Goal: Task Accomplishment & Management: Complete application form

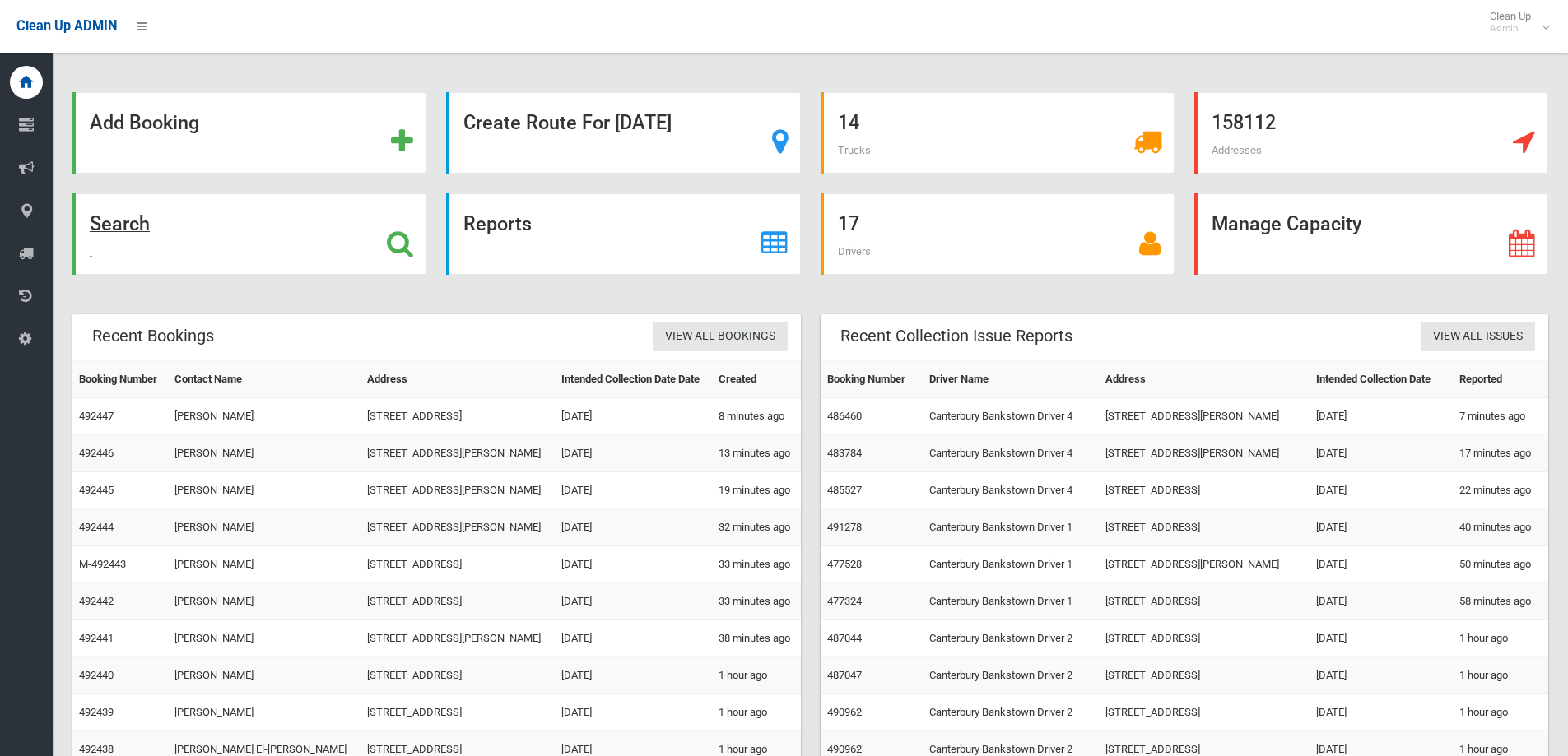
click at [129, 226] on strong "Search" at bounding box center [119, 224] width 60 height 23
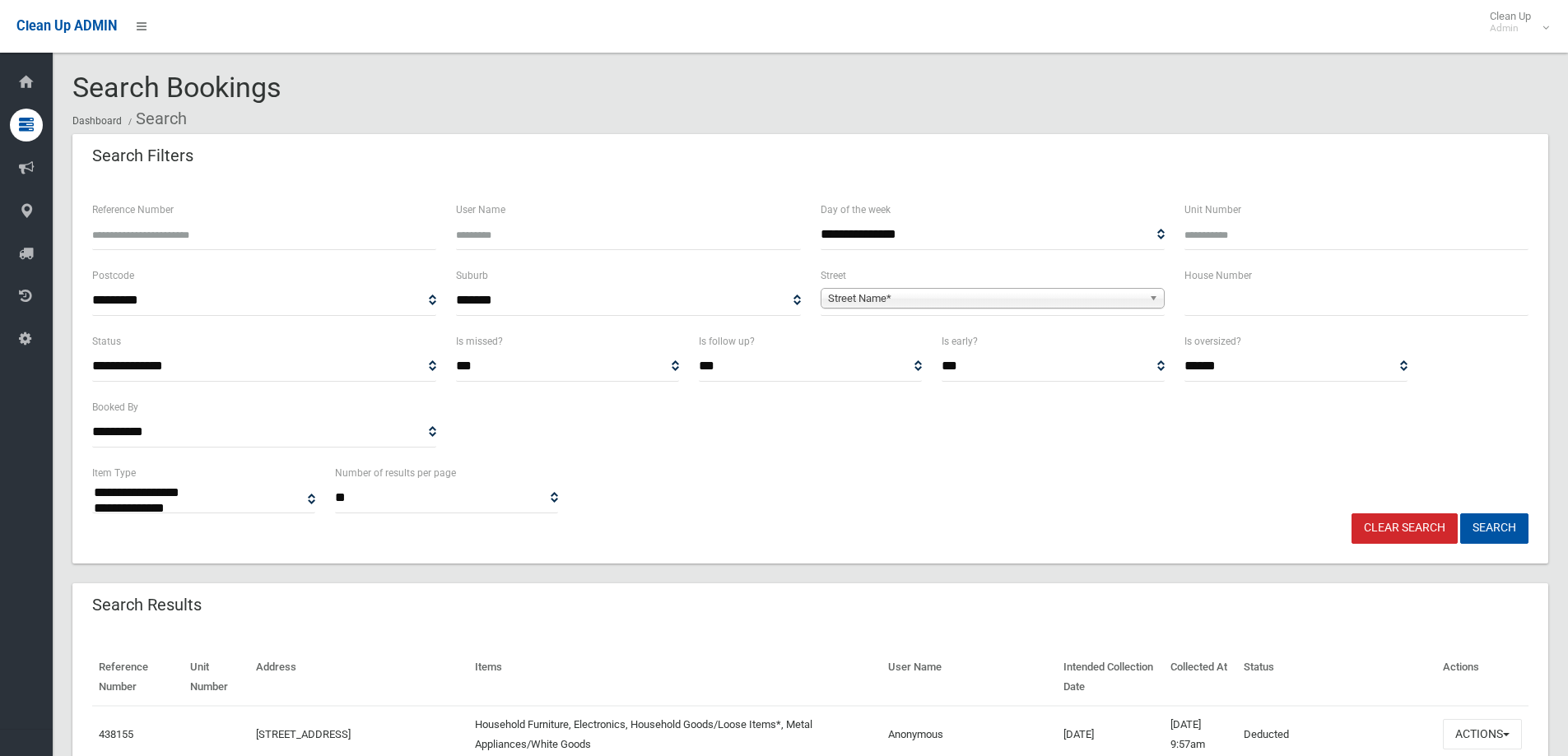
select select
click at [1219, 299] on input "text" at bounding box center [1356, 300] width 344 height 30
type input "***"
click at [1146, 297] on link "Street Name*" at bounding box center [992, 298] width 344 height 21
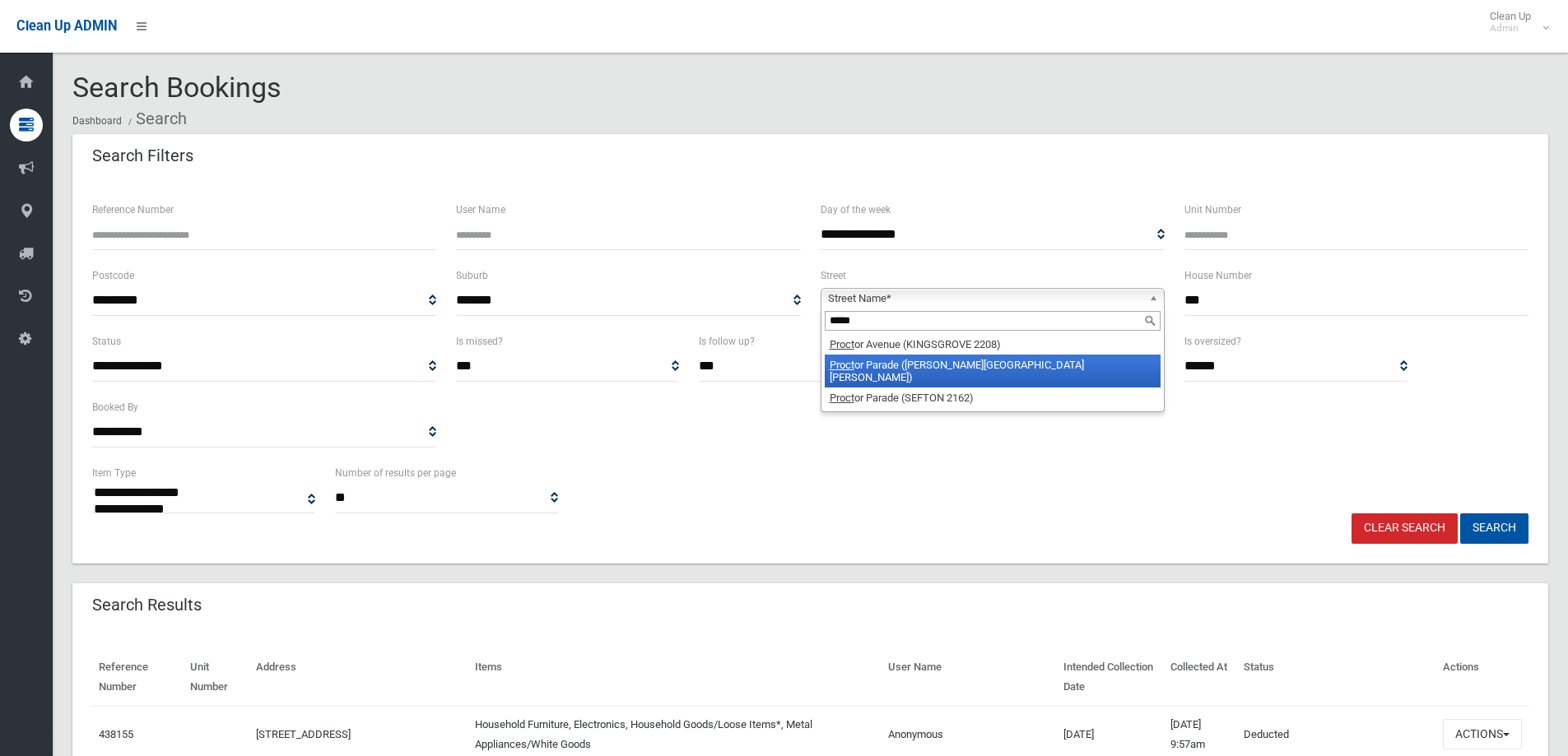
type input "*****"
click at [946, 369] on li "Proct or Parade (CHESTER HILL 2162)" at bounding box center [993, 371] width 336 height 33
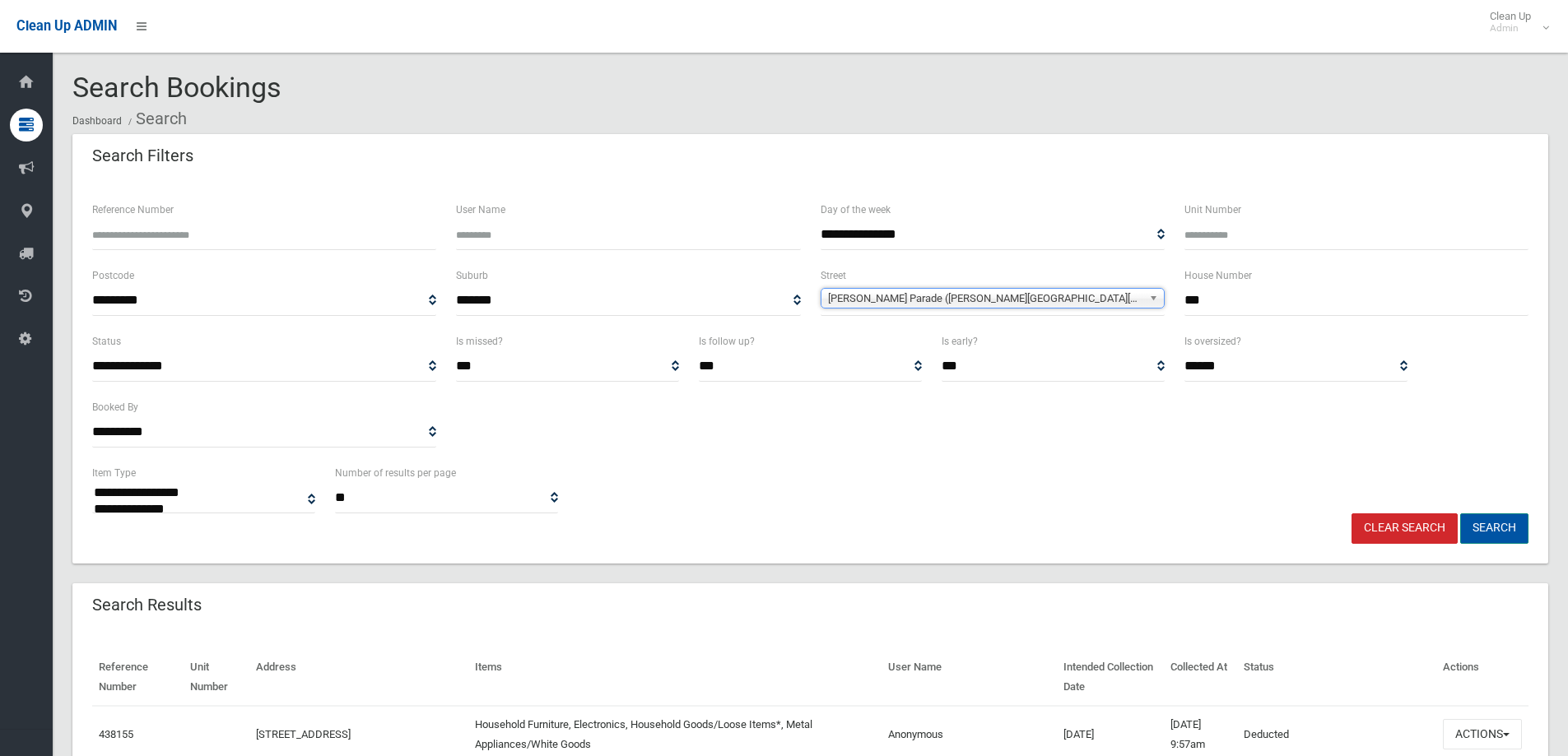
click at [1495, 527] on button "Search" at bounding box center [1494, 528] width 69 height 30
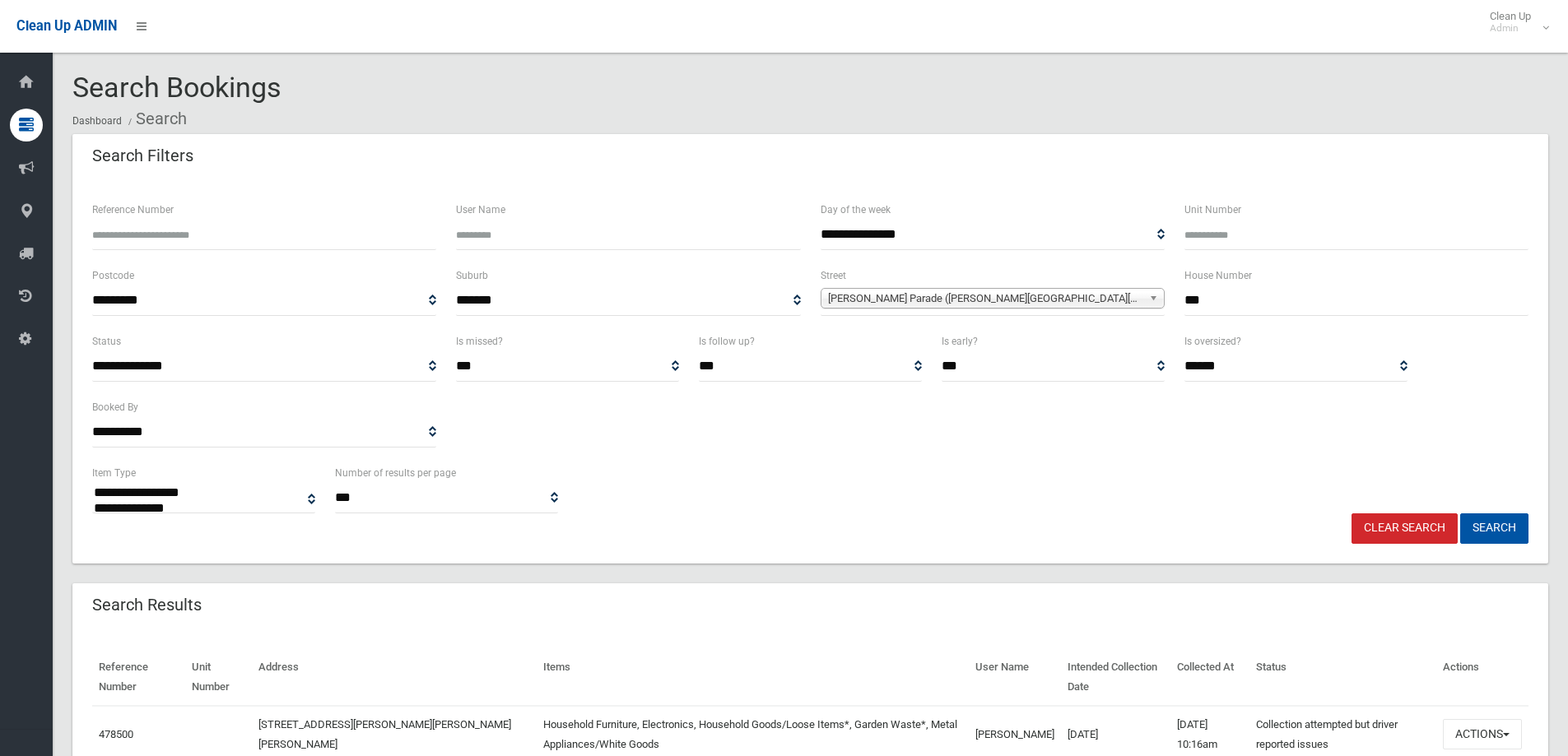
select select
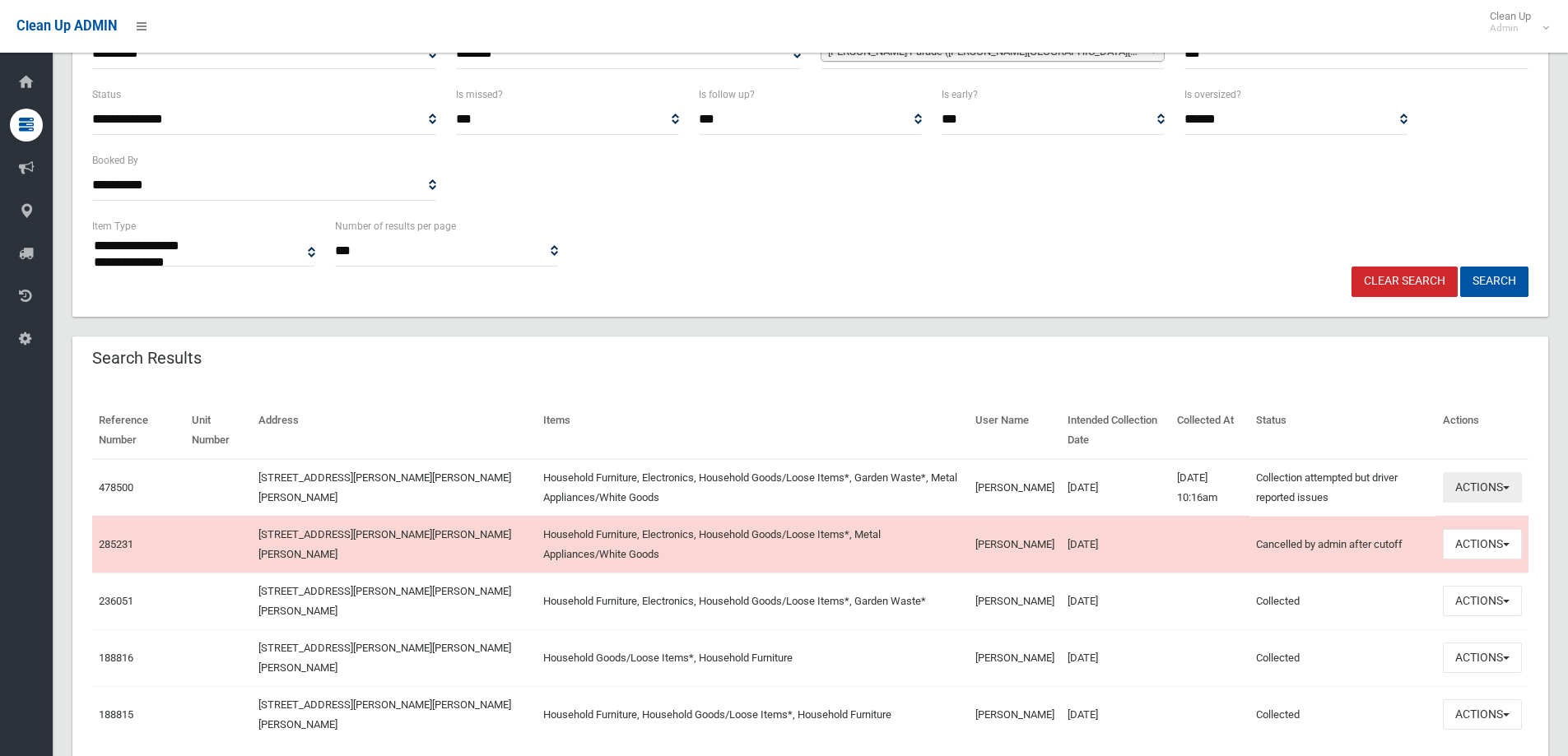
click at [1505, 491] on button "Actions" at bounding box center [1482, 487] width 79 height 30
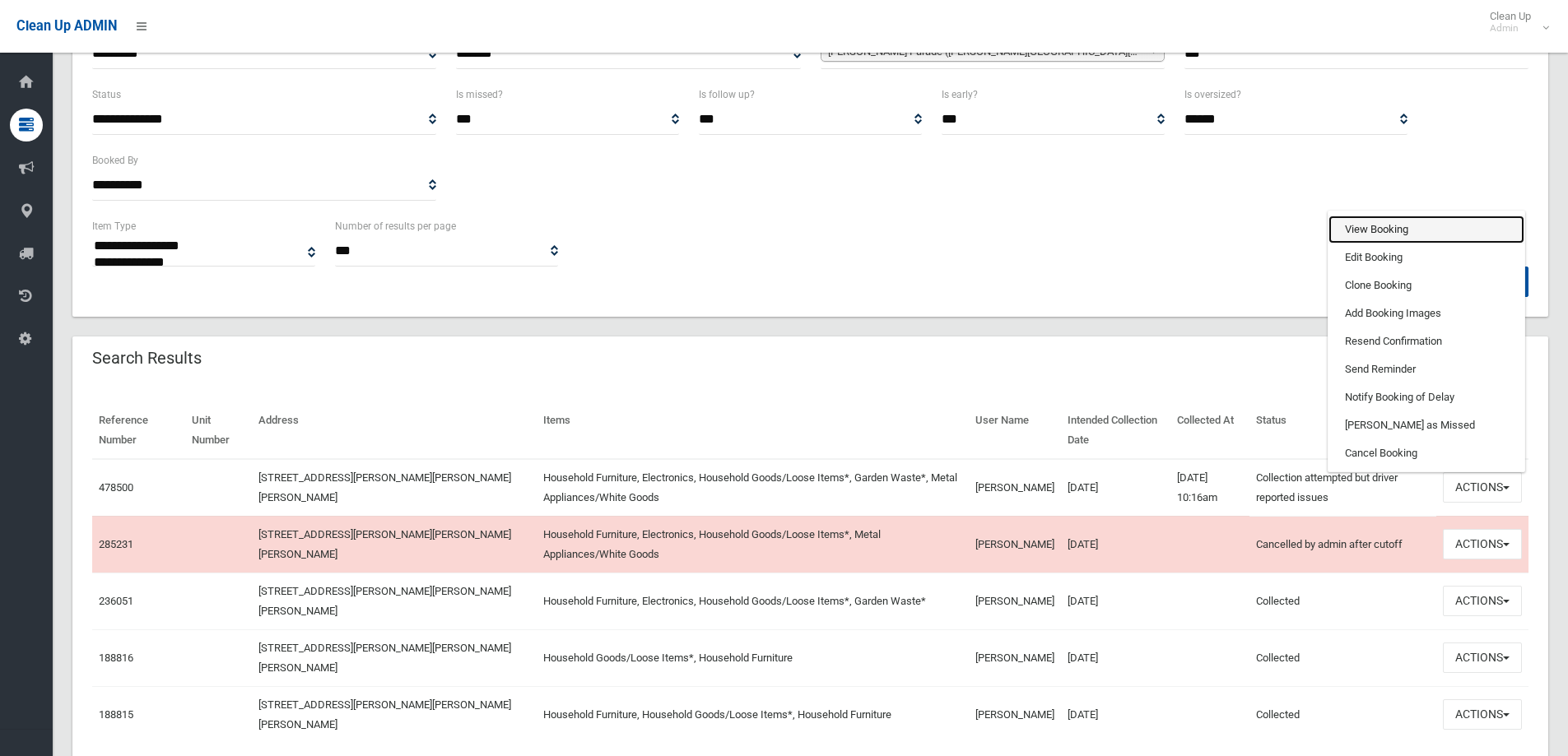
drag, startPoint x: 1367, startPoint y: 225, endPoint x: 1358, endPoint y: 225, distance: 9.0
click at [1368, 225] on link "View Booking" at bounding box center [1426, 230] width 196 height 28
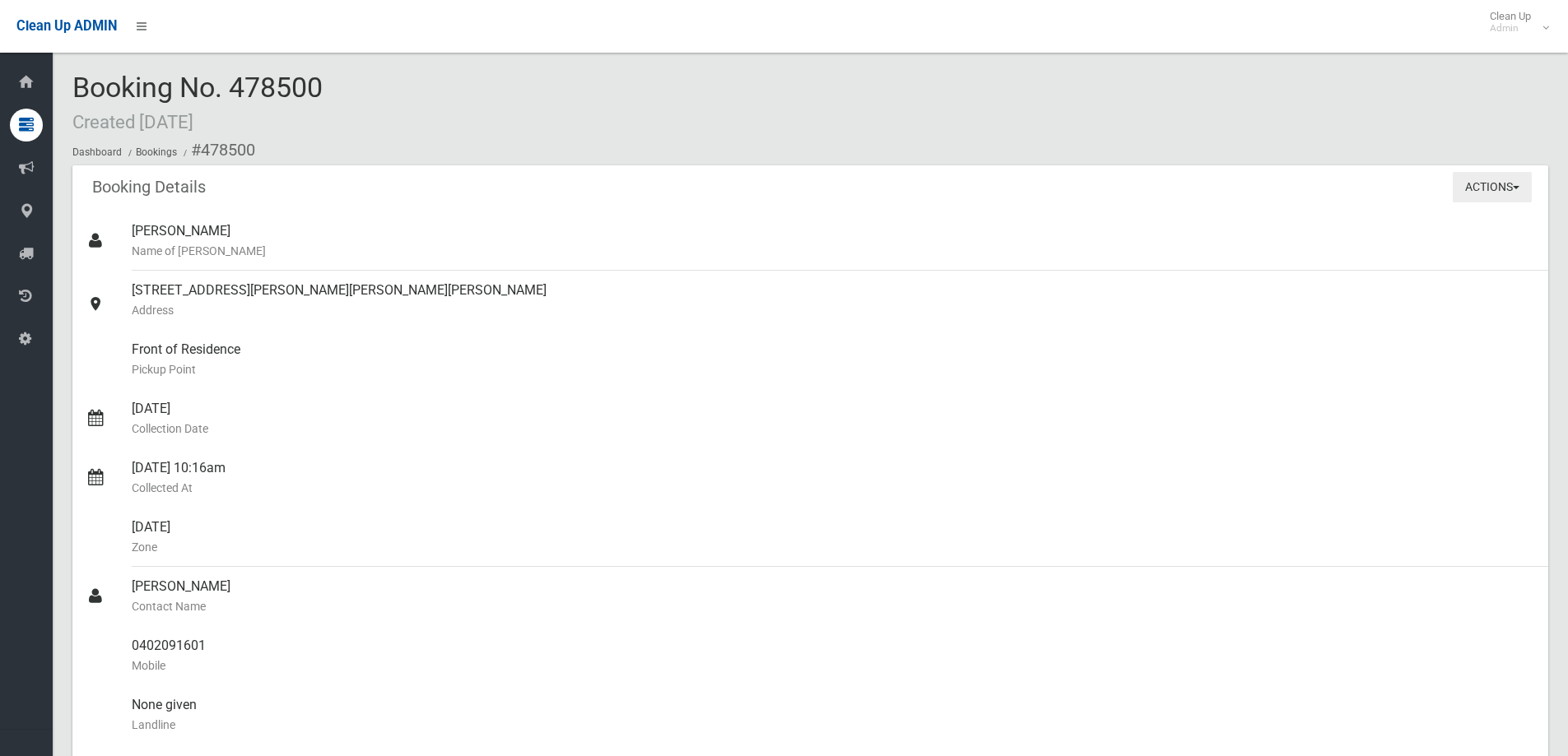
click at [1484, 191] on button "Actions" at bounding box center [1492, 187] width 79 height 30
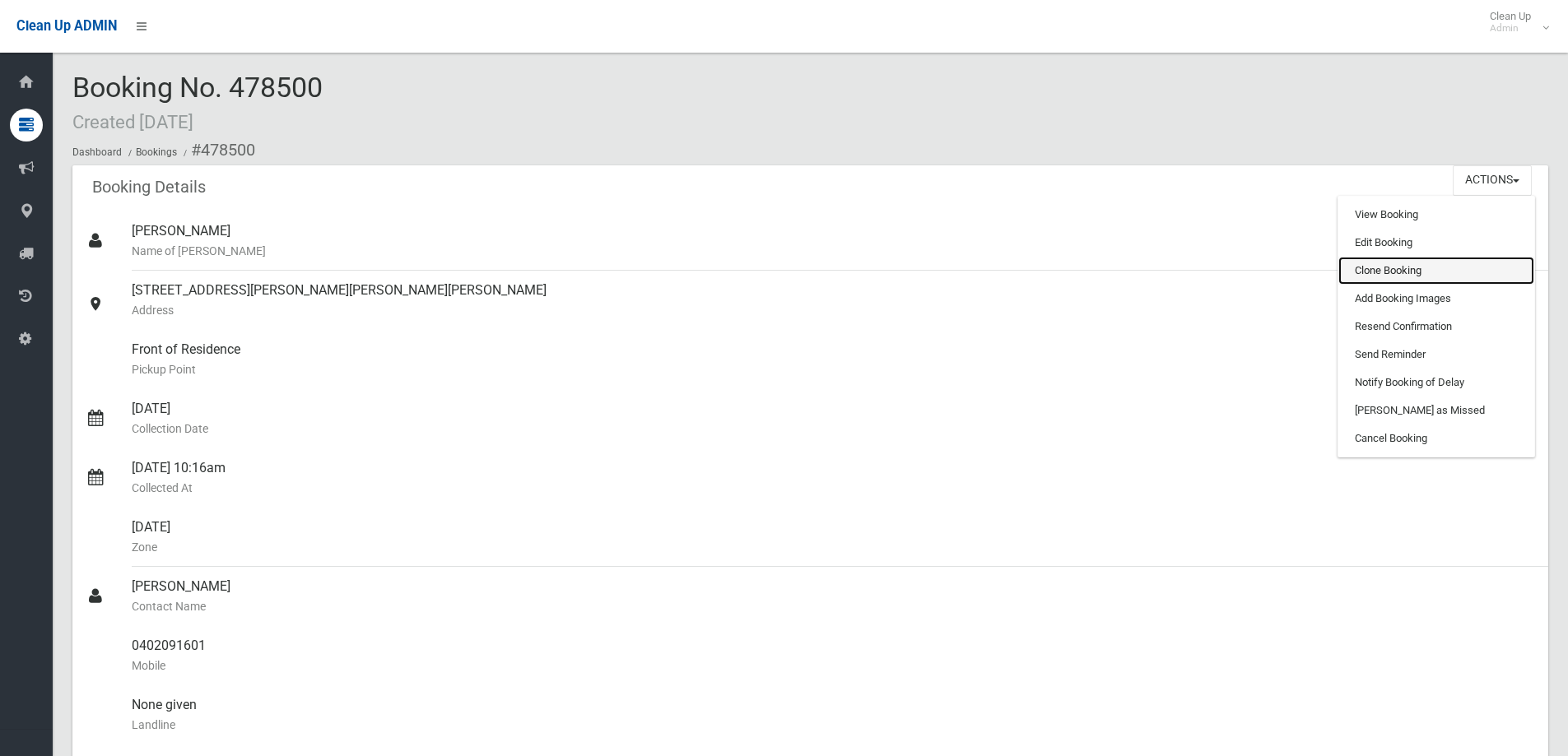
click at [1403, 270] on link "Clone Booking" at bounding box center [1436, 271] width 196 height 28
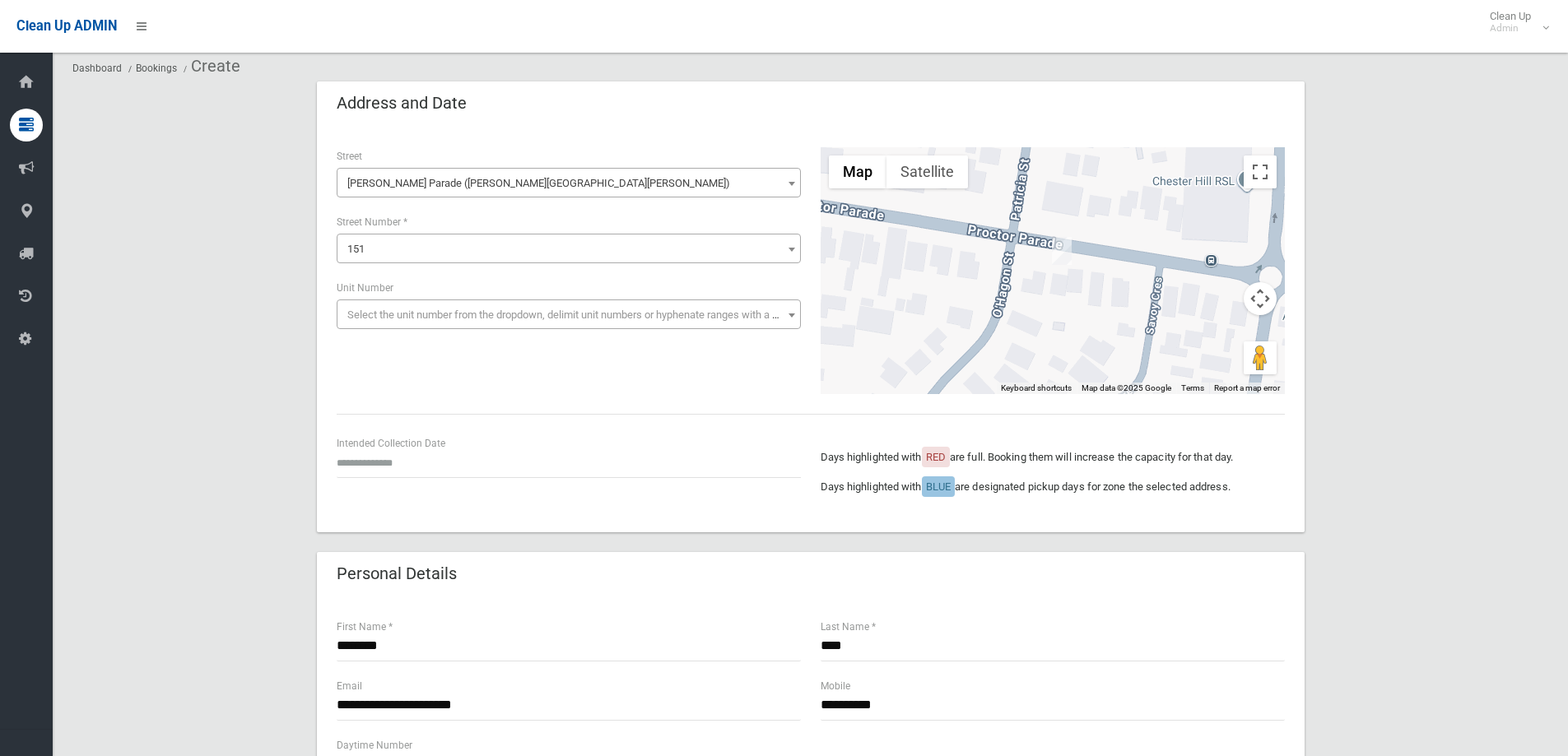
scroll to position [83, 0]
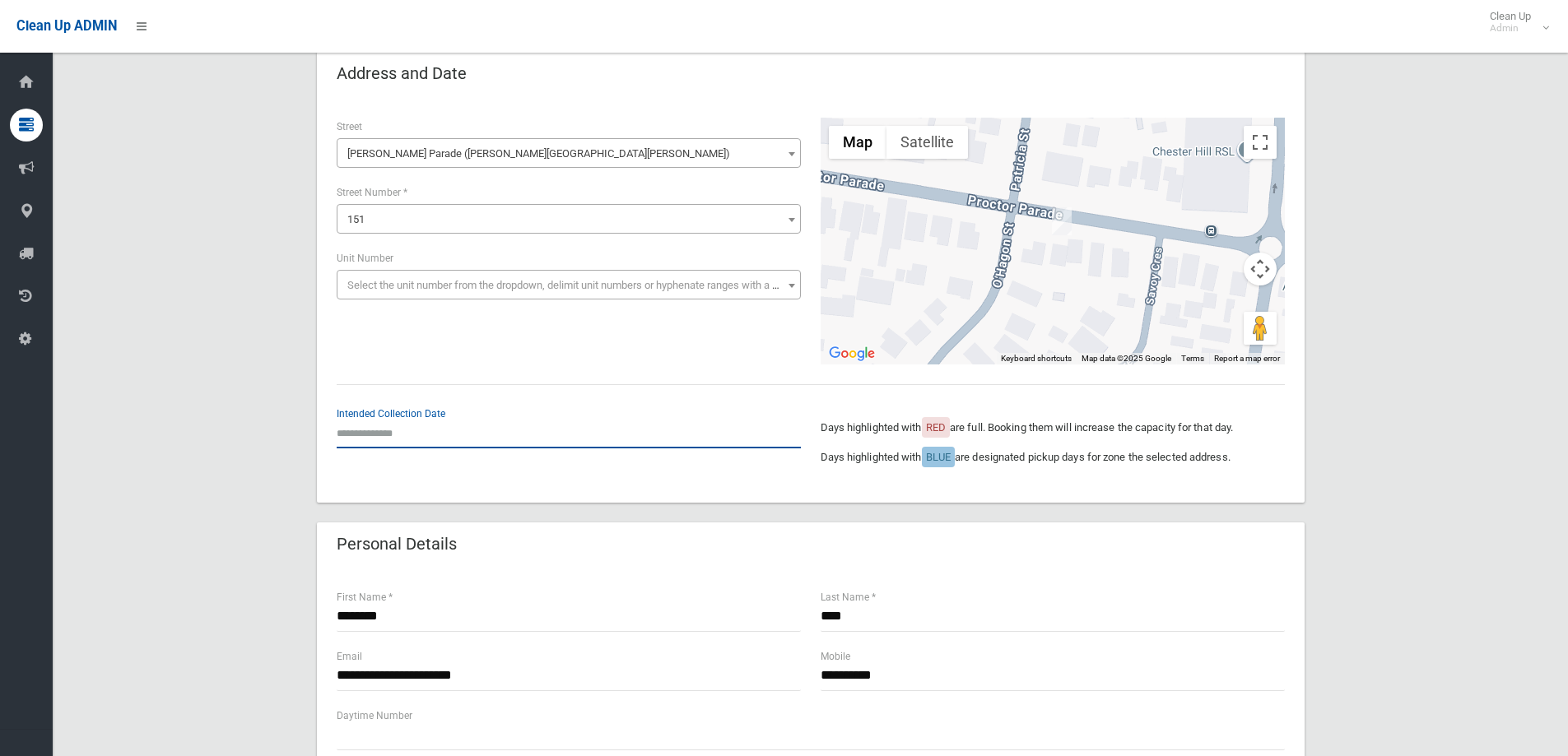
click at [432, 435] on input "text" at bounding box center [569, 433] width 465 height 30
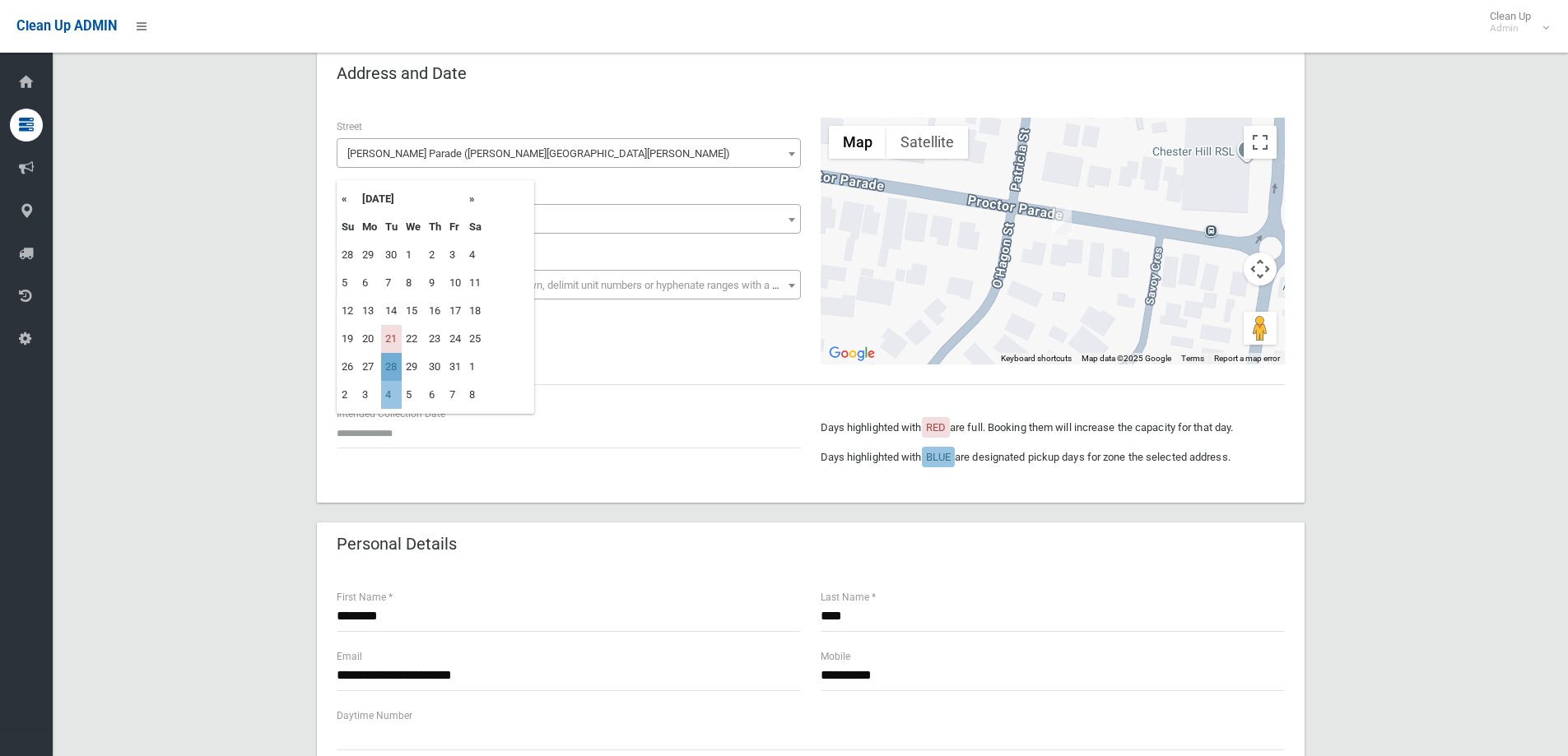
click at [388, 370] on td "28" at bounding box center [392, 367] width 21 height 28
type input "**********"
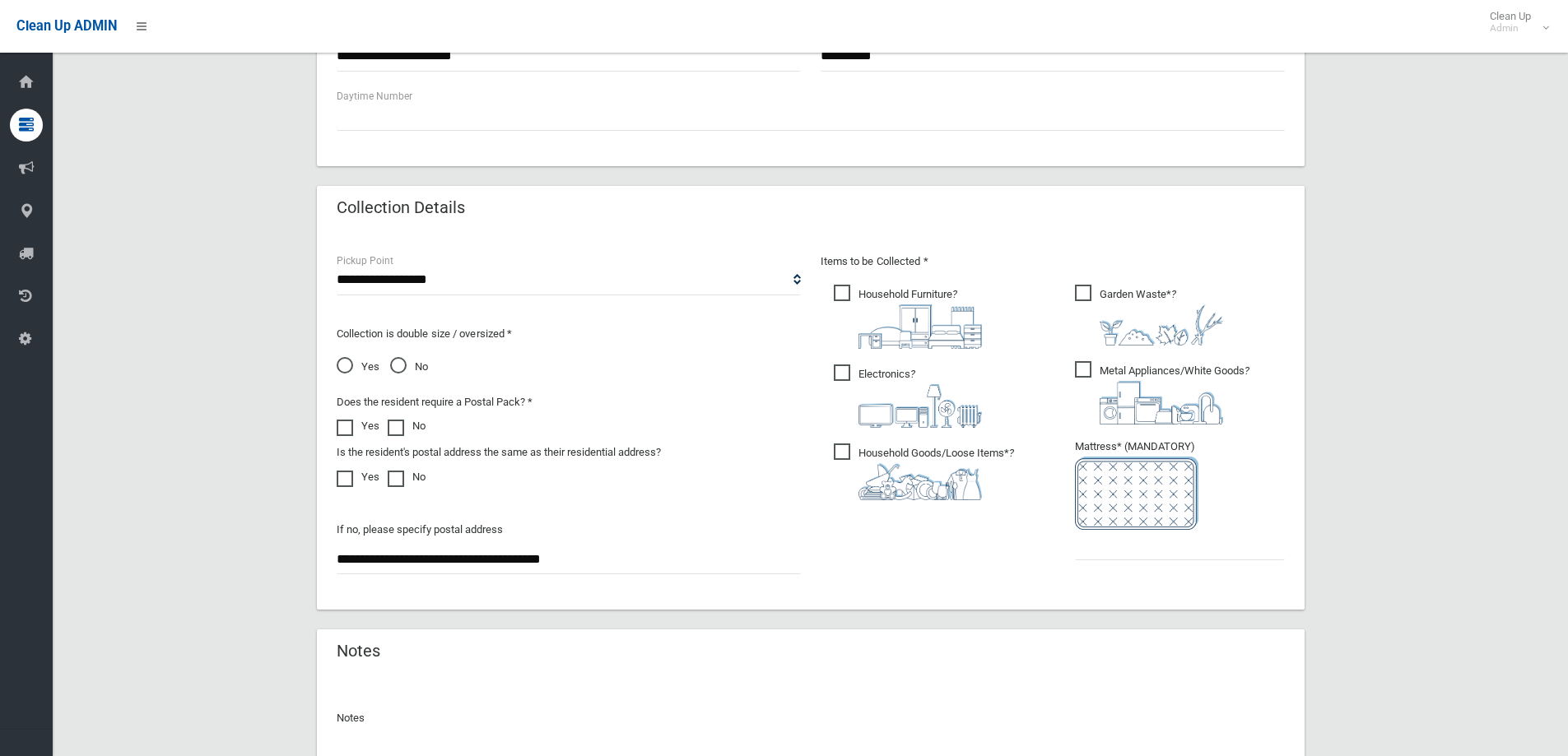
scroll to position [740, 0]
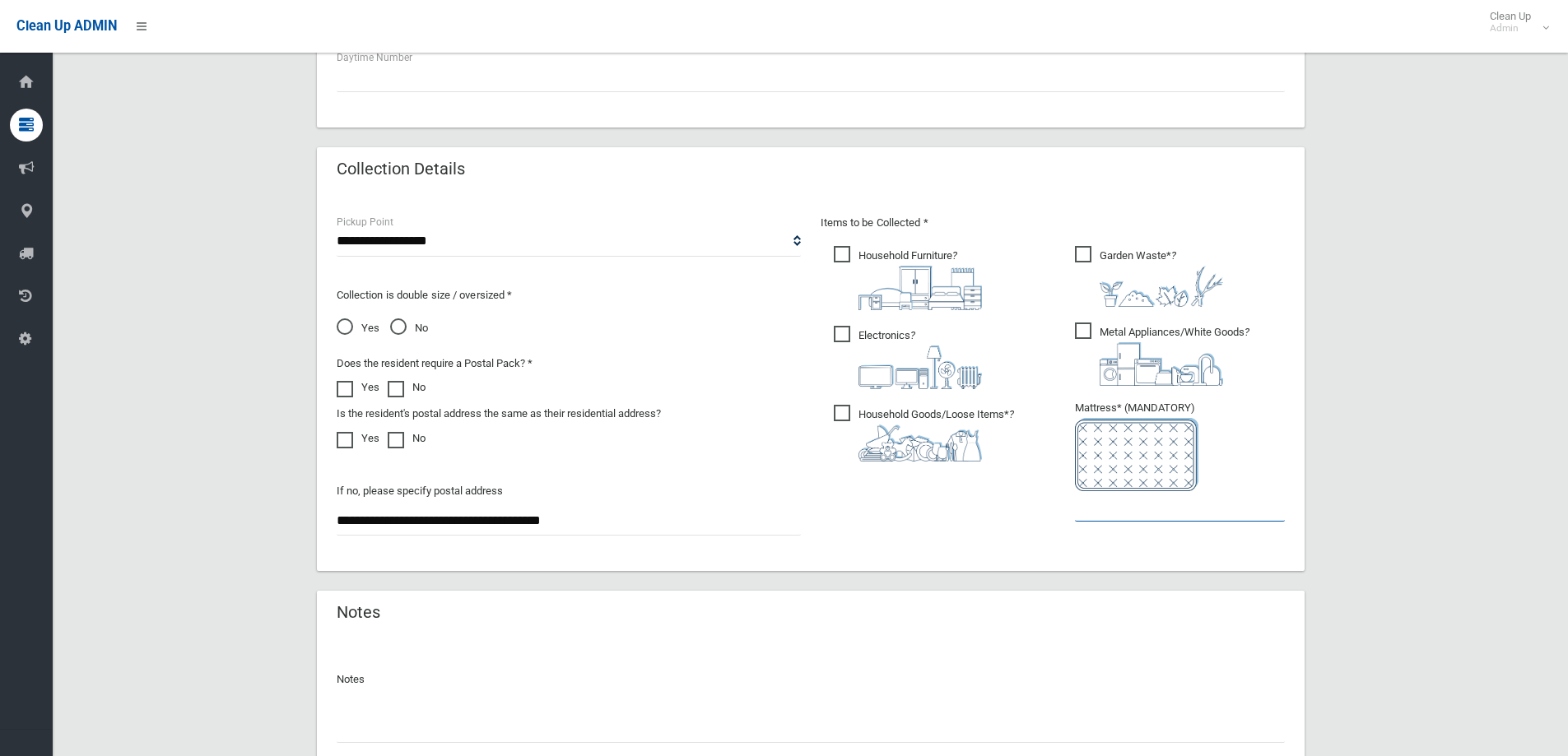
click at [1126, 510] on input "text" at bounding box center [1179, 506] width 210 height 30
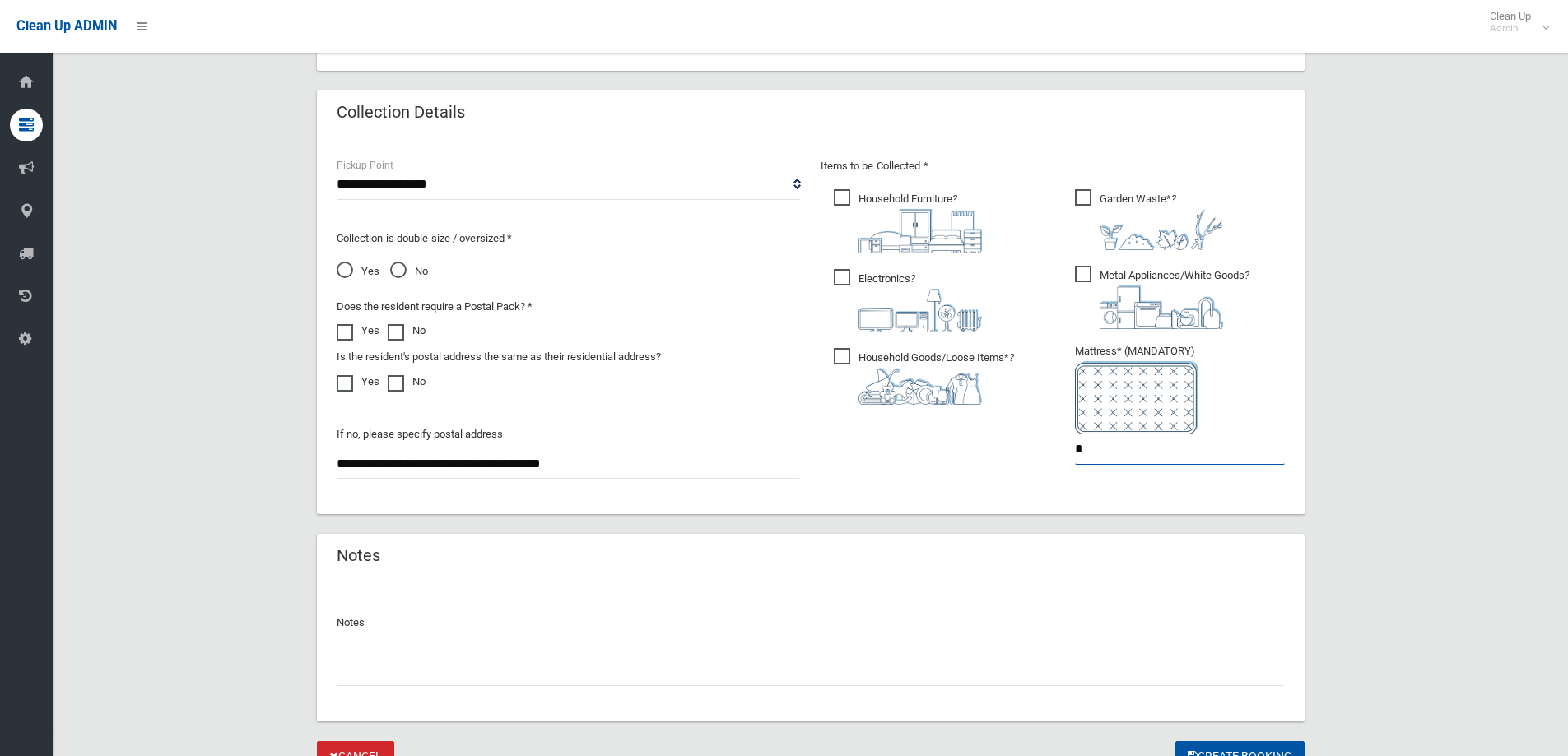
scroll to position [873, 0]
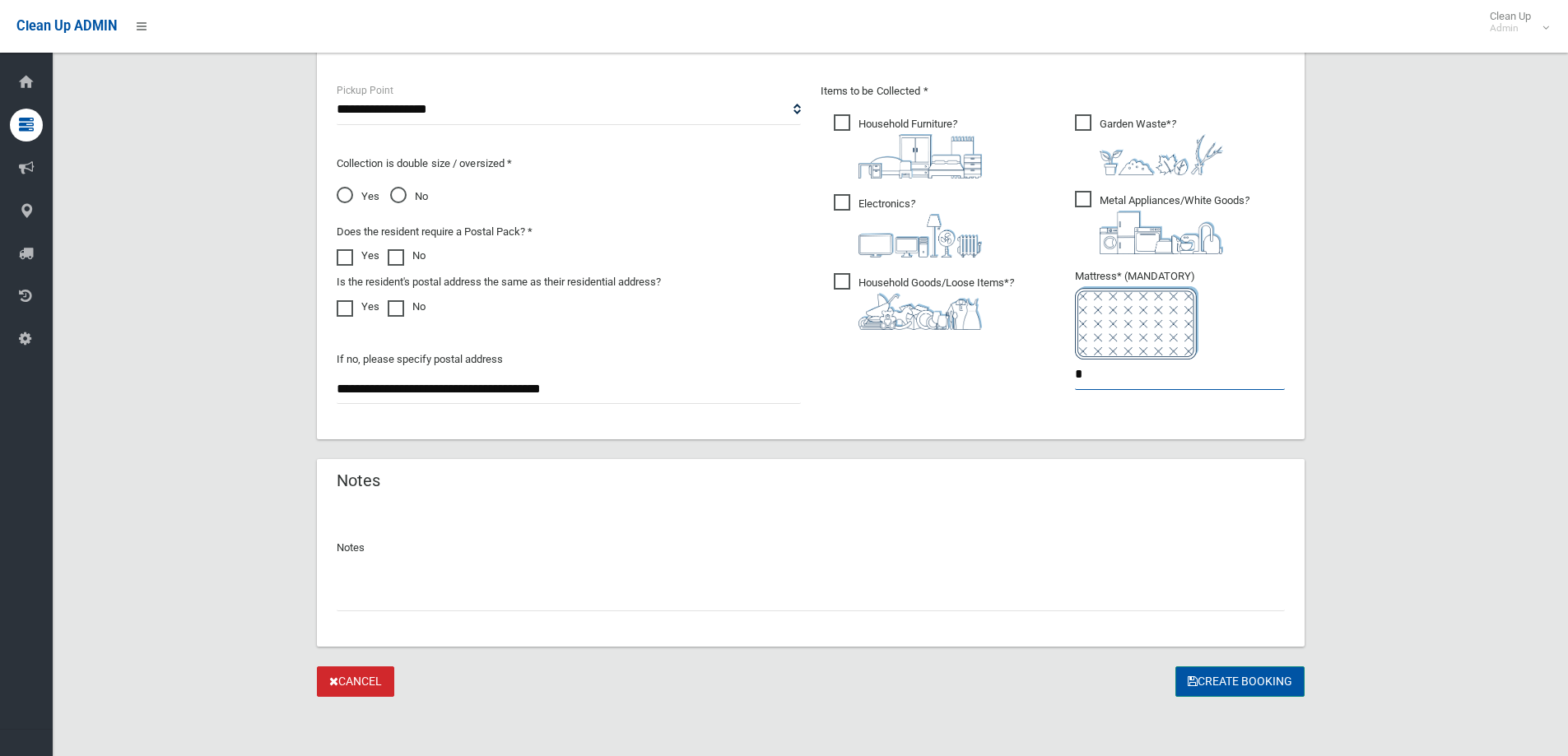
type input "*"
click at [1265, 678] on button "Create Booking" at bounding box center [1240, 681] width 130 height 30
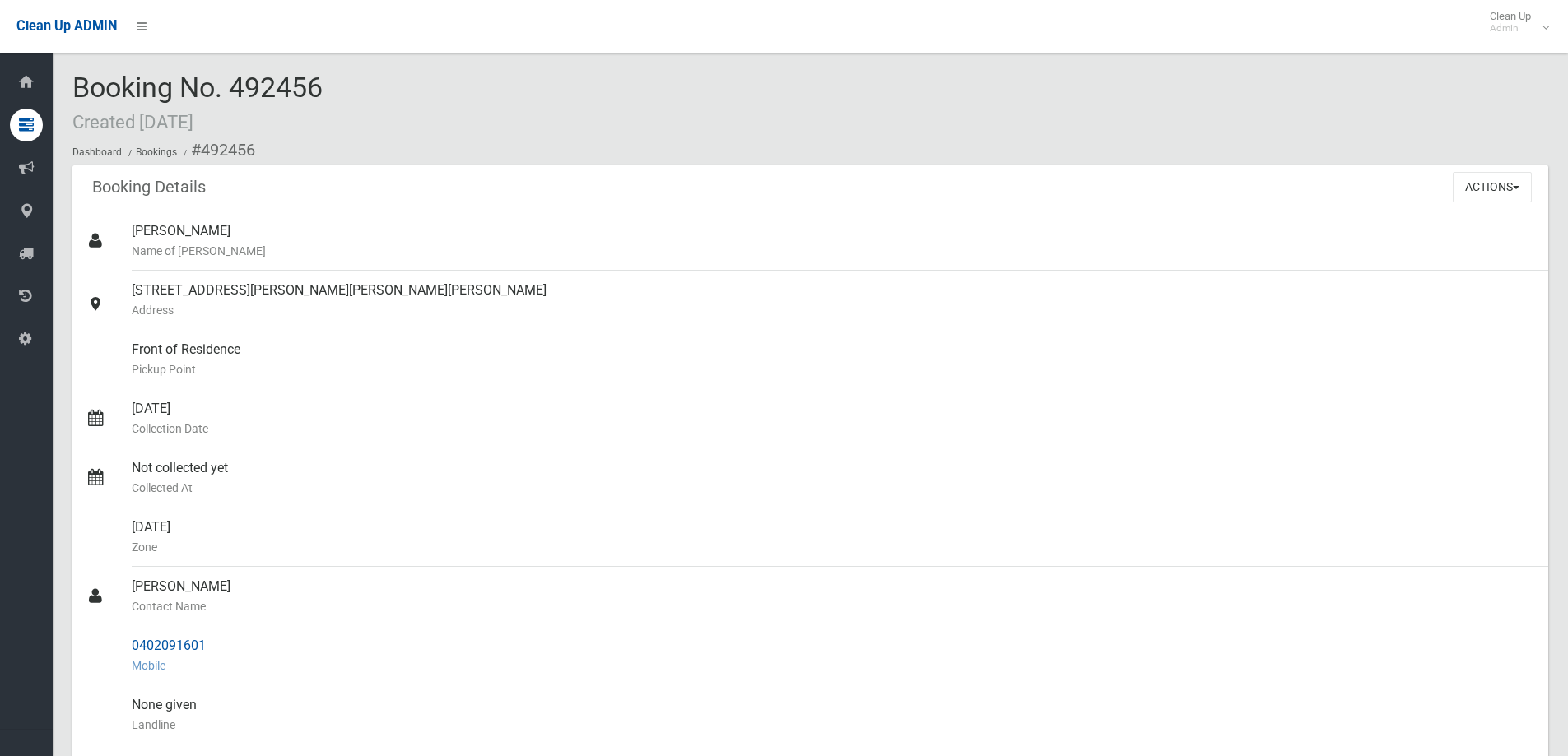
click at [535, 678] on div "0402091601 Mobile" at bounding box center [833, 656] width 1404 height 59
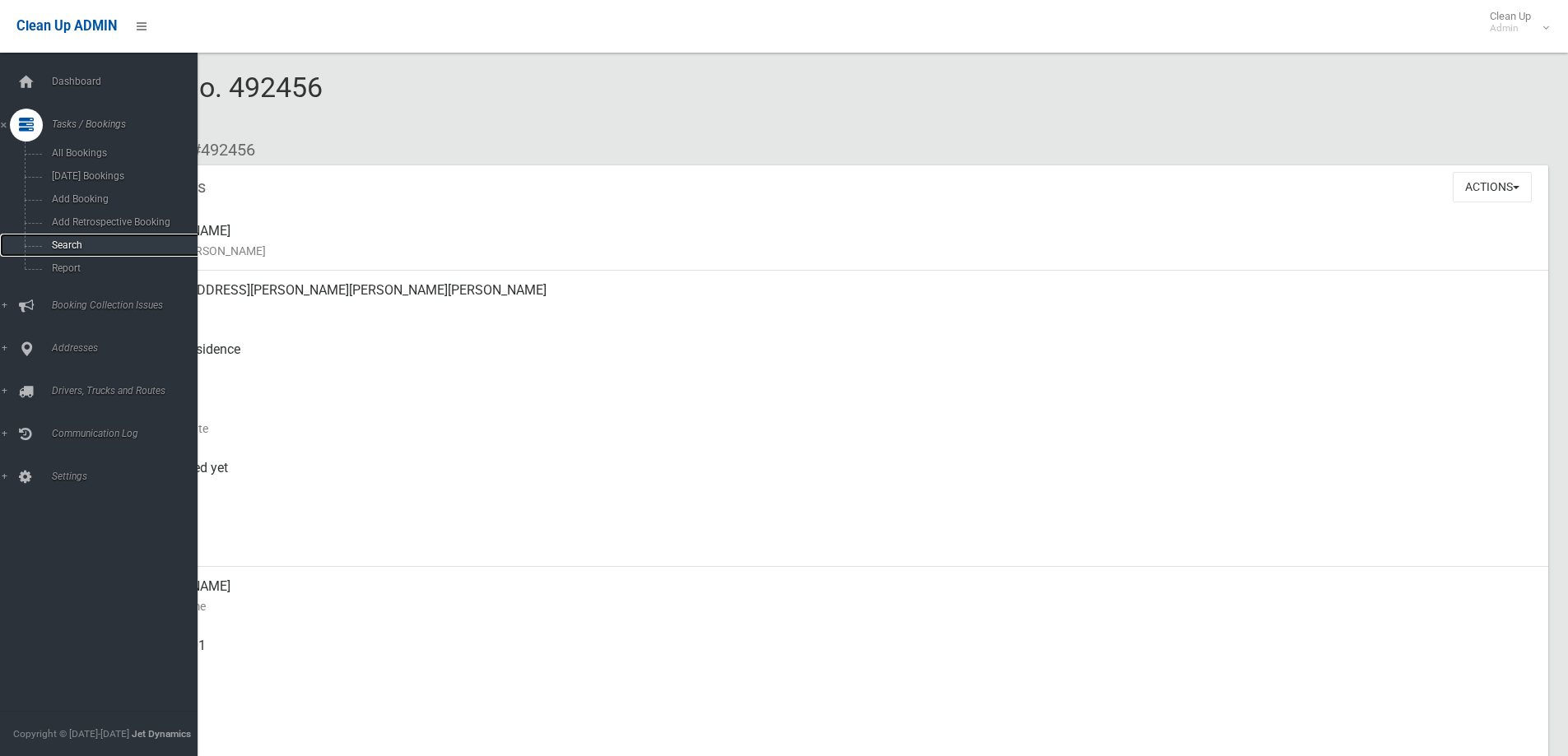
click at [94, 251] on link "Search" at bounding box center [104, 245] width 210 height 23
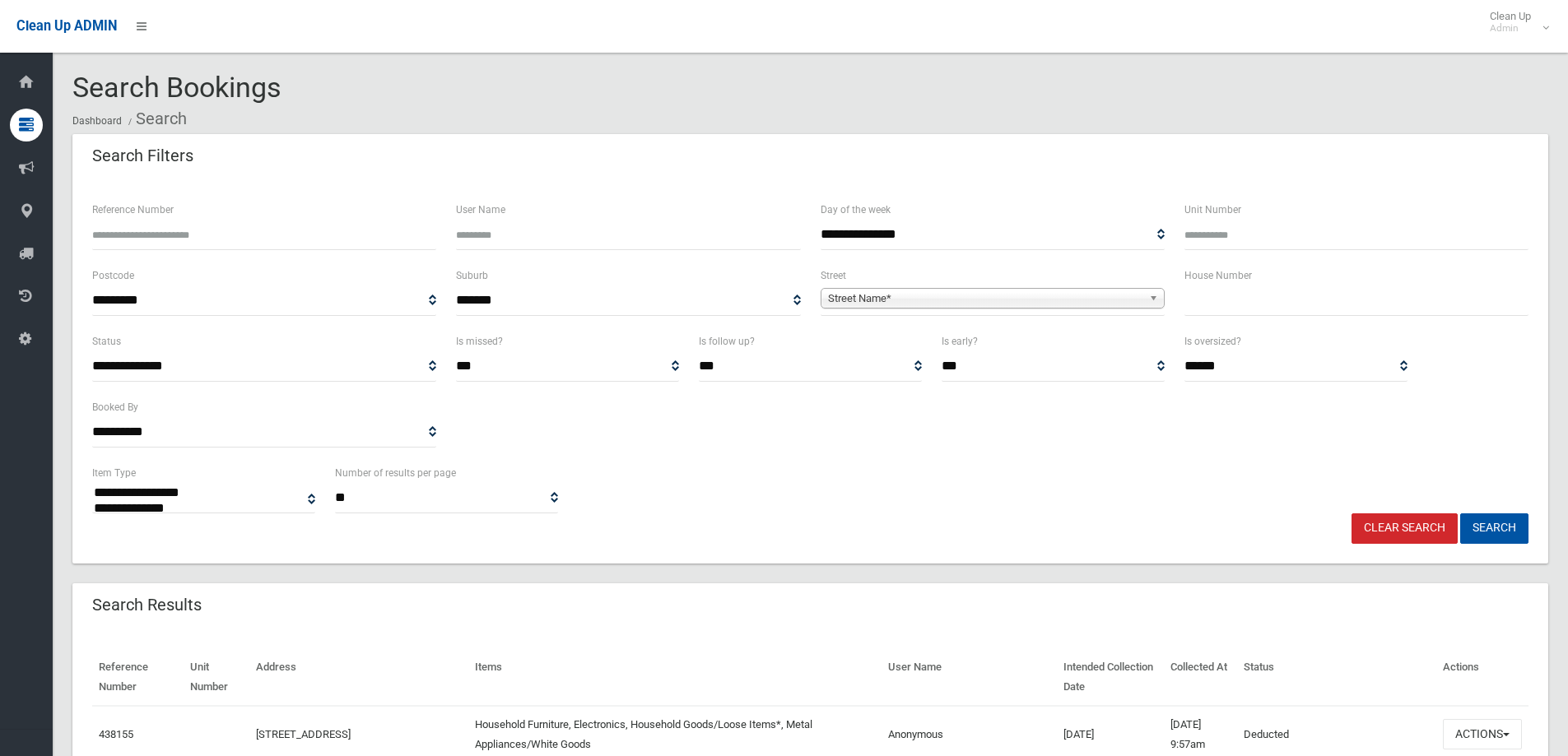
select select
click at [1208, 305] on input "text" at bounding box center [1356, 300] width 344 height 30
type input "***"
click at [1134, 303] on span "Street Name*" at bounding box center [985, 298] width 314 height 20
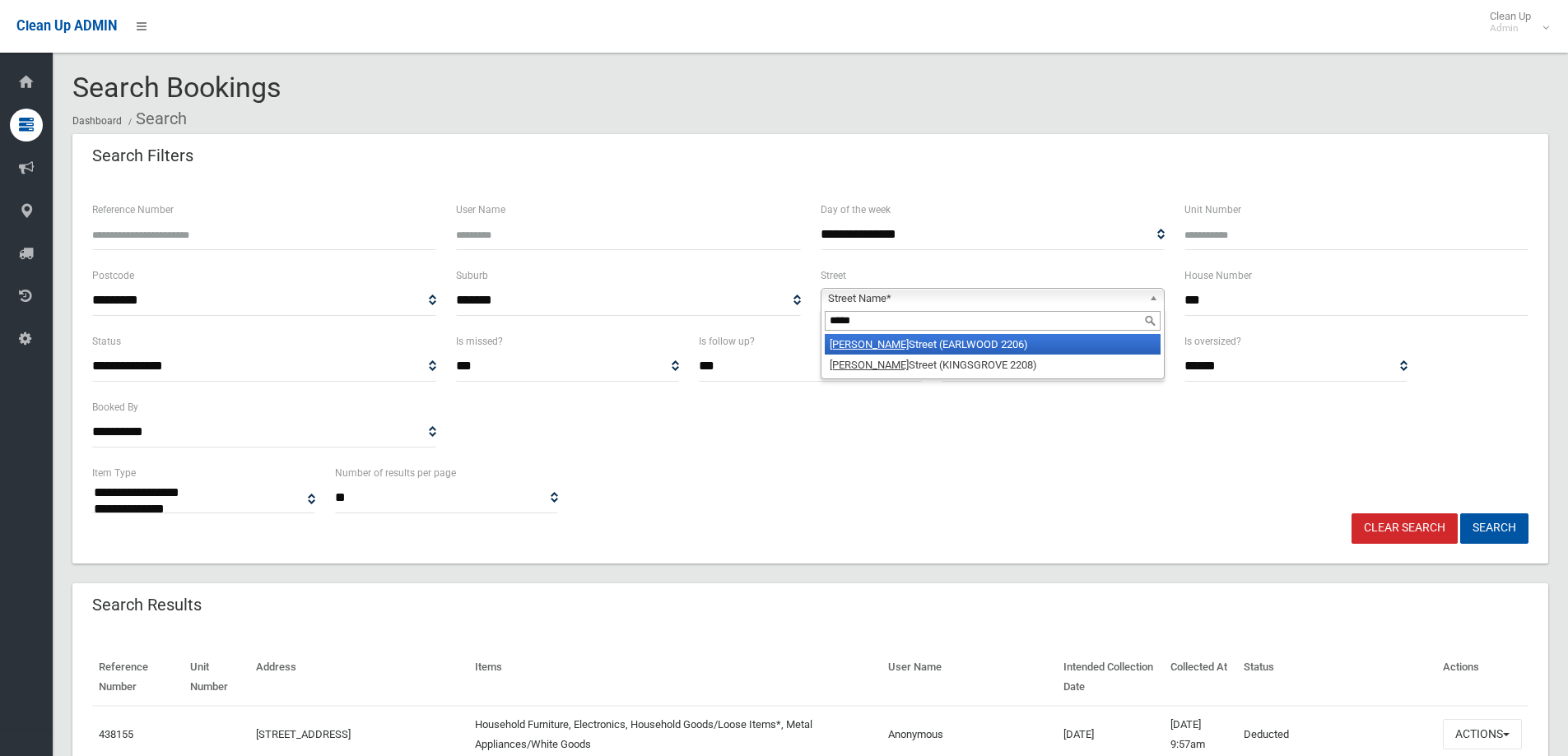
type input "*****"
click at [933, 338] on li "Homer Street (EARLWOOD 2206)" at bounding box center [993, 345] width 336 height 21
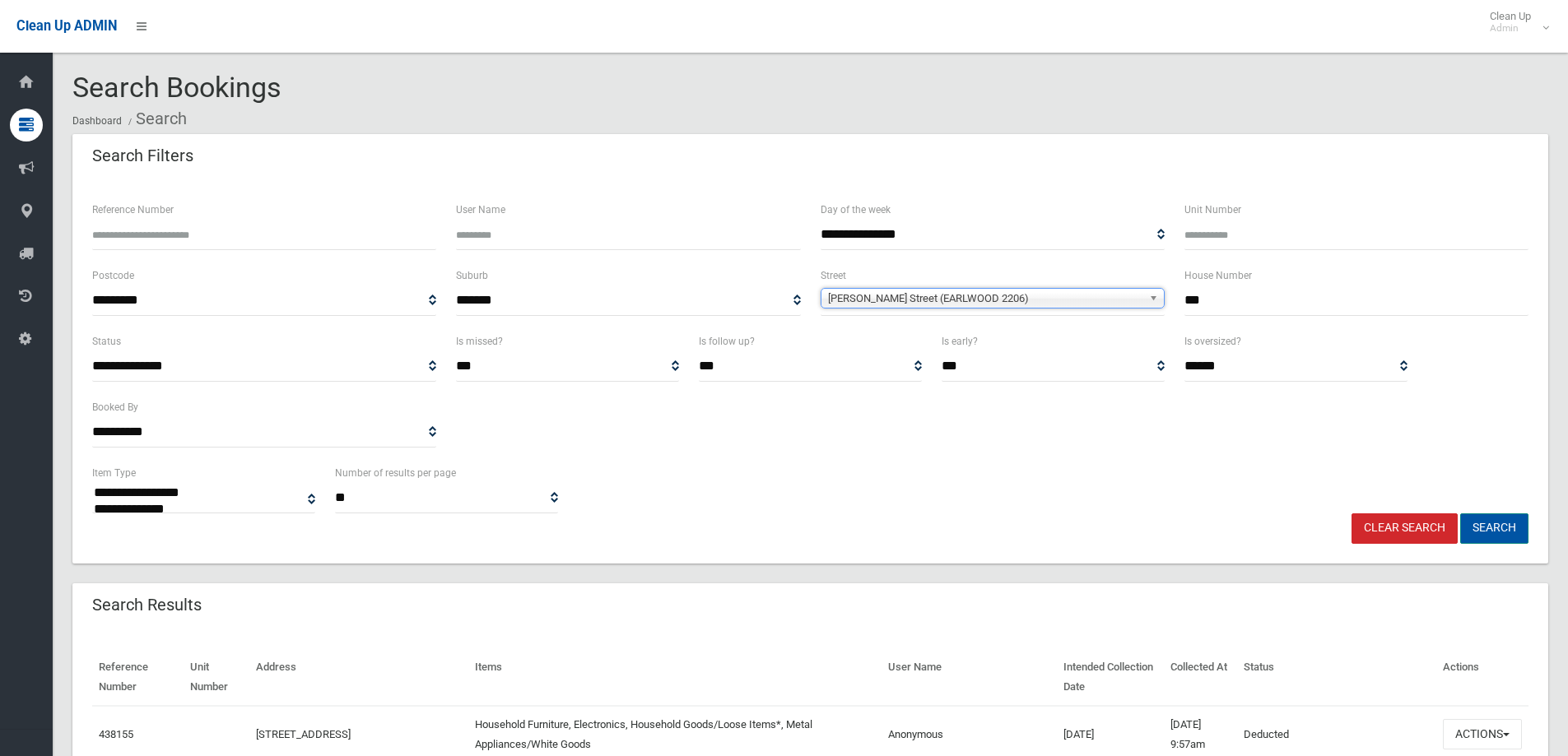
click at [1503, 532] on button "Search" at bounding box center [1494, 528] width 69 height 30
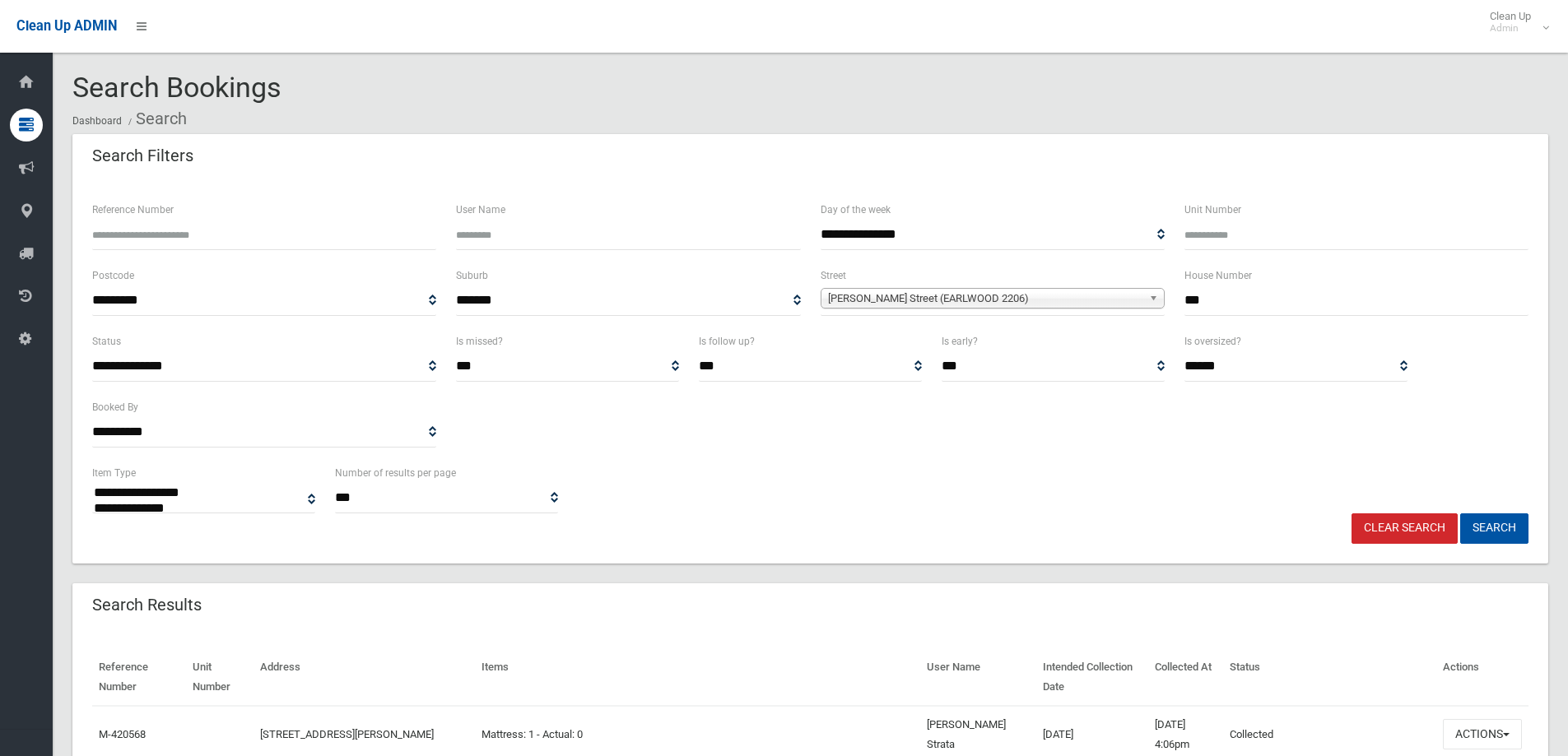
select select
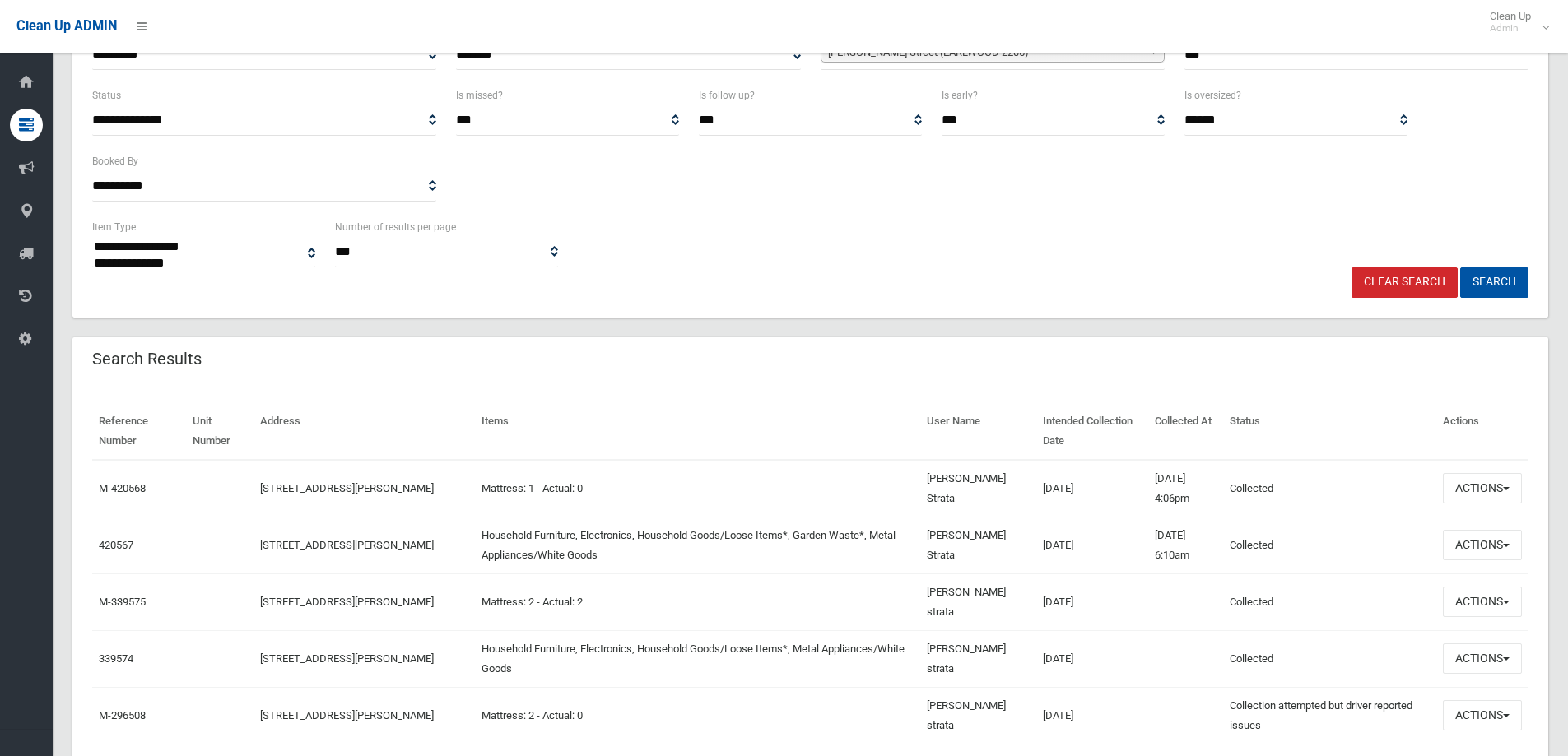
scroll to position [247, 0]
click at [1507, 486] on span "button" at bounding box center [1506, 488] width 7 height 3
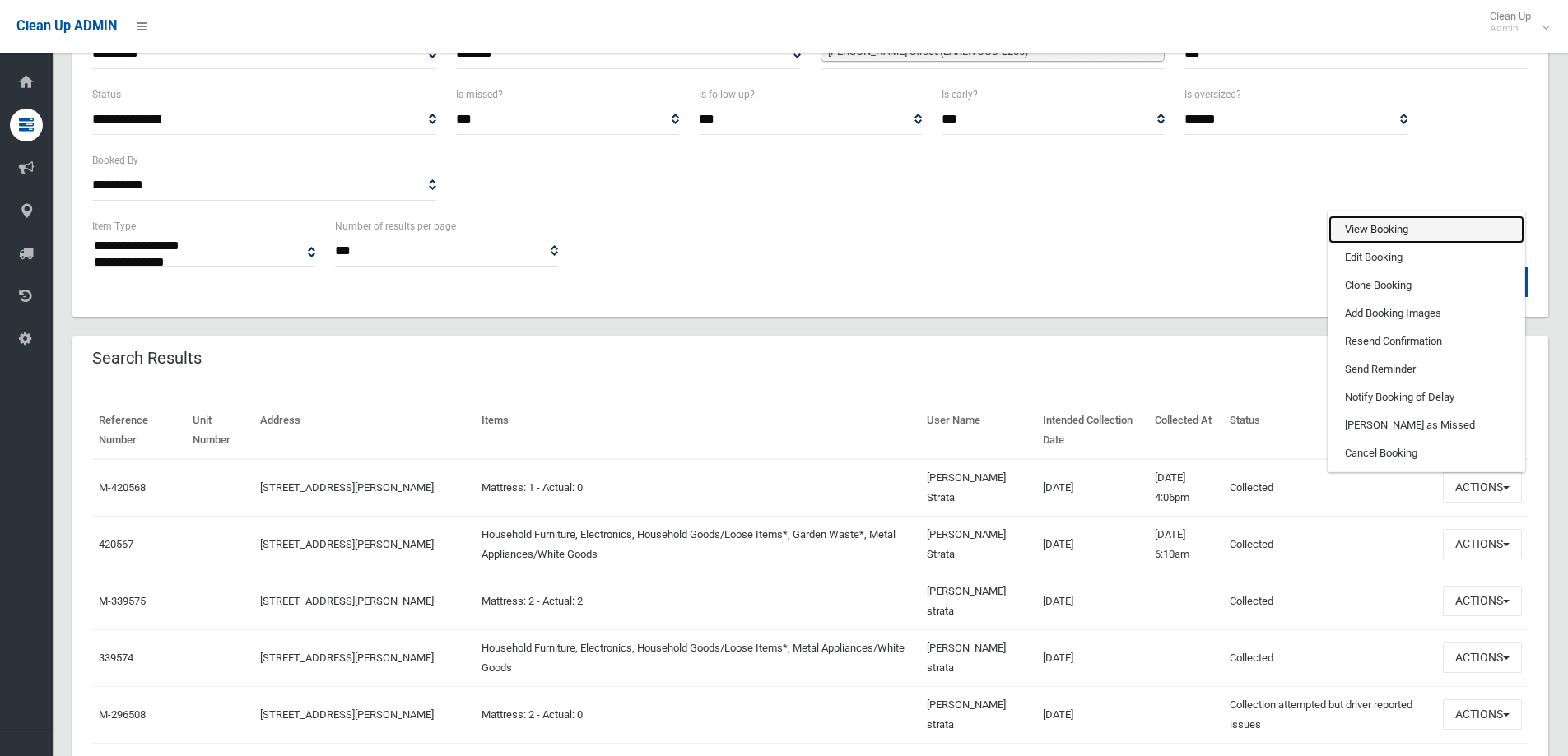
click at [1377, 224] on link "View Booking" at bounding box center [1426, 230] width 196 height 28
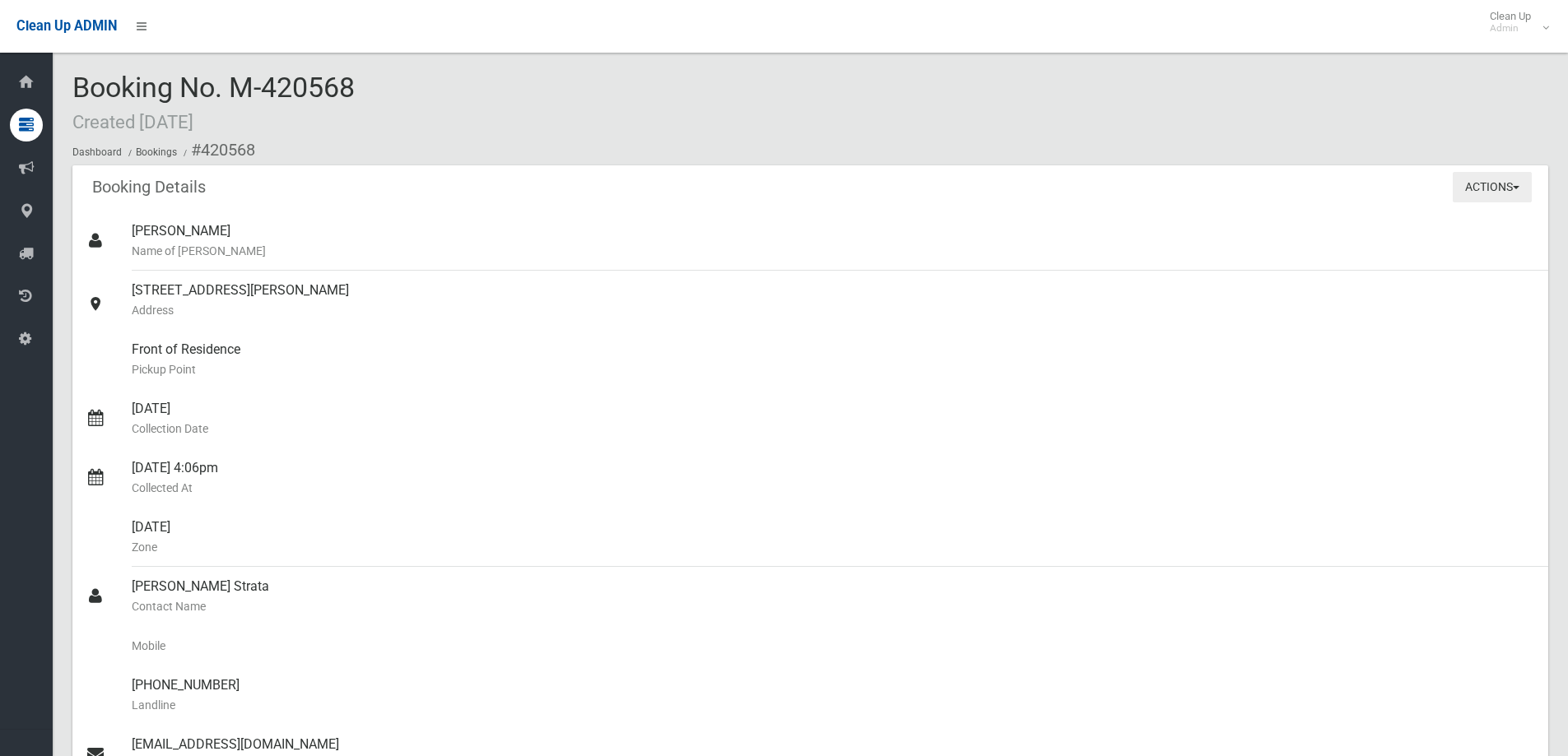
click at [1466, 184] on button "Actions" at bounding box center [1492, 187] width 79 height 30
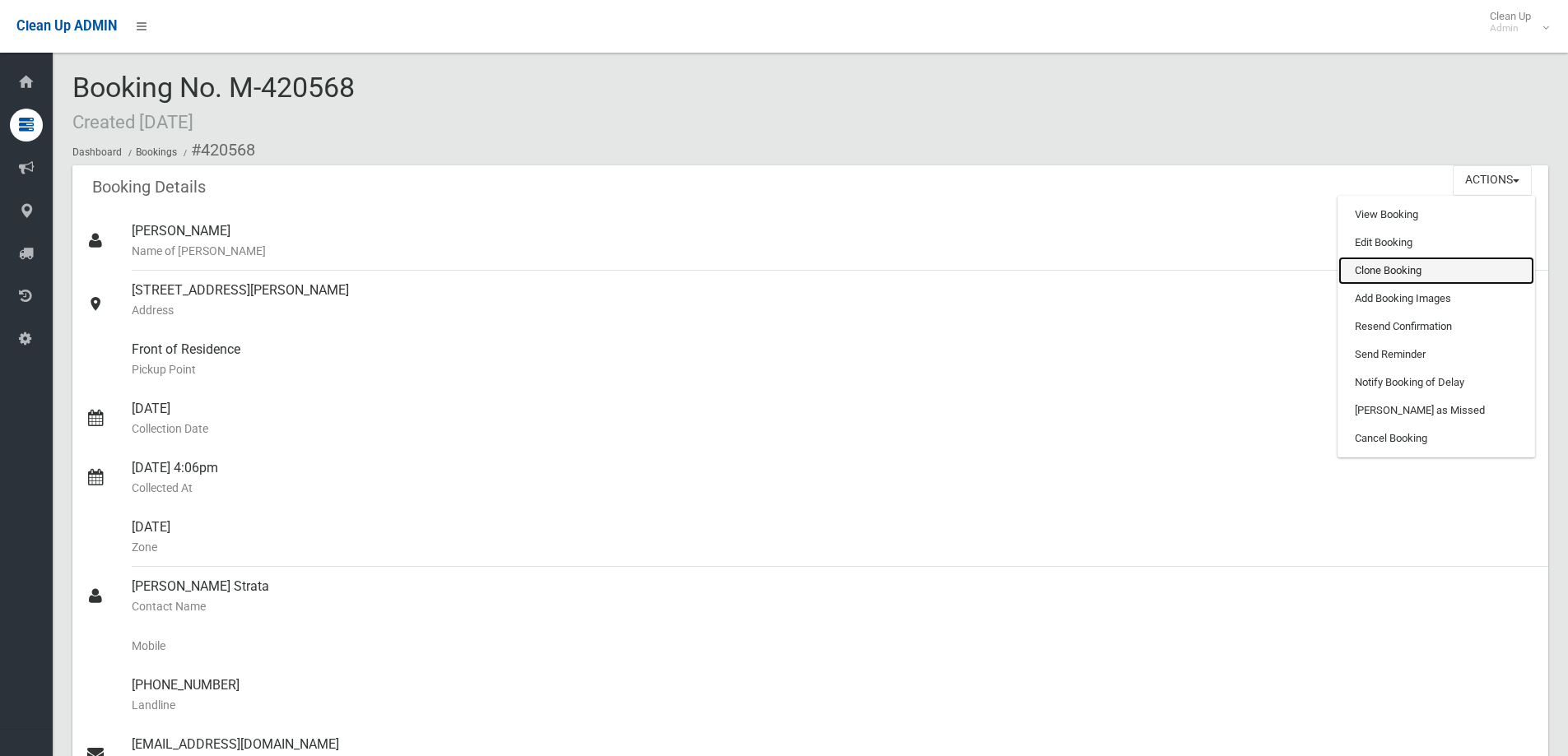
click at [1370, 276] on link "Clone Booking" at bounding box center [1436, 271] width 196 height 28
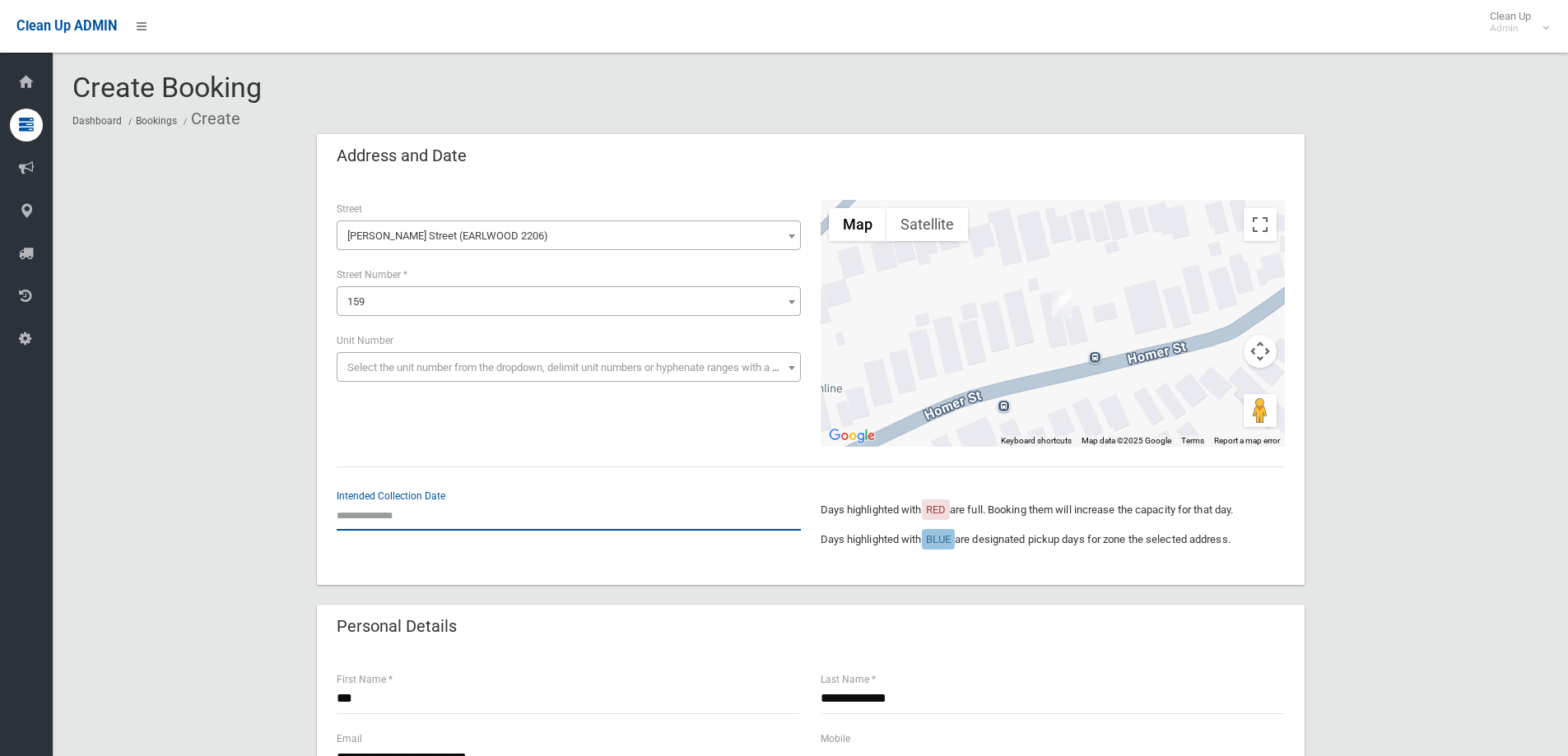
click at [419, 514] on input "text" at bounding box center [569, 515] width 465 height 30
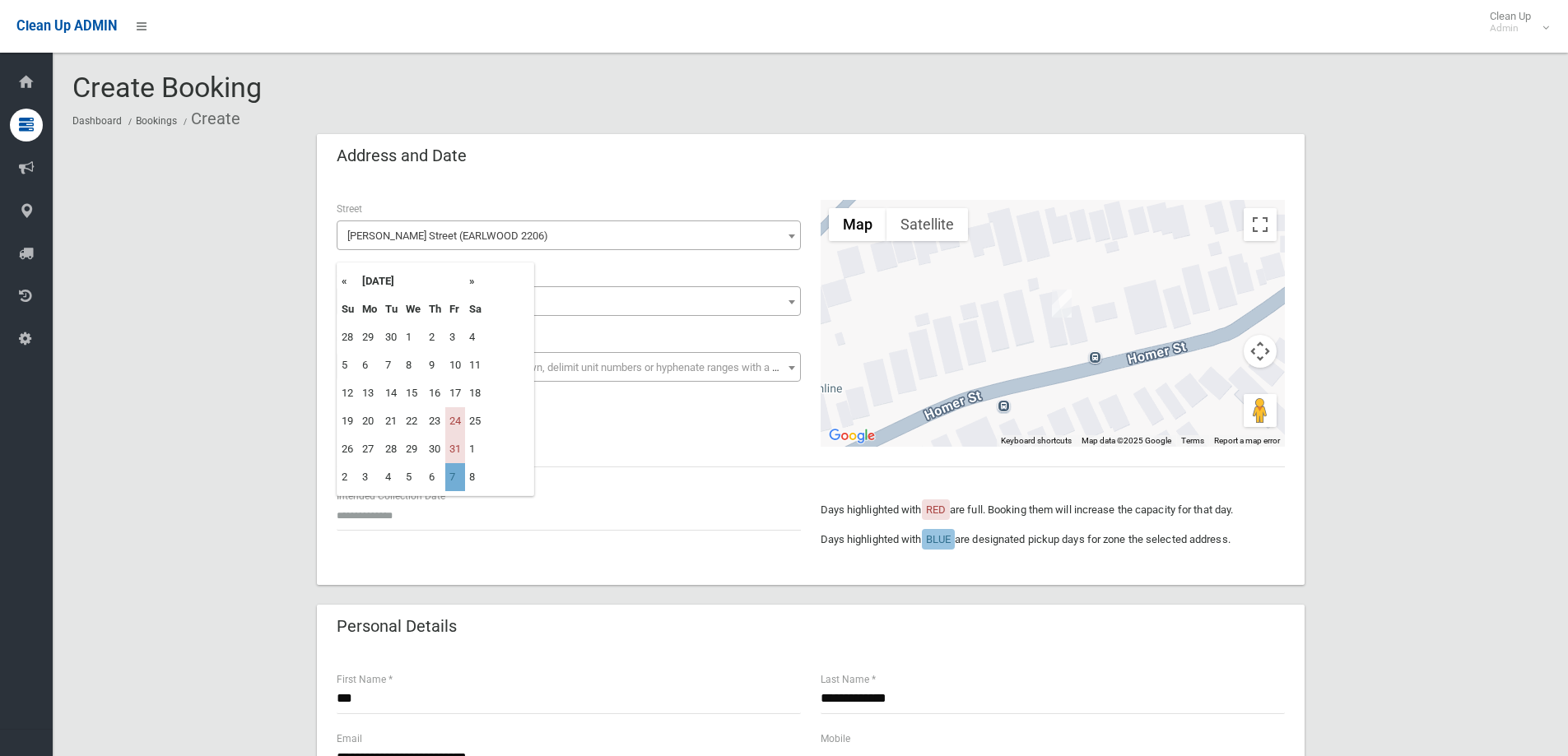
click at [458, 475] on td "7" at bounding box center [455, 478] width 20 height 28
type input "**********"
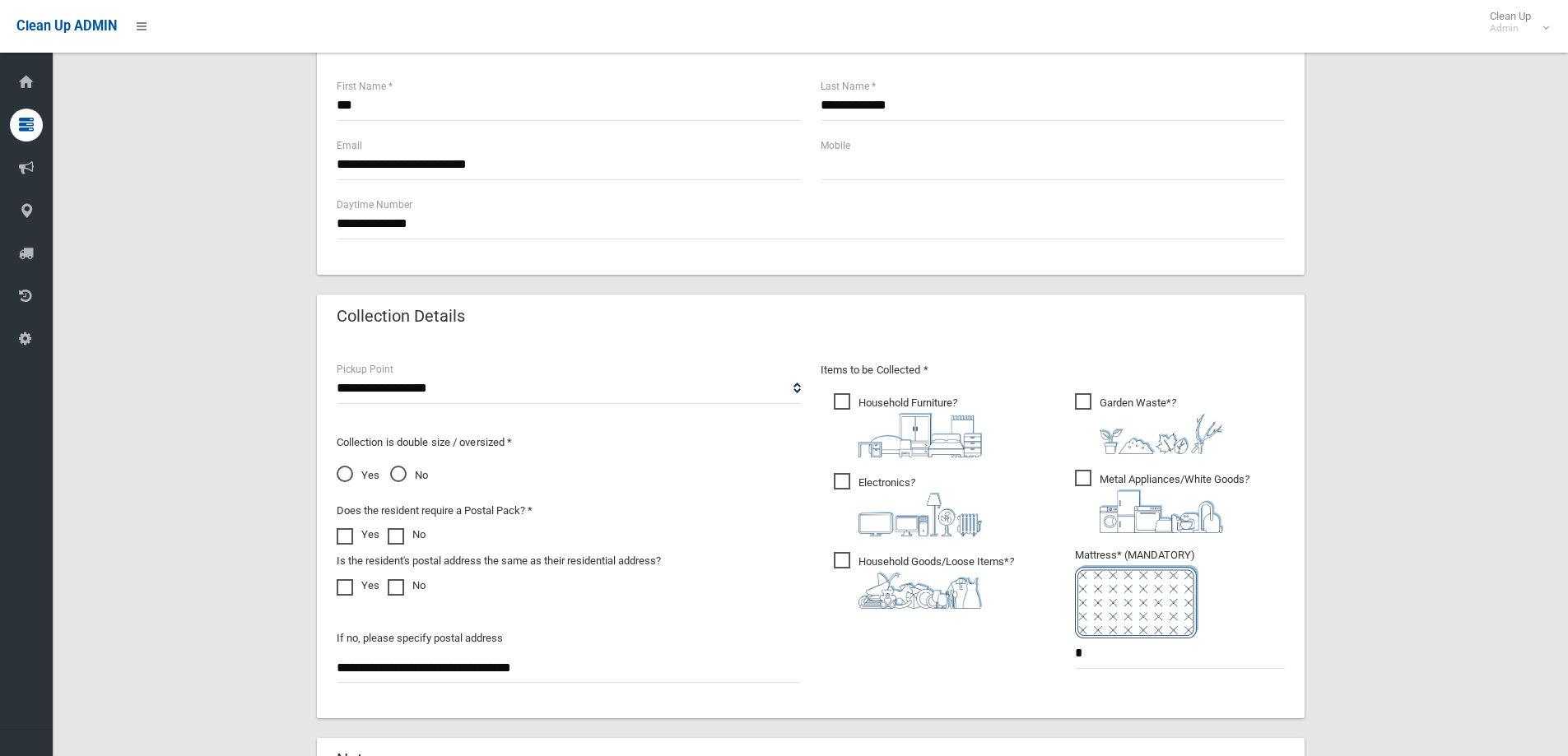
scroll to position [659, 0]
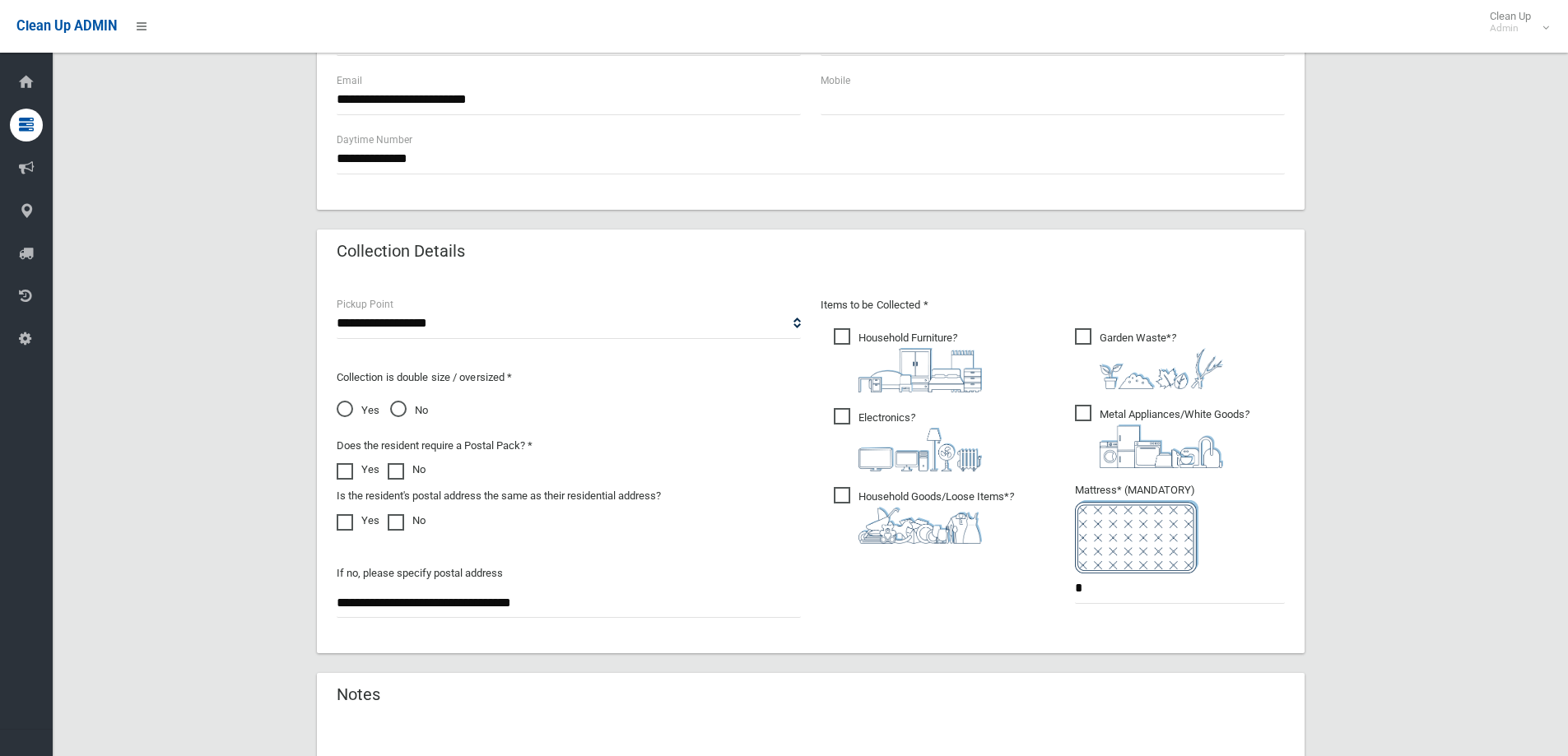
click at [846, 499] on span "Household Goods/Loose Items* ?" at bounding box center [923, 515] width 180 height 57
click at [848, 421] on span "Electronics ?" at bounding box center [908, 439] width 148 height 64
click at [848, 338] on span "Household Furniture ?" at bounding box center [908, 360] width 148 height 64
click at [1087, 333] on span "Garden Waste* ?" at bounding box center [1149, 358] width 148 height 61
click at [1081, 418] on span "Metal Appliances/White Goods ?" at bounding box center [1162, 436] width 175 height 64
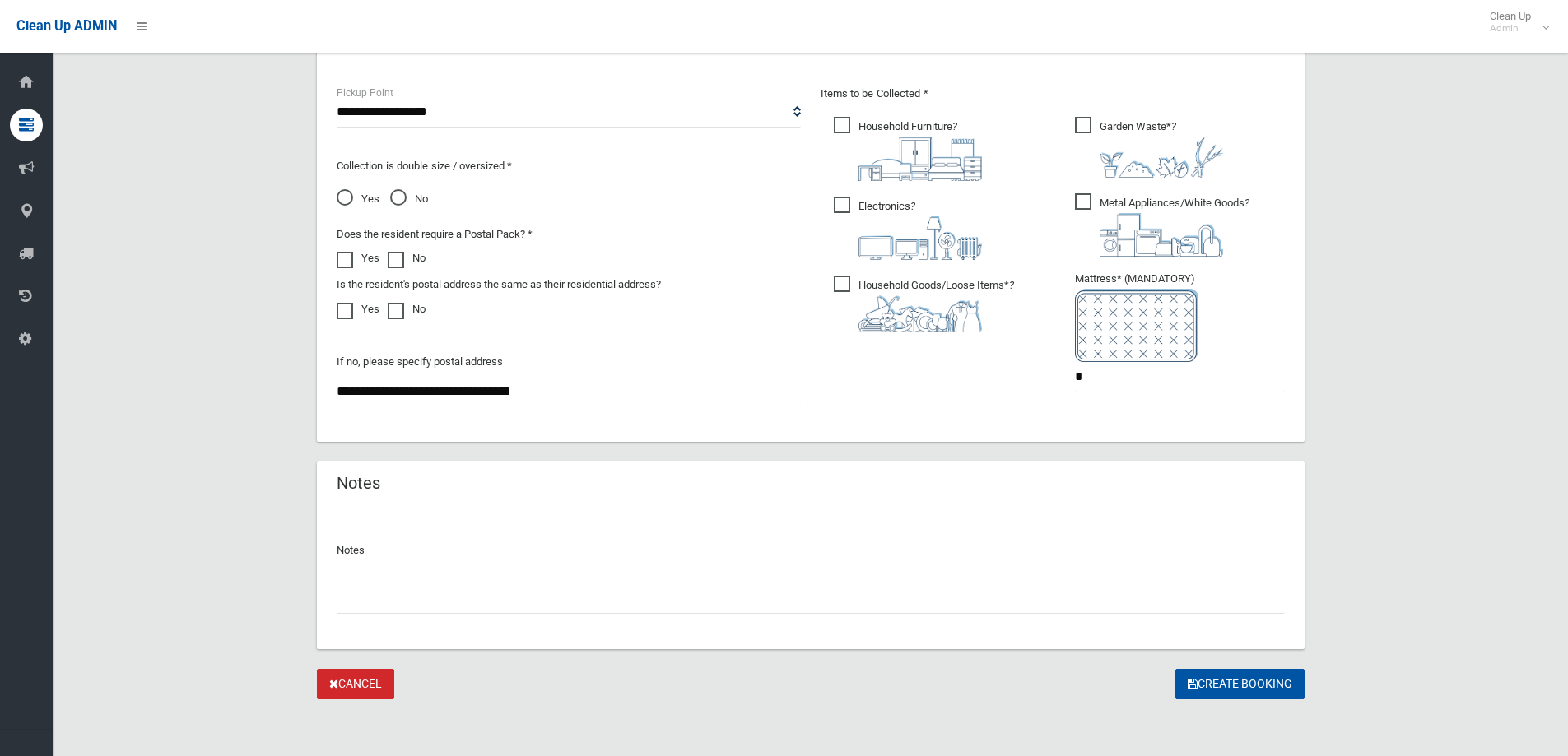
scroll to position [873, 0]
click at [548, 601] on input "text" at bounding box center [811, 596] width 948 height 30
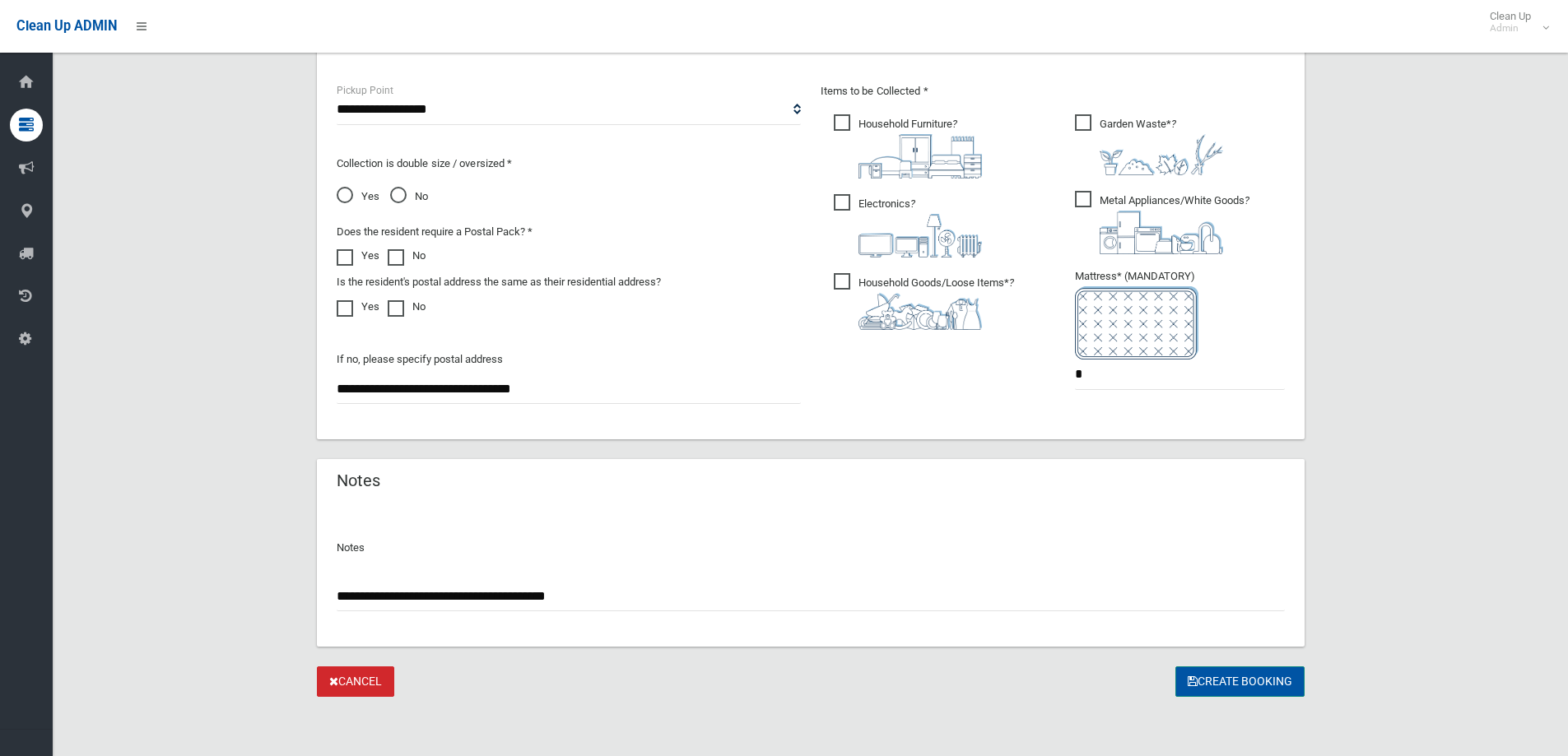
type input "**********"
click at [1223, 677] on button "Create Booking" at bounding box center [1240, 681] width 130 height 30
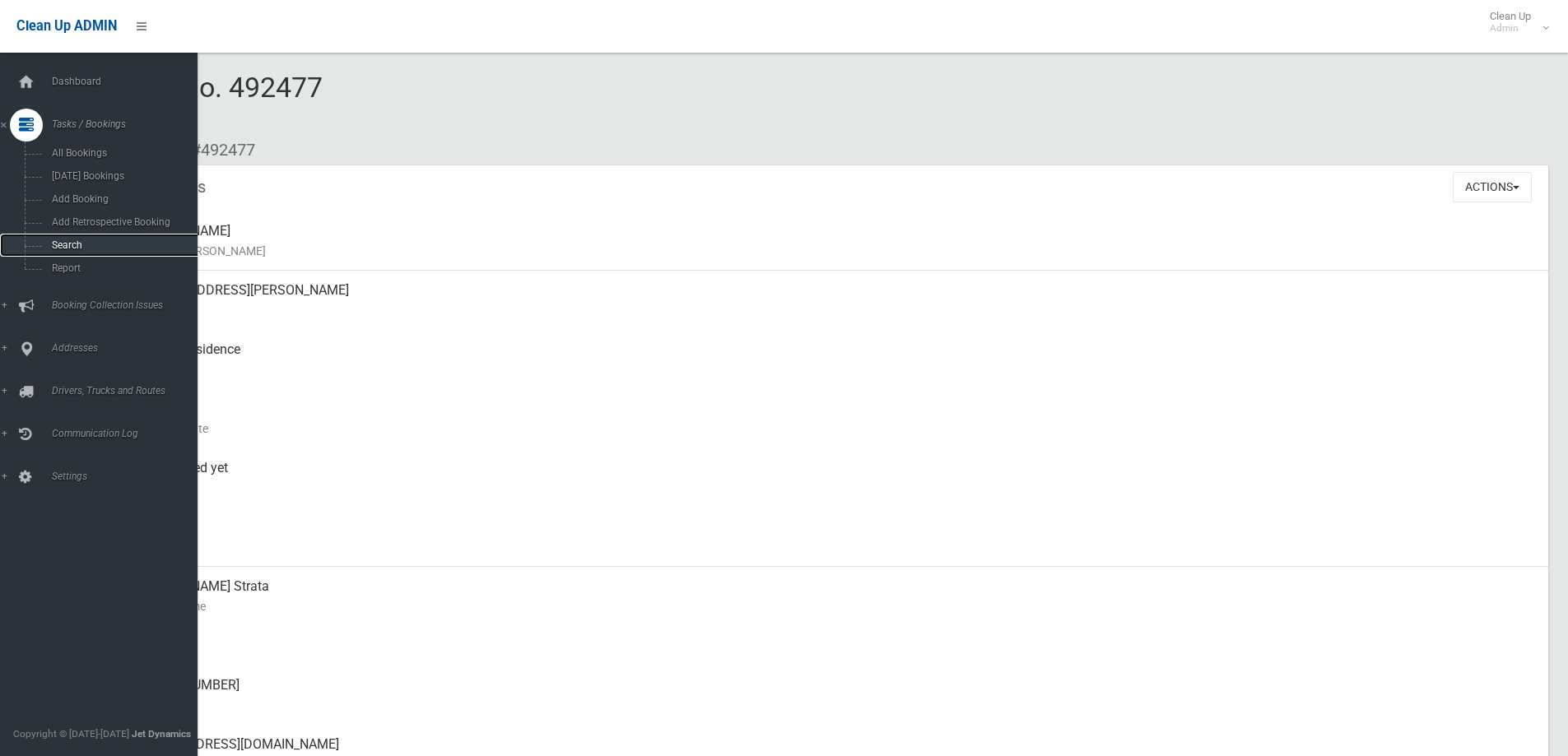
click at [90, 252] on link "Search" at bounding box center [104, 245] width 210 height 23
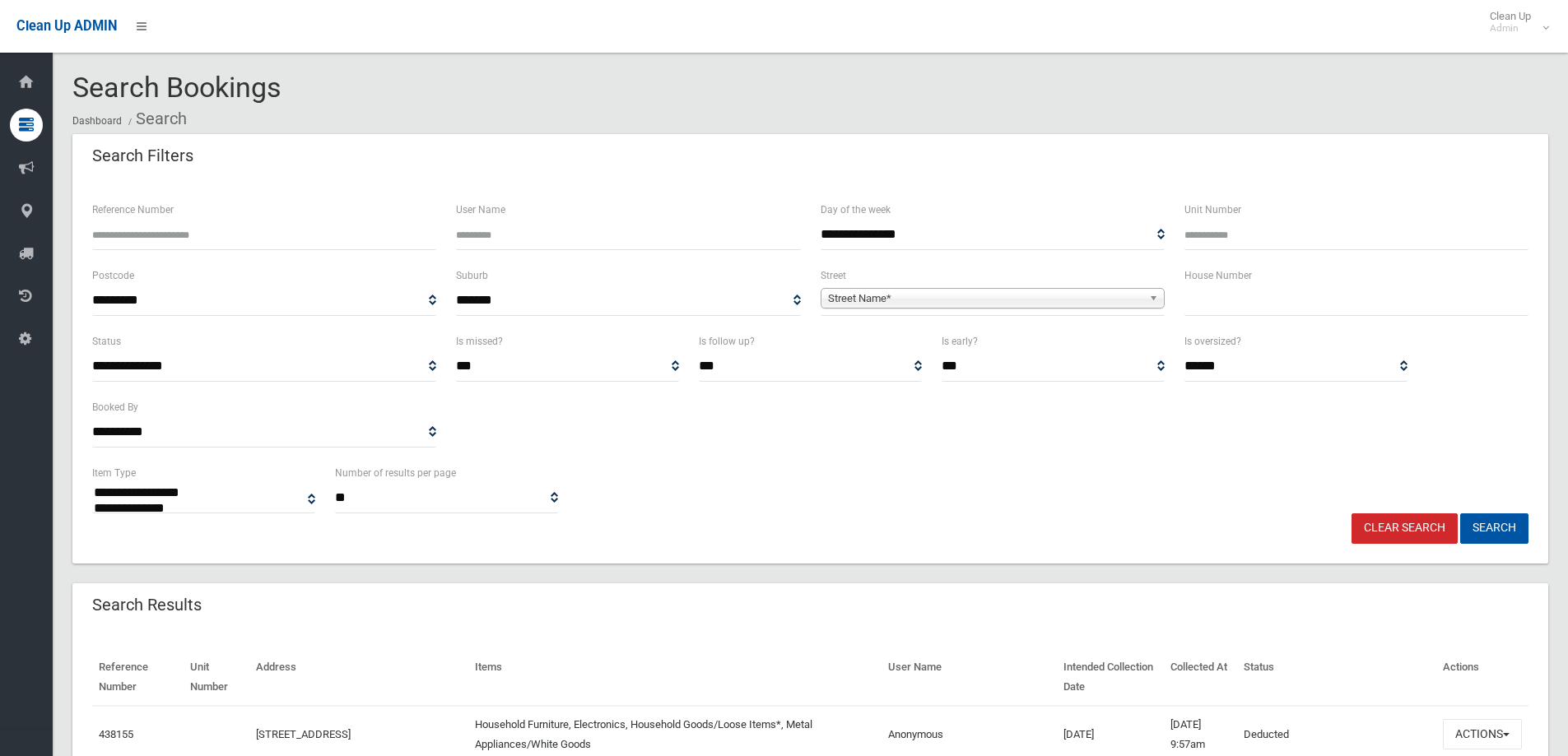
select select
click at [236, 242] on input "Reference Number" at bounding box center [264, 235] width 344 height 30
type input "******"
click at [1460, 513] on button "Search" at bounding box center [1494, 528] width 69 height 30
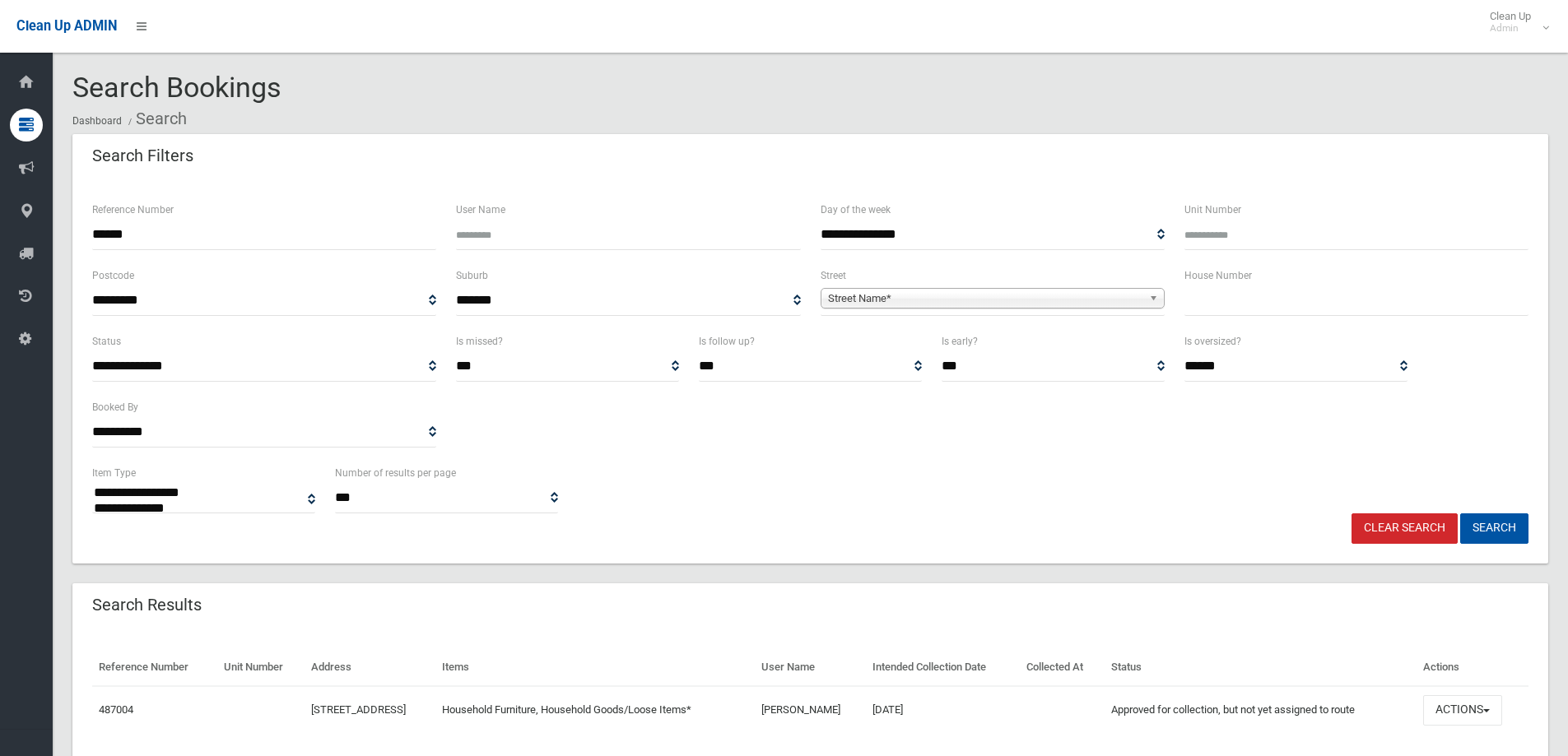
select select
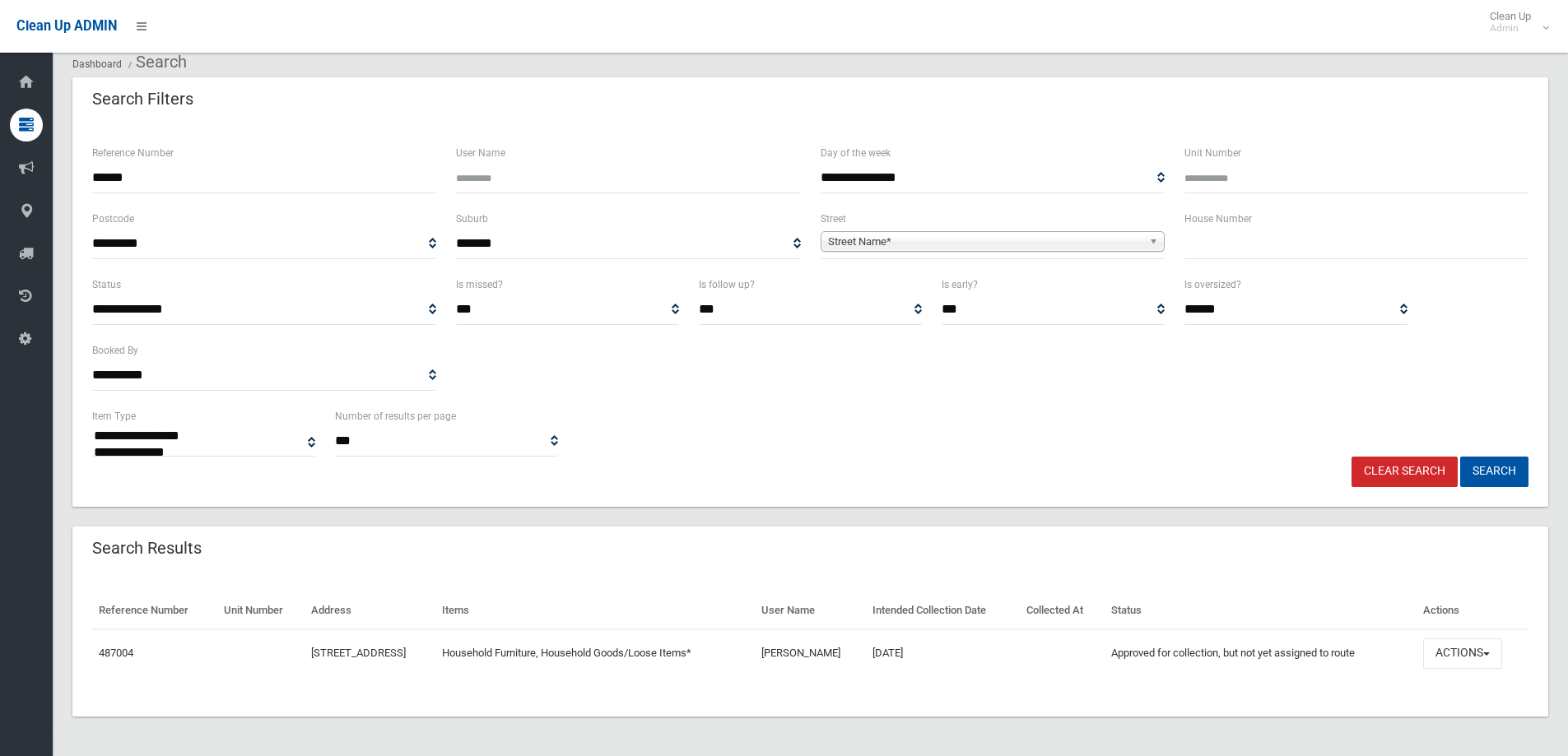
click at [1106, 563] on div "Search Results" at bounding box center [810, 549] width 1476 height 46
click at [1466, 642] on button "Actions" at bounding box center [1463, 653] width 79 height 30
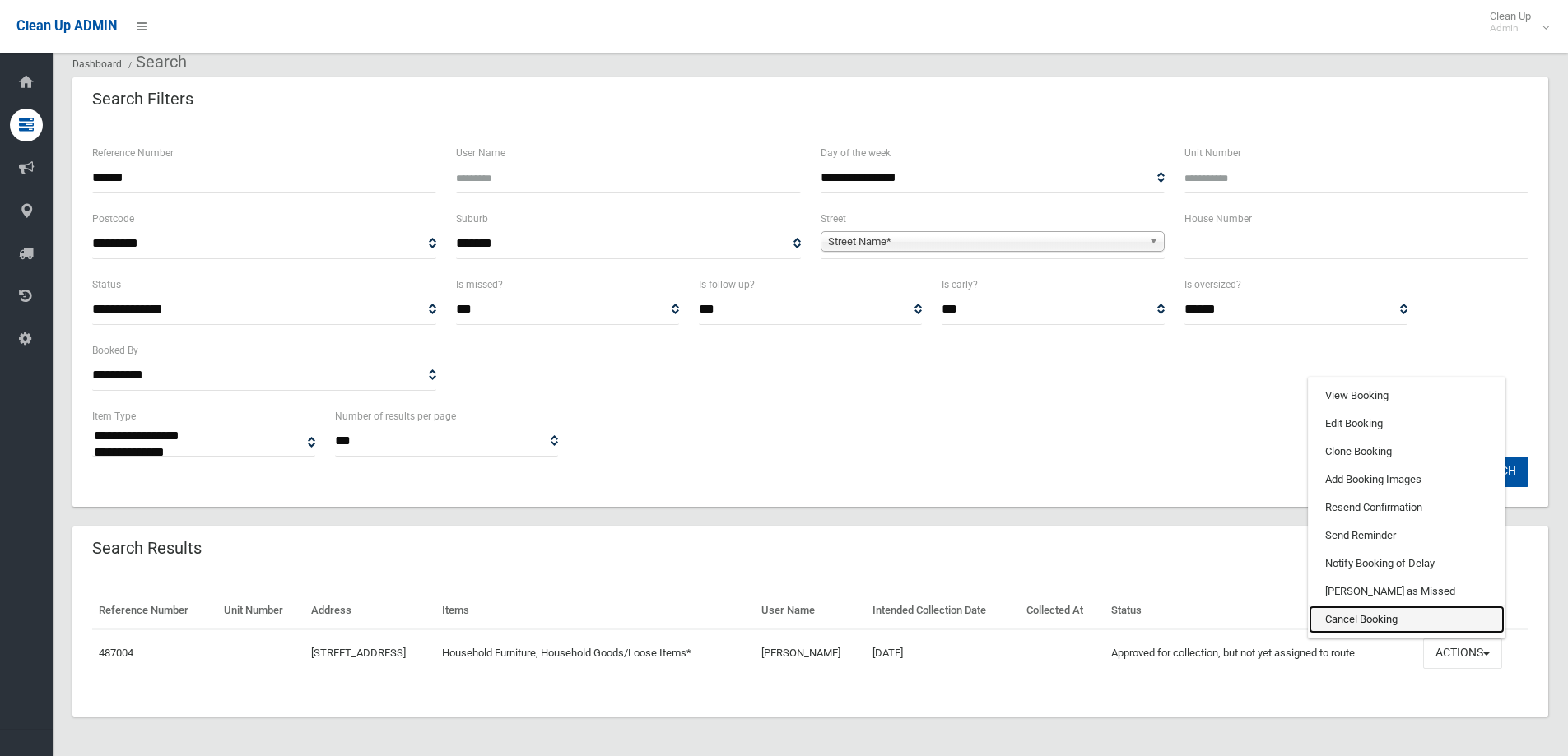
click at [1390, 616] on link "Cancel Booking" at bounding box center [1406, 619] width 196 height 28
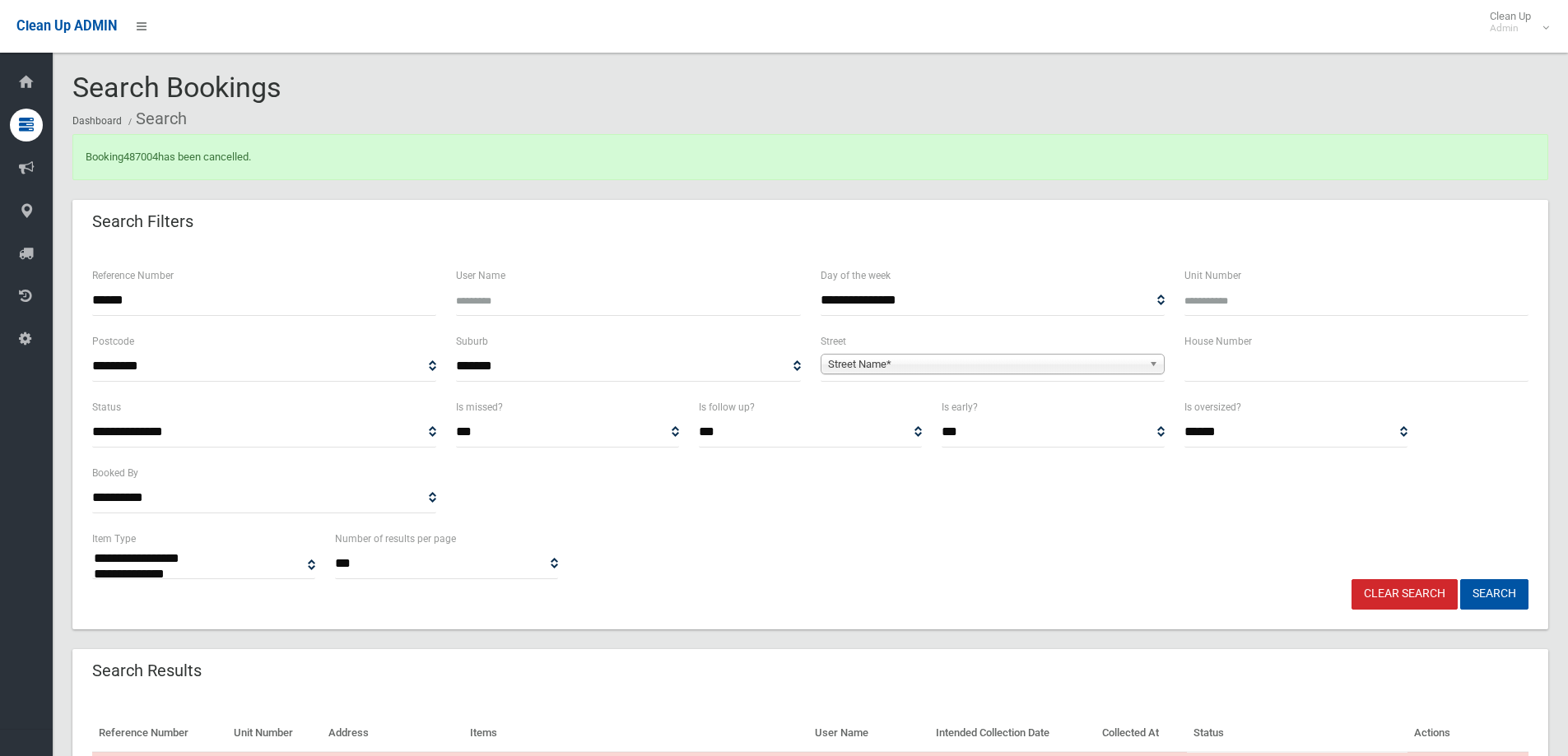
select select
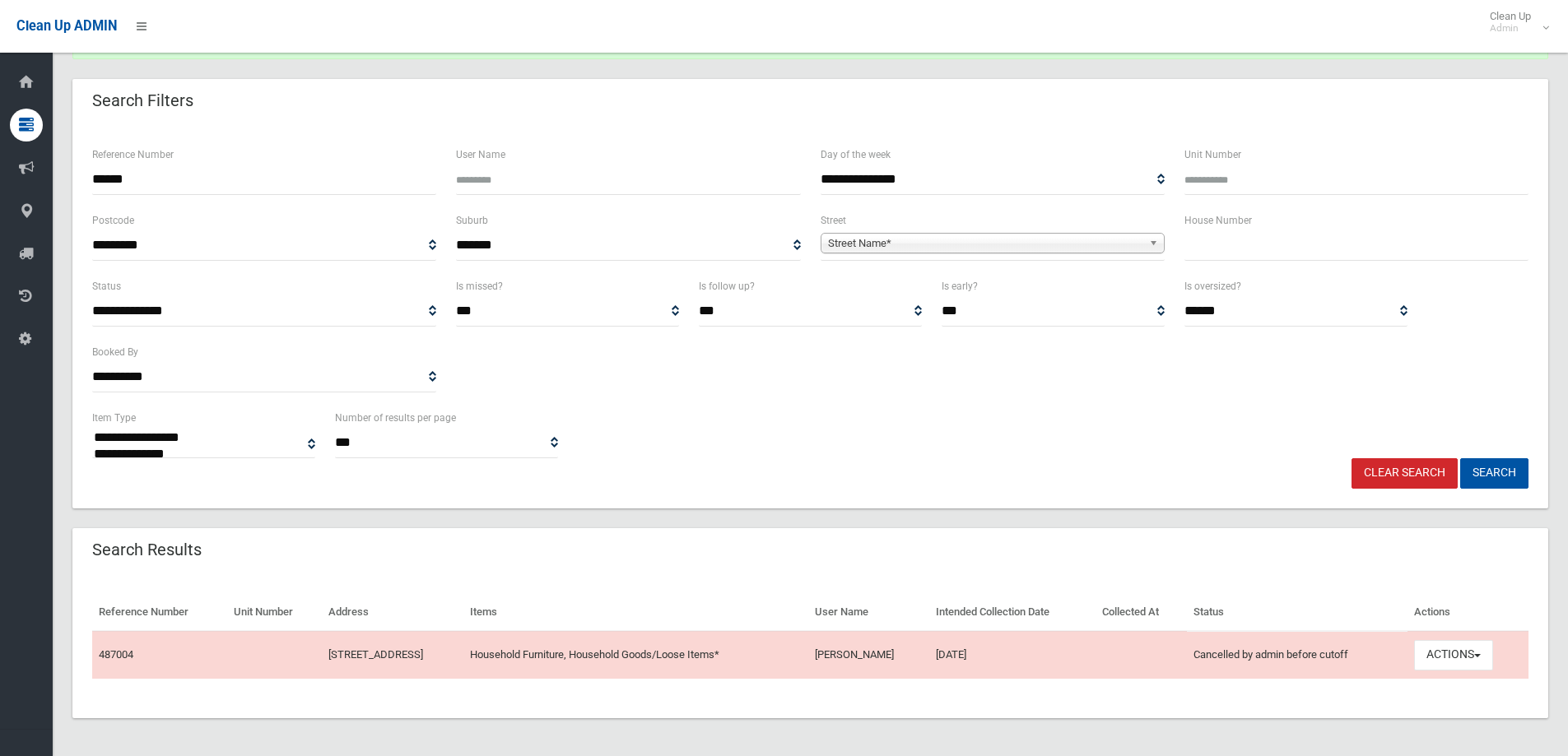
scroll to position [123, 0]
click at [1488, 657] on button "Actions" at bounding box center [1453, 653] width 79 height 30
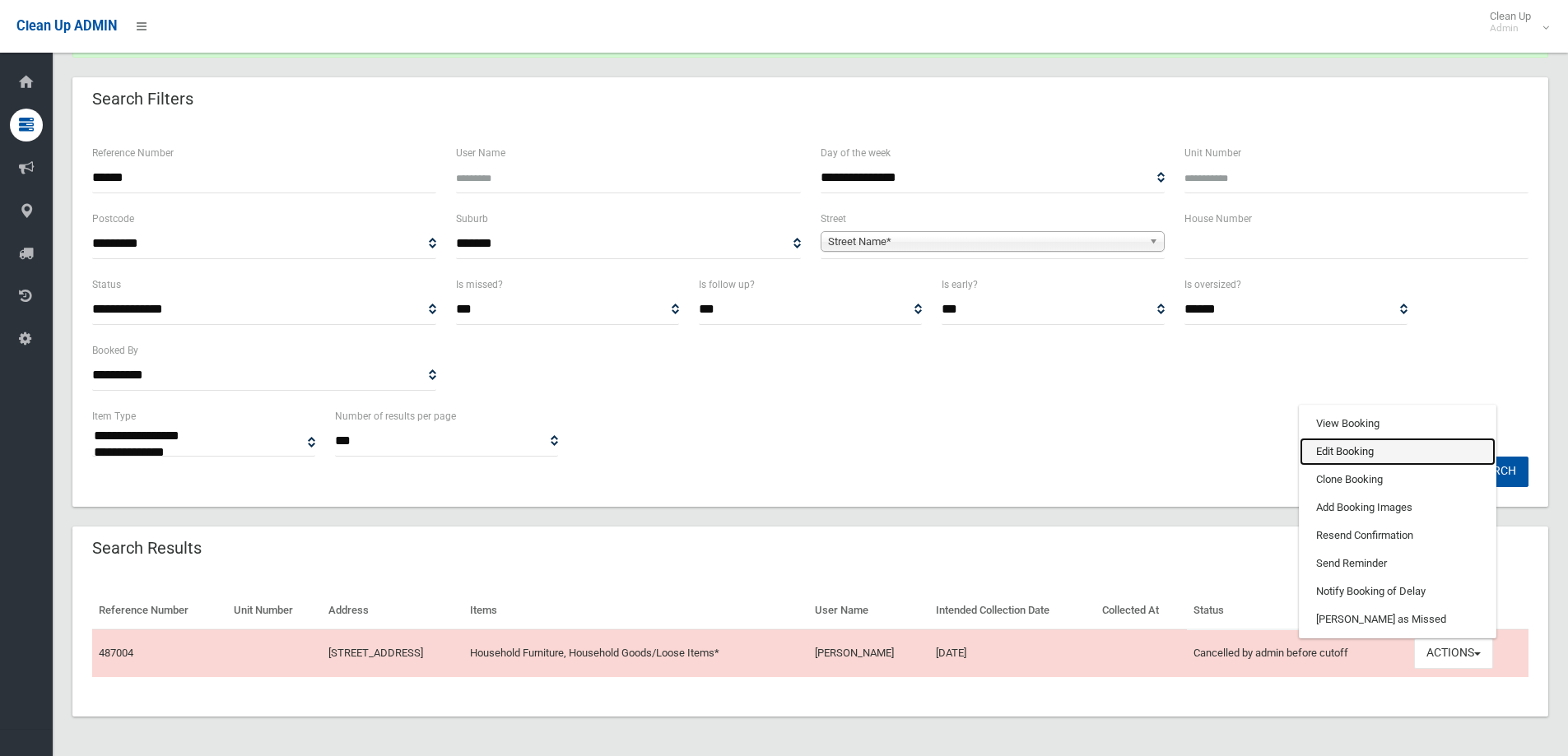
click at [1373, 450] on link "Edit Booking" at bounding box center [1397, 452] width 196 height 28
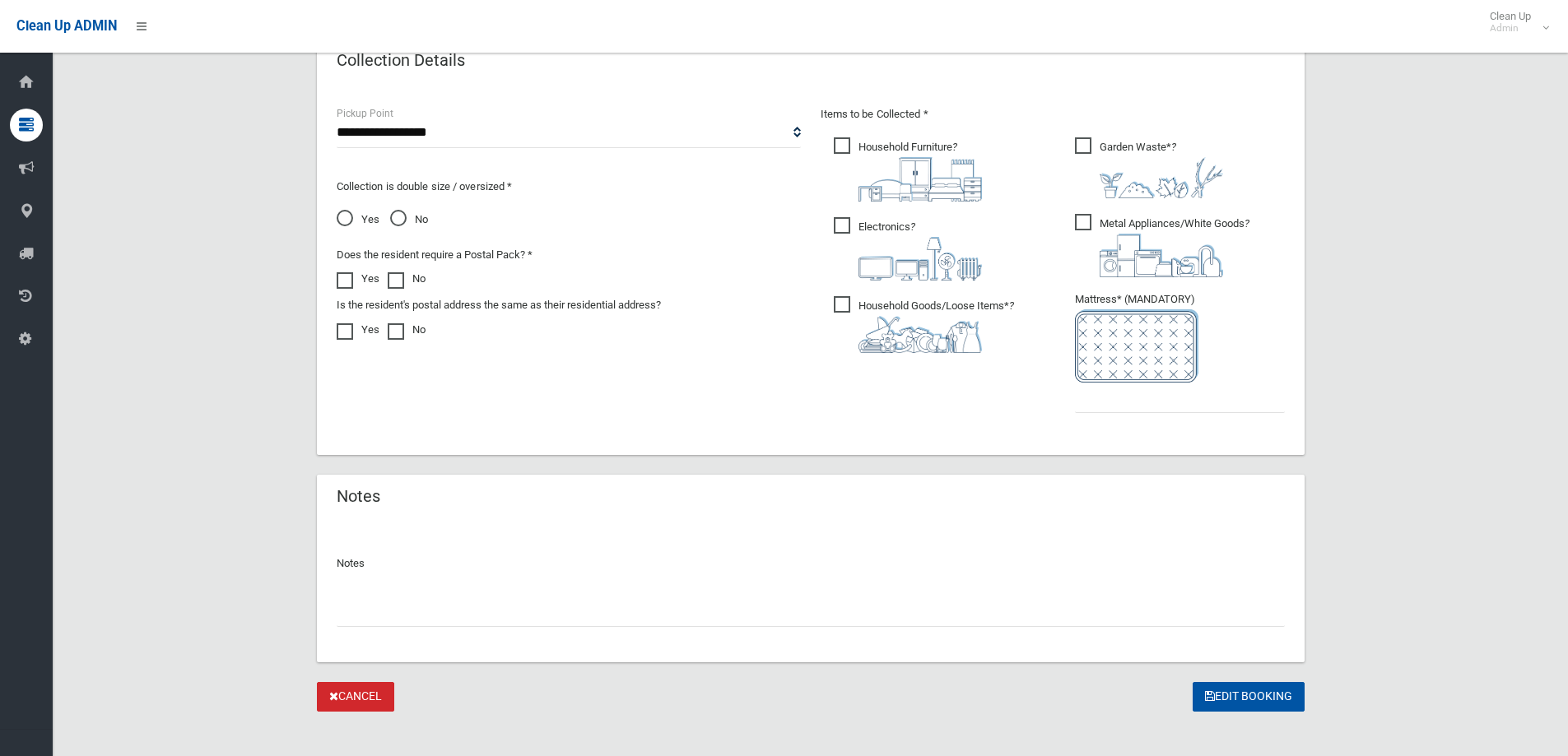
scroll to position [864, 0]
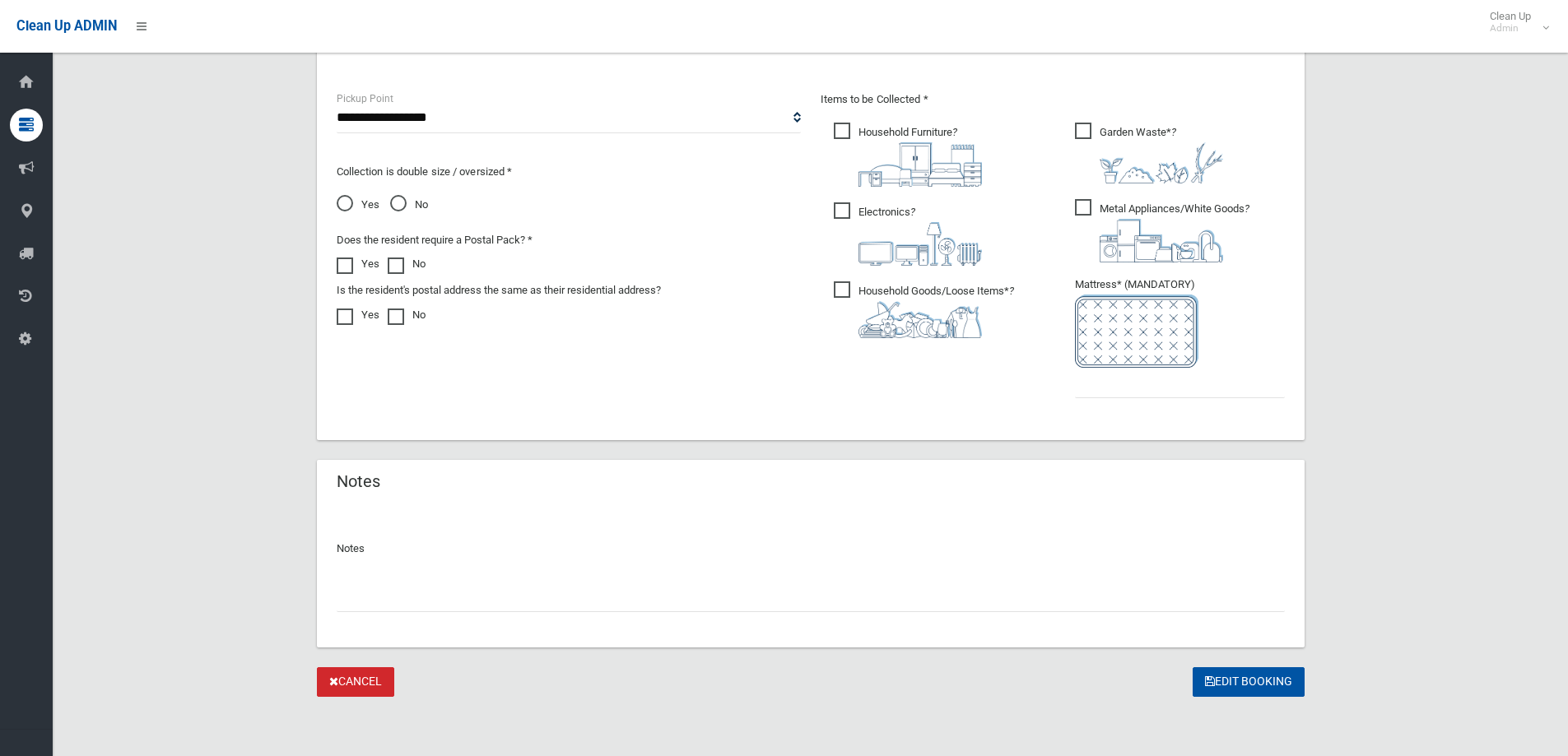
click at [532, 599] on input "text" at bounding box center [811, 597] width 948 height 30
type input "**********"
click at [1242, 683] on button "Edit Booking" at bounding box center [1249, 682] width 112 height 30
type input "*"
drag, startPoint x: 1235, startPoint y: 675, endPoint x: 1181, endPoint y: 617, distance: 79.2
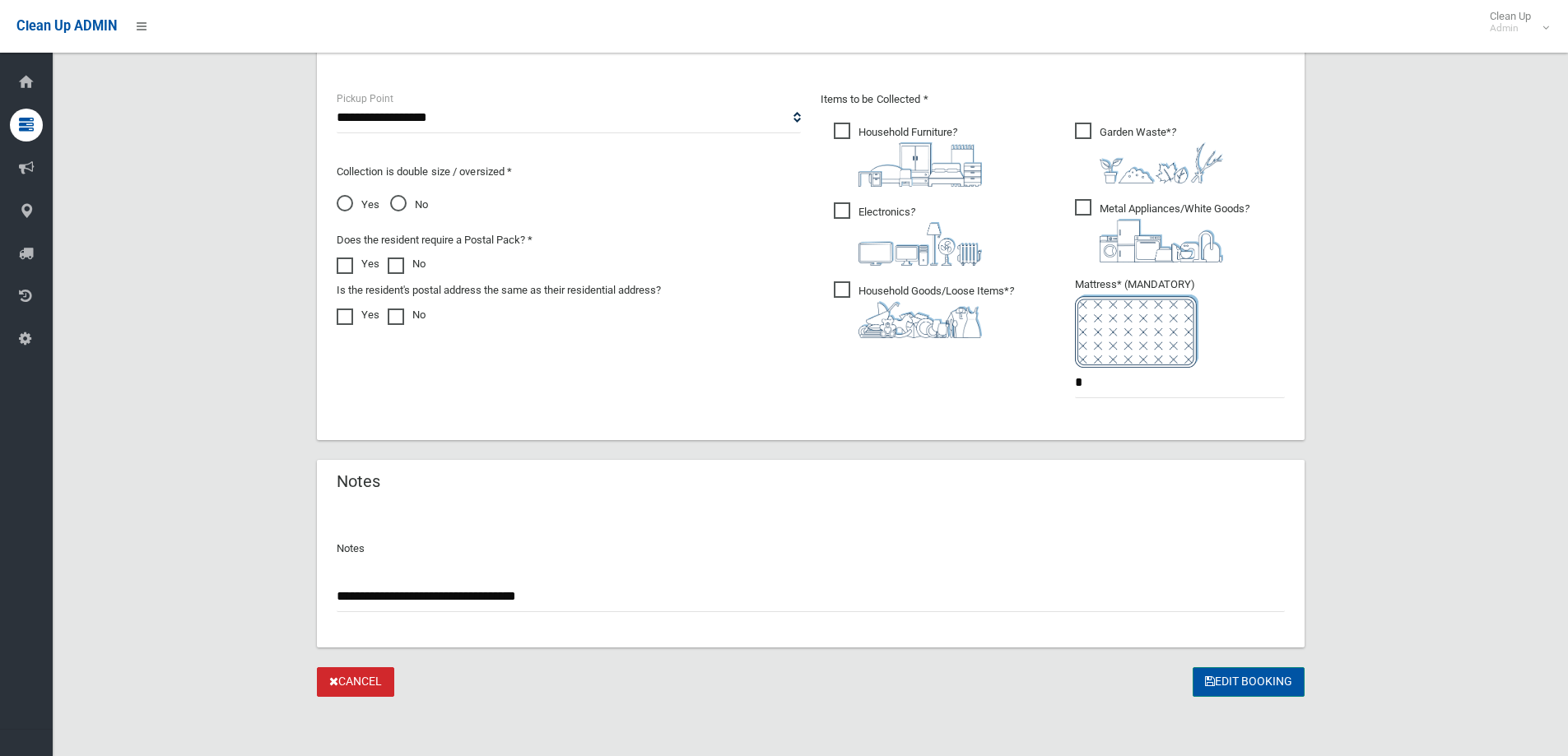
click at [1236, 674] on button "Edit Booking" at bounding box center [1249, 682] width 112 height 30
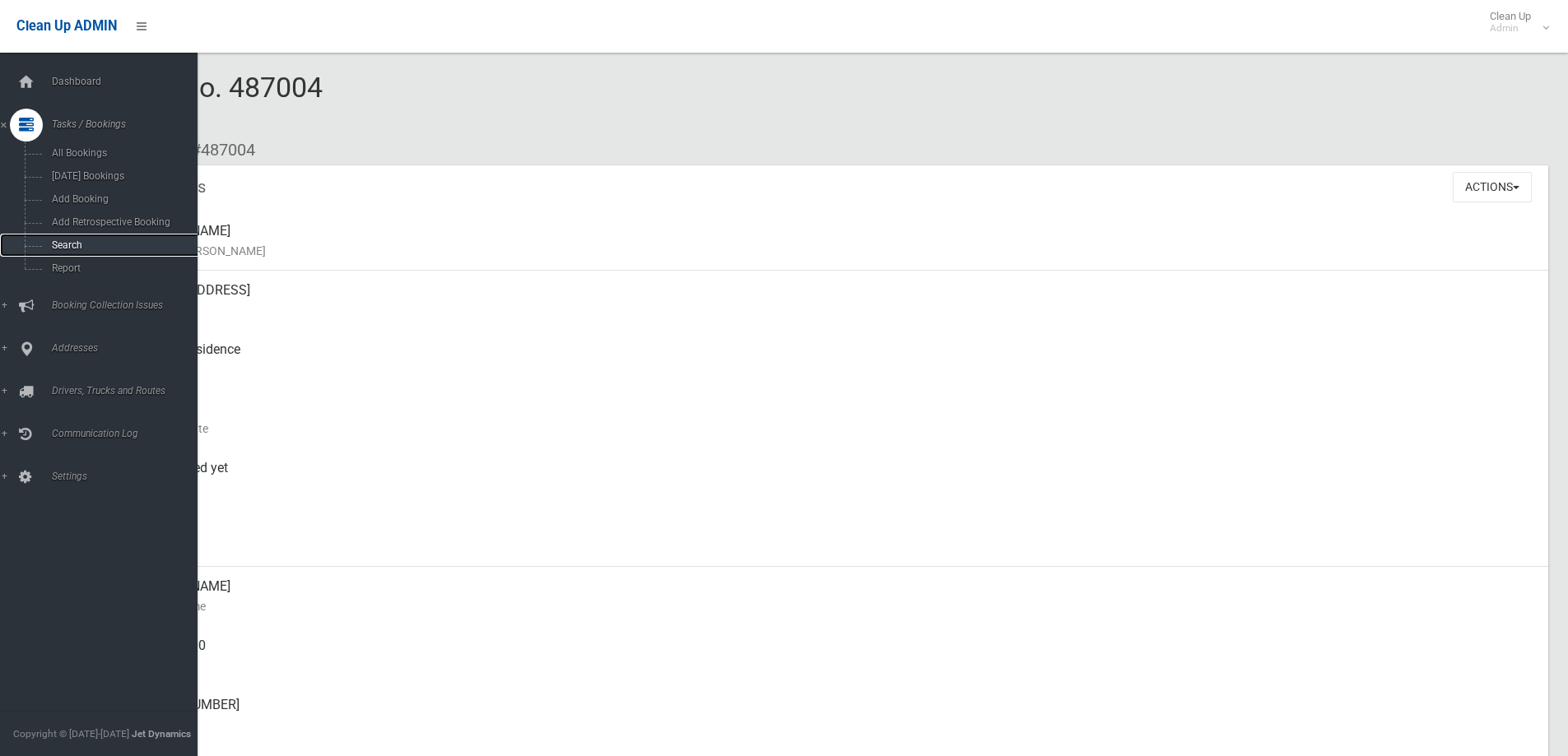
click at [91, 253] on link "Search" at bounding box center [104, 245] width 210 height 23
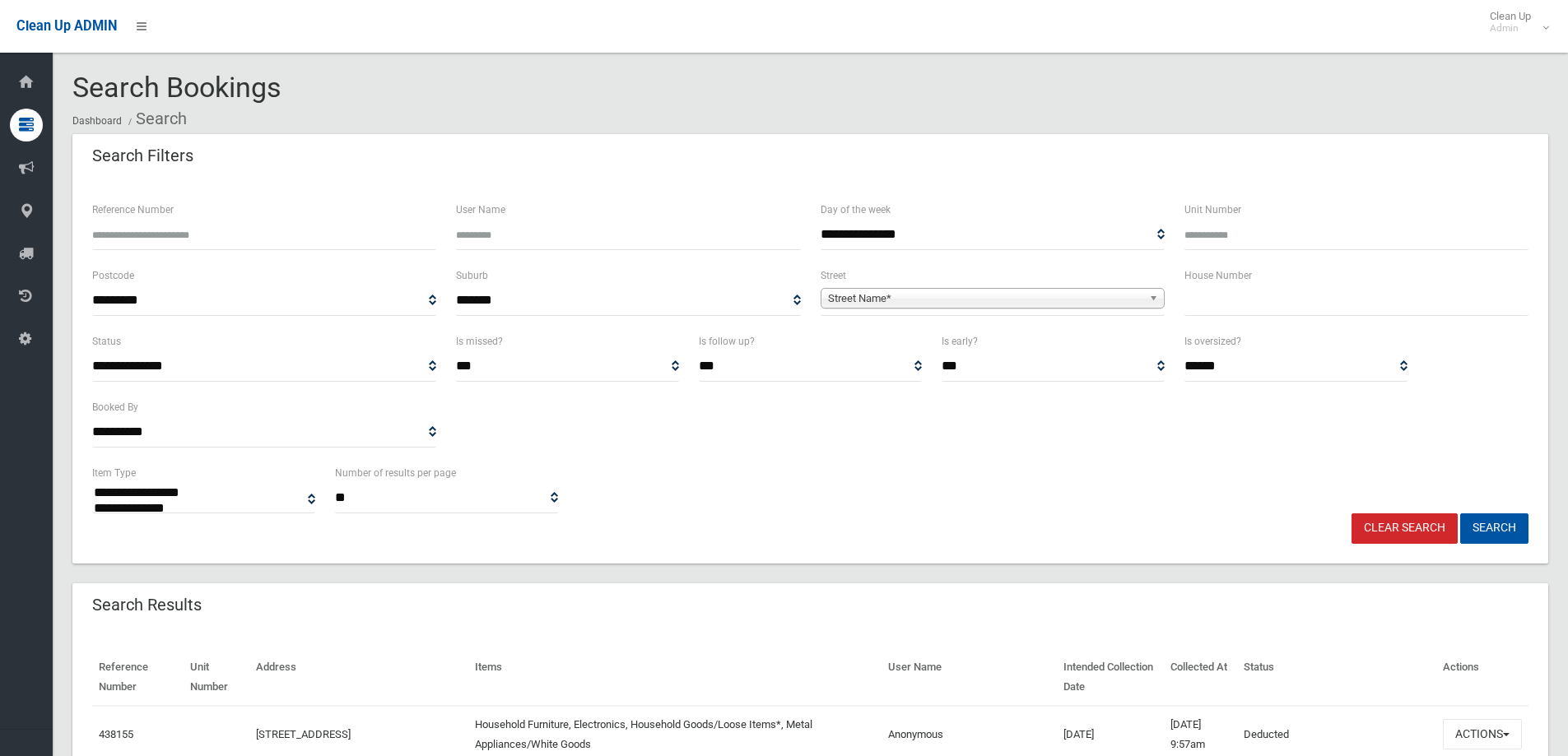
select select
click at [1220, 305] on input "text" at bounding box center [1356, 300] width 344 height 30
type input "**"
click at [1149, 299] on b at bounding box center [1156, 298] width 15 height 19
type input "*****"
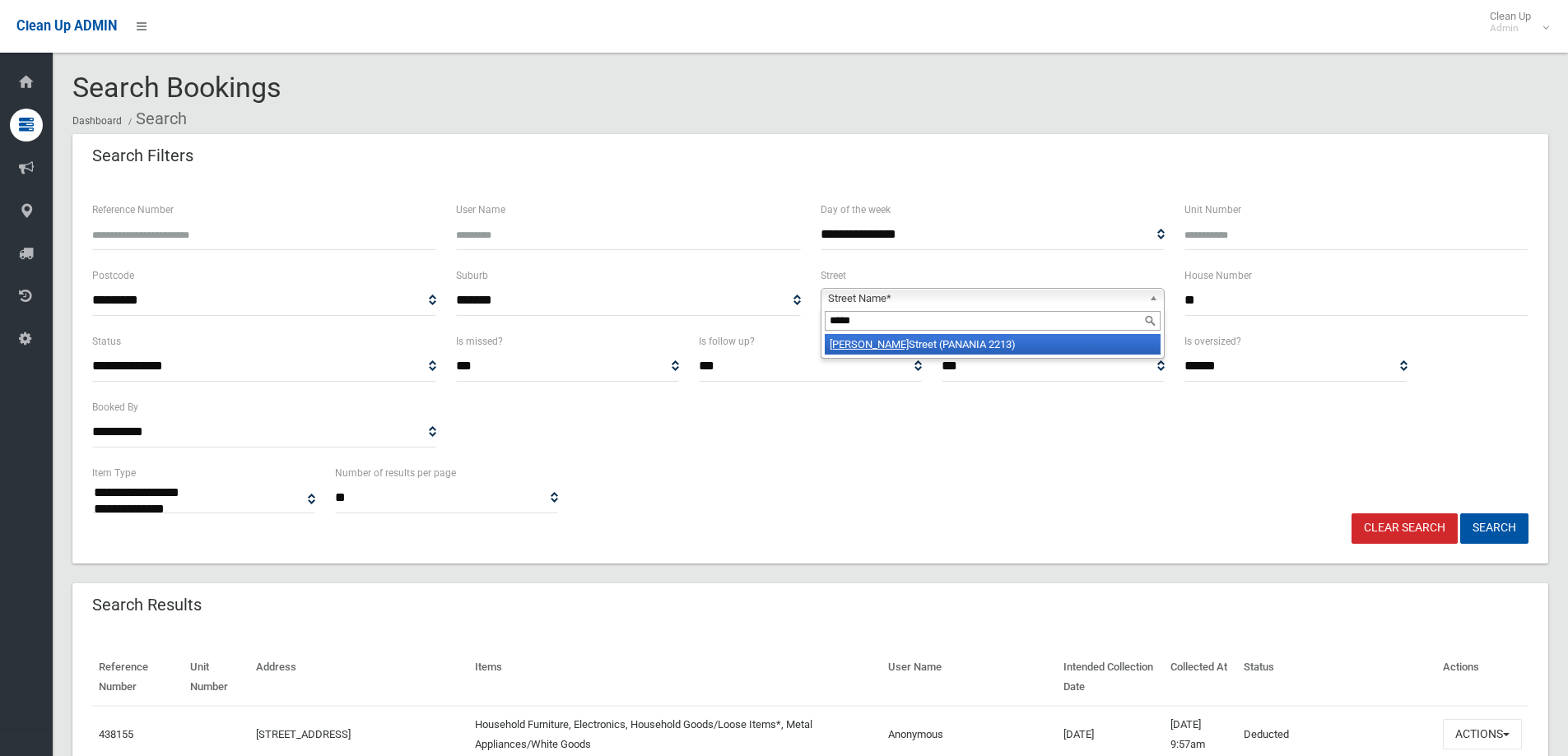
click at [937, 347] on li "Ellen Street (PANANIA 2213)" at bounding box center [993, 345] width 336 height 21
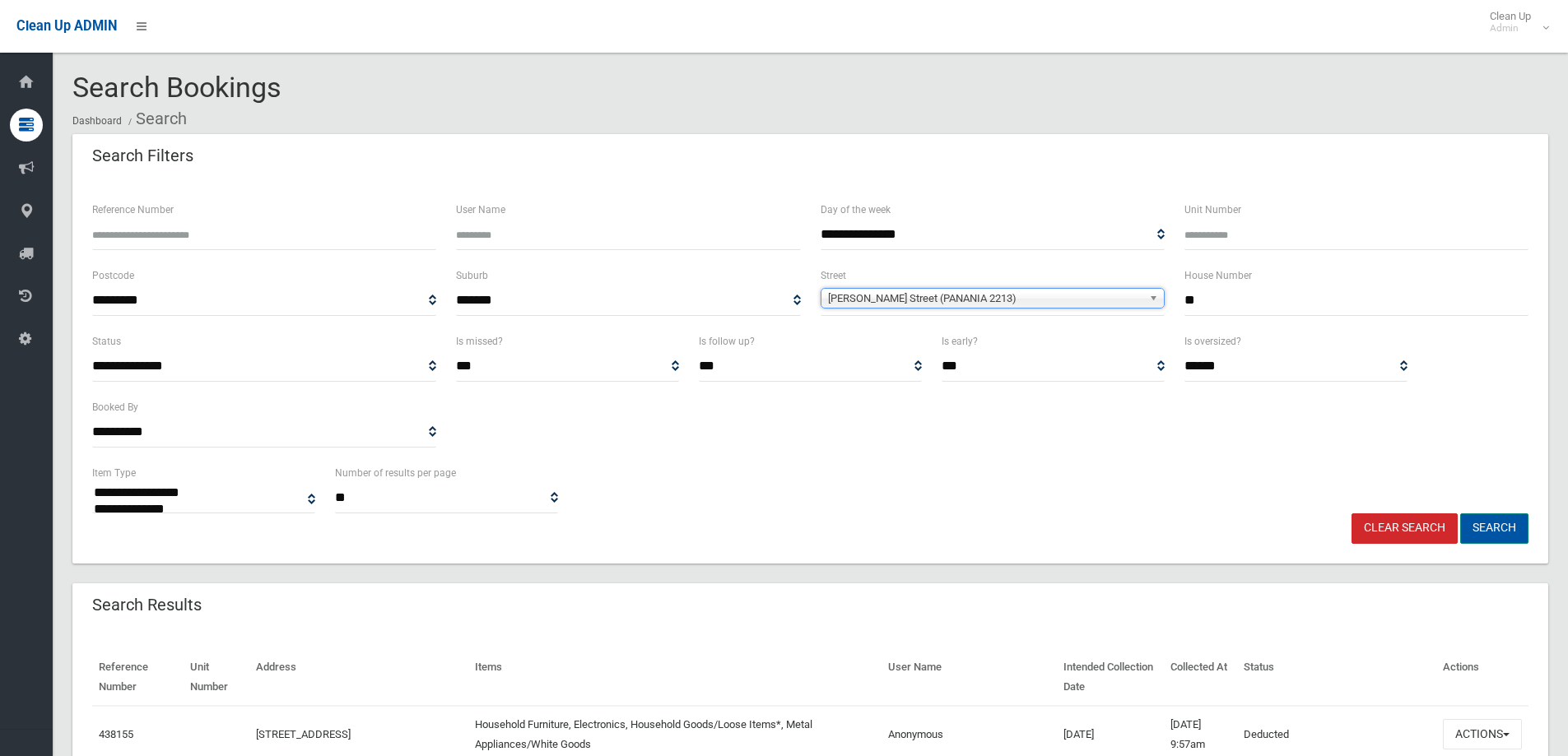
click at [1523, 539] on button "Search" at bounding box center [1494, 528] width 69 height 30
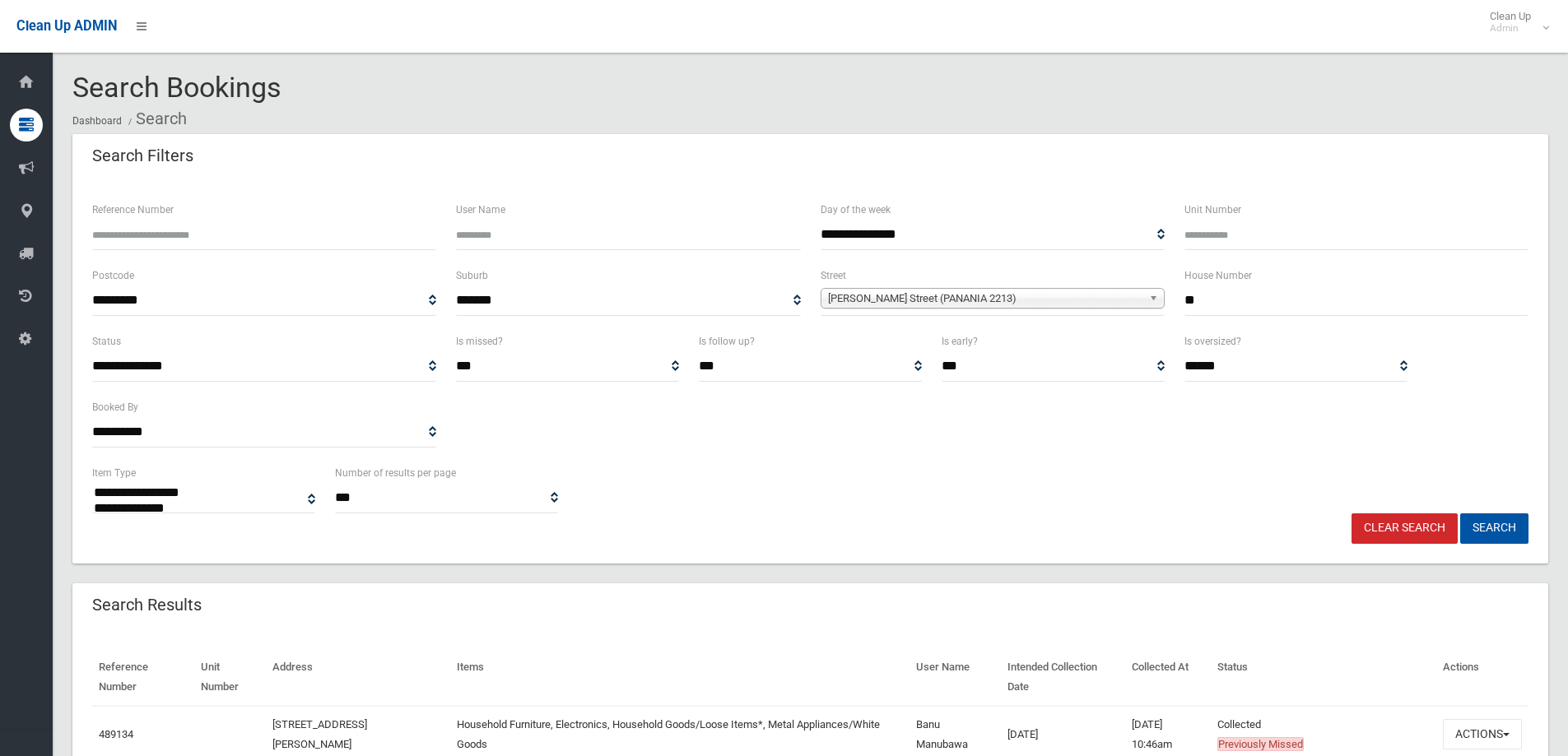
select select
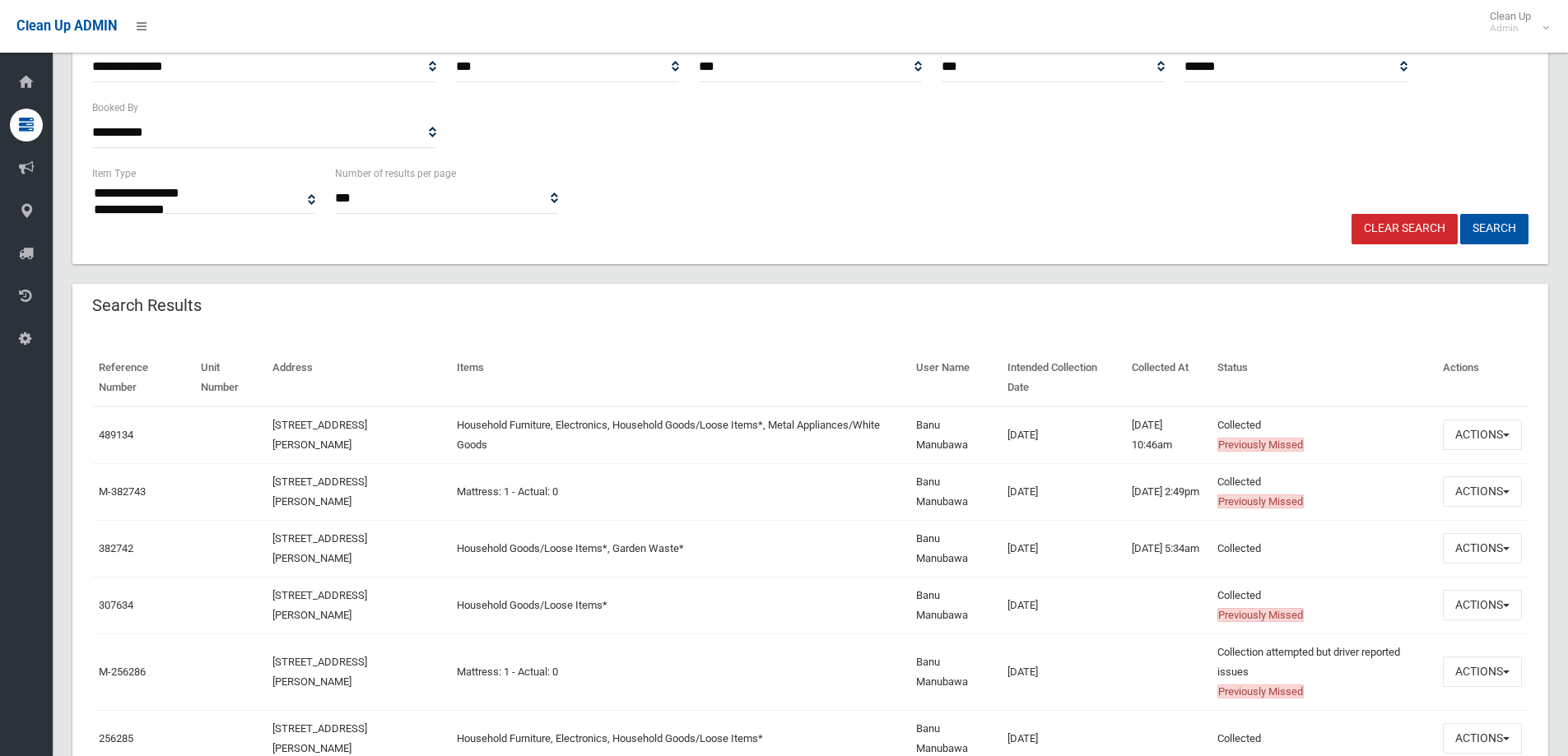
scroll to position [329, 0]
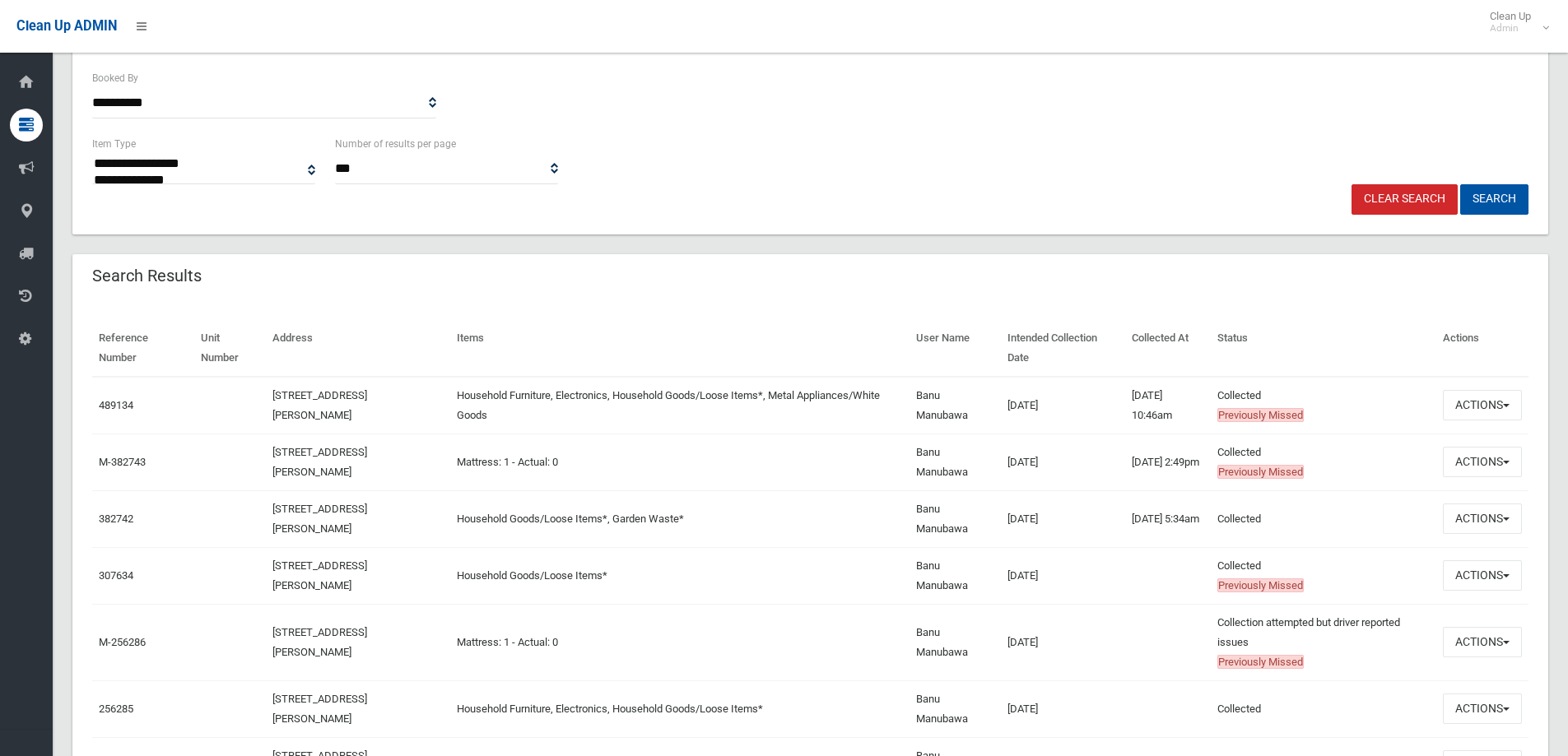
click at [1347, 286] on div "Search Results" at bounding box center [810, 277] width 1476 height 46
click at [1491, 398] on button "Actions" at bounding box center [1482, 405] width 79 height 30
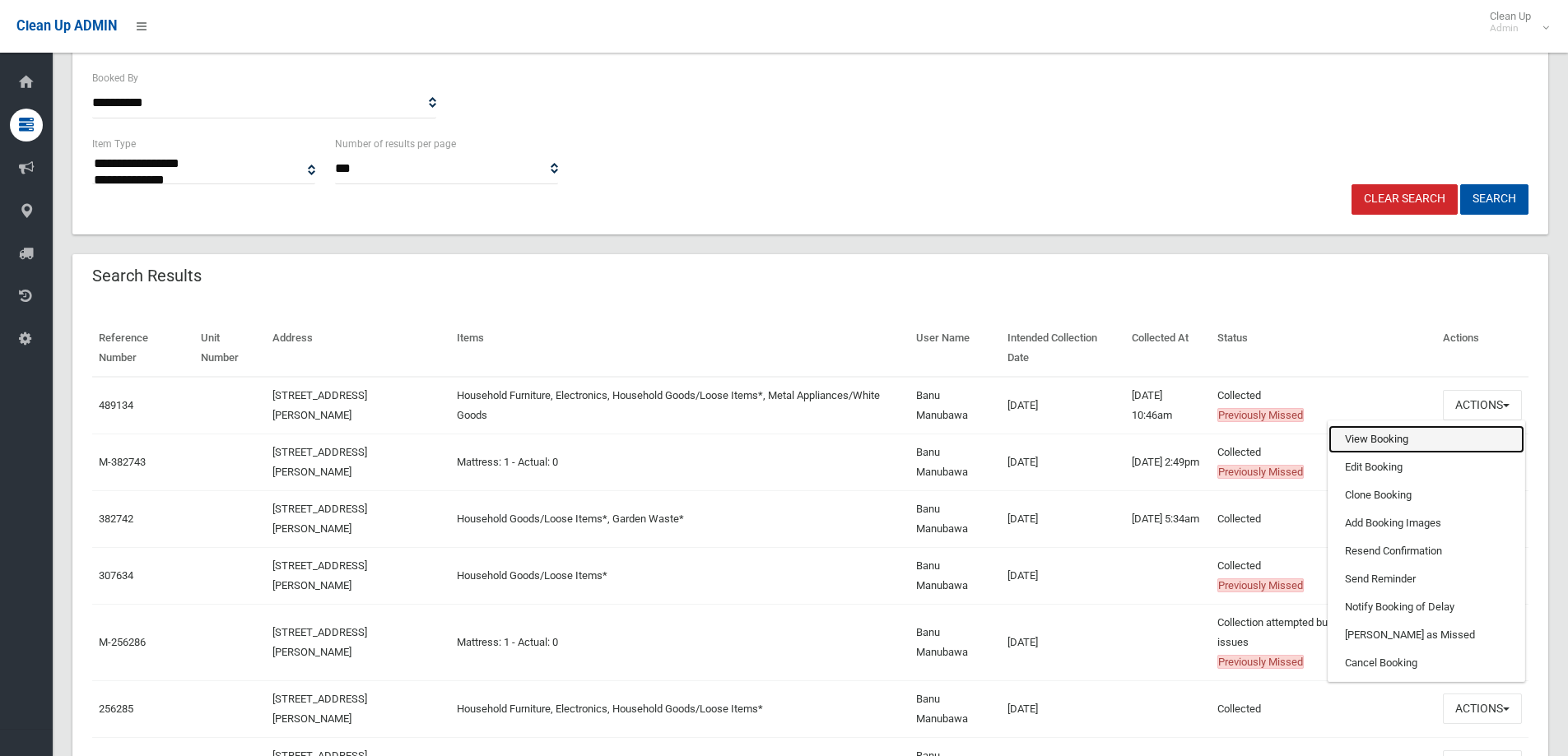
click at [1382, 441] on link "View Booking" at bounding box center [1426, 439] width 196 height 28
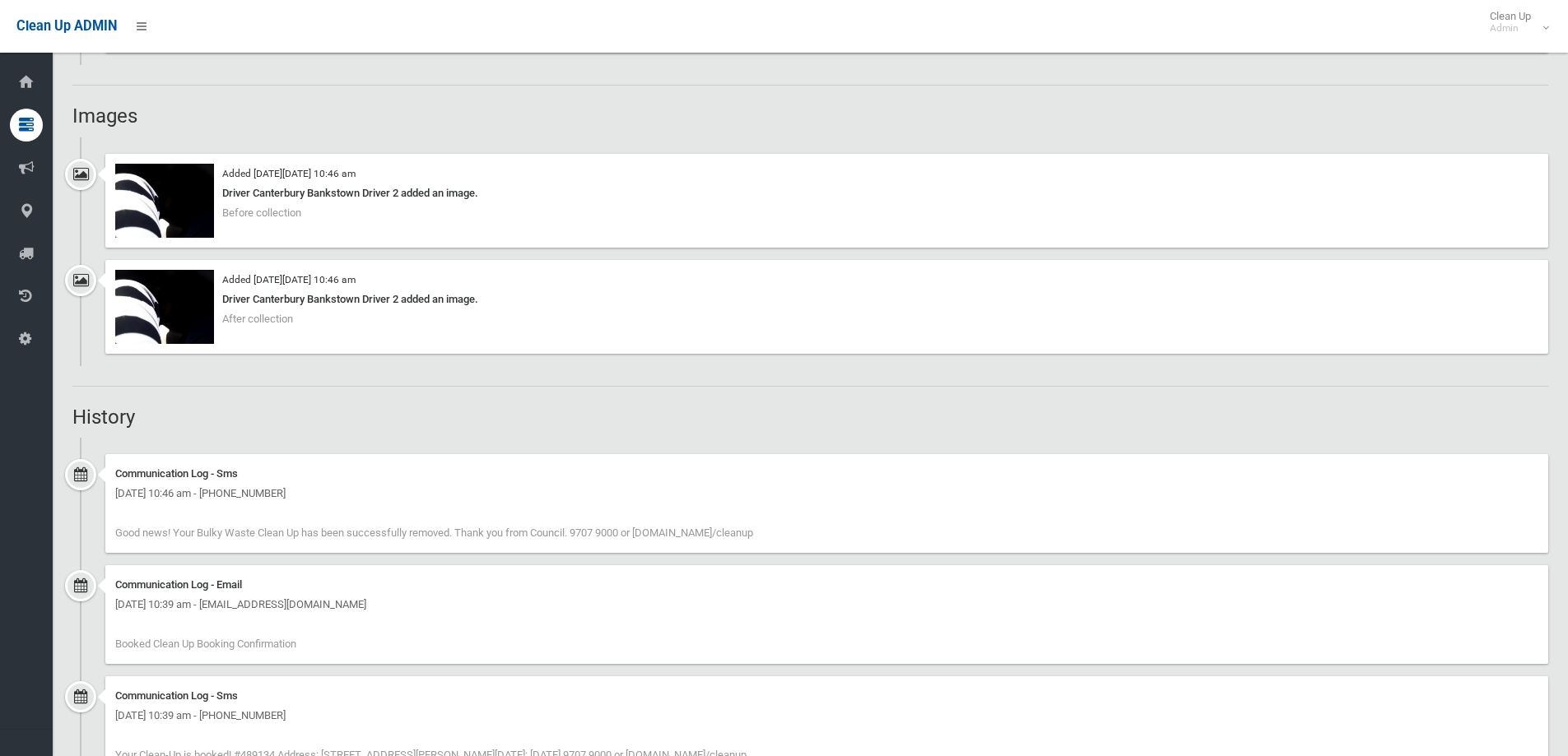
scroll to position [1152, 0]
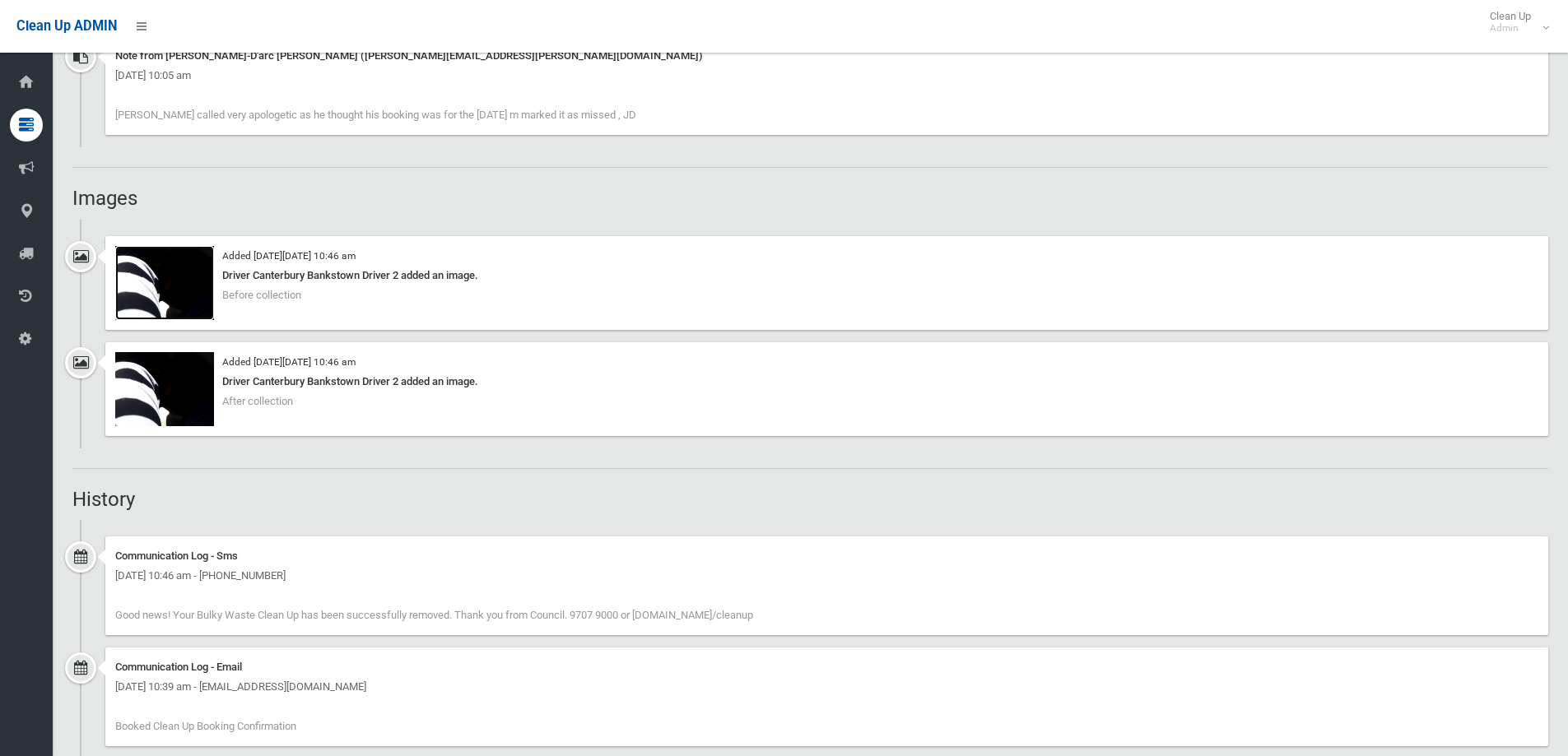
click at [148, 297] on img at bounding box center [164, 283] width 99 height 74
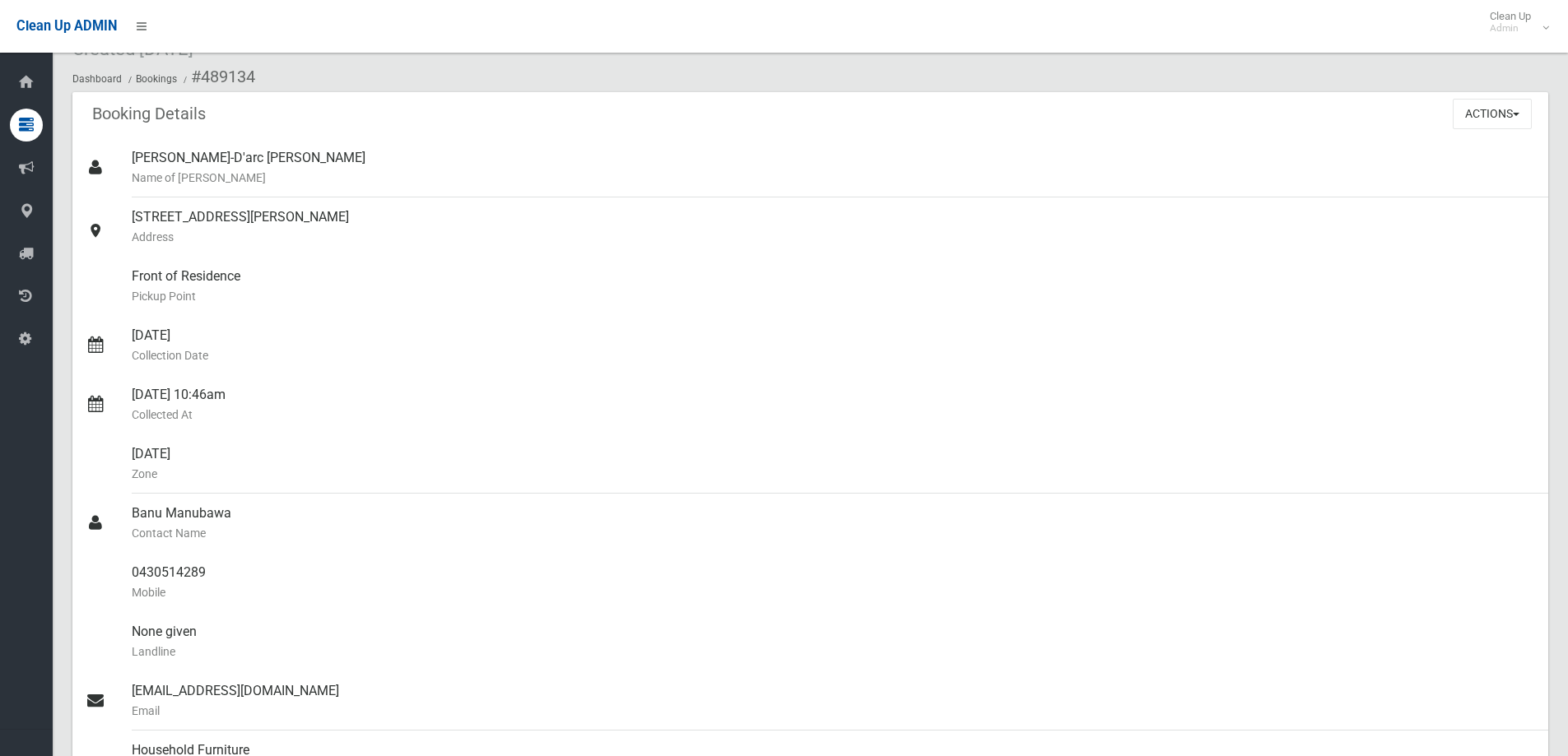
scroll to position [0, 0]
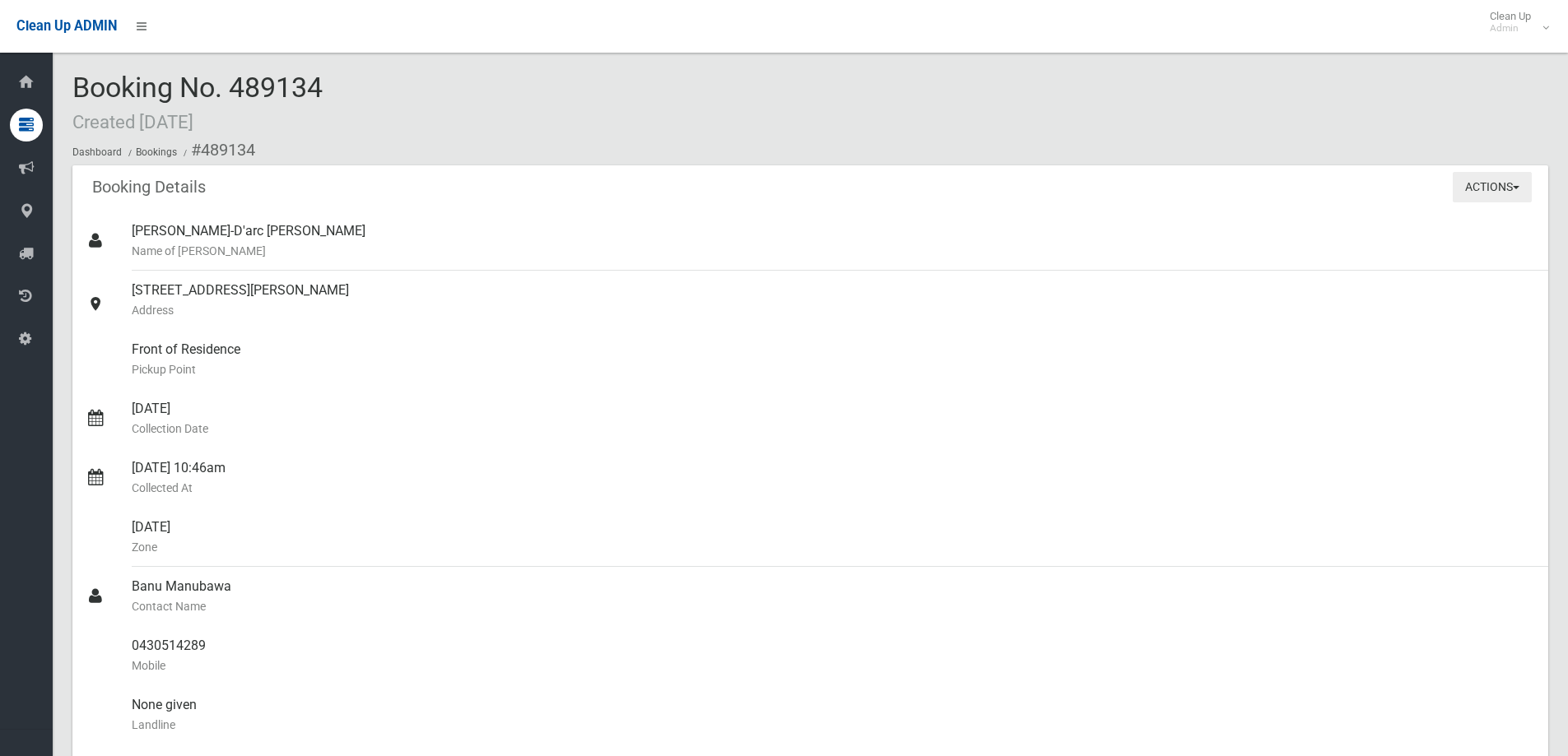
click at [1501, 191] on button "Actions" at bounding box center [1492, 187] width 79 height 30
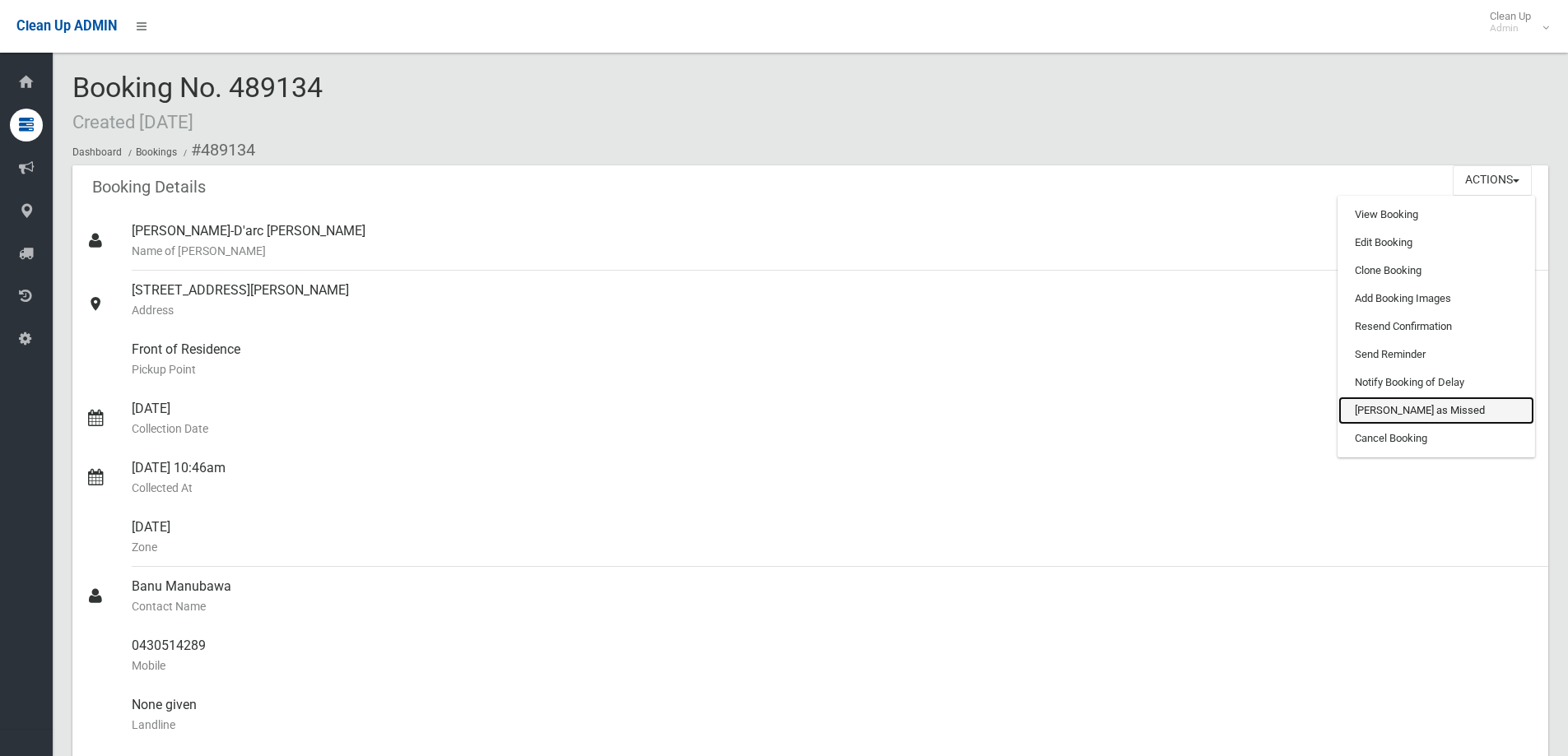
drag, startPoint x: 1439, startPoint y: 408, endPoint x: 861, endPoint y: 57, distance: 676.2
click at [1438, 408] on link "[PERSON_NAME] as Missed" at bounding box center [1436, 411] width 196 height 28
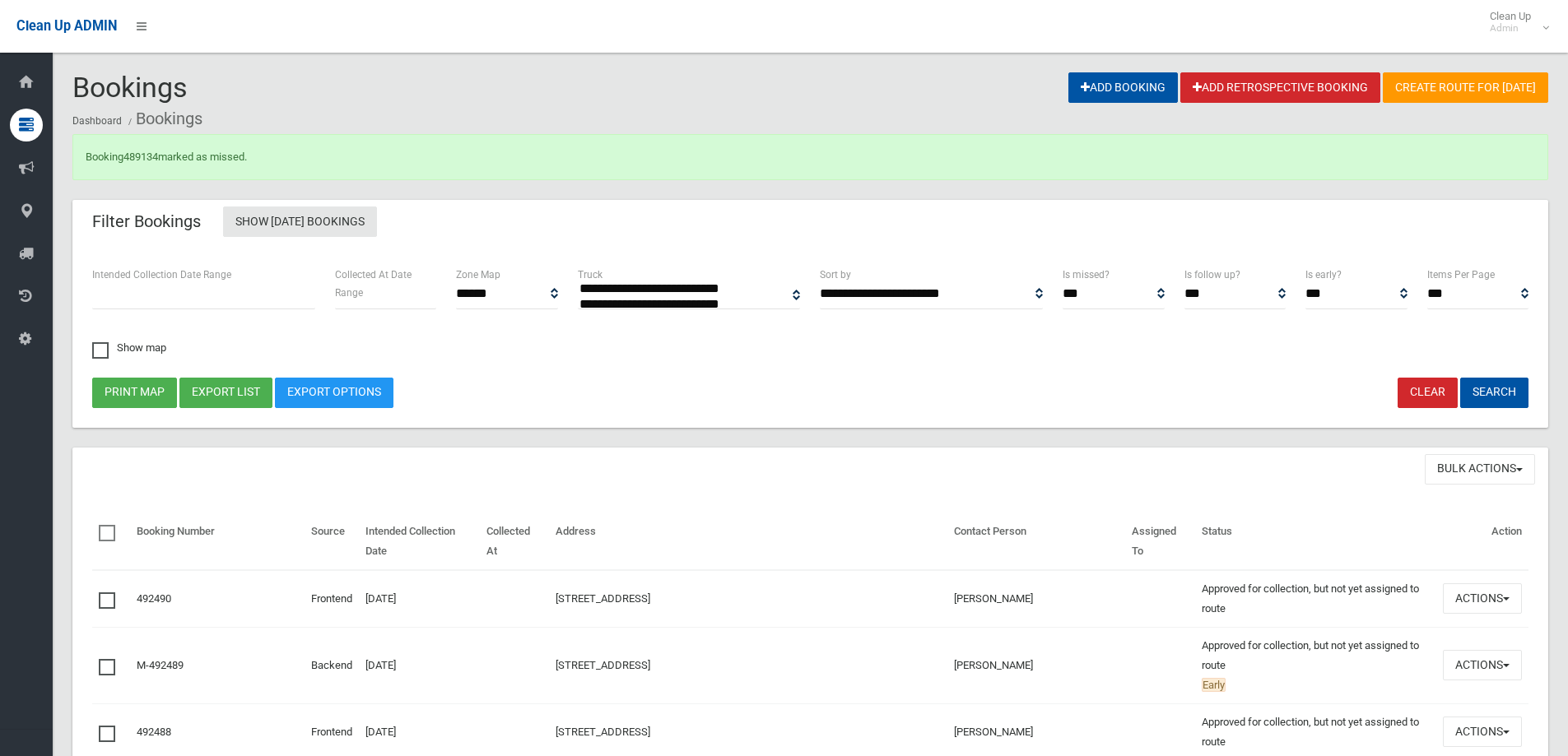
select select
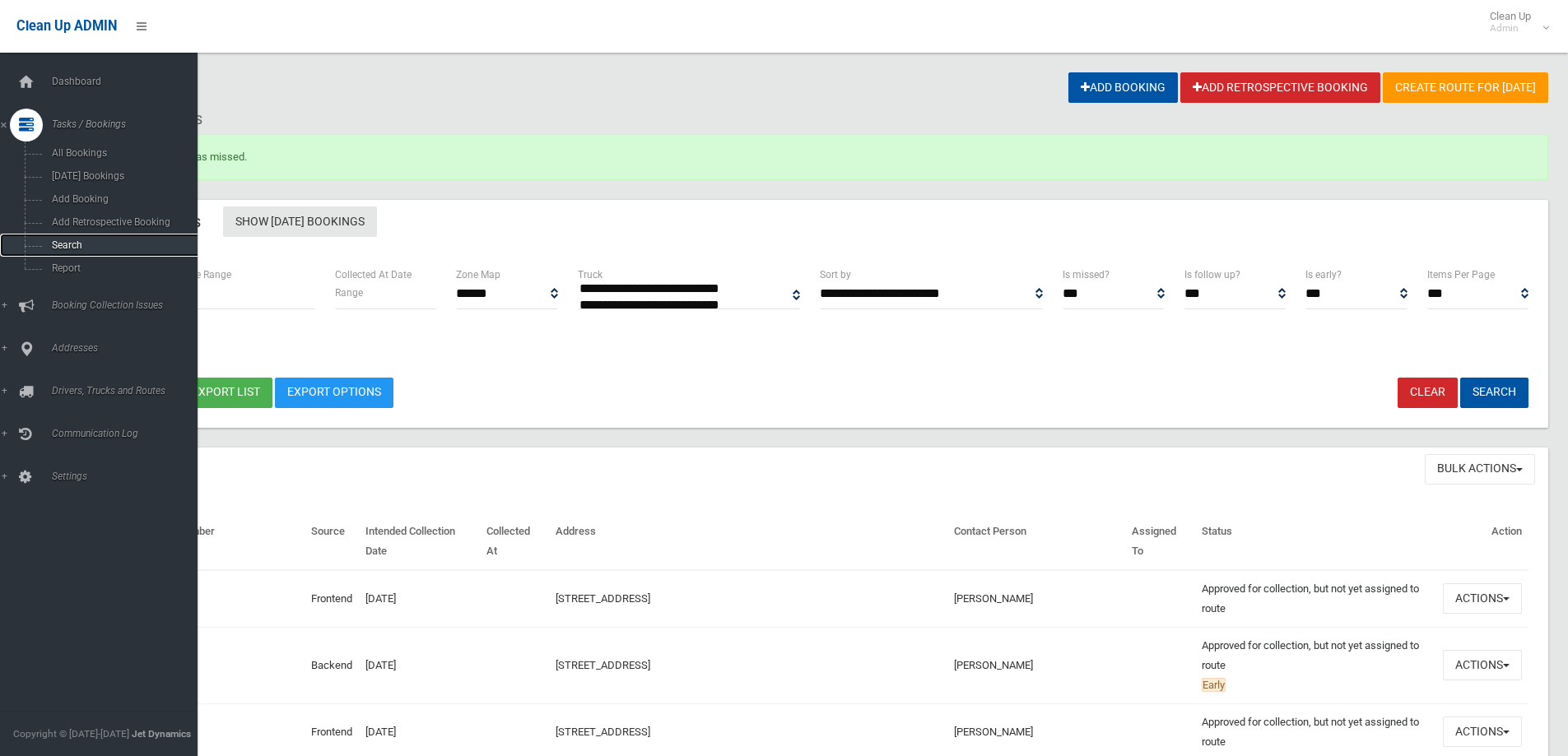
click at [118, 238] on link "Search" at bounding box center [104, 245] width 210 height 23
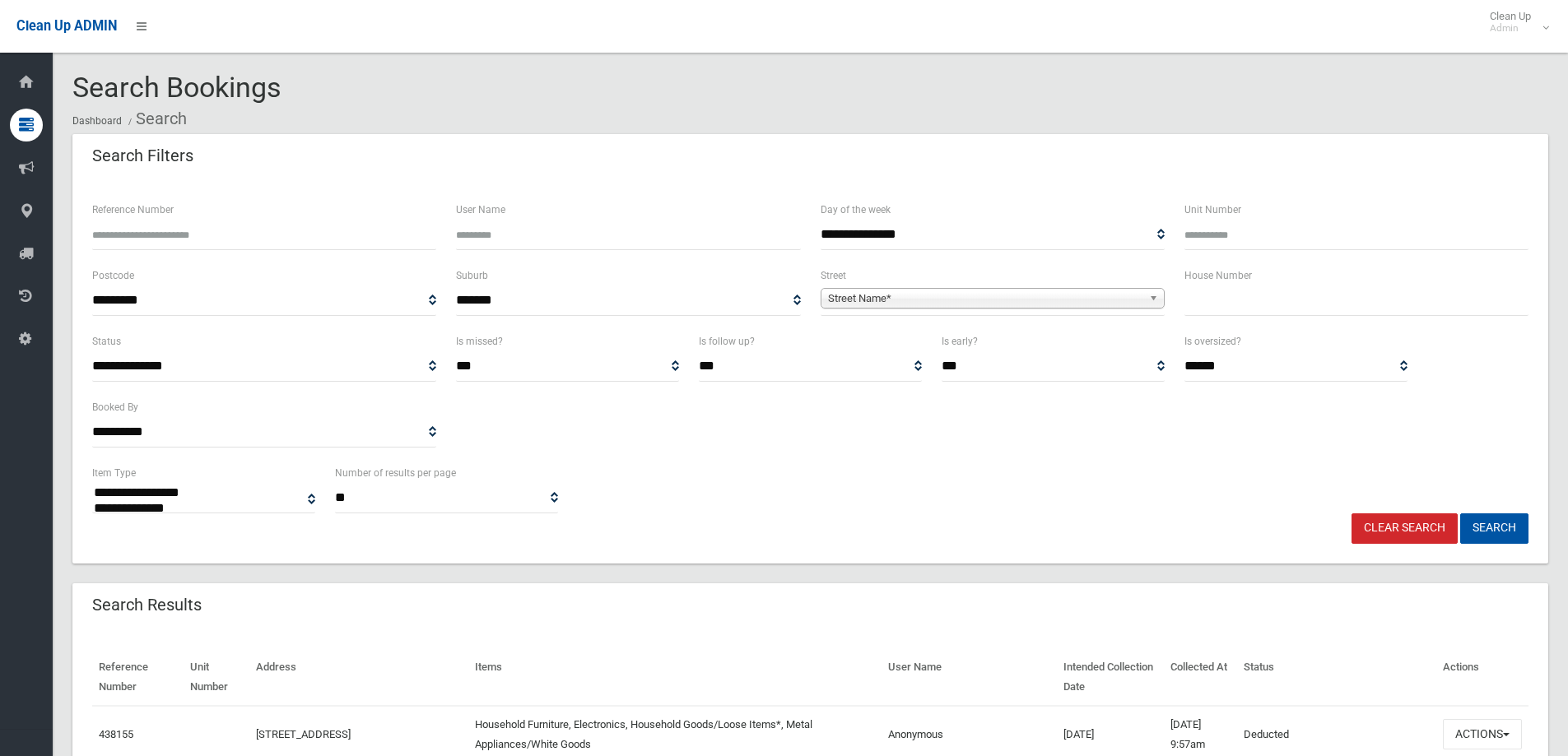
select select
click at [1295, 290] on input "text" at bounding box center [1356, 300] width 344 height 30
type input "**"
click at [1120, 292] on span "Street Name*" at bounding box center [985, 298] width 314 height 20
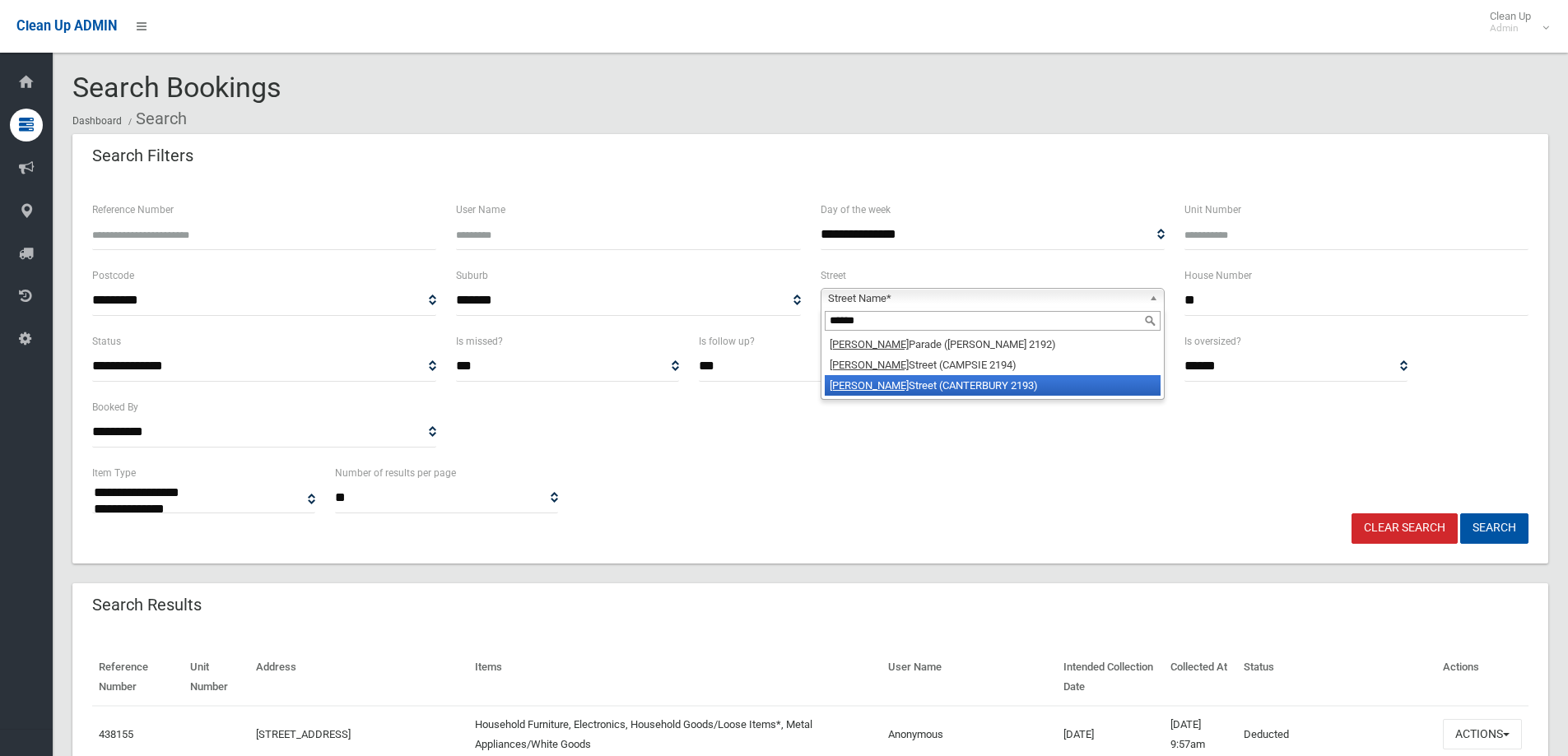
type input "******"
click at [1000, 388] on li "Redman Street (CANTERBURY 2193)" at bounding box center [993, 385] width 336 height 21
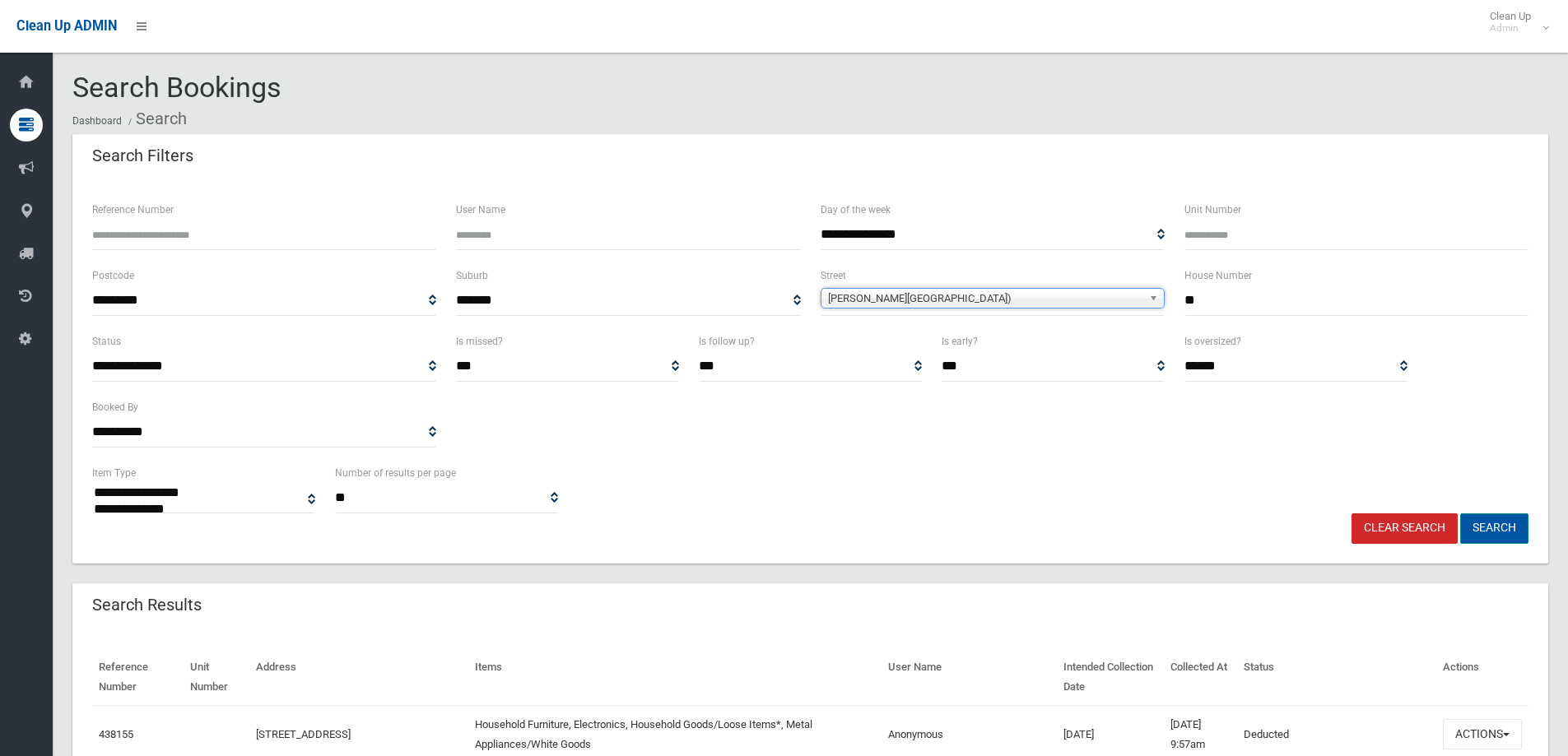
click at [1492, 535] on button "Search" at bounding box center [1494, 528] width 69 height 30
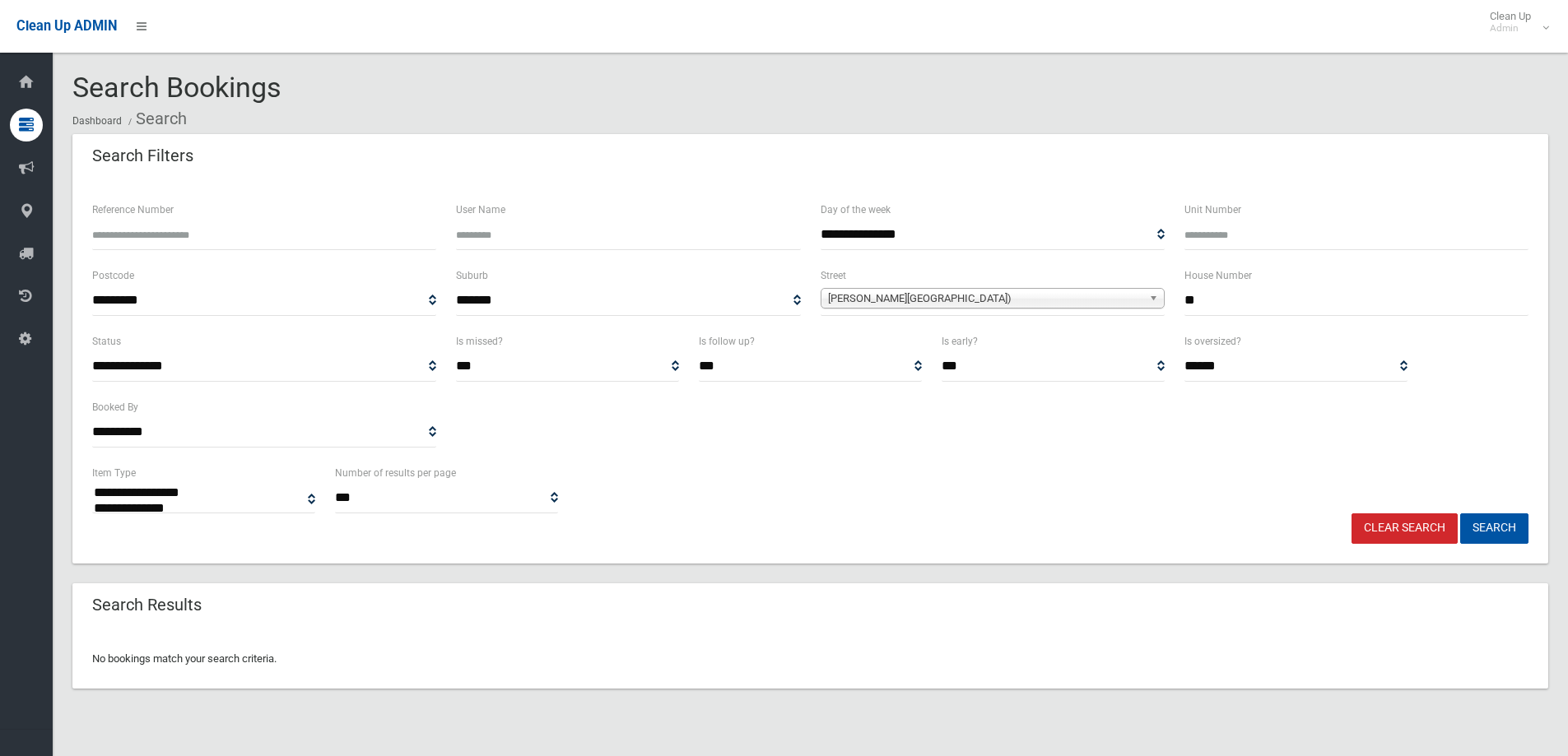
select select
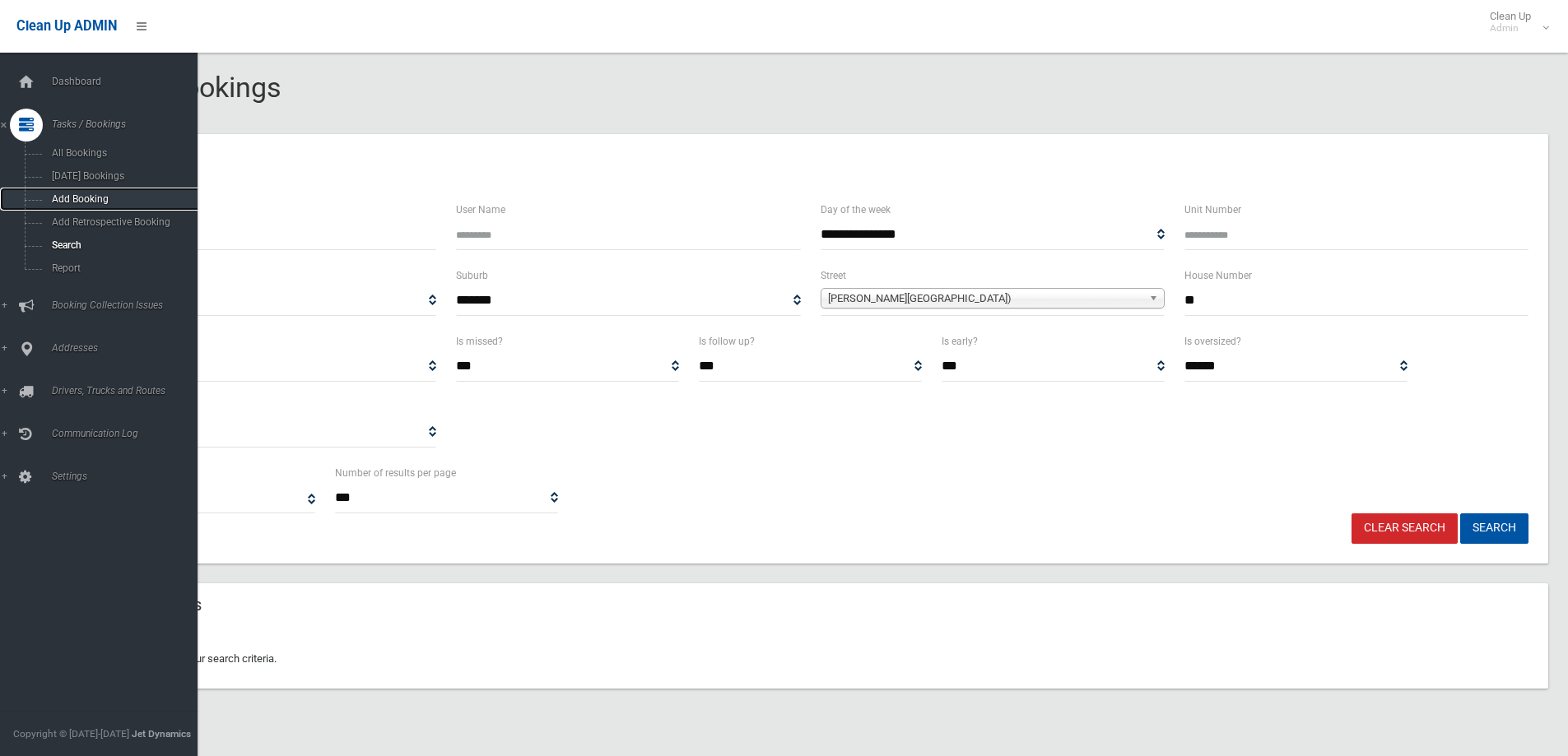
click at [84, 204] on span "Add Booking" at bounding box center [121, 198] width 149 height 11
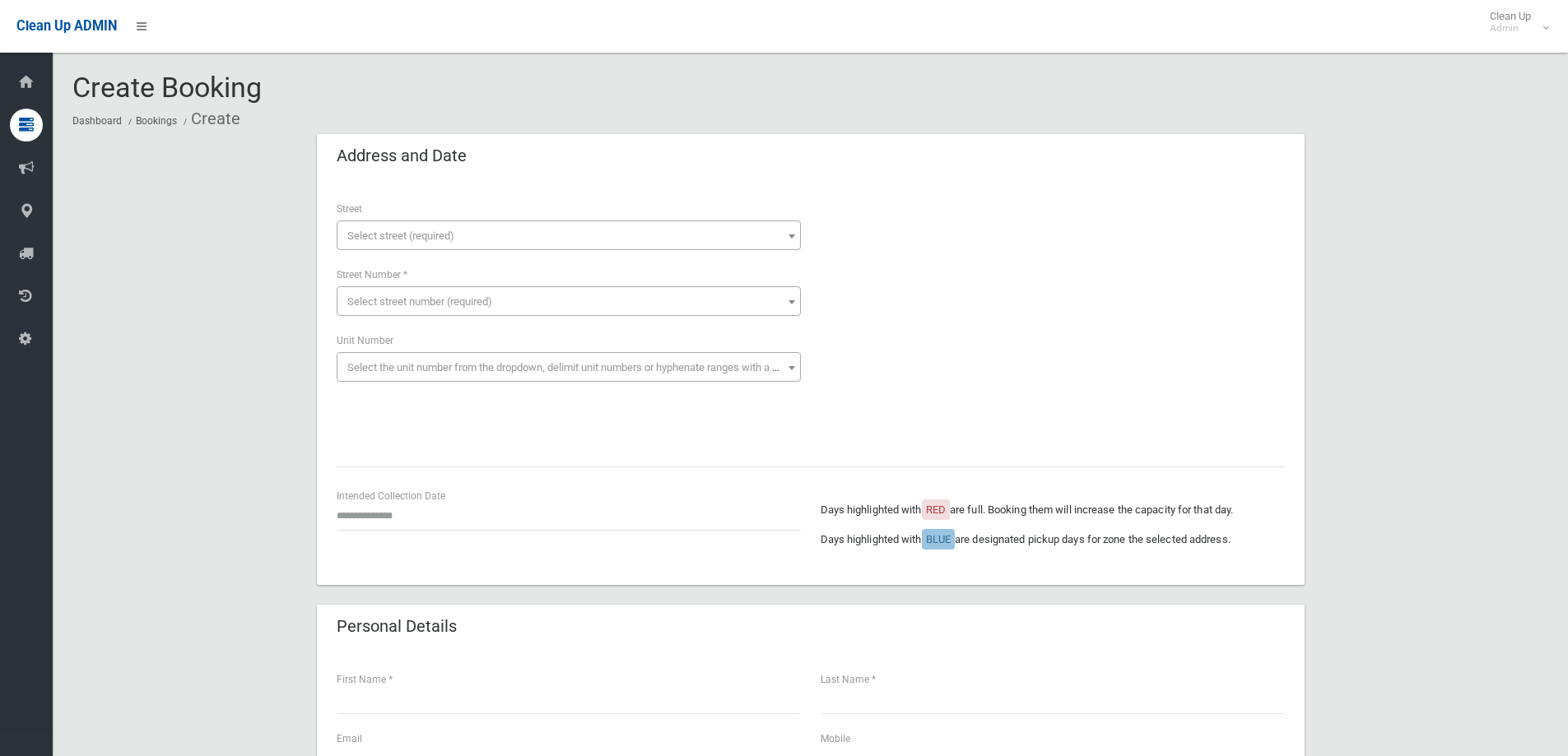
click at [504, 231] on span "Select street (required)" at bounding box center [569, 236] width 456 height 23
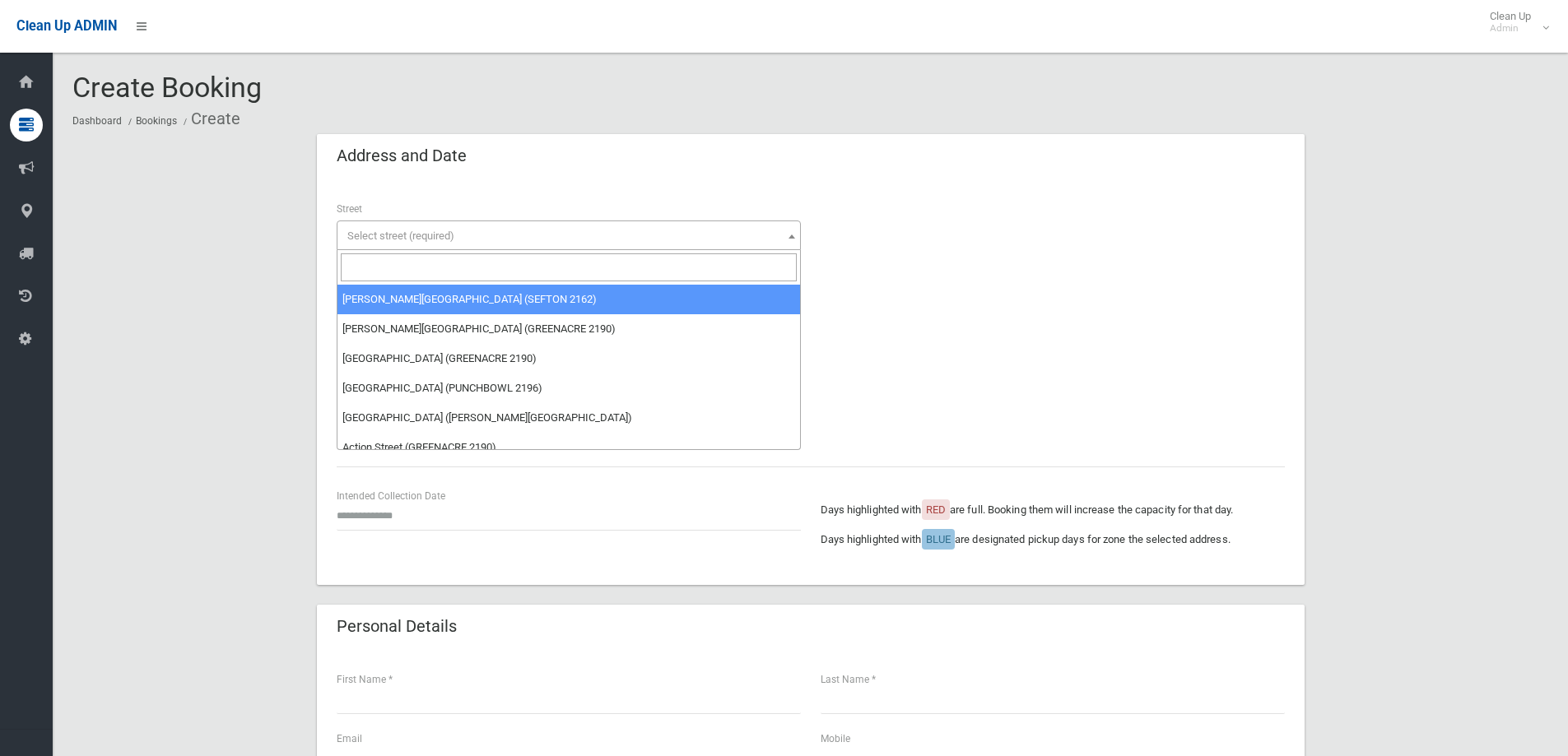
click at [466, 269] on input "search" at bounding box center [569, 267] width 456 height 28
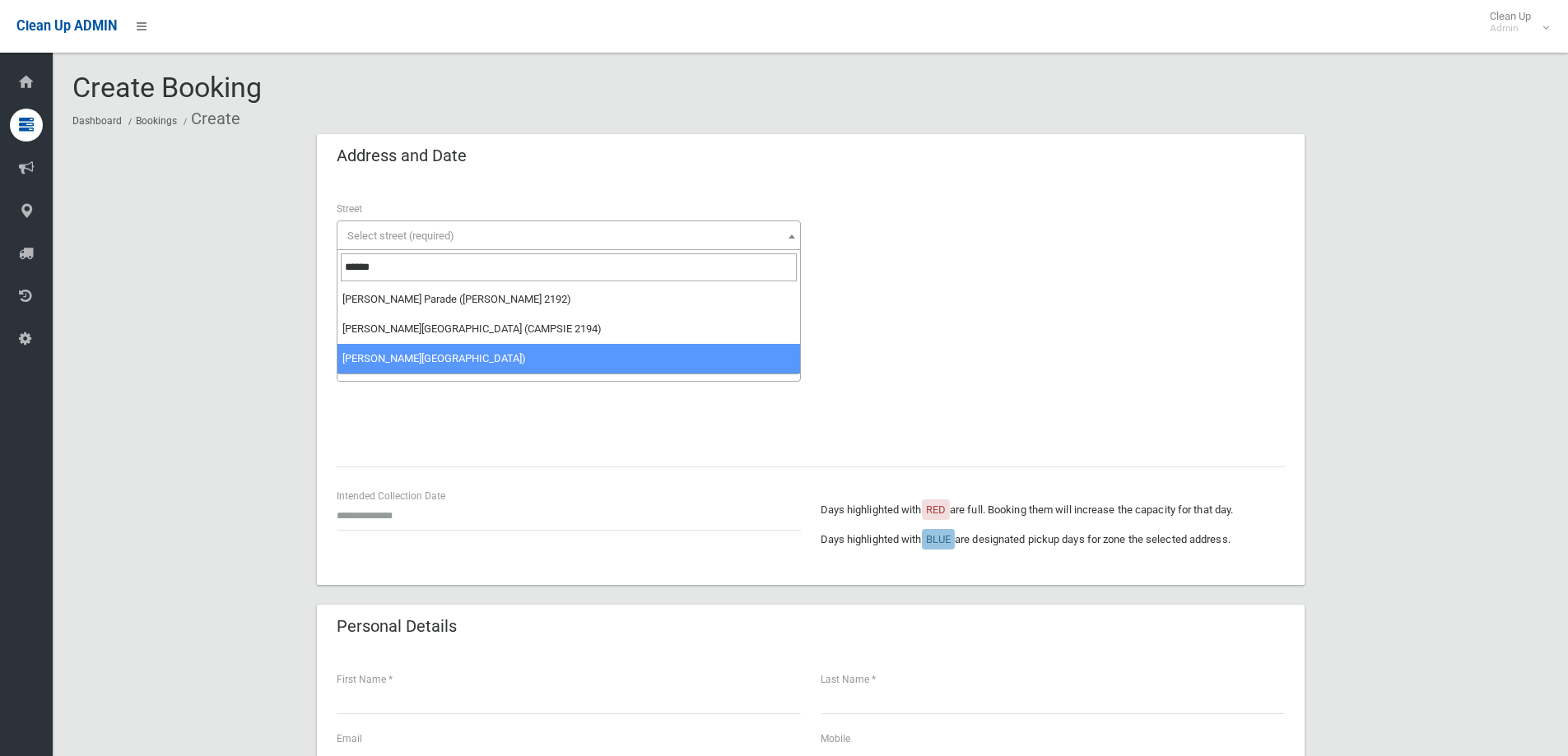
type input "******"
select select "***"
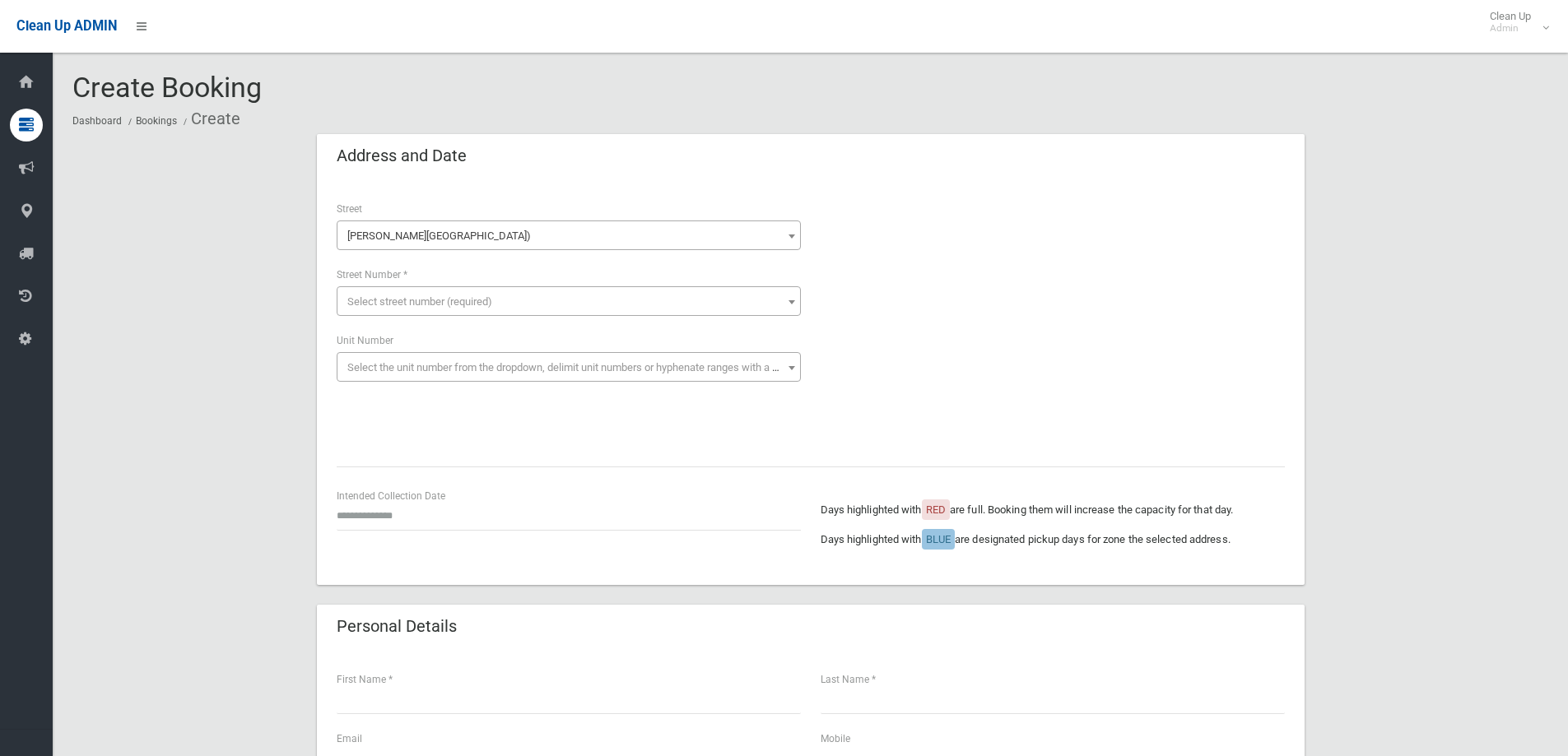
click at [445, 298] on span "Select street number (required)" at bounding box center [419, 302] width 144 height 12
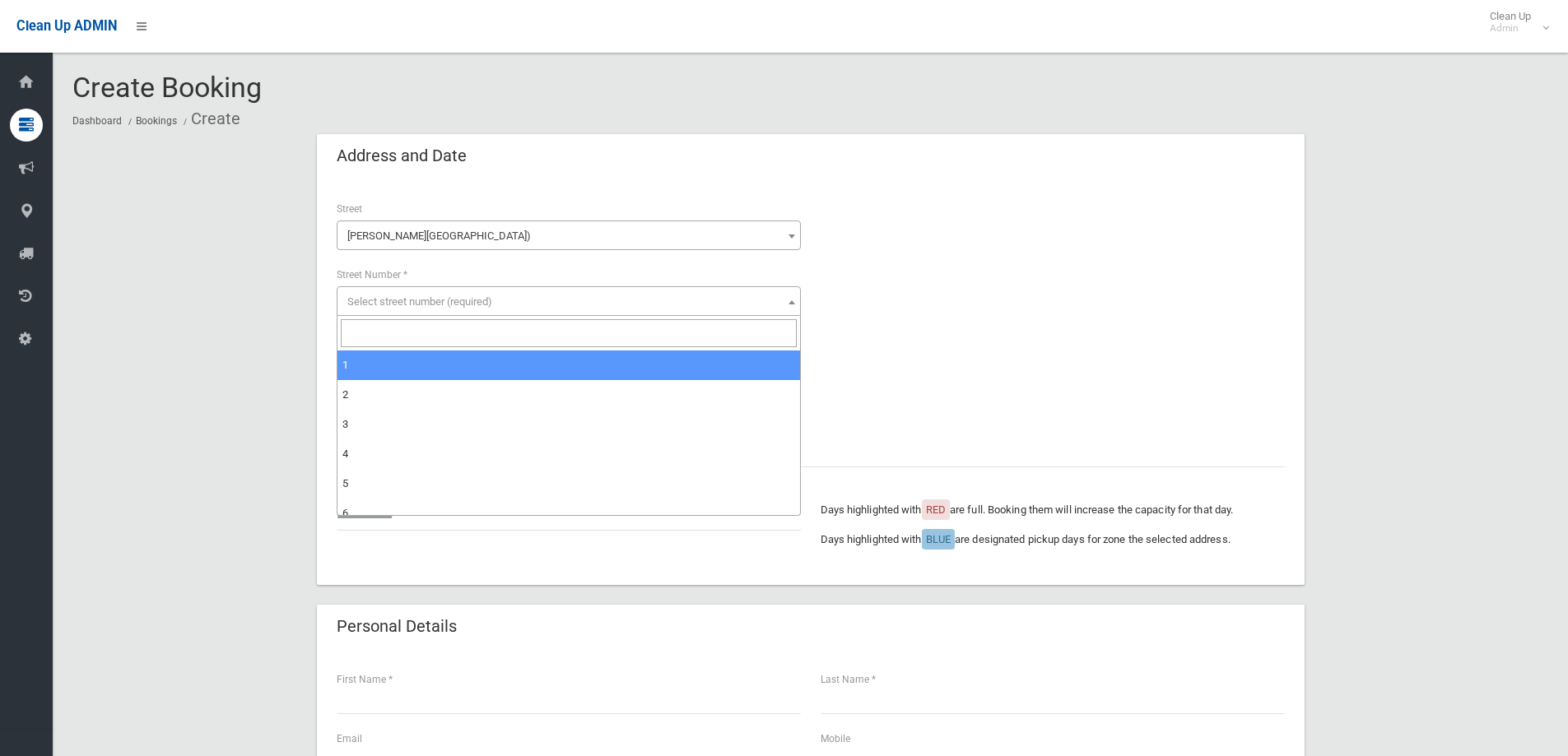
click at [425, 330] on input "search" at bounding box center [569, 333] width 456 height 28
type input "**"
select select "**"
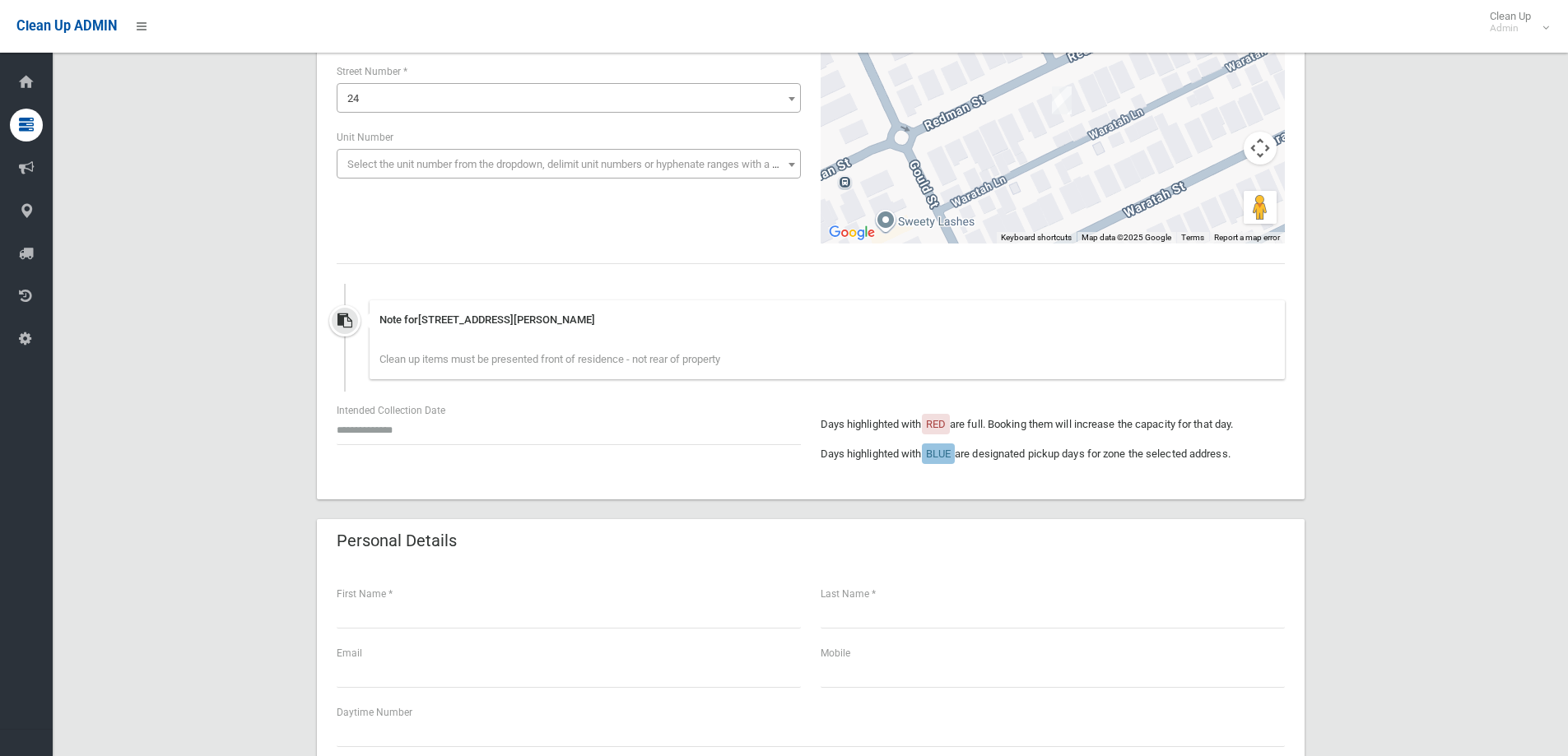
scroll to position [247, 0]
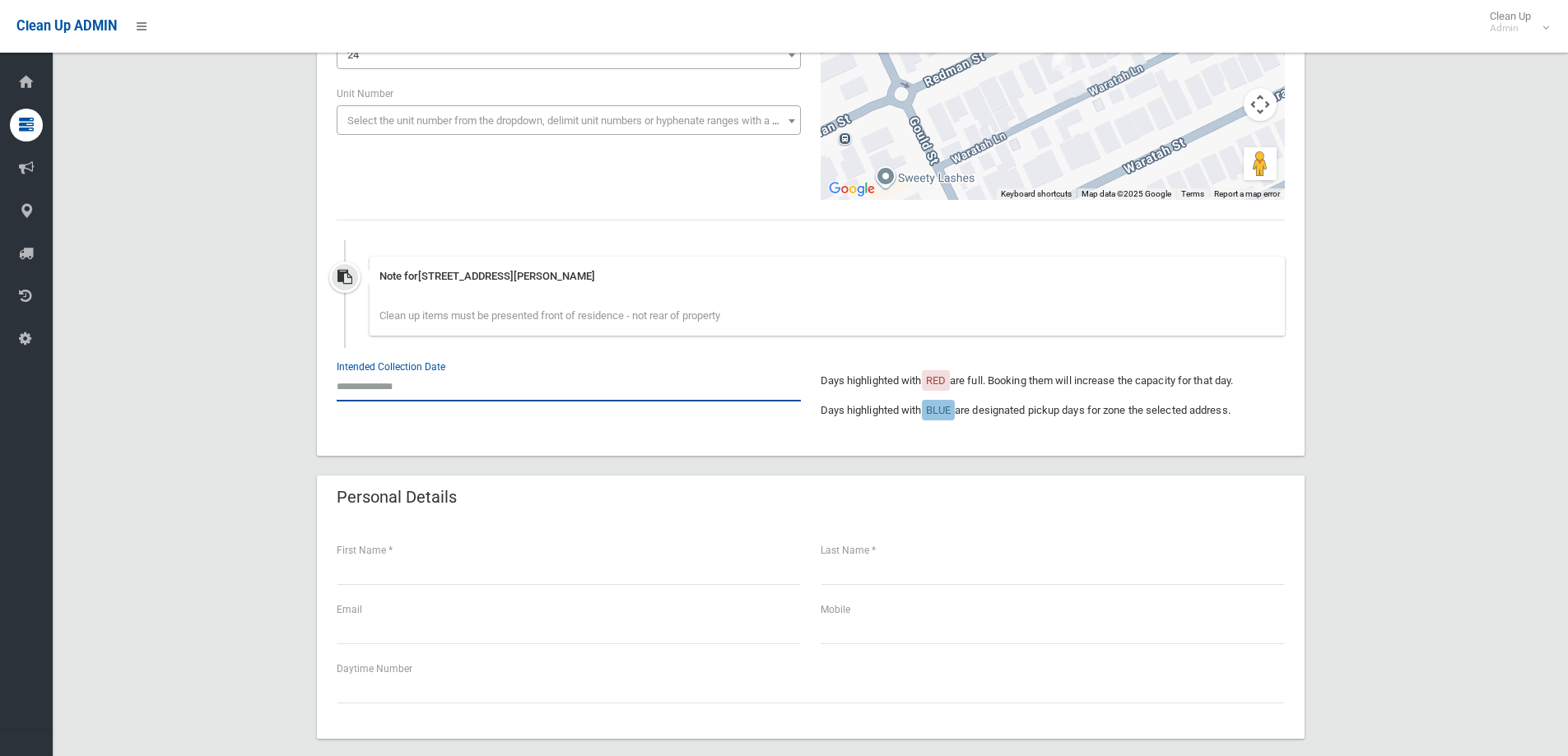
click at [412, 378] on input "text" at bounding box center [569, 386] width 465 height 30
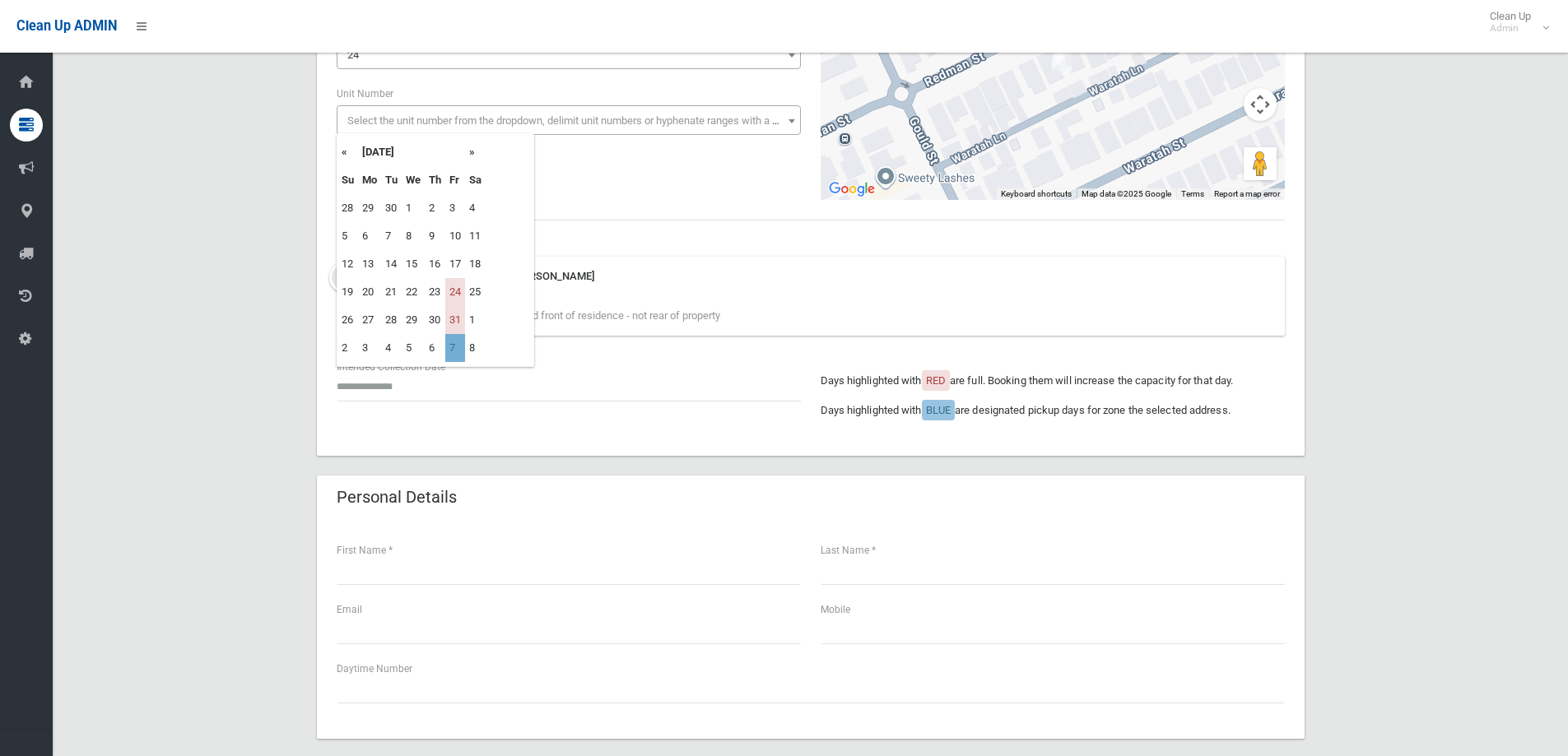
click at [454, 351] on td "7" at bounding box center [455, 348] width 20 height 28
type input "**********"
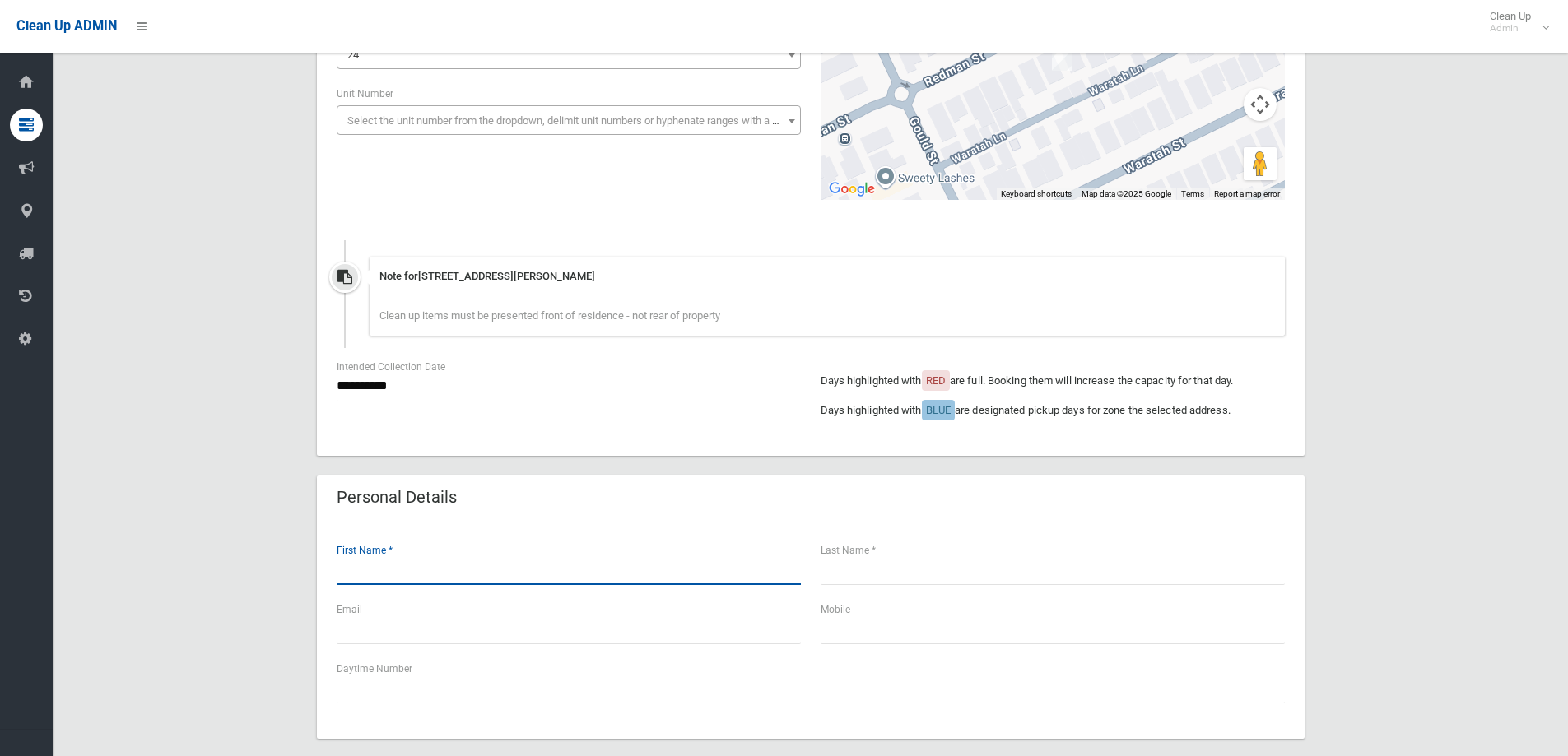
click at [414, 569] on input "text" at bounding box center [569, 570] width 465 height 30
type input "*****"
click at [887, 578] on input "text" at bounding box center [1053, 570] width 465 height 30
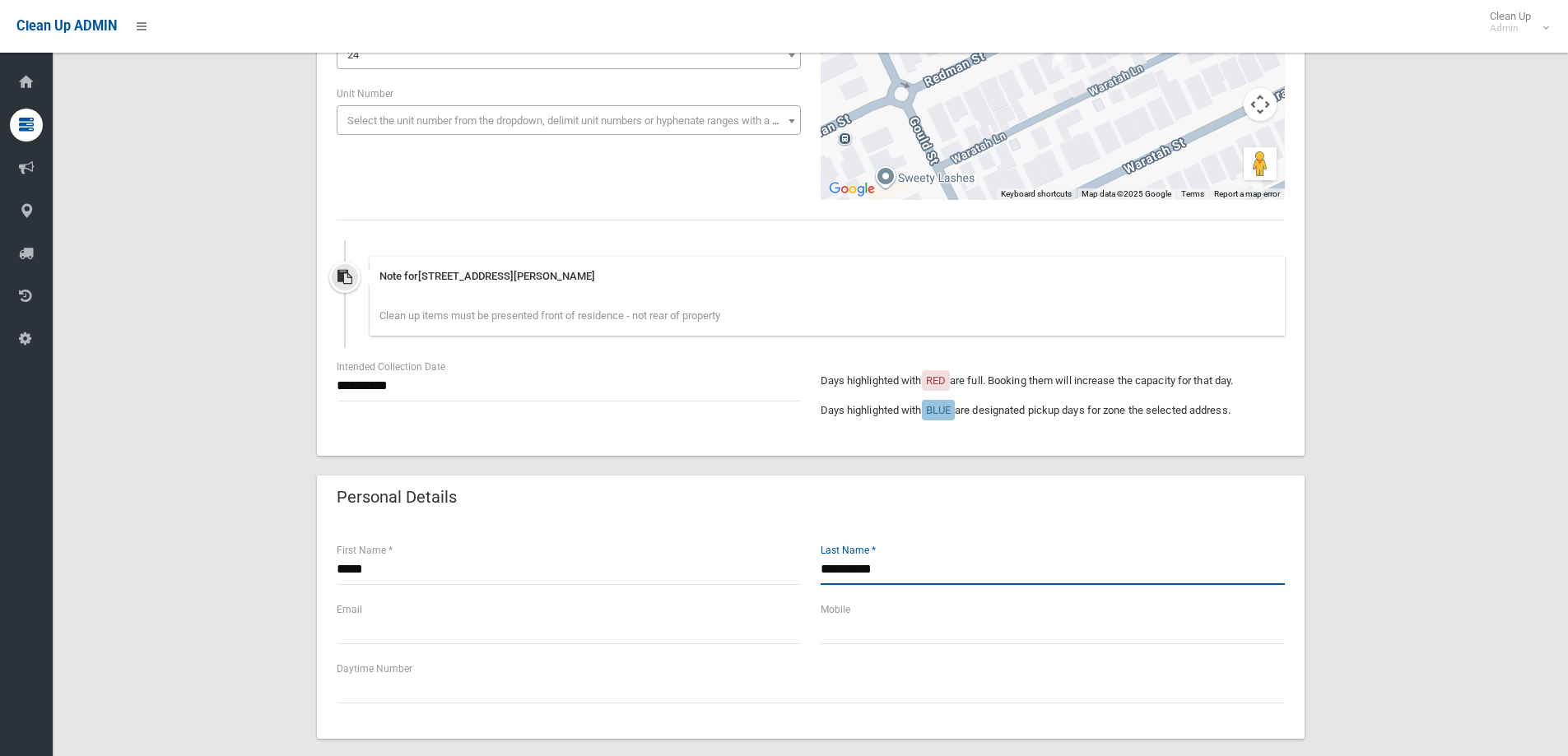
type input "**********"
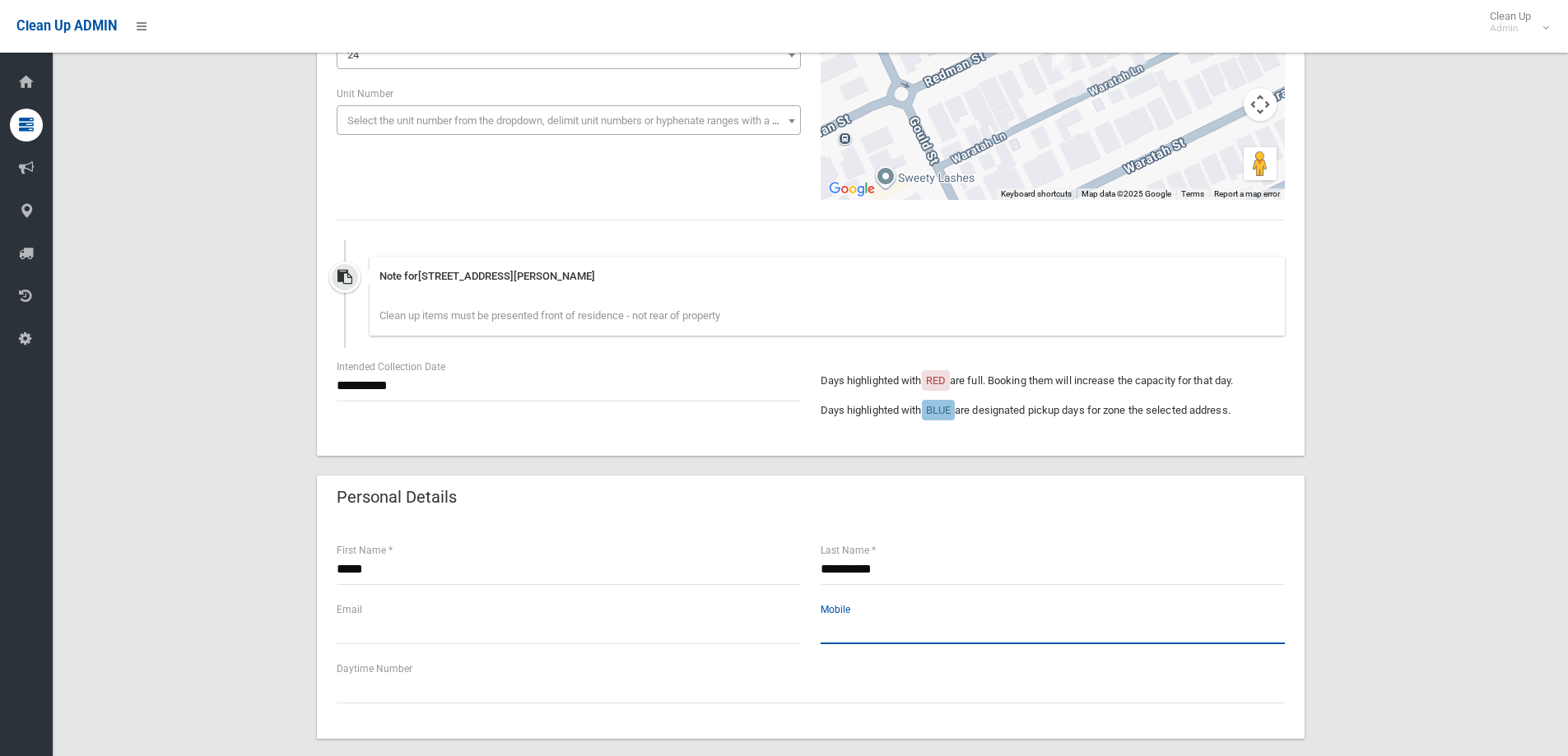
click at [877, 632] on input "text" at bounding box center [1053, 629] width 465 height 30
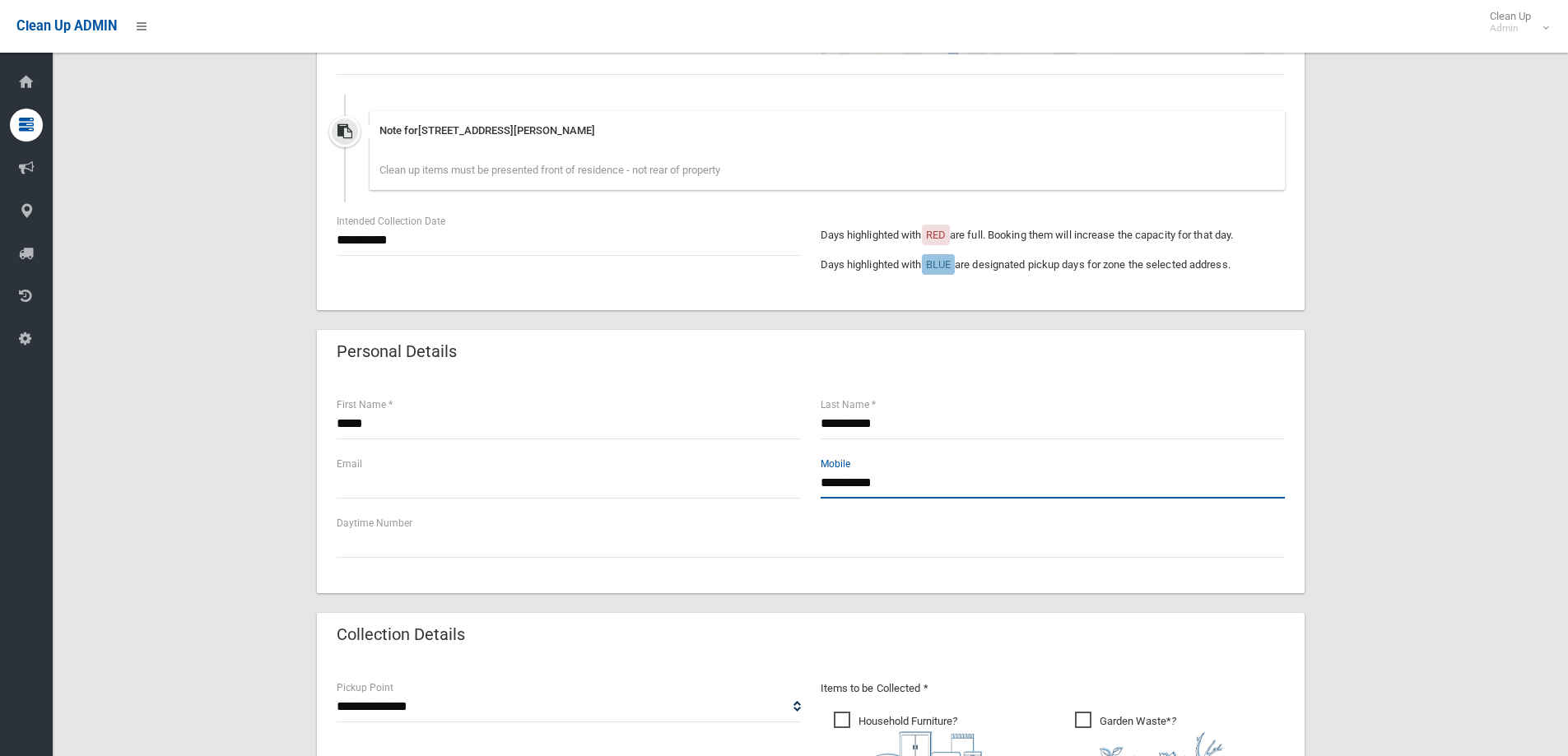
scroll to position [576, 0]
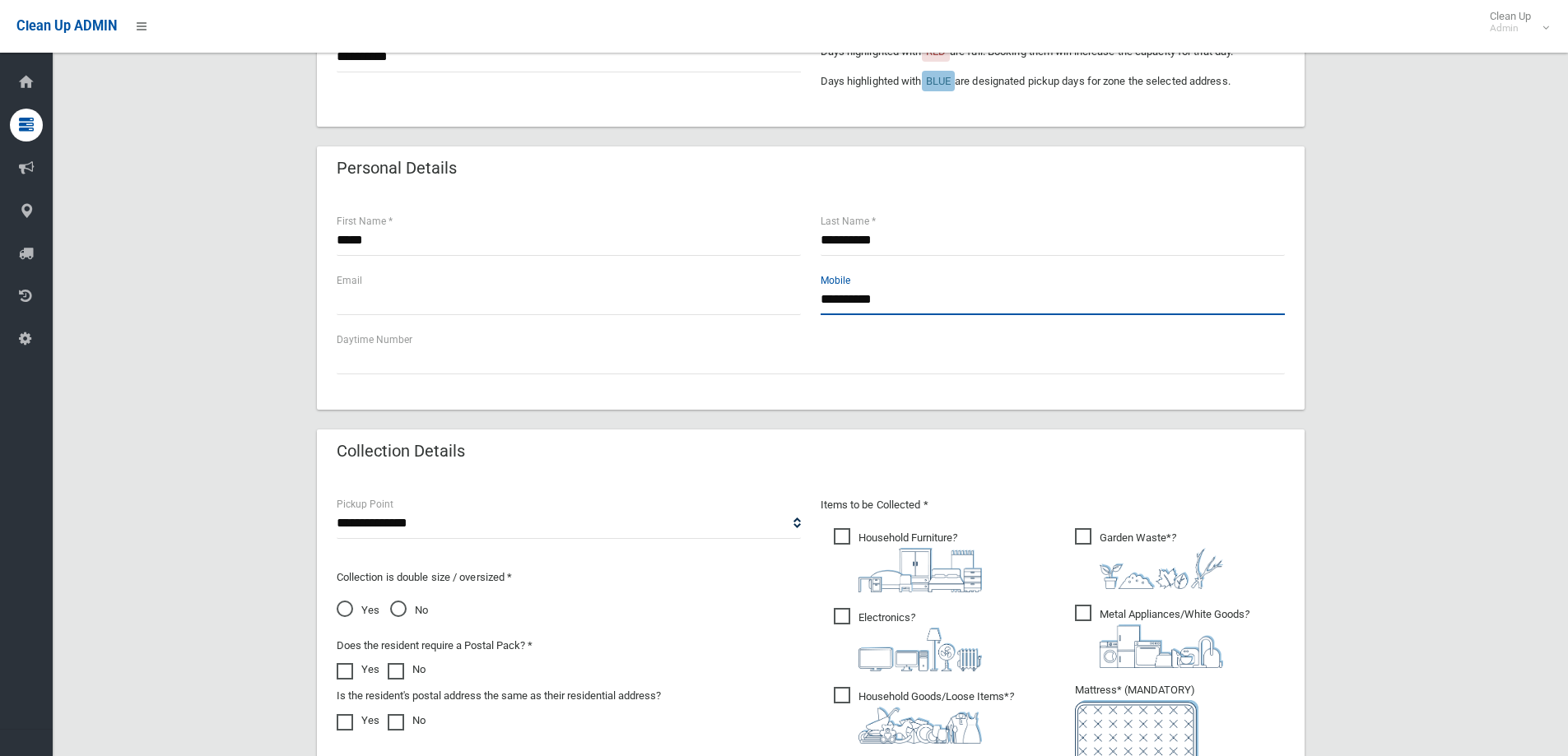
type input "**********"
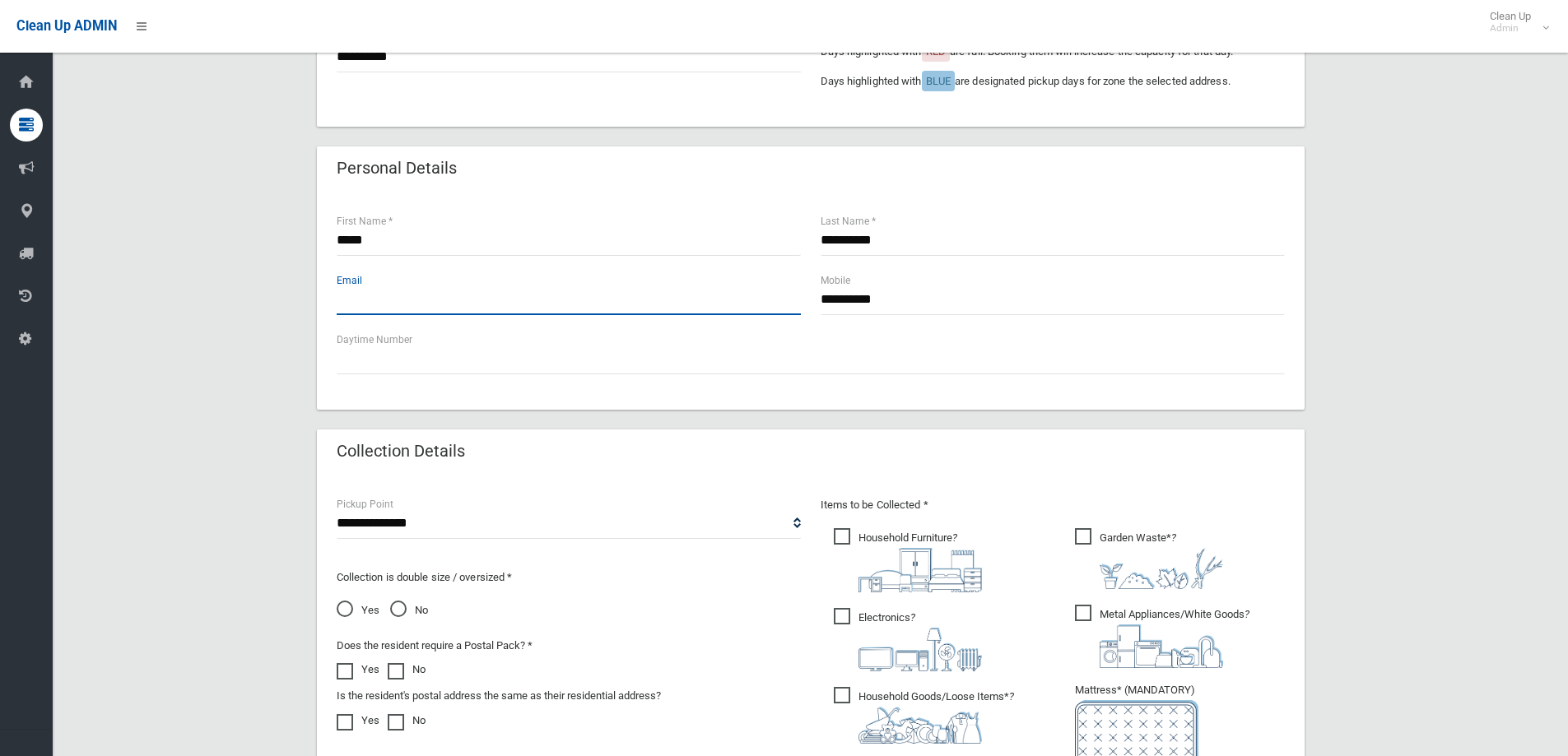
click at [388, 298] on input "text" at bounding box center [569, 299] width 465 height 30
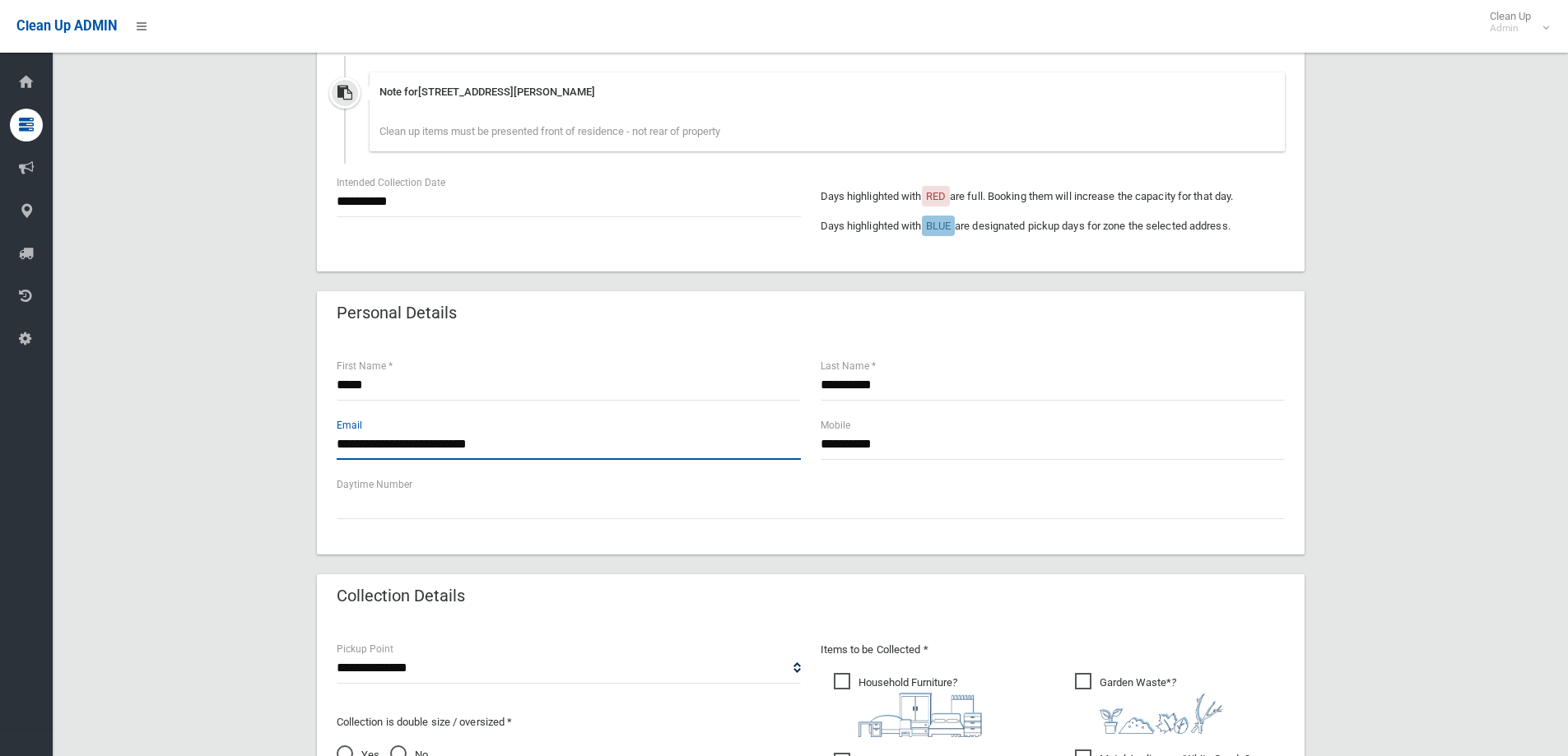
scroll to position [659, 0]
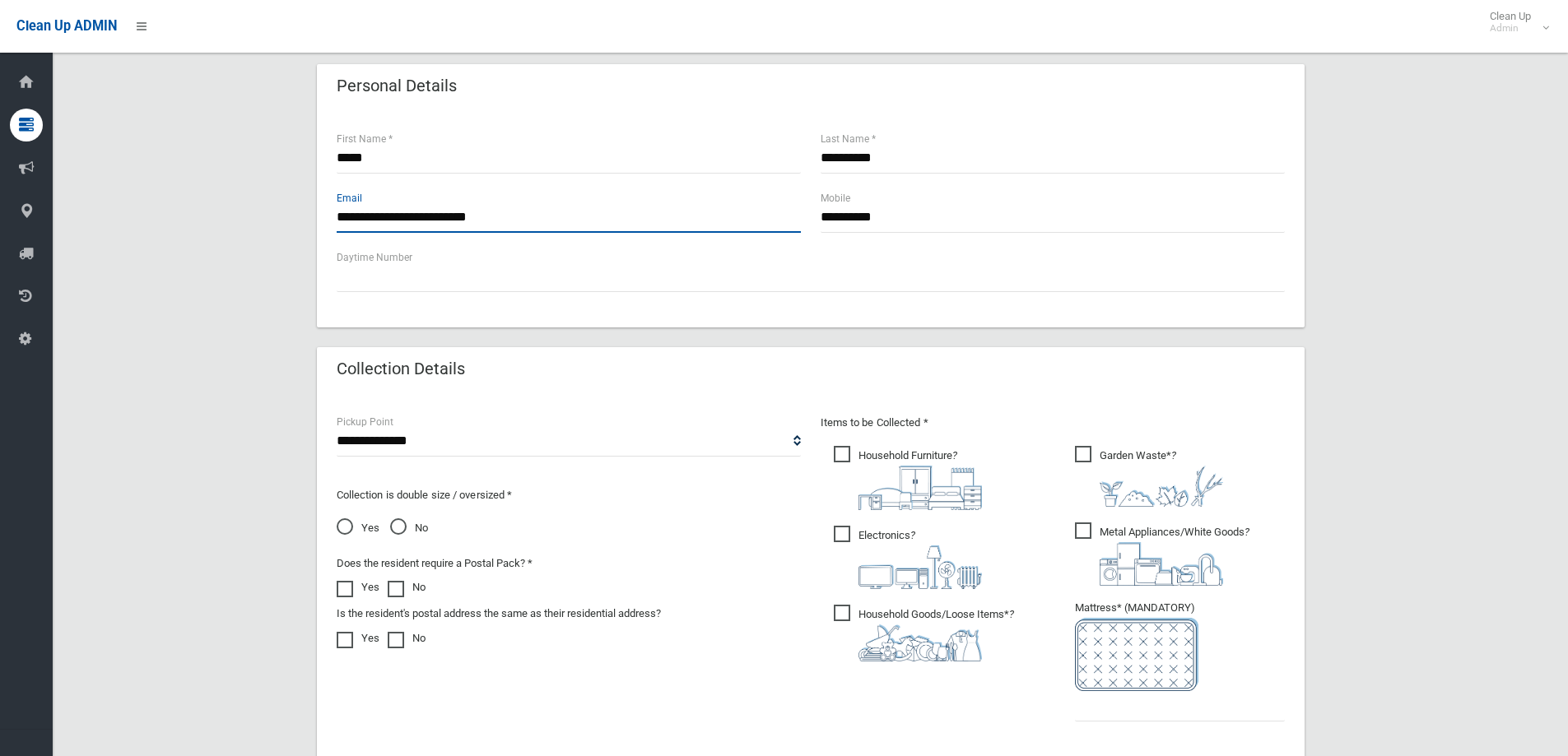
type input "**********"
click at [514, 455] on select "**********" at bounding box center [569, 441] width 465 height 30
select select "*"
click at [337, 426] on select "**********" at bounding box center [569, 441] width 465 height 30
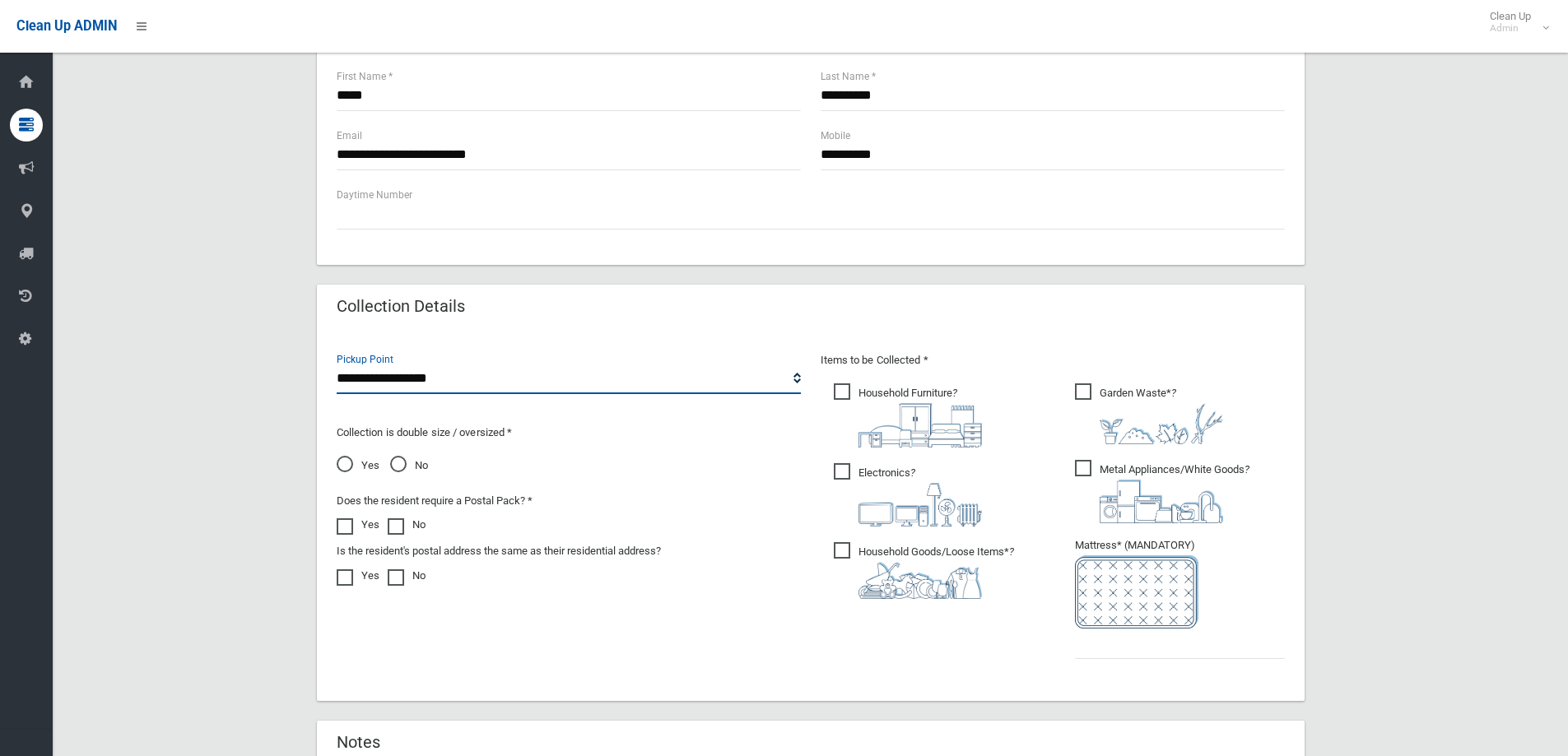
scroll to position [823, 0]
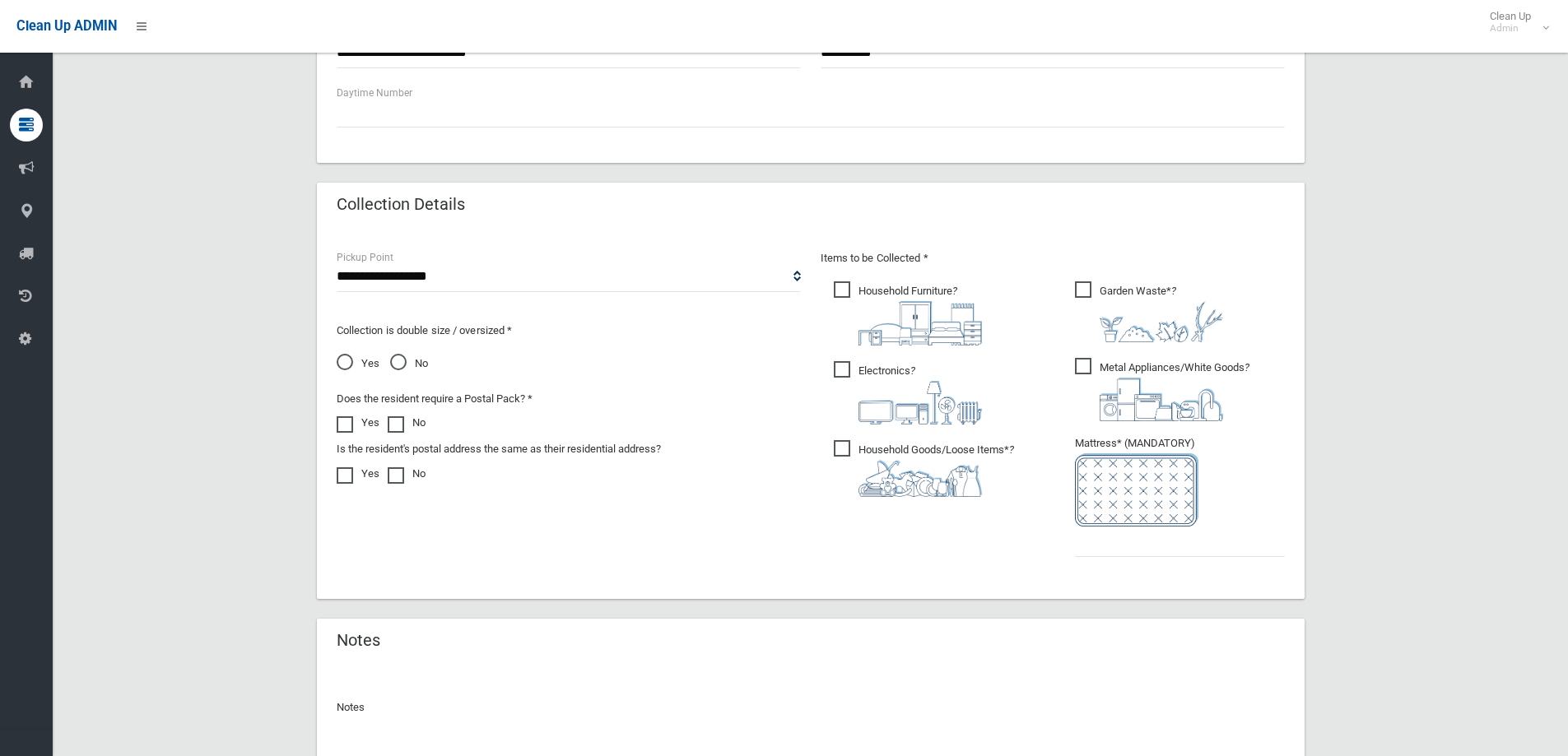
click at [854, 285] on span "Household Furniture ?" at bounding box center [908, 314] width 148 height 64
click at [853, 366] on span "Electronics ?" at bounding box center [908, 392] width 148 height 64
click at [854, 449] on span "Household Goods/Loose Items* ?" at bounding box center [923, 468] width 180 height 57
click at [1083, 369] on span "Metal Appliances/White Goods ?" at bounding box center [1162, 389] width 175 height 64
click at [1086, 287] on span "Garden Waste* ?" at bounding box center [1149, 312] width 148 height 61
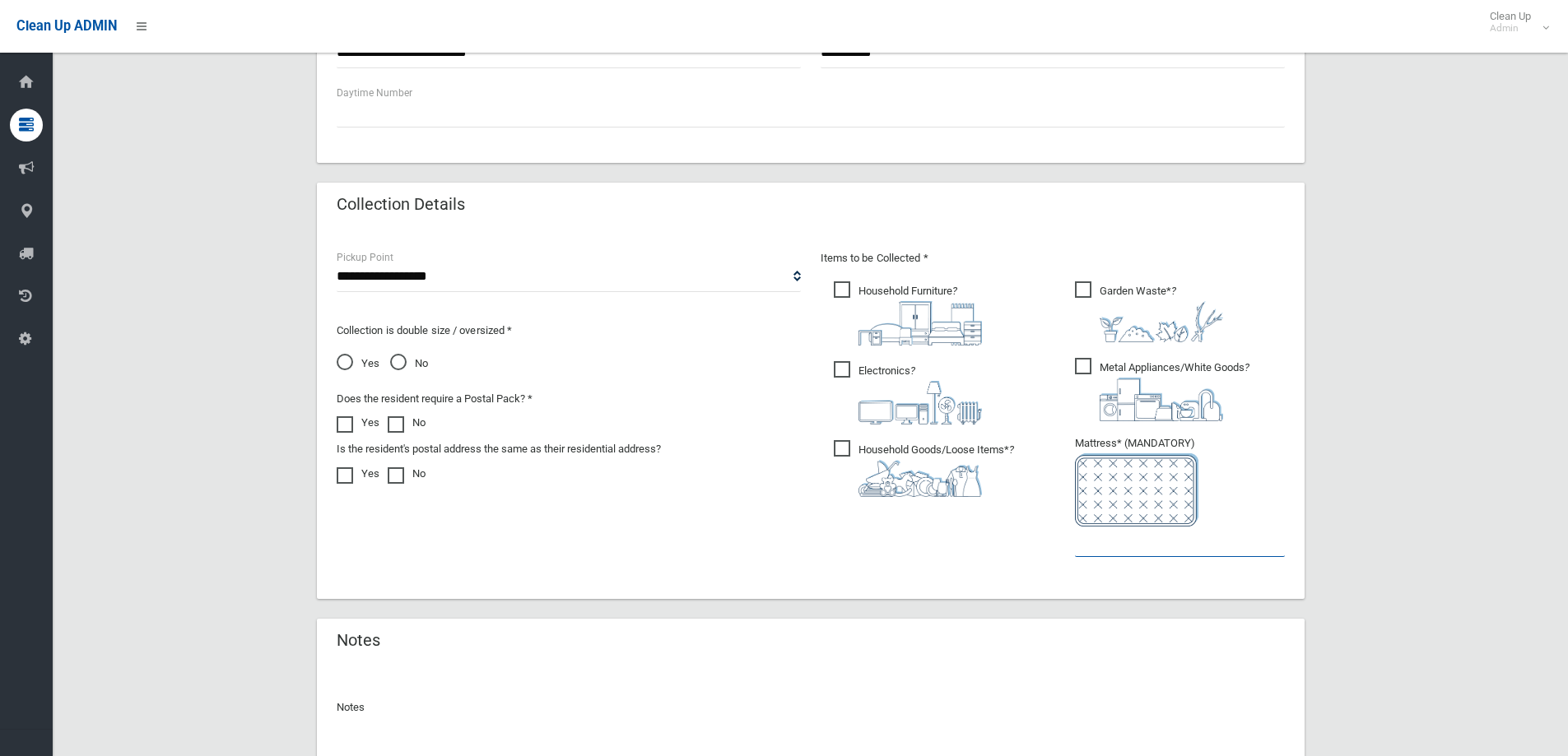
click at [1144, 540] on input "text" at bounding box center [1179, 541] width 210 height 30
type input "*"
click at [399, 358] on span "No" at bounding box center [409, 364] width 38 height 20
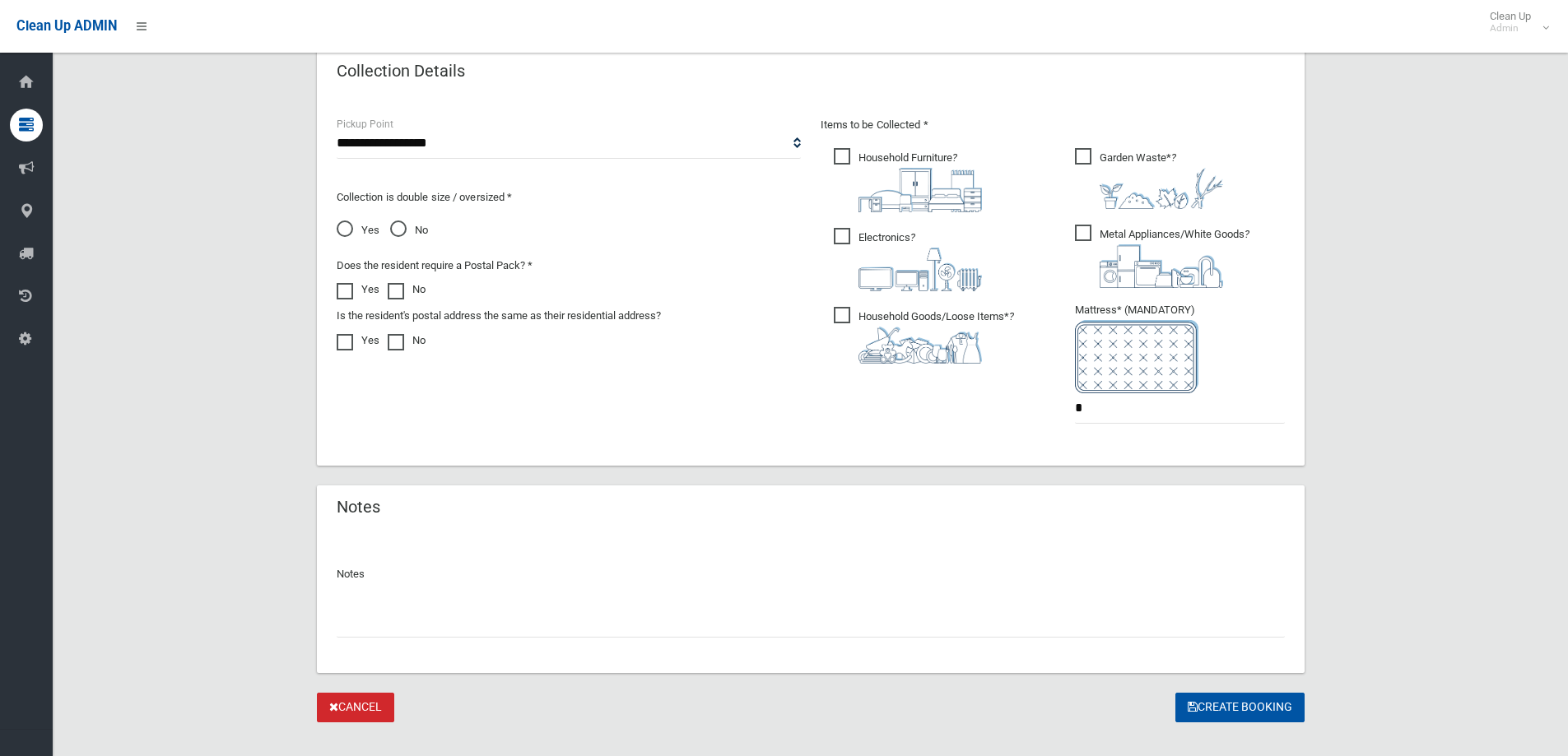
scroll to position [981, 0]
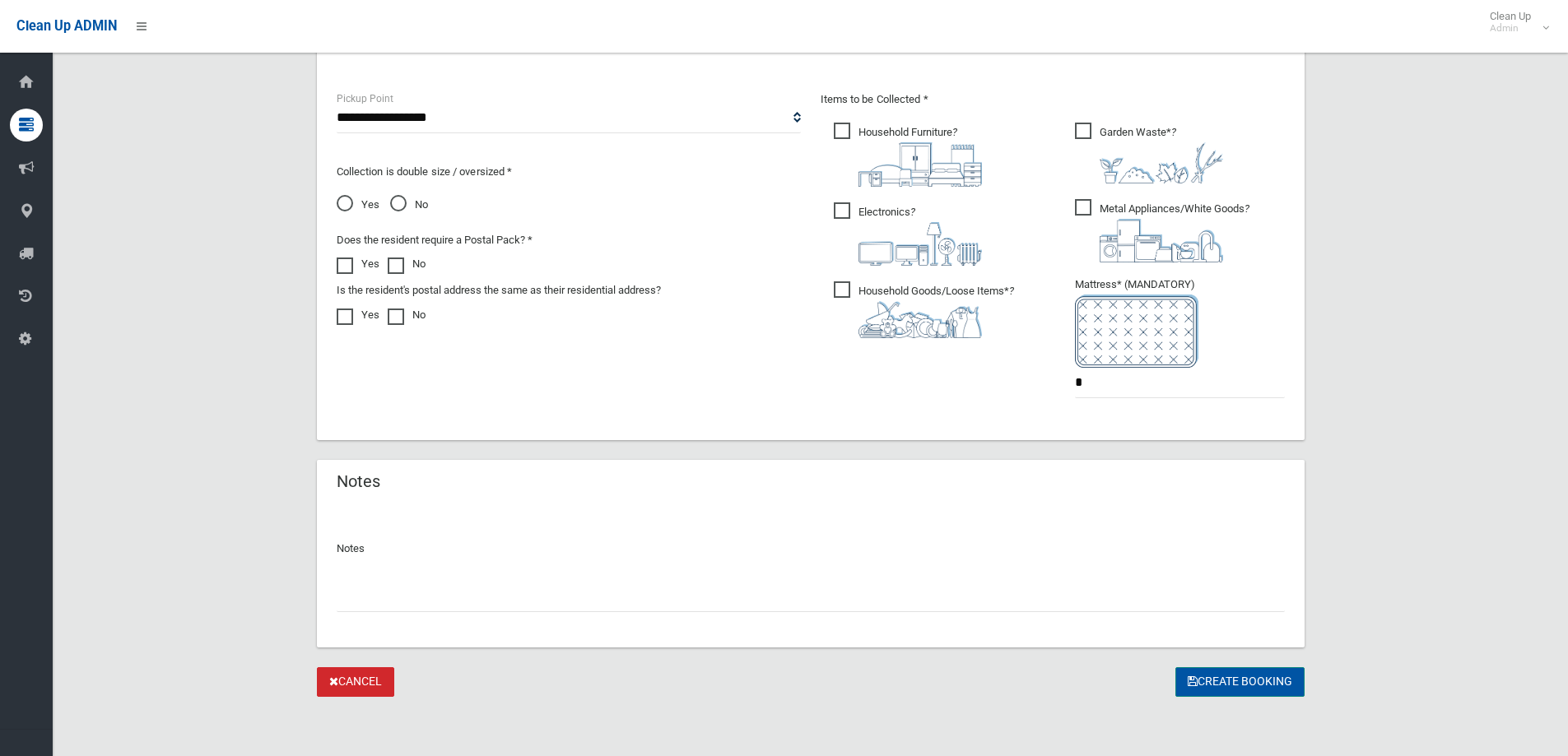
click at [1245, 677] on button "Create Booking" at bounding box center [1240, 682] width 130 height 30
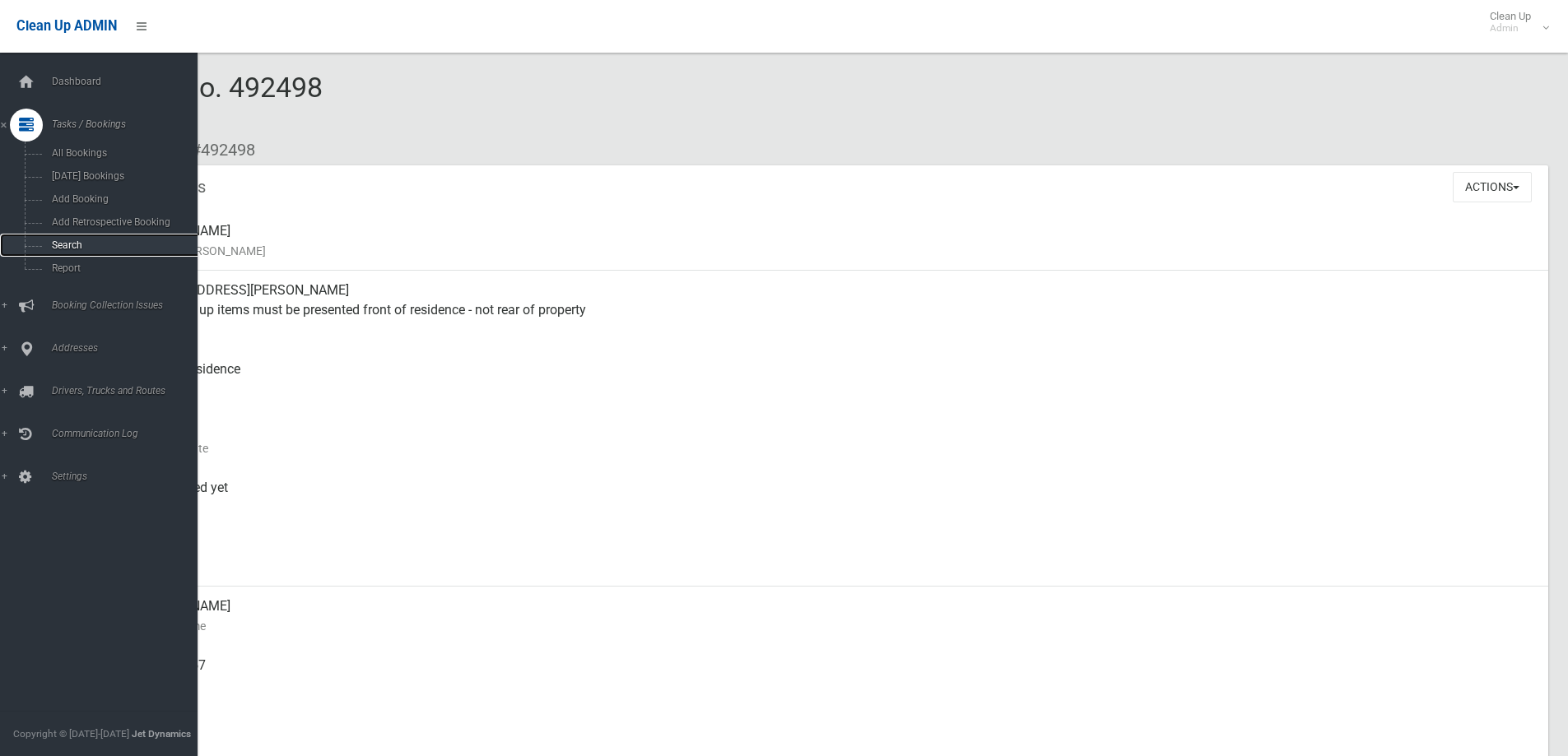
drag, startPoint x: 98, startPoint y: 246, endPoint x: 119, endPoint y: 245, distance: 21.0
click at [98, 246] on span "Search" at bounding box center [121, 244] width 149 height 11
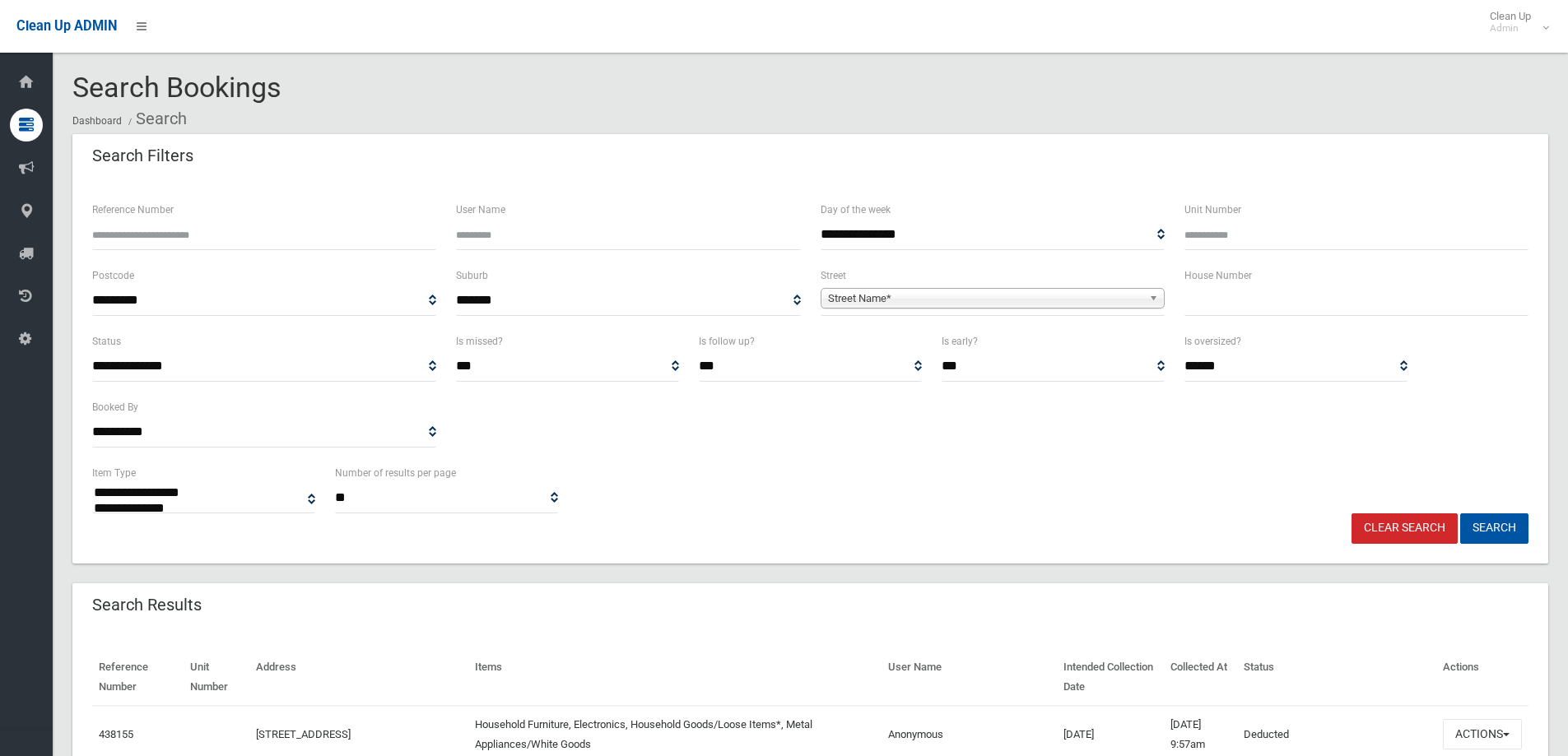
select select
click at [1252, 293] on input "text" at bounding box center [1356, 300] width 344 height 30
type input "**"
click at [1115, 291] on span "Street Name*" at bounding box center [985, 298] width 314 height 20
type input "***"
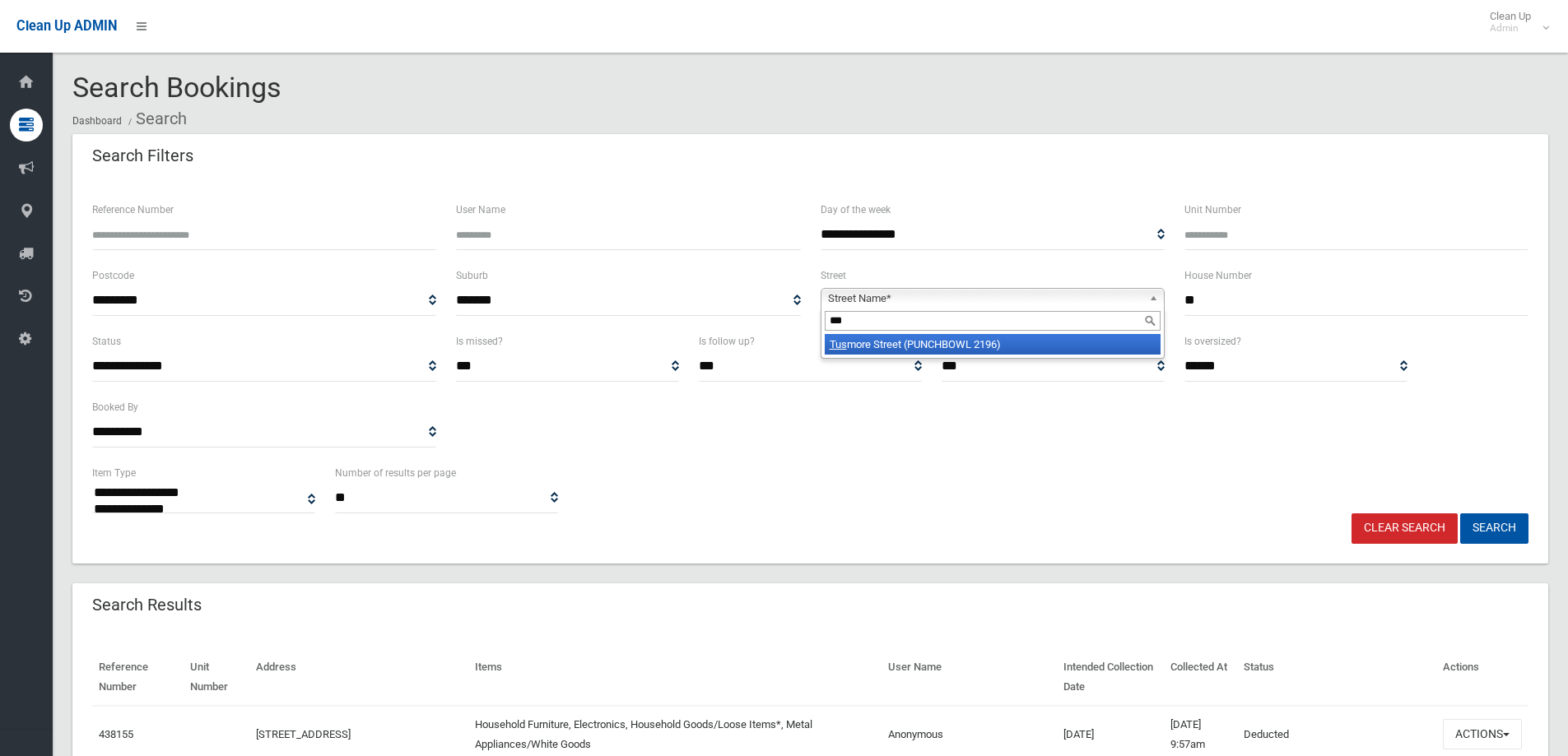
click at [1014, 338] on li "Tus more Street (PUNCHBOWL 2196)" at bounding box center [993, 345] width 336 height 21
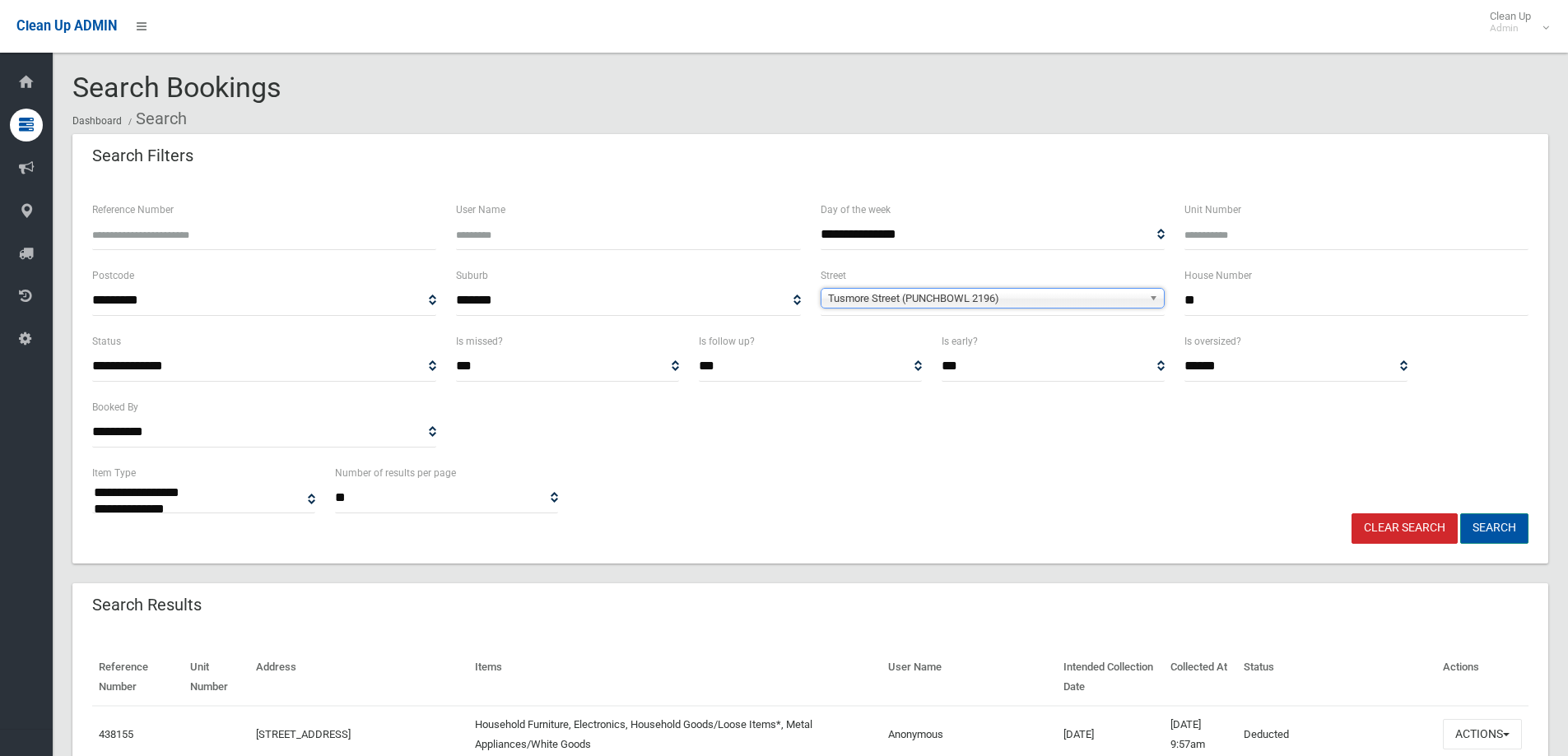
click at [1489, 530] on button "Search" at bounding box center [1494, 528] width 69 height 30
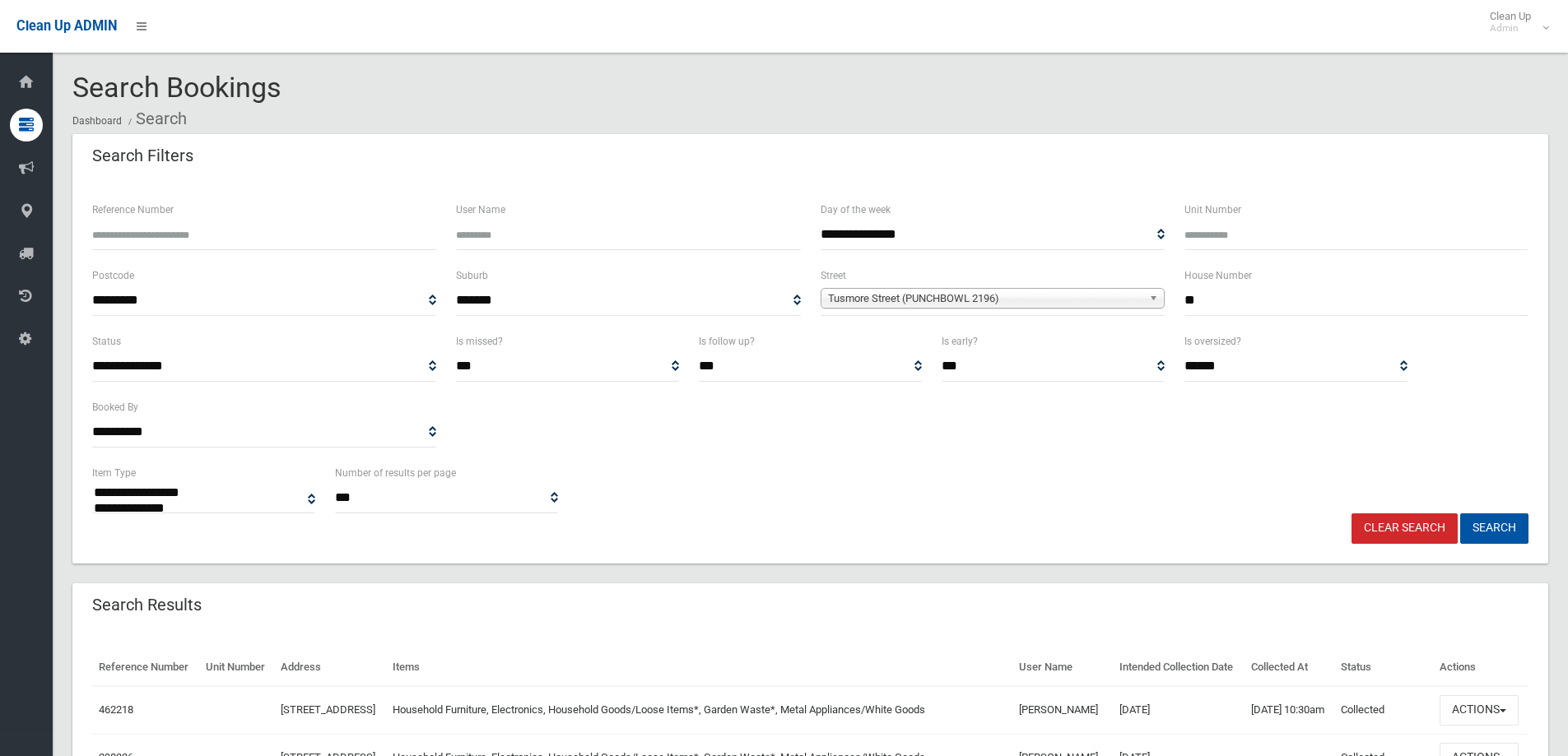
select select
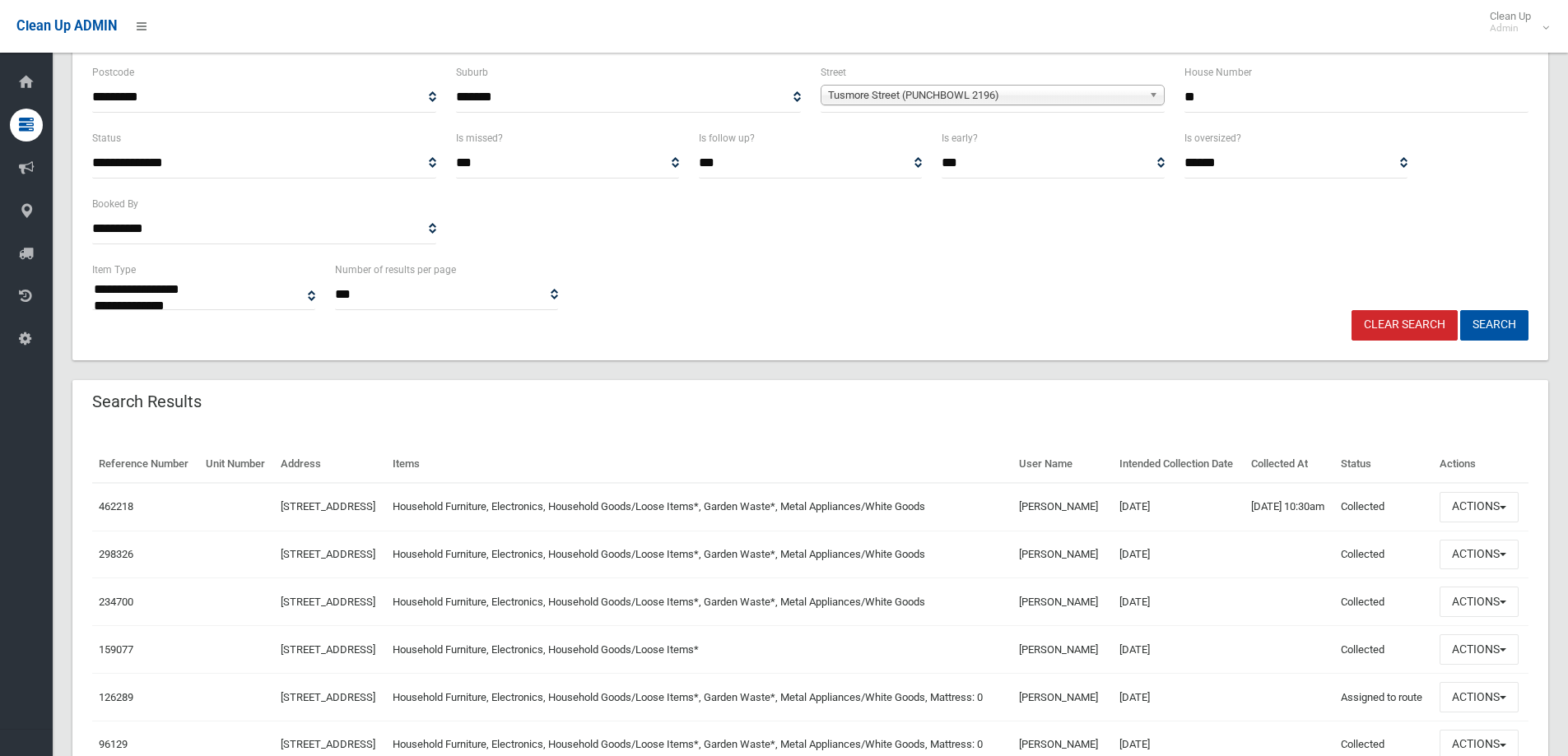
scroll to position [329, 0]
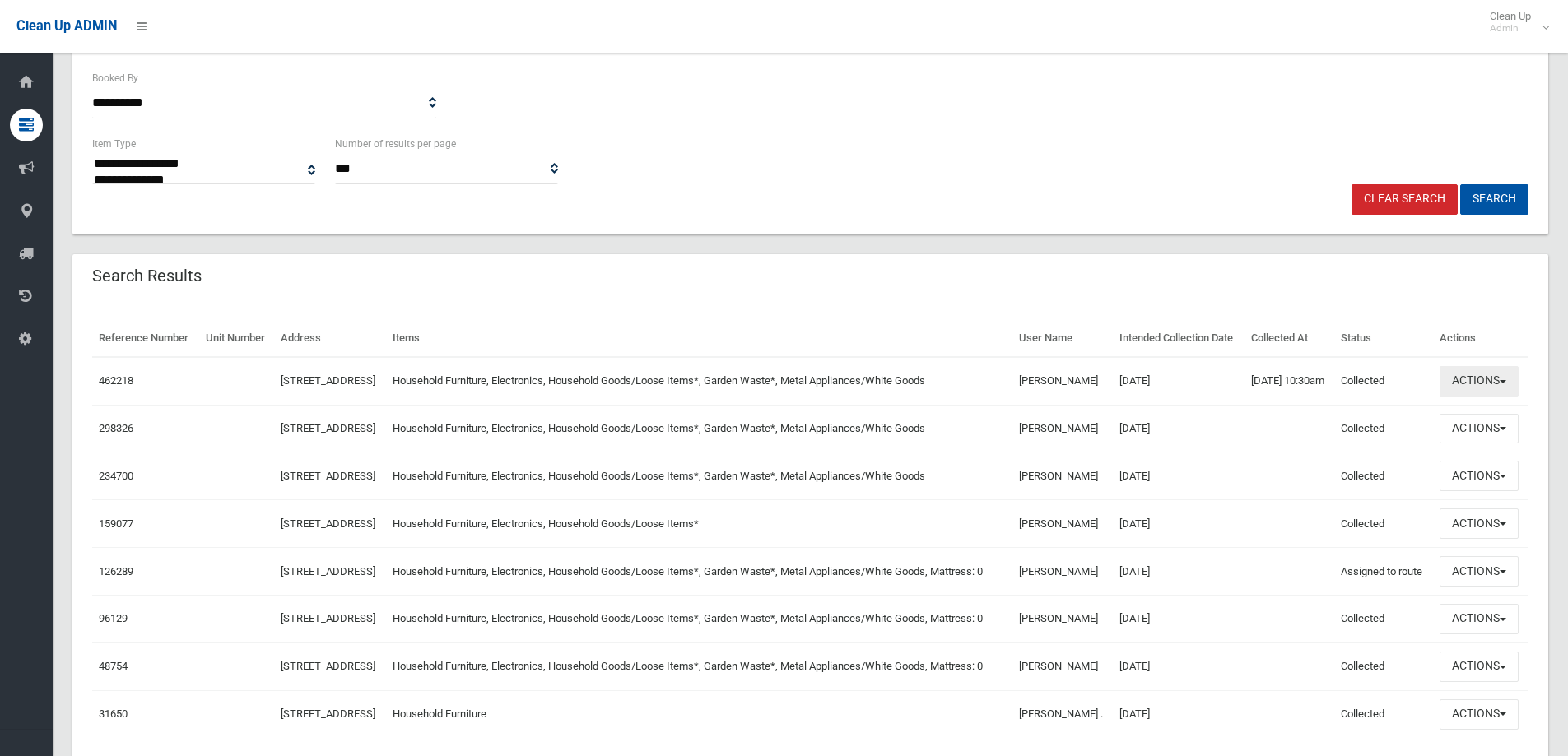
click at [1498, 397] on button "Actions" at bounding box center [1478, 381] width 79 height 30
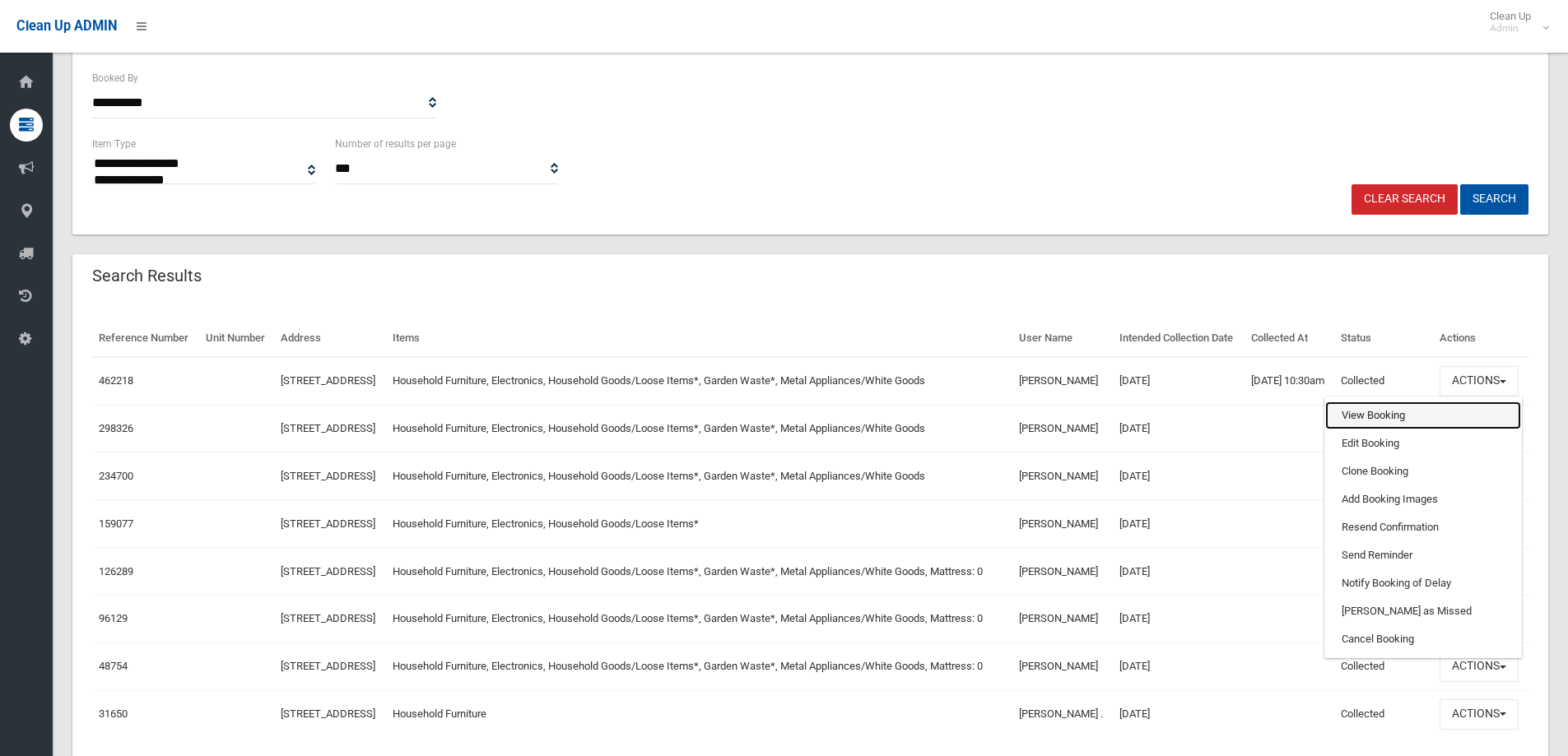
click at [1431, 430] on link "View Booking" at bounding box center [1423, 416] width 196 height 28
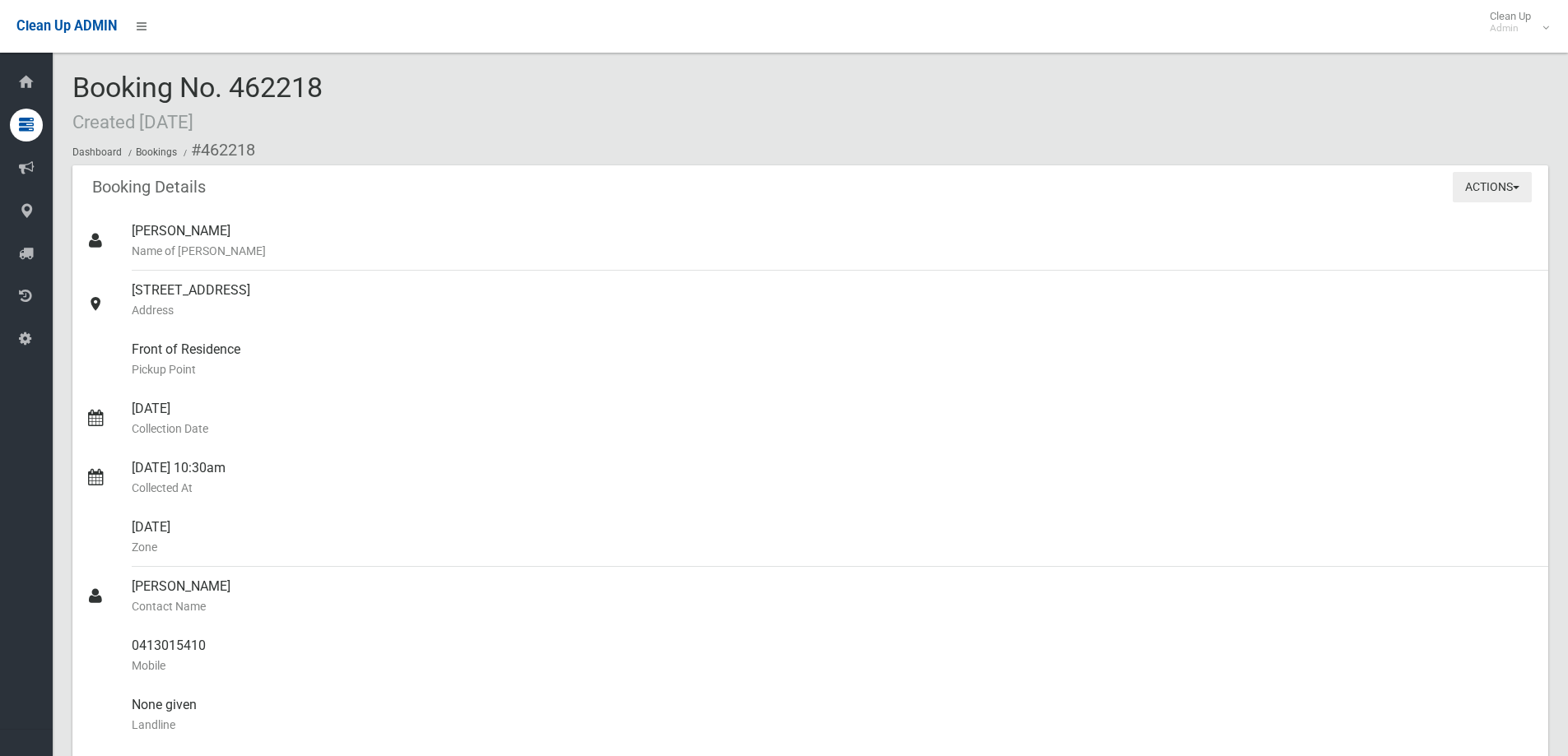
click at [1481, 189] on button "Actions" at bounding box center [1492, 187] width 79 height 30
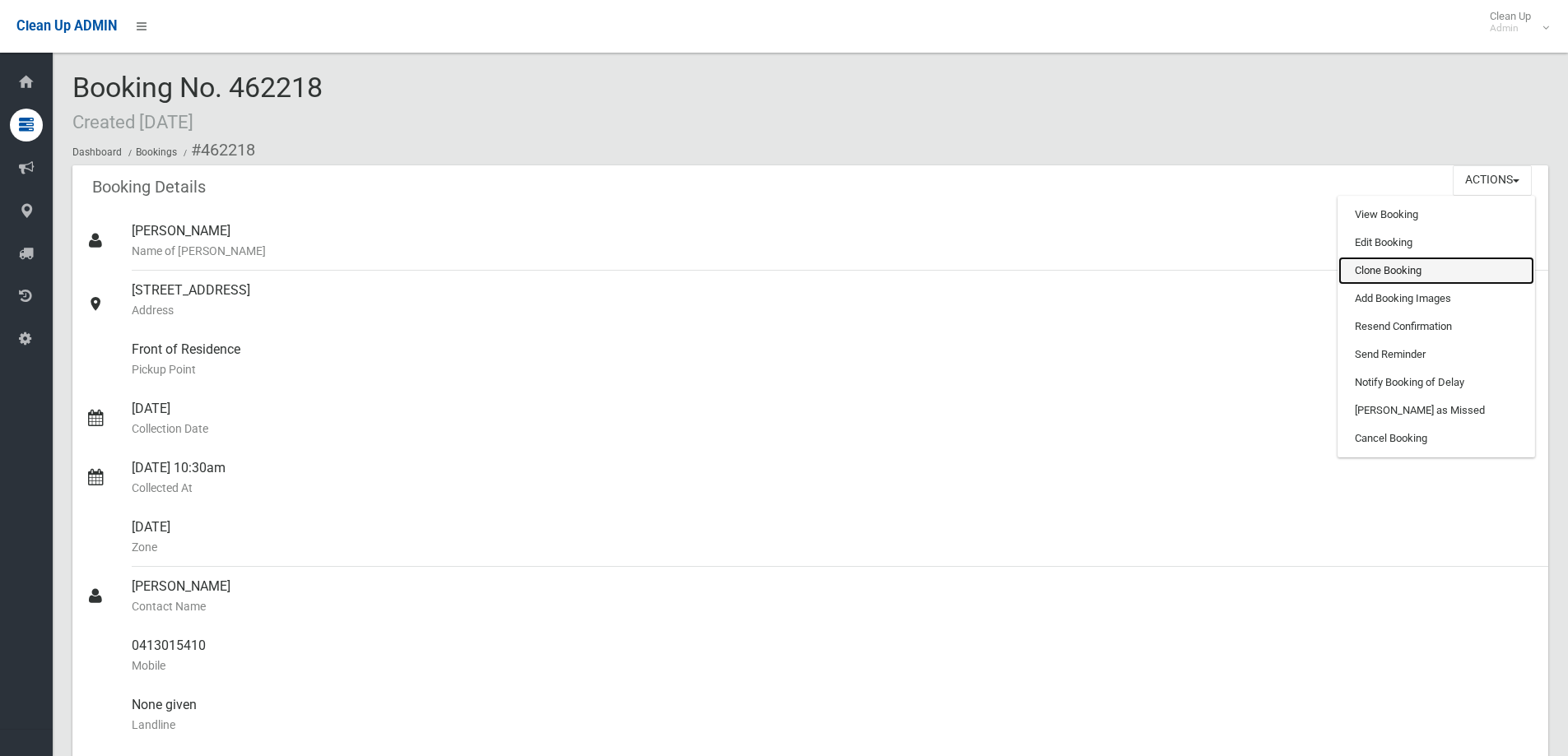
click at [1389, 283] on link "Clone Booking" at bounding box center [1436, 271] width 196 height 28
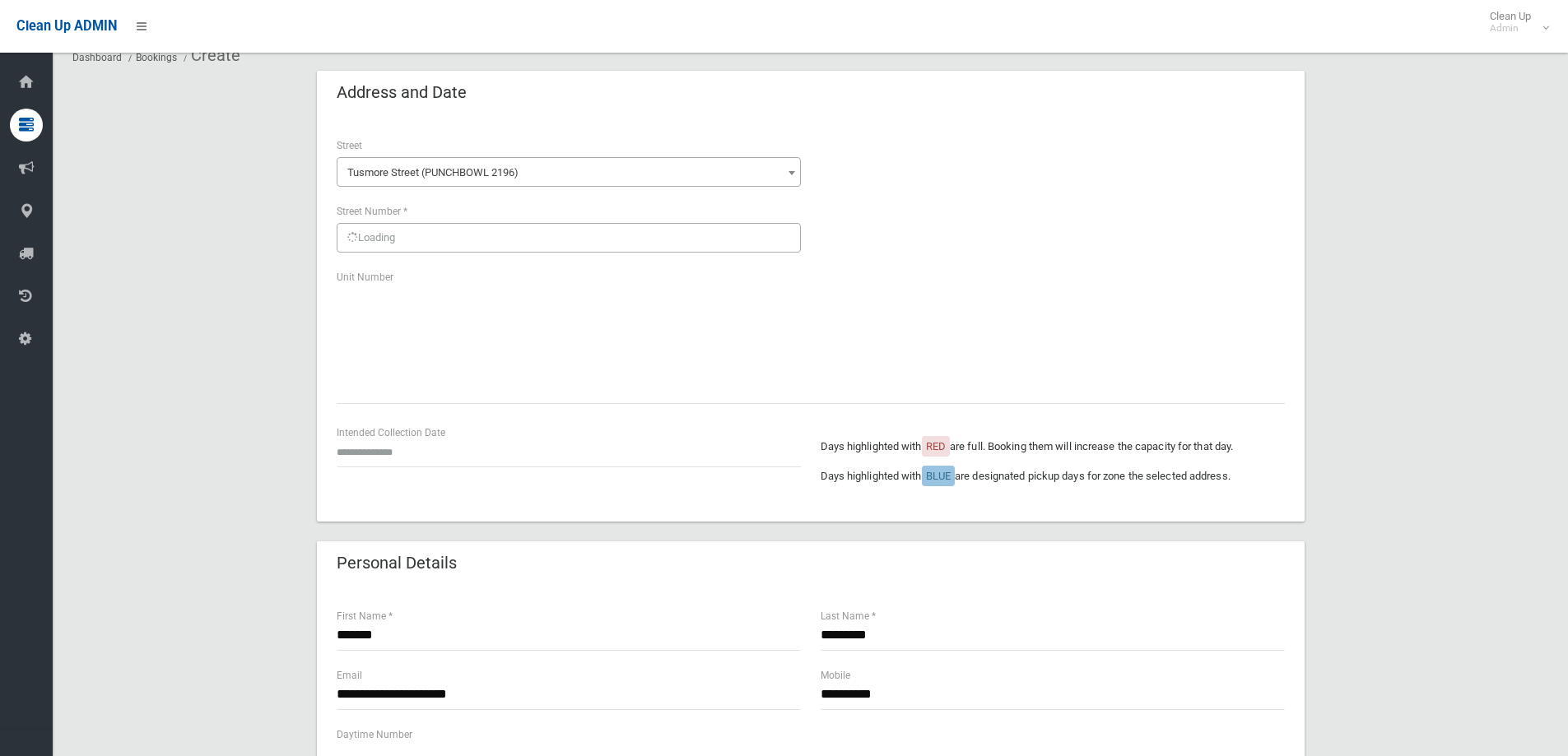
scroll to position [83, 0]
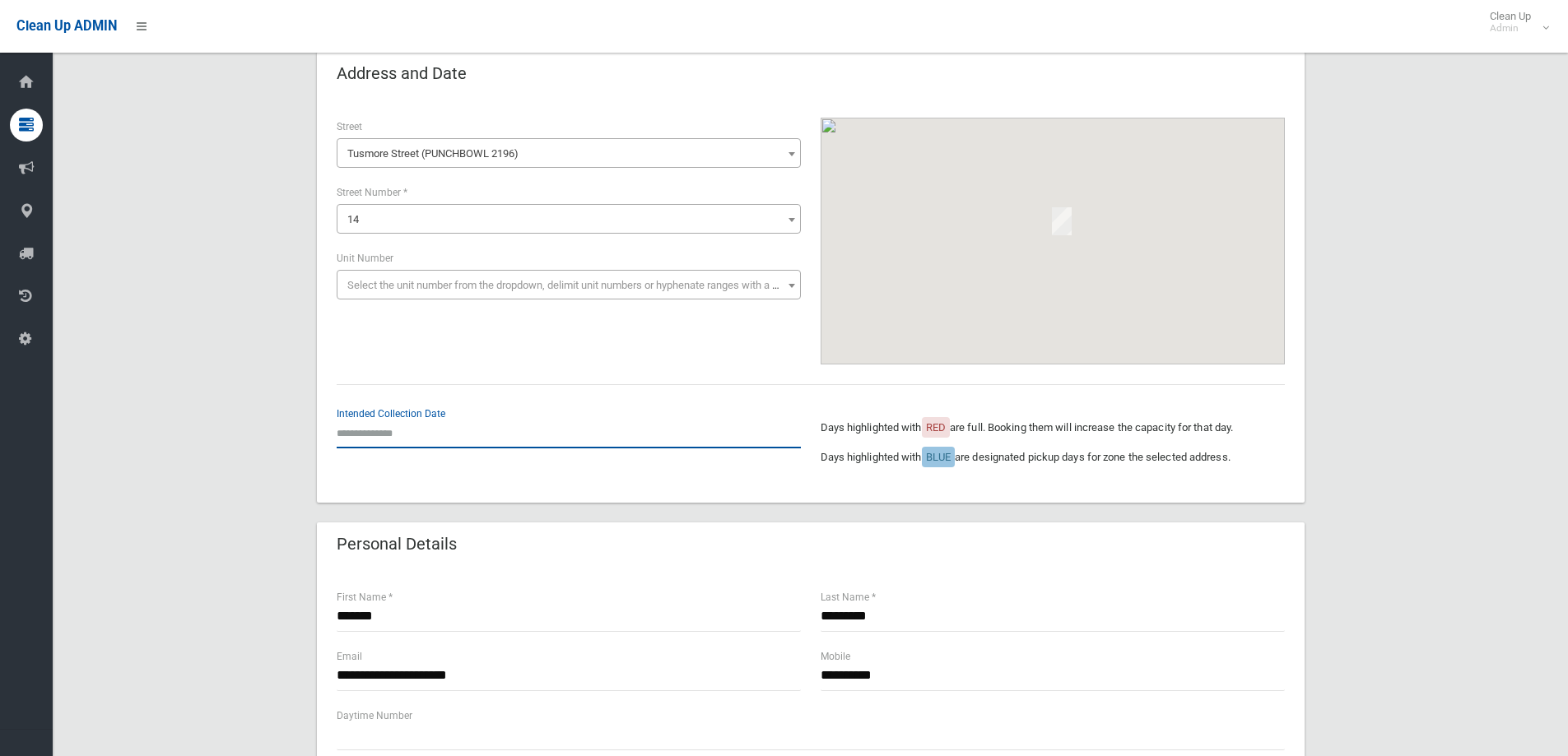
click at [405, 440] on input "text" at bounding box center [569, 433] width 465 height 30
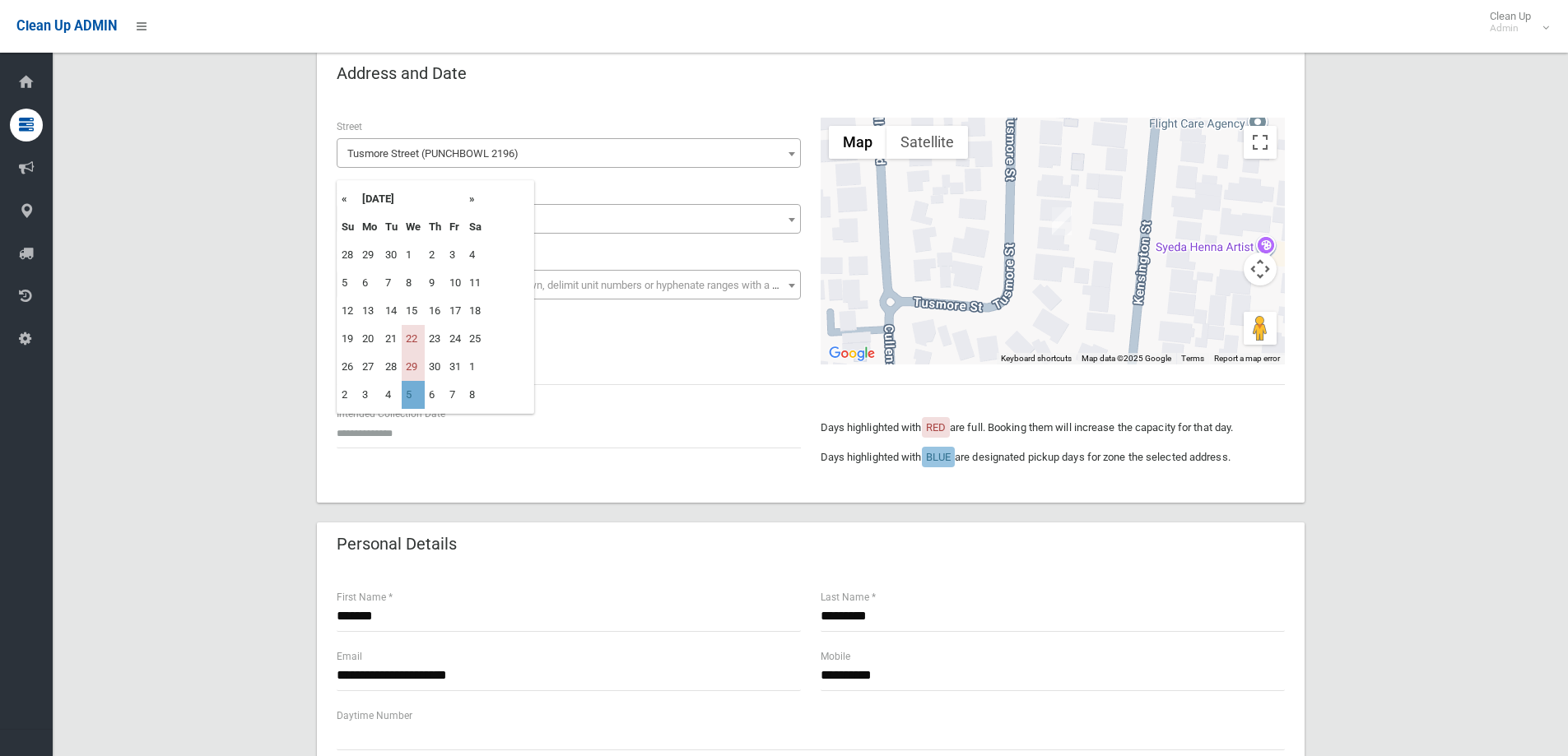
click at [412, 397] on td "5" at bounding box center [413, 395] width 23 height 28
type input "**********"
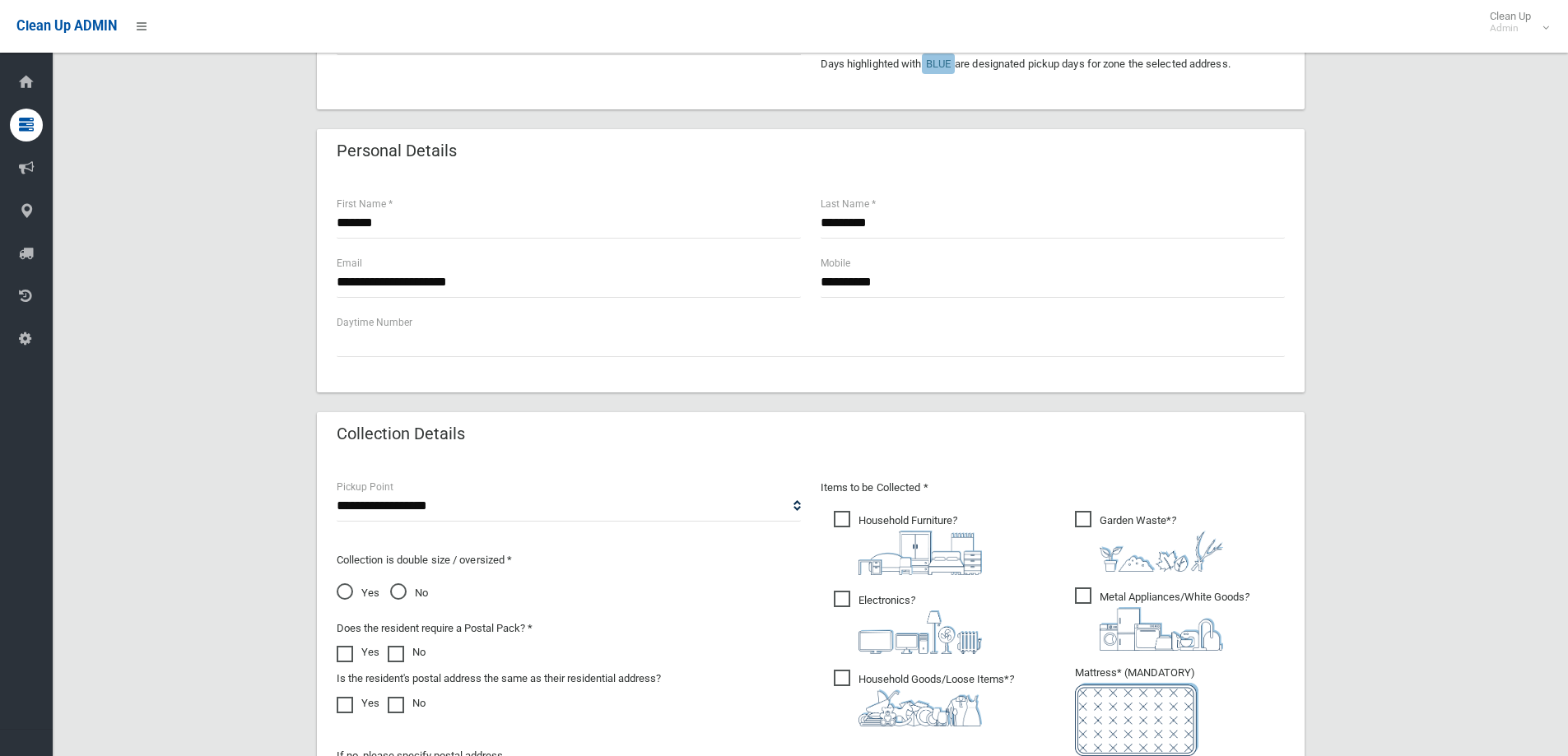
scroll to position [659, 0]
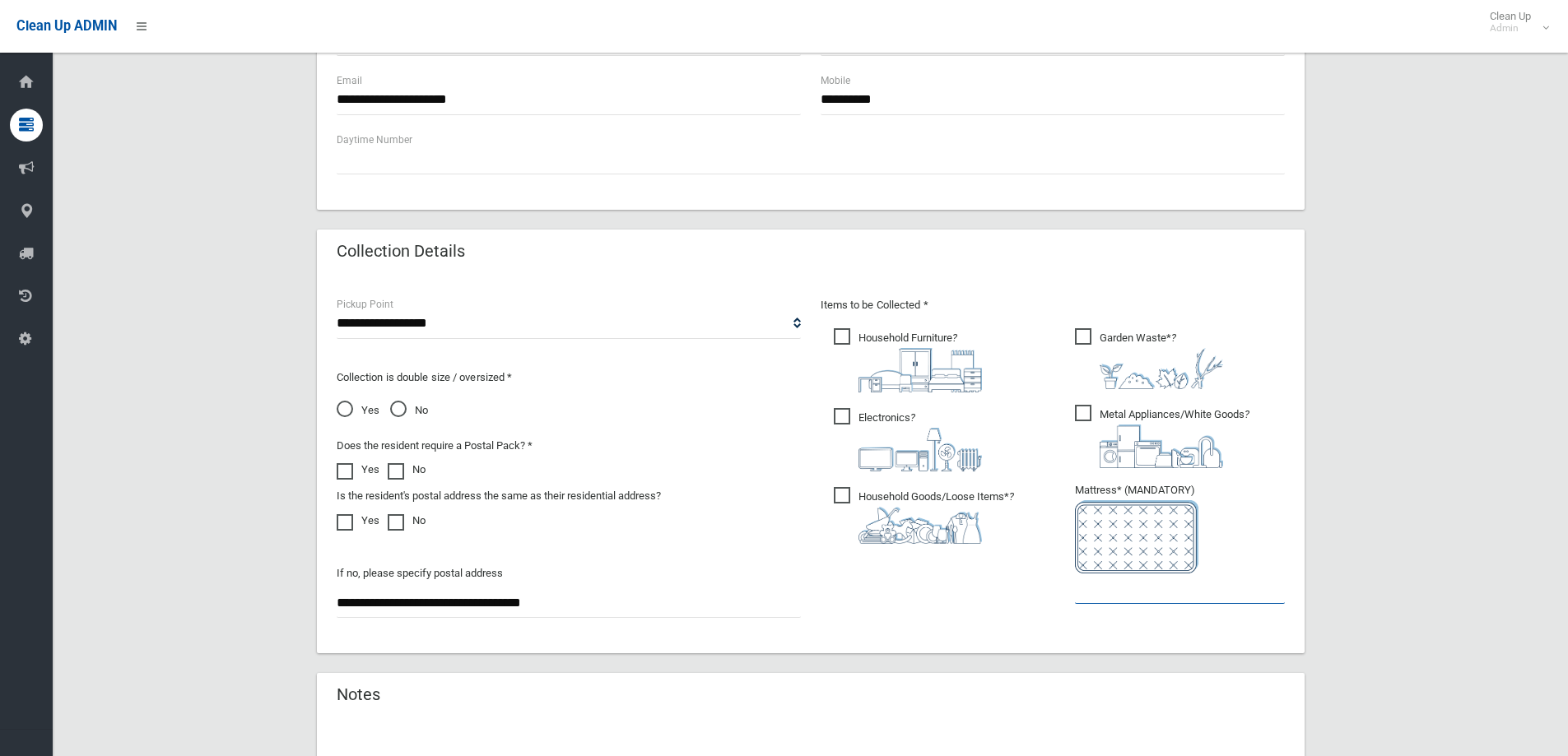
click at [1104, 587] on input "text" at bounding box center [1179, 588] width 210 height 30
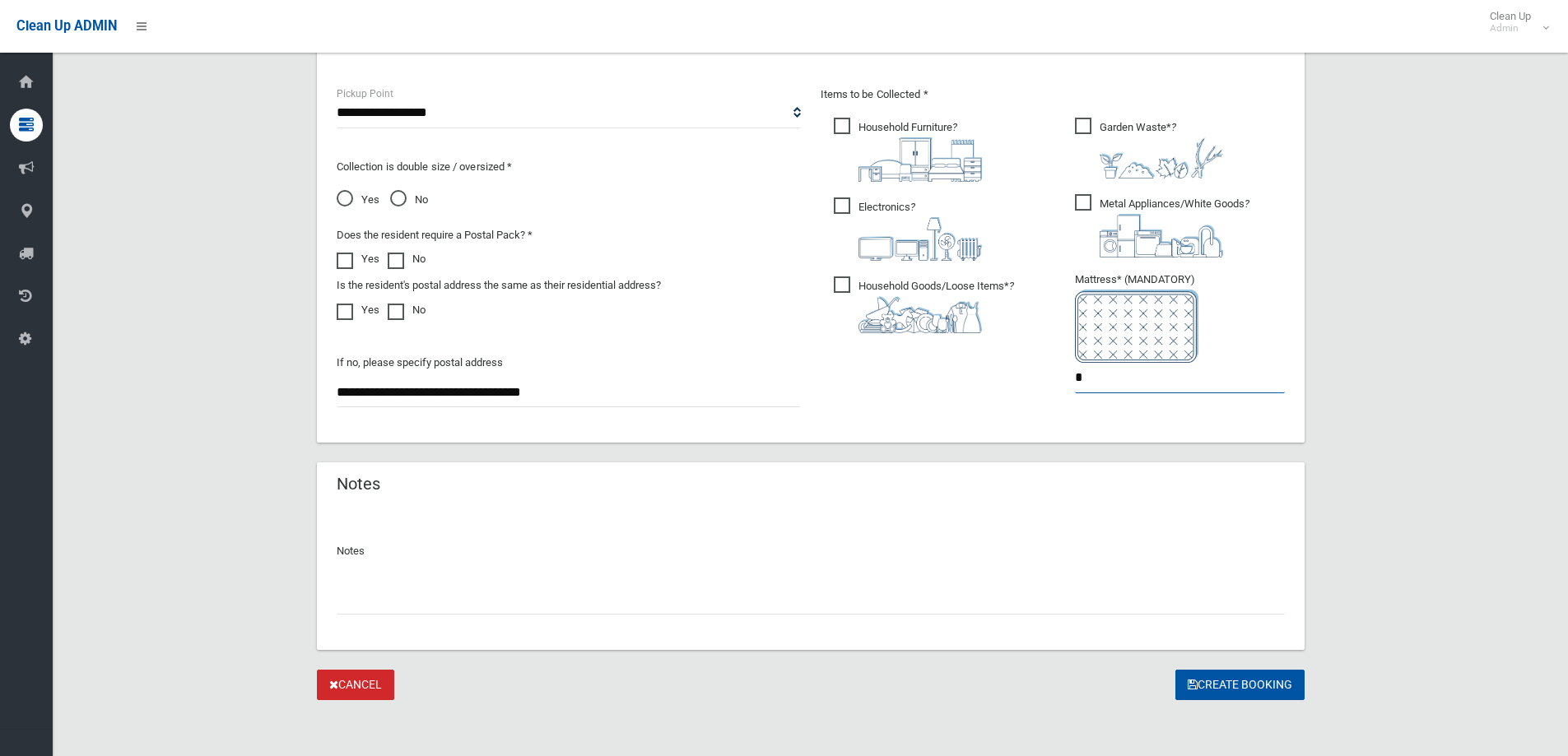
scroll to position [873, 0]
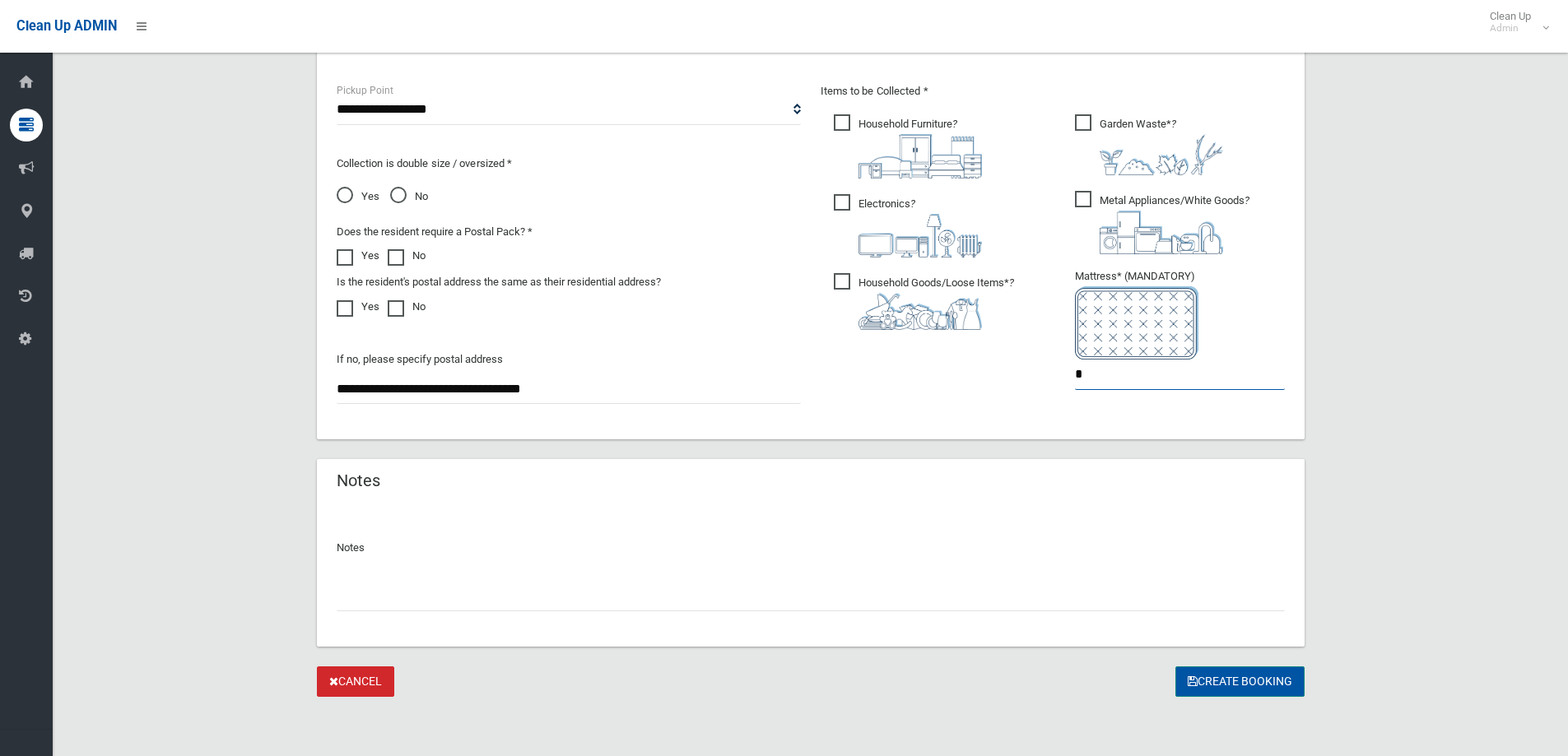
type input "*"
click at [1213, 671] on button "Create Booking" at bounding box center [1240, 681] width 130 height 30
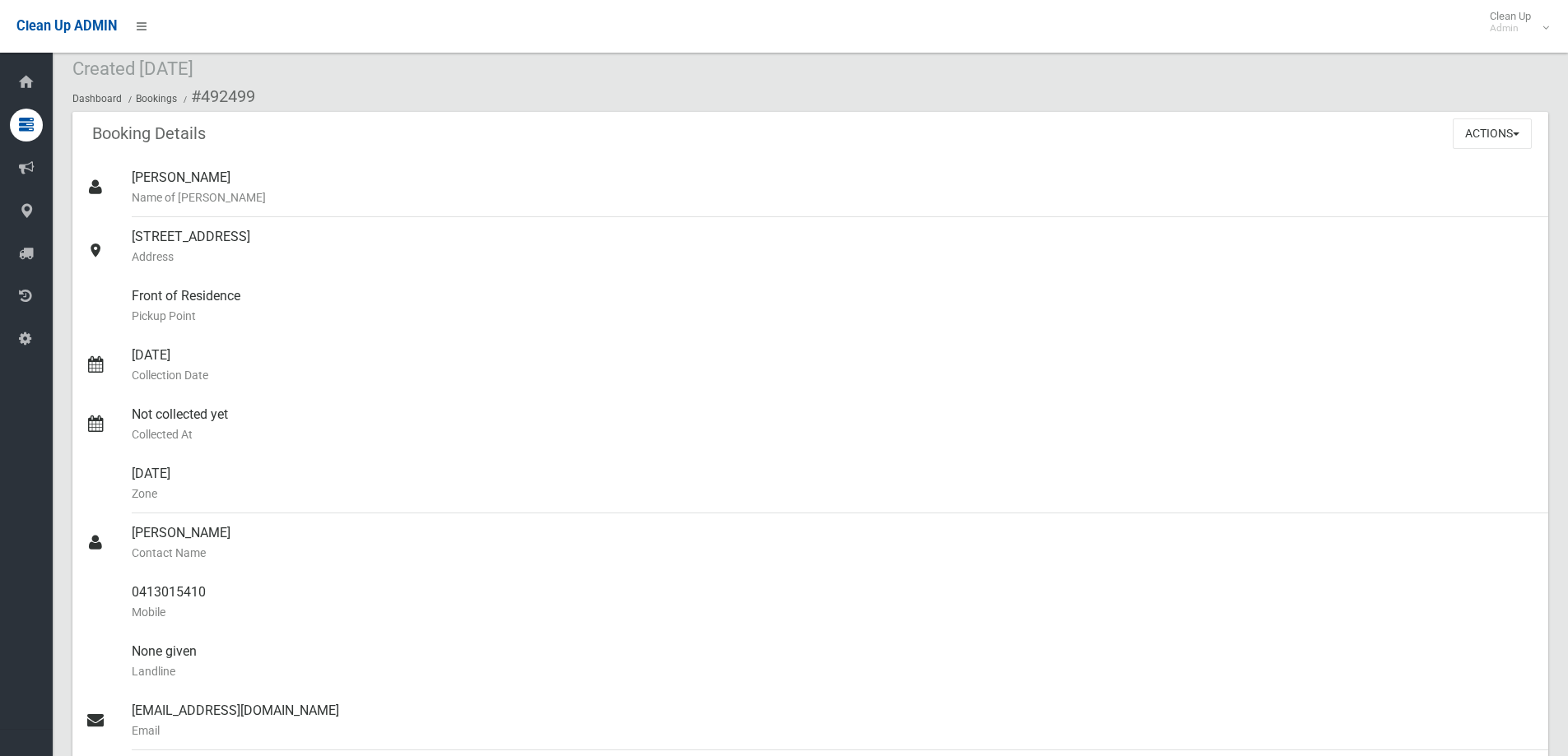
scroll to position [83, 0]
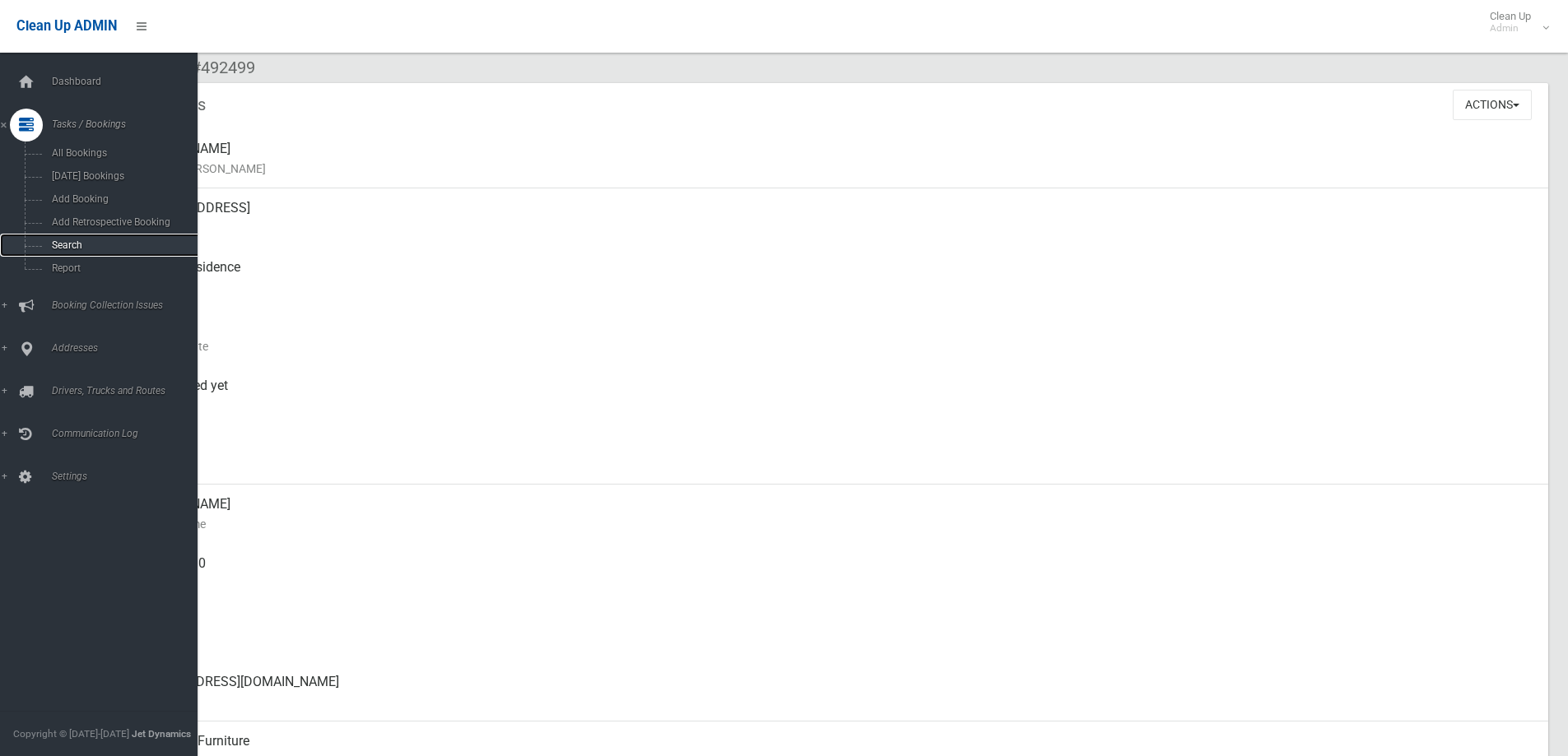
click at [84, 251] on link "Search" at bounding box center [104, 245] width 210 height 23
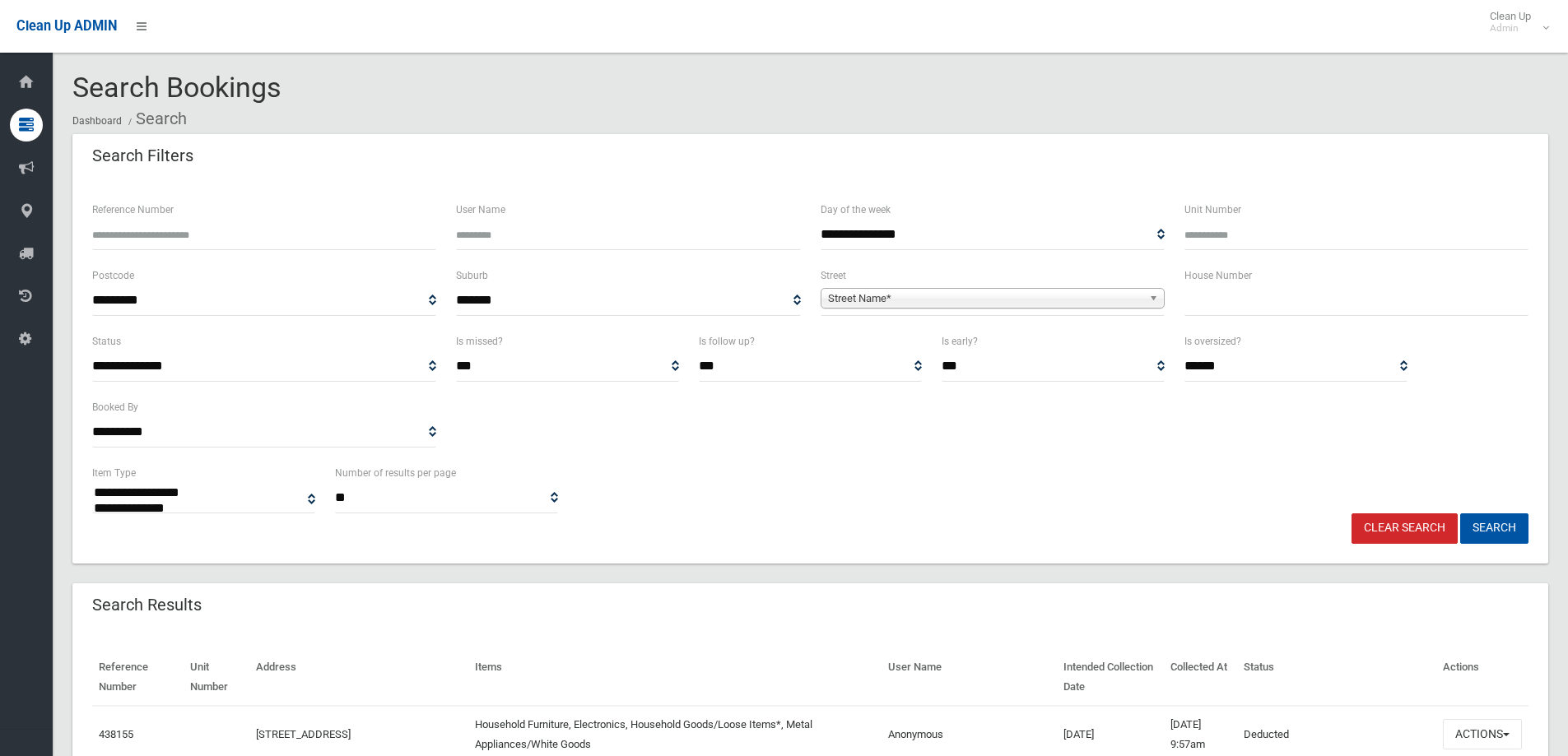
select select
click at [1236, 289] on input "text" at bounding box center [1356, 300] width 344 height 30
type input "**"
click at [979, 299] on span "Street Name*" at bounding box center [985, 298] width 314 height 20
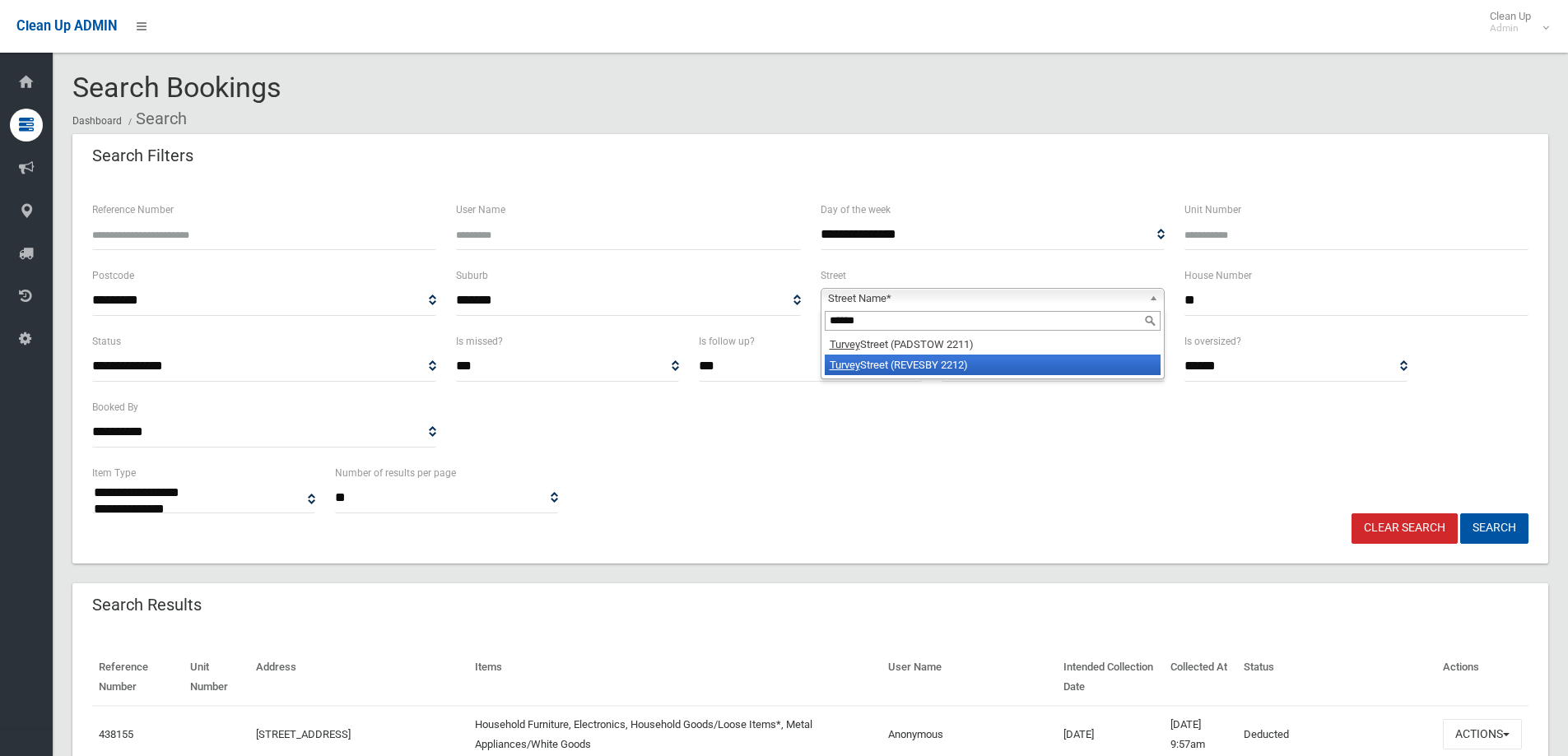
type input "******"
click at [977, 362] on li "Turvey Street (REVESBY 2212)" at bounding box center [993, 365] width 336 height 21
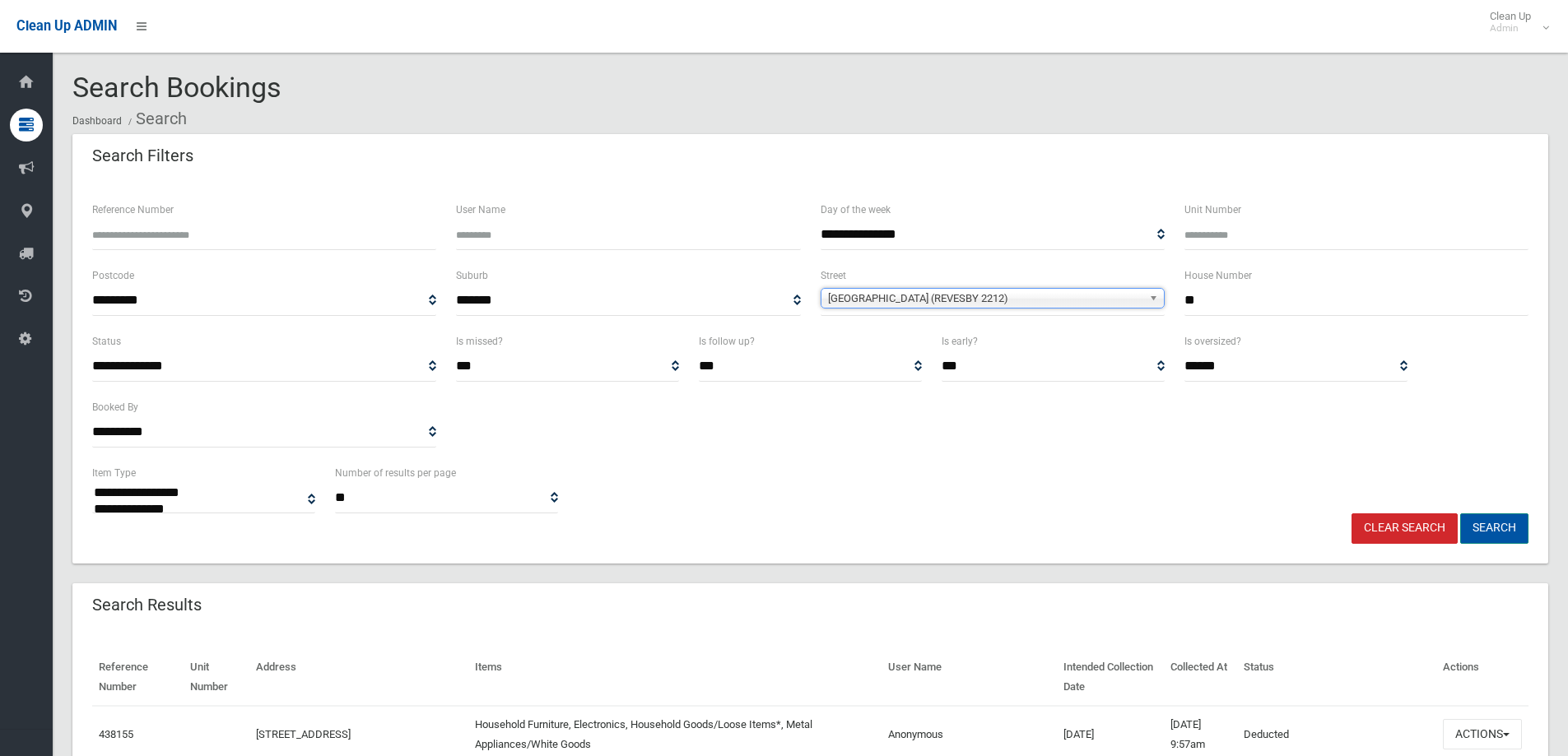
click at [1484, 530] on button "Search" at bounding box center [1494, 528] width 69 height 30
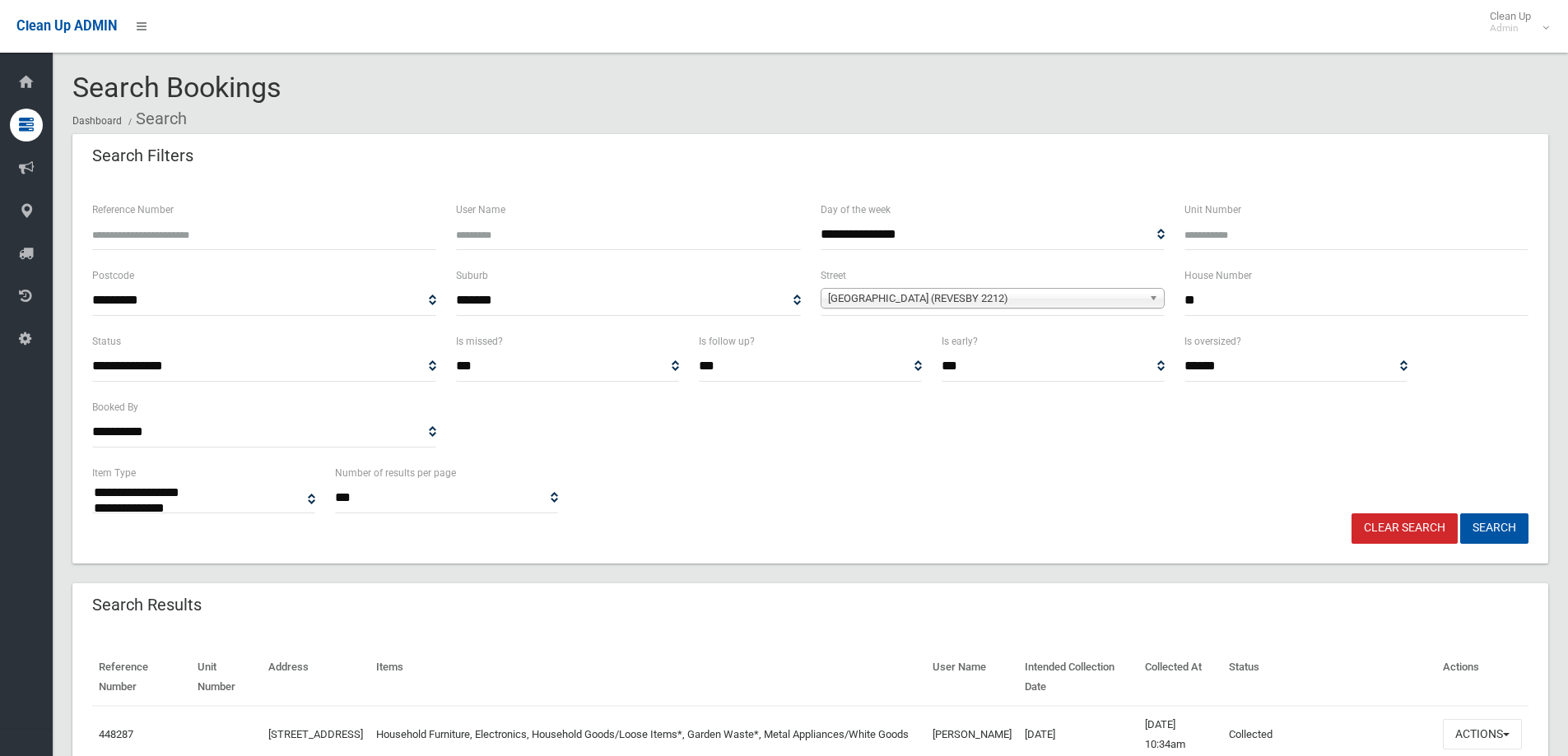
select select
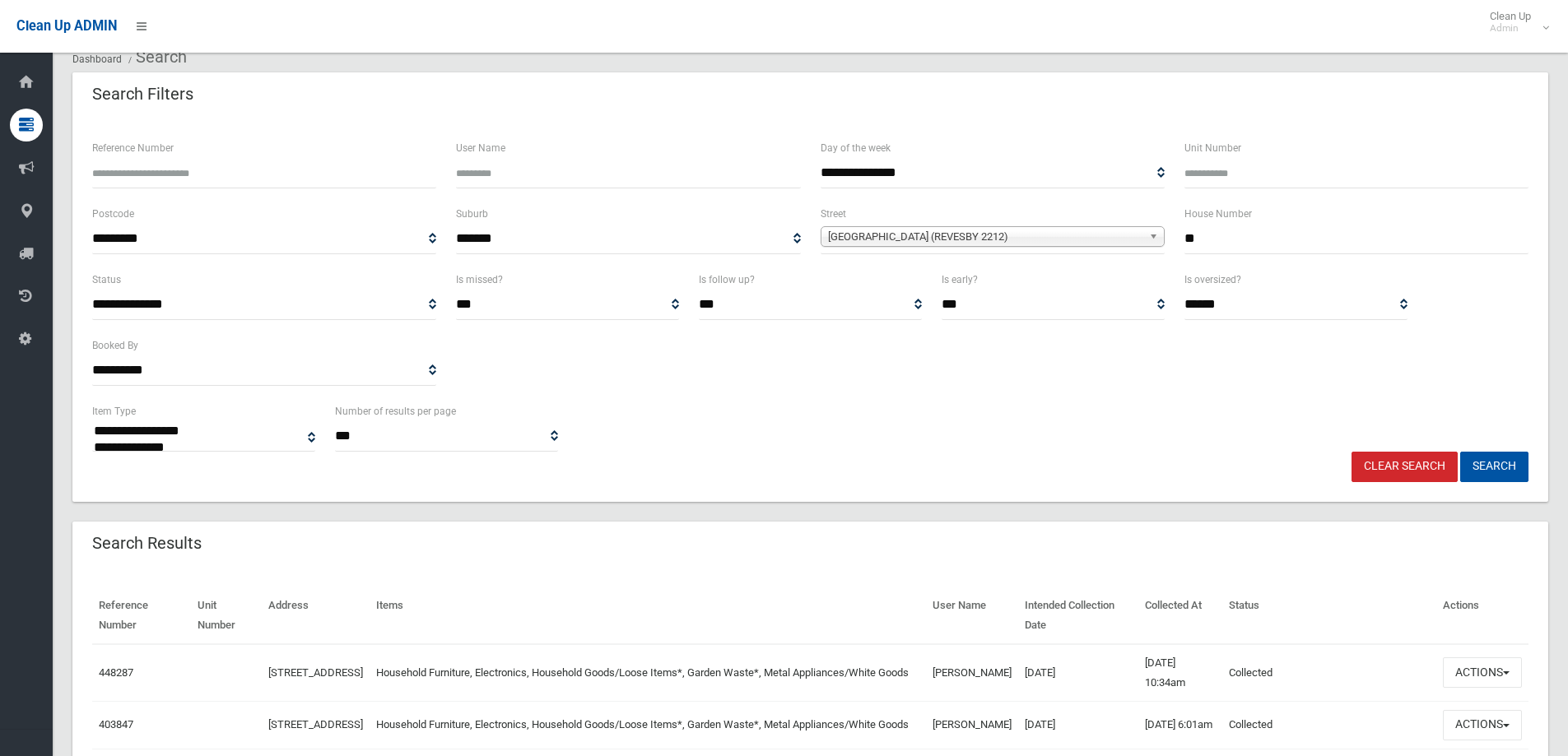
scroll to position [329, 0]
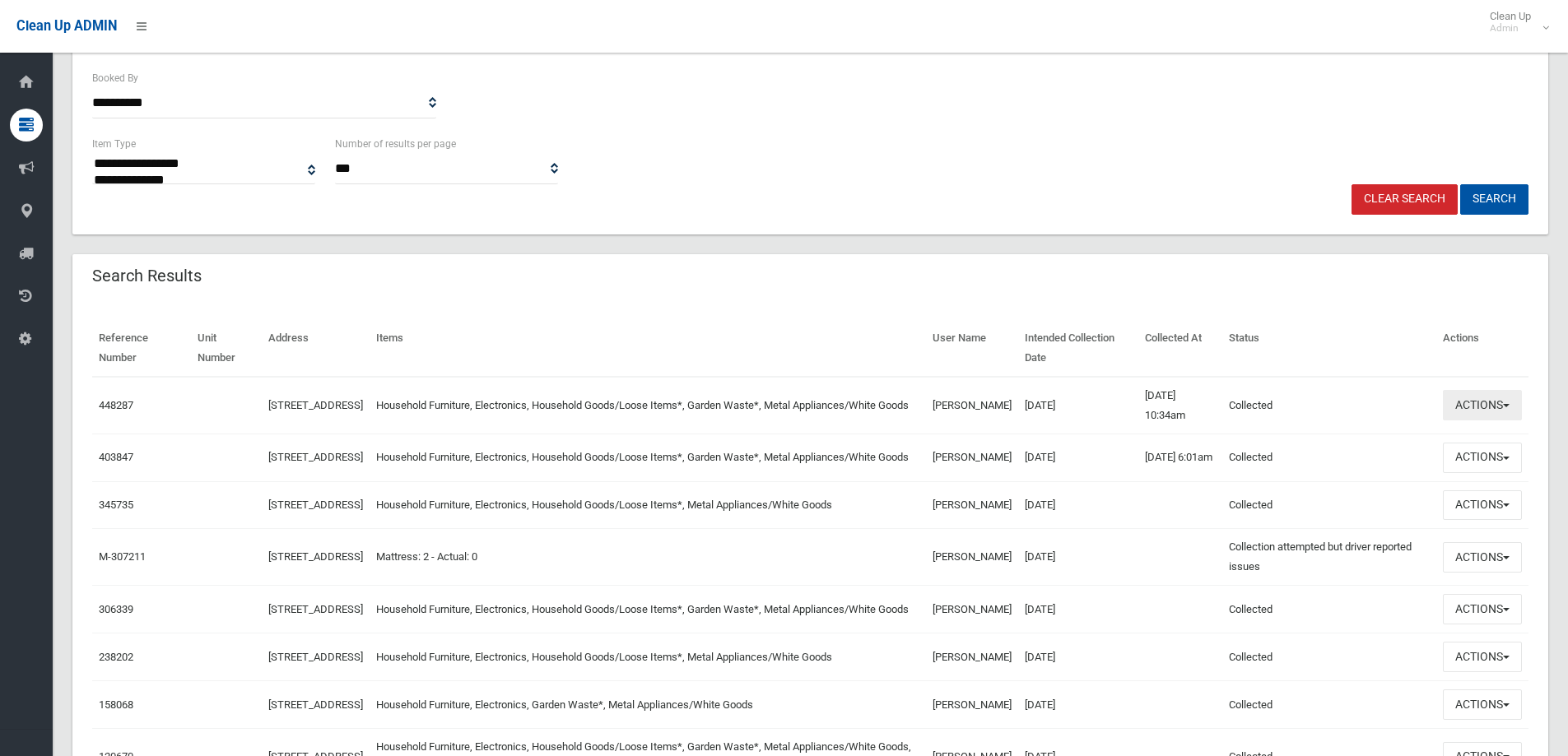
click at [1457, 408] on button "Actions" at bounding box center [1482, 405] width 79 height 30
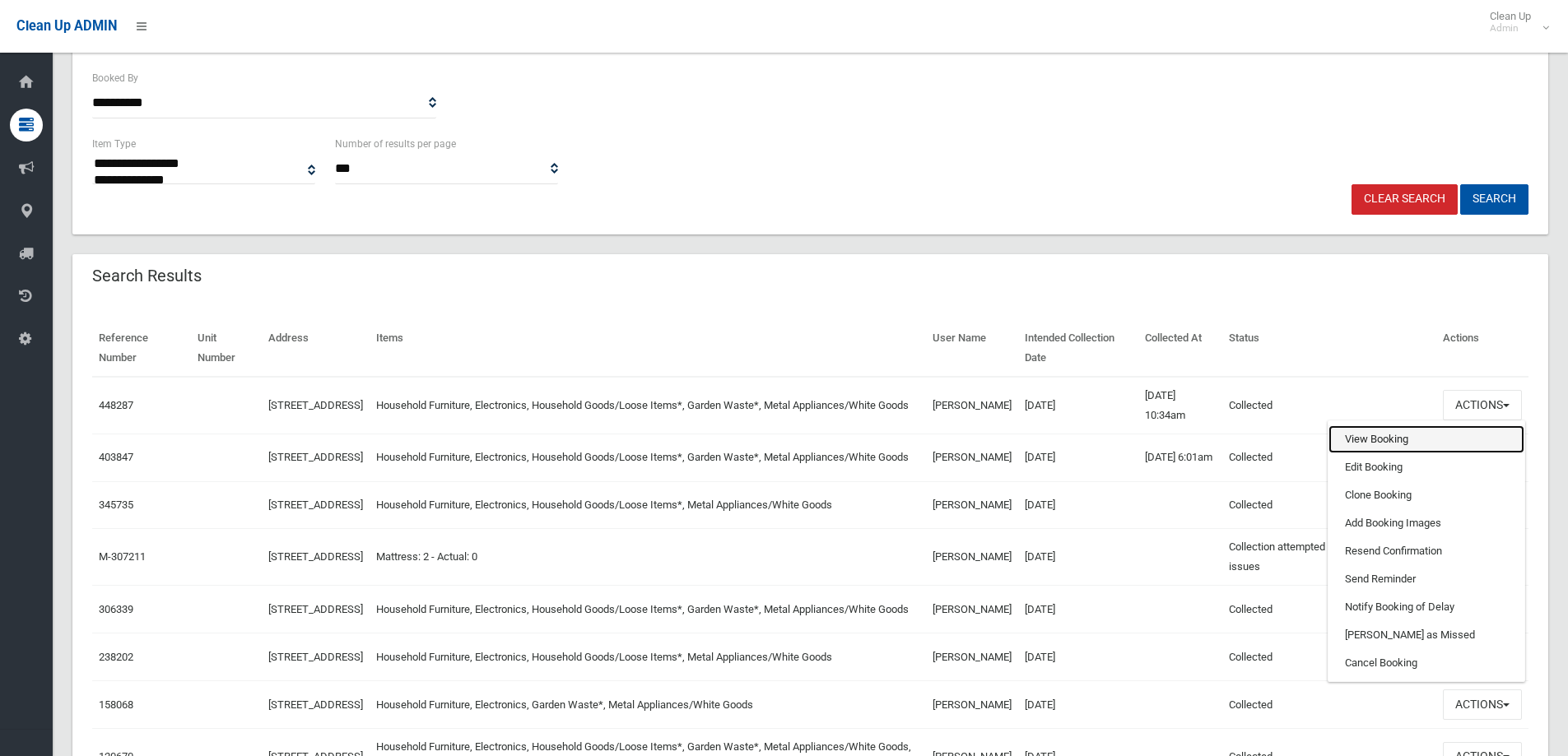
click at [1353, 443] on link "View Booking" at bounding box center [1426, 439] width 196 height 28
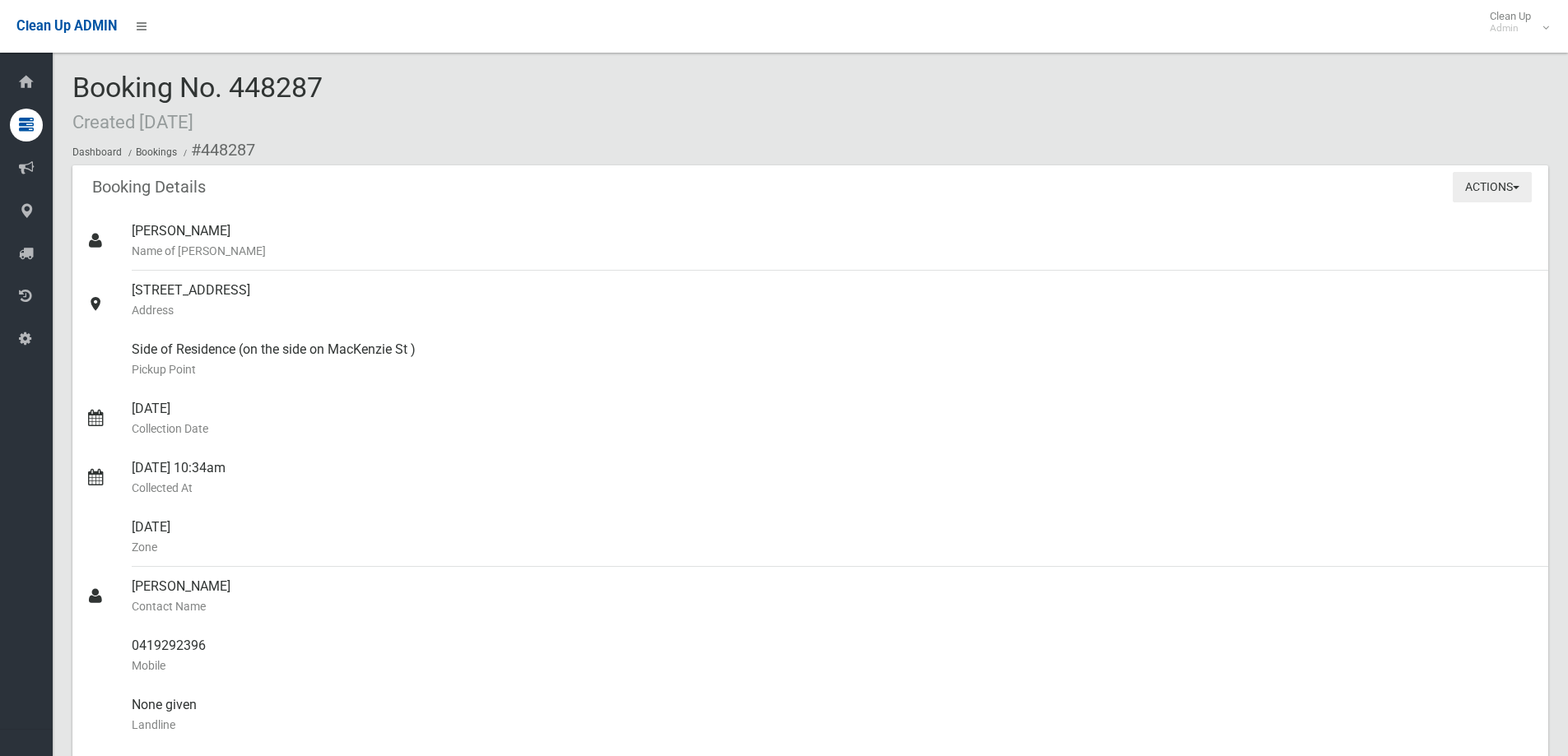
click at [1476, 178] on button "Actions" at bounding box center [1492, 187] width 79 height 30
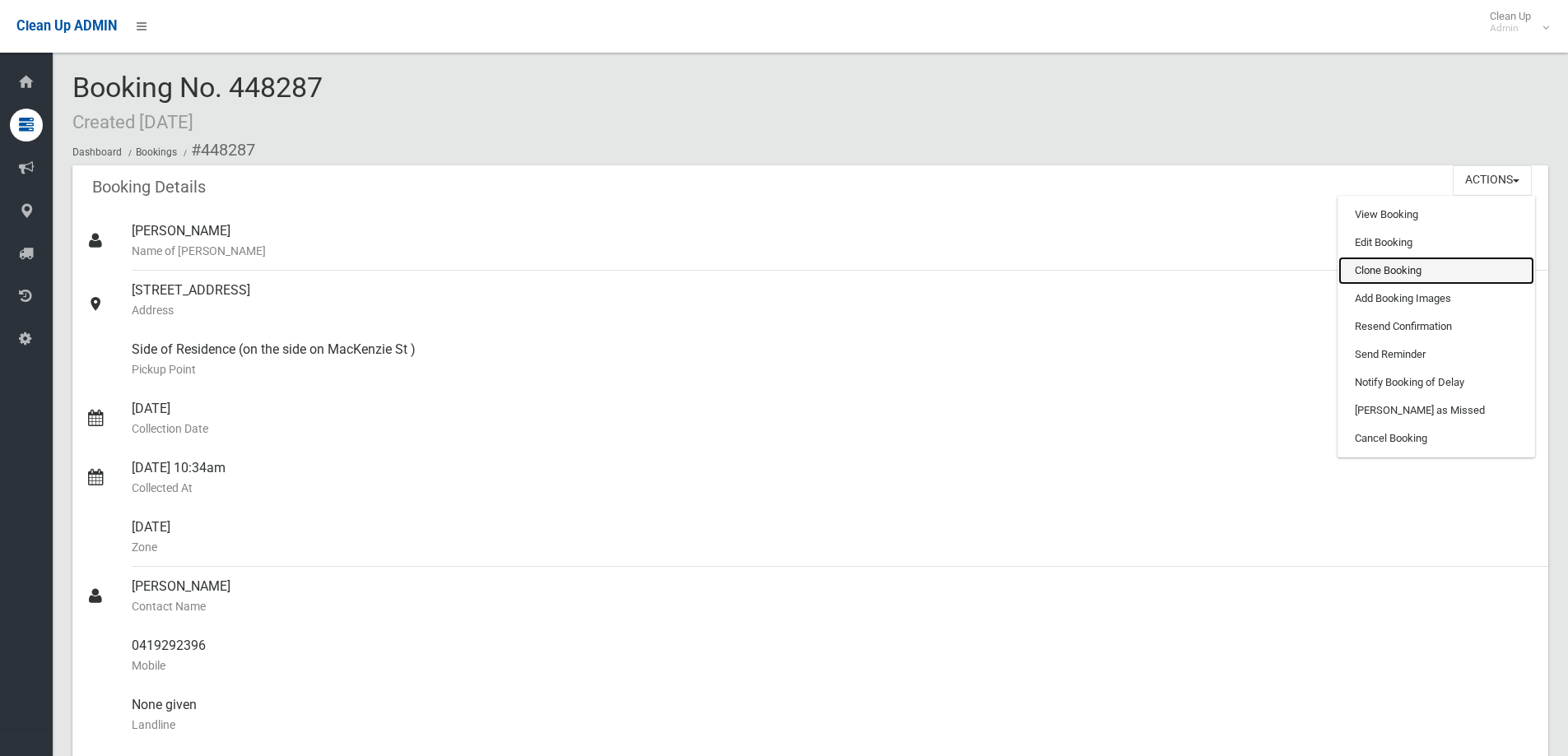
click at [1378, 273] on link "Clone Booking" at bounding box center [1436, 271] width 196 height 28
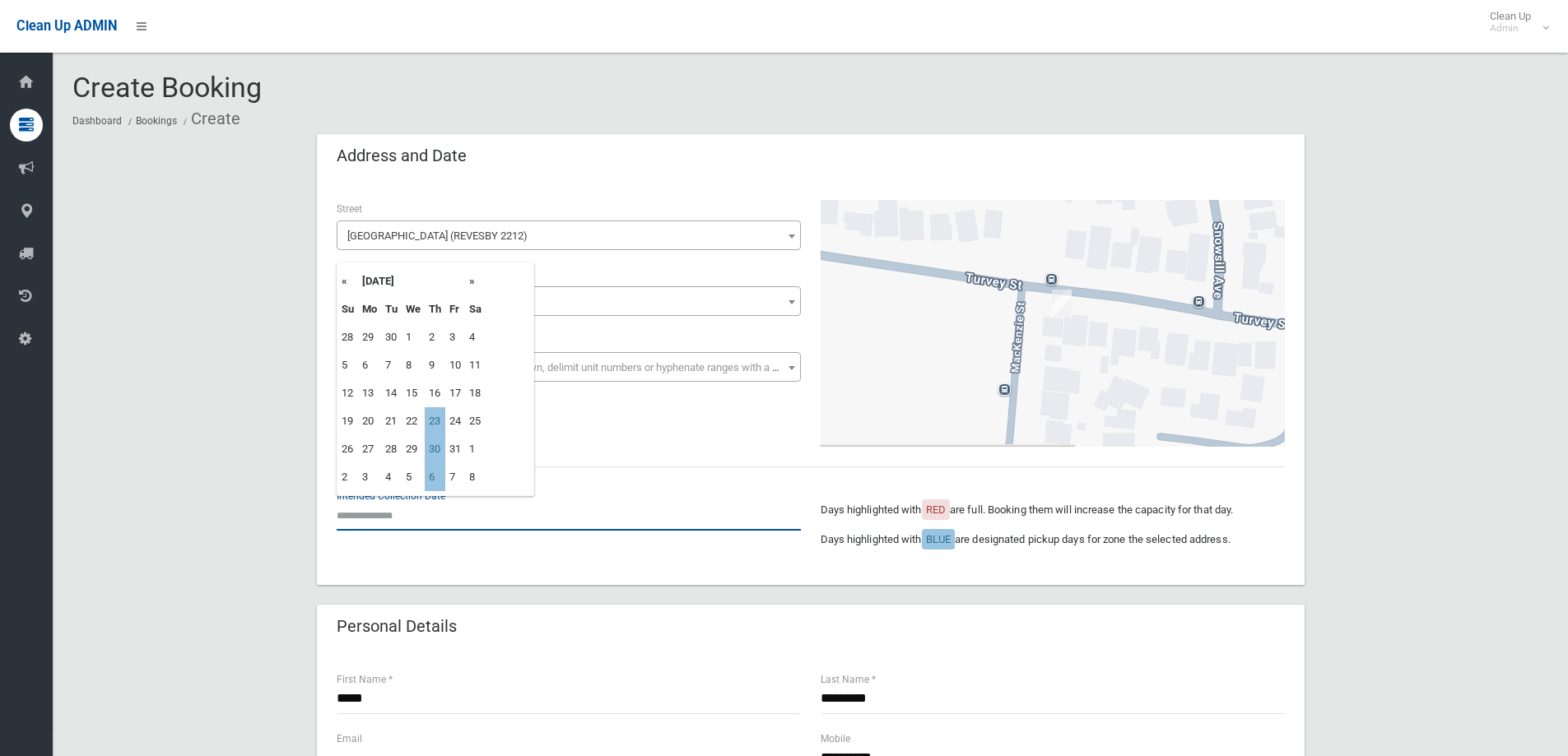
click at [412, 515] on input "text" at bounding box center [569, 515] width 465 height 30
click at [432, 418] on td "23" at bounding box center [435, 421] width 21 height 28
type input "**********"
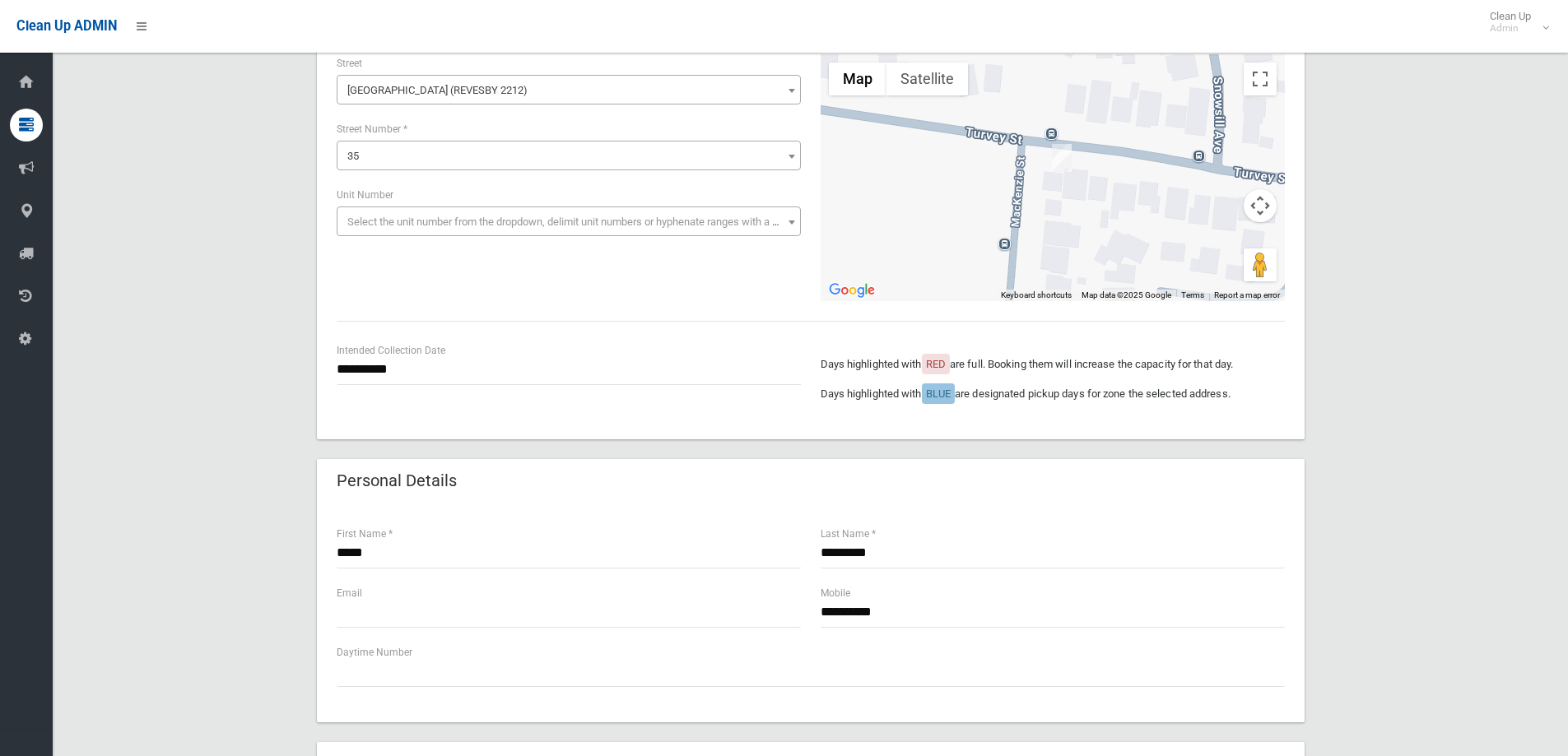
scroll to position [329, 0]
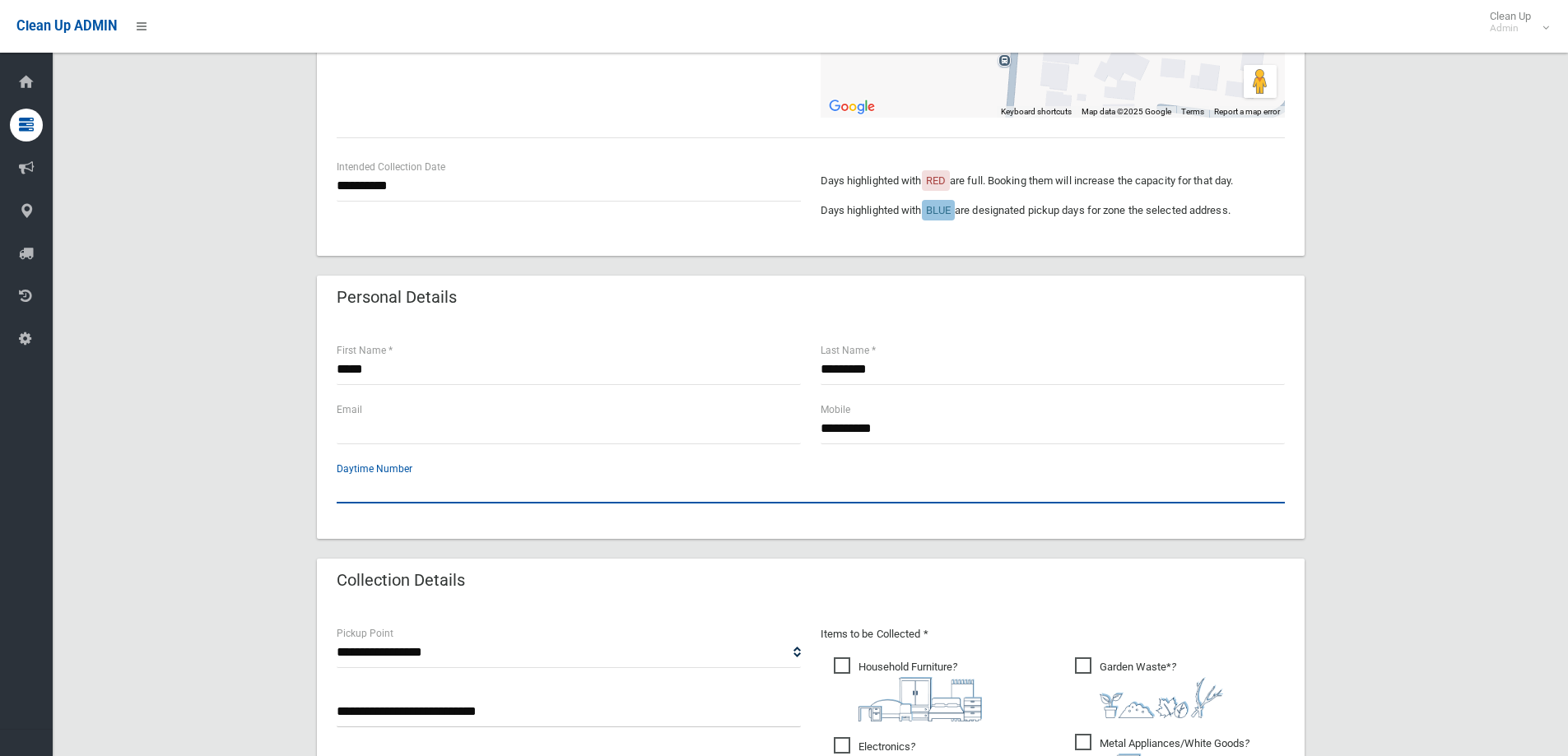
click at [383, 486] on input "text" at bounding box center [811, 488] width 948 height 30
type input "**********"
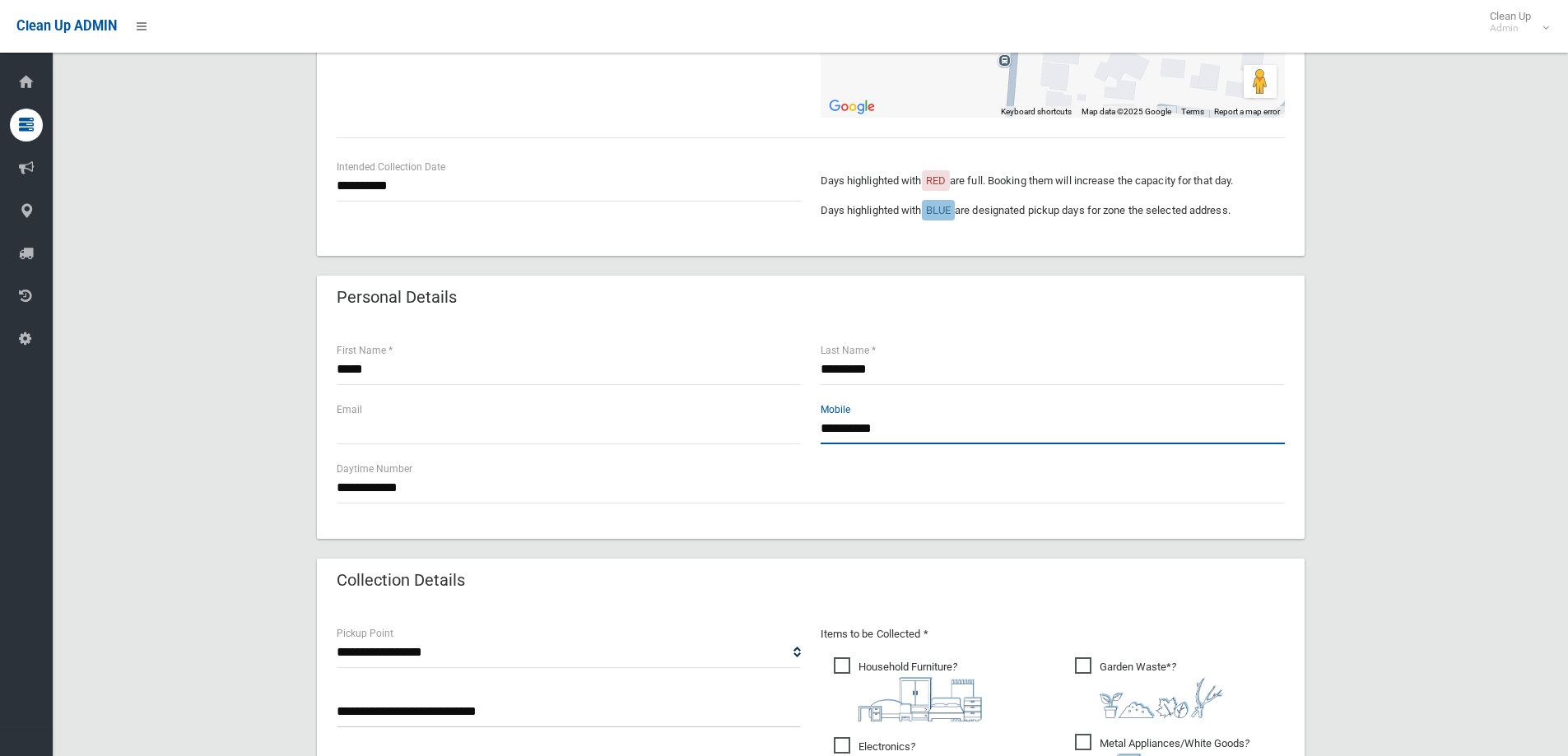
drag, startPoint x: 913, startPoint y: 437, endPoint x: 536, endPoint y: 447, distance: 377.1
click at [536, 447] on div "**********" at bounding box center [811, 431] width 968 height 59
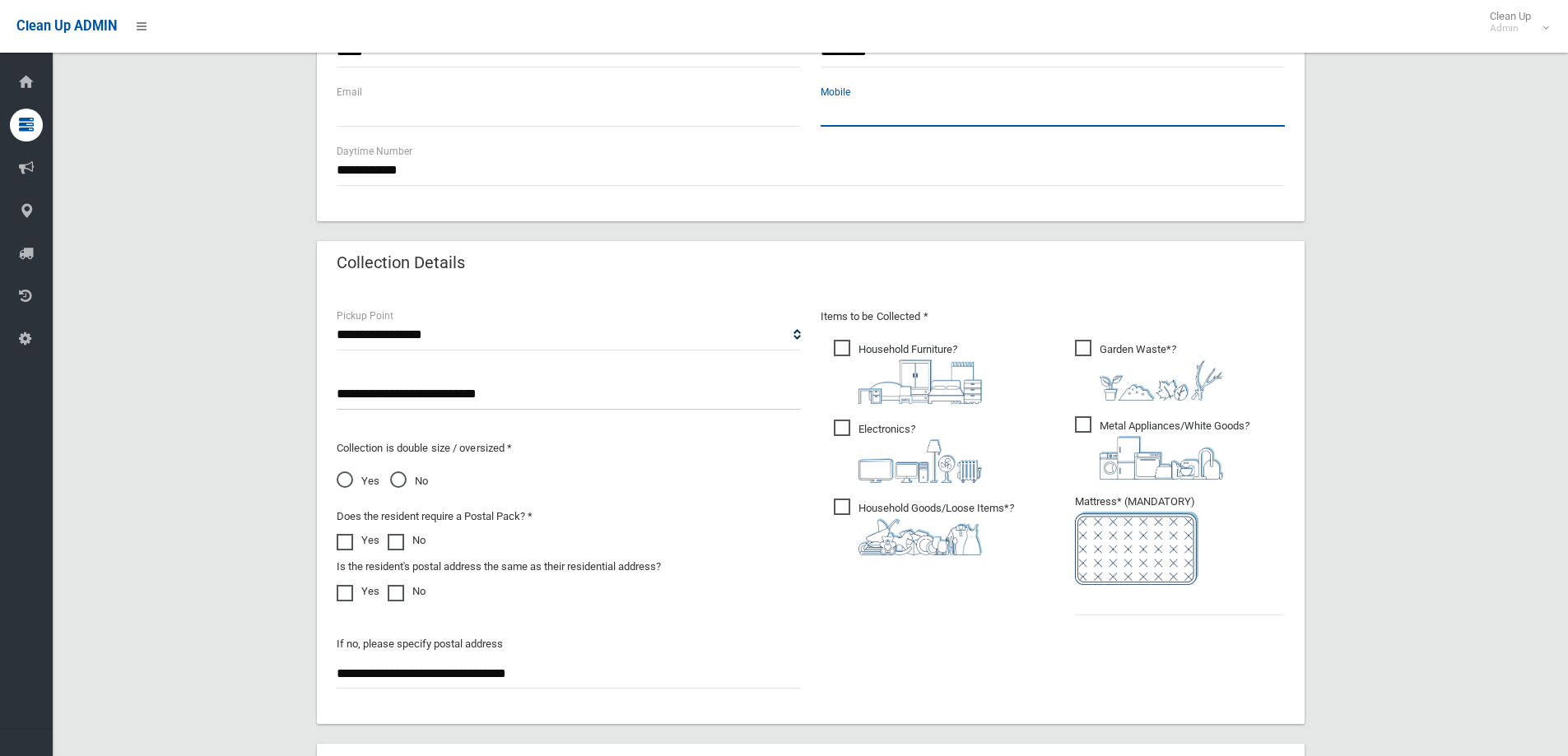
scroll to position [740, 0]
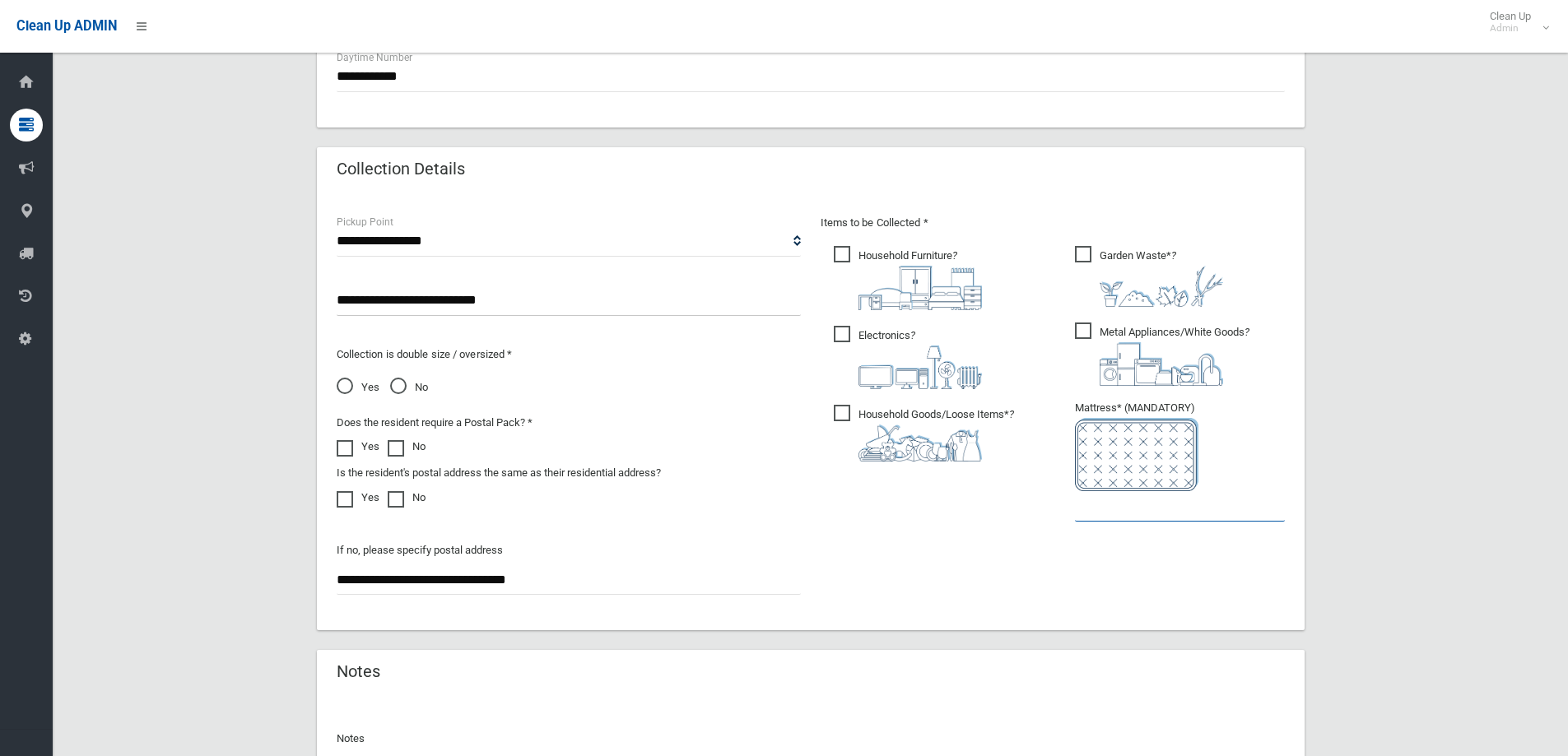
click at [1102, 513] on input "text" at bounding box center [1179, 506] width 210 height 30
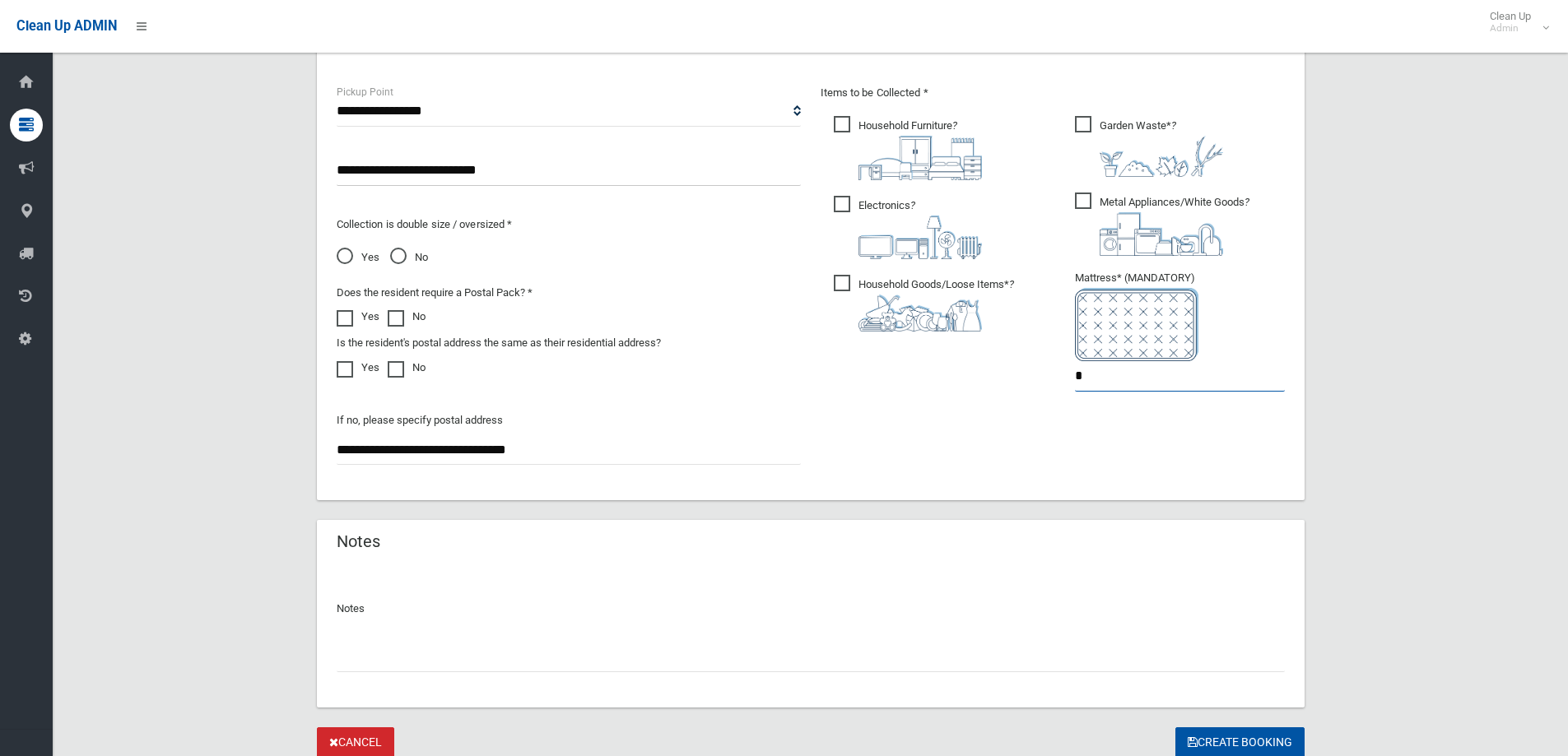
scroll to position [932, 0]
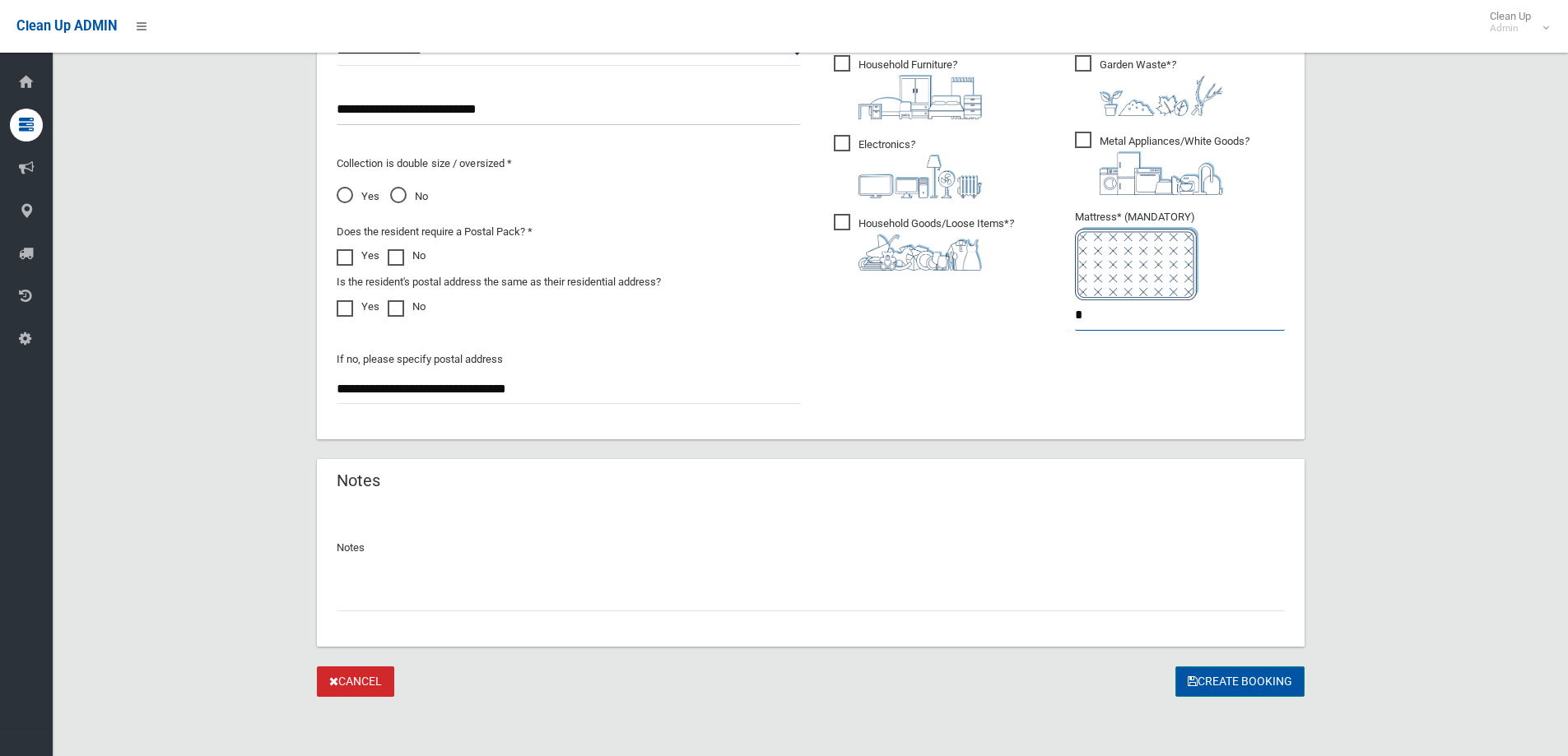
type input "*"
click at [1242, 672] on button "Create Booking" at bounding box center [1240, 681] width 130 height 30
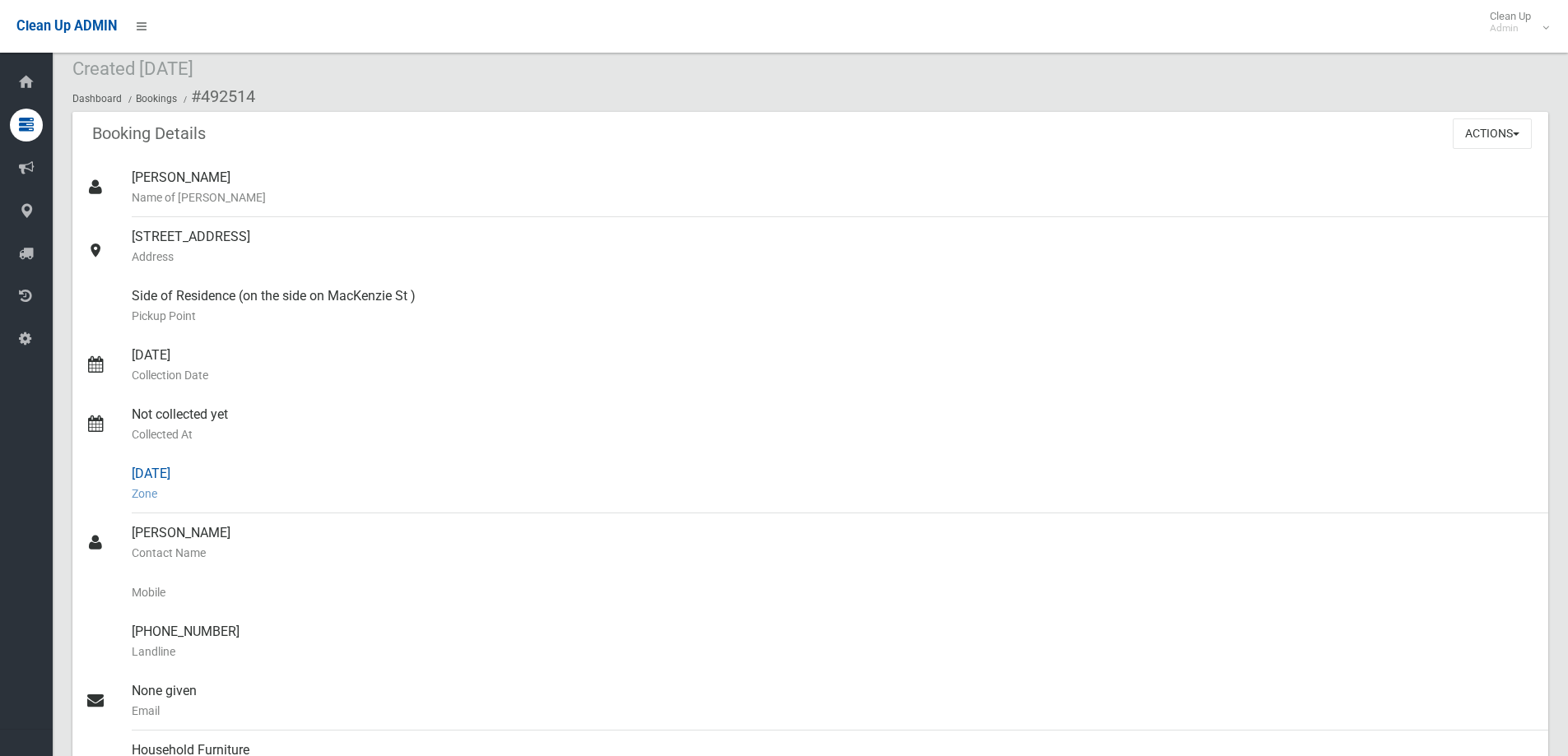
scroll to position [83, 0]
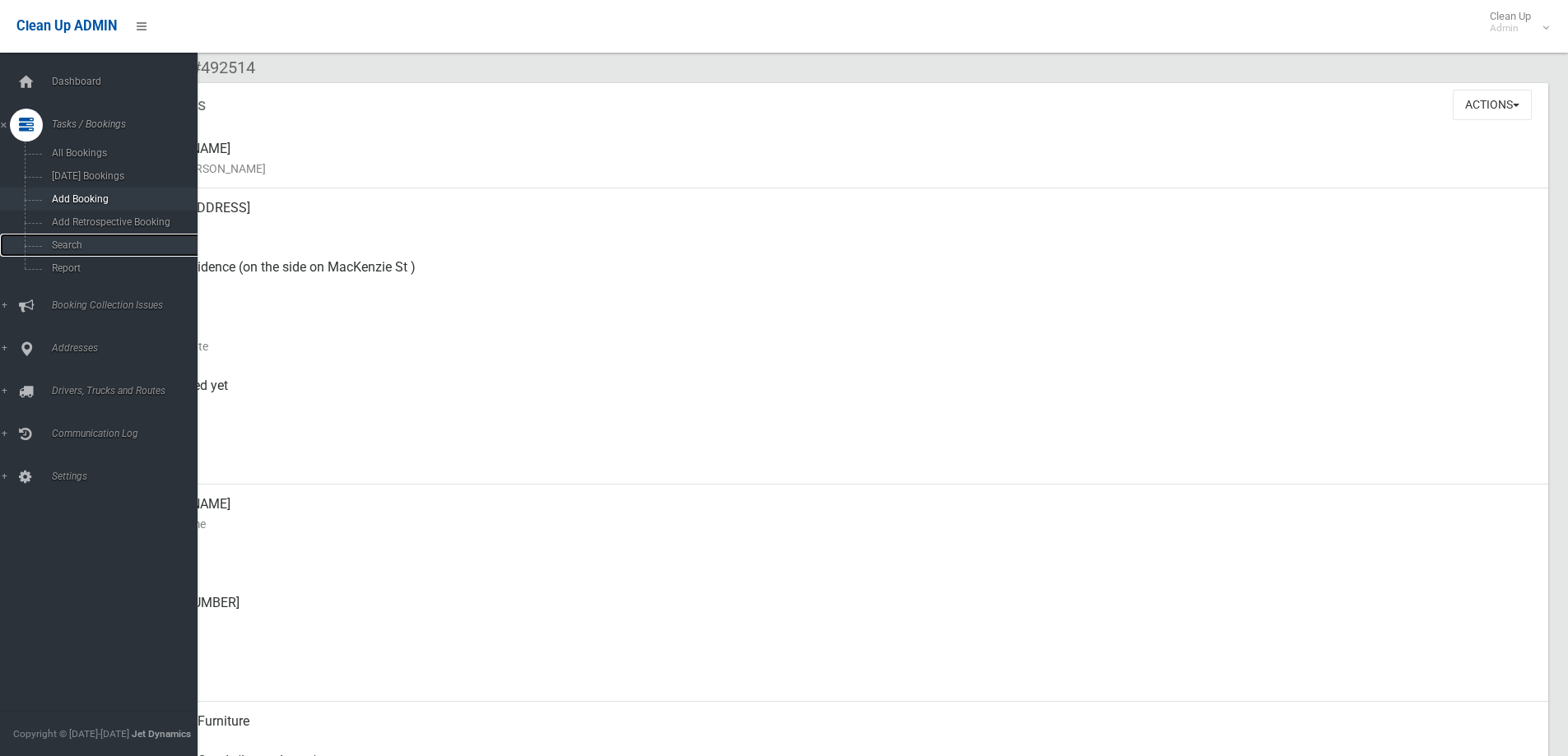
drag, startPoint x: 87, startPoint y: 249, endPoint x: 147, endPoint y: 206, distance: 73.8
click at [87, 249] on span "Search" at bounding box center [121, 244] width 149 height 11
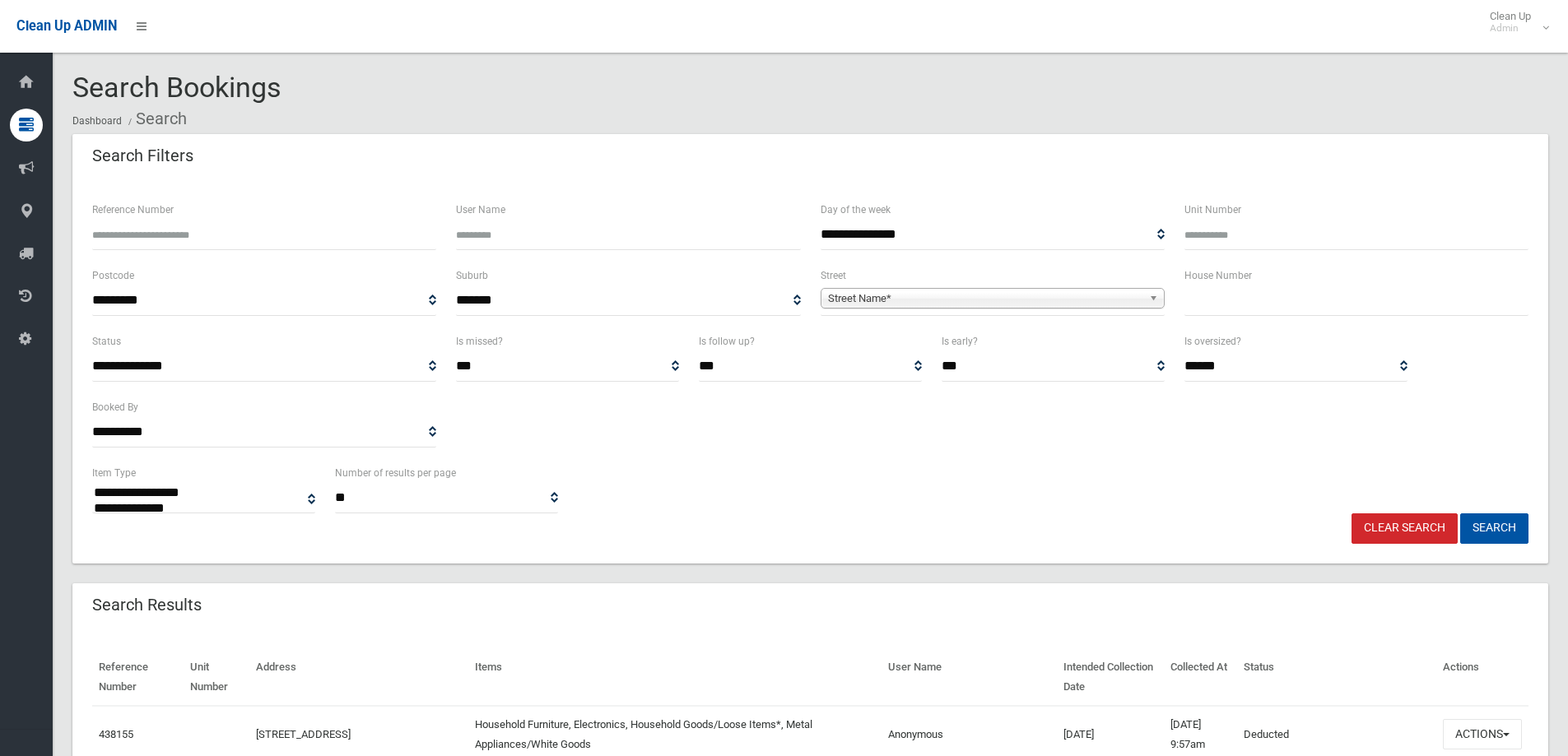
select select
click at [1314, 312] on input "text" at bounding box center [1356, 300] width 344 height 30
type input "***"
click at [1119, 297] on span "Street Name*" at bounding box center [985, 298] width 314 height 20
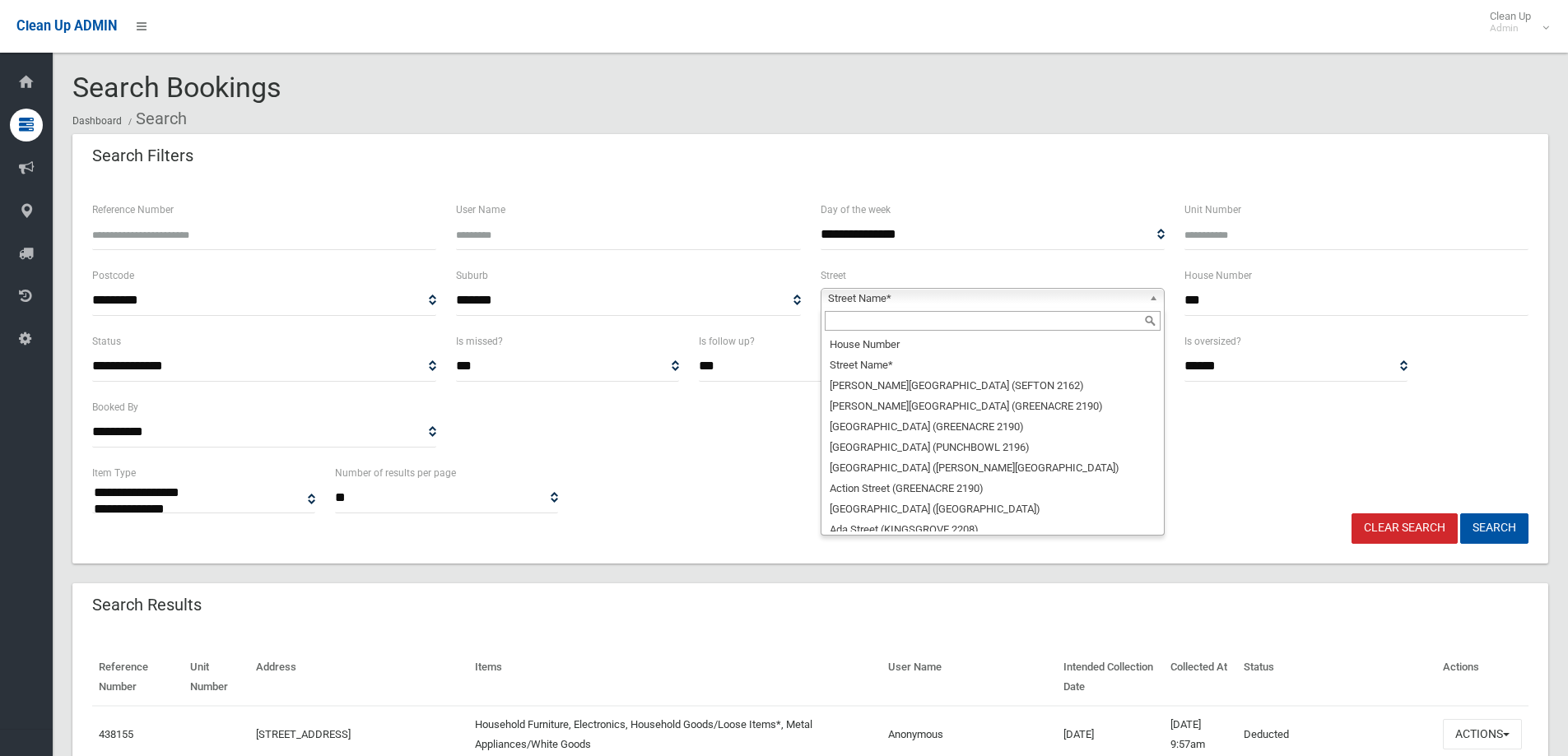
click at [943, 325] on input "text" at bounding box center [993, 321] width 336 height 20
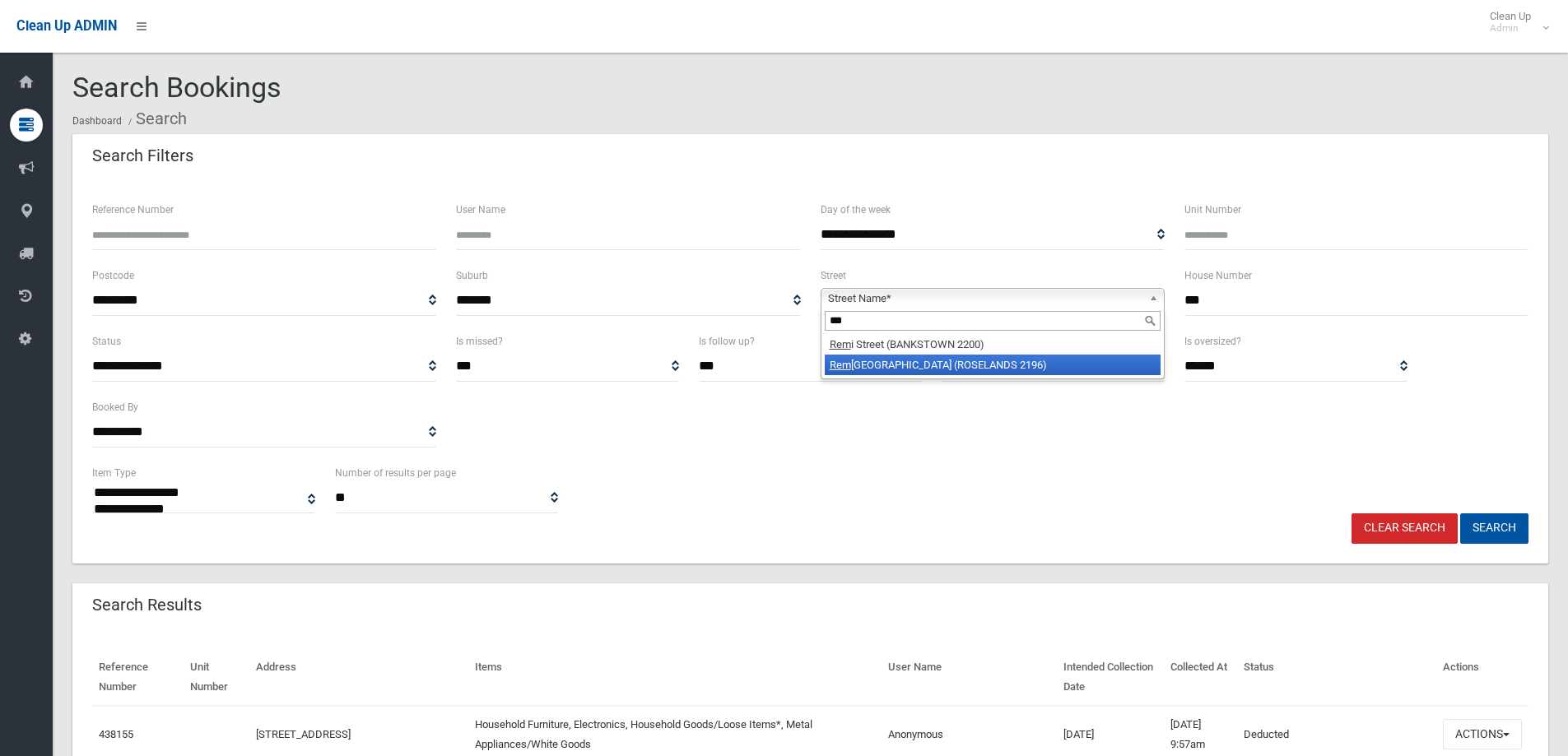
type input "***"
drag, startPoint x: 953, startPoint y: 356, endPoint x: 1073, endPoint y: 407, distance: 130.4
click at [953, 357] on li "Rem ly Street (ROSELANDS 2196)" at bounding box center [993, 365] width 336 height 21
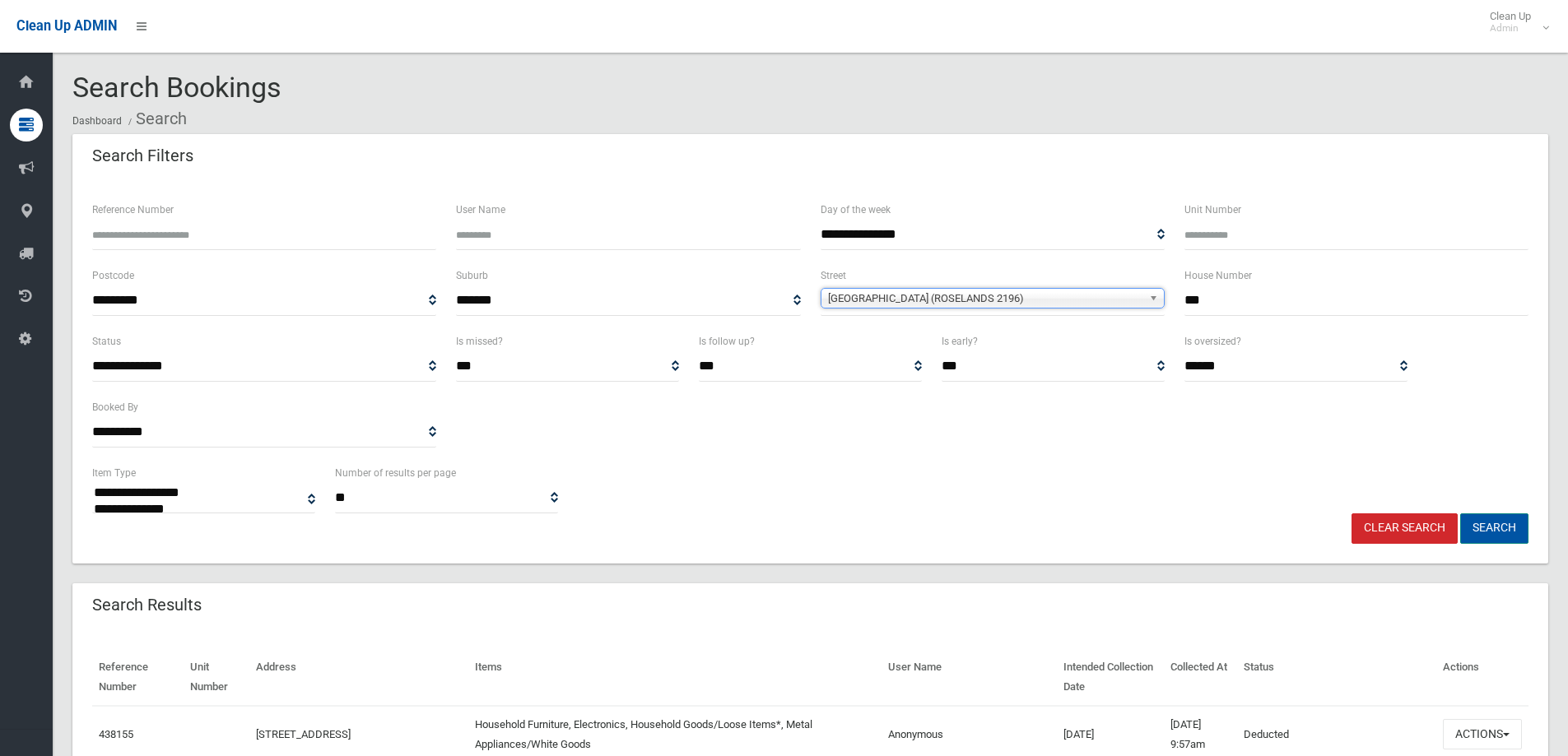
click at [1498, 525] on button "Search" at bounding box center [1494, 528] width 69 height 30
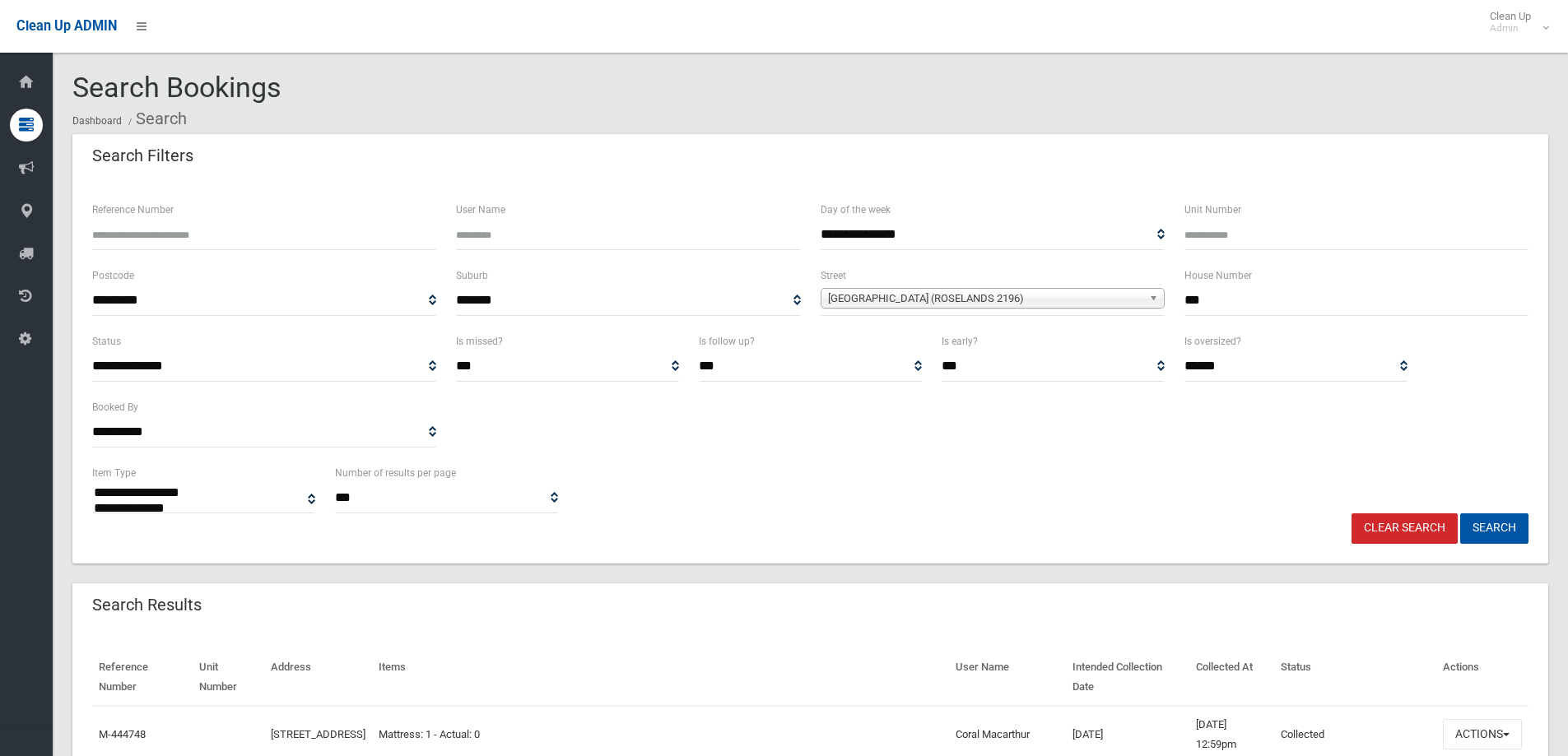
select select
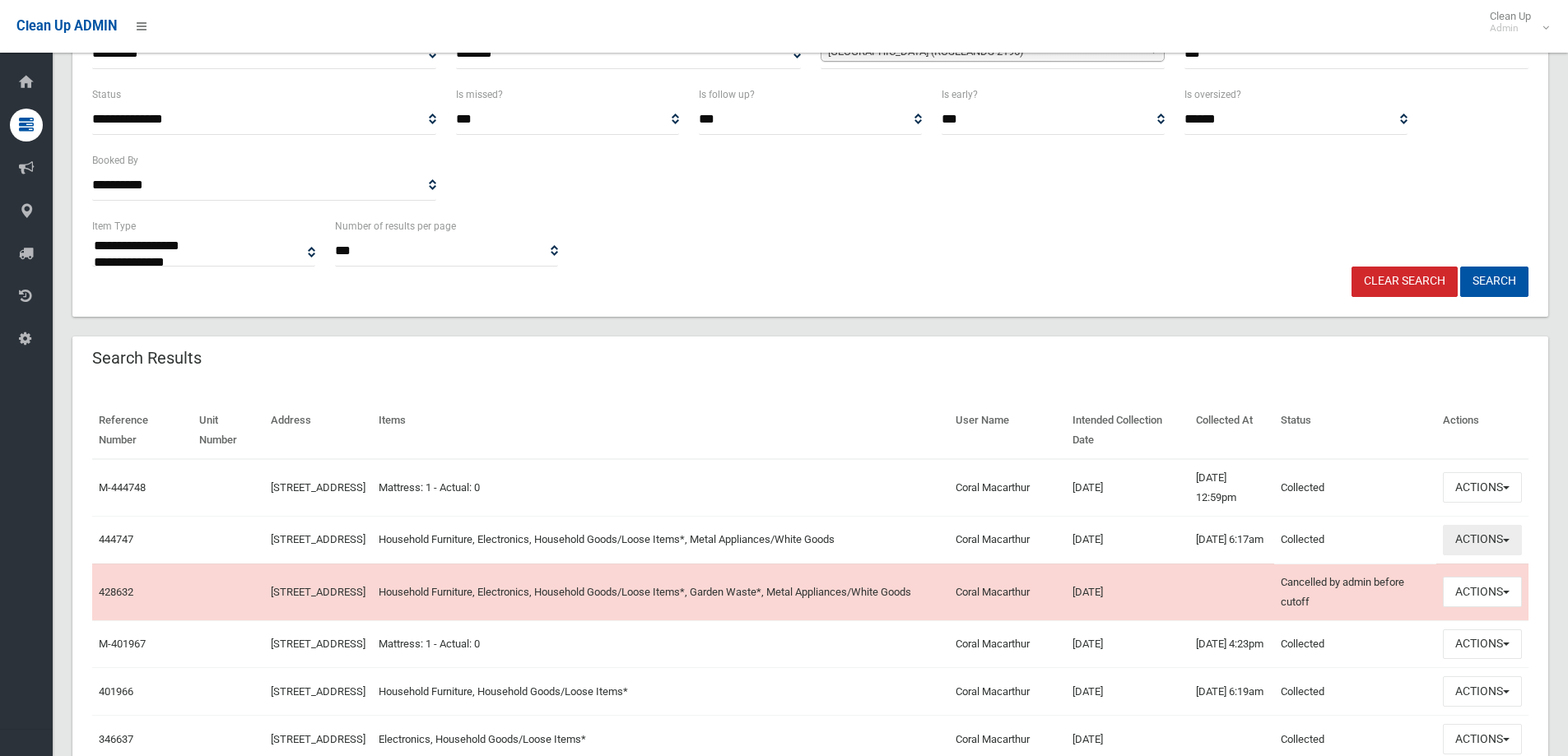
click at [1520, 552] on button "Actions" at bounding box center [1482, 539] width 79 height 30
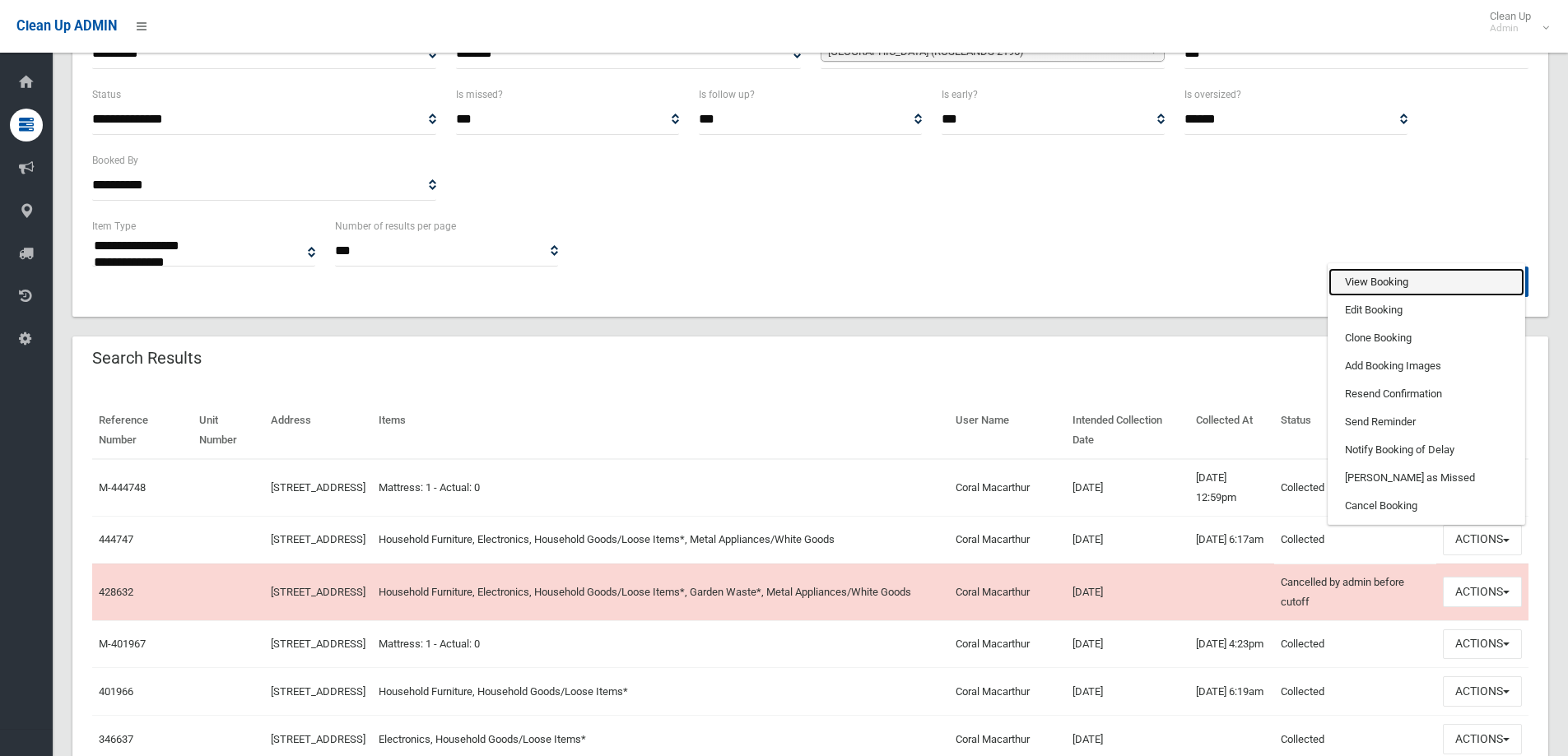
click at [1432, 278] on link "View Booking" at bounding box center [1426, 282] width 196 height 28
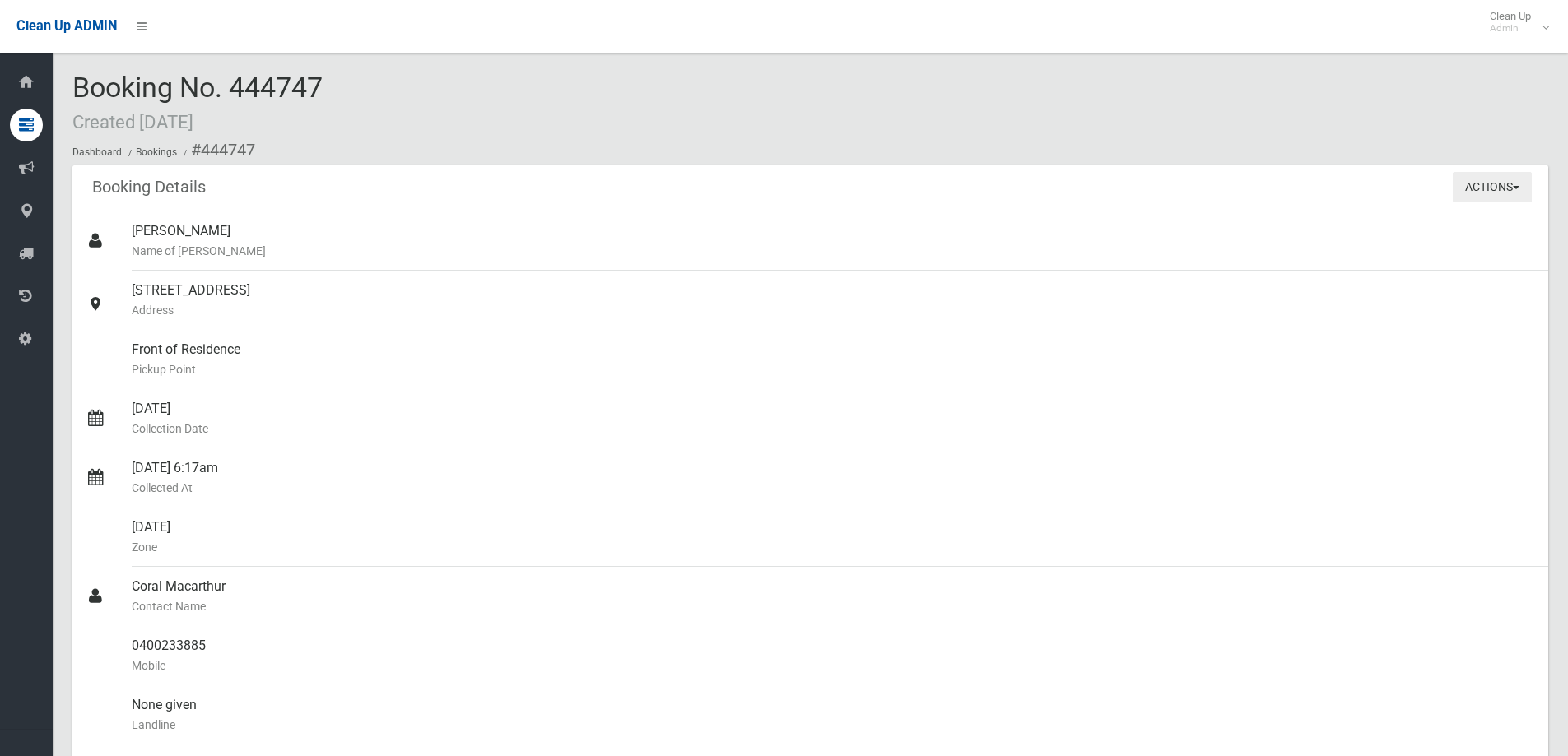
click at [1509, 192] on button "Actions" at bounding box center [1492, 187] width 79 height 30
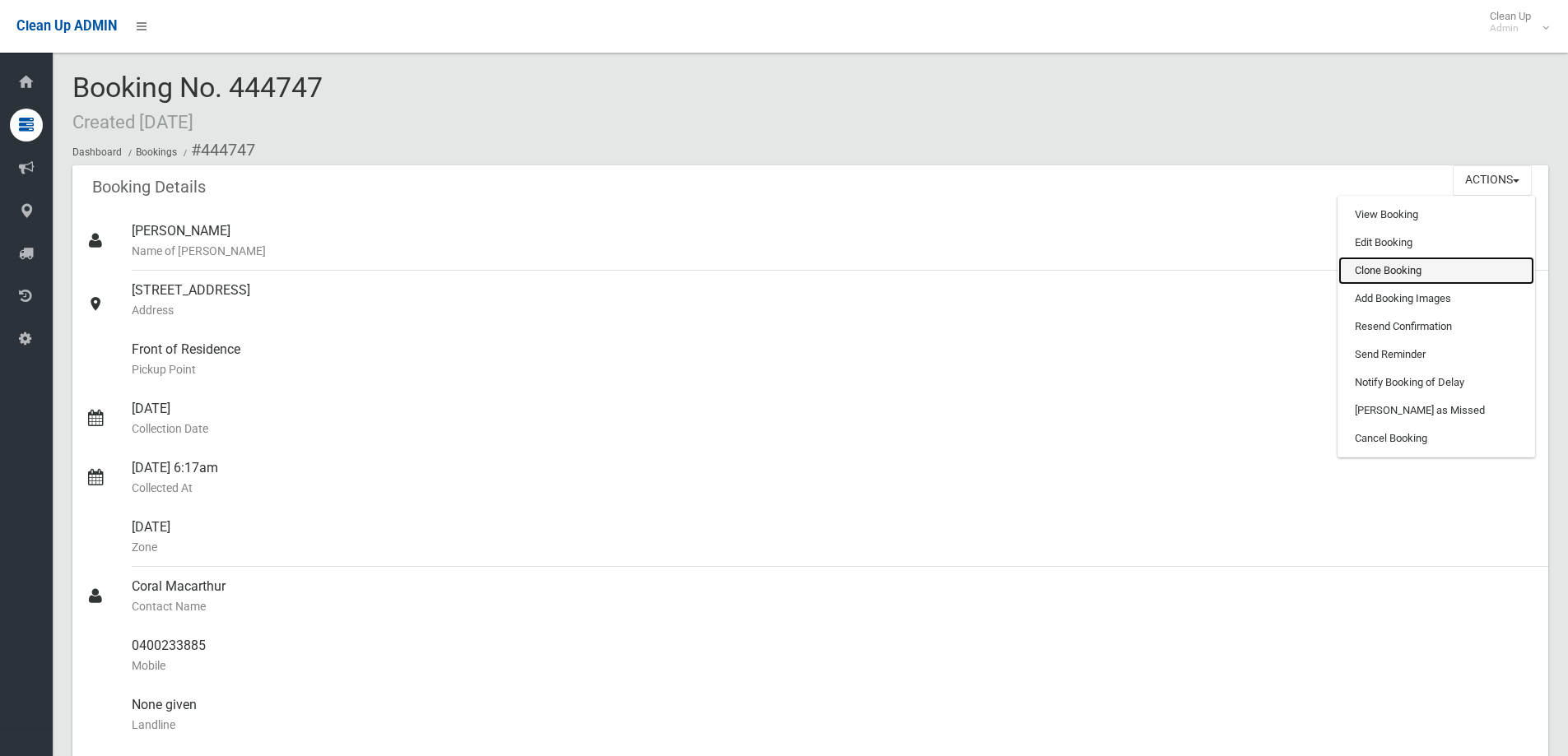
click at [1409, 276] on link "Clone Booking" at bounding box center [1436, 271] width 196 height 28
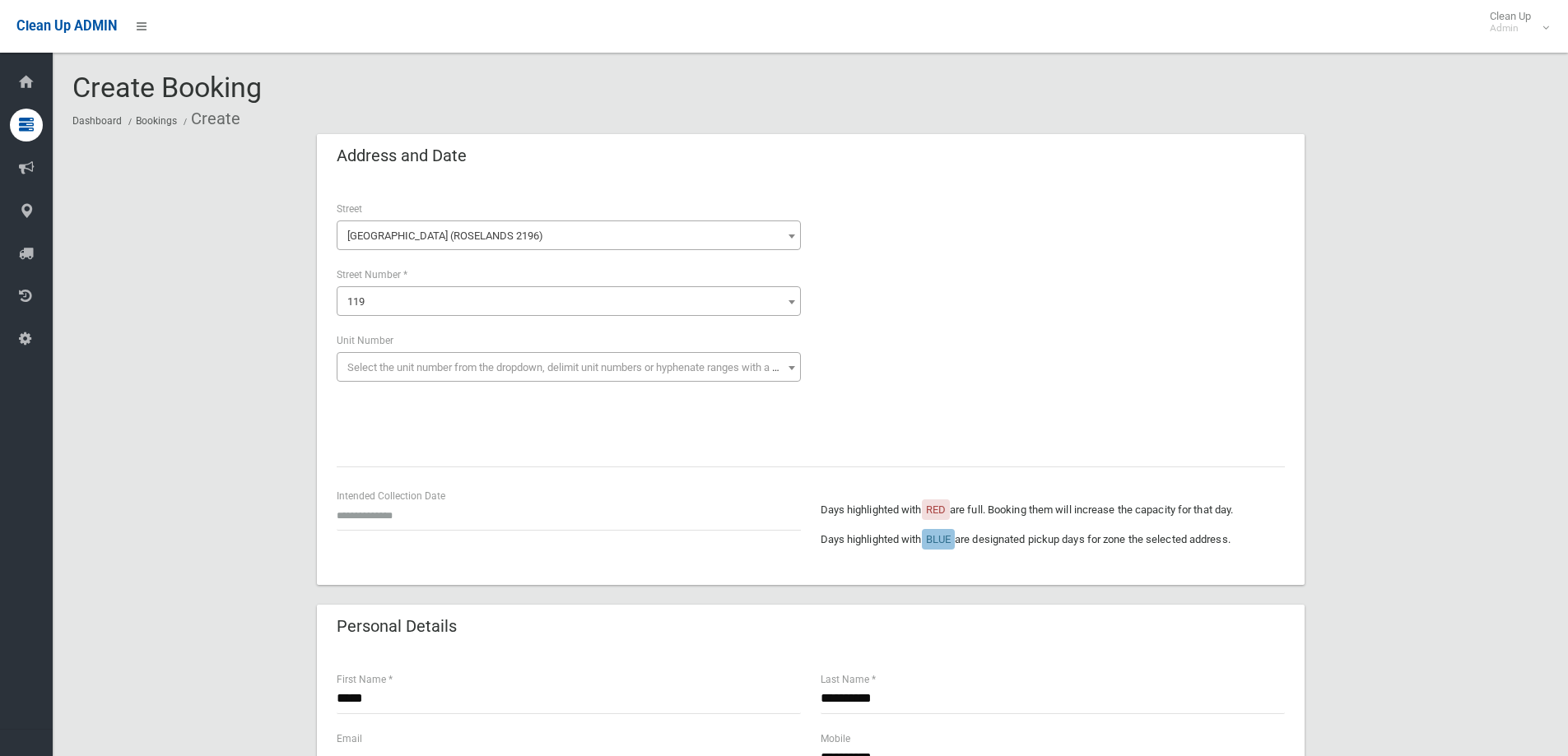
drag, startPoint x: 412, startPoint y: 531, endPoint x: 409, endPoint y: 509, distance: 22.2
click at [412, 527] on div "Intended Collection Date" at bounding box center [569, 517] width 484 height 59
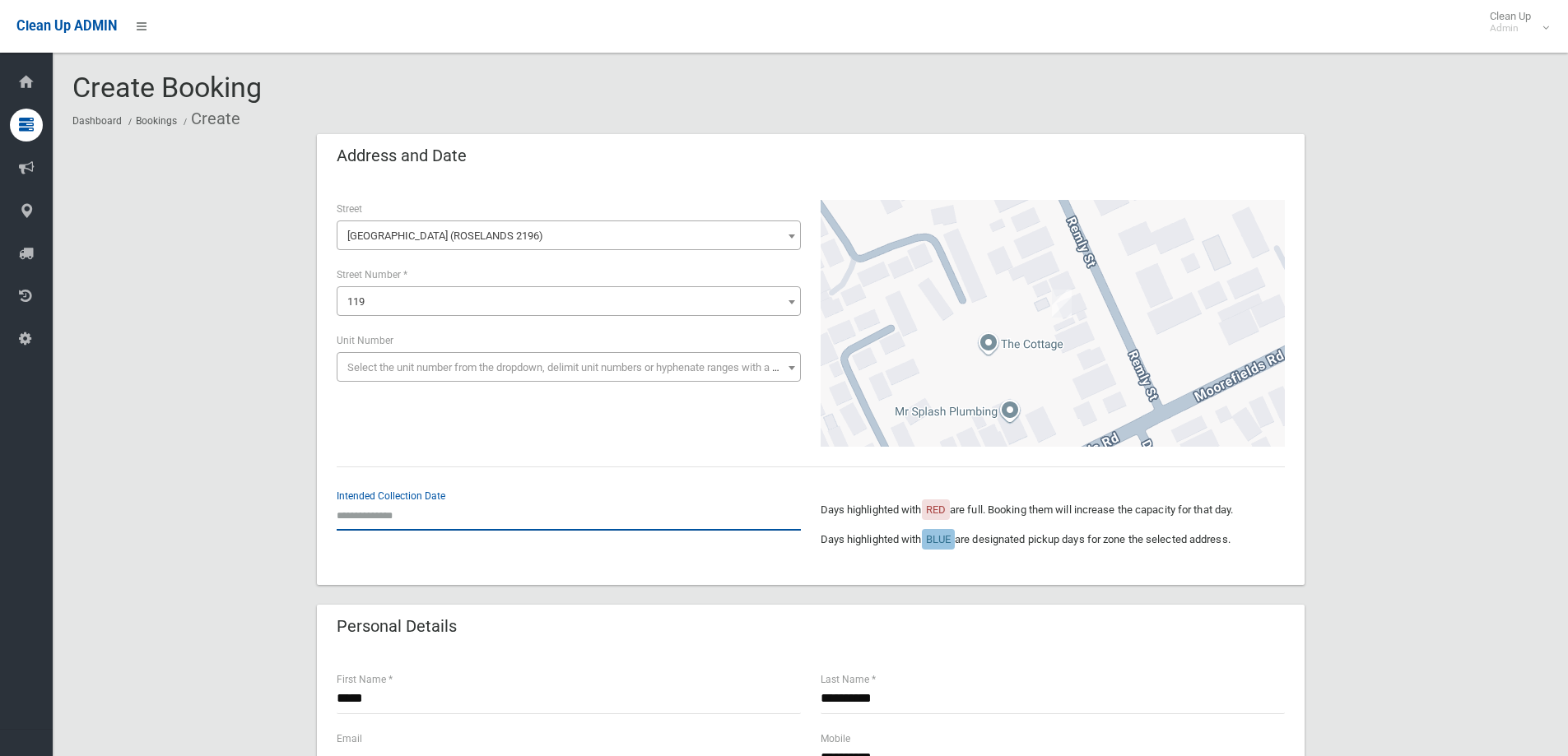
click at [408, 508] on input "text" at bounding box center [569, 515] width 465 height 30
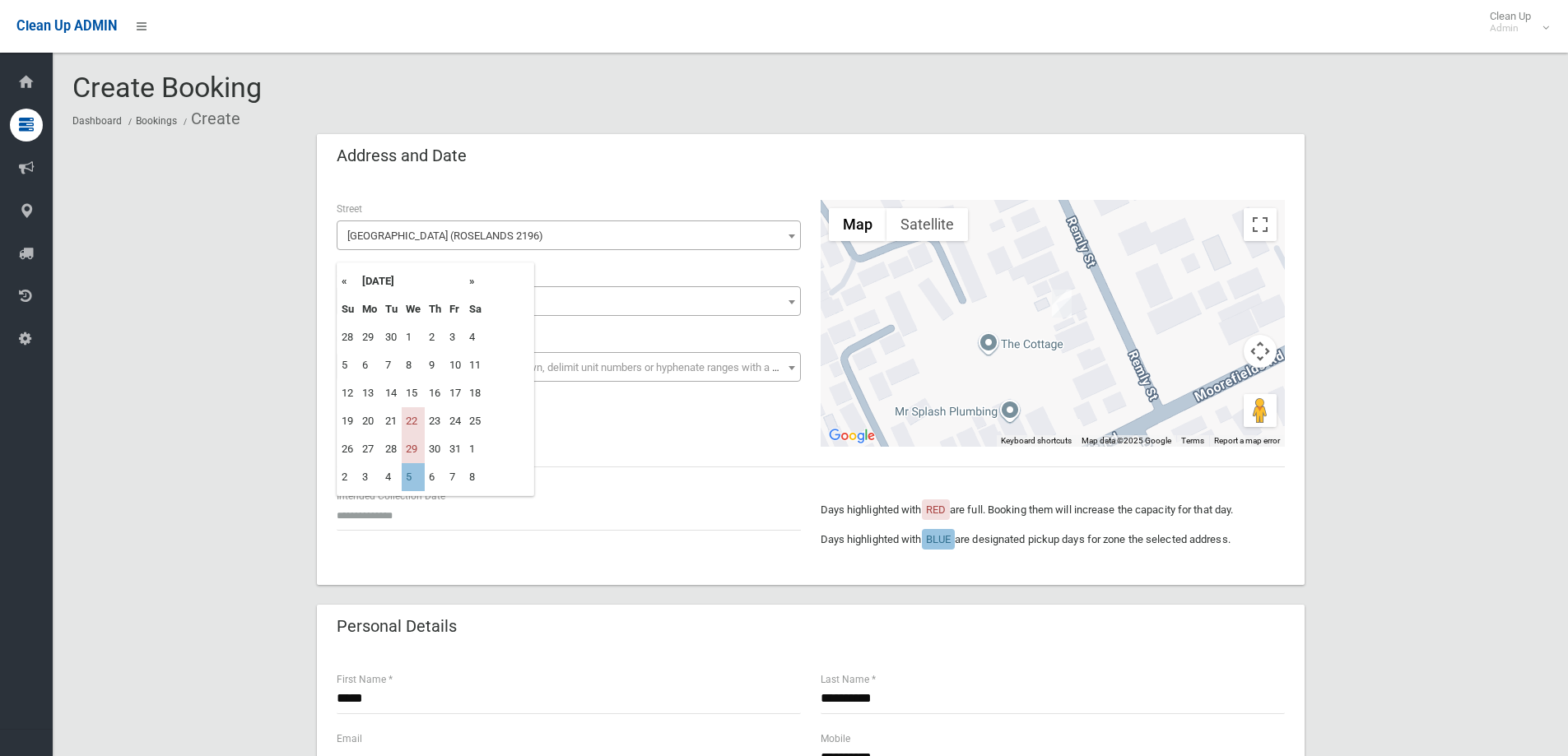
click at [477, 284] on th "»" at bounding box center [475, 281] width 21 height 28
click at [473, 285] on th "»" at bounding box center [475, 281] width 21 height 28
click at [342, 279] on th "«" at bounding box center [348, 281] width 21 height 28
click at [474, 284] on th "»" at bounding box center [475, 281] width 21 height 28
click at [341, 279] on th "«" at bounding box center [348, 281] width 21 height 28
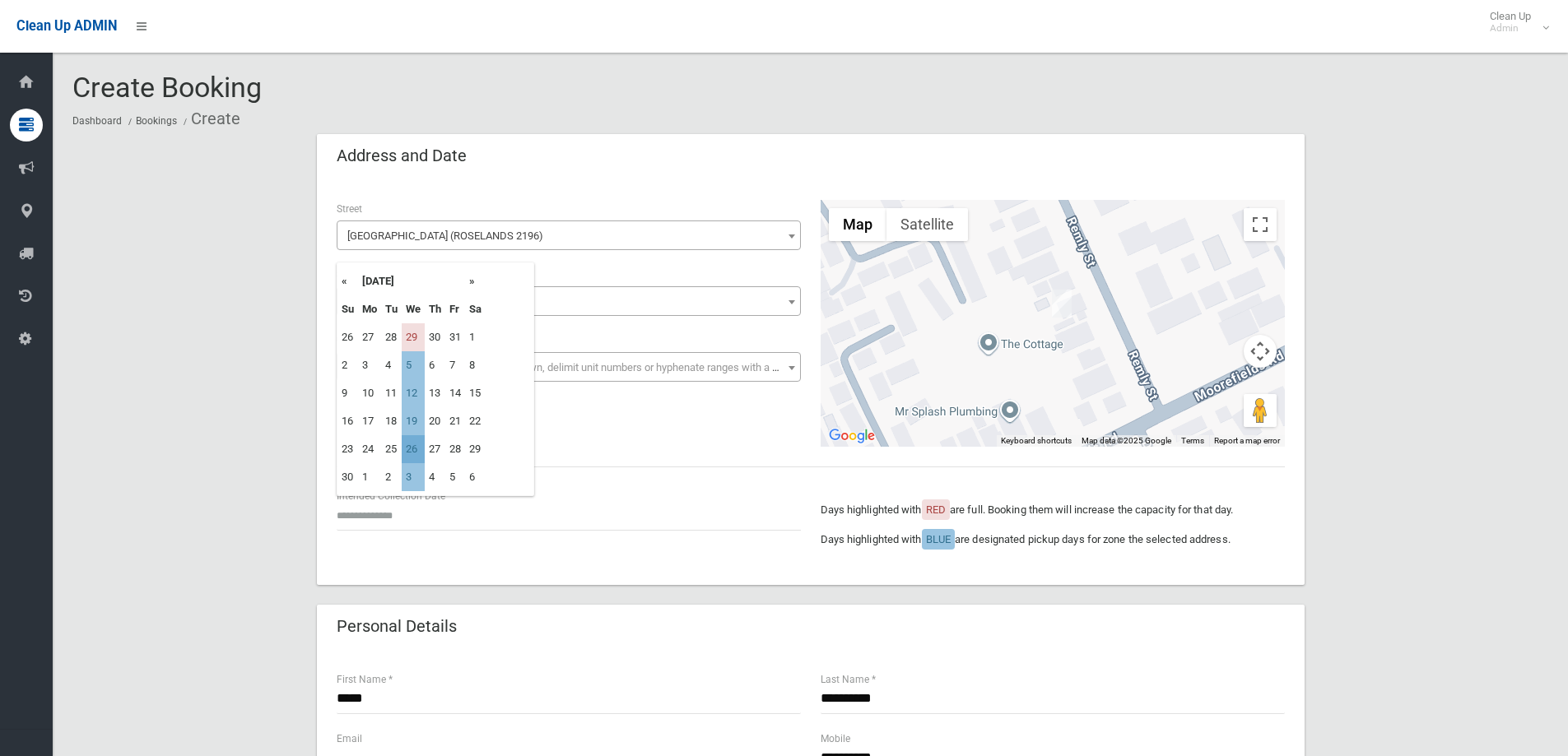
click at [412, 449] on td "26" at bounding box center [413, 449] width 23 height 28
type input "**********"
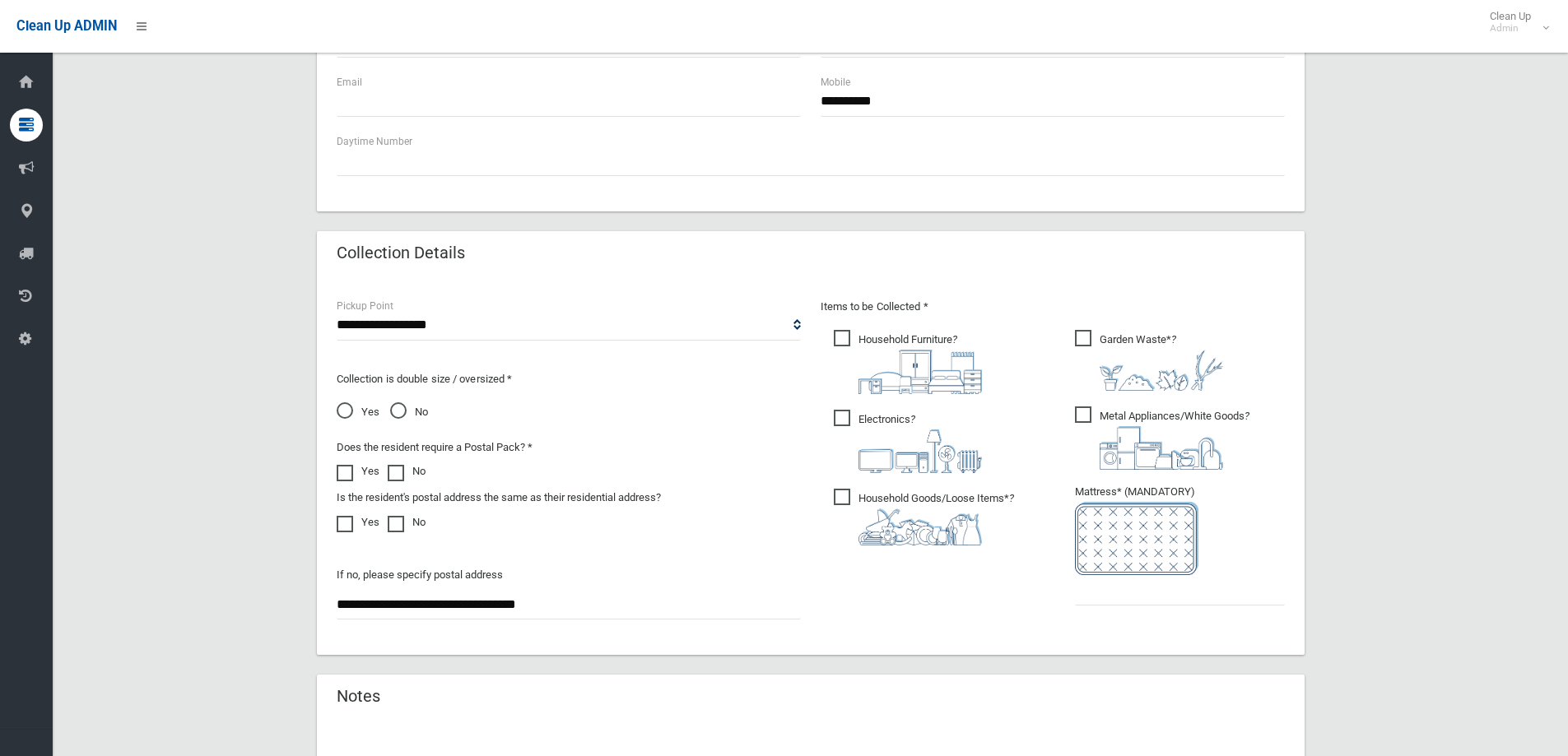
scroll to position [659, 0]
click at [1086, 337] on span "Garden Waste* ?" at bounding box center [1149, 358] width 148 height 61
click at [1119, 595] on input "text" at bounding box center [1179, 588] width 210 height 30
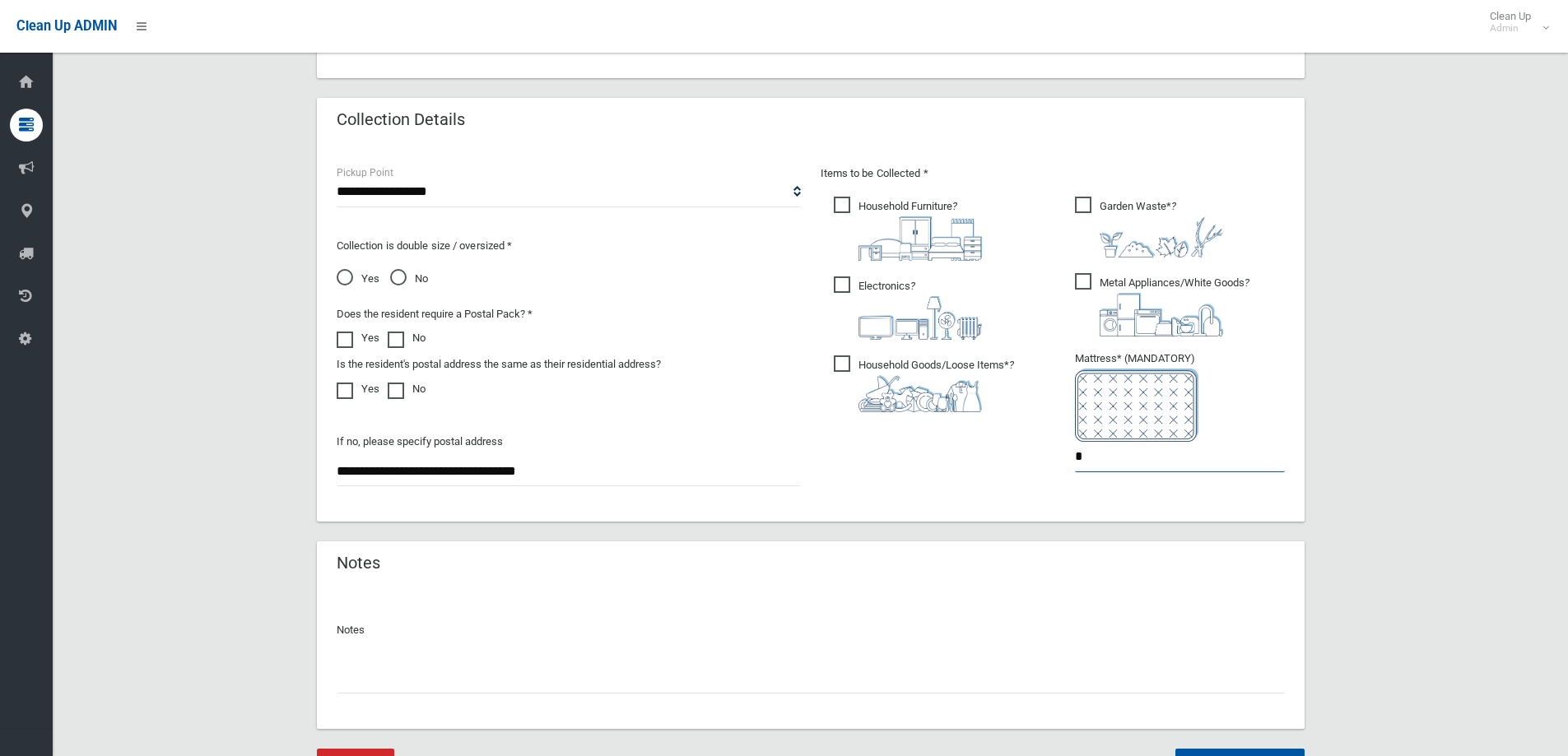
scroll to position [873, 0]
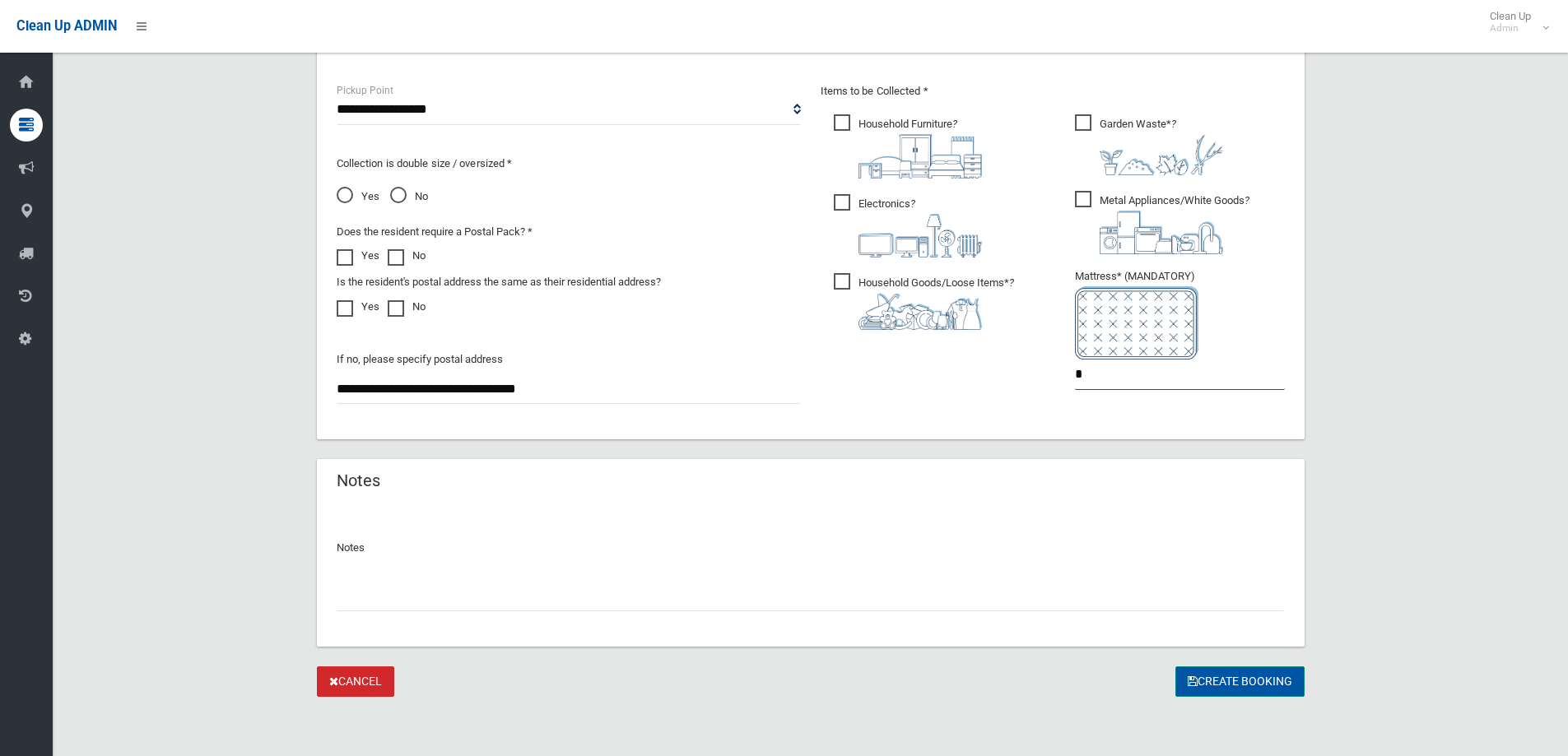
type input "*"
click at [1210, 669] on button "Create Booking" at bounding box center [1240, 681] width 130 height 30
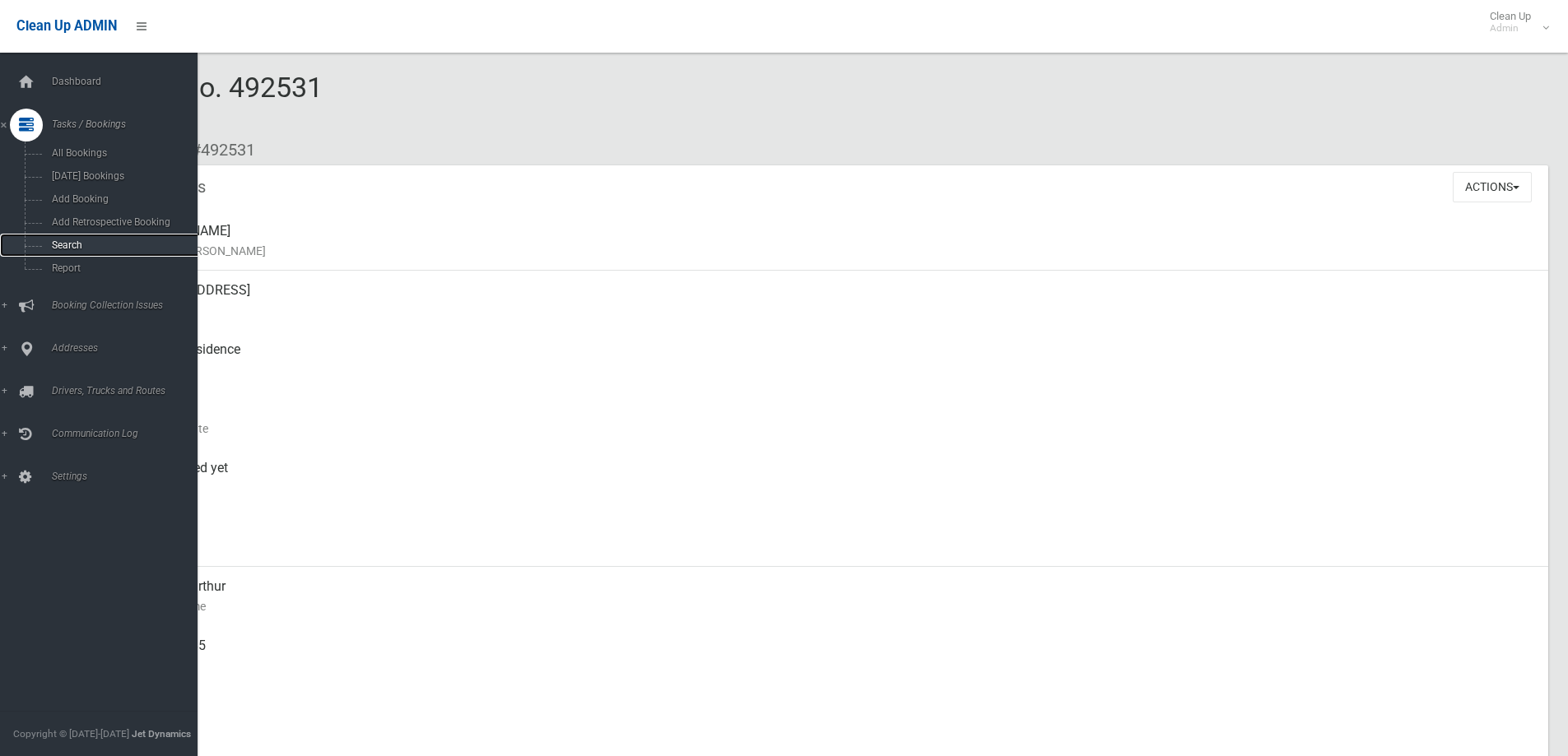
click at [86, 252] on link "Search" at bounding box center [104, 245] width 210 height 23
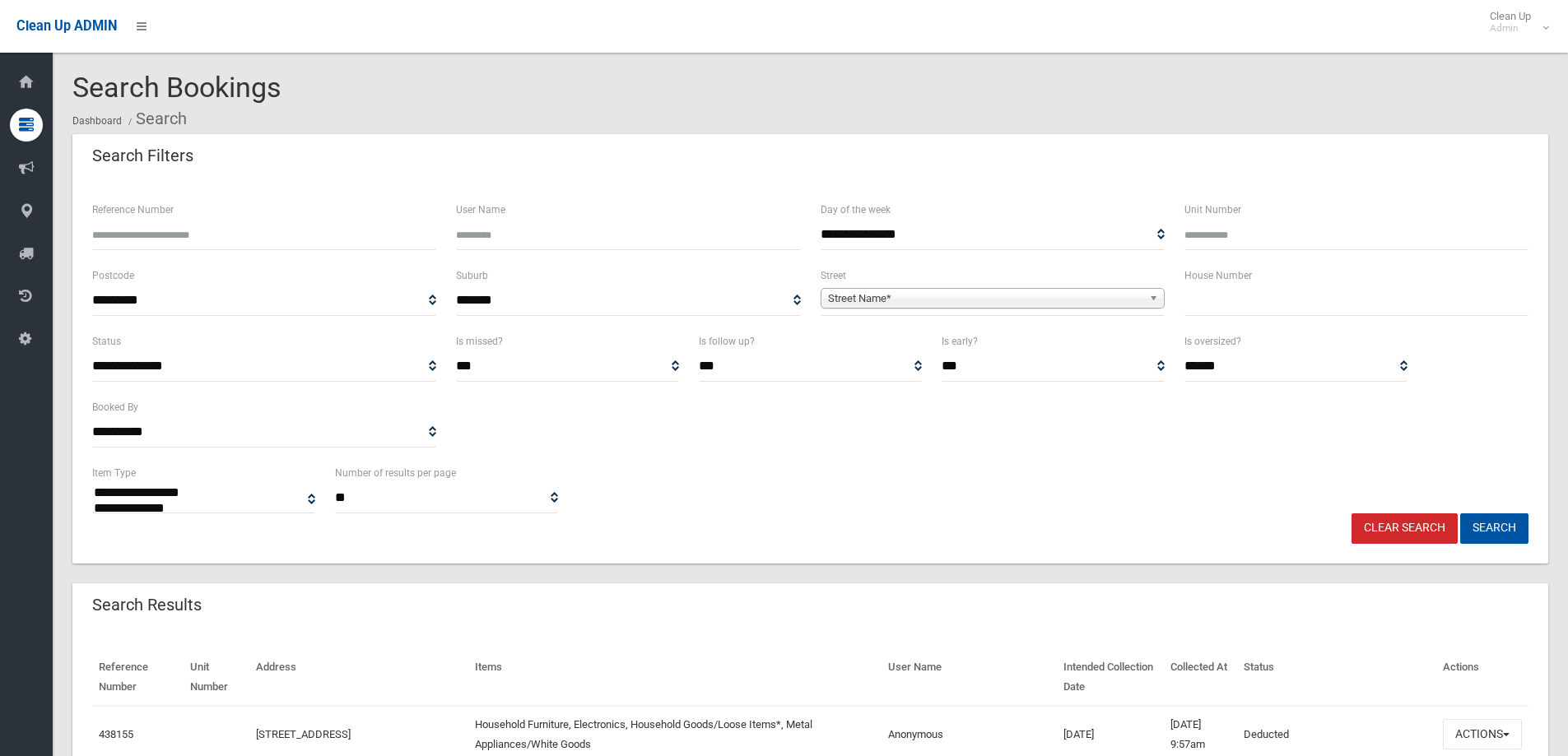
select select
click at [1246, 309] on input "text" at bounding box center [1356, 300] width 344 height 30
type input "***"
click at [1087, 298] on span "Street Name*" at bounding box center [985, 298] width 314 height 20
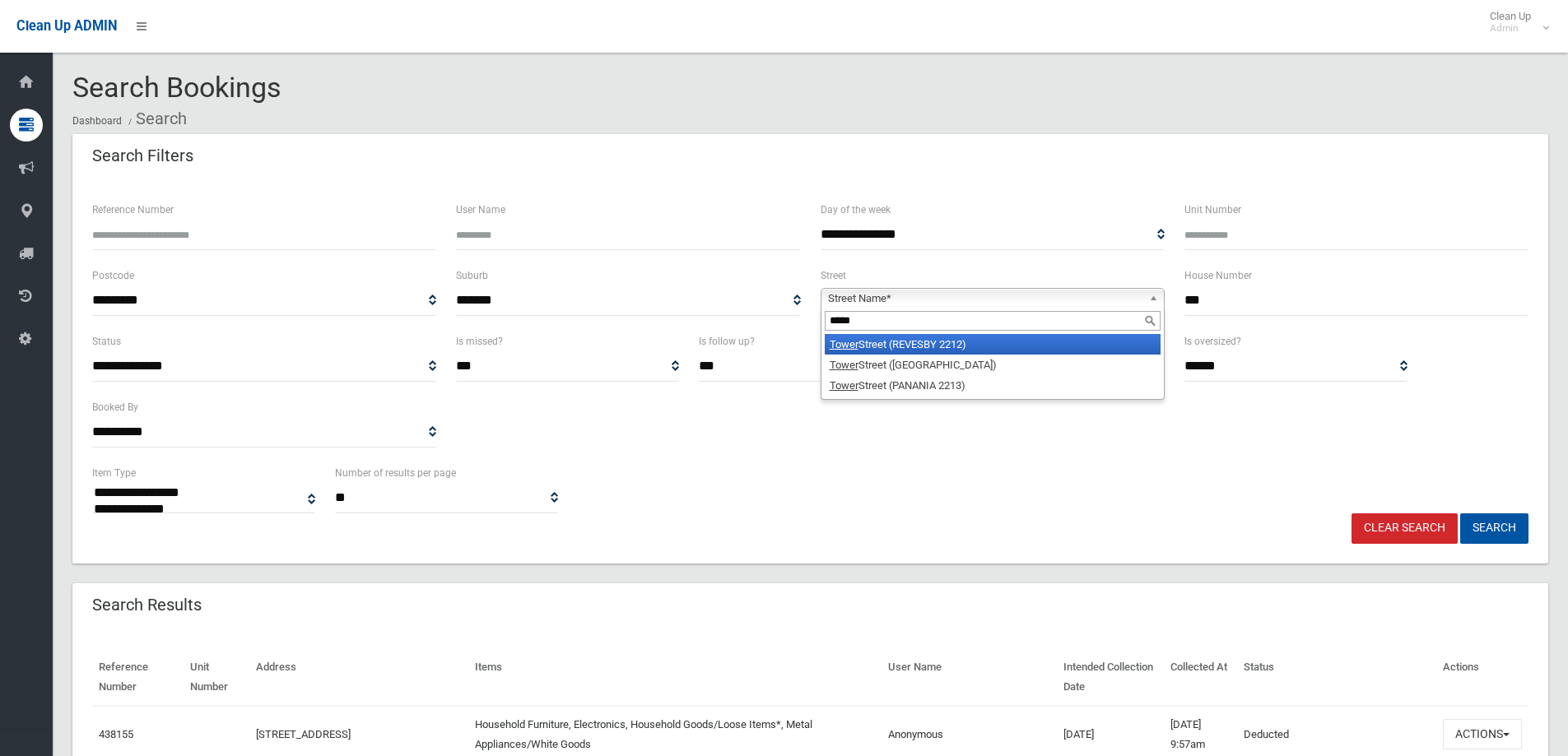
type input "*****"
click at [1000, 341] on li "[GEOGRAPHIC_DATA] (REVESBY 2212)" at bounding box center [993, 345] width 336 height 21
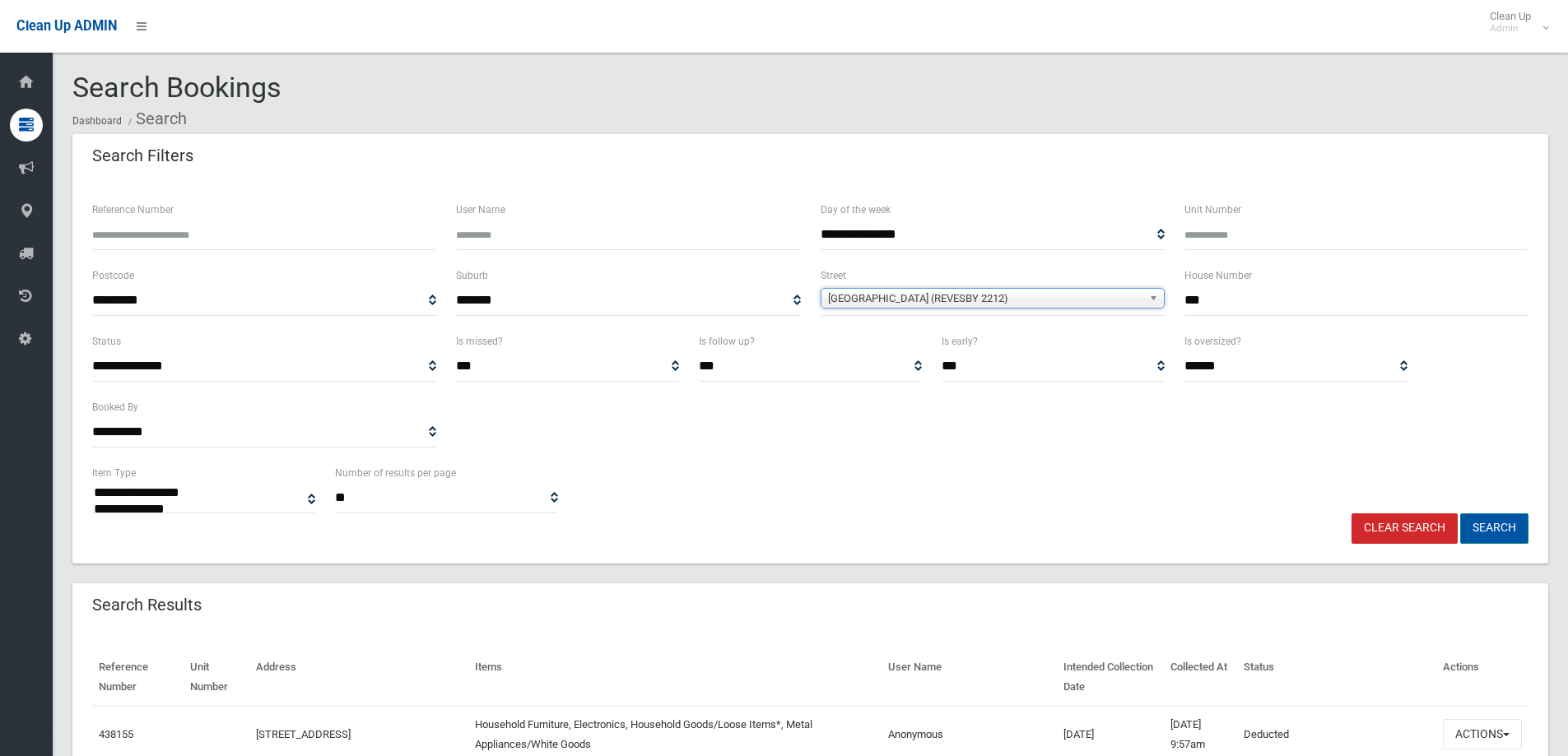
click at [1504, 521] on button "Search" at bounding box center [1494, 528] width 69 height 30
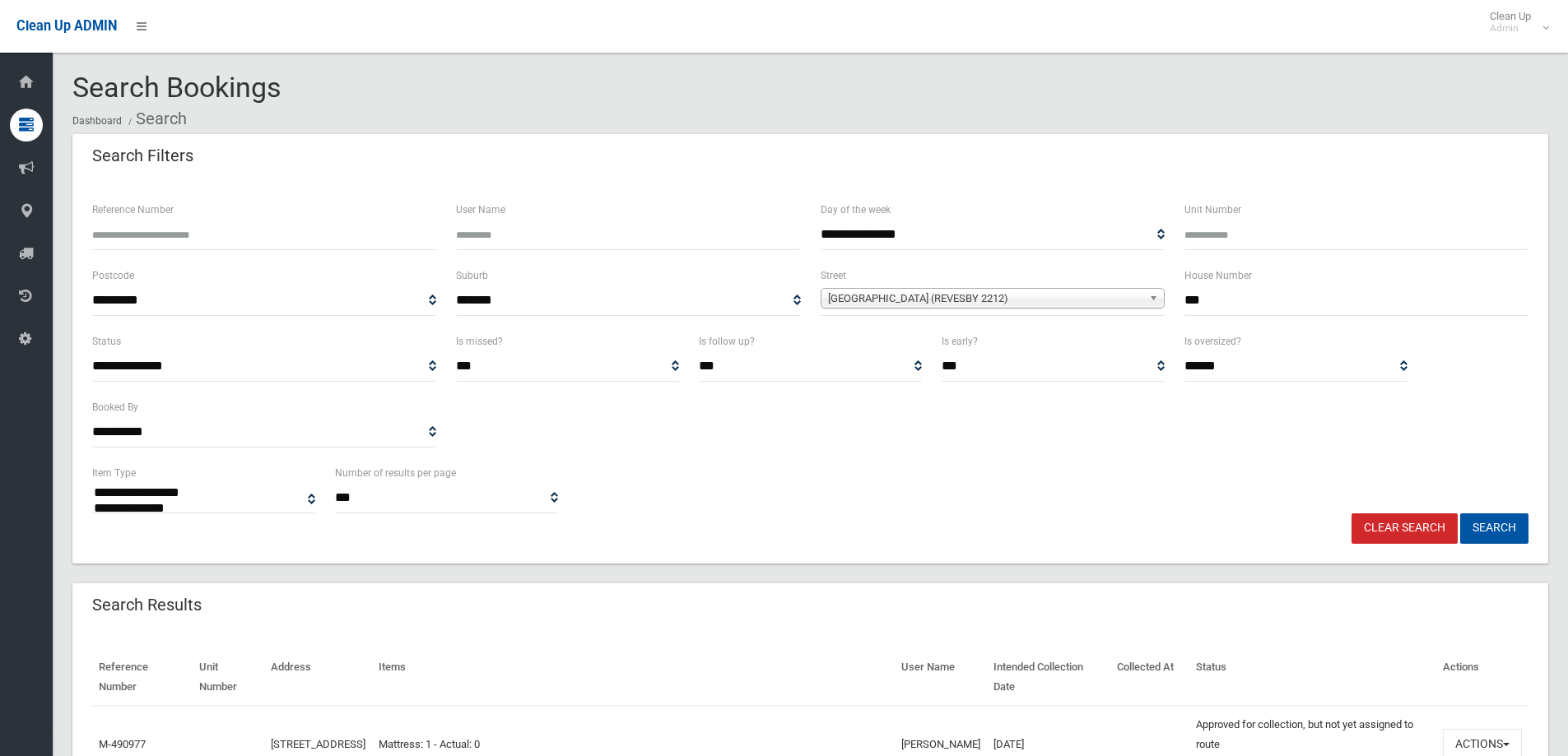
select select
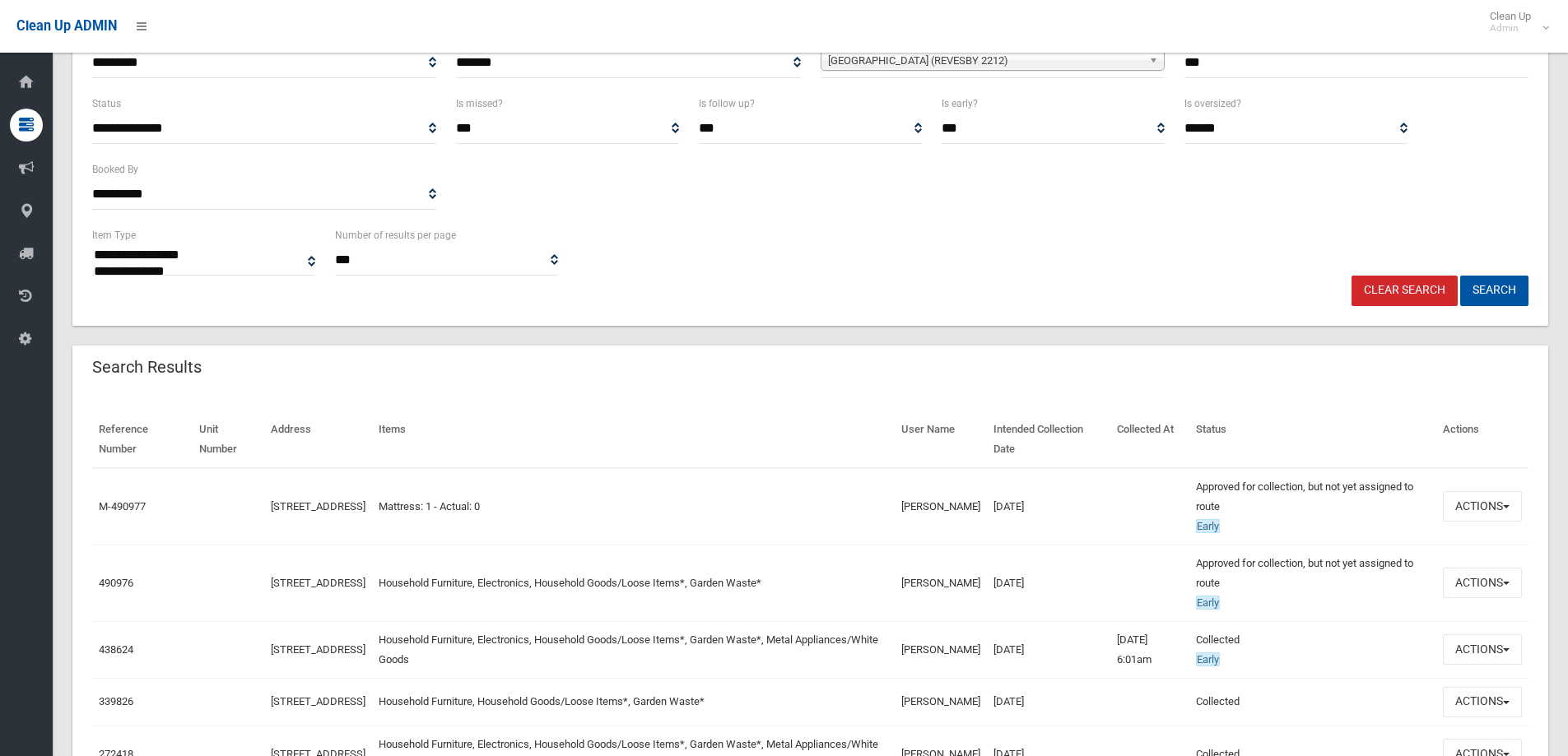
scroll to position [247, 0]
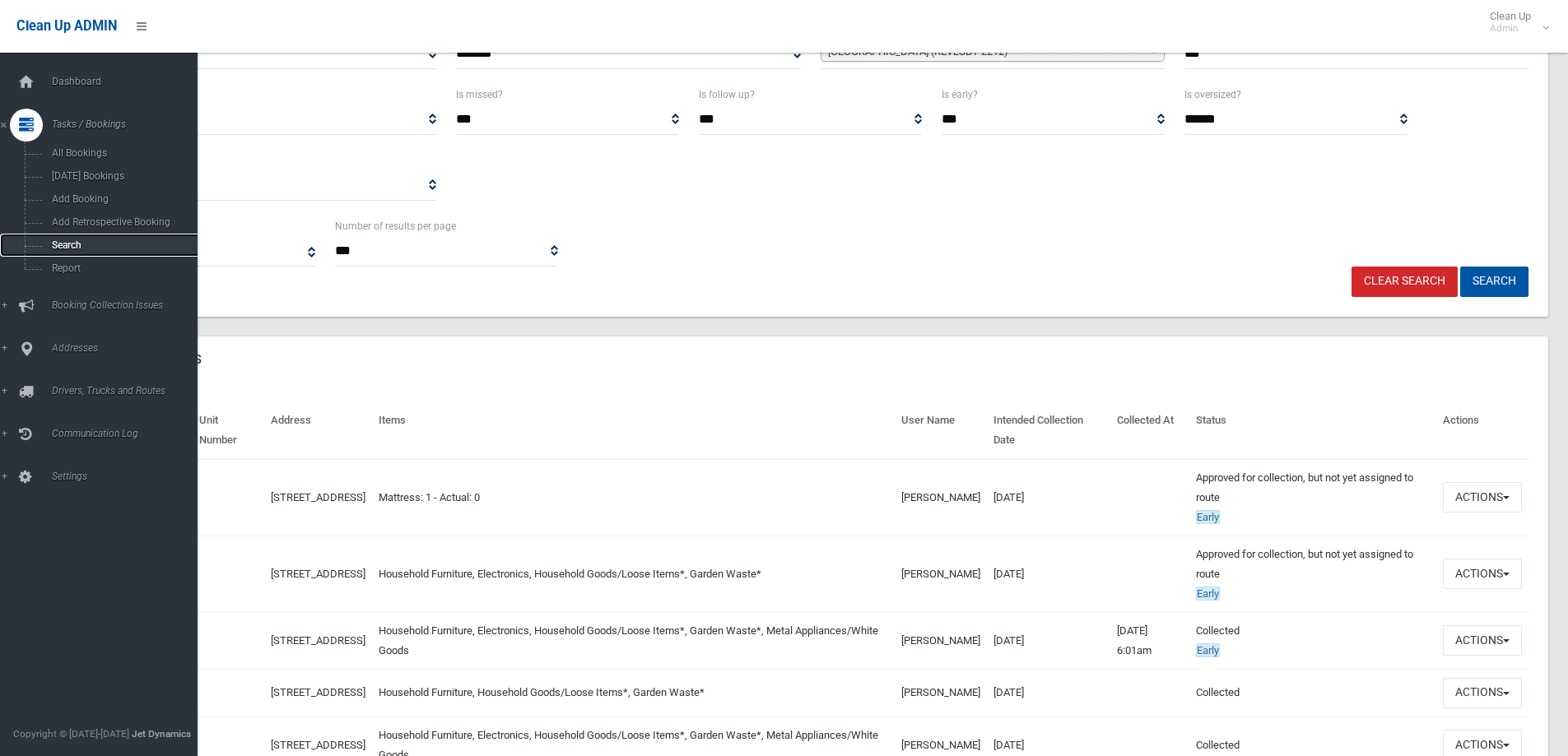
drag, startPoint x: 80, startPoint y: 241, endPoint x: 454, endPoint y: 236, distance: 374.0
click at [81, 241] on span "Search" at bounding box center [121, 244] width 149 height 11
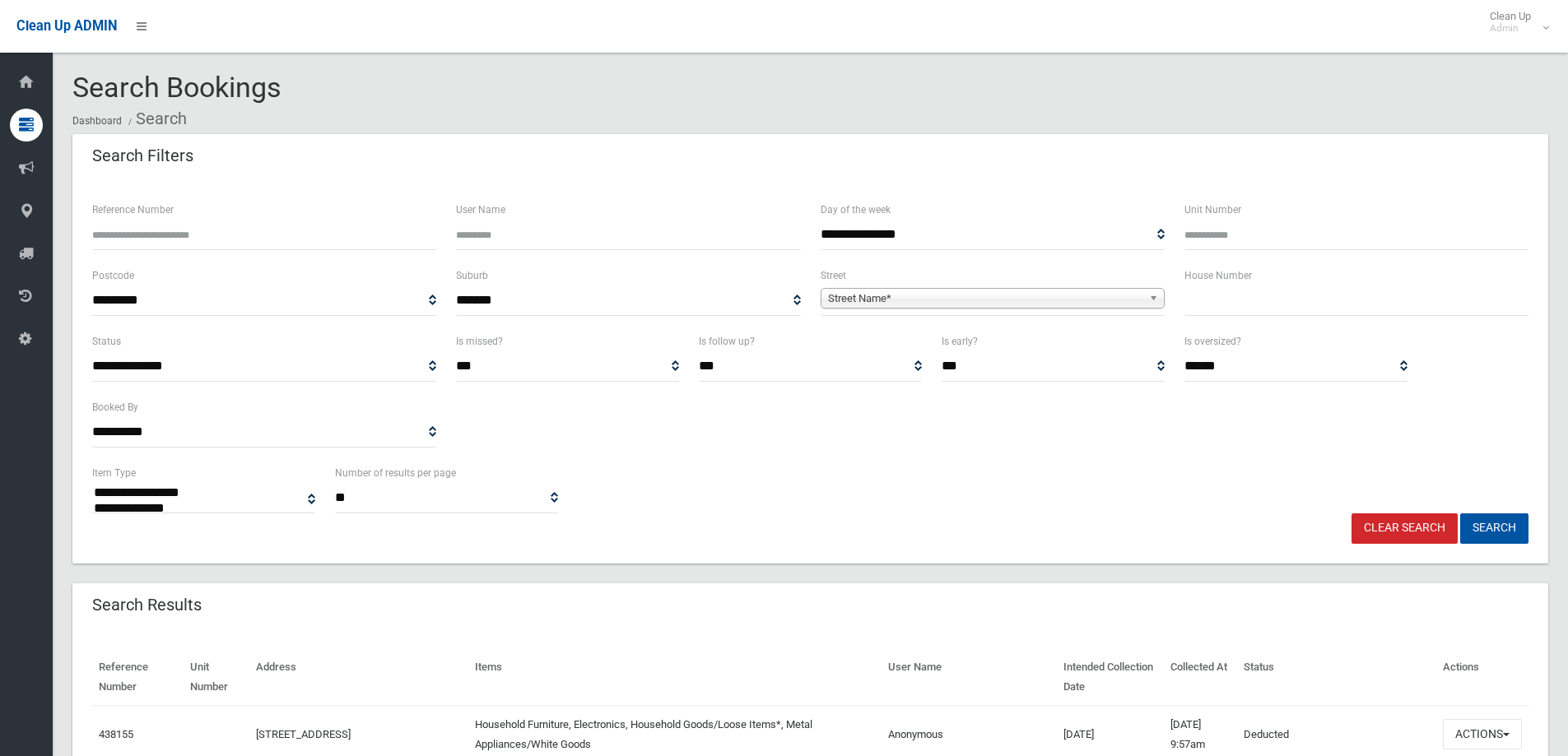
select select
click at [1270, 308] on input "text" at bounding box center [1356, 300] width 344 height 30
type input "***"
click at [1074, 291] on span "Street Name*" at bounding box center [985, 298] width 314 height 20
type input "*******"
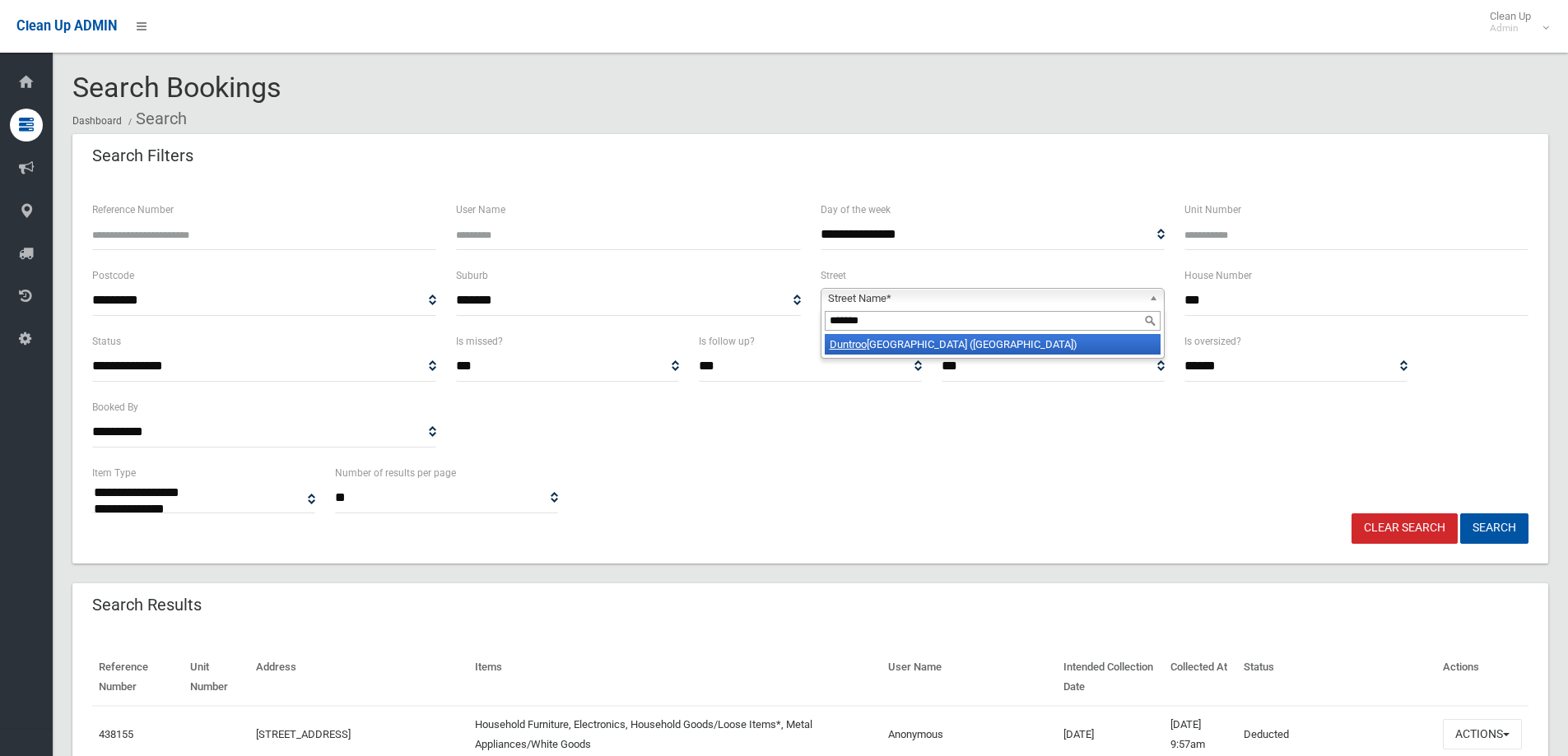
click at [1048, 347] on li "Duntroo n Street (HURLSTONE PARK 2193)" at bounding box center [993, 345] width 336 height 21
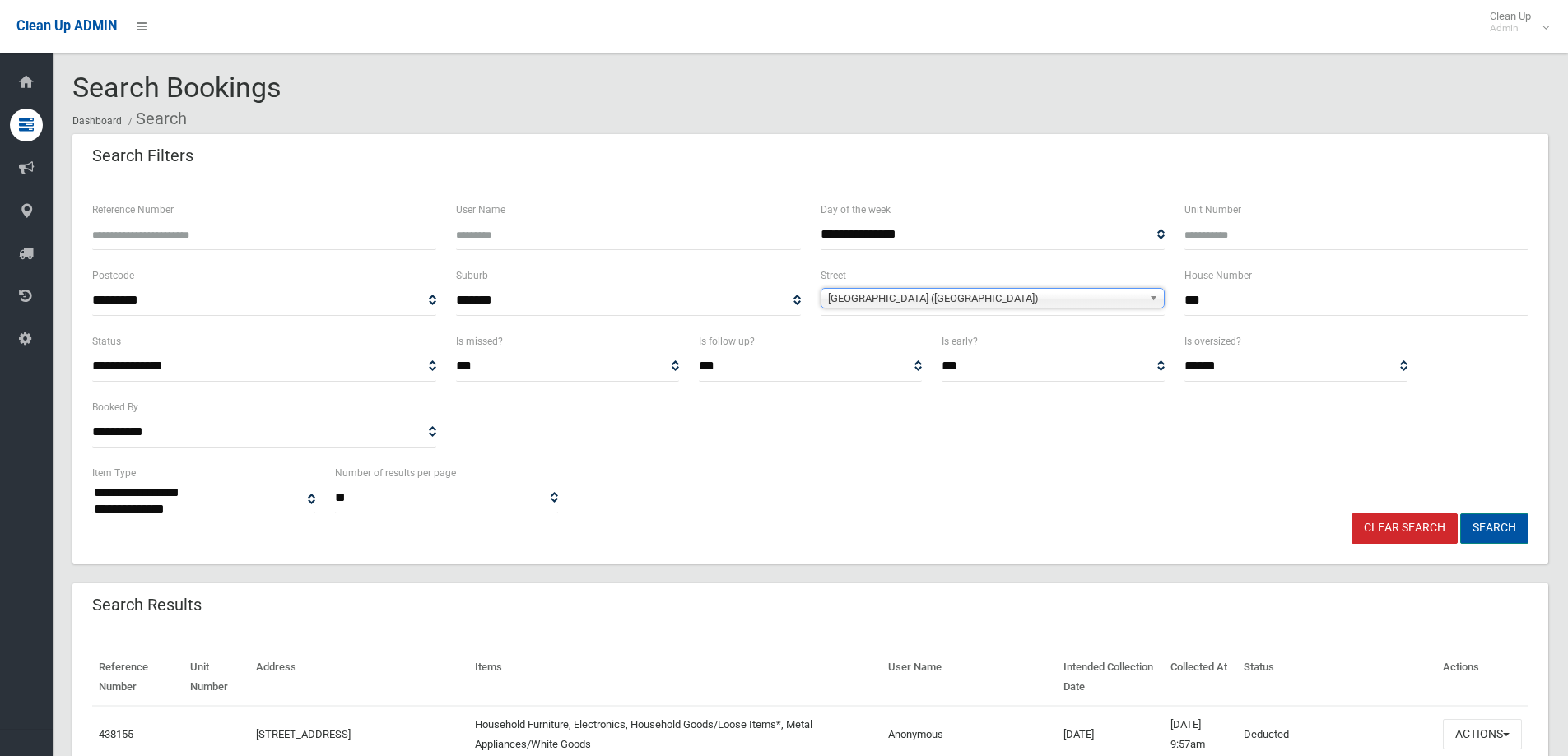
click at [1498, 528] on button "Search" at bounding box center [1494, 528] width 69 height 30
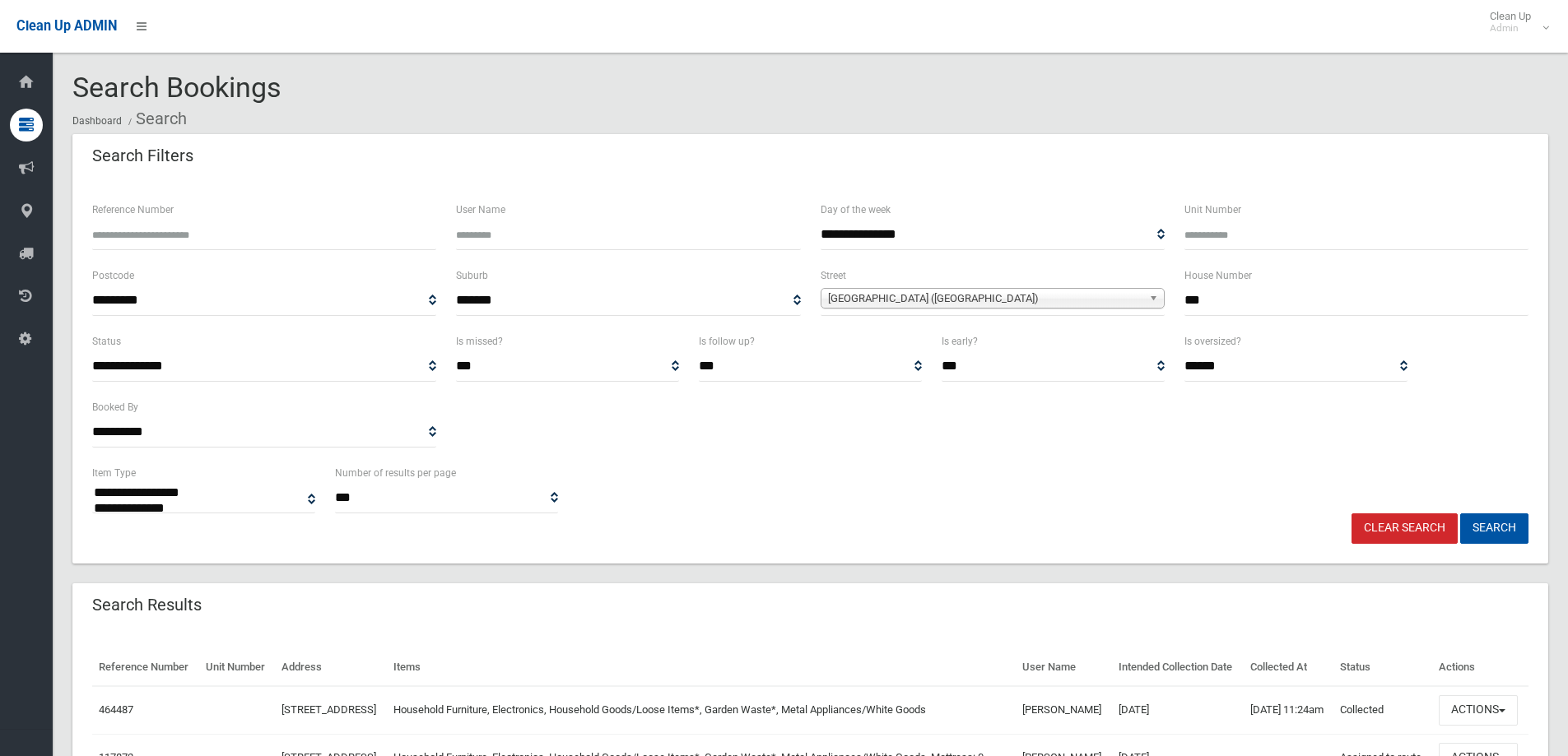
select select
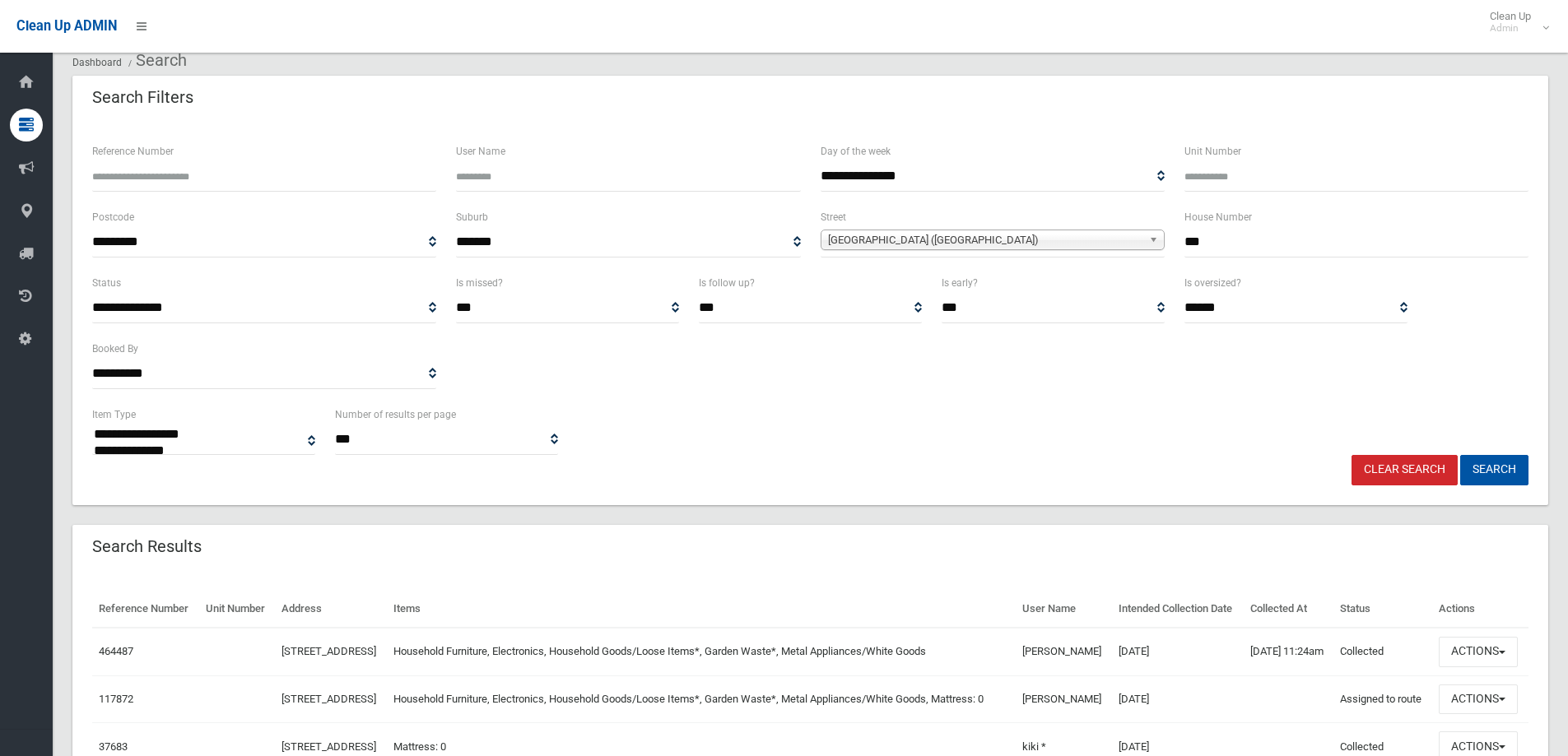
scroll to position [199, 0]
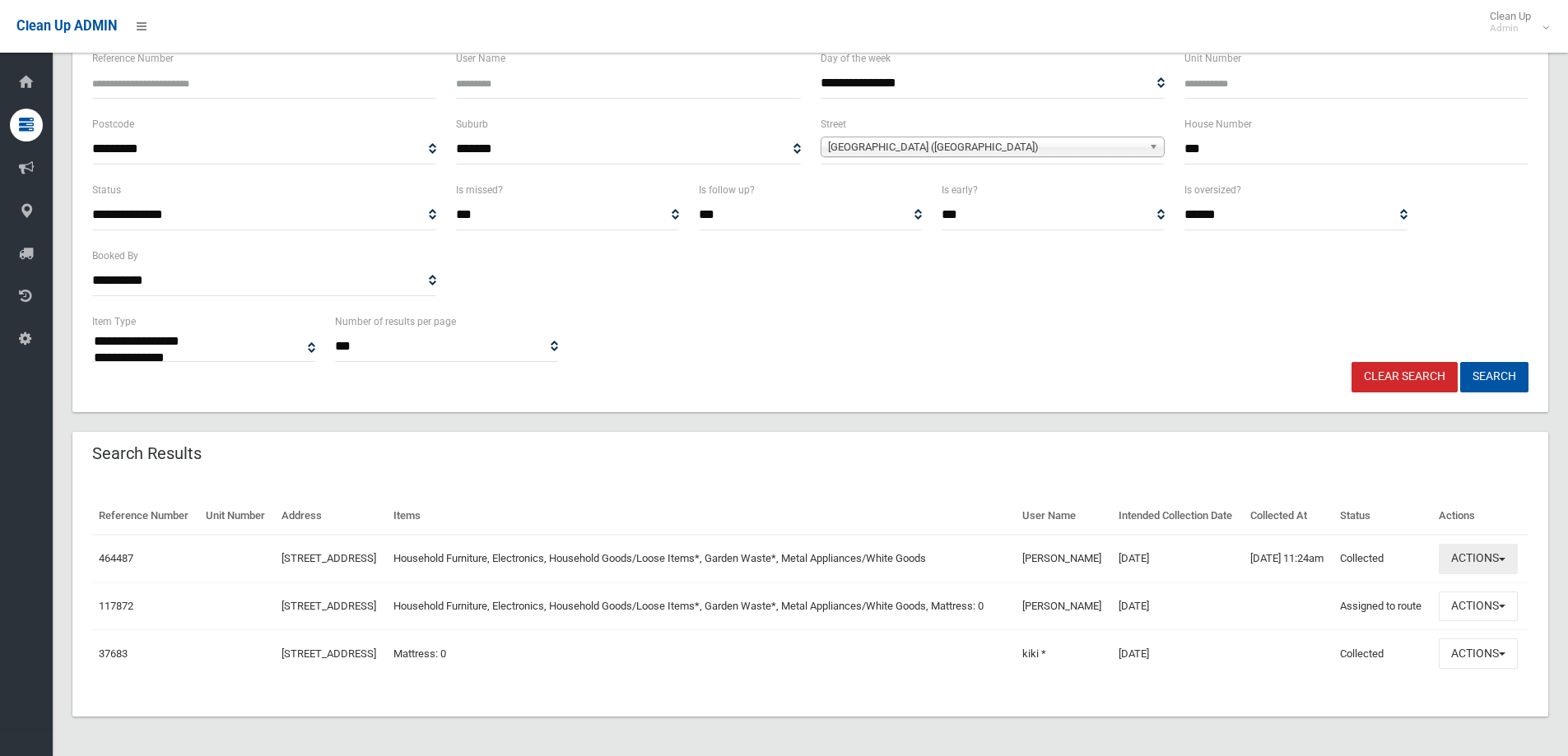
click at [1490, 544] on button "Actions" at bounding box center [1478, 559] width 79 height 30
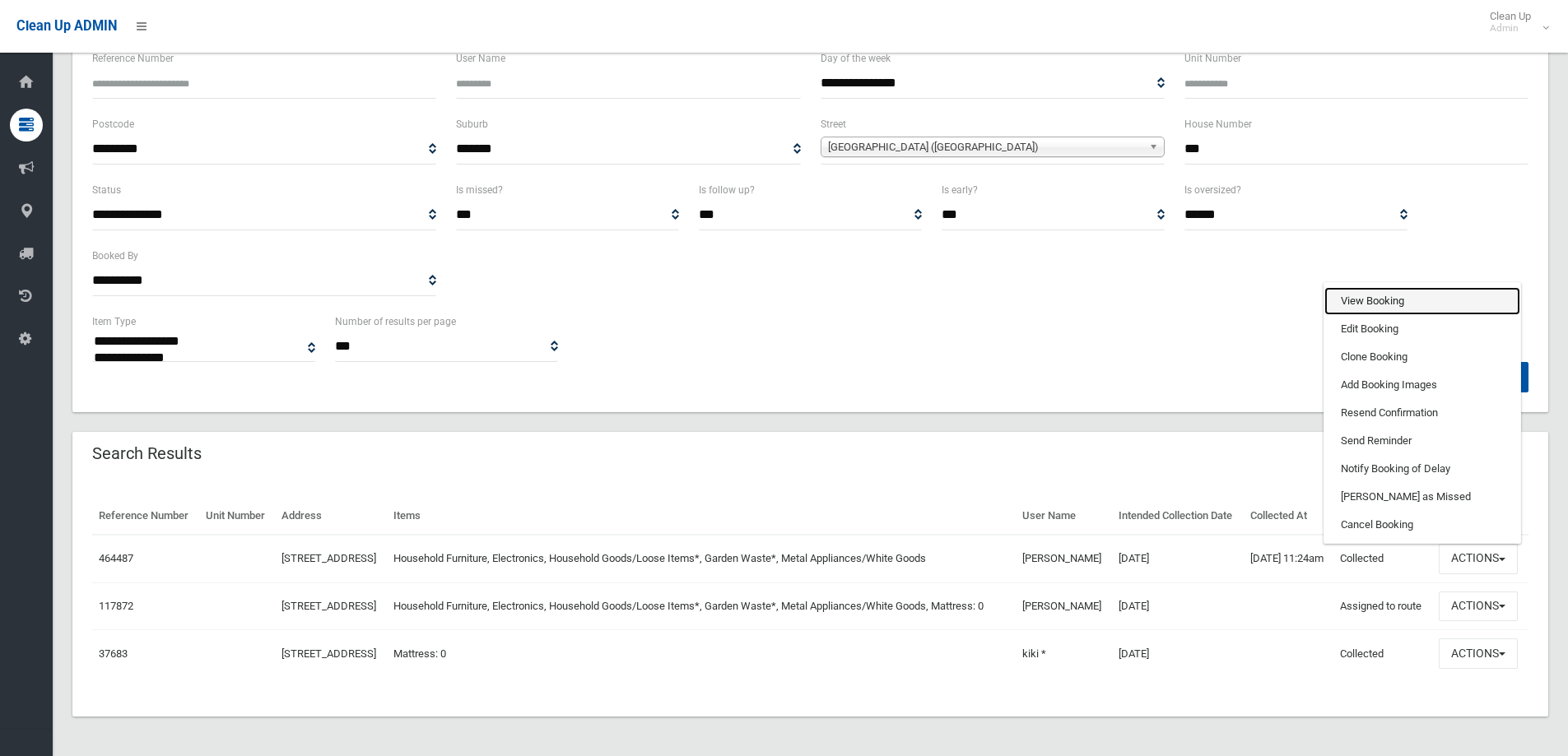
click at [1402, 287] on link "View Booking" at bounding box center [1422, 301] width 196 height 28
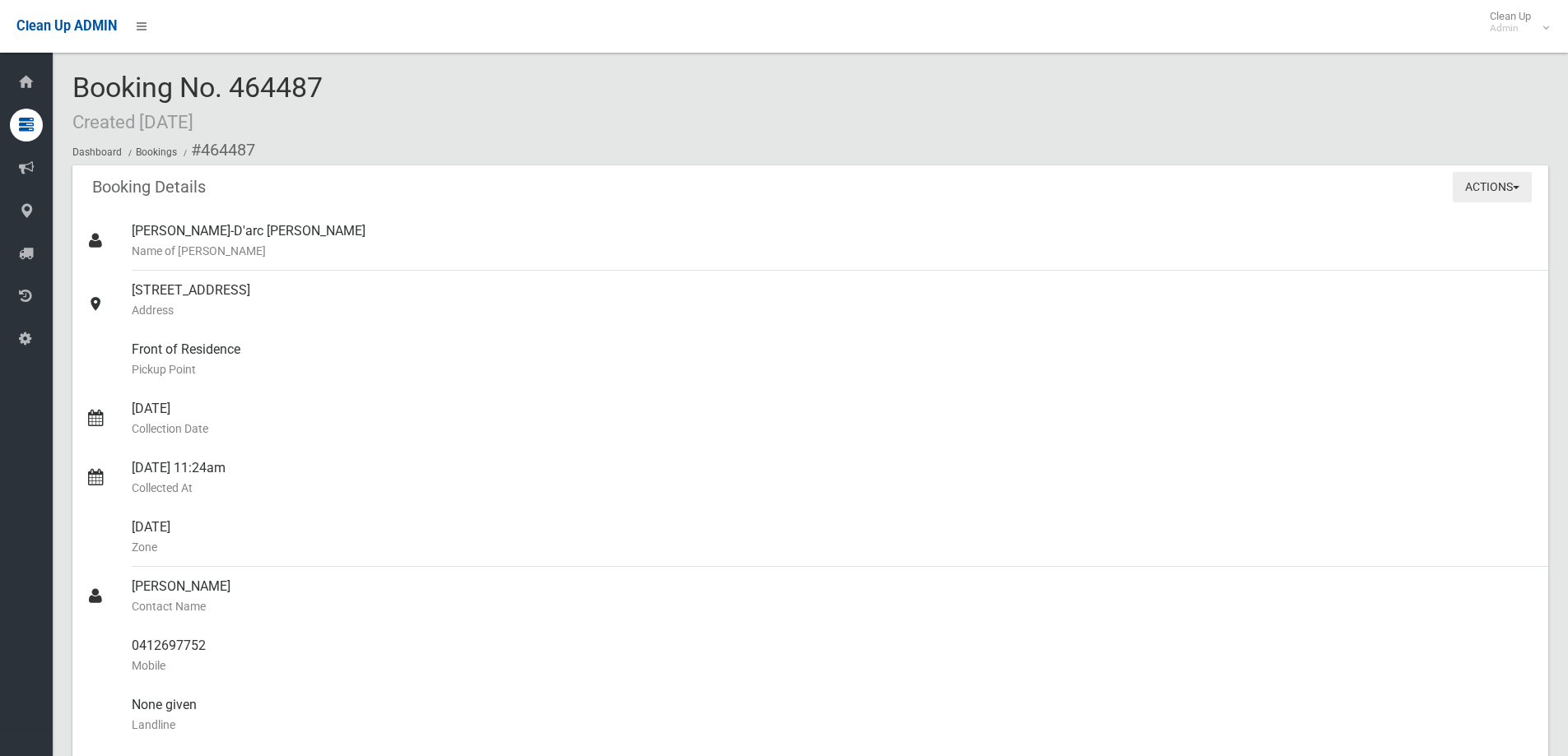
click at [1468, 191] on button "Actions" at bounding box center [1492, 187] width 79 height 30
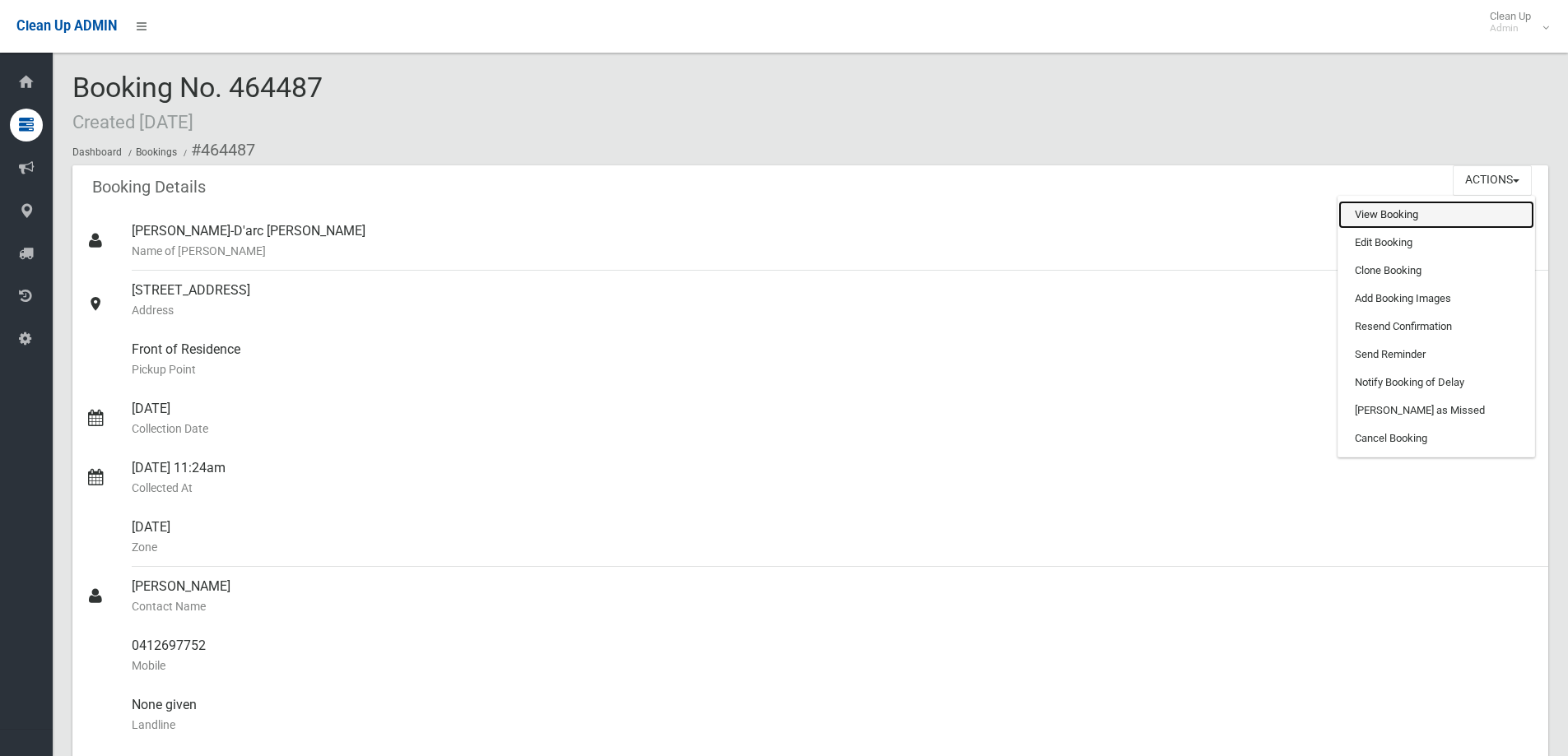
click at [1363, 208] on link "View Booking" at bounding box center [1436, 215] width 196 height 28
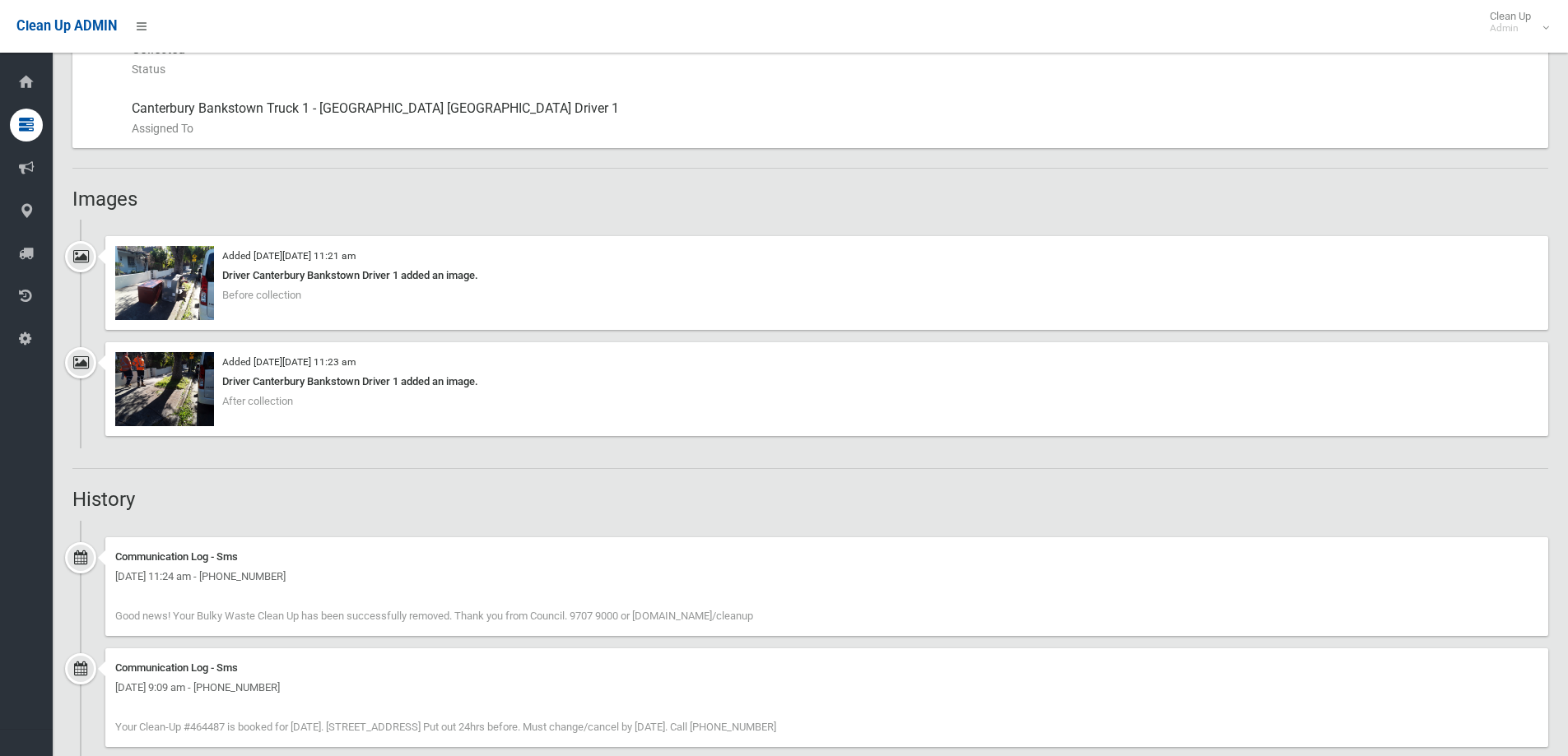
scroll to position [987, 0]
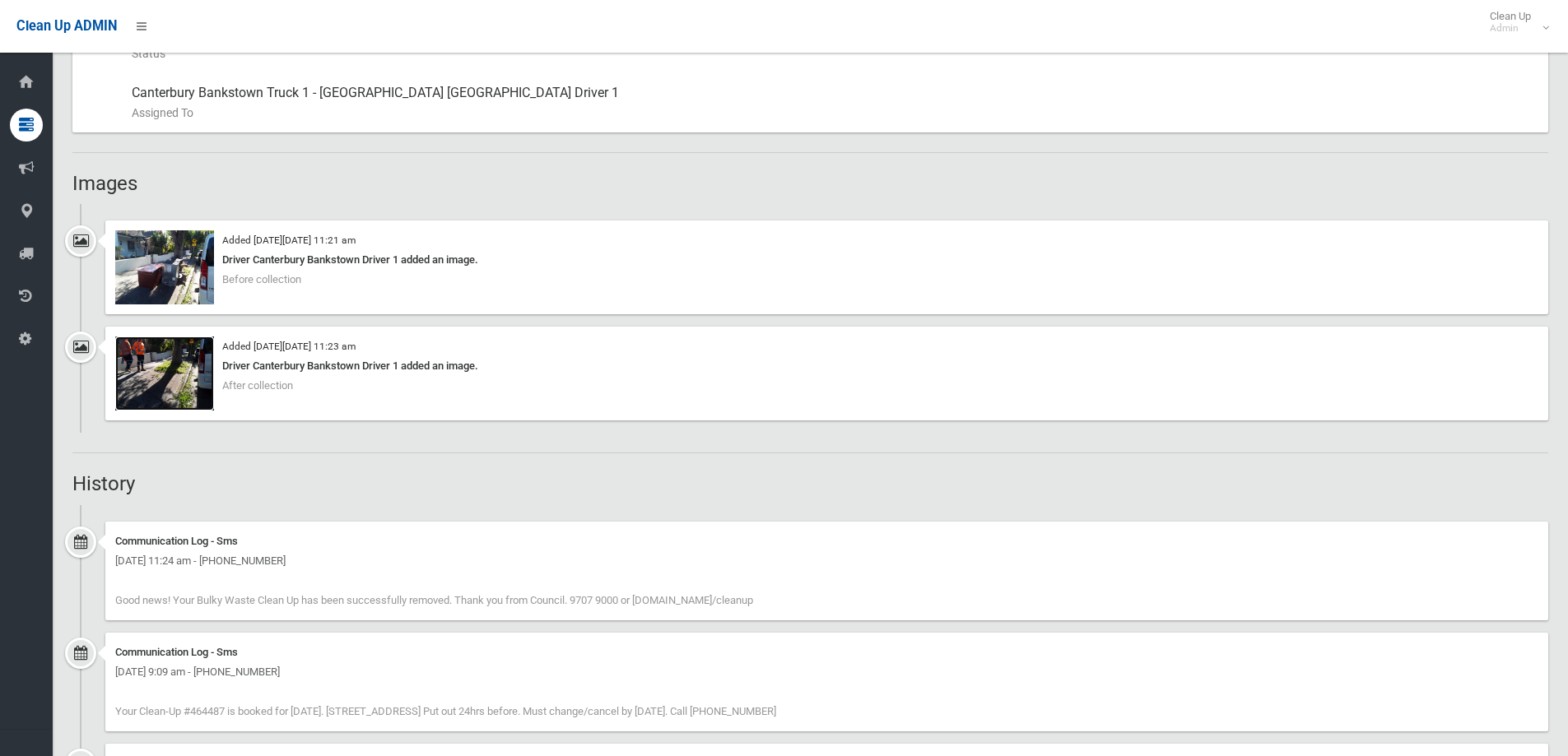
click at [180, 352] on img at bounding box center [164, 373] width 99 height 74
click at [190, 278] on img at bounding box center [164, 267] width 99 height 74
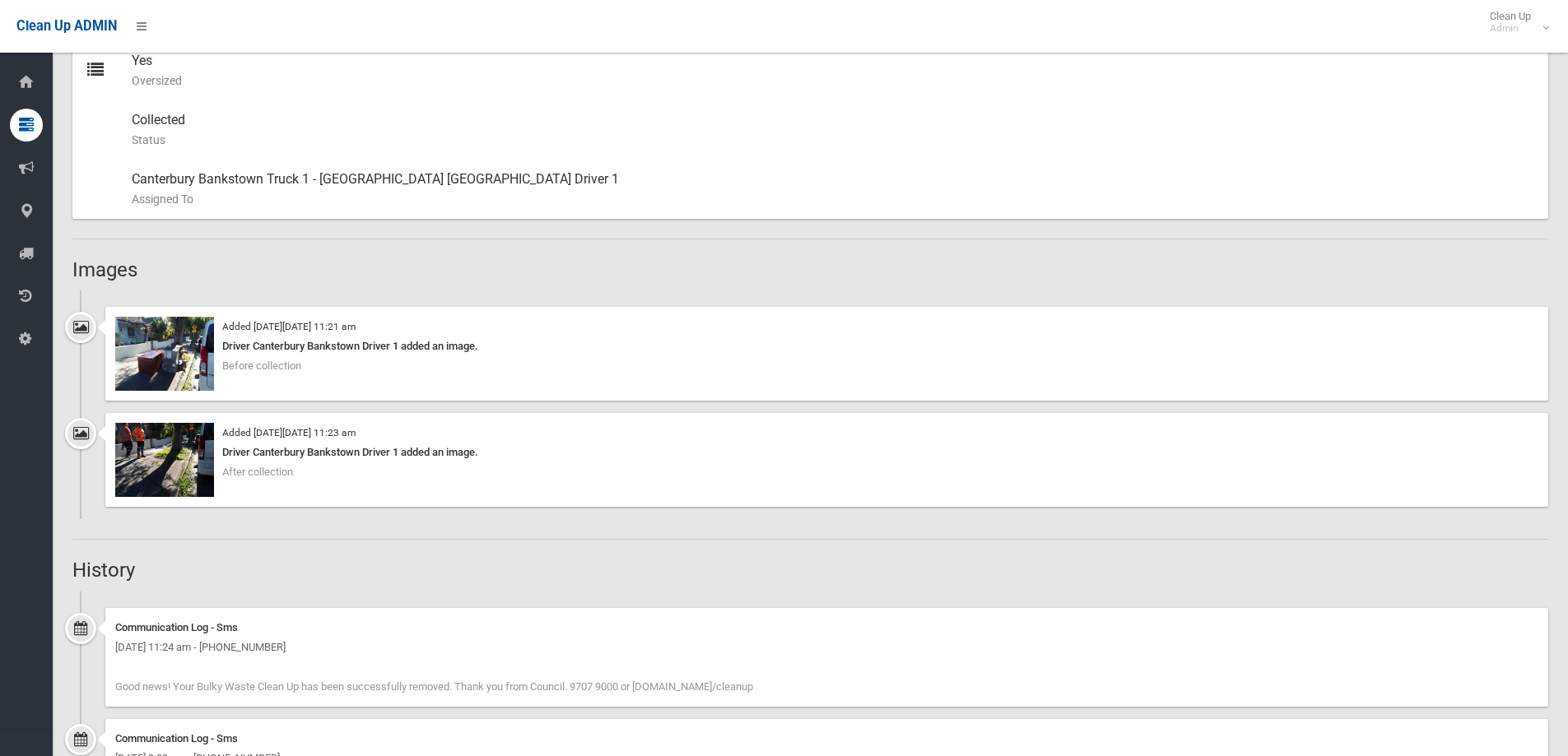
scroll to position [906, 0]
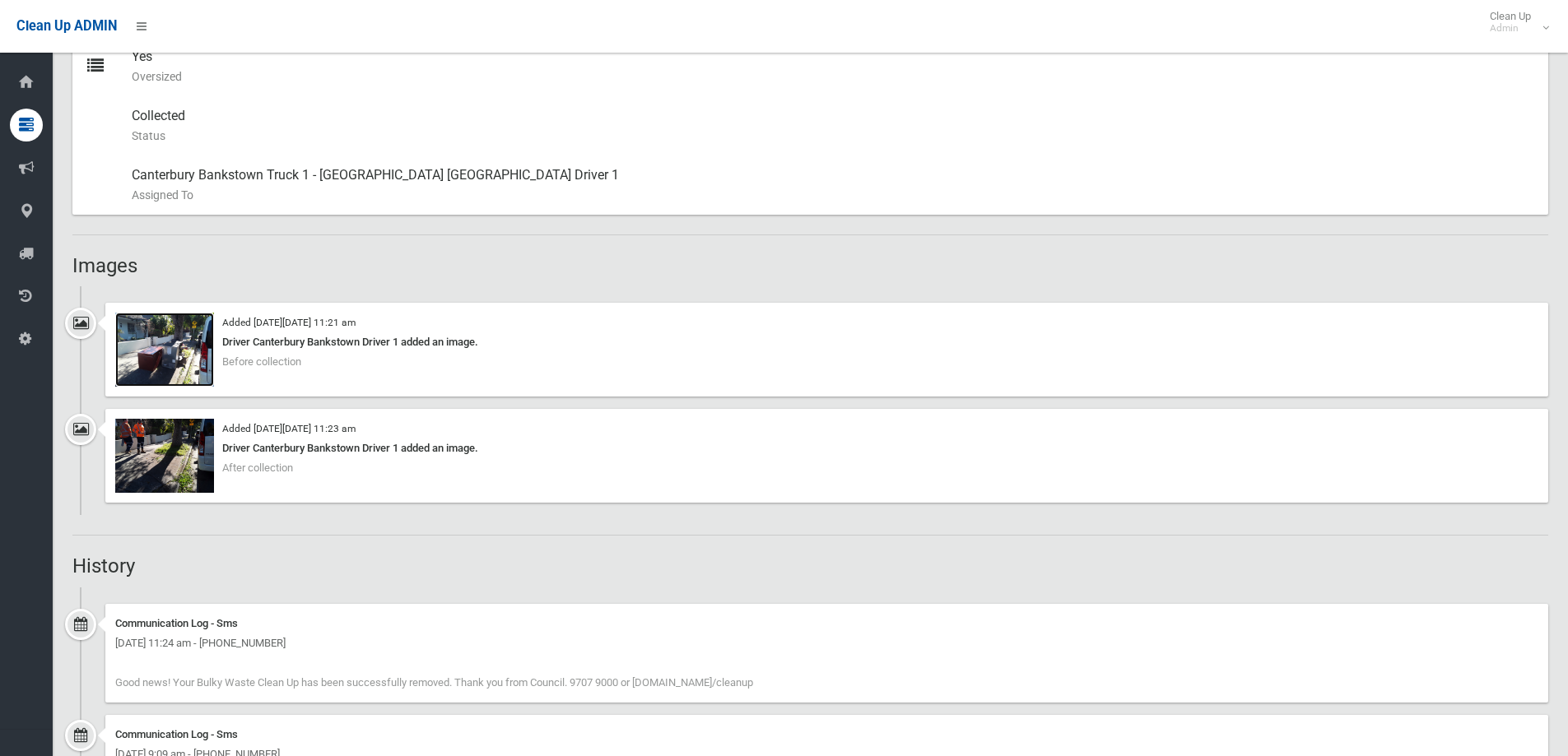
click at [163, 327] on img at bounding box center [164, 349] width 99 height 74
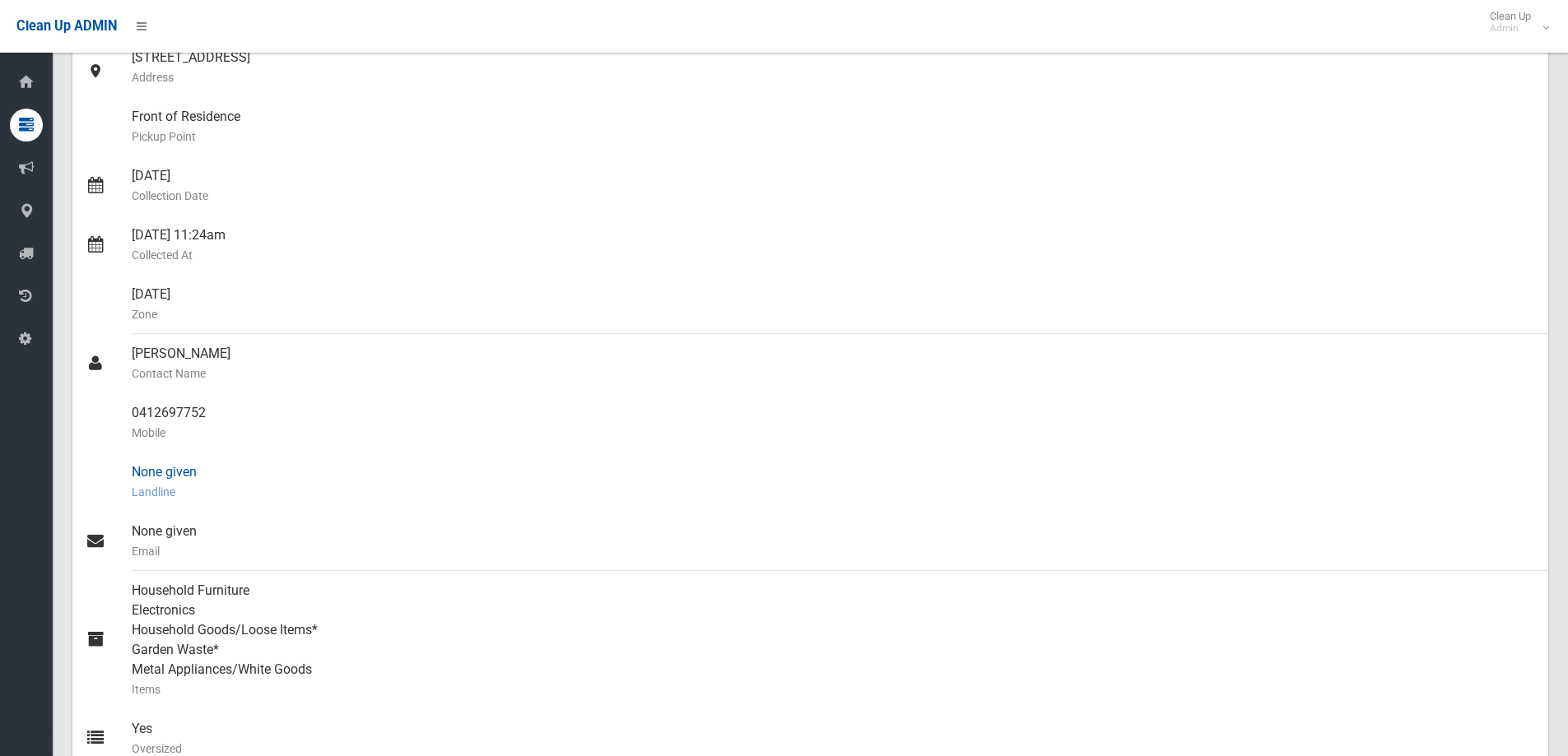
scroll to position [0, 0]
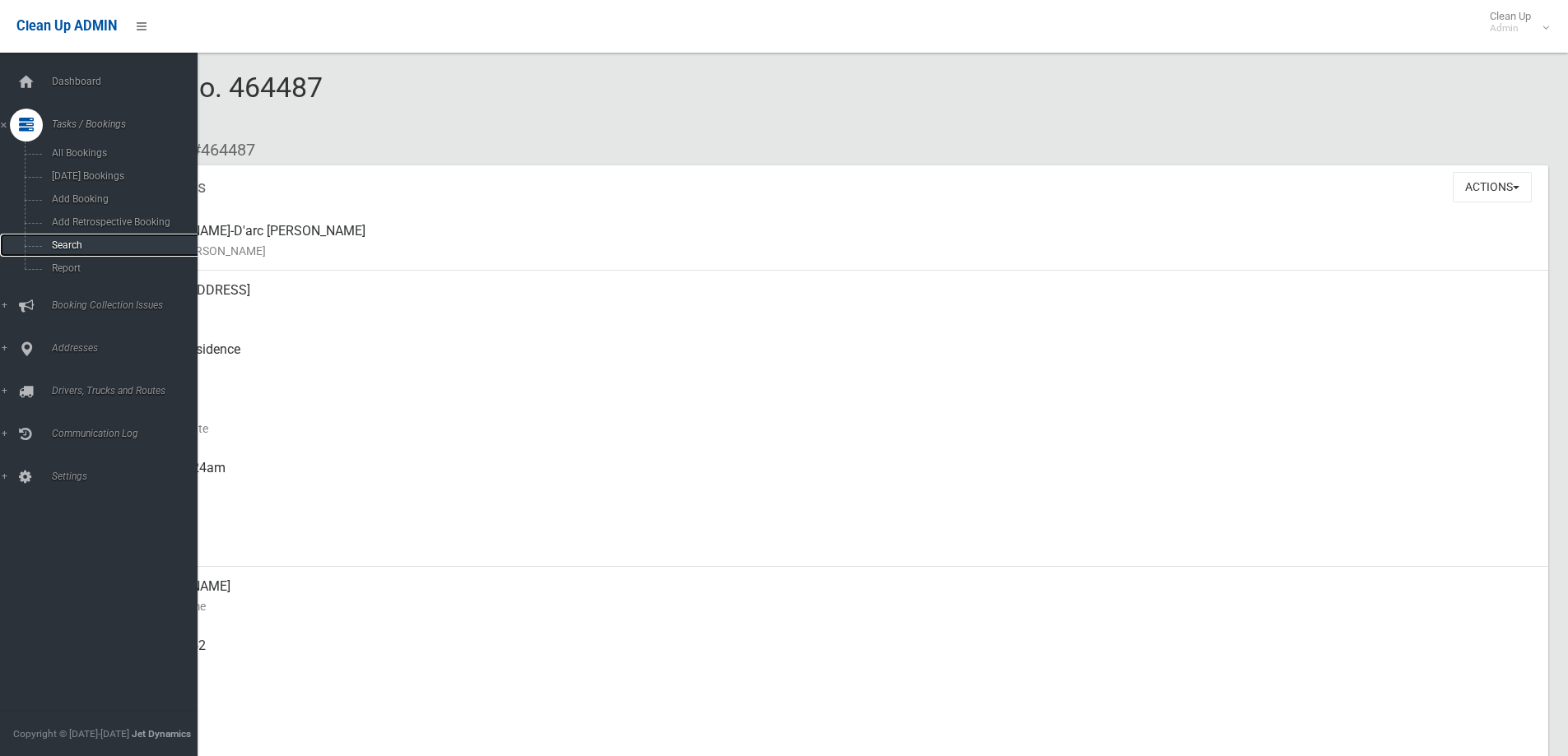
click at [84, 246] on span "Search" at bounding box center [121, 244] width 149 height 11
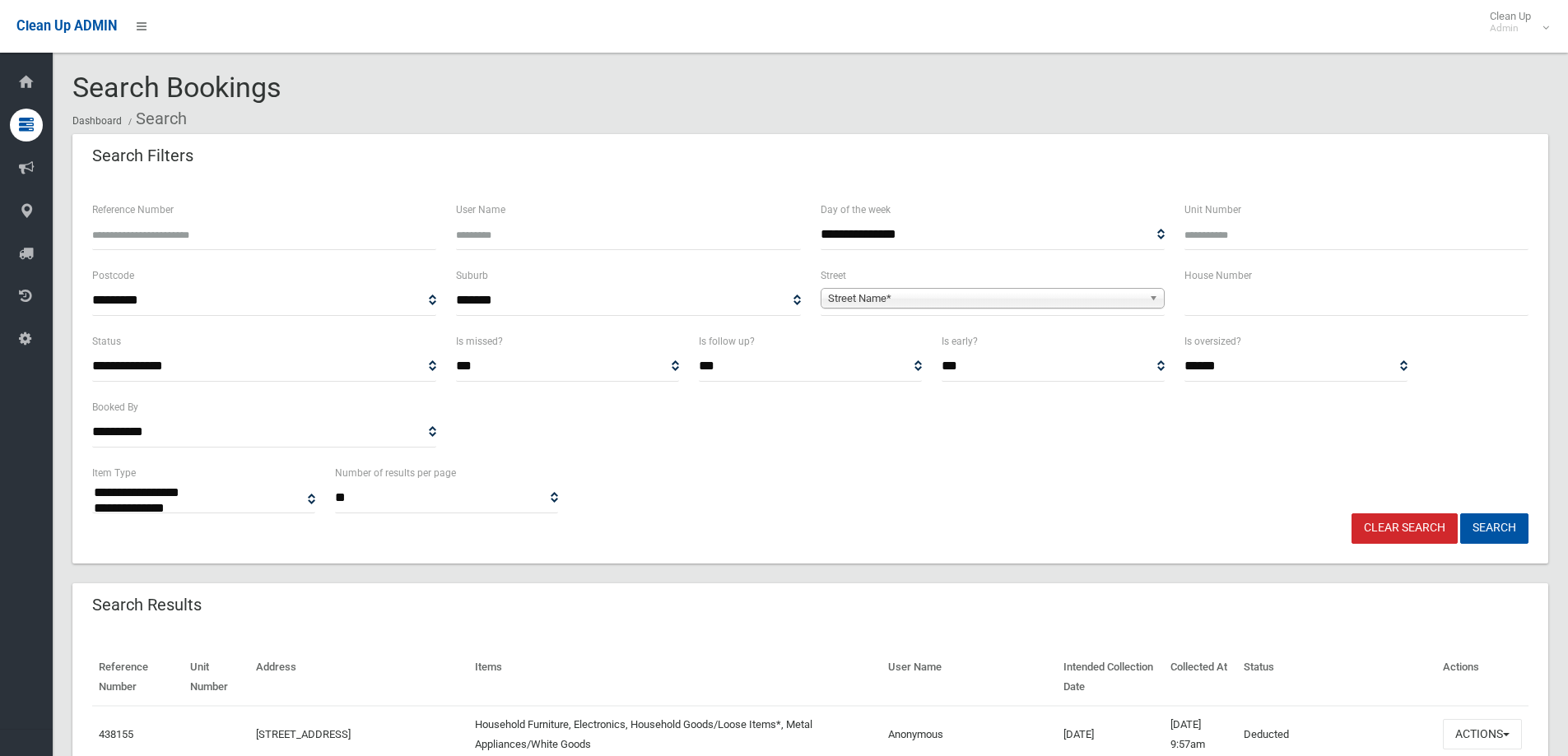
select select
drag, startPoint x: 1218, startPoint y: 300, endPoint x: 1220, endPoint y: 285, distance: 15.1
click at [1217, 300] on input "text" at bounding box center [1356, 300] width 344 height 30
type input "***"
click at [1151, 304] on b at bounding box center [1156, 298] width 15 height 19
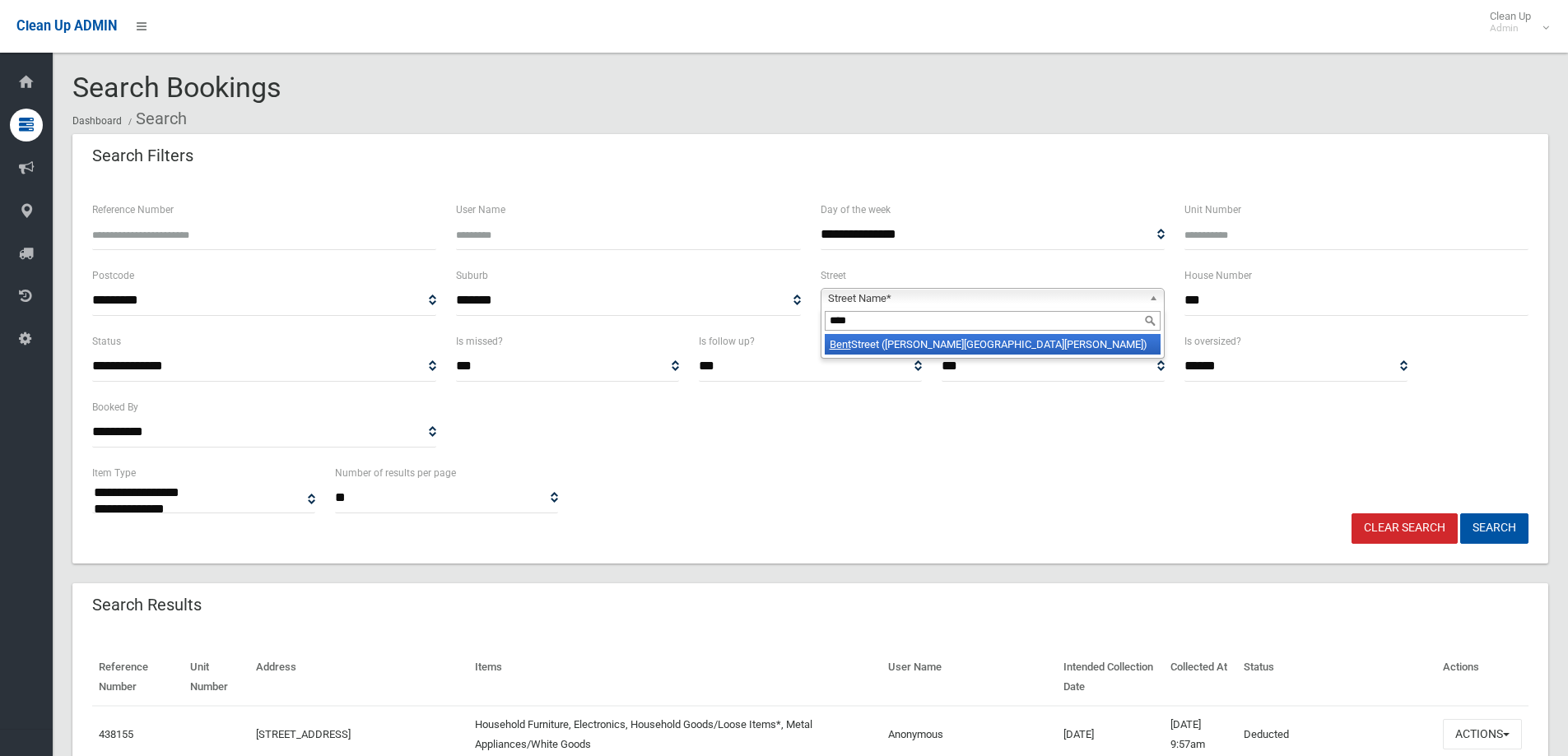
type input "****"
click at [1062, 341] on li "Bent Street (CHESTER HILL 2162)" at bounding box center [993, 345] width 336 height 21
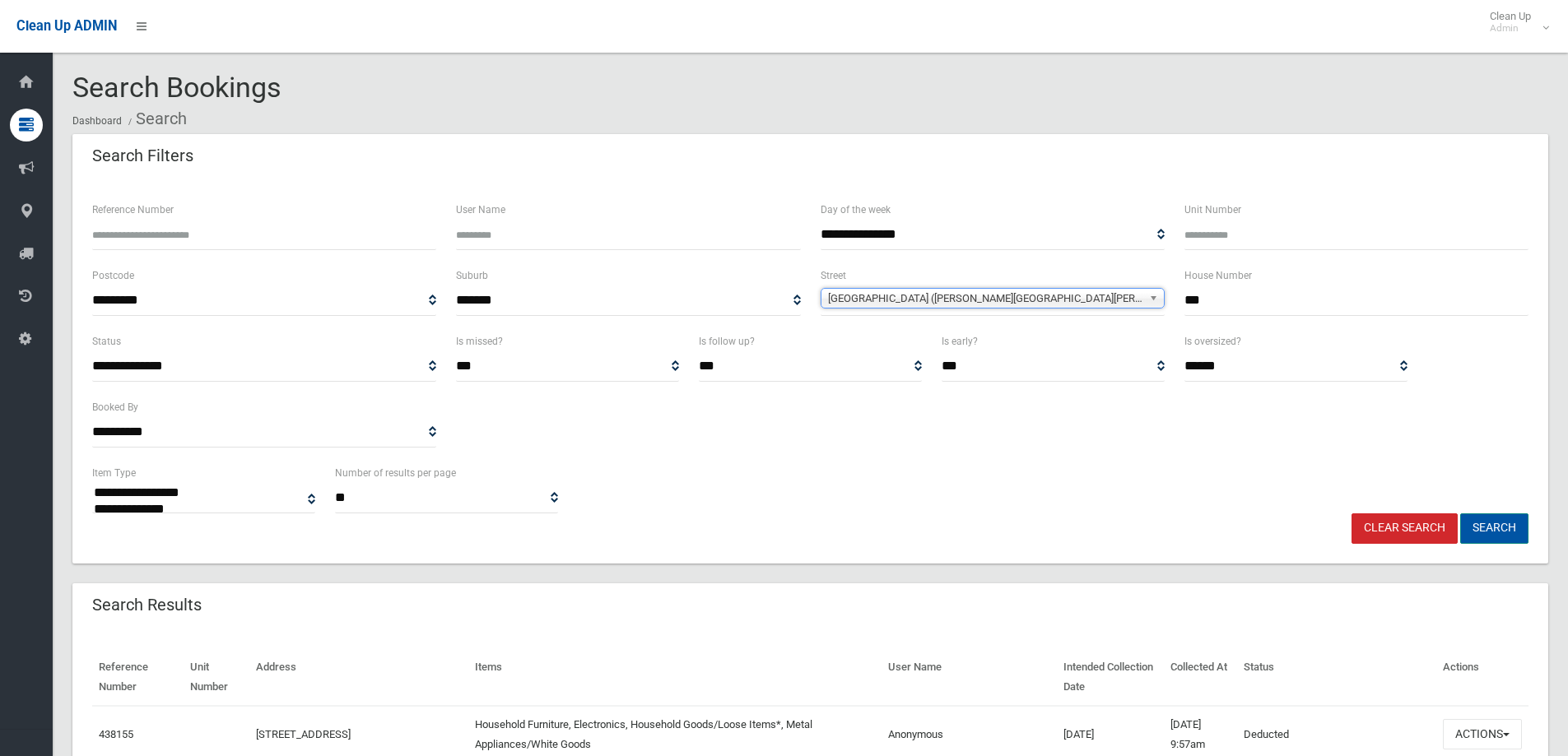
click at [1497, 525] on button "Search" at bounding box center [1494, 528] width 69 height 30
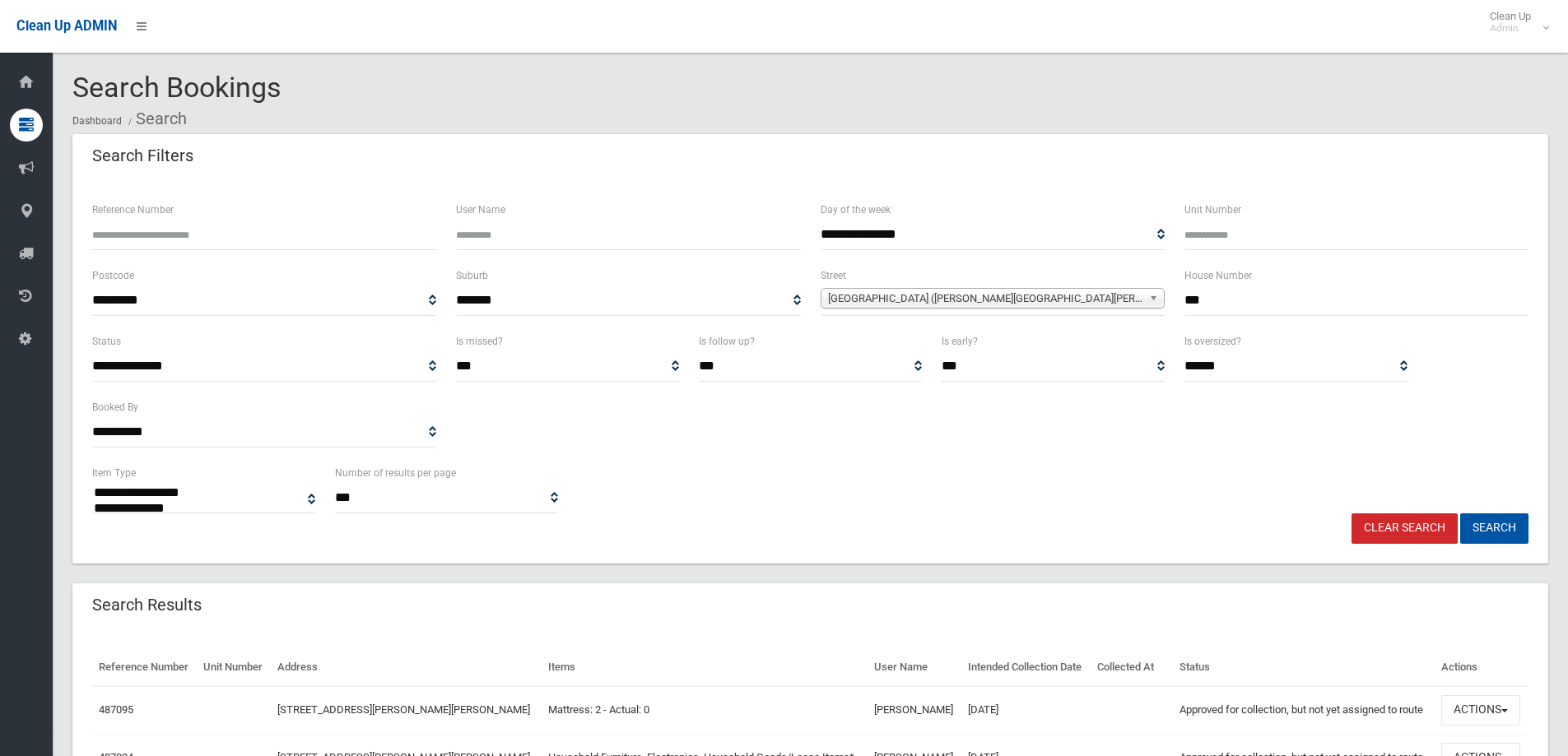
select select
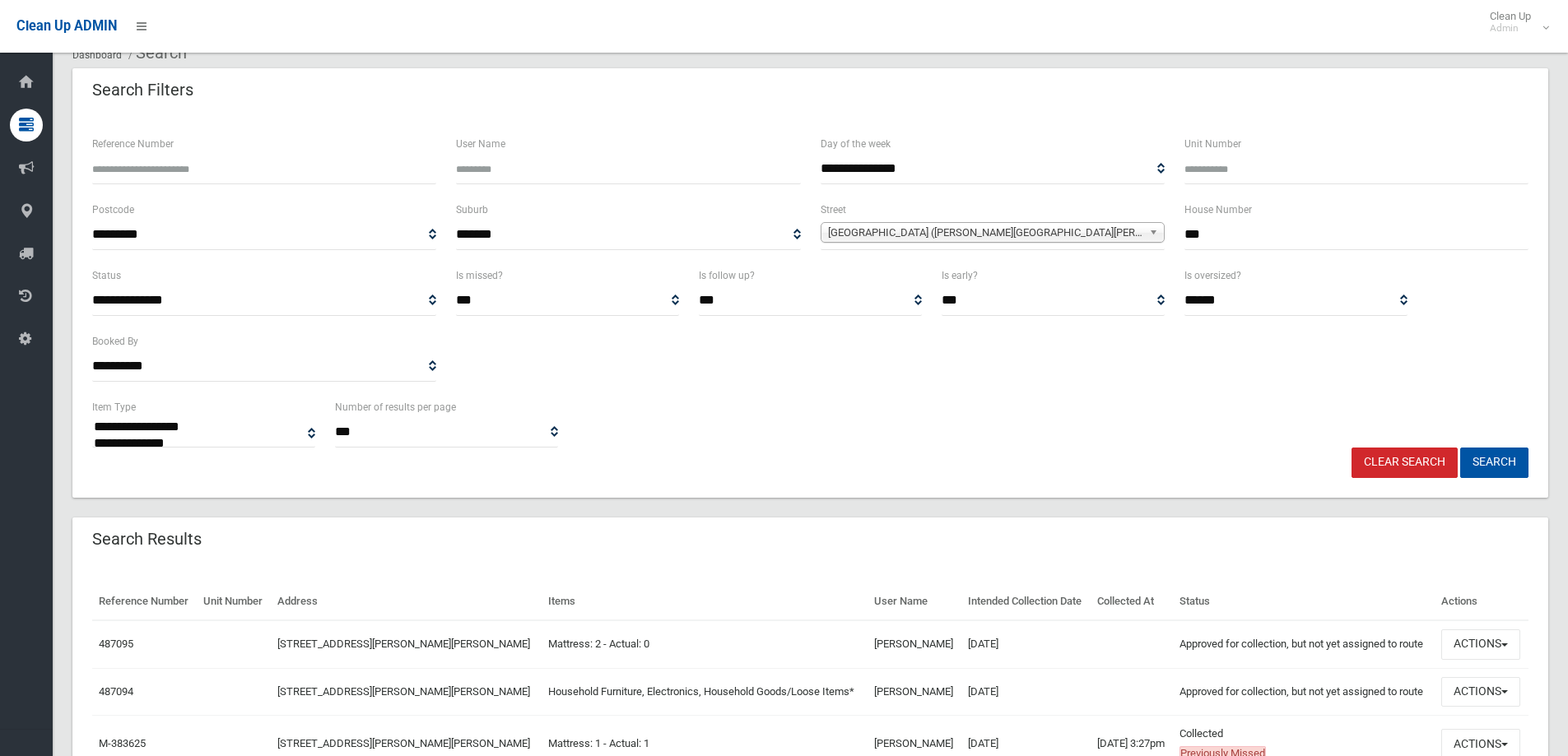
scroll to position [247, 0]
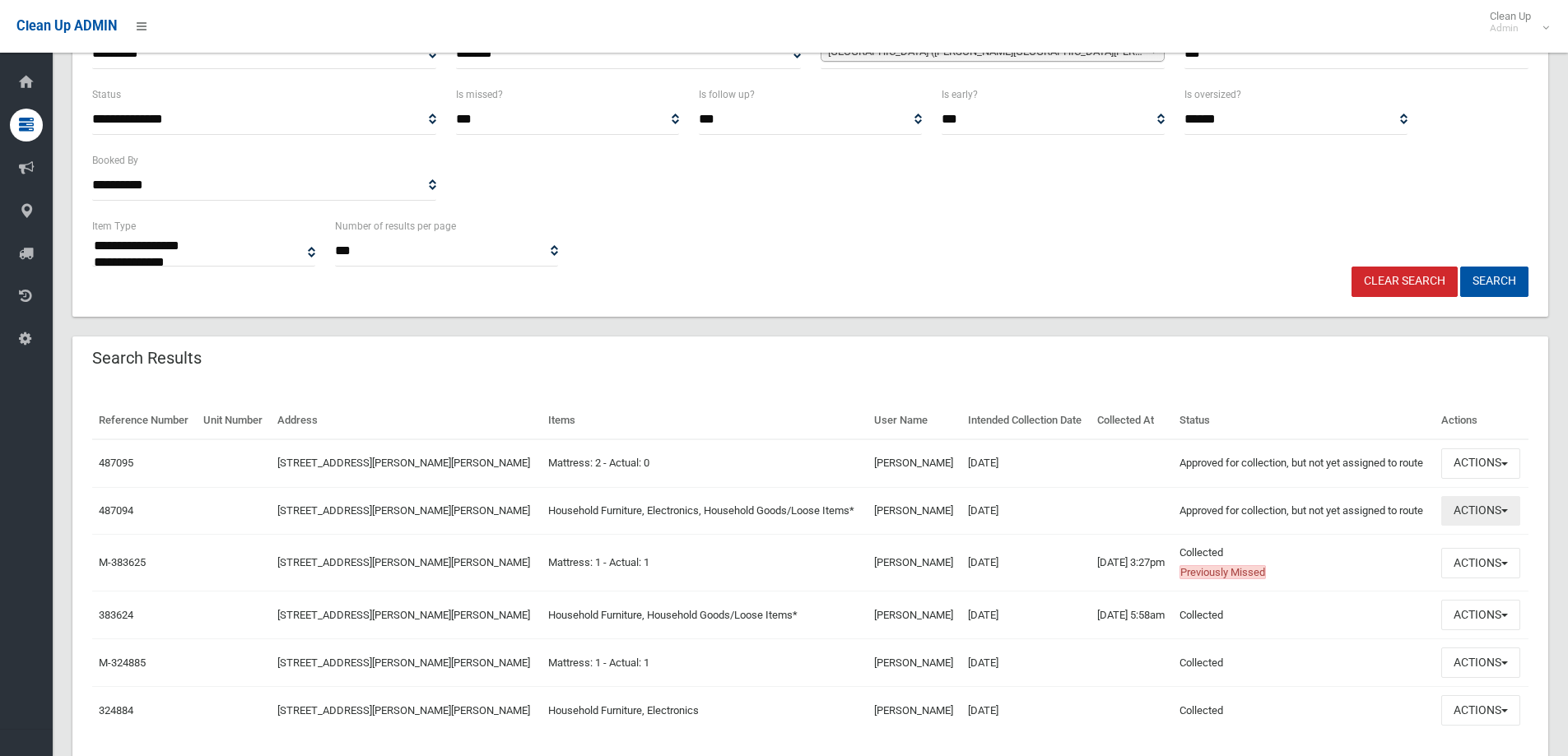
click at [1475, 518] on button "Actions" at bounding box center [1480, 511] width 79 height 30
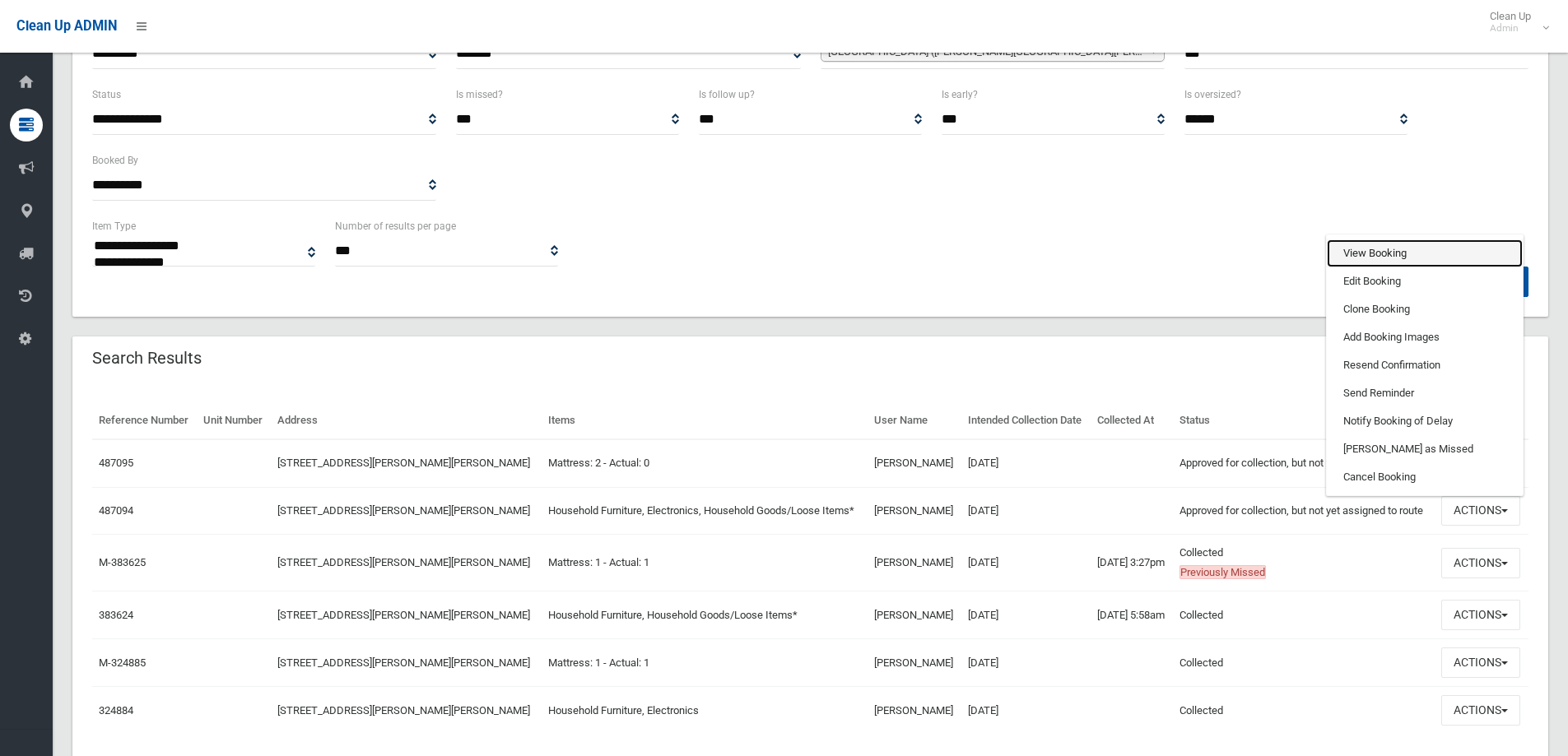
click at [1370, 251] on link "View Booking" at bounding box center [1424, 253] width 196 height 28
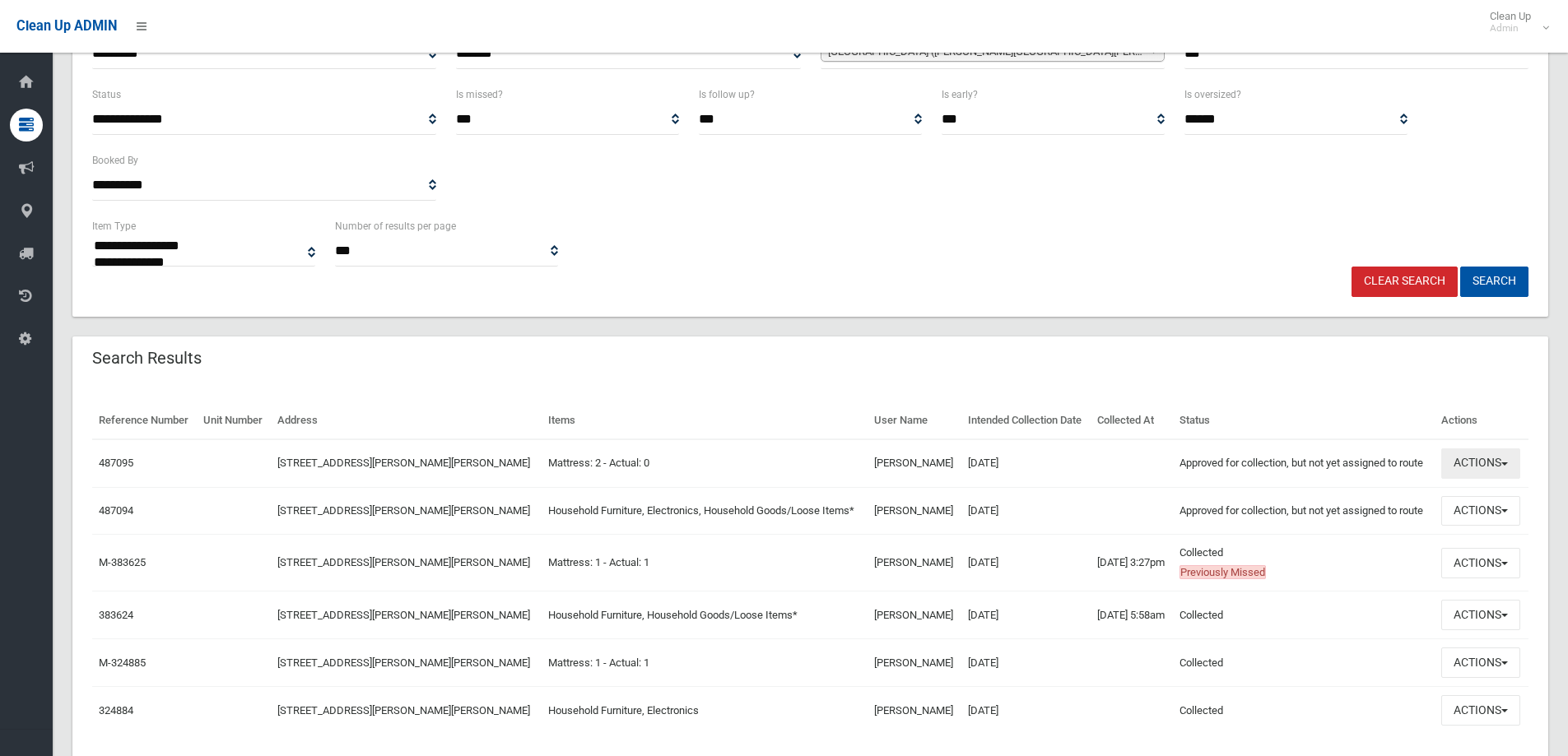
click at [1476, 465] on button "Actions" at bounding box center [1480, 464] width 79 height 30
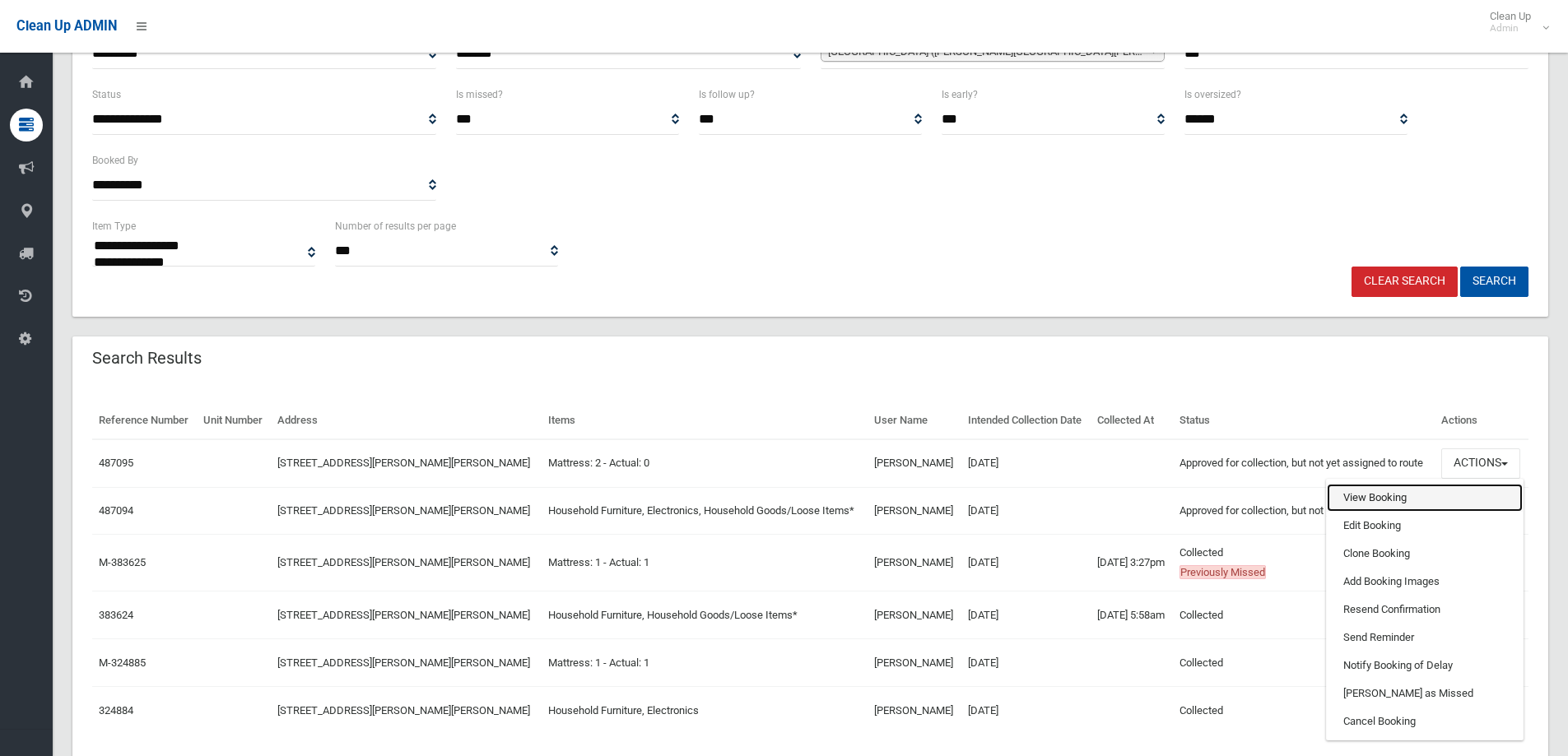
click at [1370, 501] on link "View Booking" at bounding box center [1424, 498] width 196 height 28
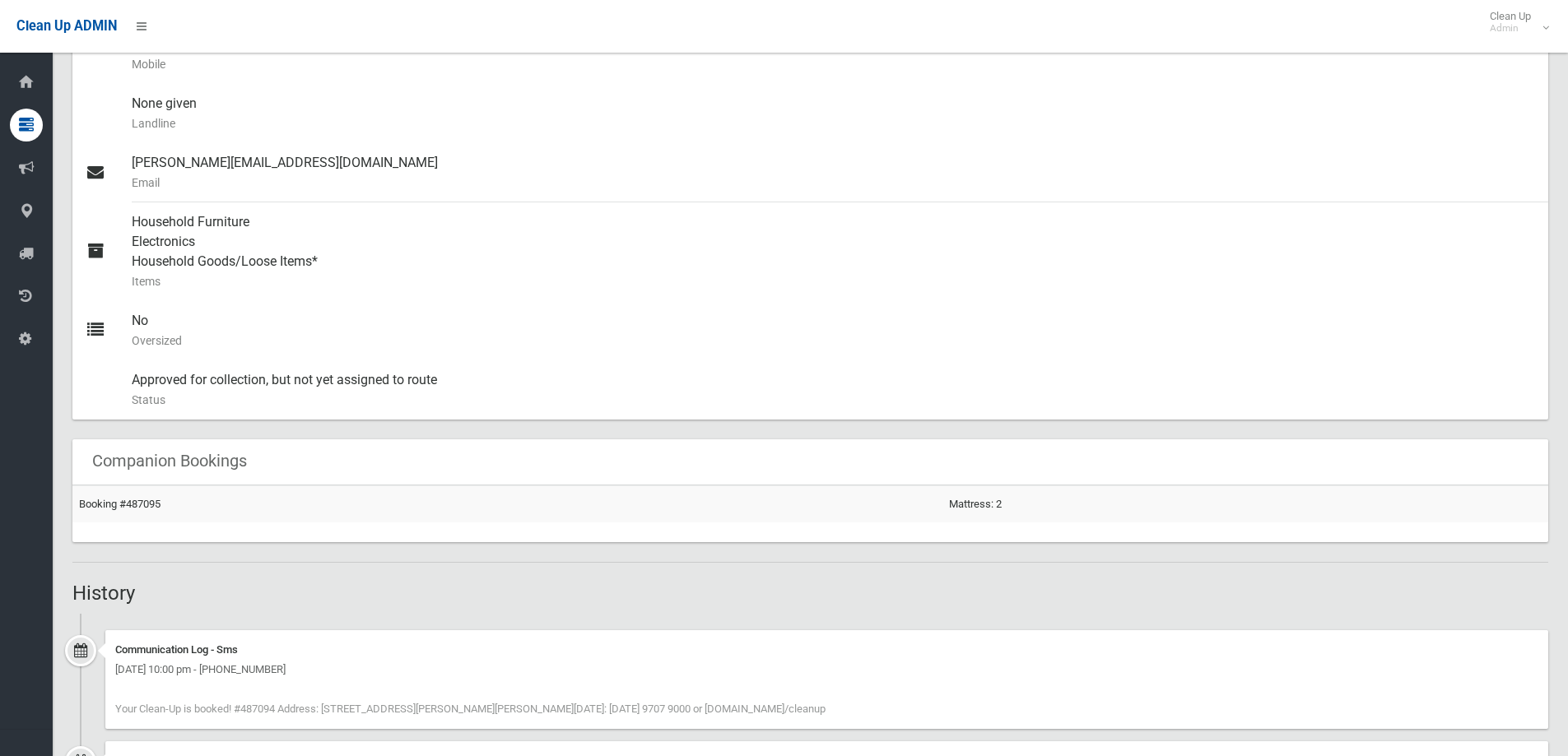
scroll to position [707, 0]
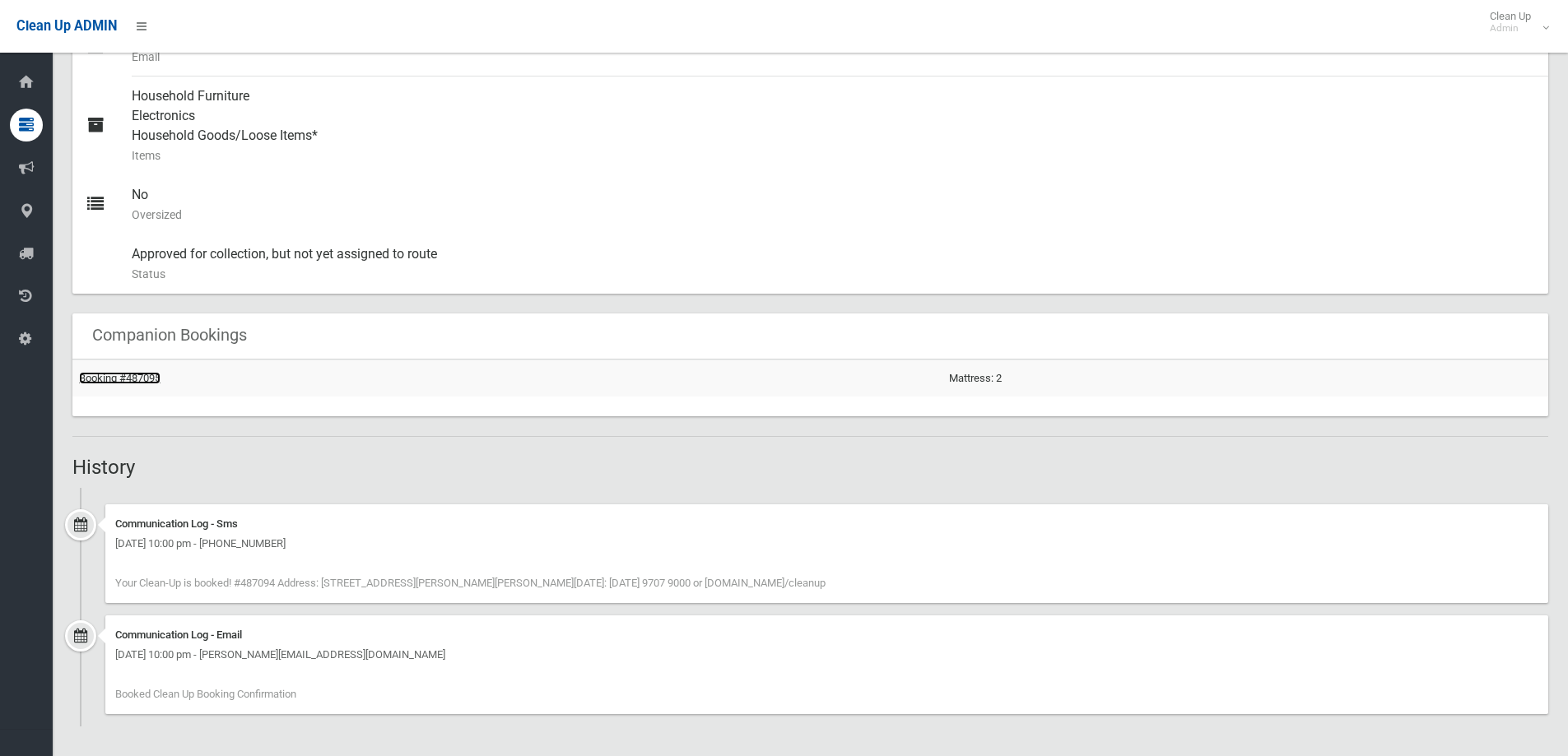
click at [144, 381] on link "Booking #487095" at bounding box center [120, 378] width 82 height 12
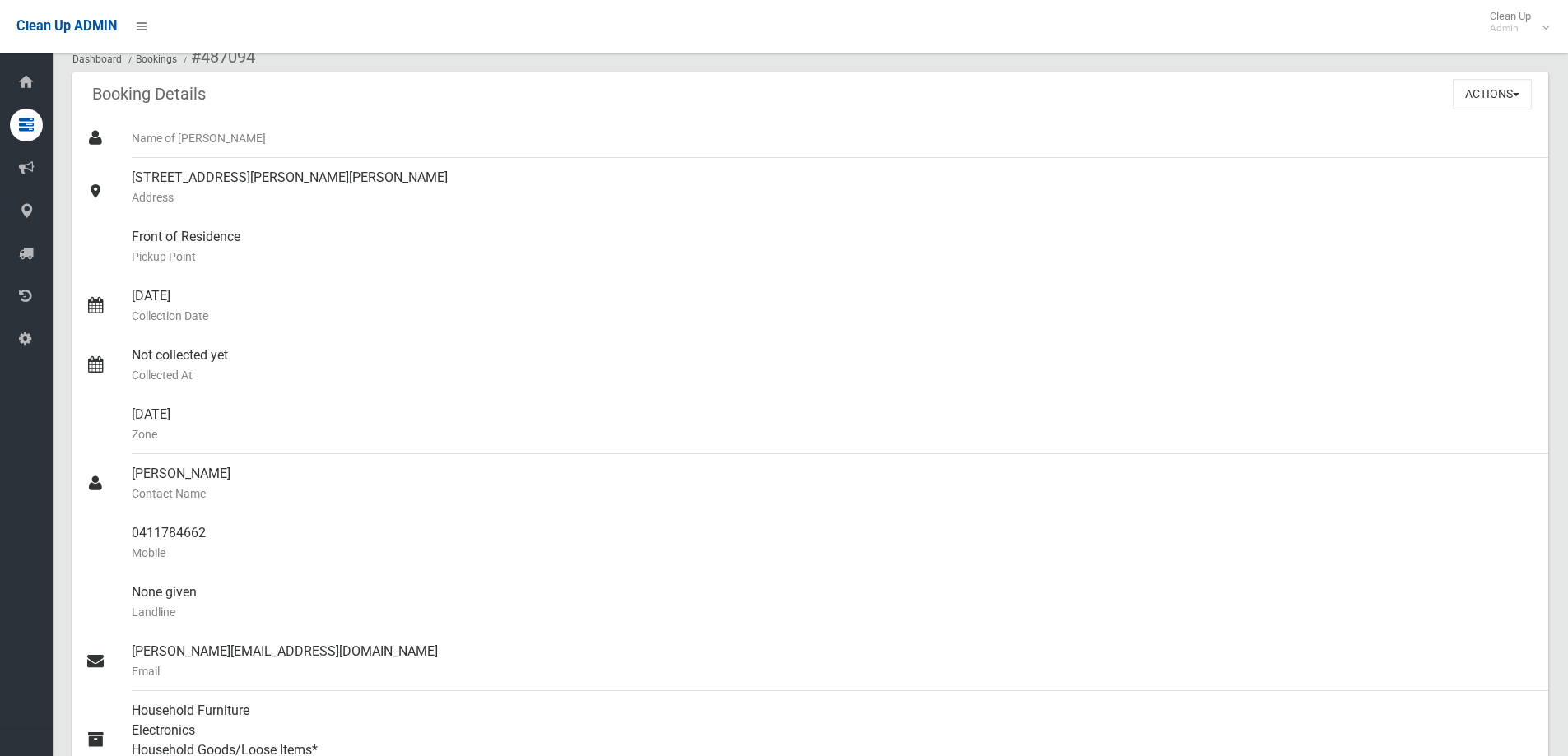
scroll to position [0, 0]
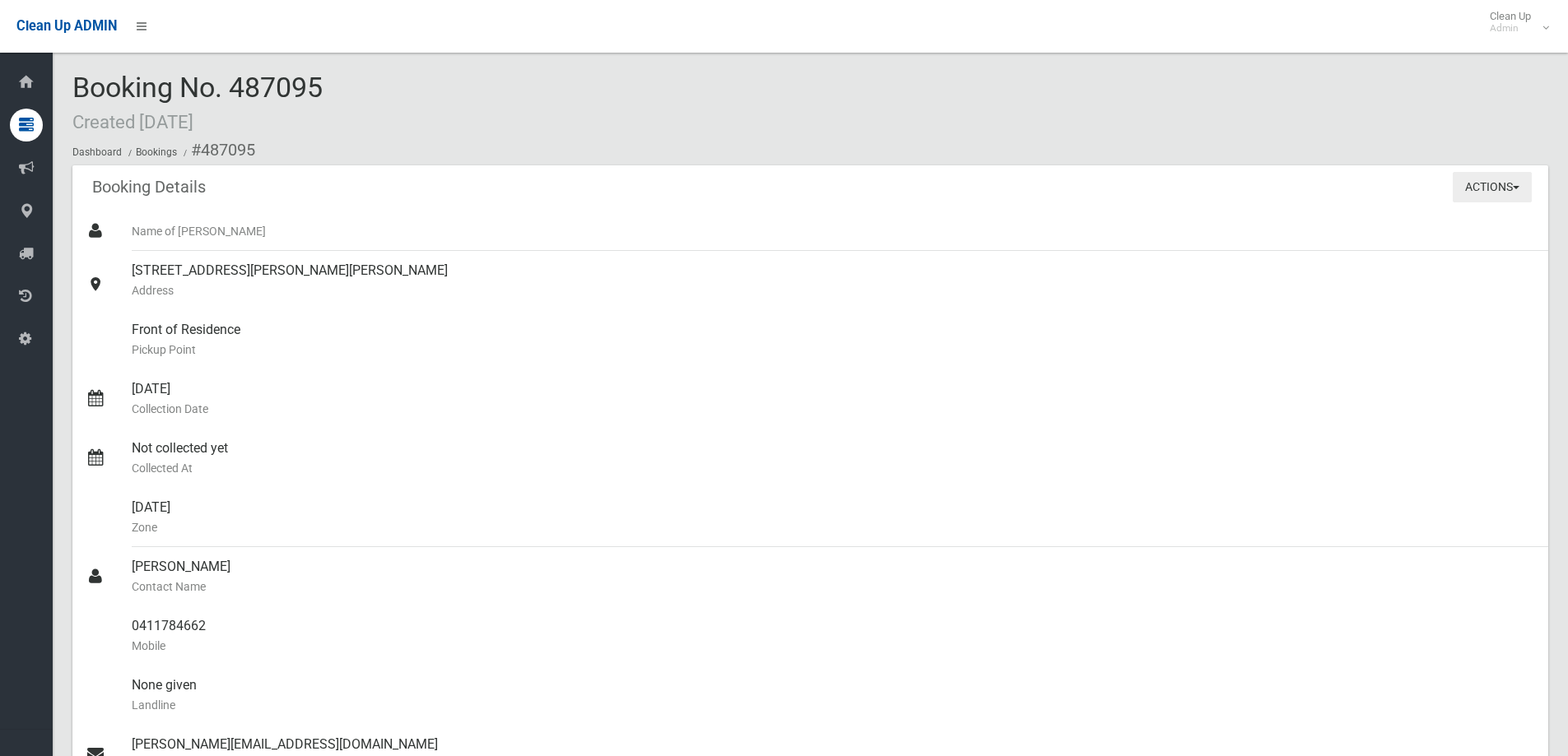
click at [1484, 186] on button "Actions" at bounding box center [1492, 187] width 79 height 30
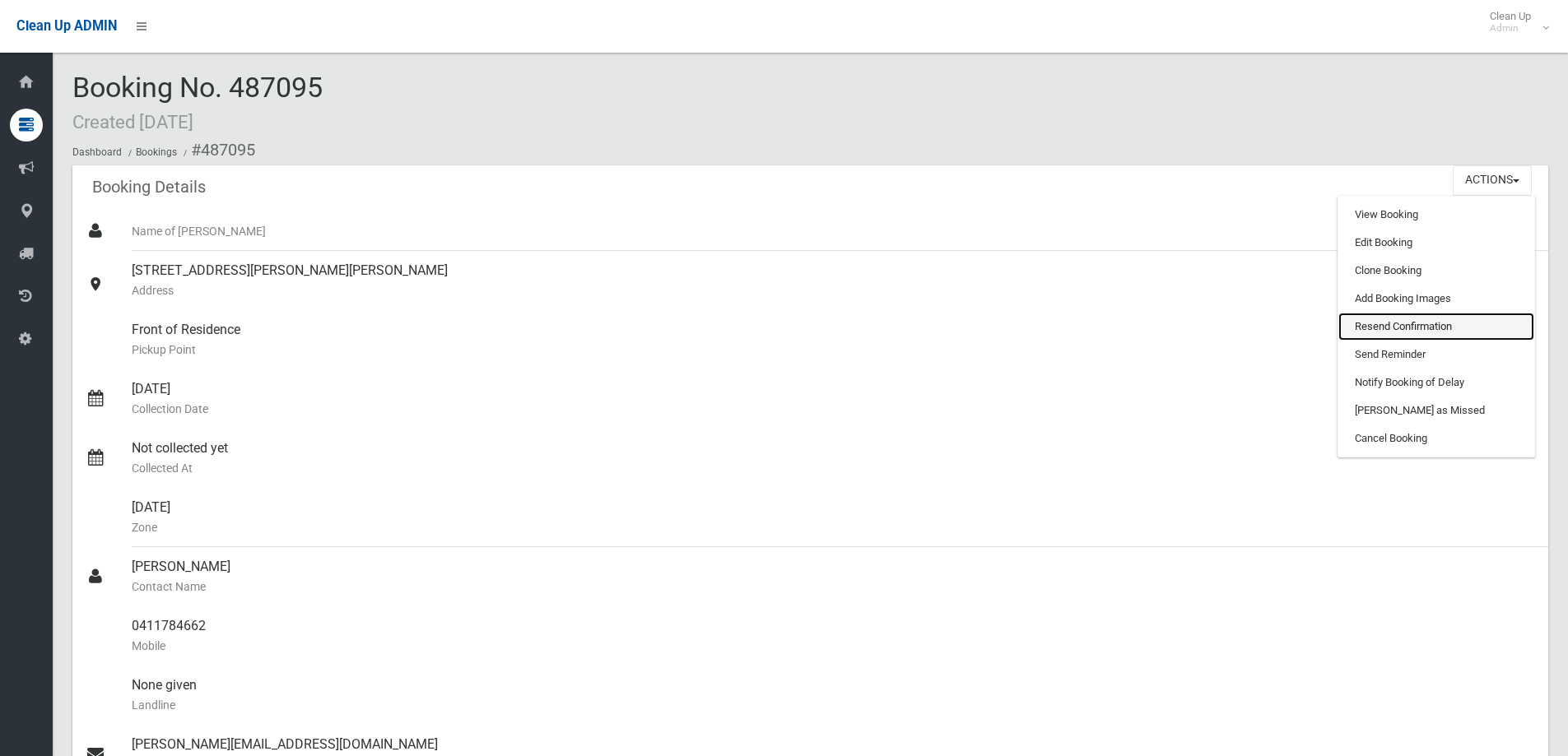
click at [1420, 321] on link "Resend Confirmation" at bounding box center [1436, 326] width 196 height 28
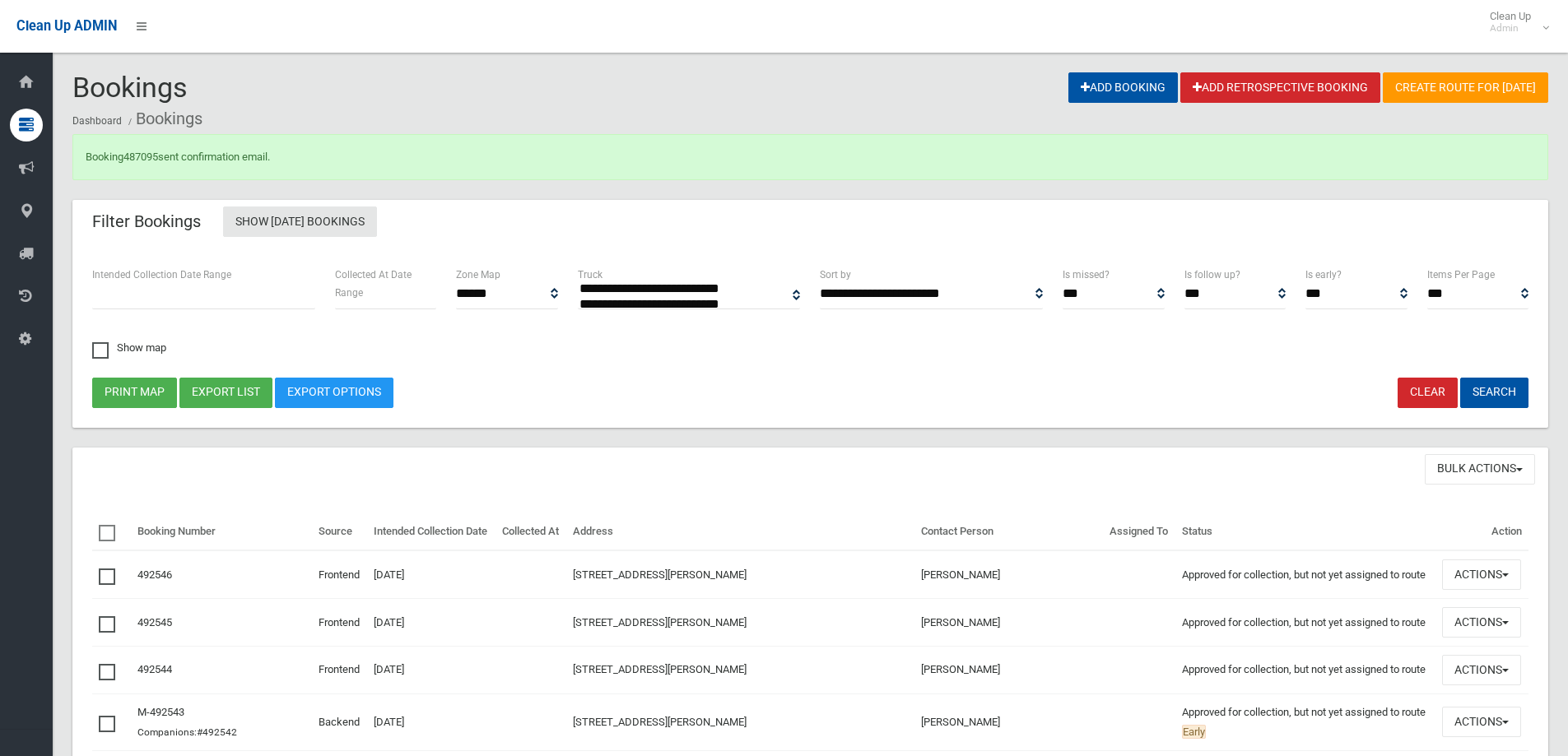
select select
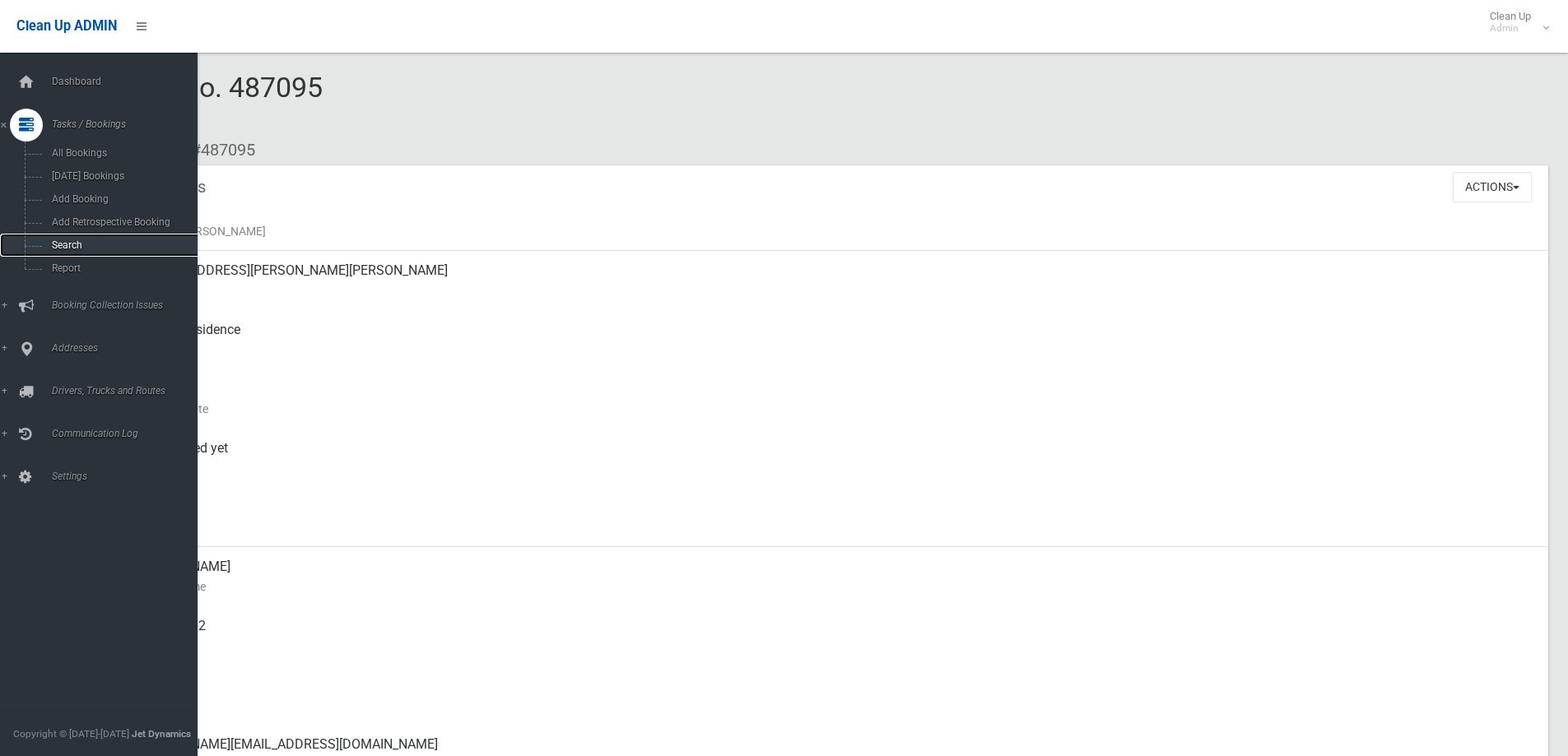
click at [69, 236] on link "Search" at bounding box center [104, 245] width 210 height 23
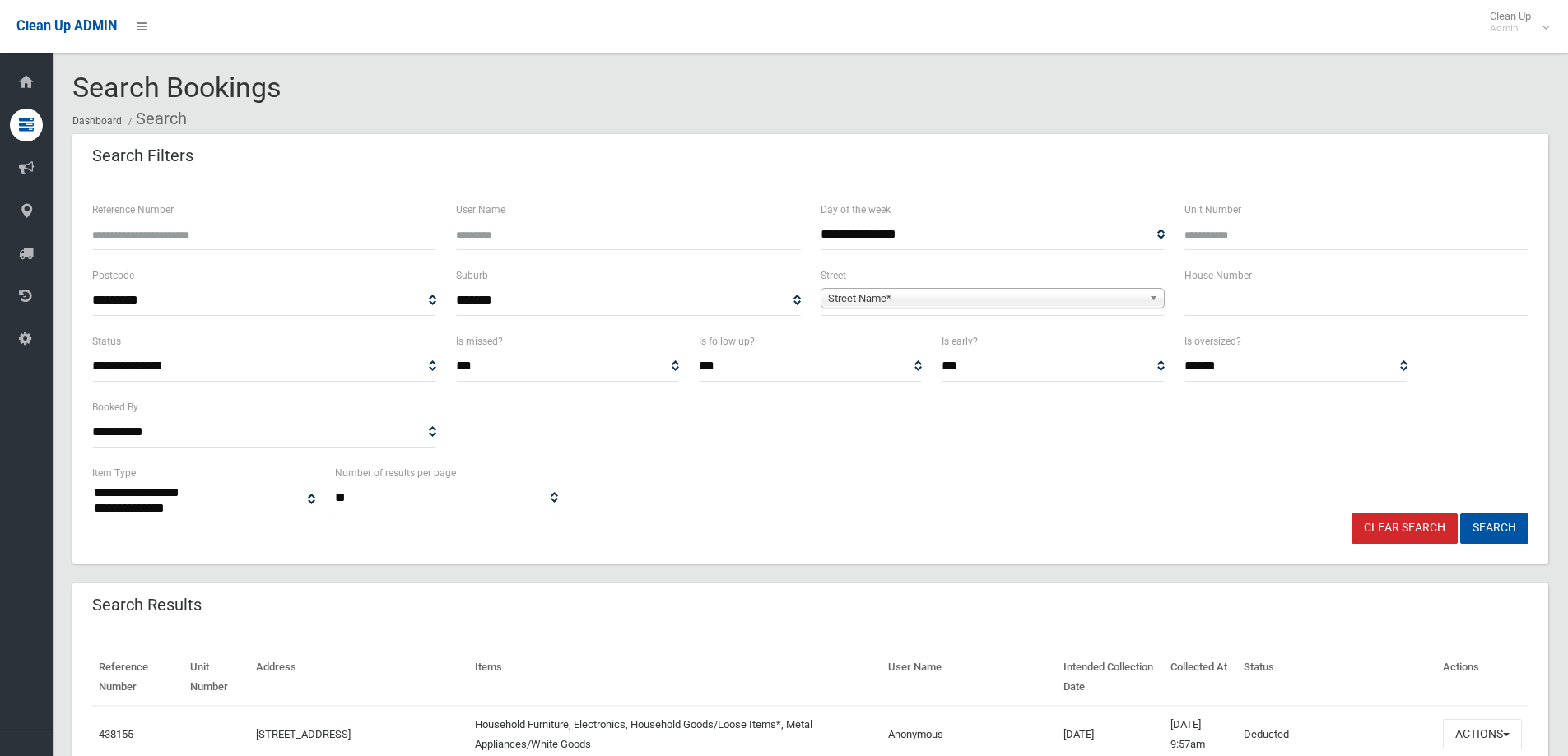
select select
click at [1235, 296] on input "text" at bounding box center [1356, 300] width 344 height 30
type input "**"
click at [1120, 299] on span "Street Name*" at bounding box center [985, 298] width 314 height 20
type input "*****"
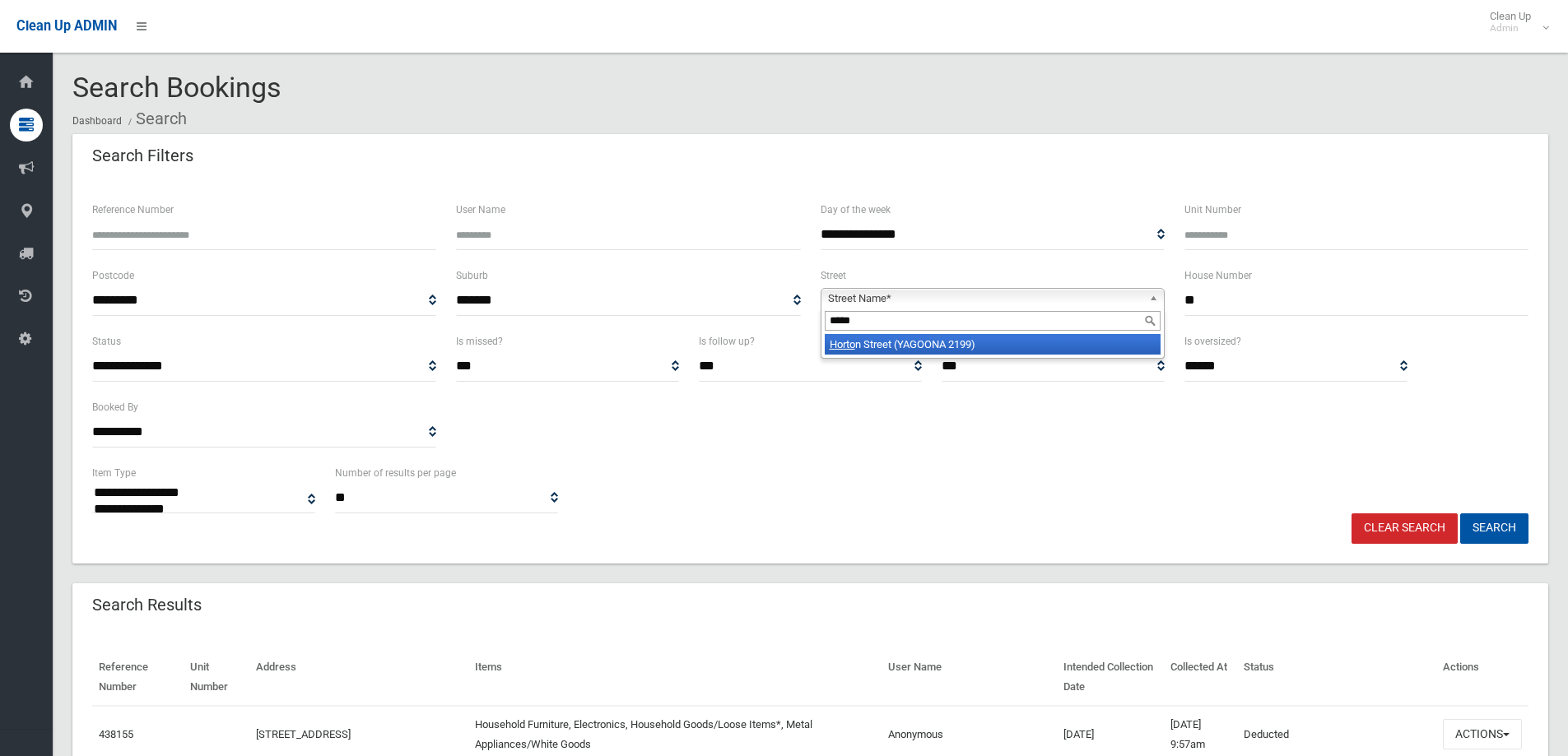
click at [1104, 349] on li "Horto n Street (YAGOONA 2199)" at bounding box center [993, 345] width 336 height 21
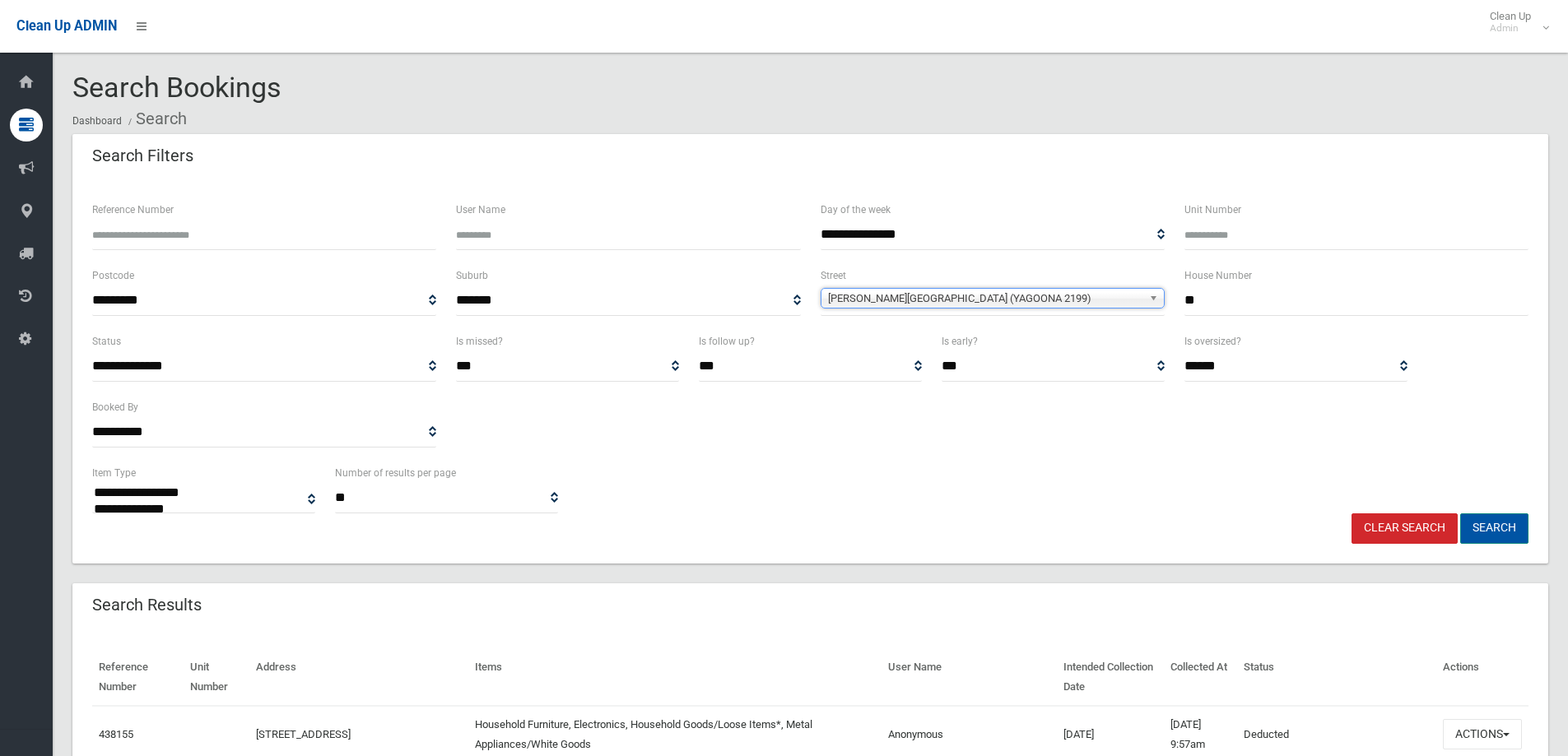
click at [1503, 533] on button "Search" at bounding box center [1494, 528] width 69 height 30
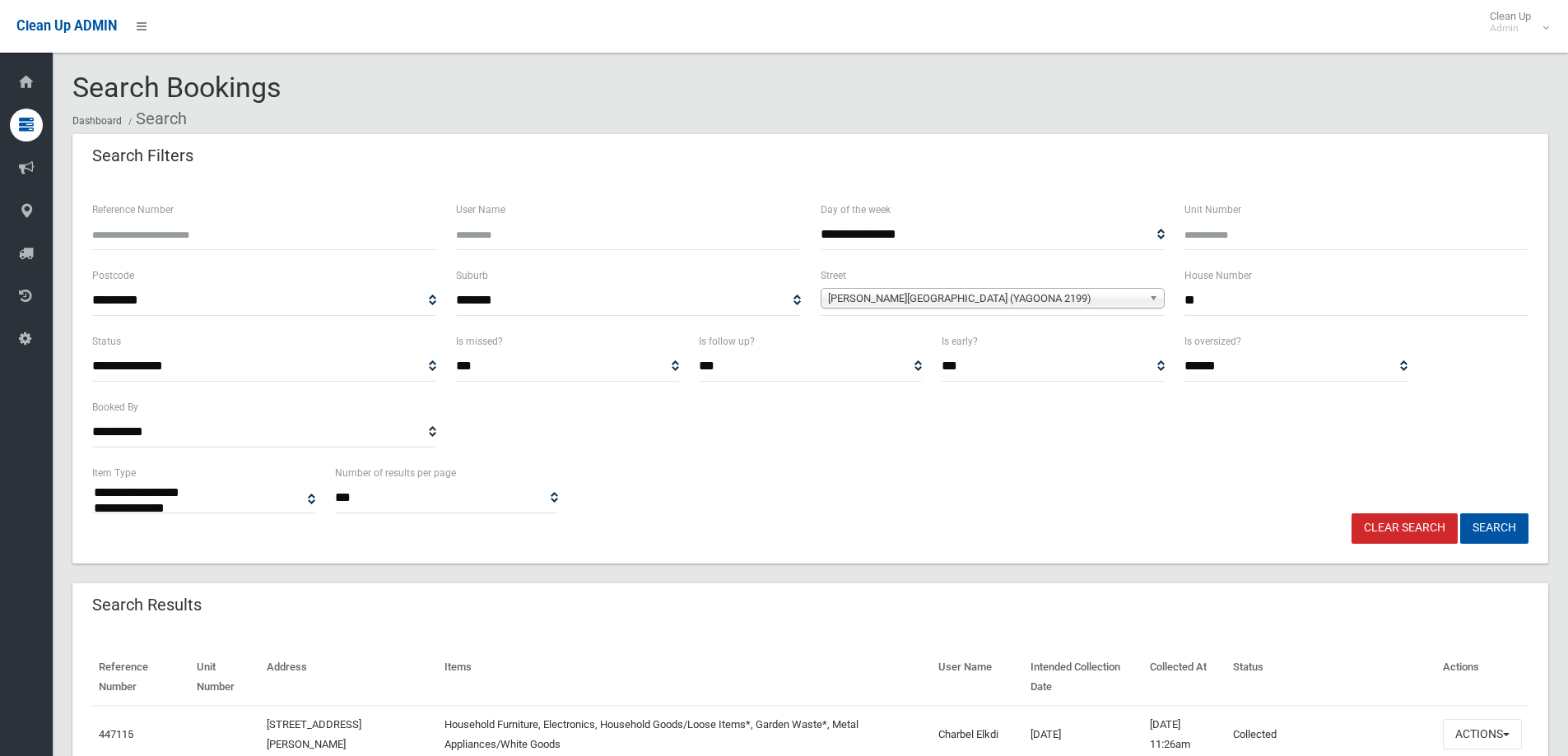
select select
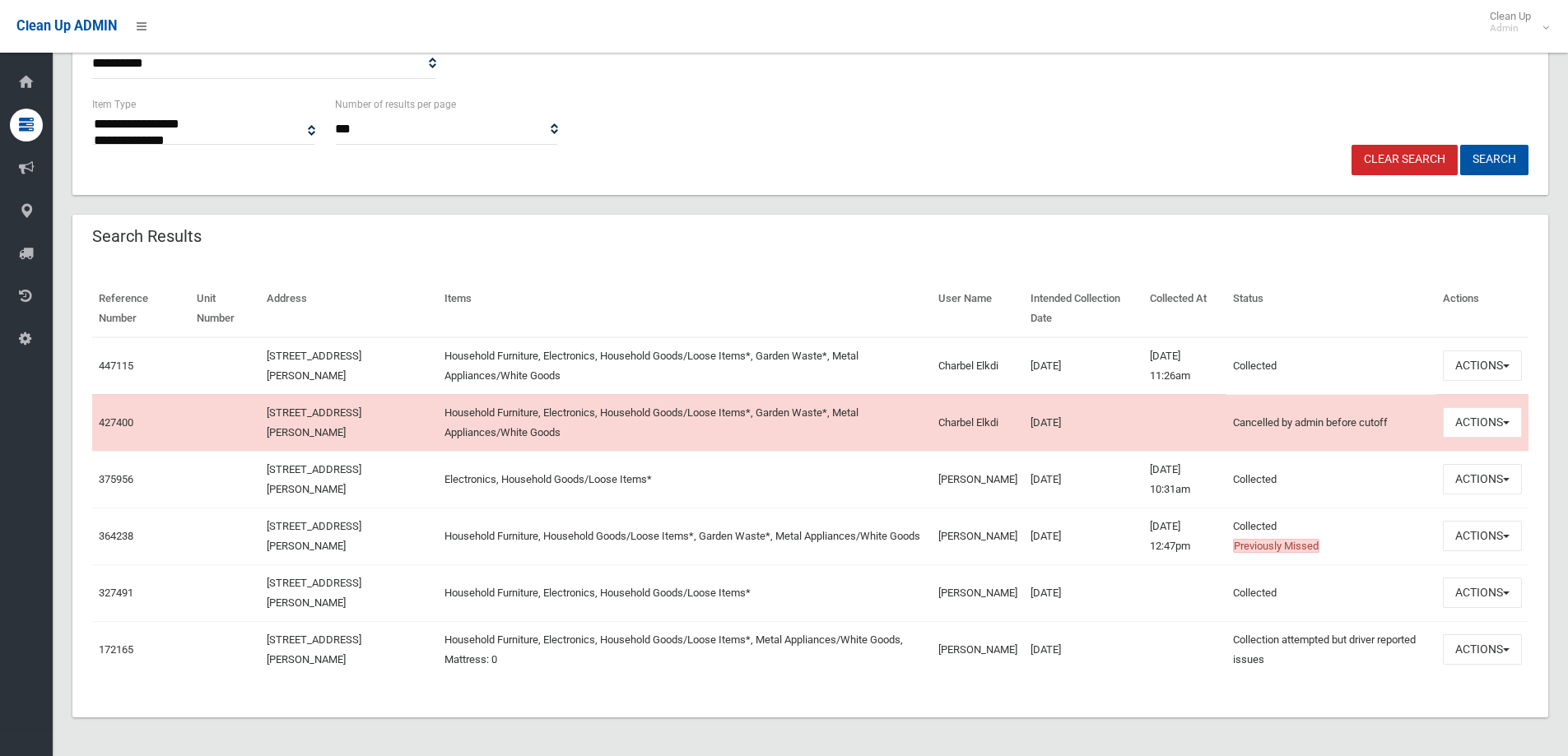
scroll to position [370, 0]
click at [1498, 365] on button "Actions" at bounding box center [1482, 365] width 79 height 30
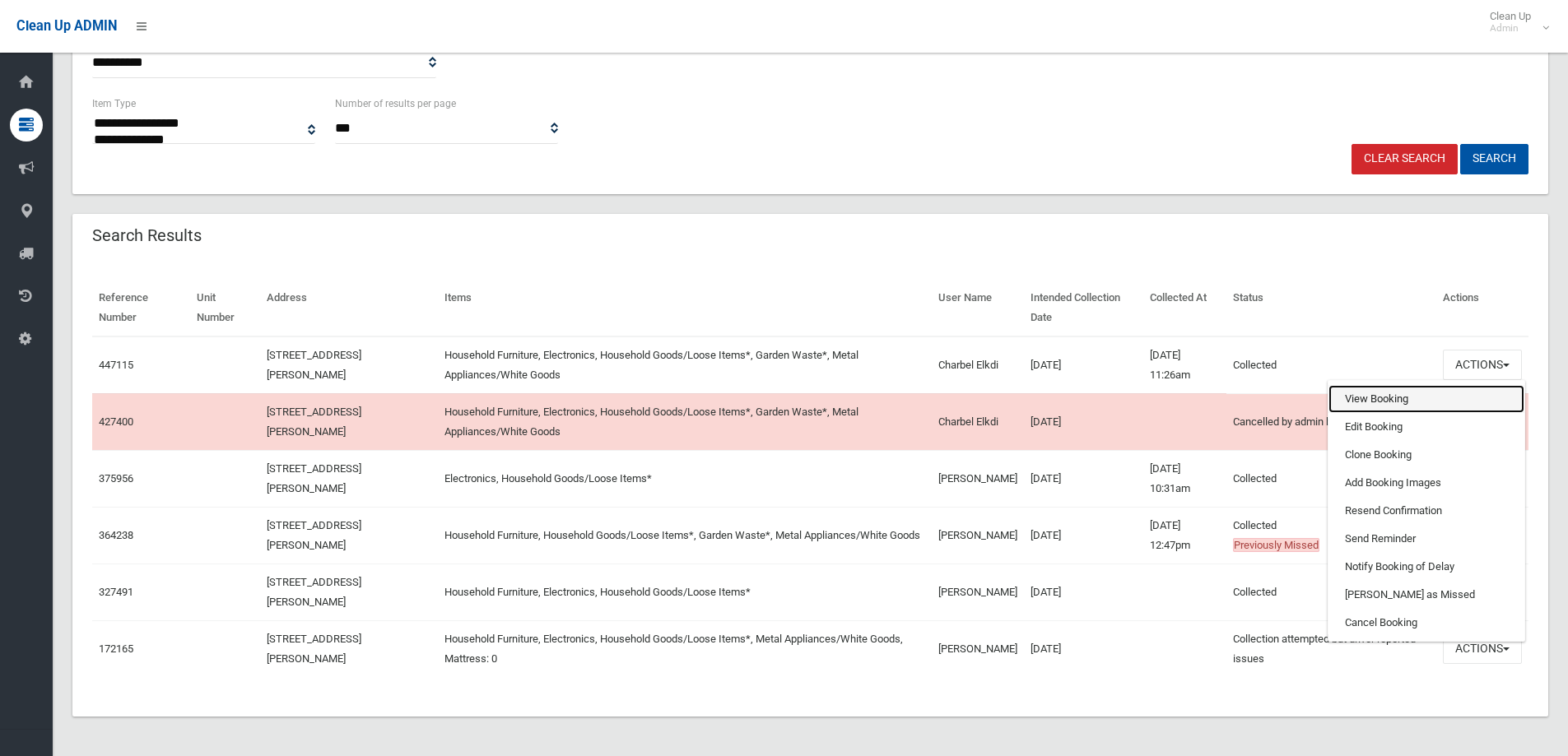
click at [1411, 405] on link "View Booking" at bounding box center [1426, 399] width 196 height 28
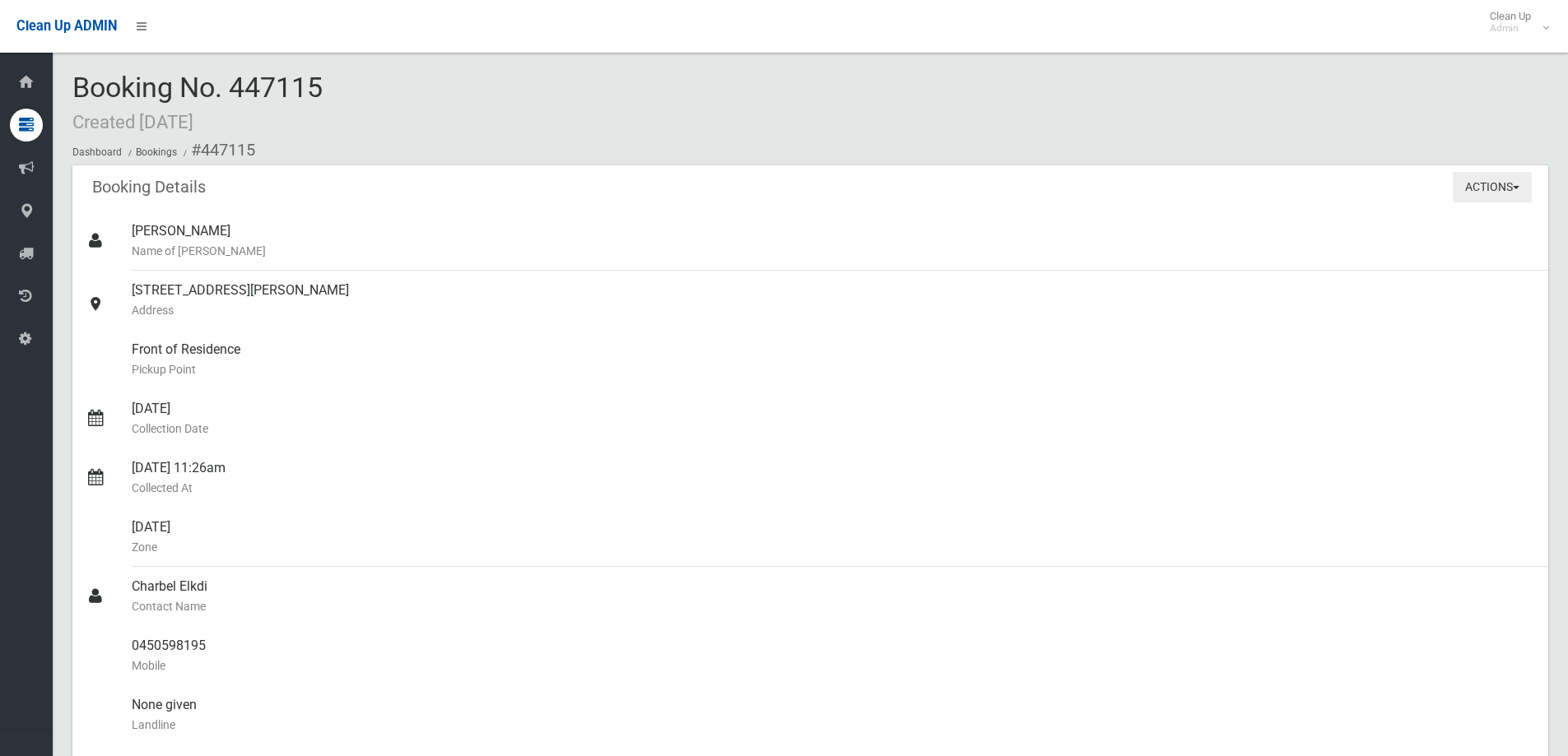
click at [1505, 173] on button "Actions" at bounding box center [1492, 187] width 79 height 30
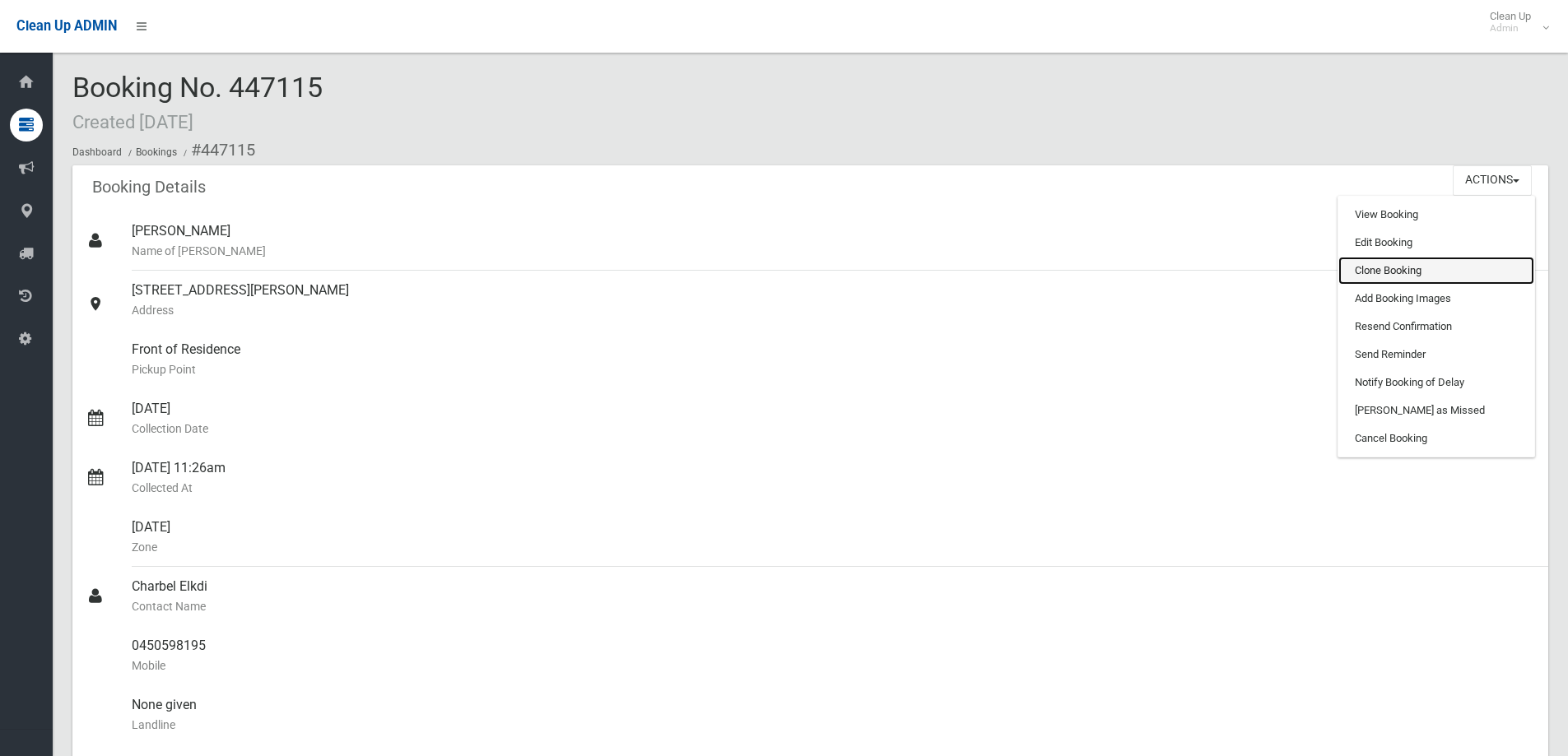
click at [1410, 267] on link "Clone Booking" at bounding box center [1436, 271] width 196 height 28
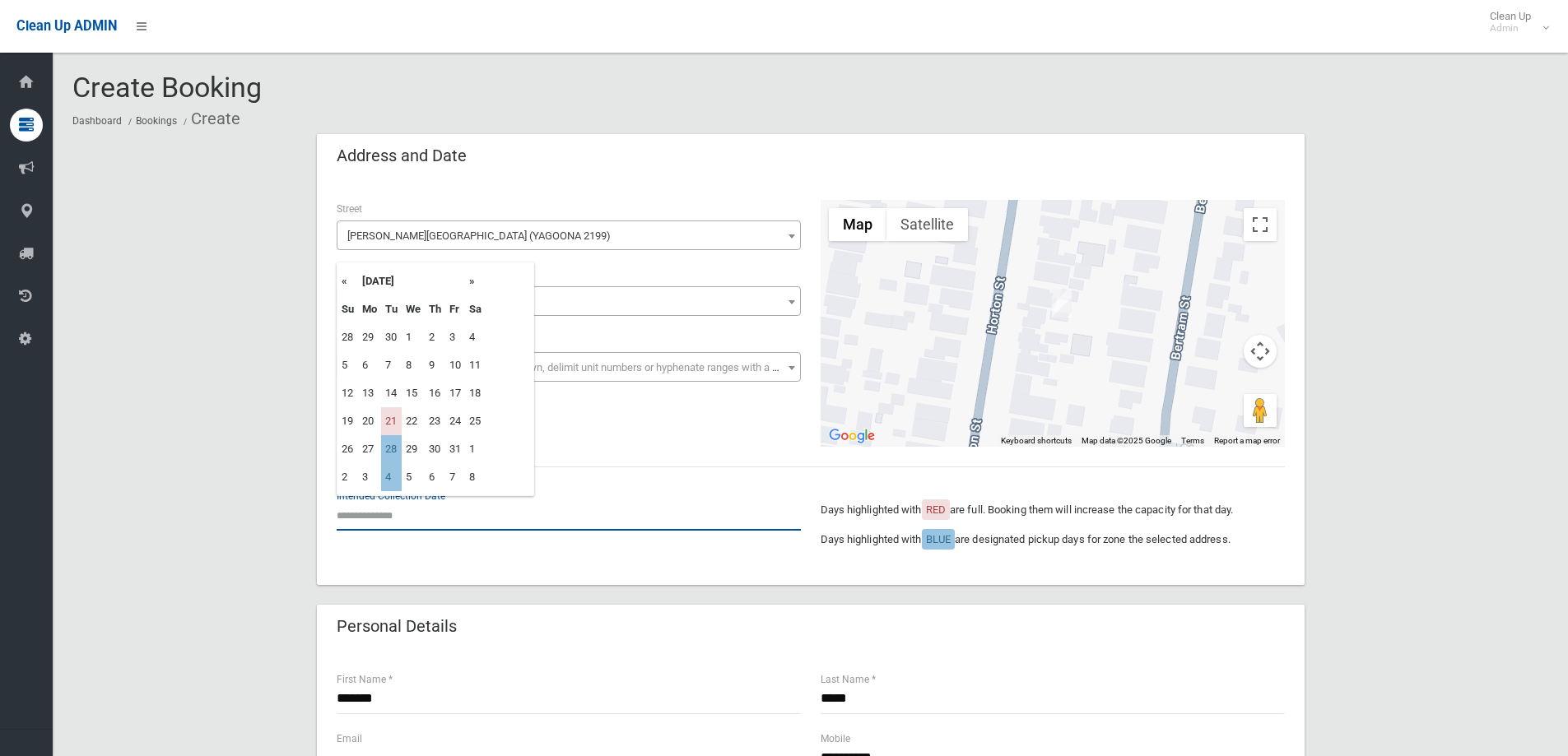
click at [392, 514] on input "text" at bounding box center [569, 515] width 465 height 30
click at [393, 453] on td "28" at bounding box center [392, 449] width 21 height 28
type input "**********"
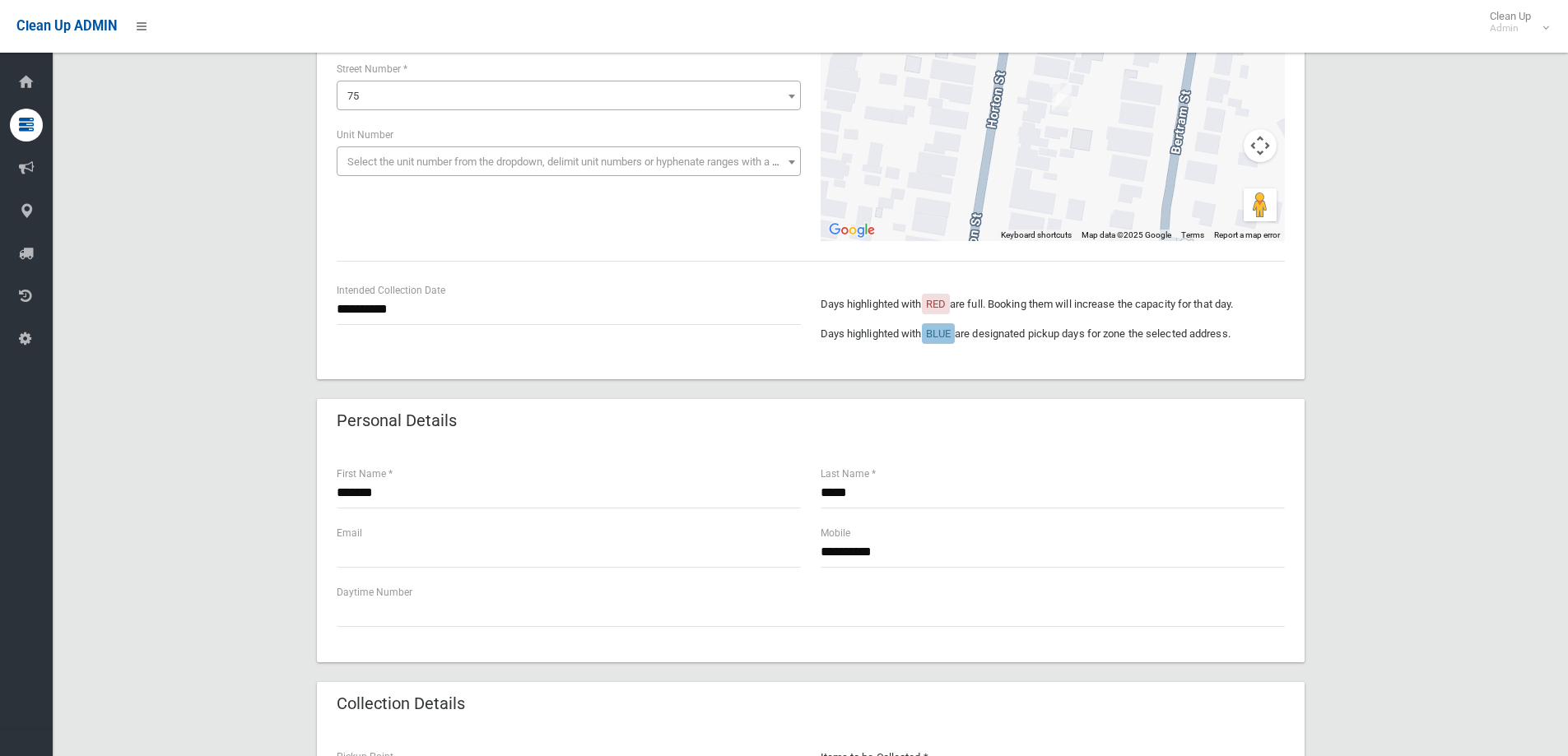
scroll to position [247, 0]
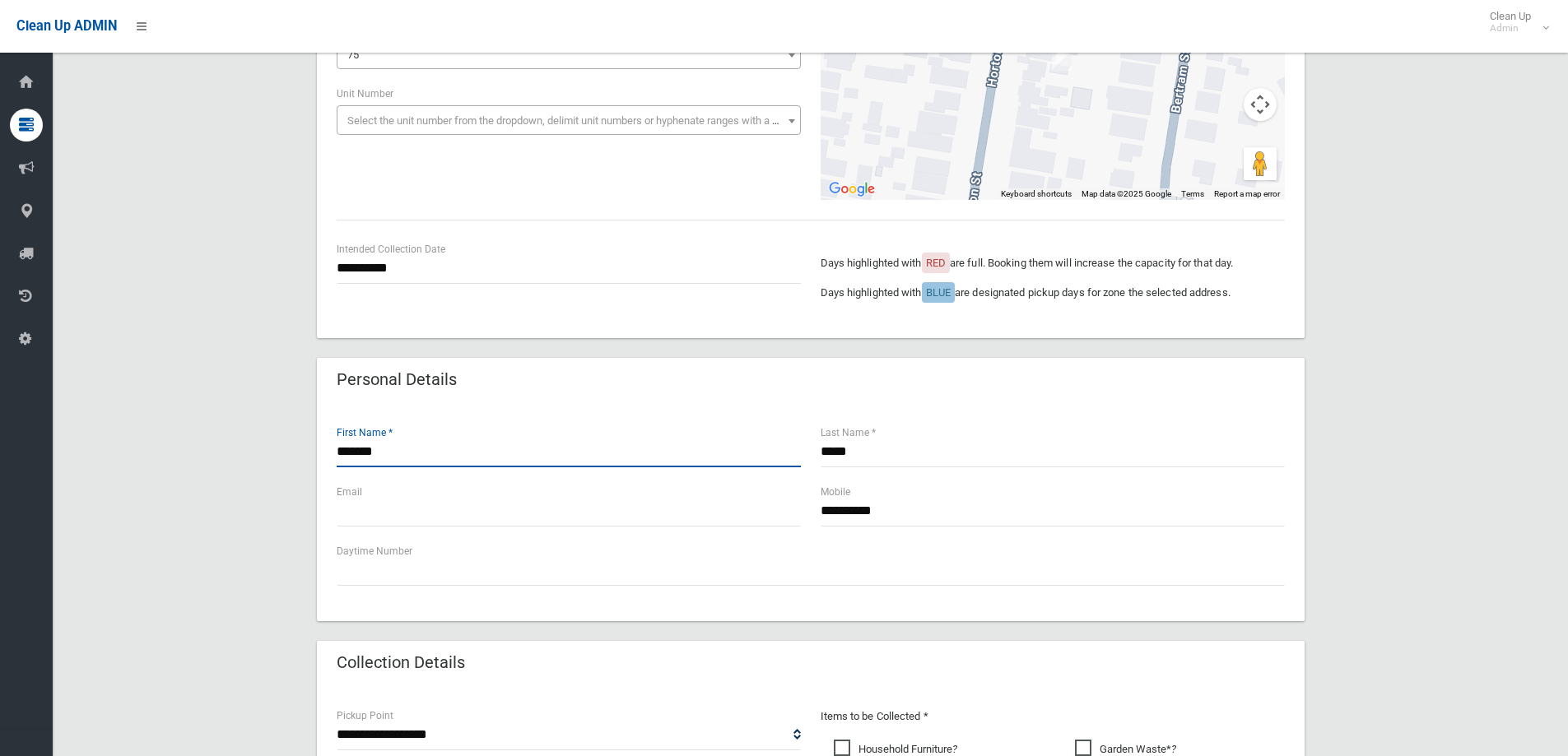
drag, startPoint x: 404, startPoint y: 458, endPoint x: 235, endPoint y: 460, distance: 169.0
click at [235, 460] on div "**********" at bounding box center [810, 605] width 1476 height 1435
type input "********"
click at [868, 450] on input "*****" at bounding box center [1053, 452] width 465 height 30
type input "*"
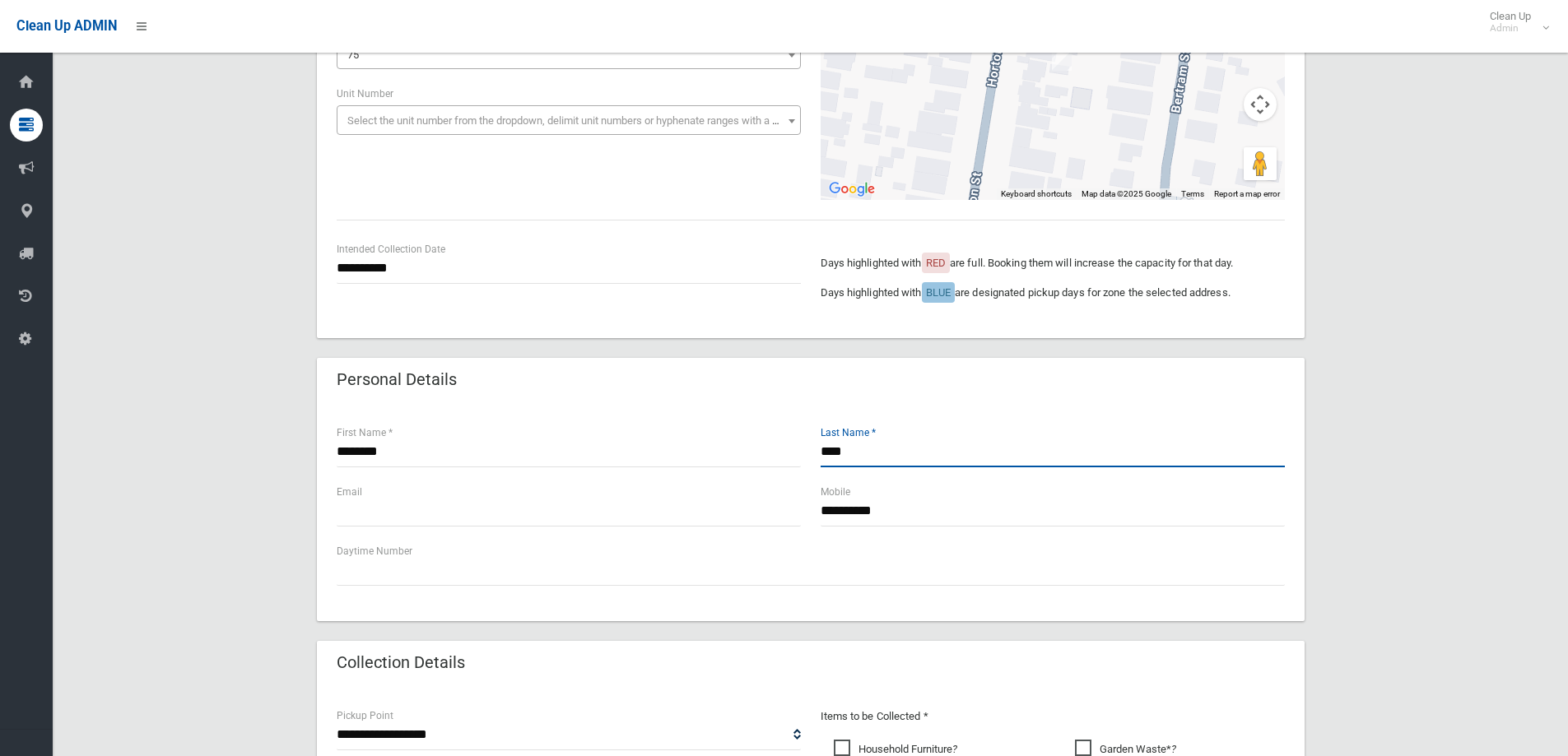
type input "****"
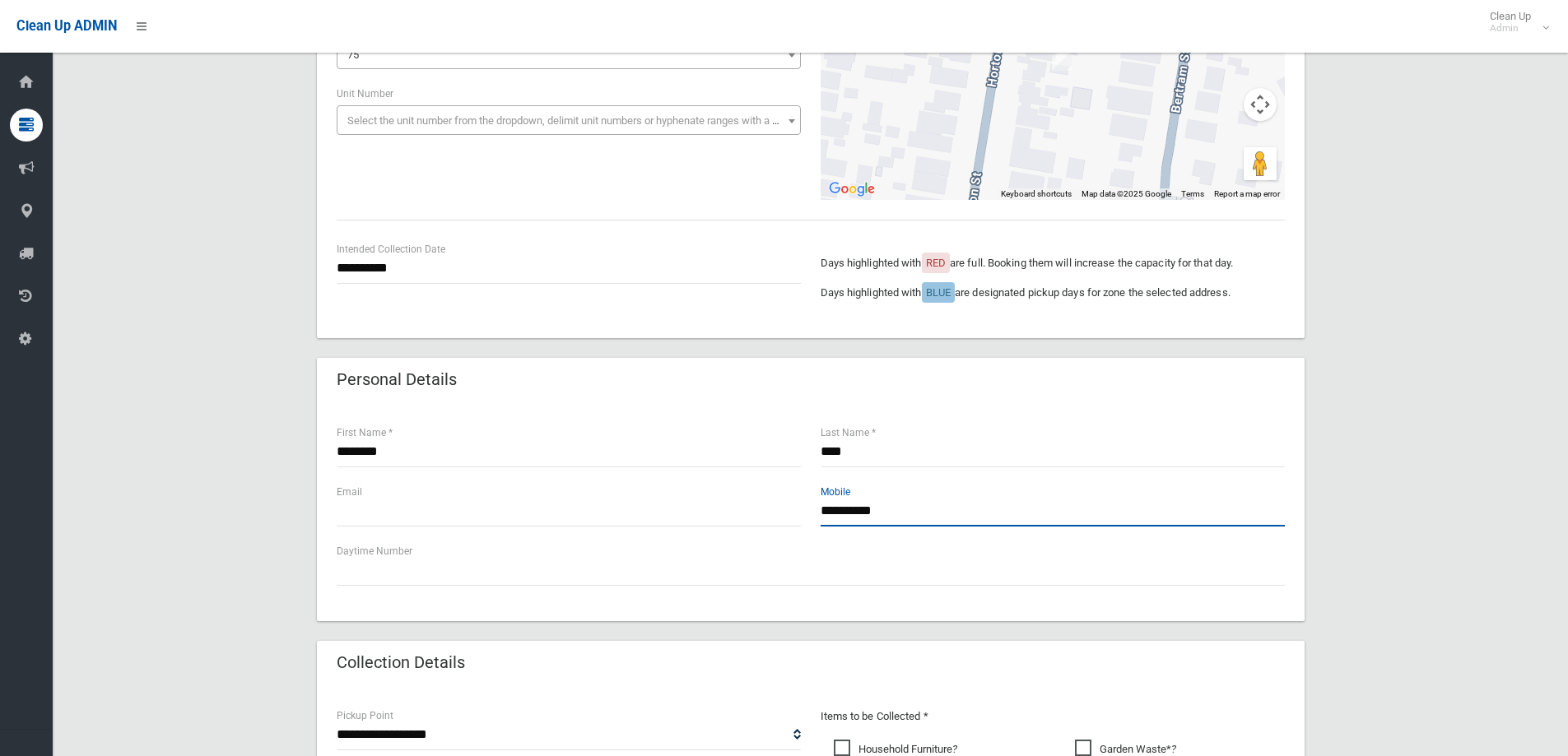
drag, startPoint x: 936, startPoint y: 517, endPoint x: 725, endPoint y: 526, distance: 211.2
click at [725, 526] on div "**********" at bounding box center [811, 512] width 968 height 59
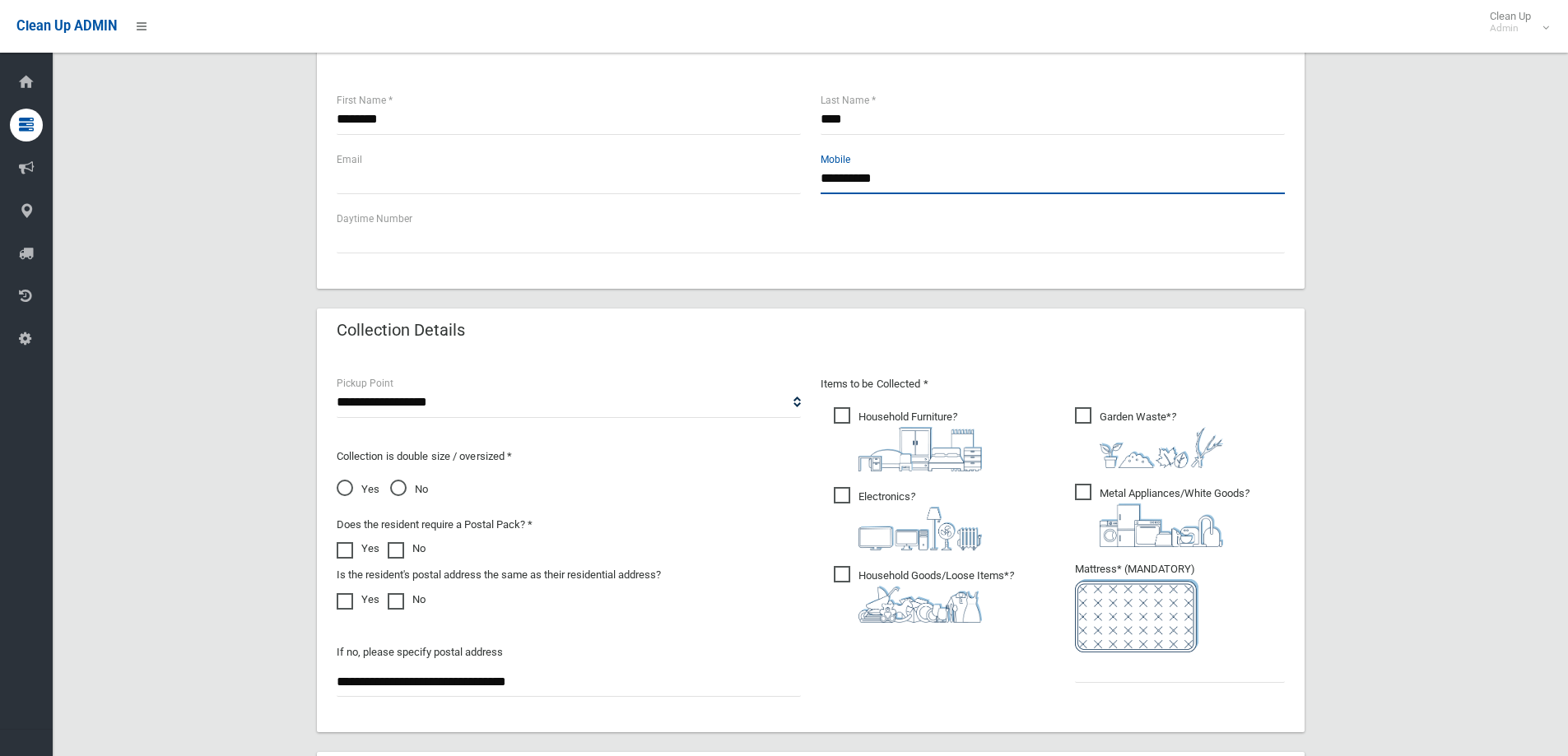
scroll to position [659, 0]
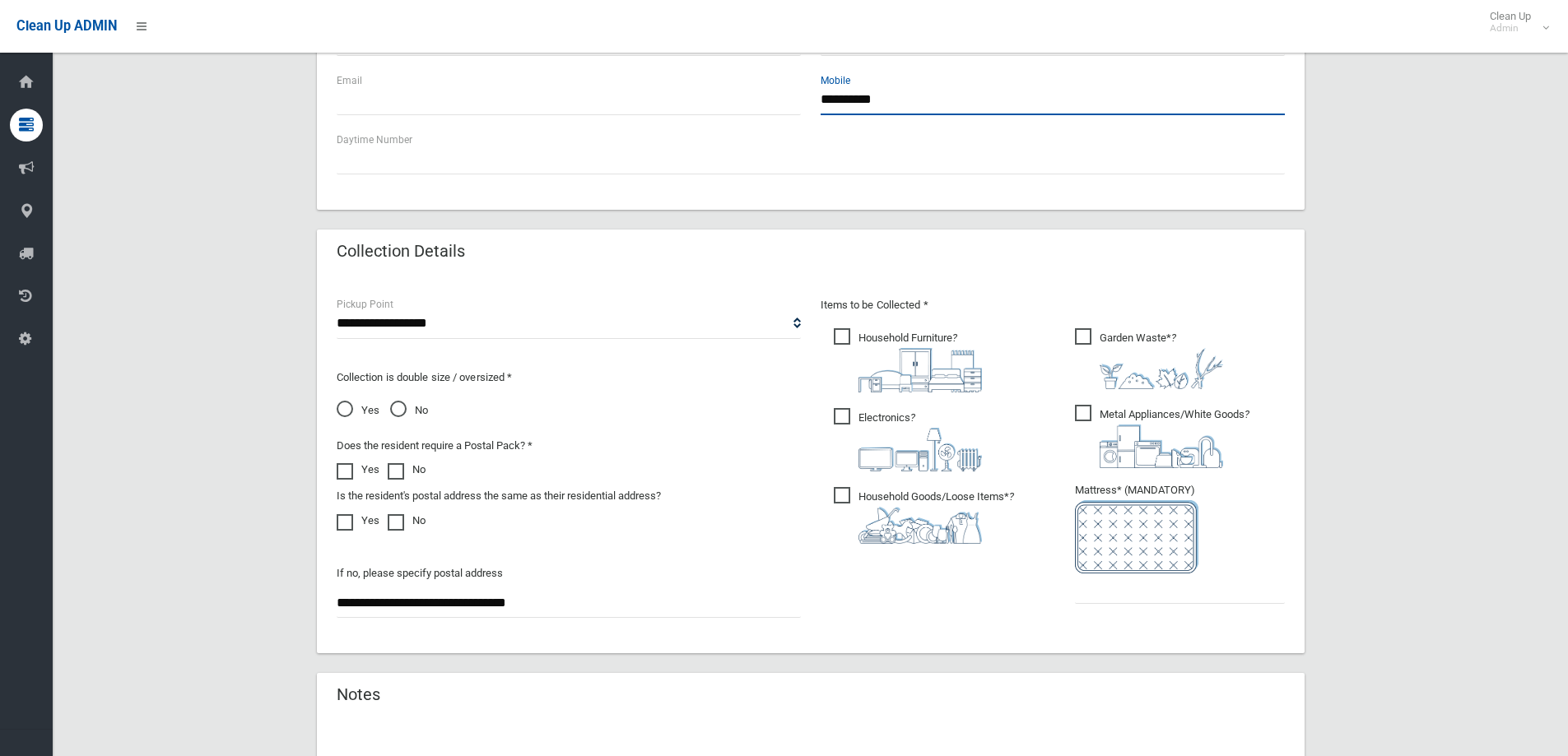
type input "**********"
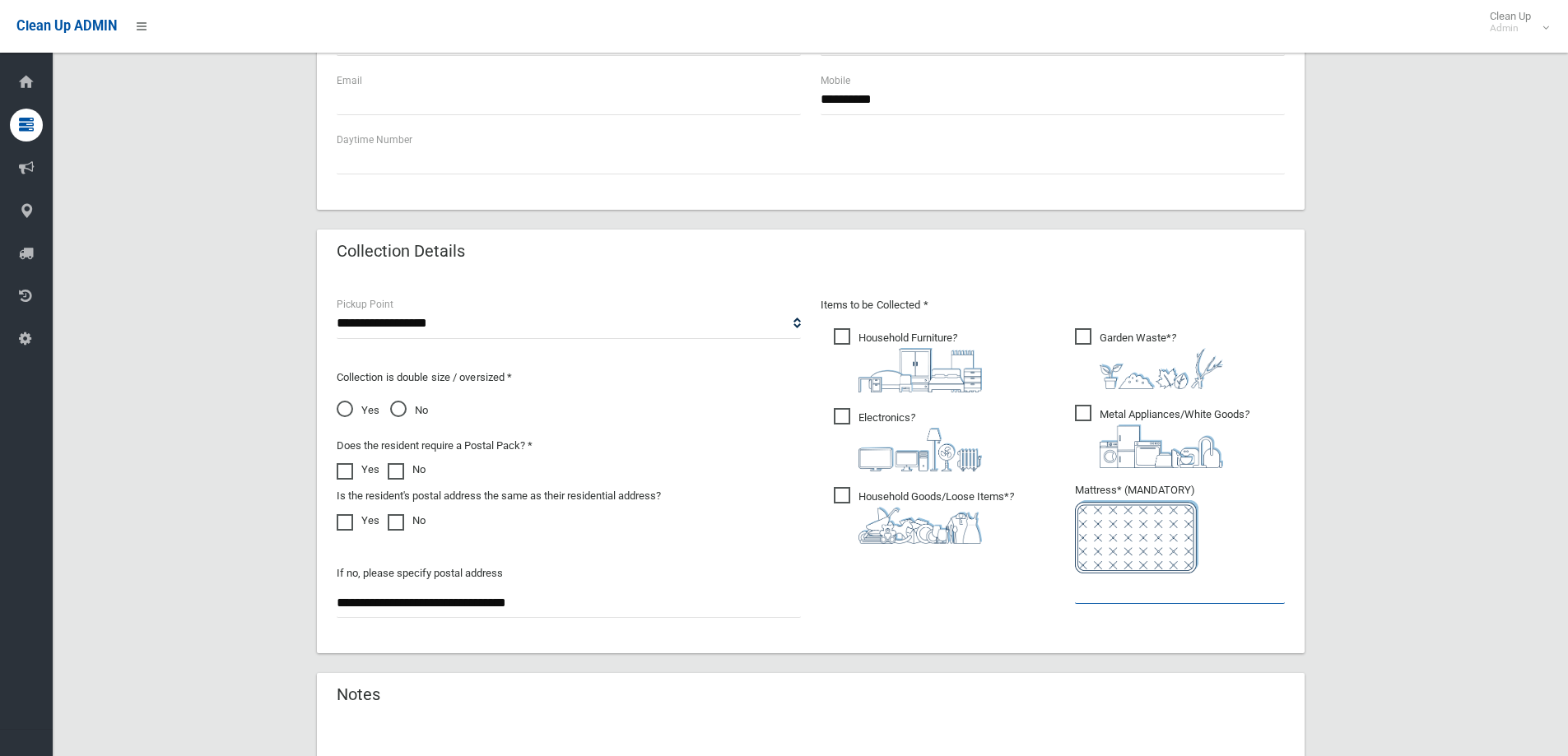
click at [1085, 591] on input "text" at bounding box center [1179, 588] width 210 height 30
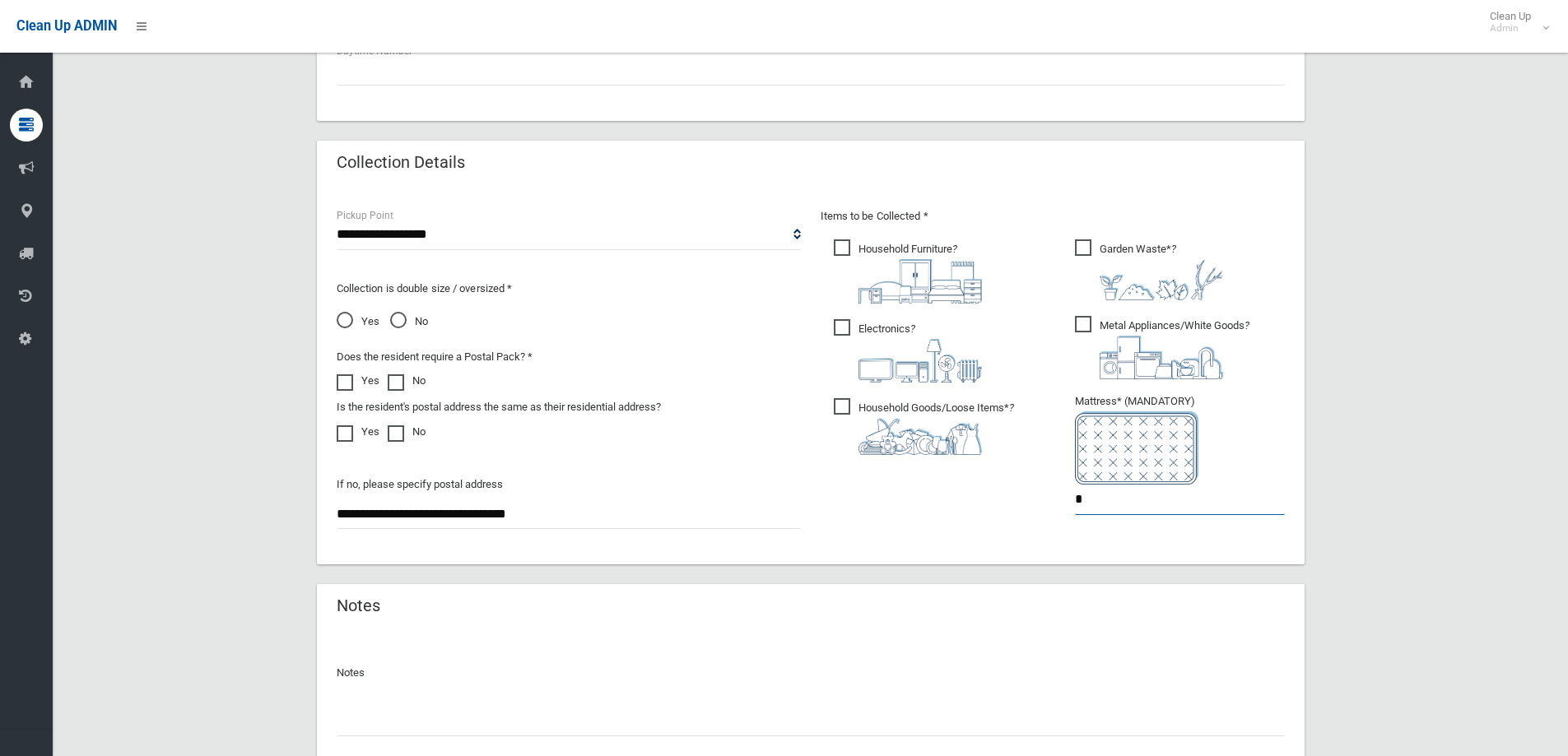
scroll to position [873, 0]
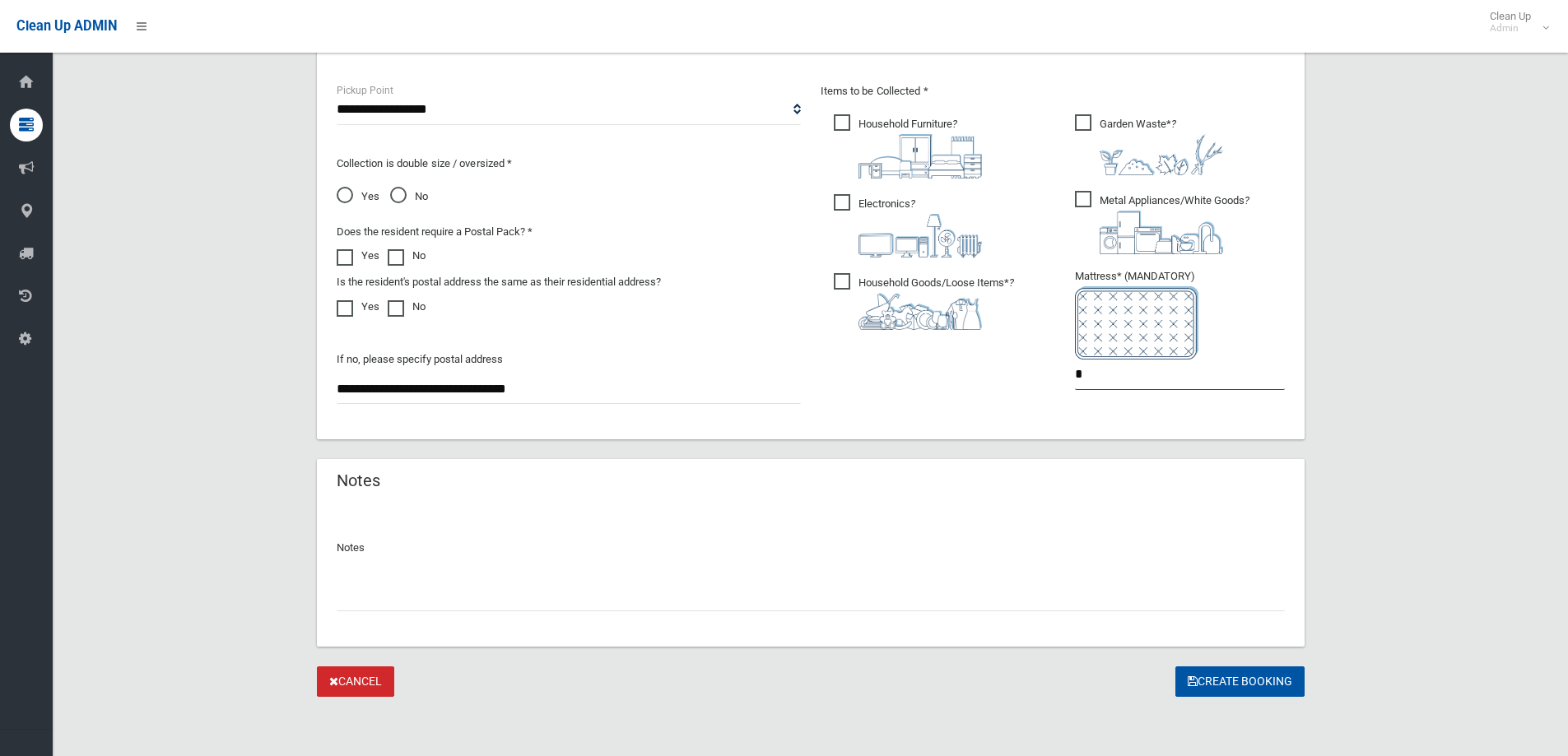
type input "*"
click at [426, 600] on input "text" at bounding box center [811, 596] width 948 height 30
click at [346, 598] on input "**********" at bounding box center [811, 596] width 948 height 30
click at [439, 595] on input "**********" at bounding box center [811, 596] width 948 height 30
type input "**********"
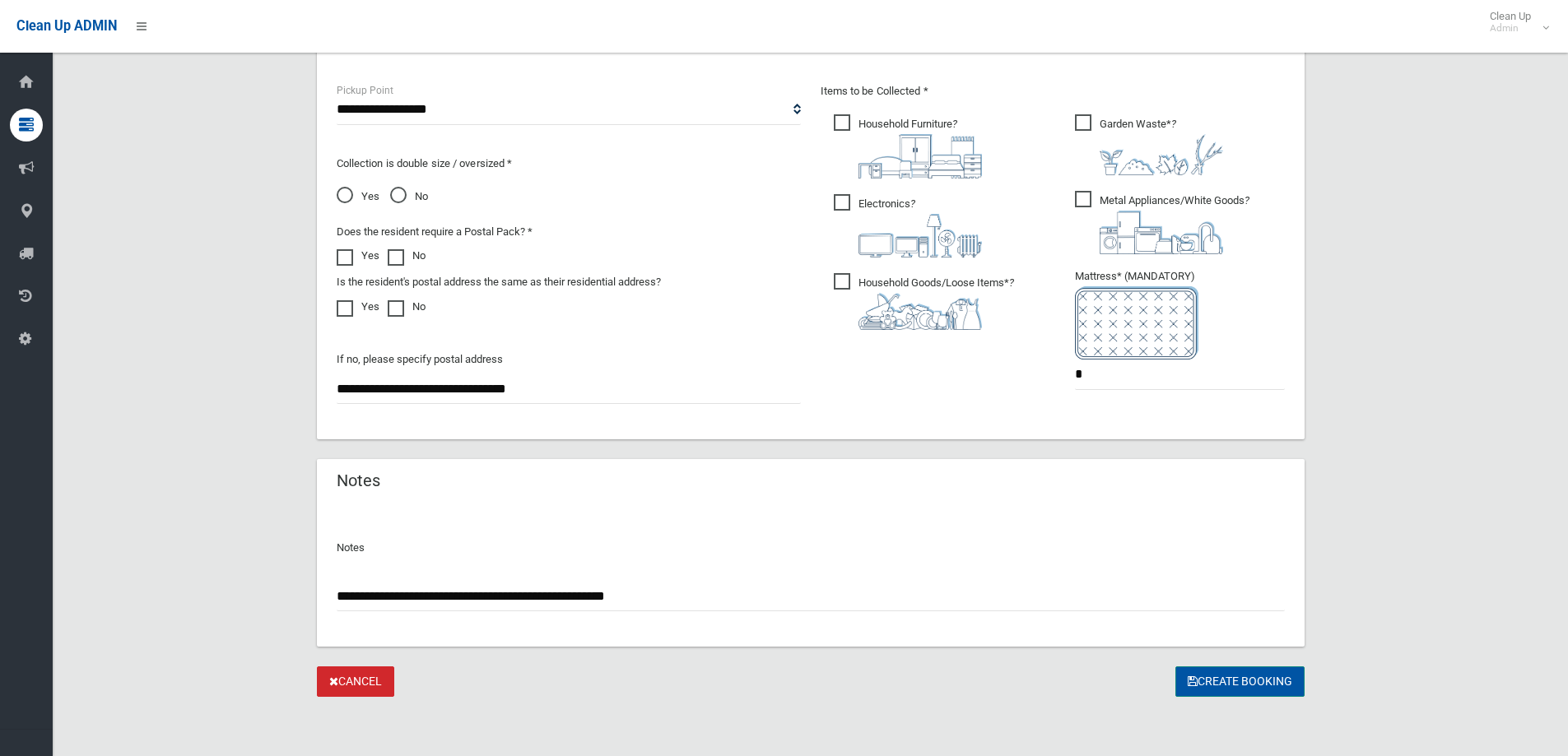
click at [1276, 679] on button "Create Booking" at bounding box center [1240, 681] width 130 height 30
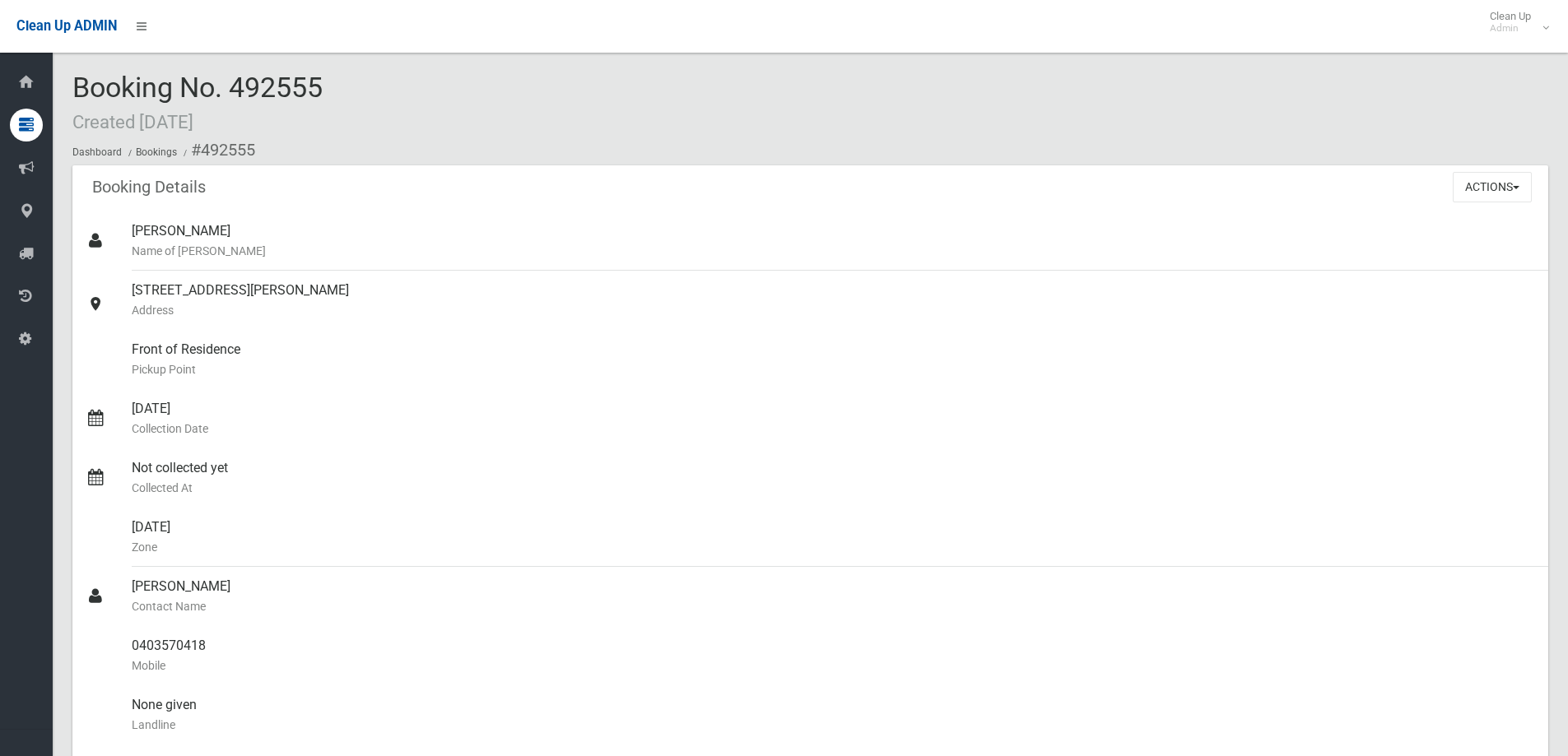
drag, startPoint x: 914, startPoint y: 205, endPoint x: 617, endPoint y: 162, distance: 300.1
click at [914, 205] on div "Booking Details Actions View Booking Edit Booking Clone Booking Add Booking Ima…" at bounding box center [810, 188] width 1476 height 46
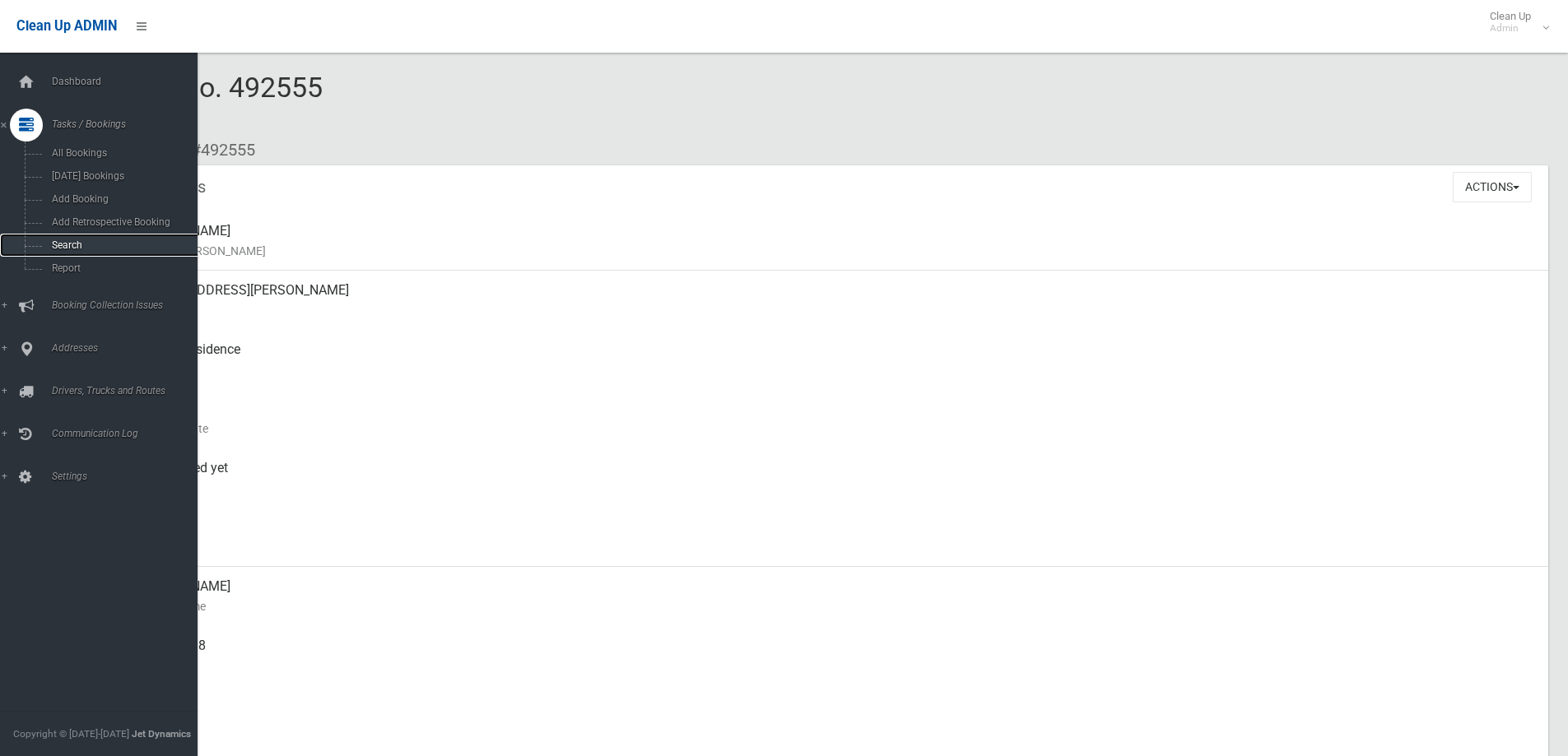
drag, startPoint x: 81, startPoint y: 245, endPoint x: 104, endPoint y: 244, distance: 23.0
click at [81, 245] on span "Search" at bounding box center [121, 244] width 149 height 11
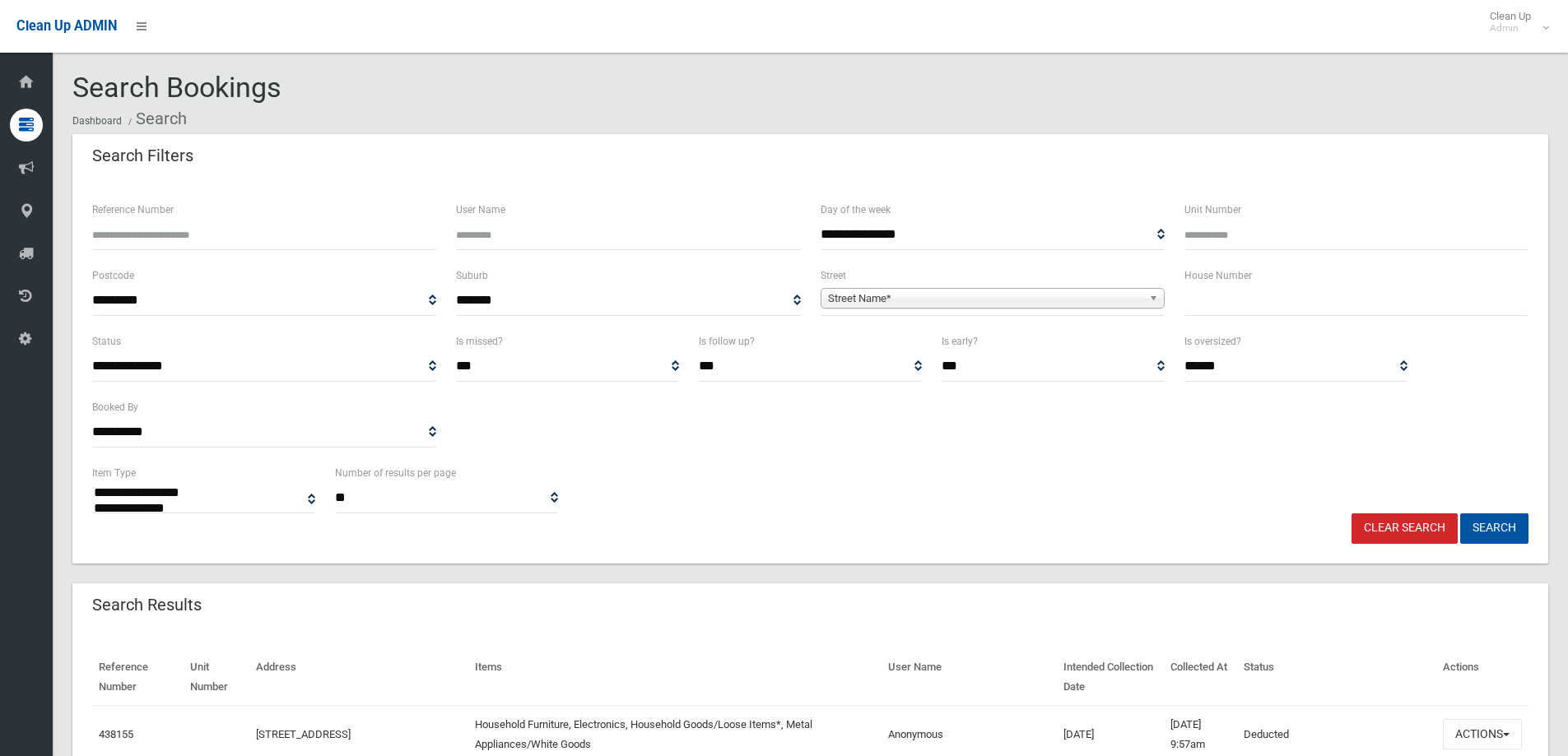
select select
click at [1200, 304] on input "text" at bounding box center [1356, 300] width 344 height 30
type input "**"
click at [1096, 304] on span "Street Name*" at bounding box center [985, 298] width 314 height 20
type input "*******"
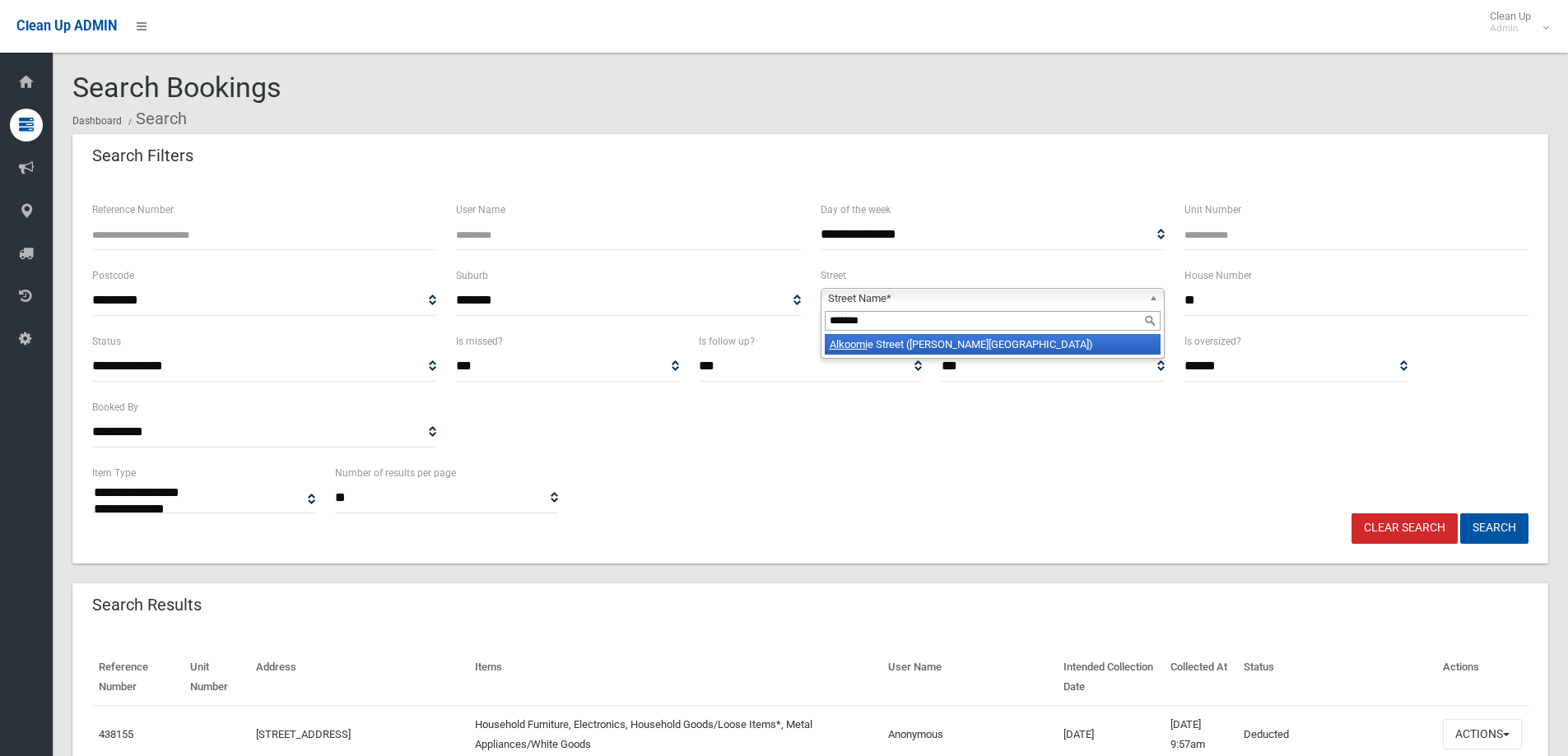
click at [1058, 337] on li "Alkoomi e Street (BEVERLY HILLS 2209)" at bounding box center [993, 345] width 336 height 21
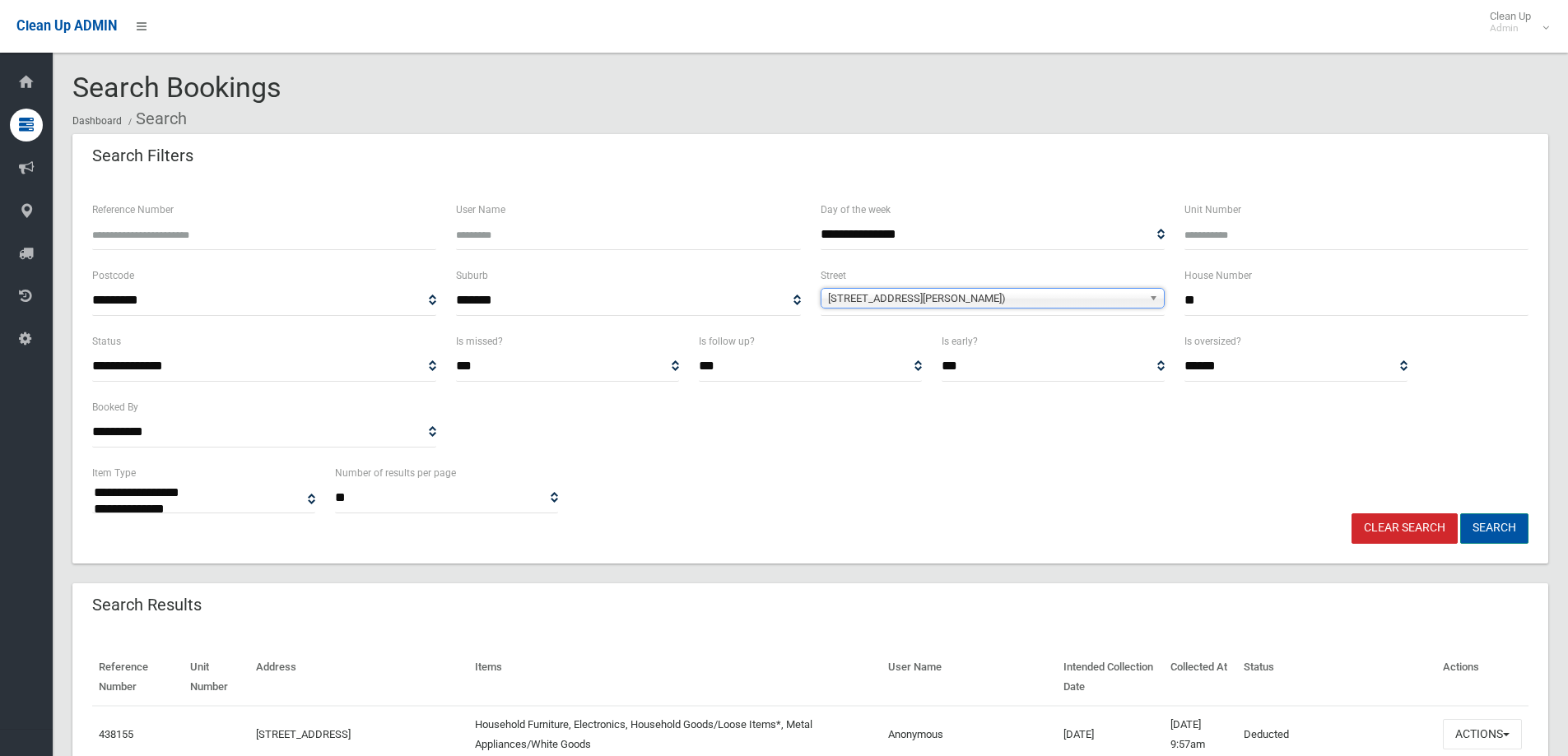
click at [1505, 536] on button "Search" at bounding box center [1494, 528] width 69 height 30
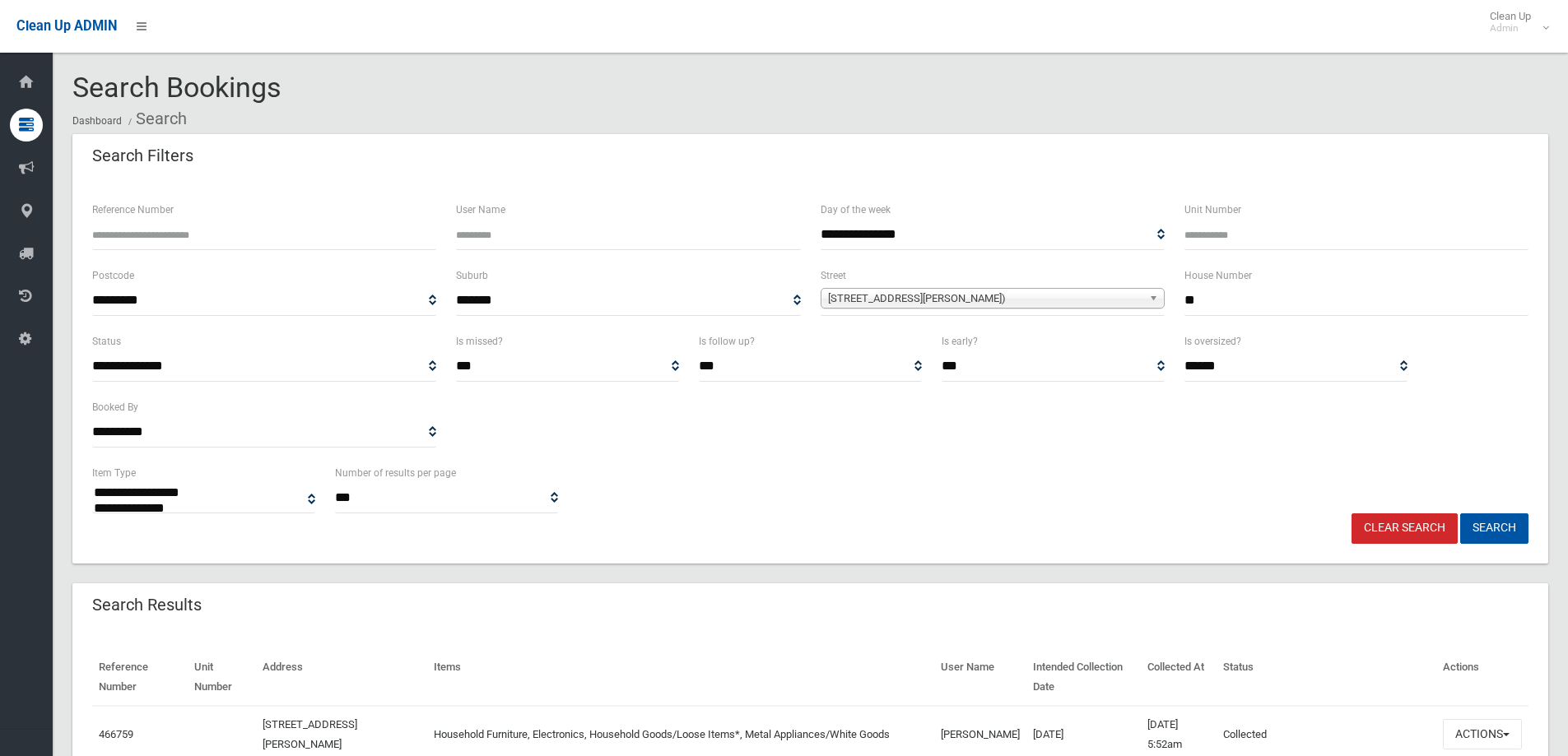
select select
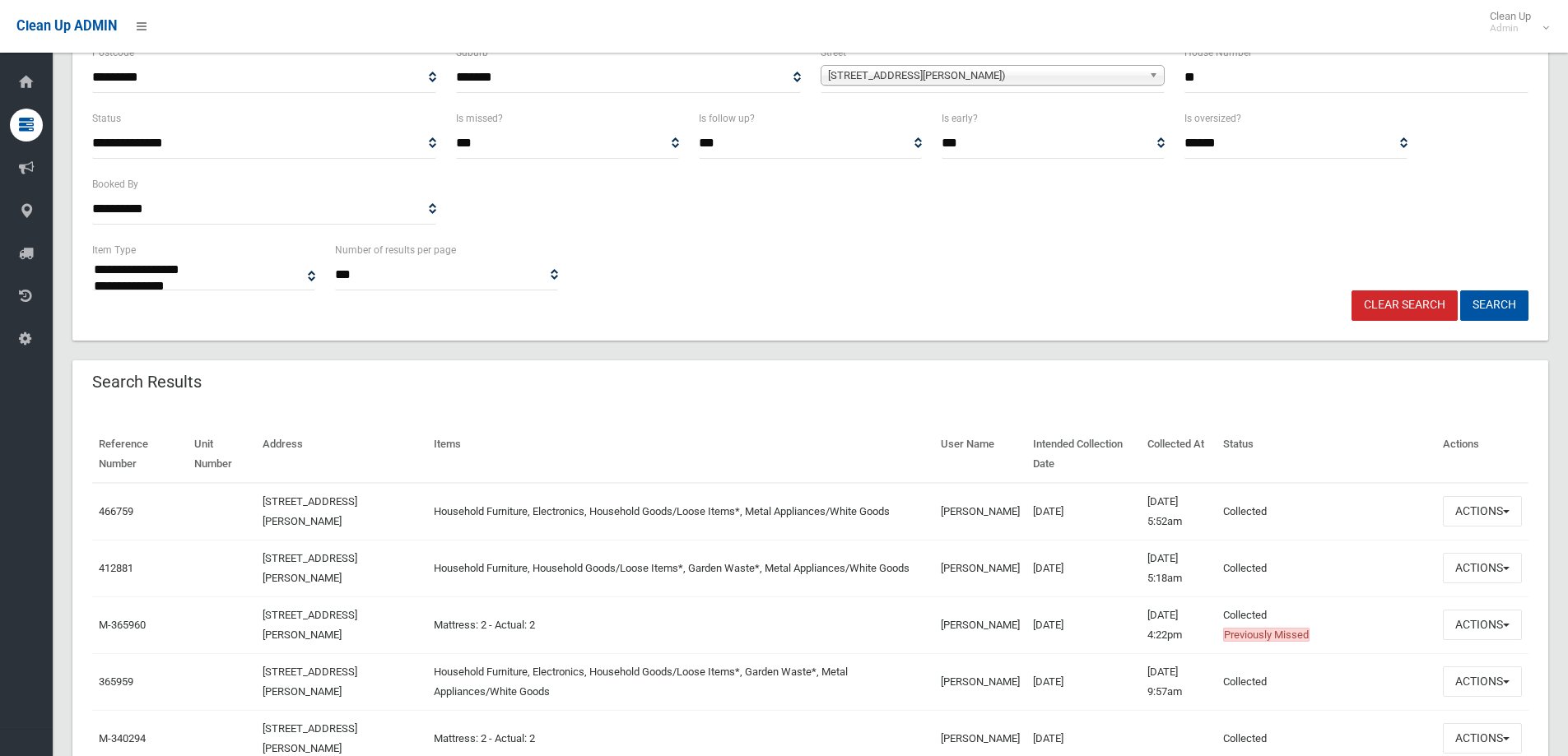
scroll to position [247, 0]
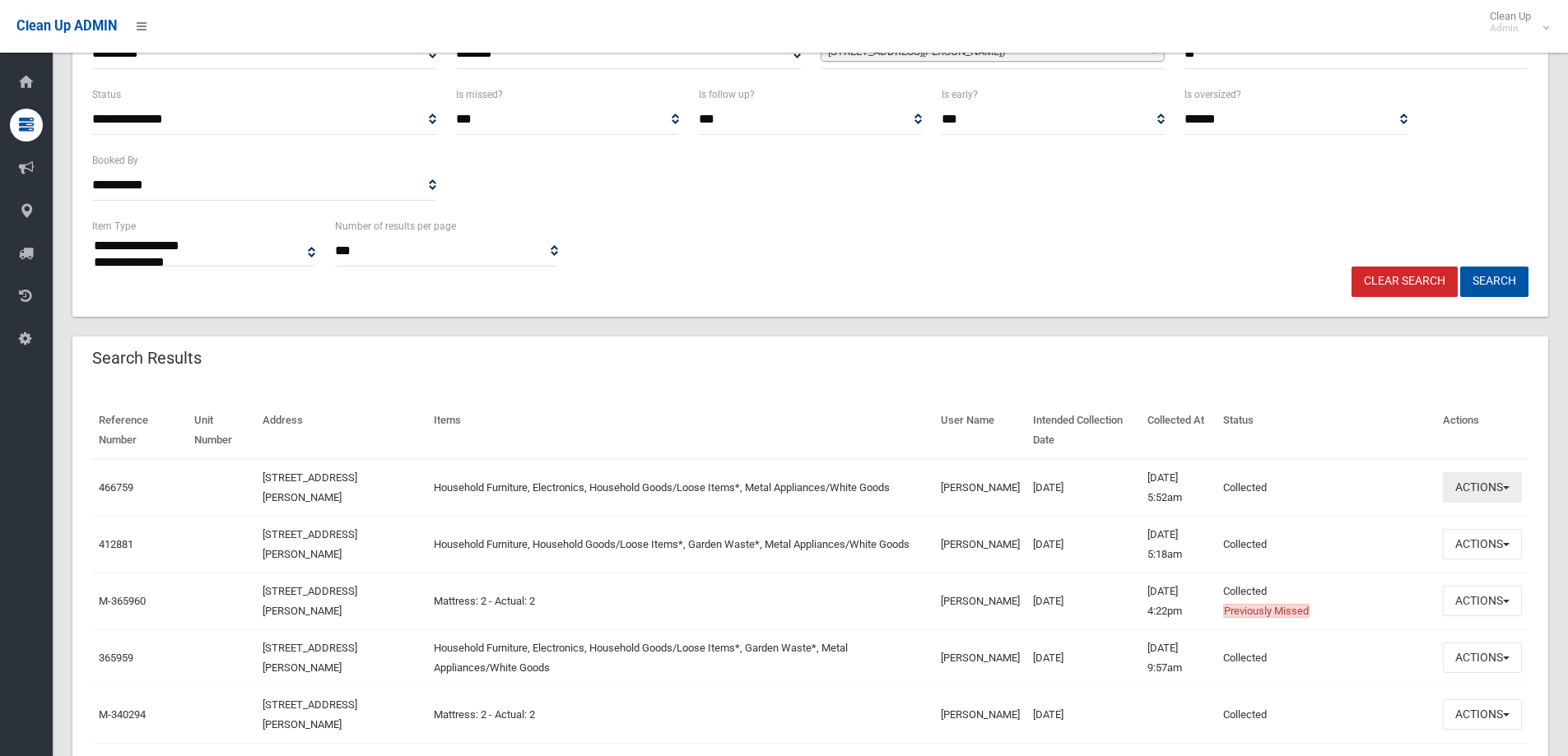
click at [1460, 482] on button "Actions" at bounding box center [1482, 487] width 79 height 30
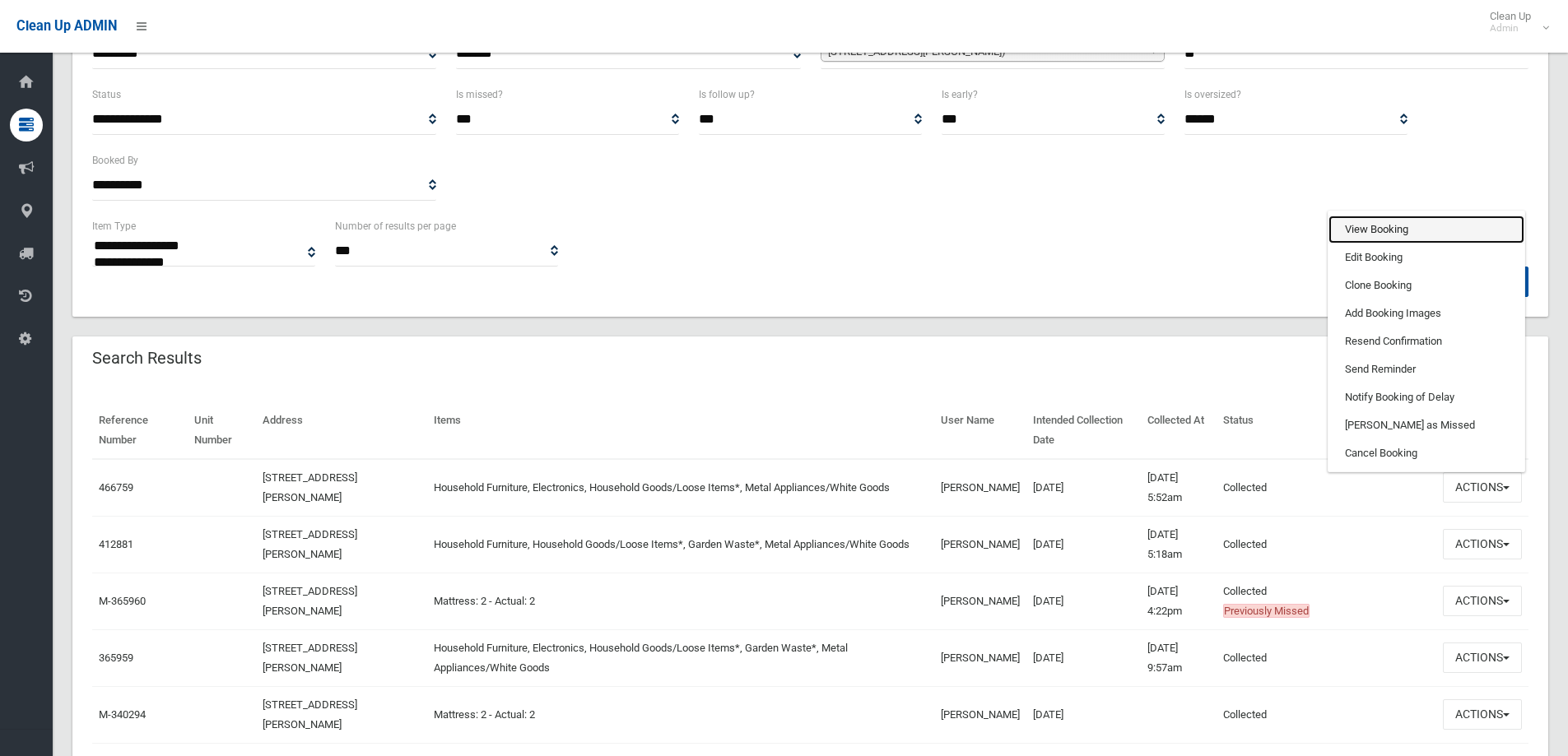
click at [1415, 227] on link "View Booking" at bounding box center [1426, 230] width 196 height 28
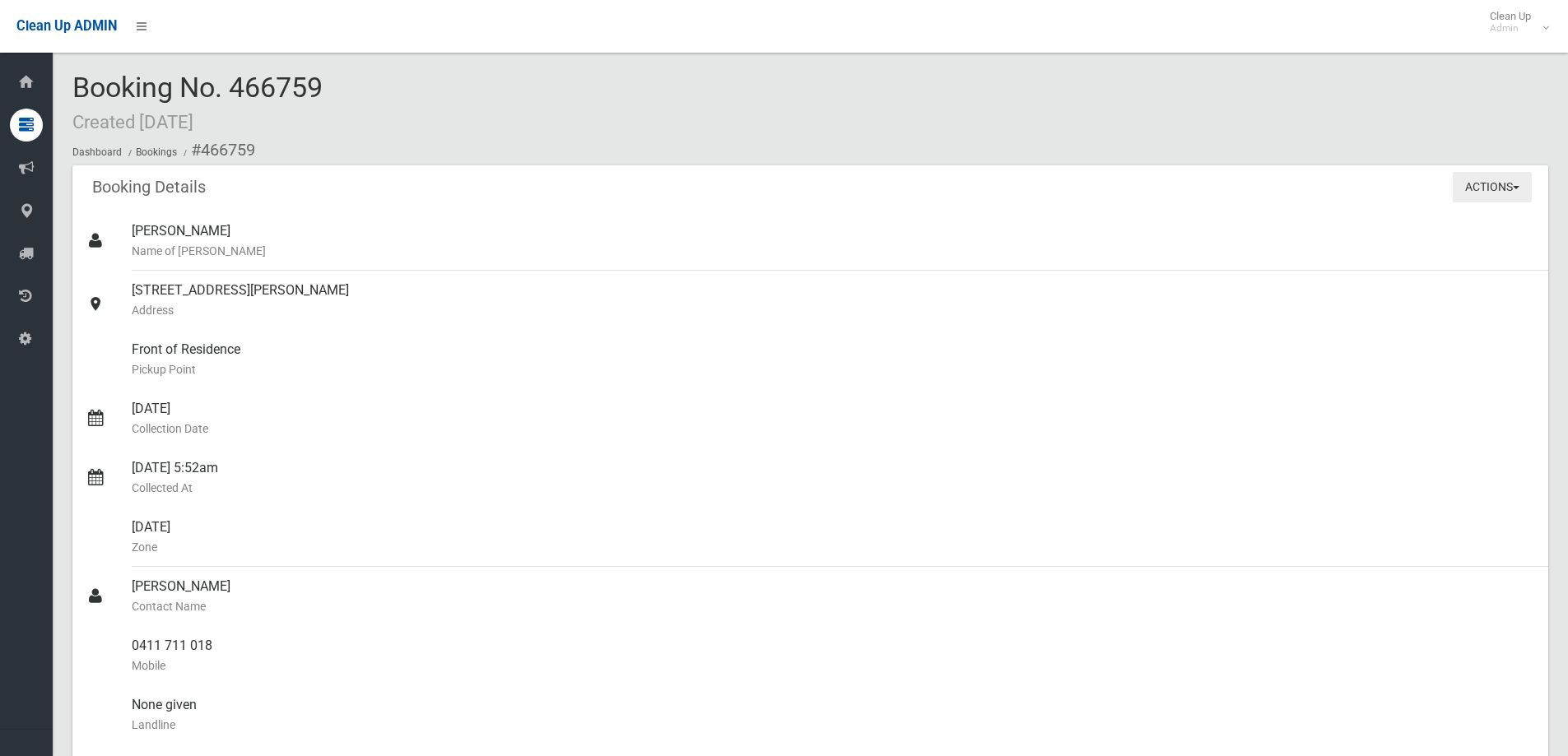
click at [1485, 182] on button "Actions" at bounding box center [1492, 187] width 79 height 30
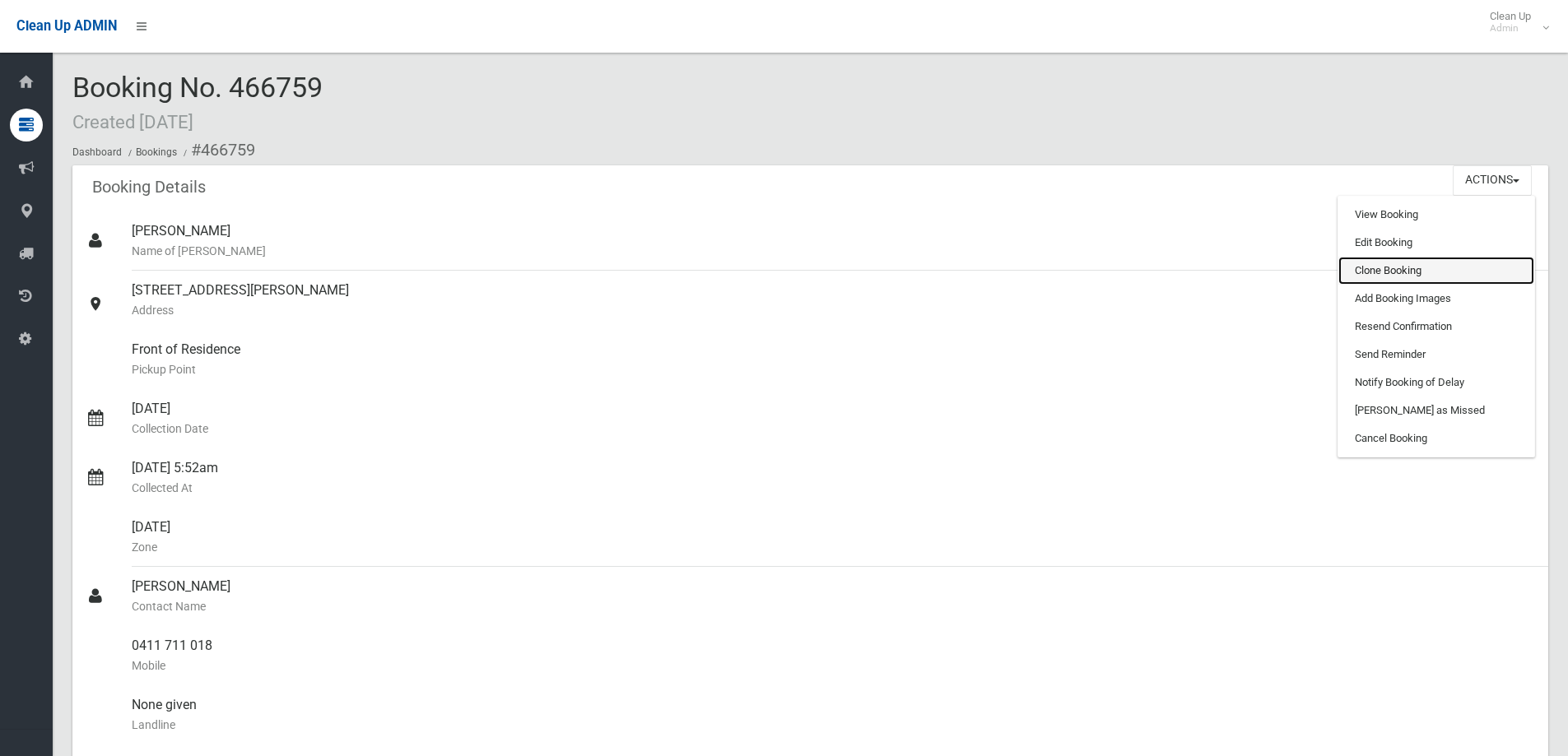
click at [1395, 265] on link "Clone Booking" at bounding box center [1436, 271] width 196 height 28
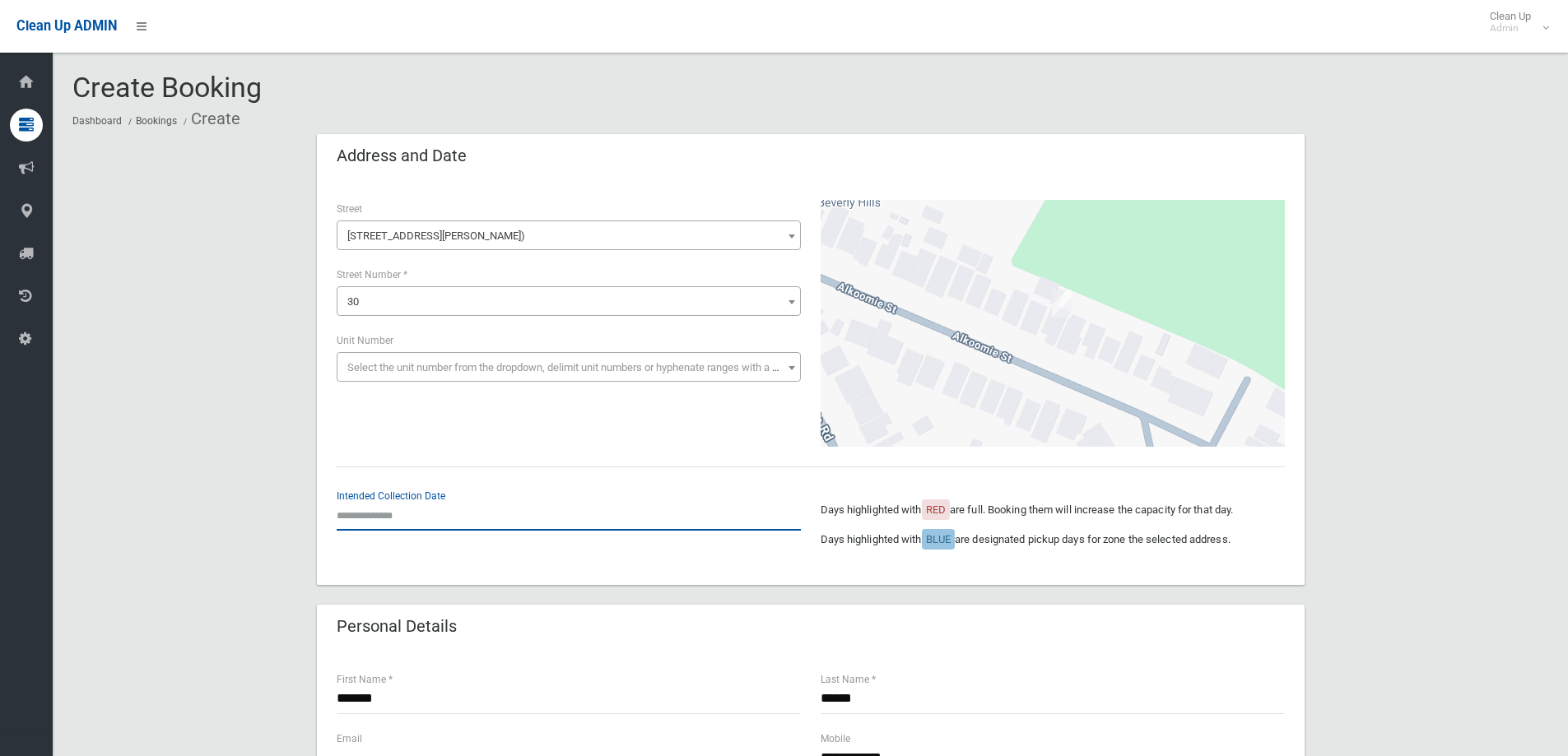
click at [417, 523] on input "text" at bounding box center [569, 515] width 465 height 30
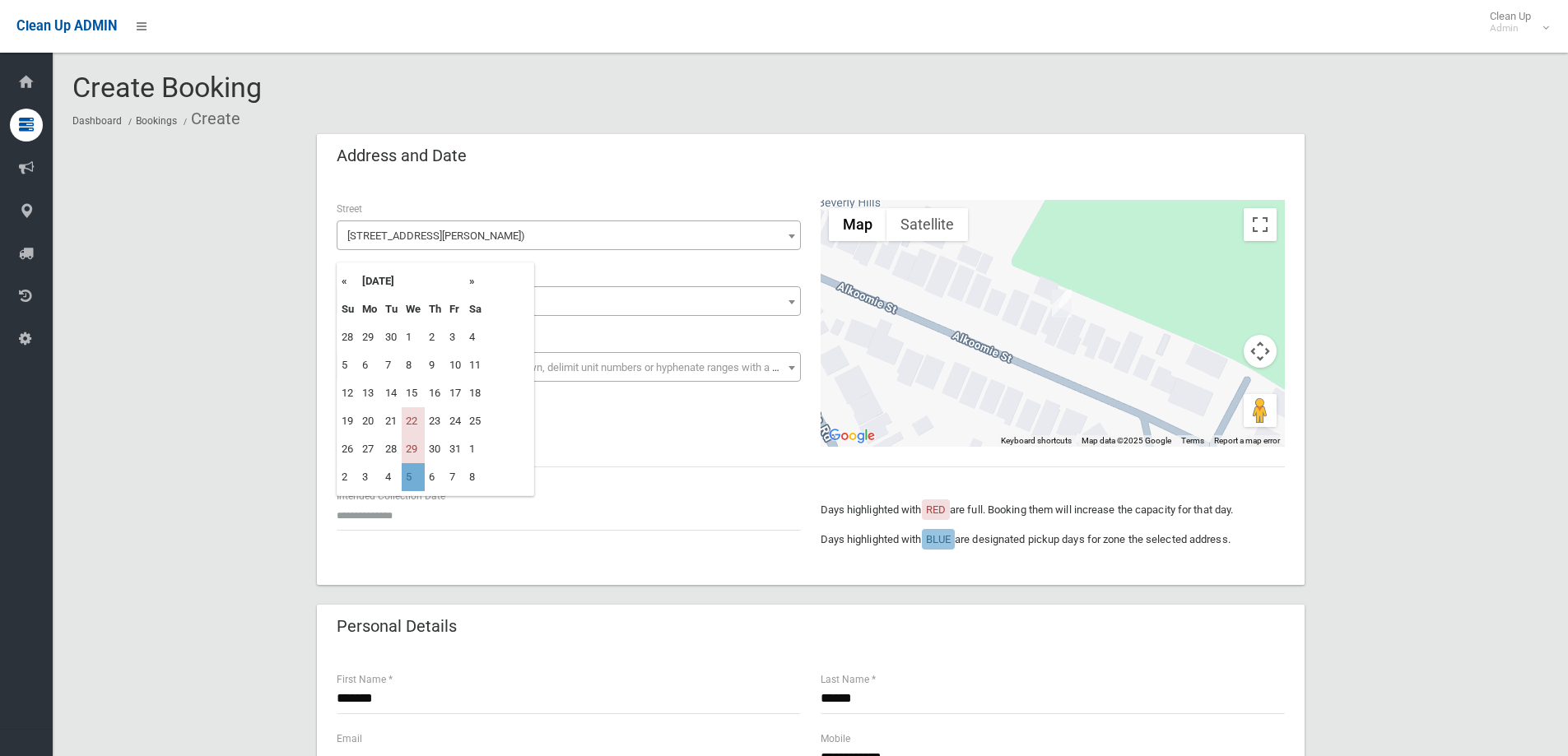
click at [411, 475] on td "5" at bounding box center [413, 478] width 23 height 28
type input "**********"
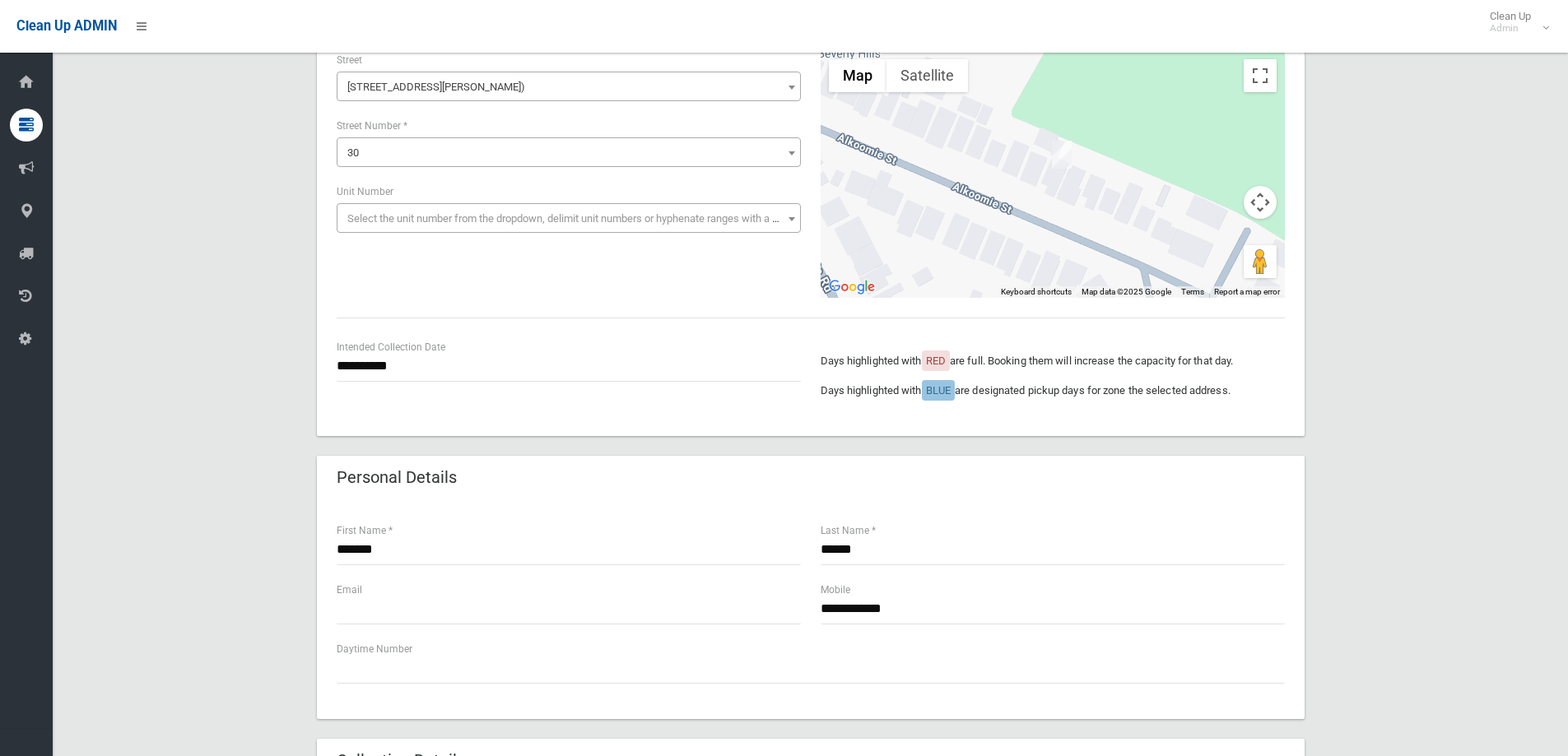
scroll to position [164, 0]
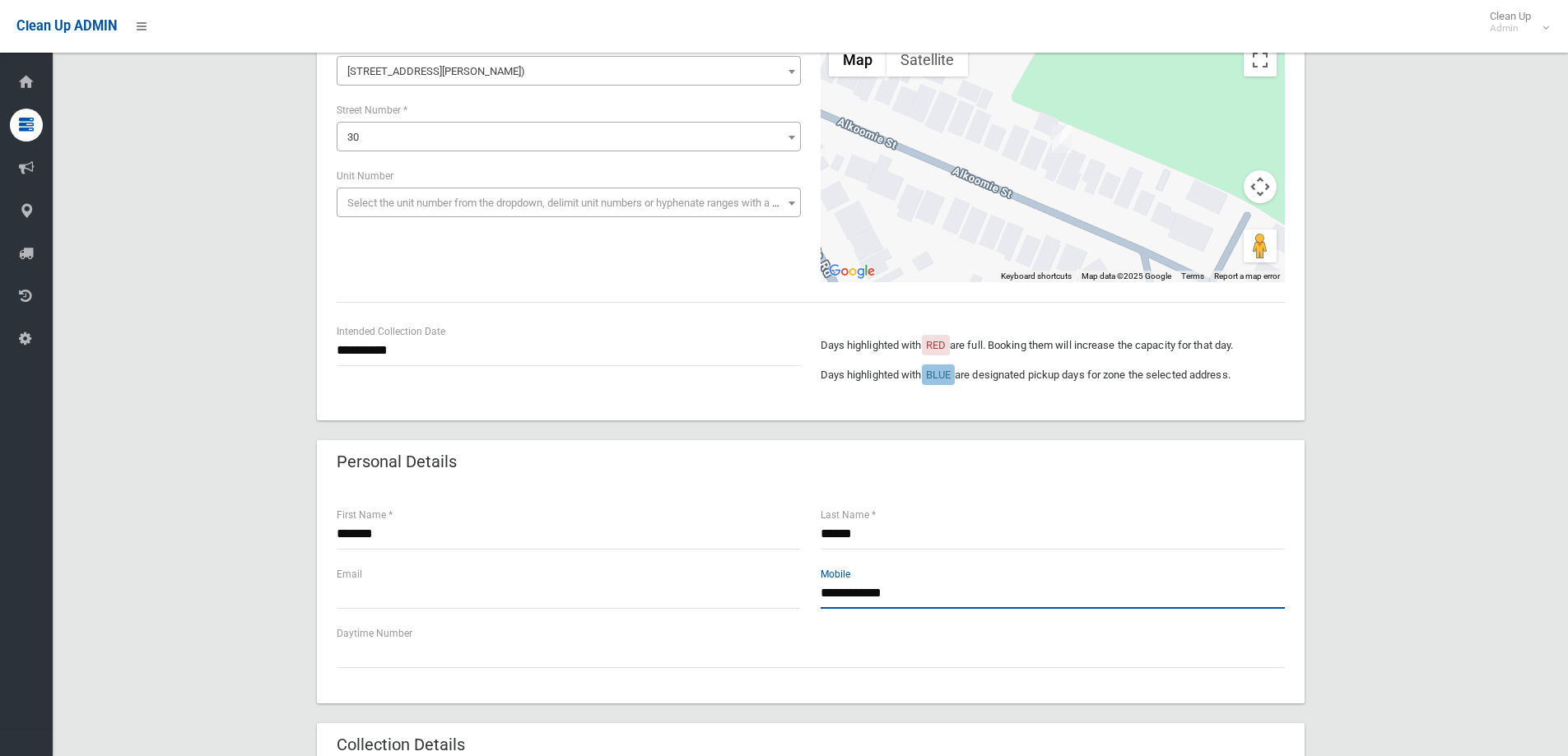
click at [921, 590] on input "**********" at bounding box center [1053, 593] width 465 height 30
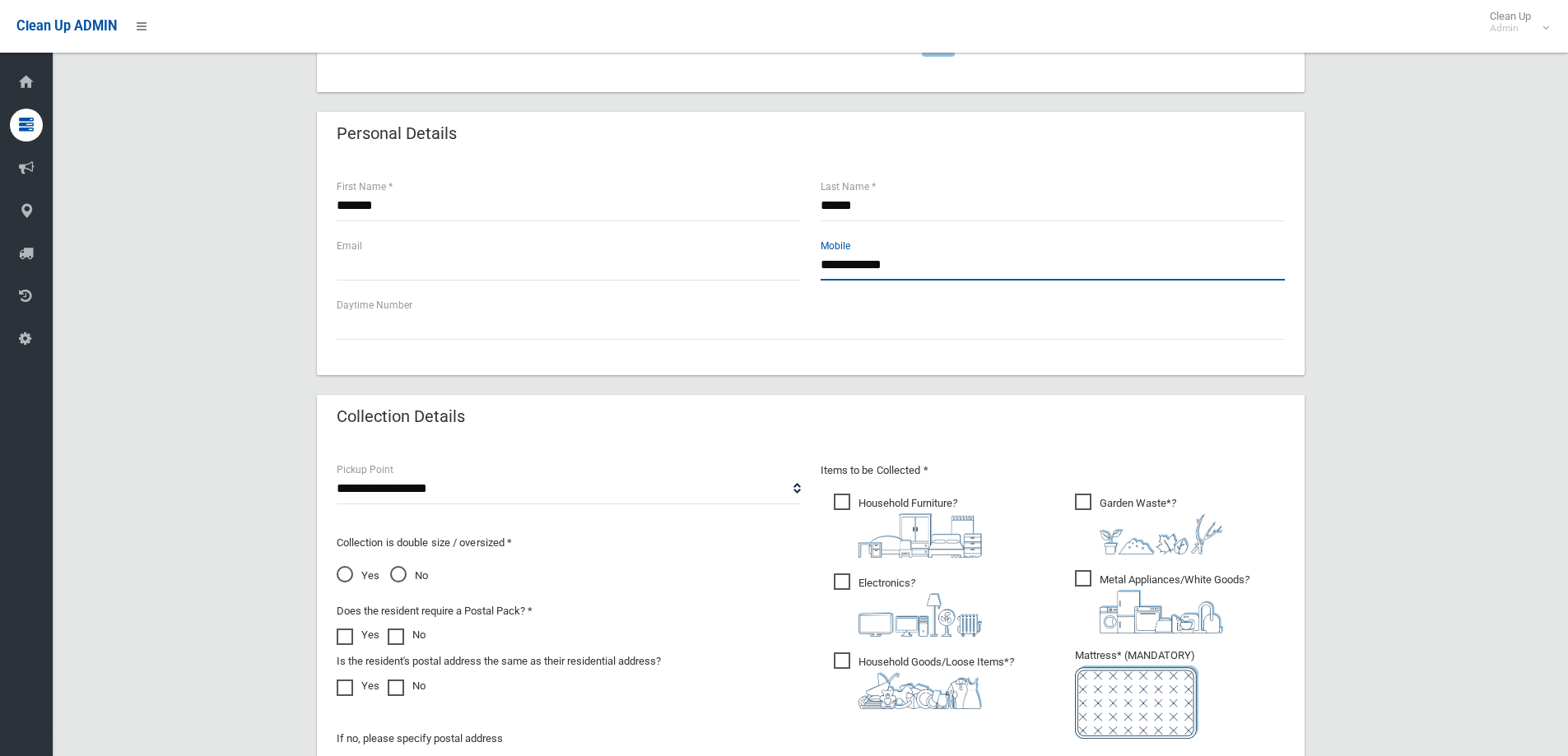
scroll to position [494, 0]
click at [1079, 504] on span "Garden Waste* ?" at bounding box center [1149, 524] width 148 height 61
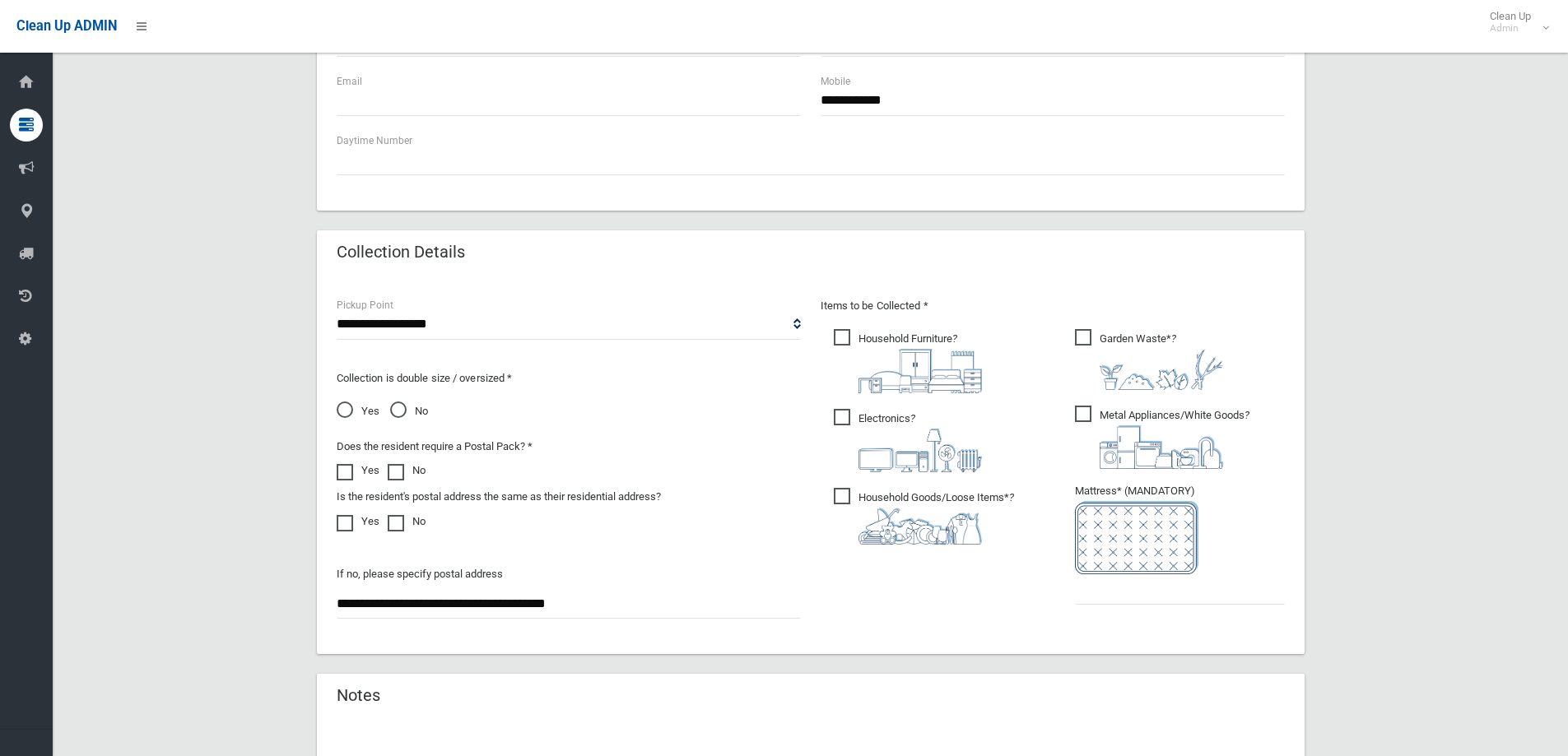
scroll to position [659, 0]
drag, startPoint x: 1103, startPoint y: 592, endPoint x: 1101, endPoint y: 578, distance: 14.1
click at [1103, 591] on input "text" at bounding box center [1179, 588] width 210 height 30
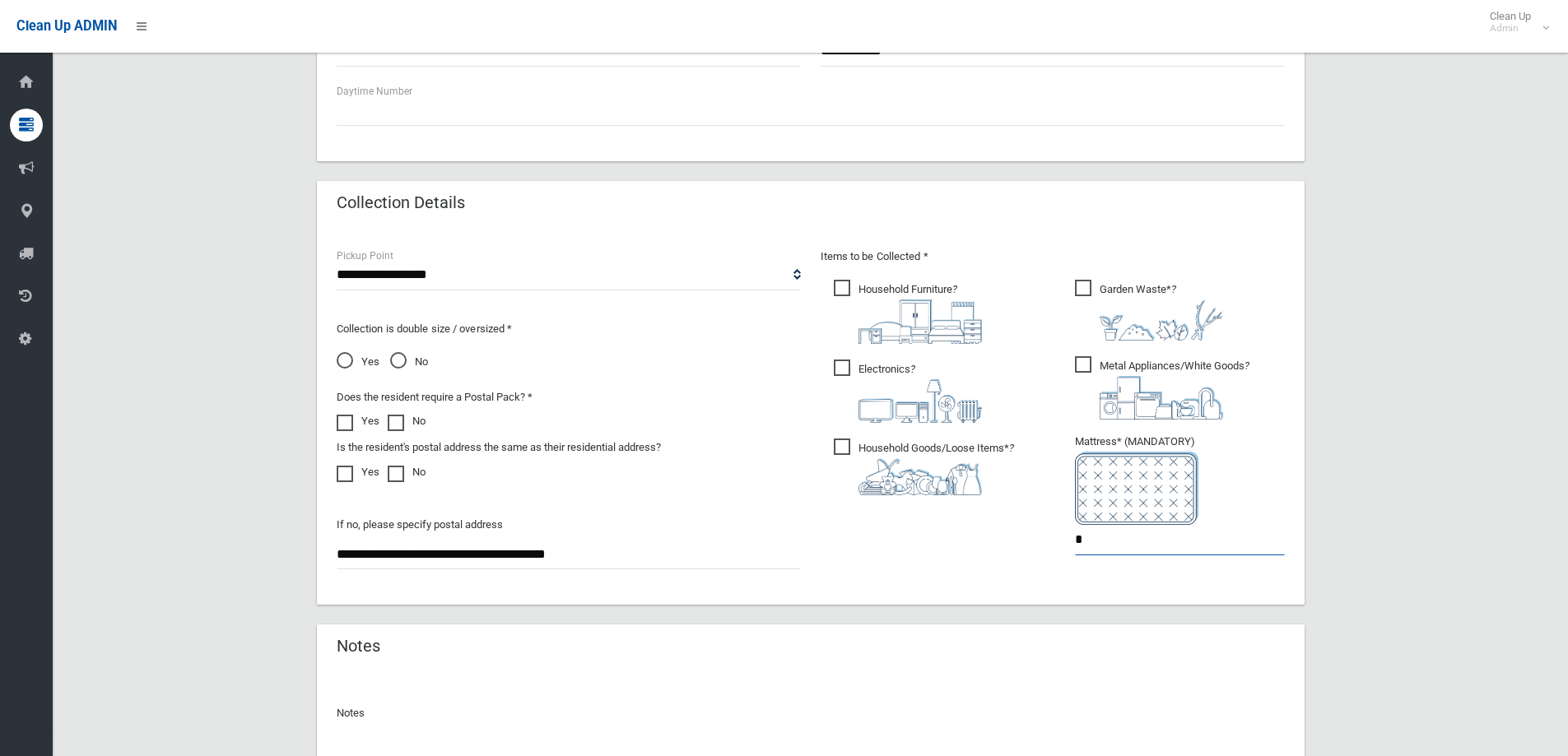
scroll to position [873, 0]
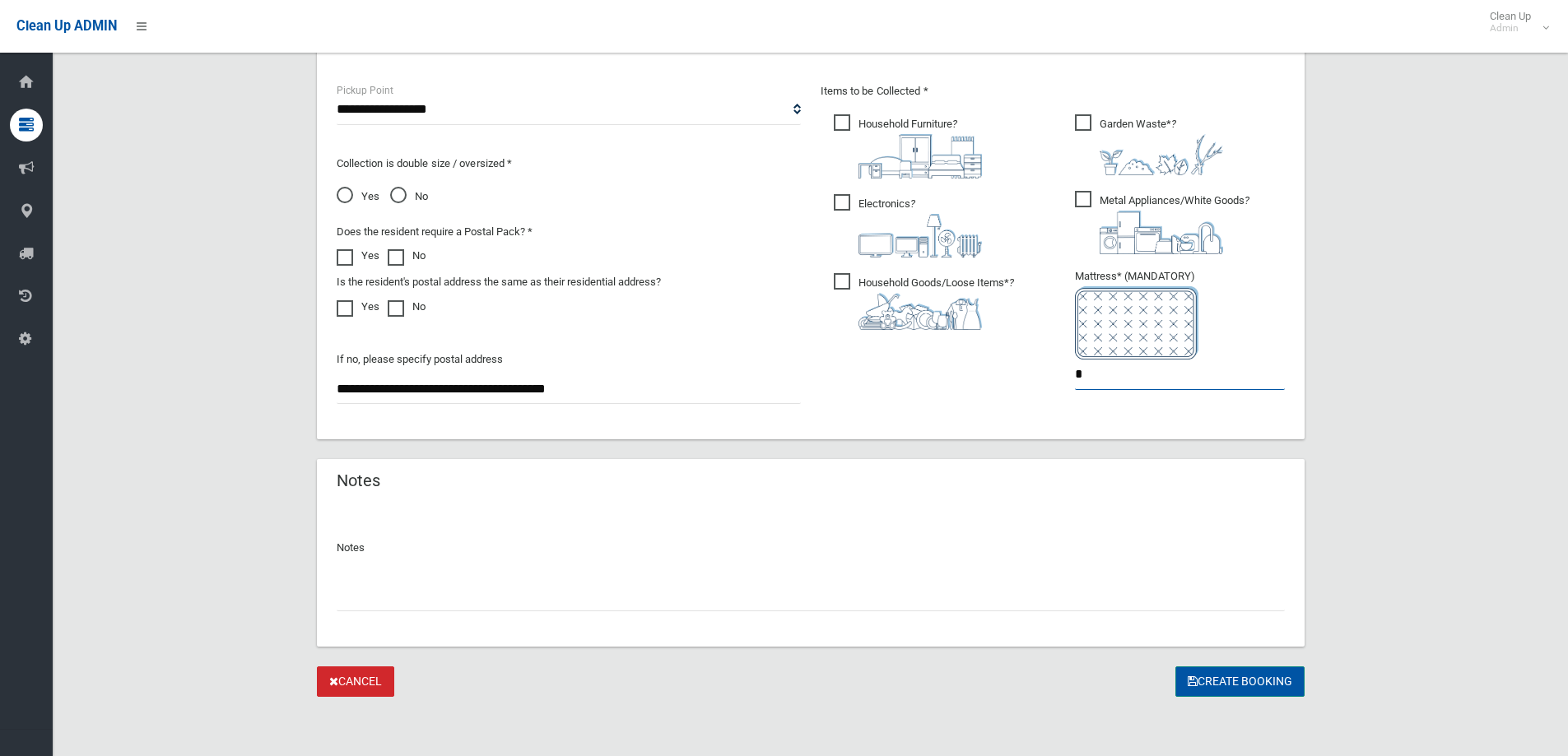
type input "*"
click at [1241, 678] on button "Create Booking" at bounding box center [1240, 681] width 130 height 30
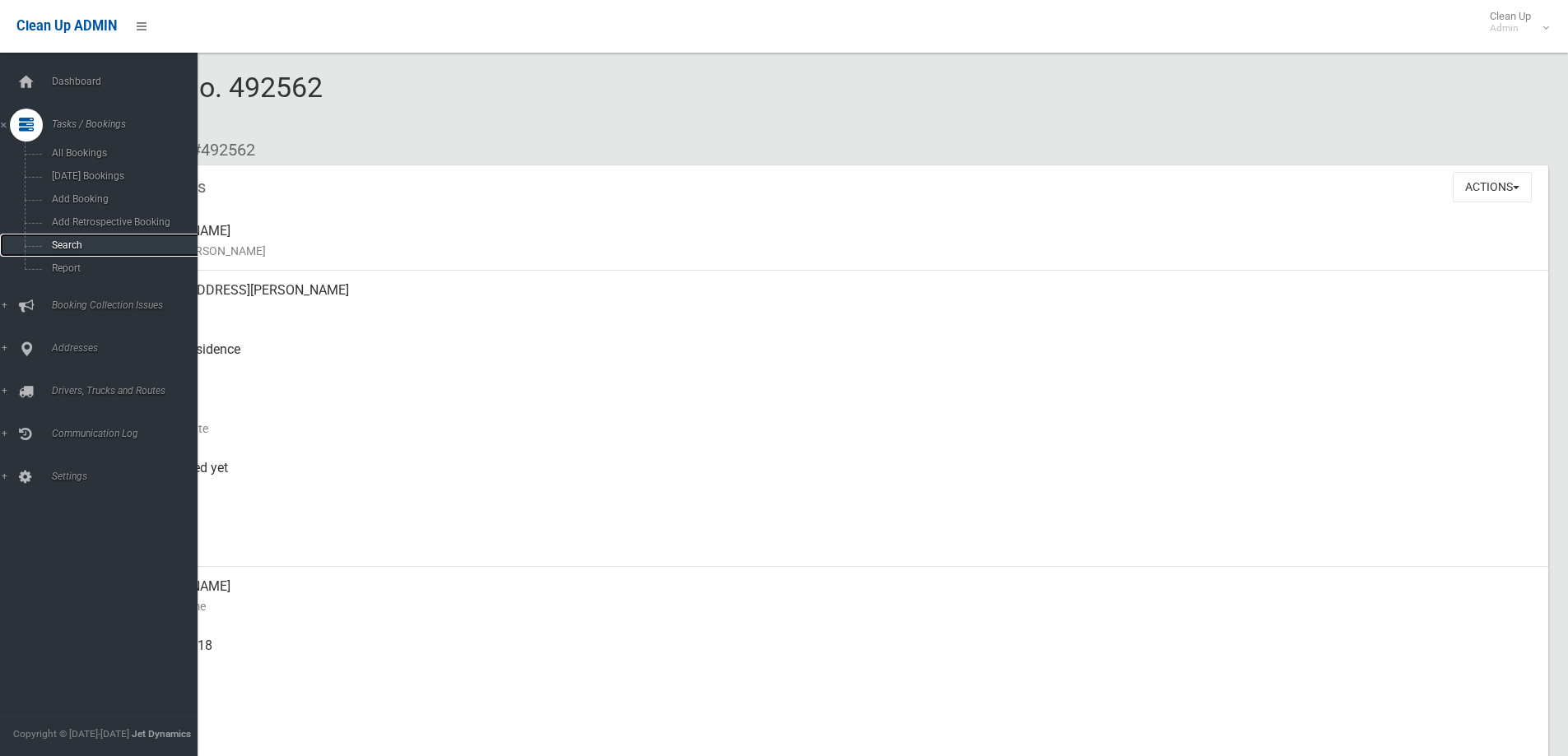
click at [105, 238] on link "Search" at bounding box center [104, 245] width 210 height 23
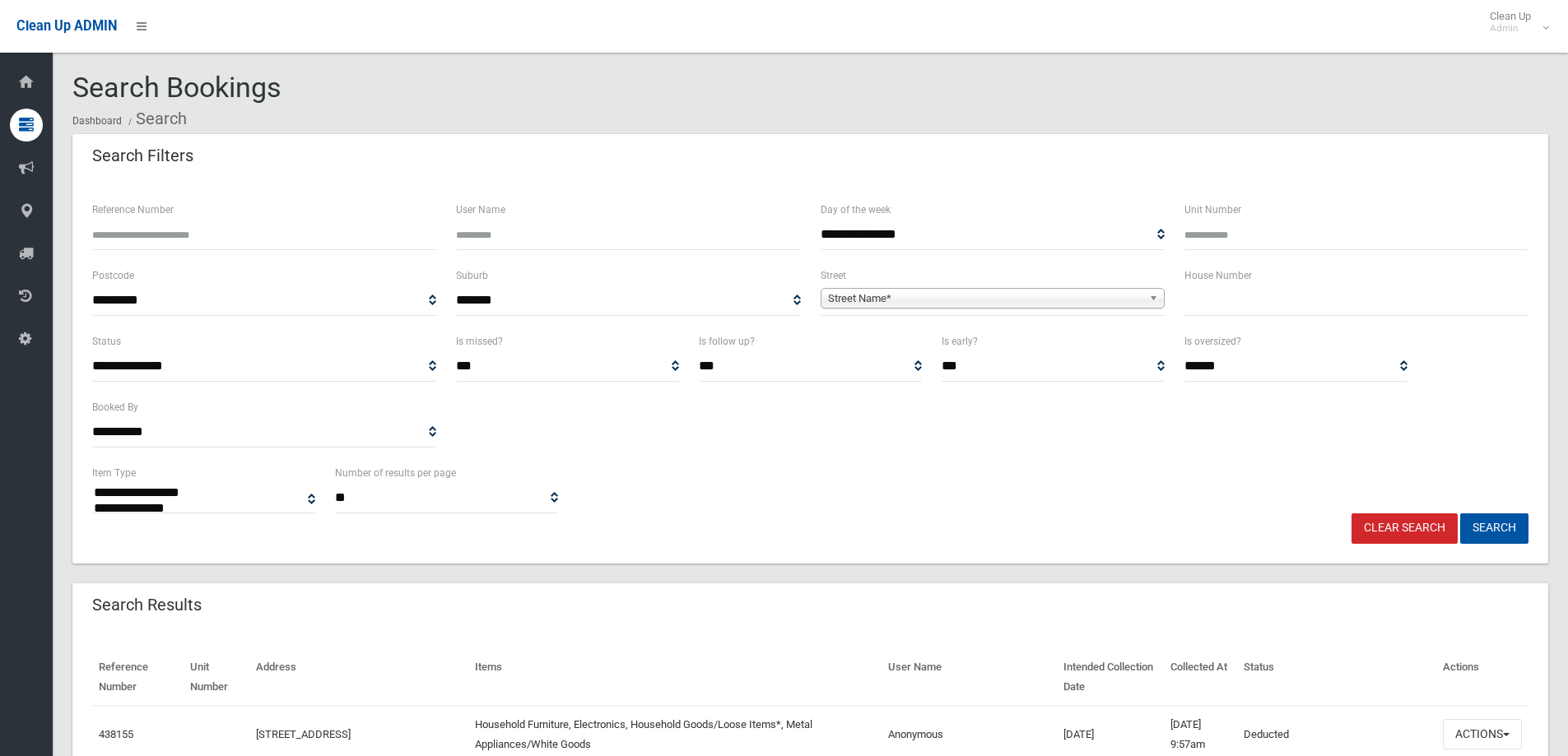
select select
click at [1270, 298] on input "text" at bounding box center [1356, 300] width 344 height 30
type input "**"
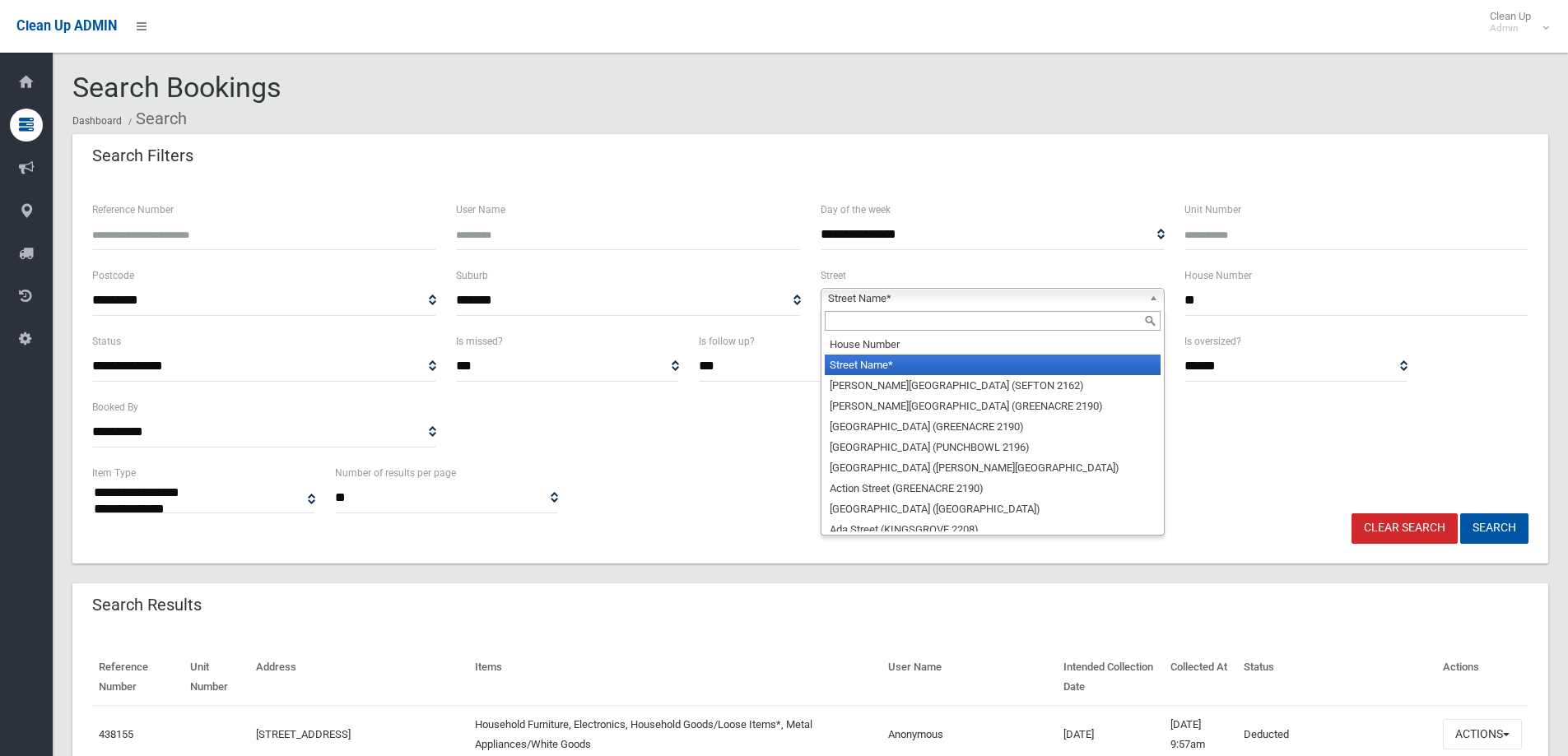
click at [1125, 305] on span "Street Name*" at bounding box center [985, 298] width 314 height 20
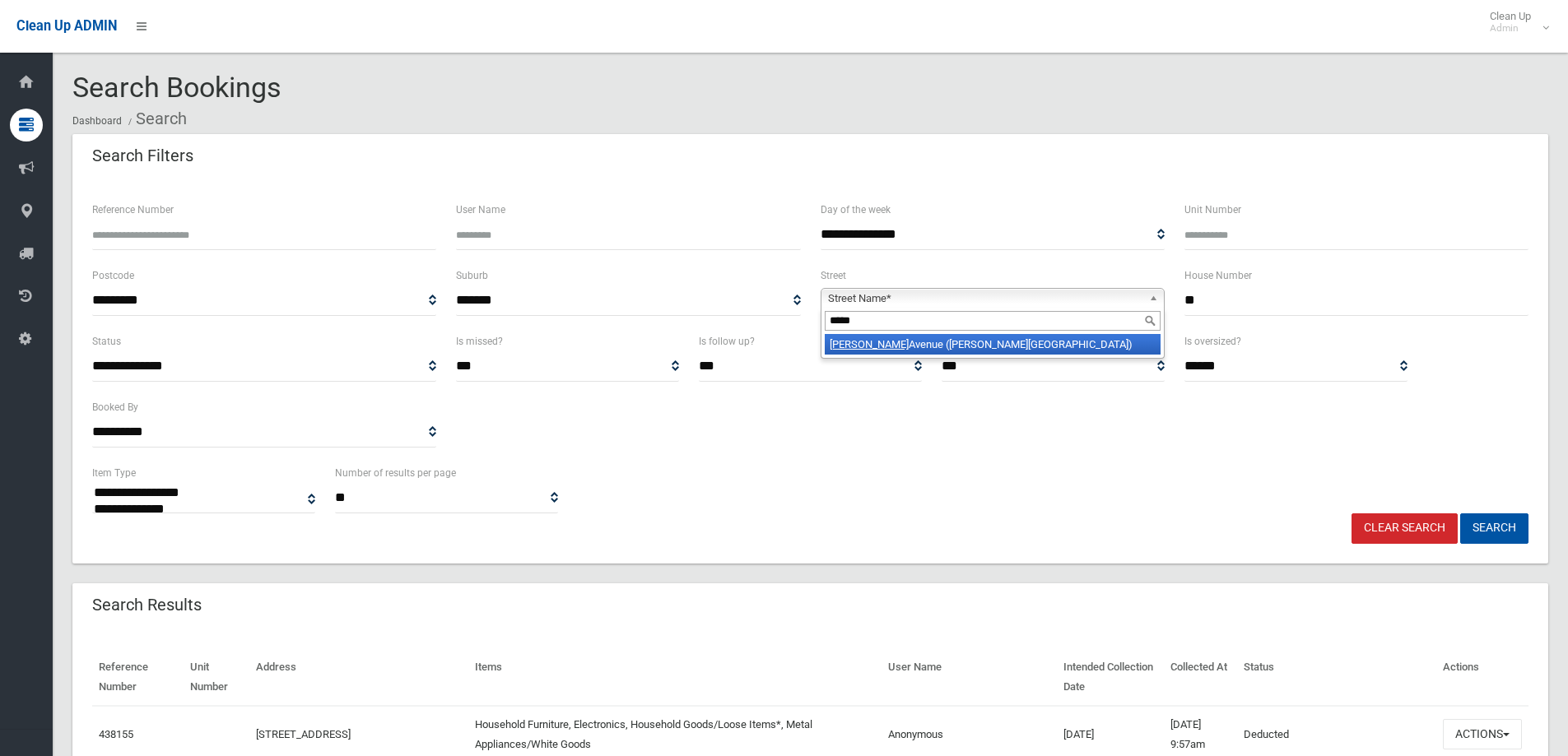
type input "*****"
click at [1030, 353] on li "[PERSON_NAME][STREET_ADDRESS][PERSON_NAME])" at bounding box center [993, 345] width 336 height 21
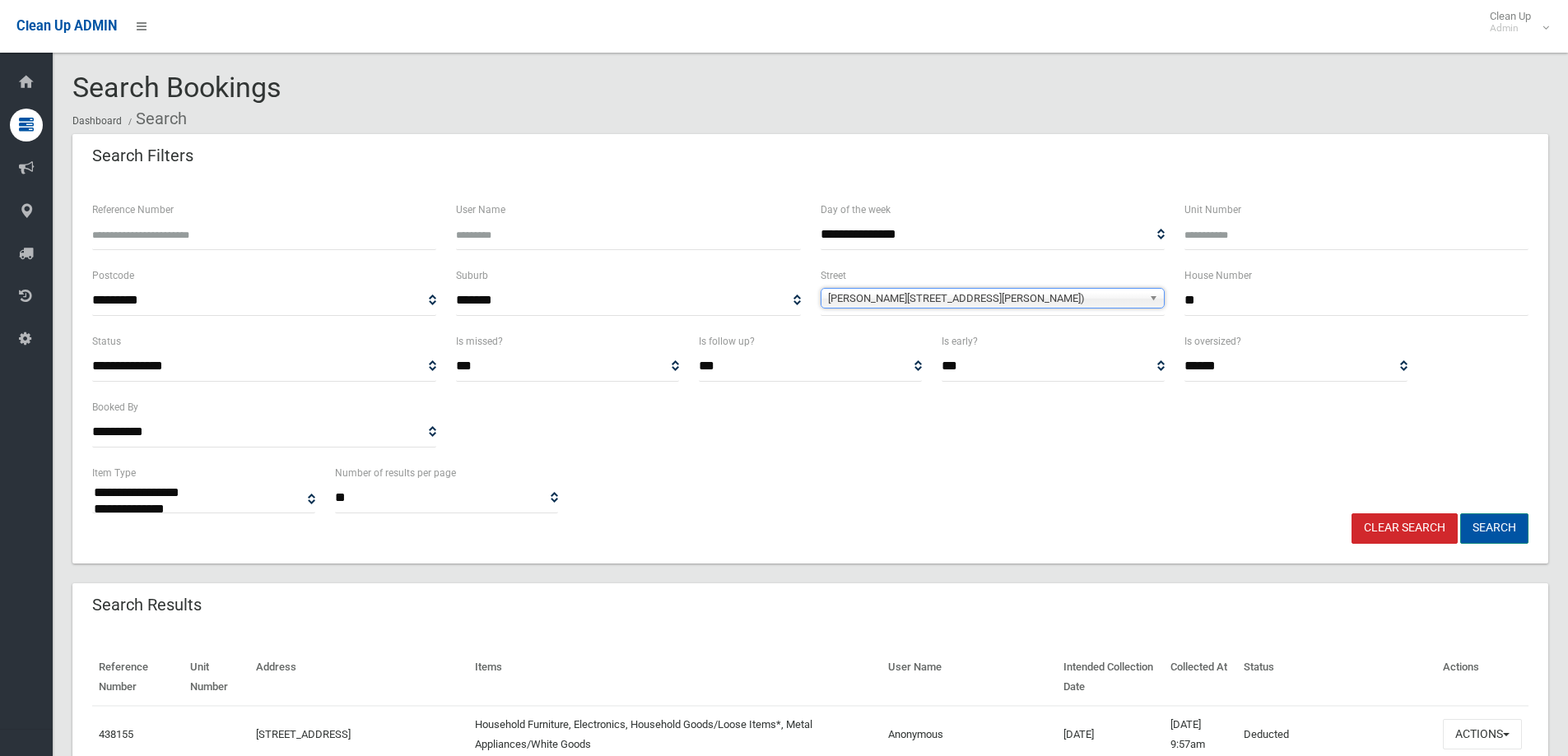
click at [1518, 529] on button "Search" at bounding box center [1494, 528] width 69 height 30
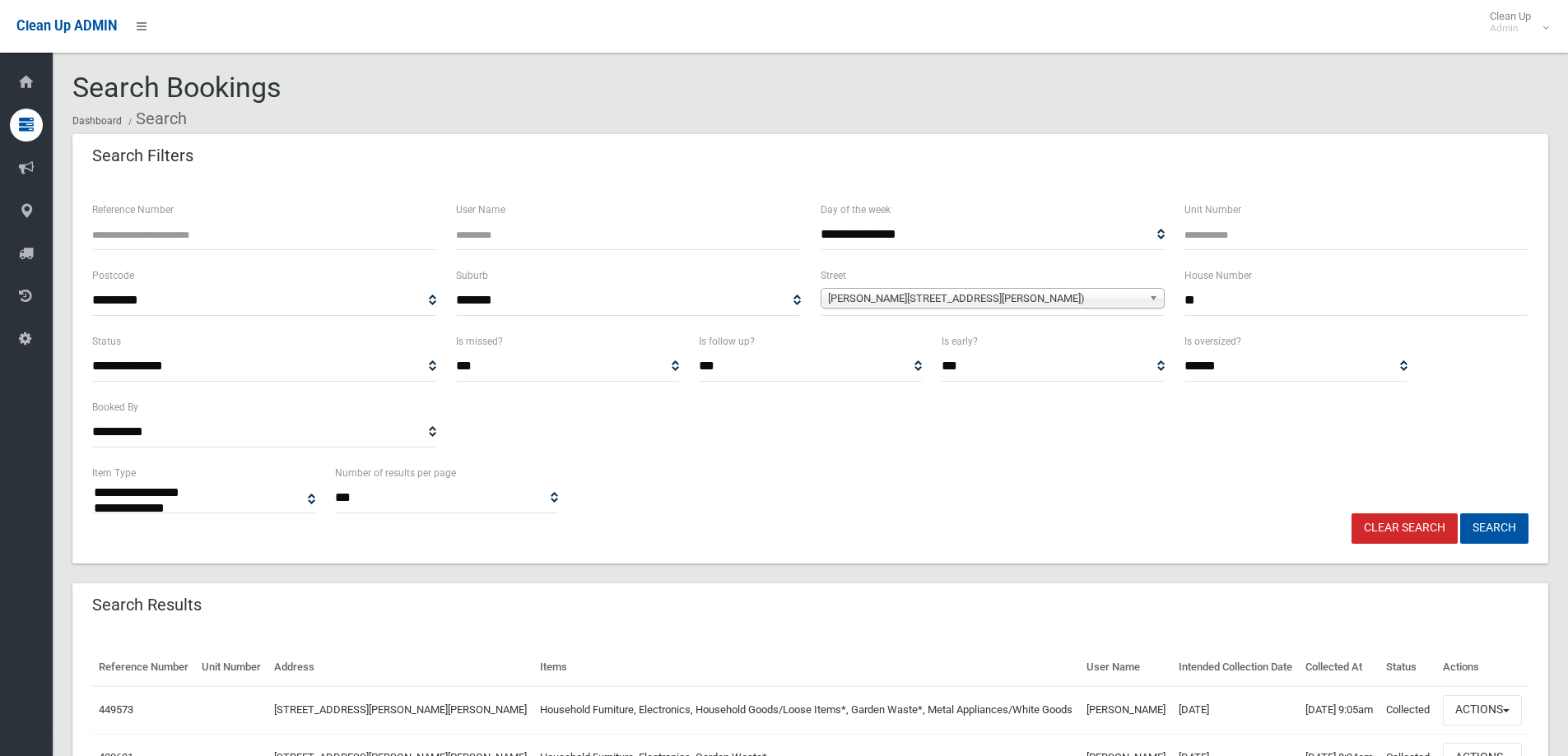
select select
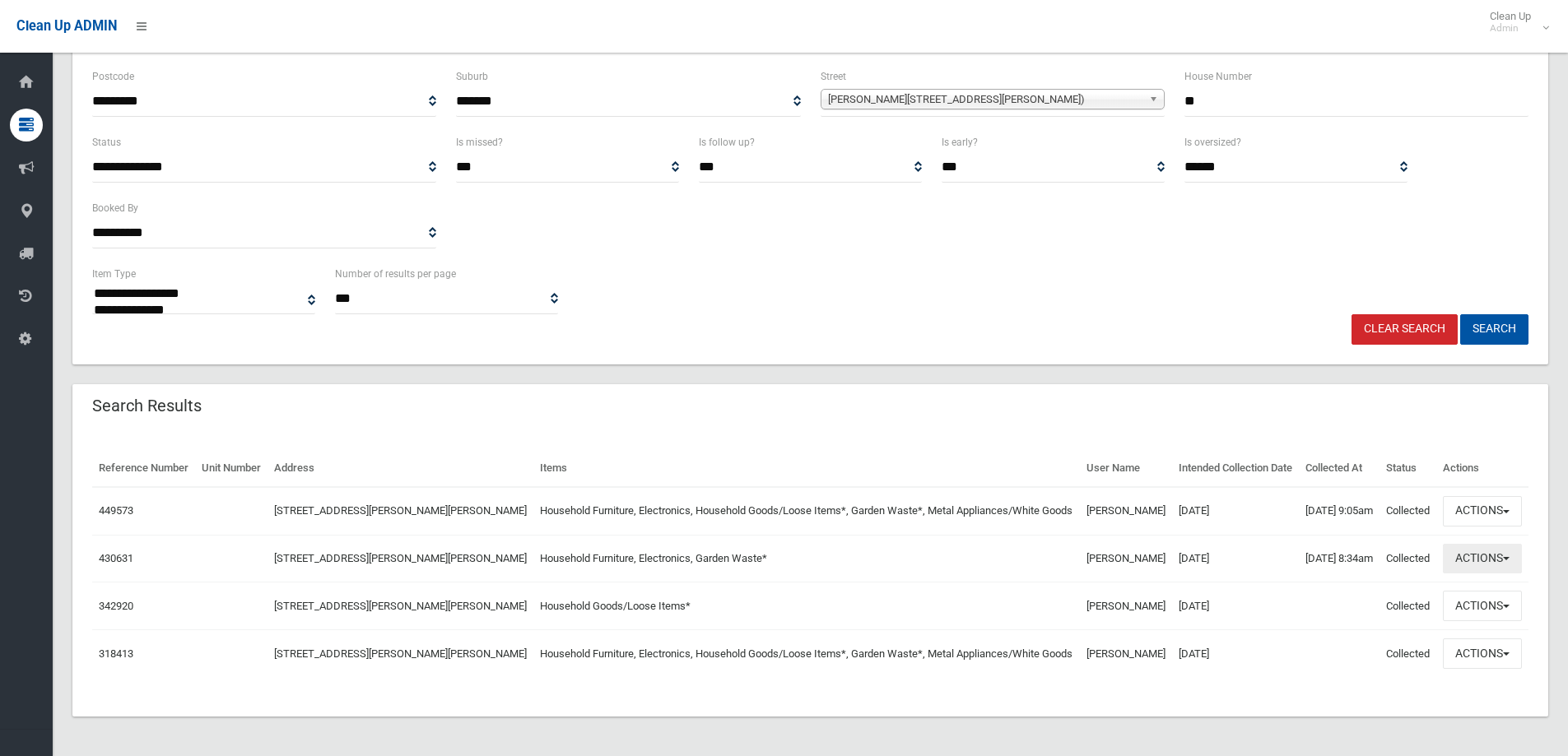
drag, startPoint x: 1507, startPoint y: 555, endPoint x: 1462, endPoint y: 518, distance: 58.3
click at [1507, 555] on button "Actions" at bounding box center [1482, 559] width 79 height 30
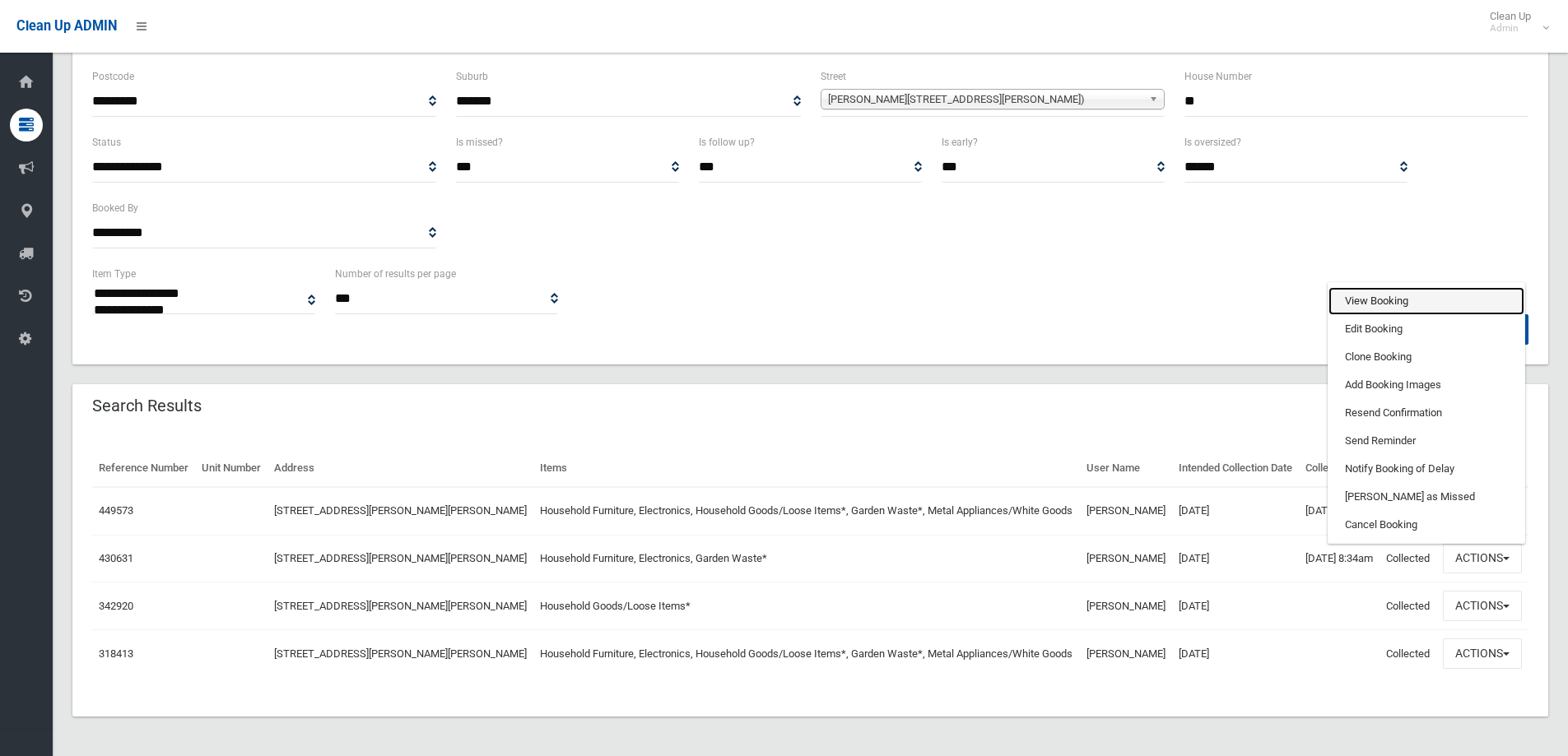
click at [1406, 302] on link "View Booking" at bounding box center [1426, 301] width 196 height 28
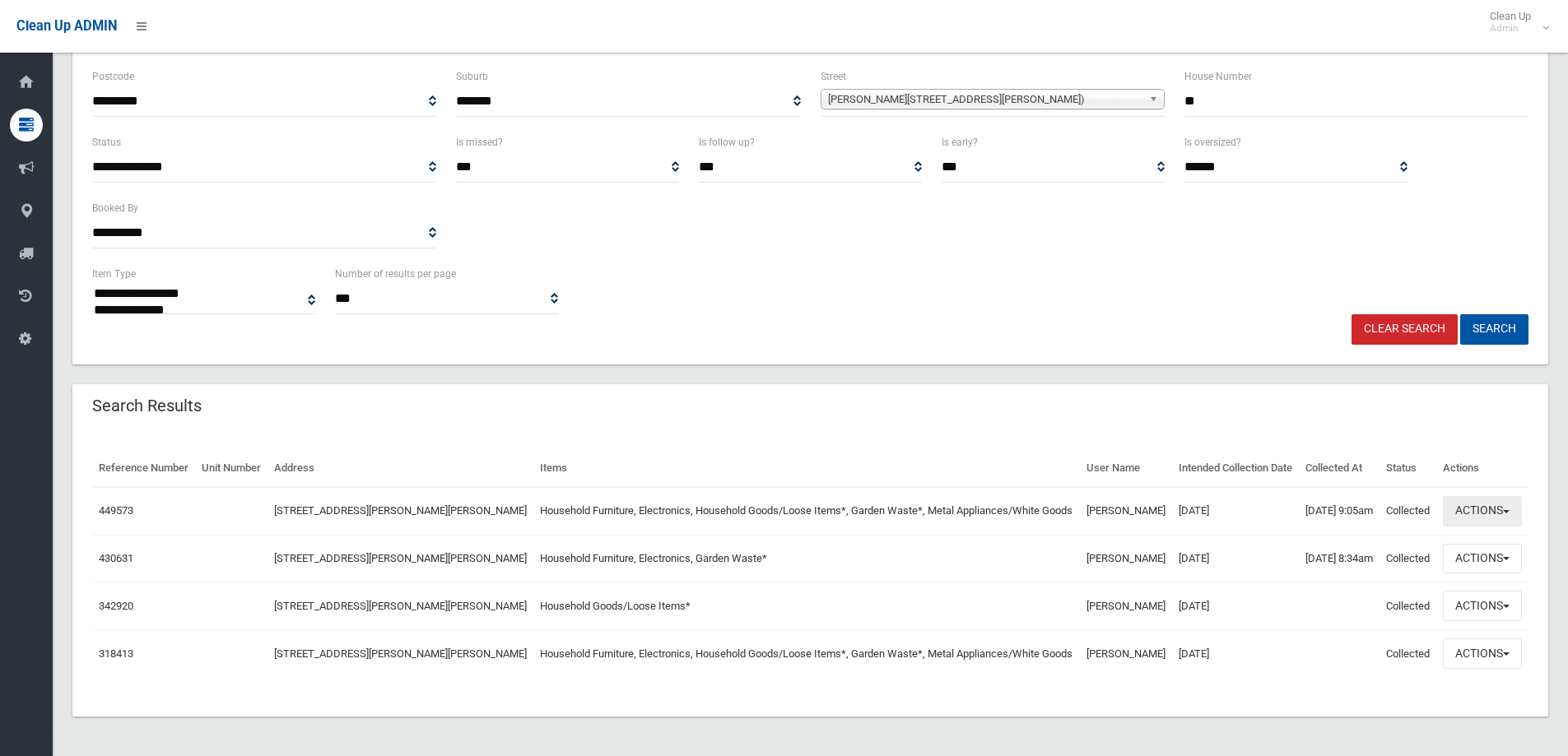
click at [1480, 497] on button "Actions" at bounding box center [1482, 511] width 79 height 30
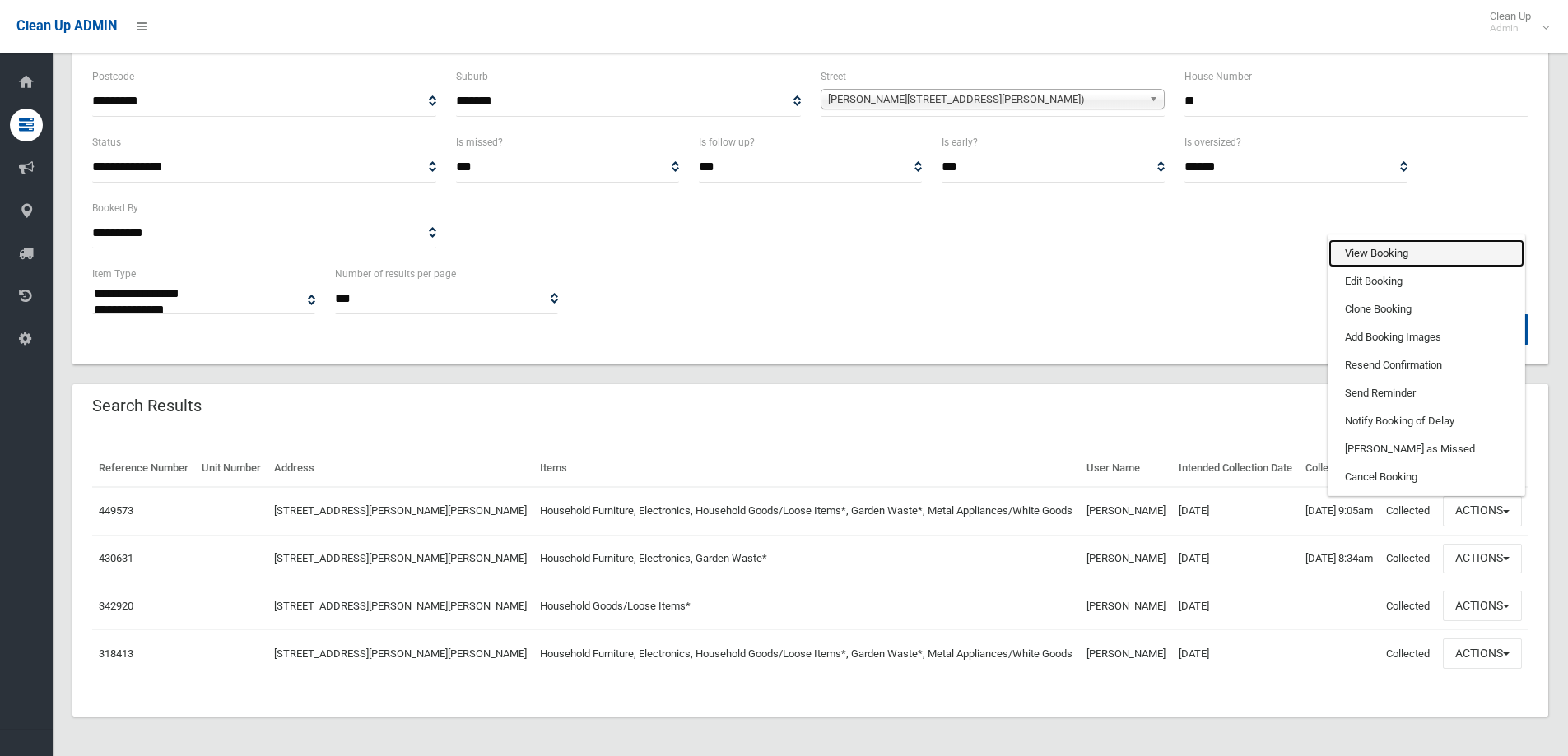
click at [1364, 250] on link "View Booking" at bounding box center [1426, 253] width 196 height 28
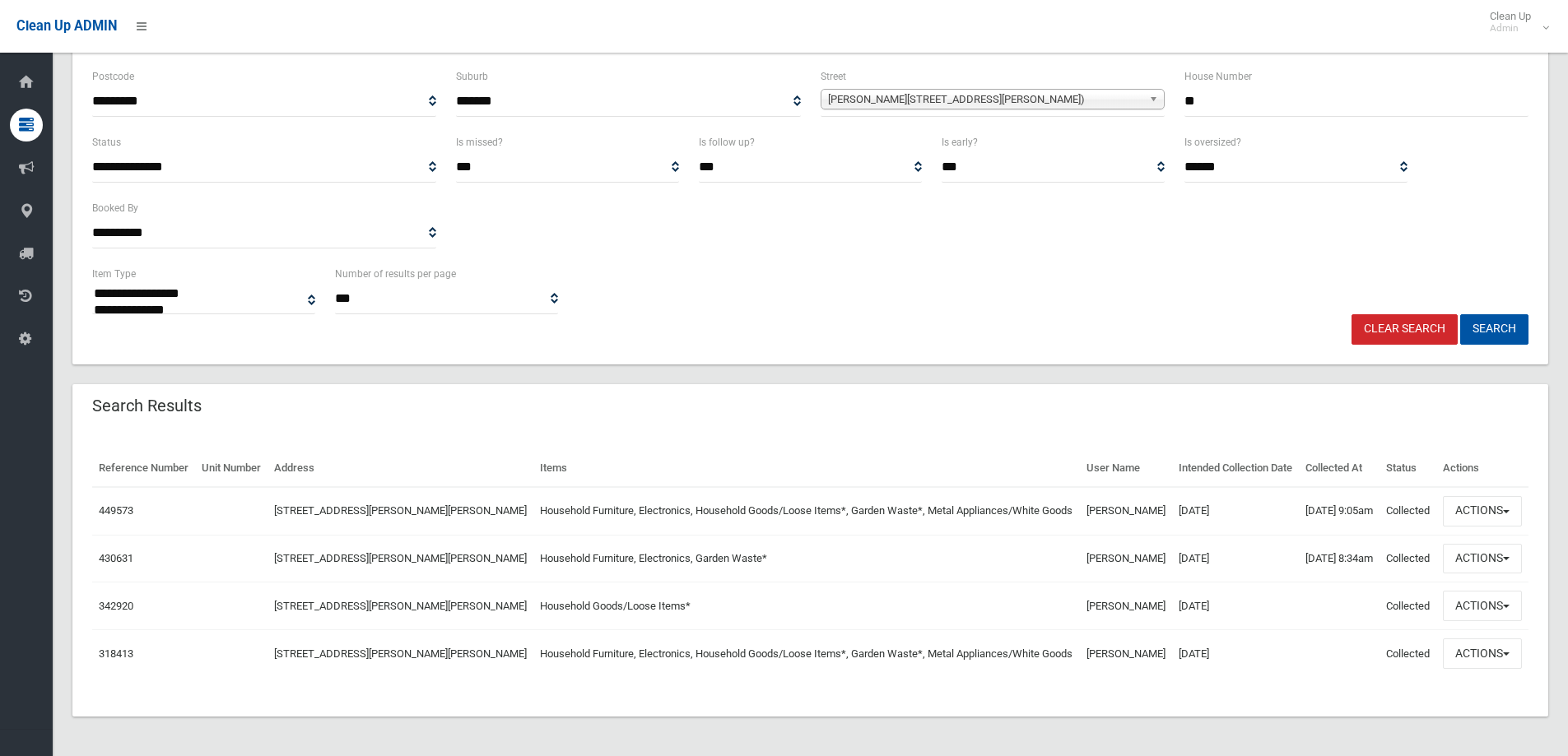
scroll to position [0, 0]
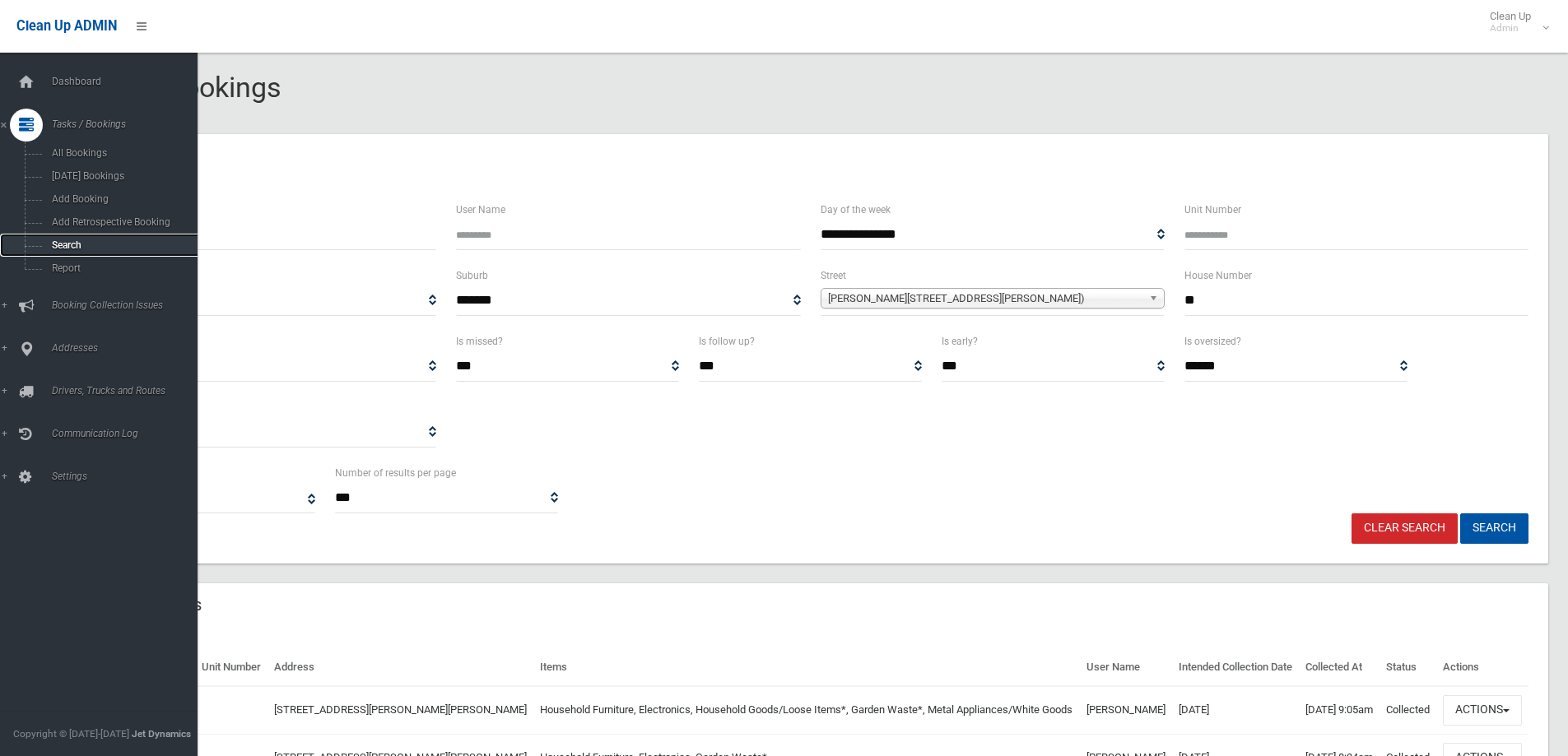
click at [84, 244] on span "Search" at bounding box center [121, 244] width 149 height 11
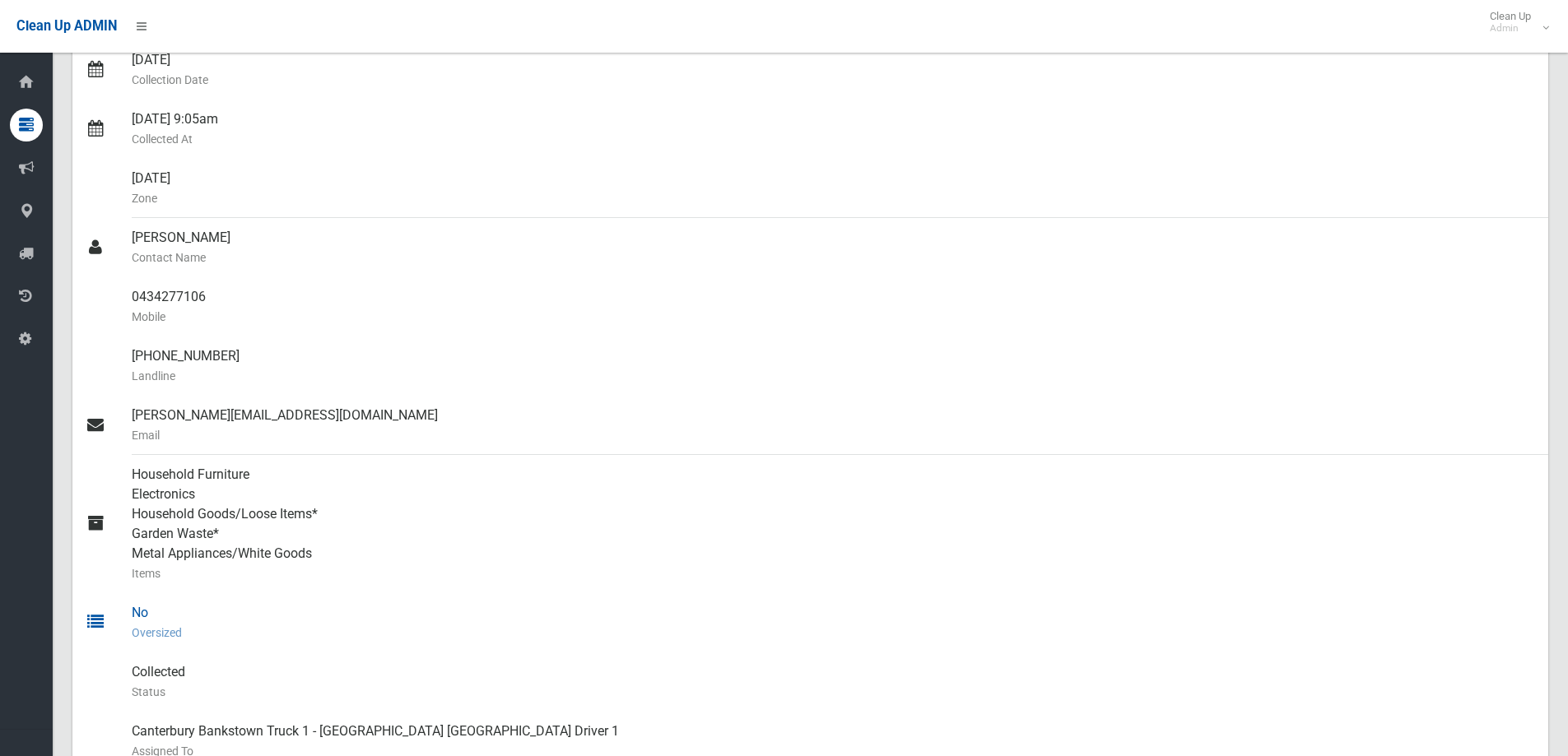
scroll to position [164, 0]
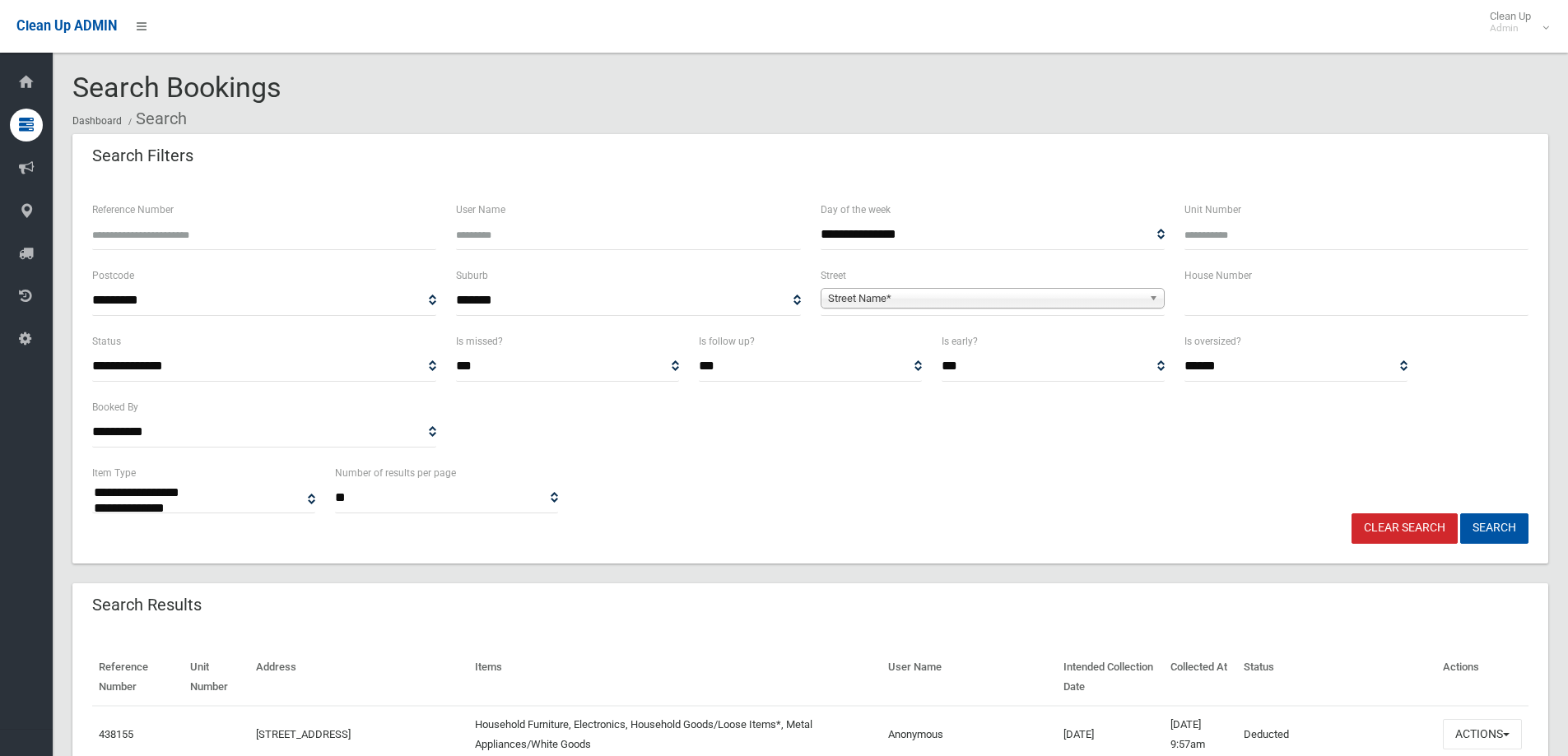
select select
click at [1241, 301] on input "text" at bounding box center [1356, 300] width 344 height 30
type input "**"
click at [1115, 303] on span "Street Name*" at bounding box center [985, 298] width 314 height 20
type input "*****"
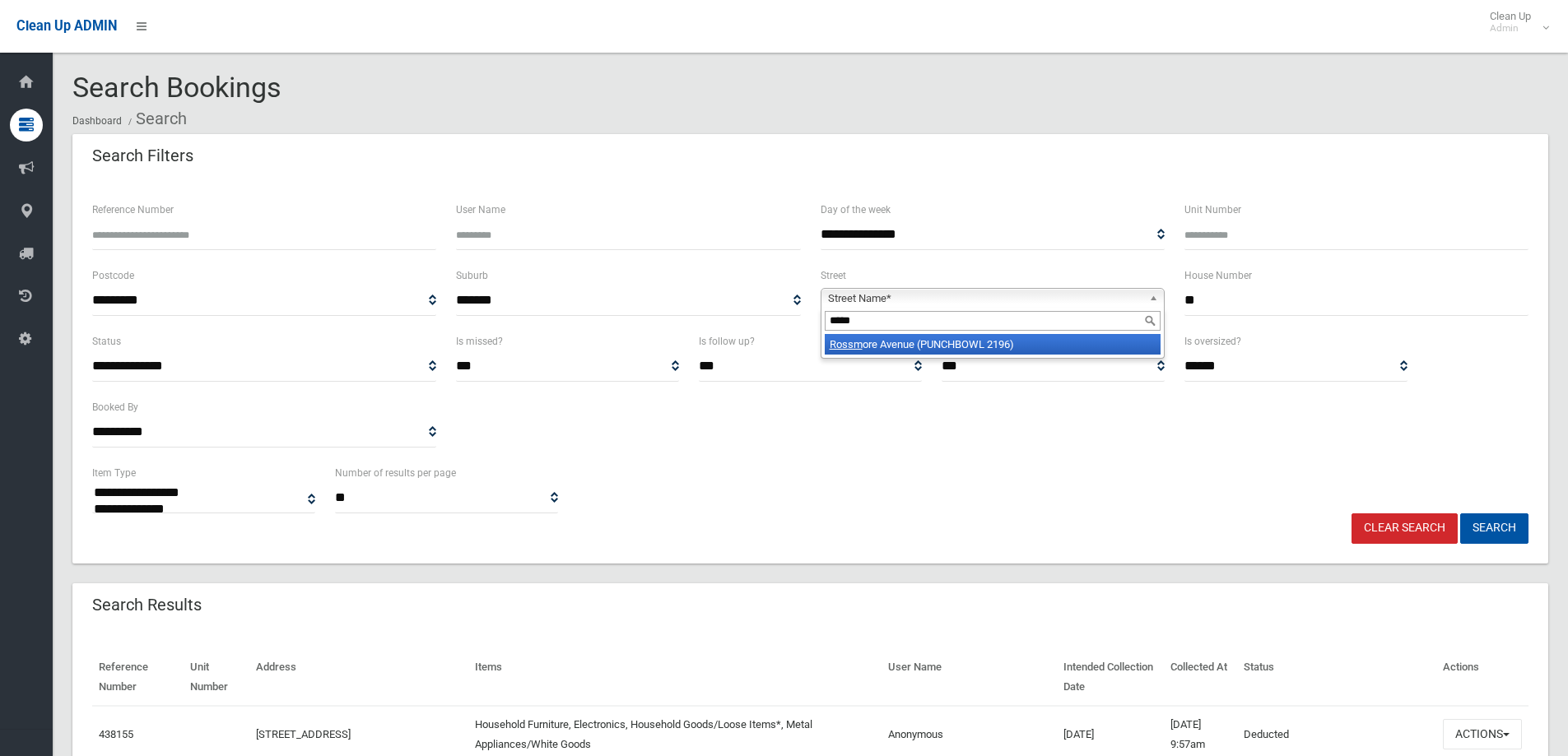
click at [1064, 334] on div "*****" at bounding box center [993, 321] width 343 height 26
click at [1058, 349] on li "Rossm ore Avenue (PUNCHBOWL 2196)" at bounding box center [993, 345] width 336 height 21
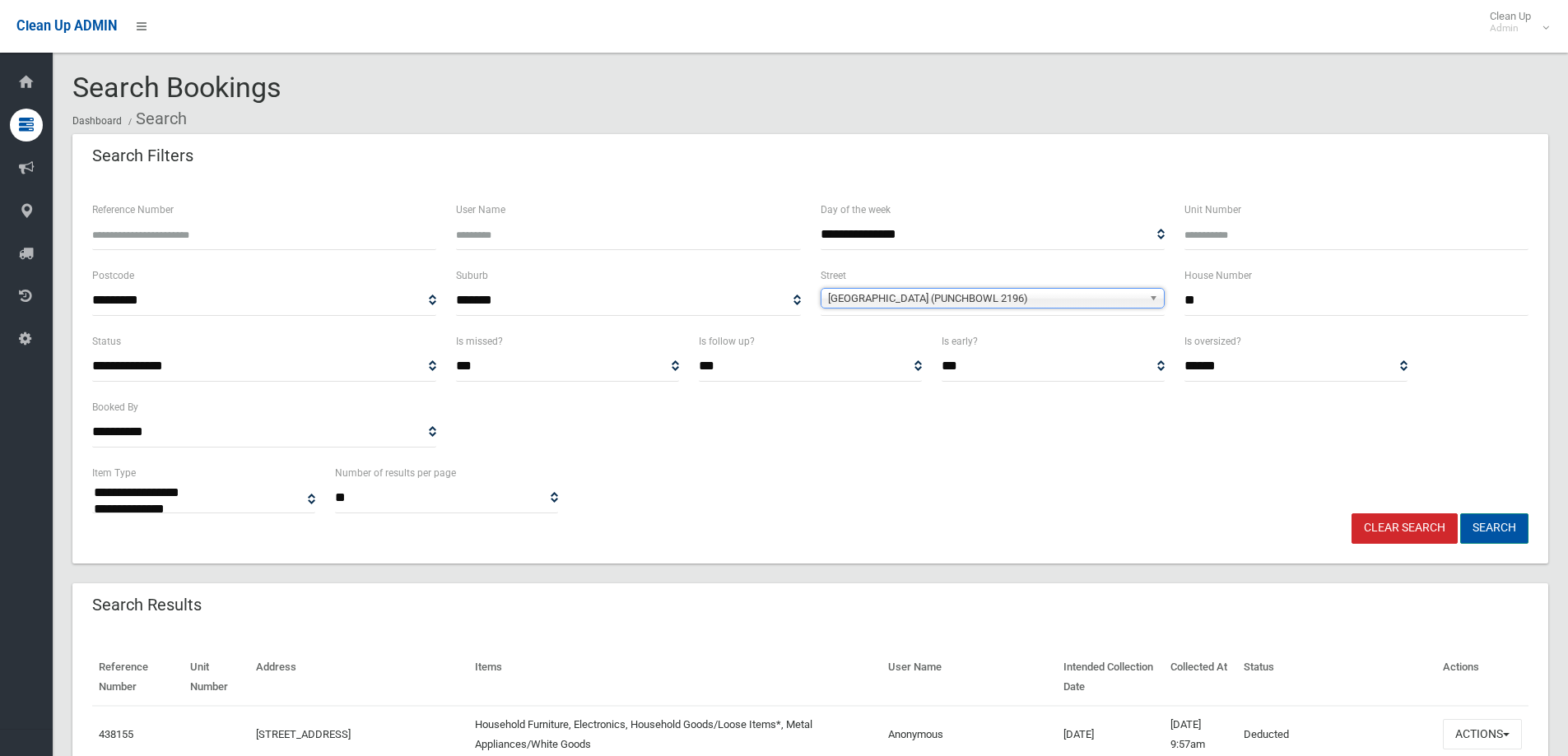
click at [1511, 532] on button "Search" at bounding box center [1494, 528] width 69 height 30
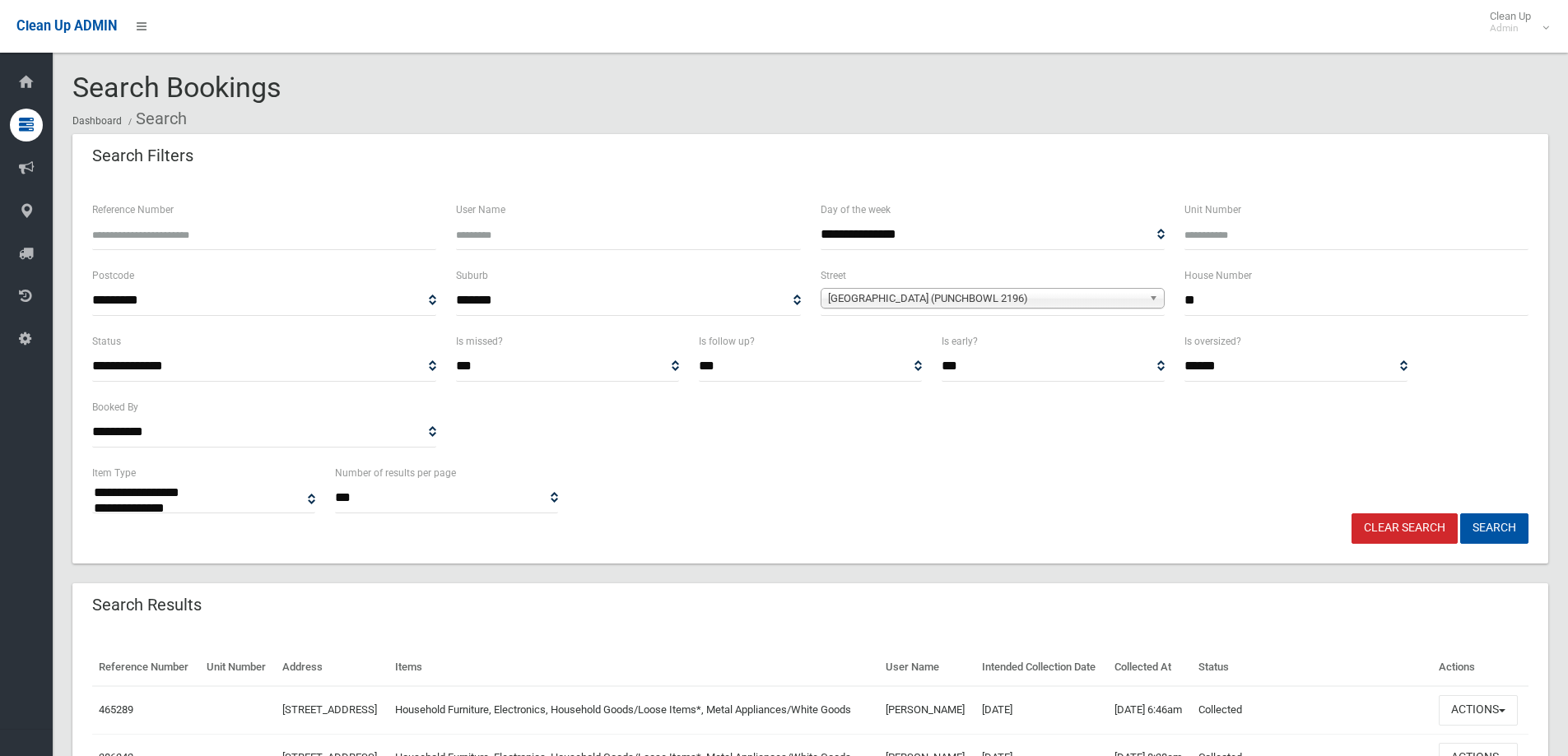
select select
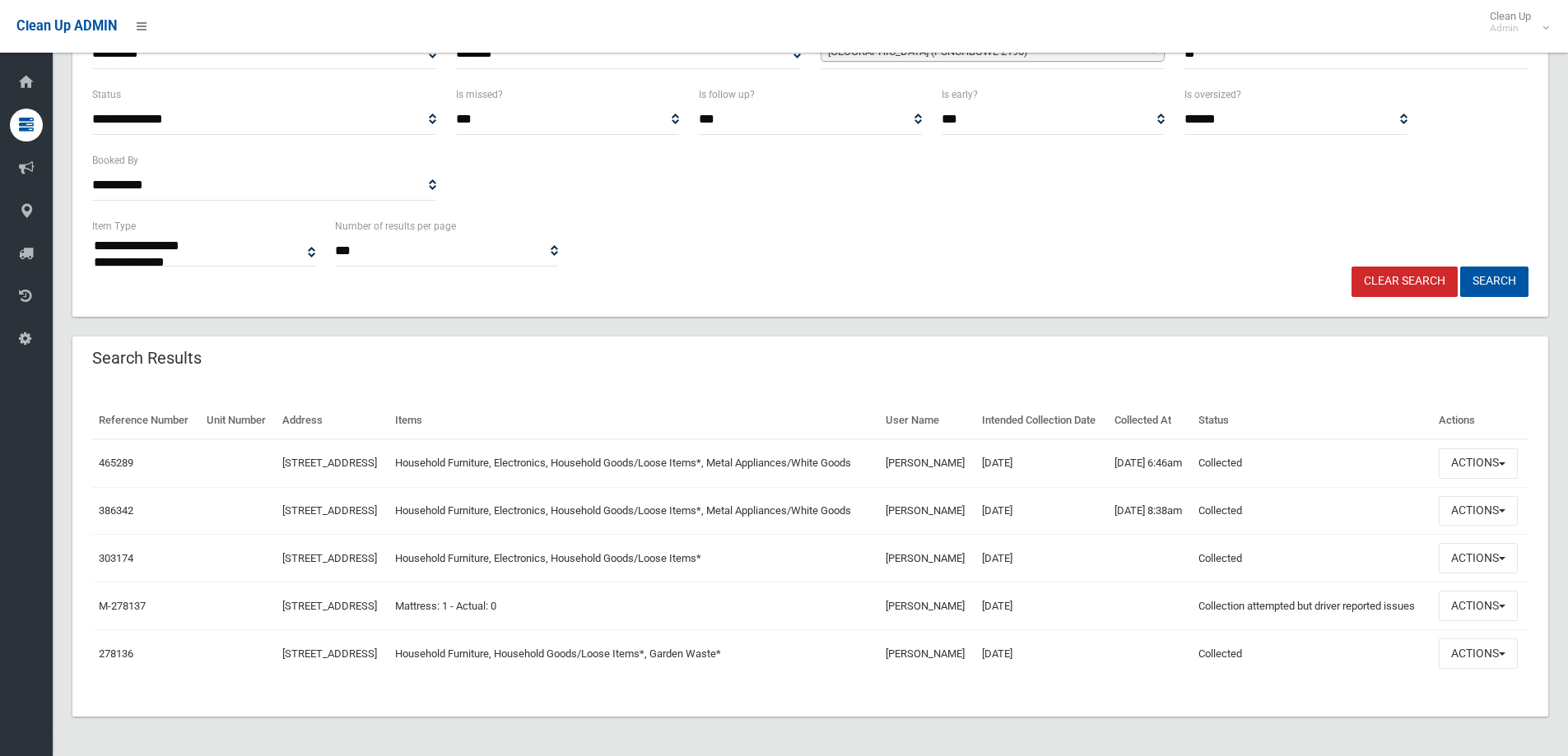
scroll to position [312, 0]
click at [1472, 449] on button "Actions" at bounding box center [1478, 464] width 79 height 30
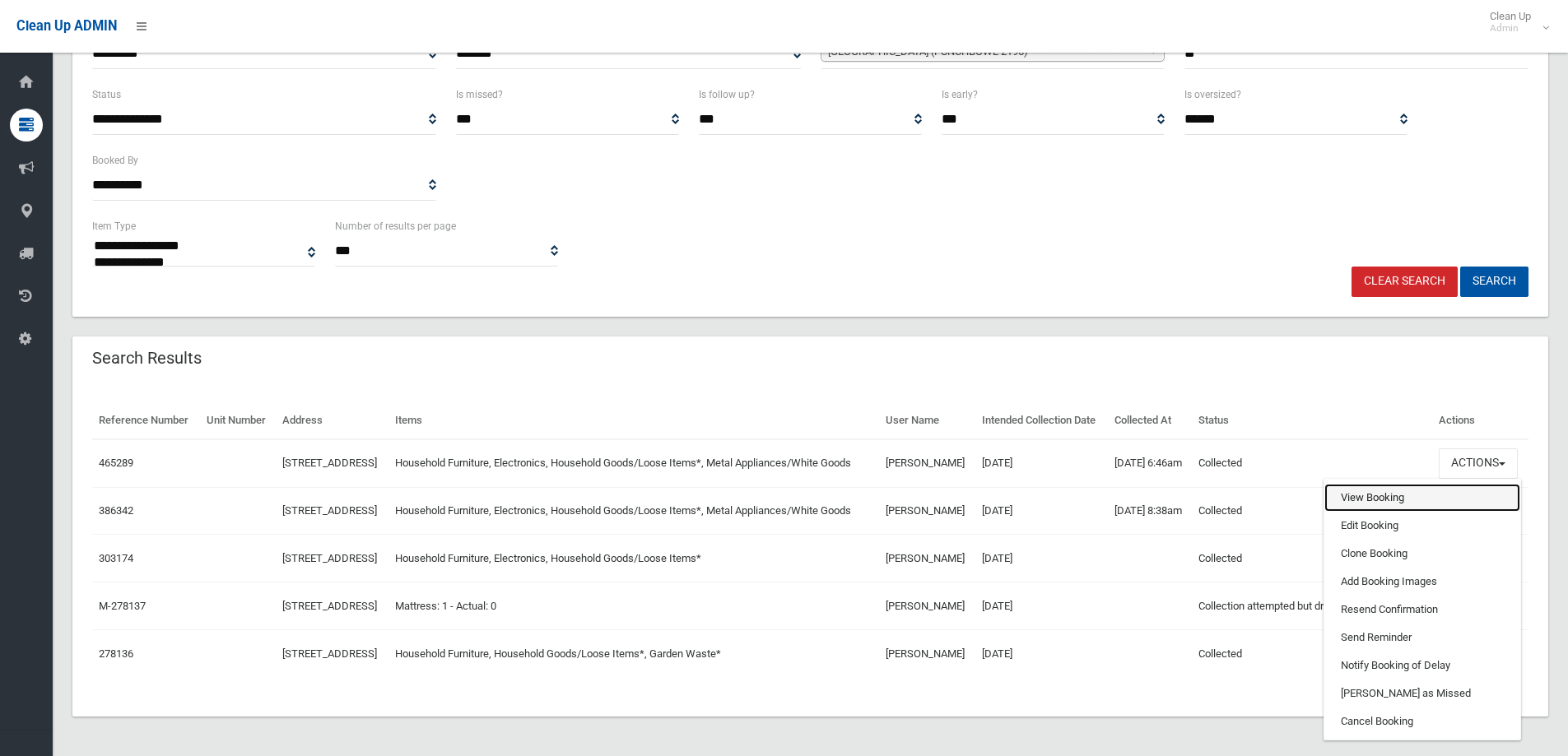
click at [1389, 484] on link "View Booking" at bounding box center [1422, 498] width 196 height 28
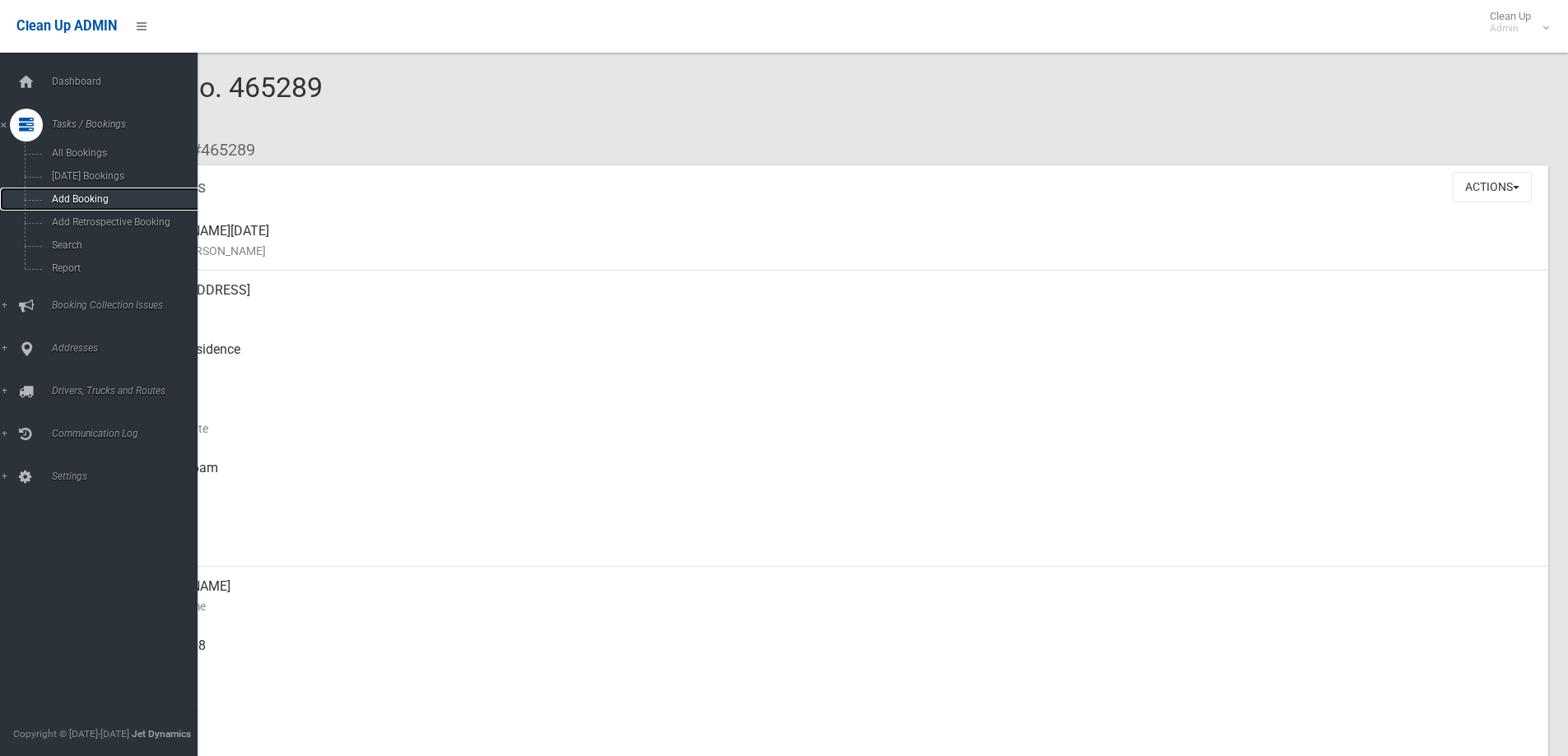
click at [96, 196] on span "Add Booking" at bounding box center [121, 198] width 149 height 11
click at [78, 247] on span "Search" at bounding box center [121, 244] width 149 height 11
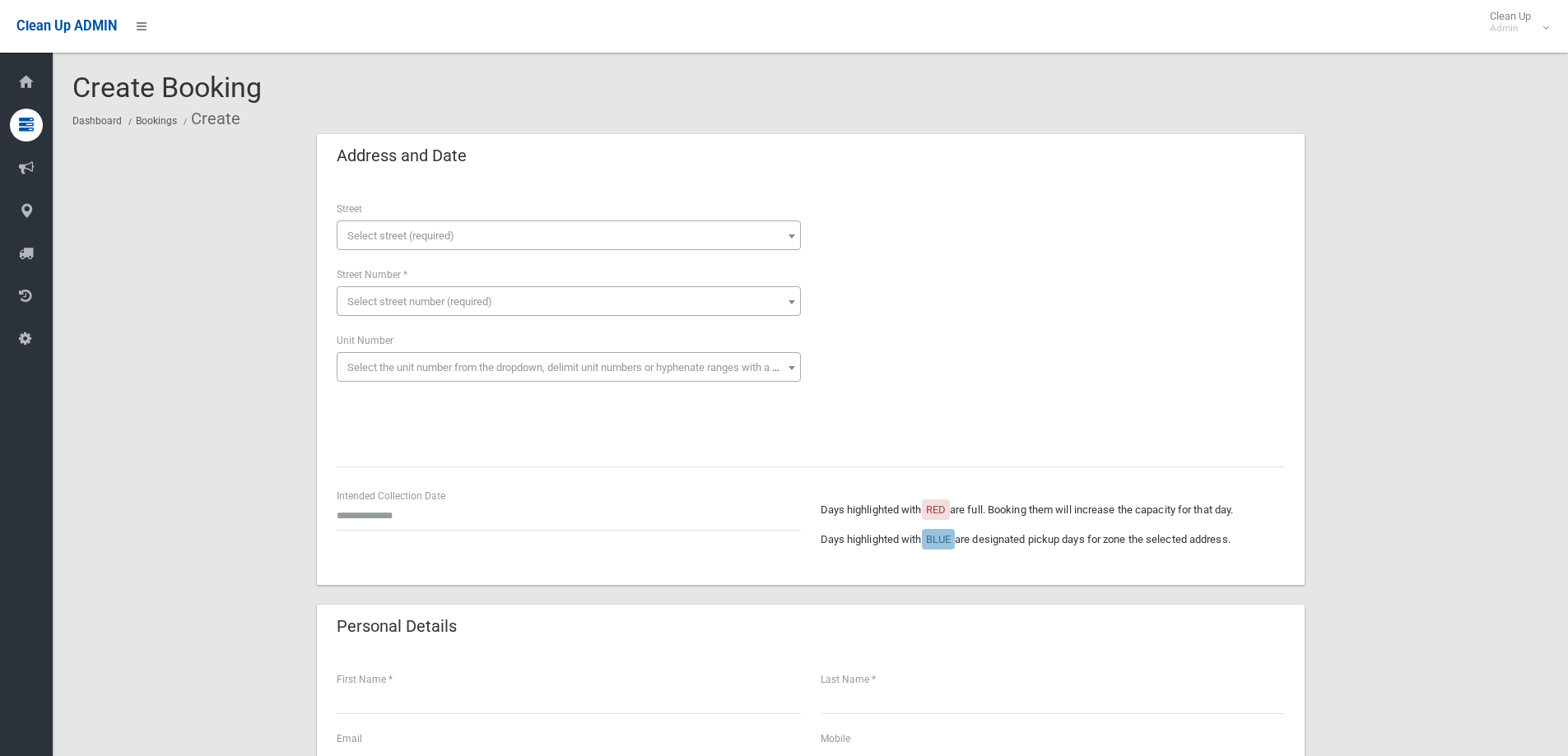
click at [434, 233] on span "Select street (required)" at bounding box center [400, 236] width 107 height 12
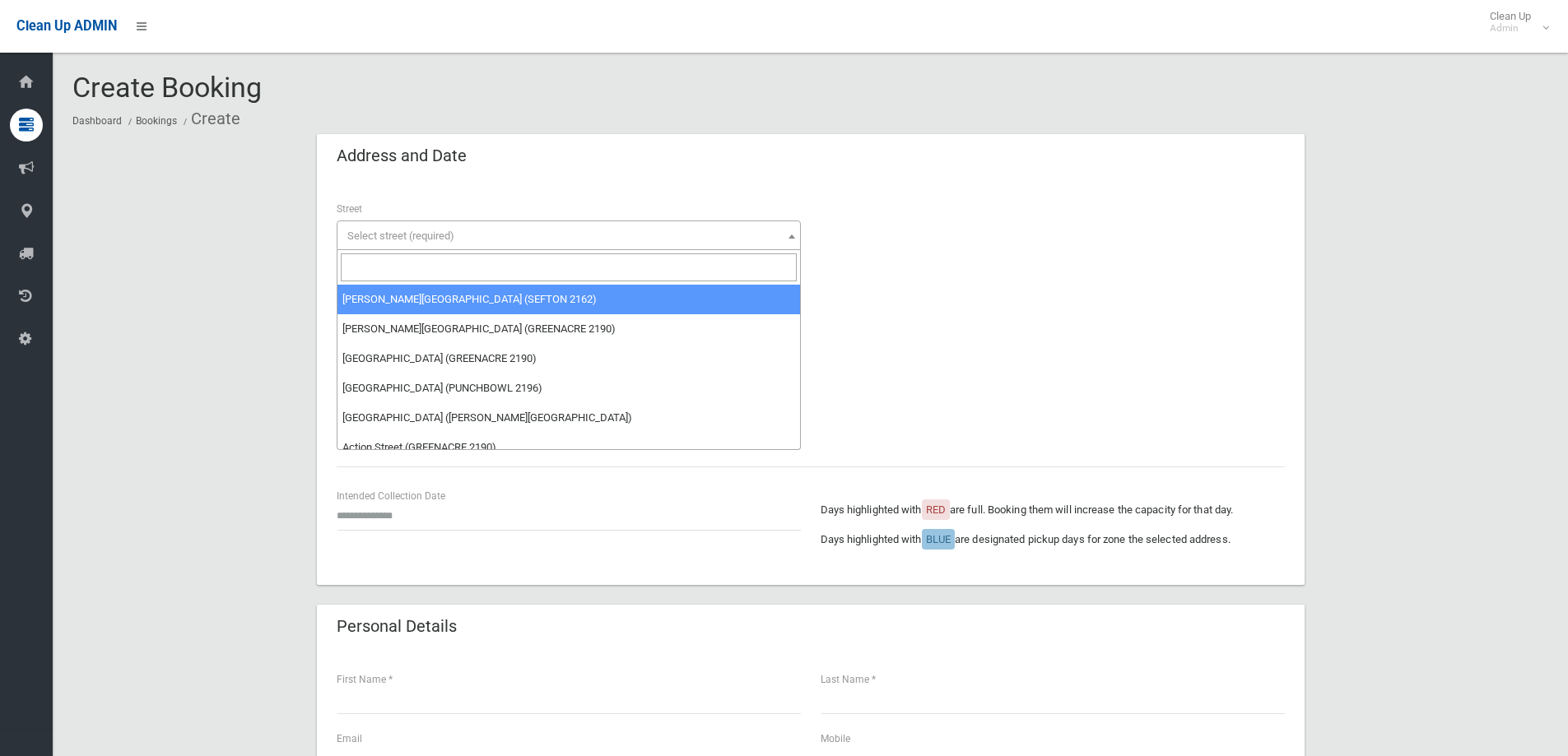
click at [430, 267] on input "search" at bounding box center [569, 267] width 456 height 28
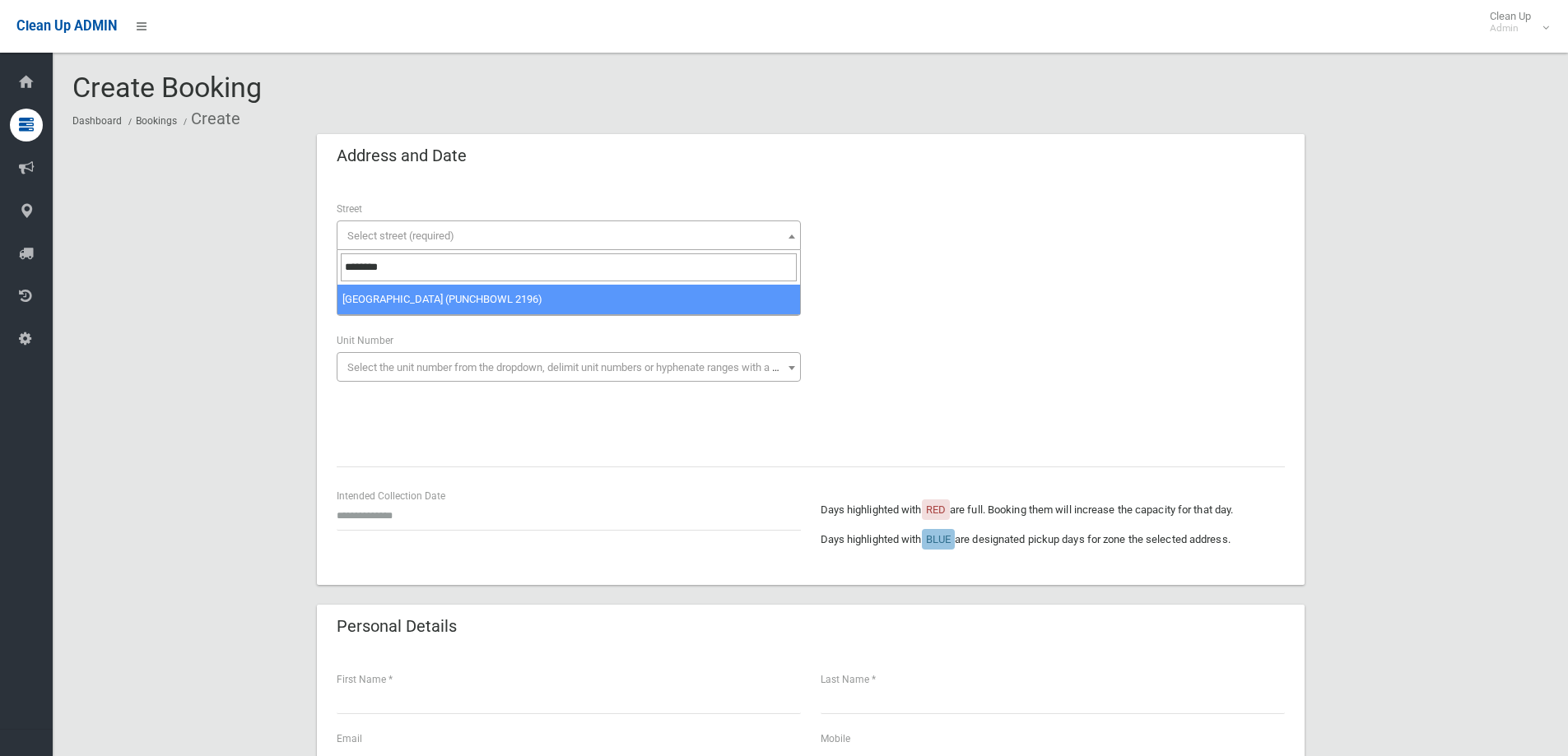
type input "********"
select select "***"
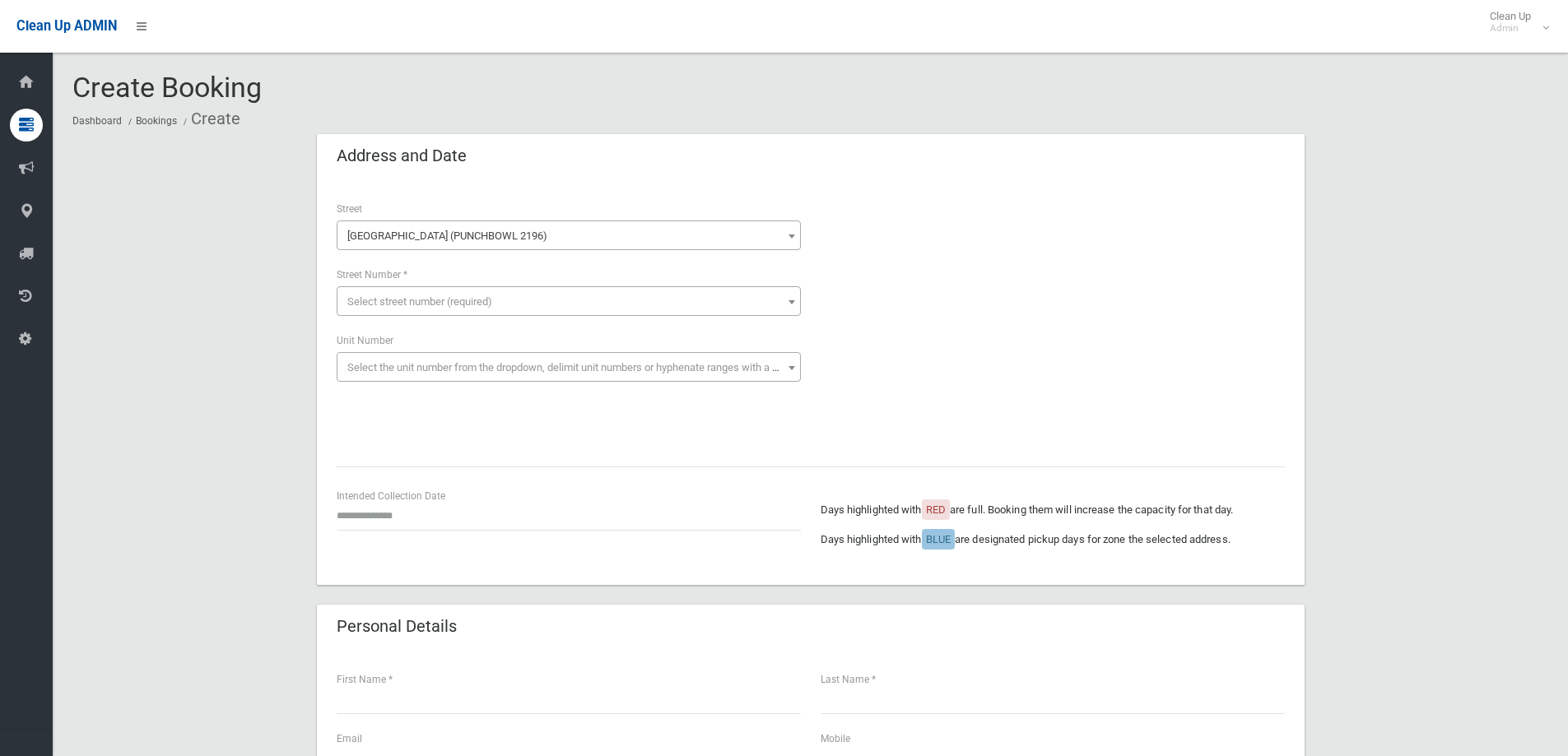
click at [408, 299] on span "Select street number (required)" at bounding box center [419, 302] width 144 height 12
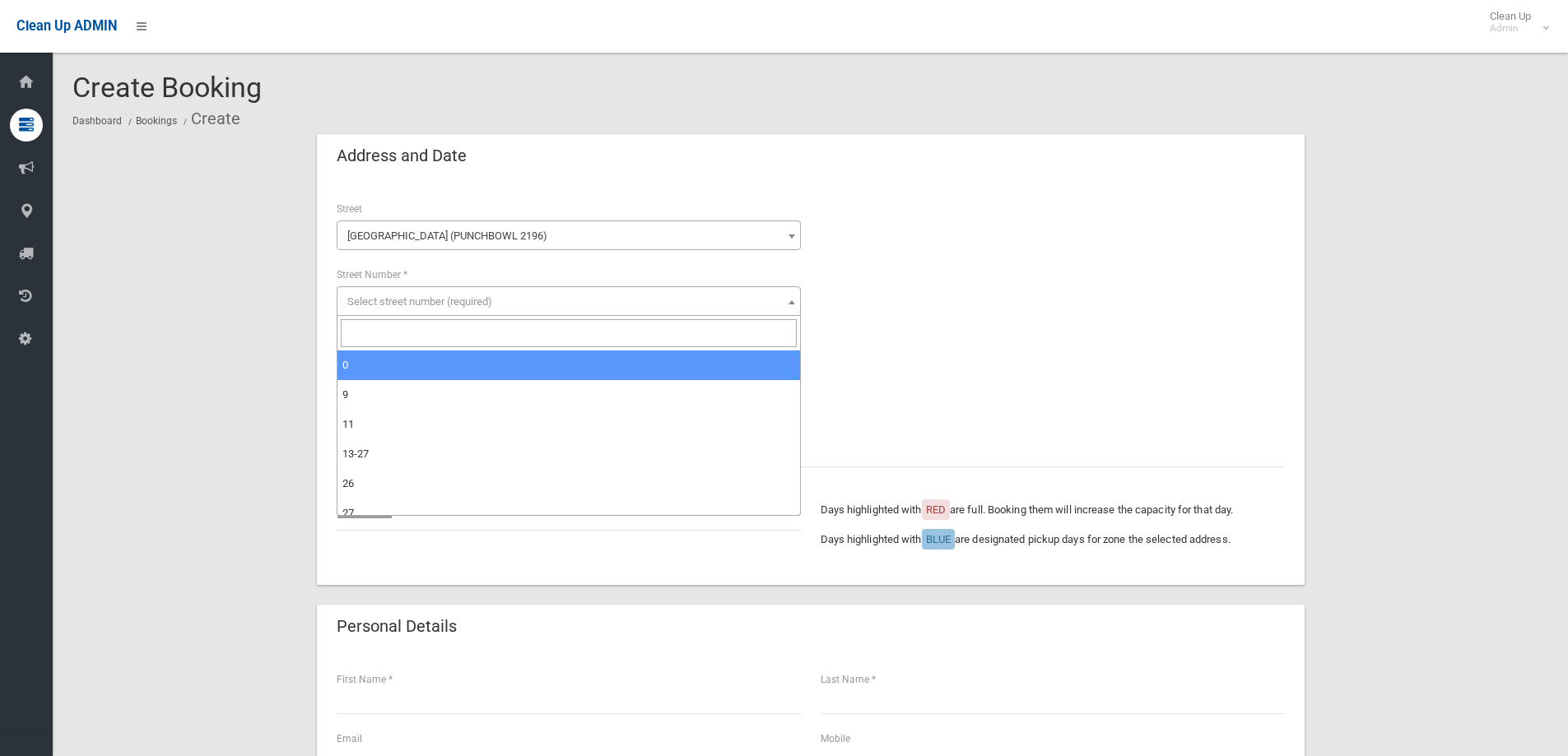
click at [365, 333] on input "search" at bounding box center [569, 333] width 456 height 28
type input "**"
select select "**"
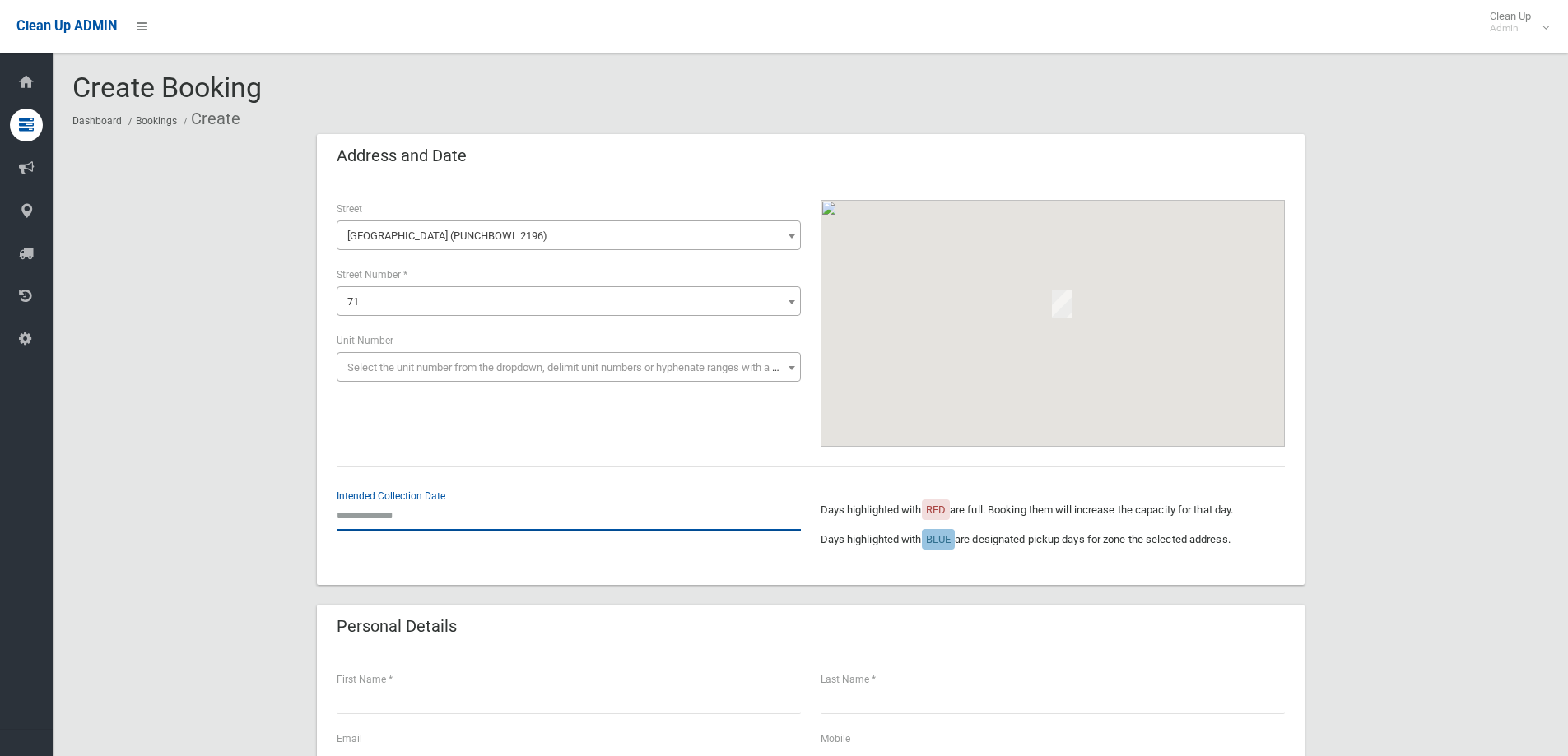
click at [406, 513] on input "text" at bounding box center [569, 515] width 465 height 30
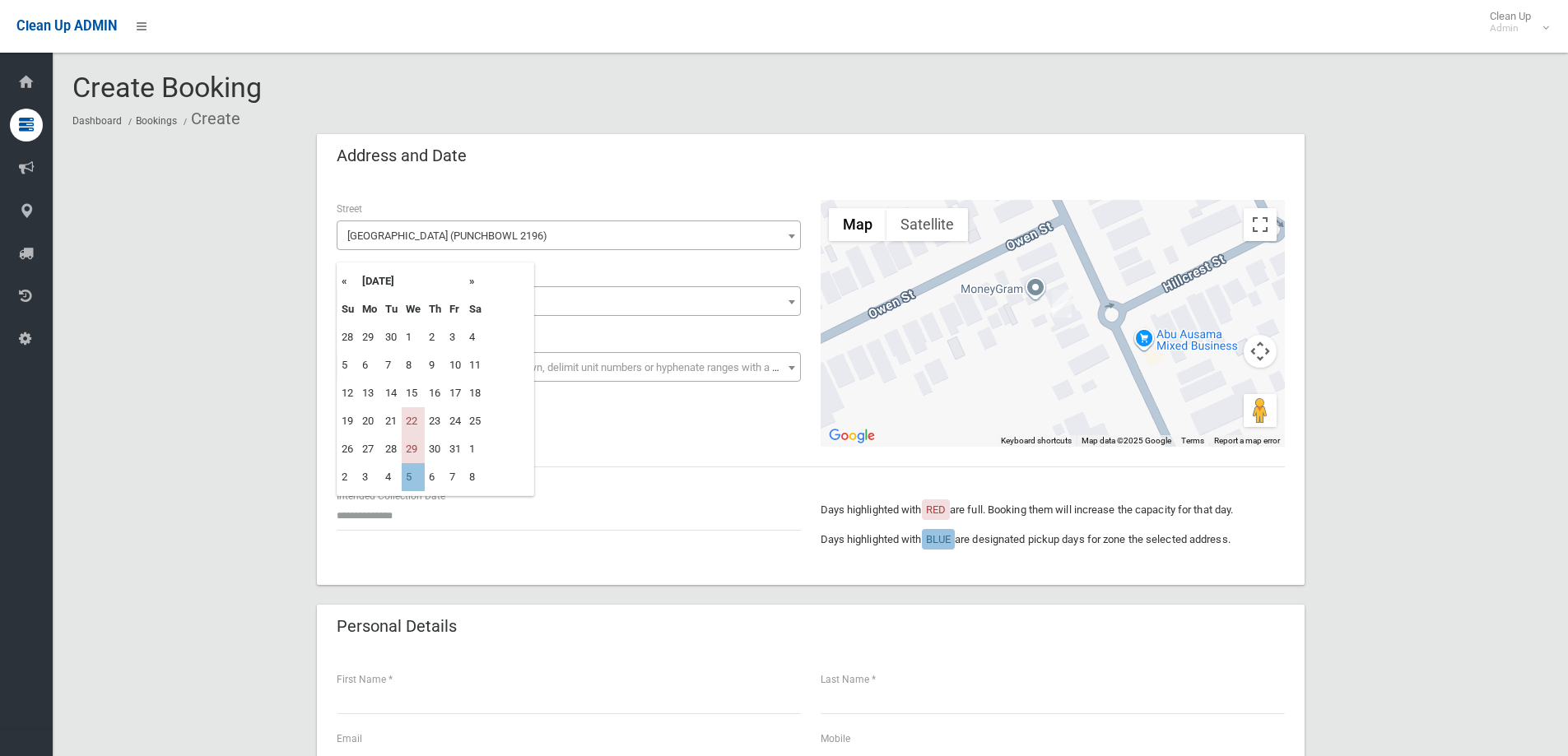
click at [467, 280] on th "»" at bounding box center [475, 281] width 21 height 28
click at [472, 280] on th "»" at bounding box center [475, 281] width 21 height 28
click at [595, 437] on div "**********" at bounding box center [811, 324] width 968 height 247
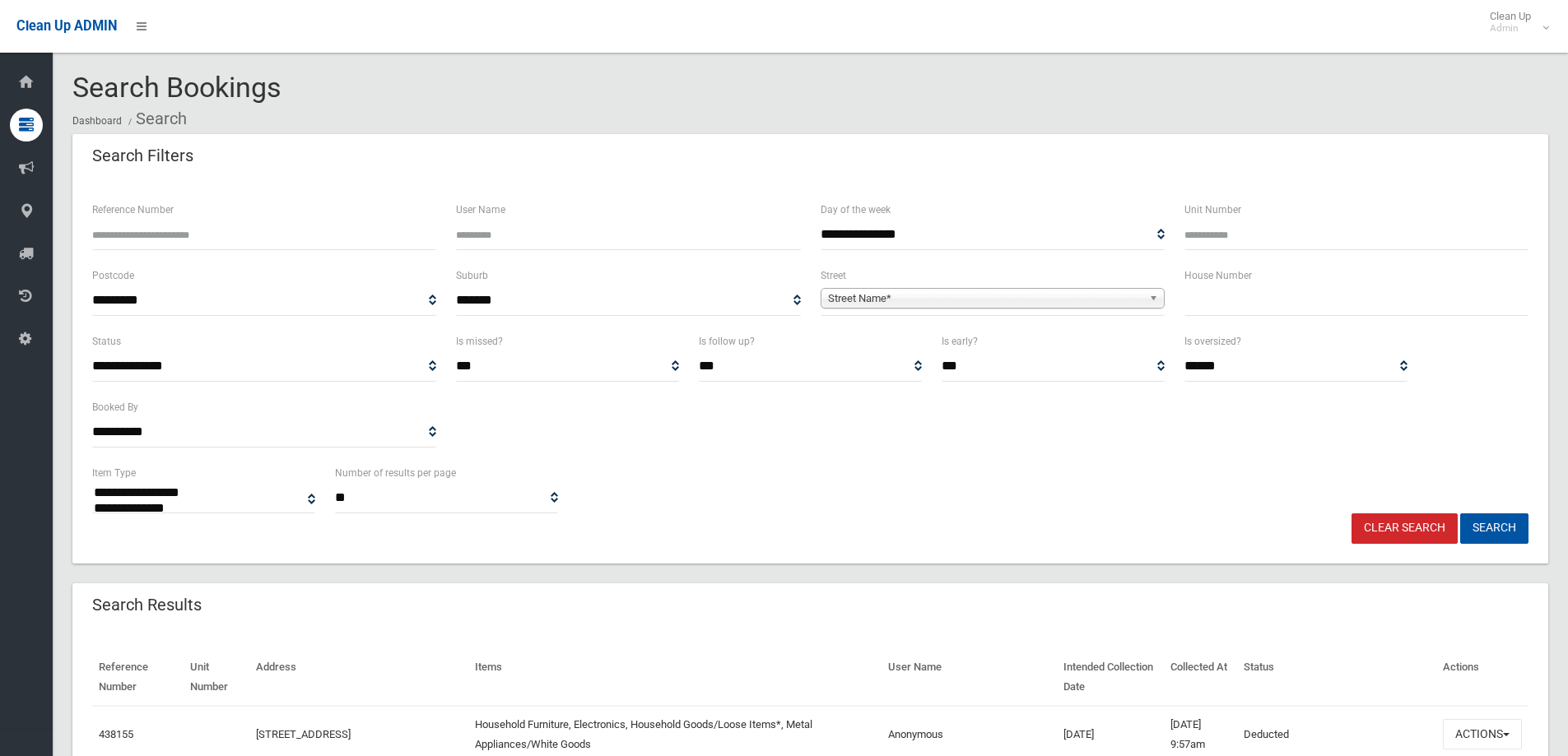
select select
click at [1287, 303] on input "text" at bounding box center [1356, 300] width 344 height 30
type input "**"
click at [1149, 297] on b at bounding box center [1156, 298] width 15 height 19
type input "******"
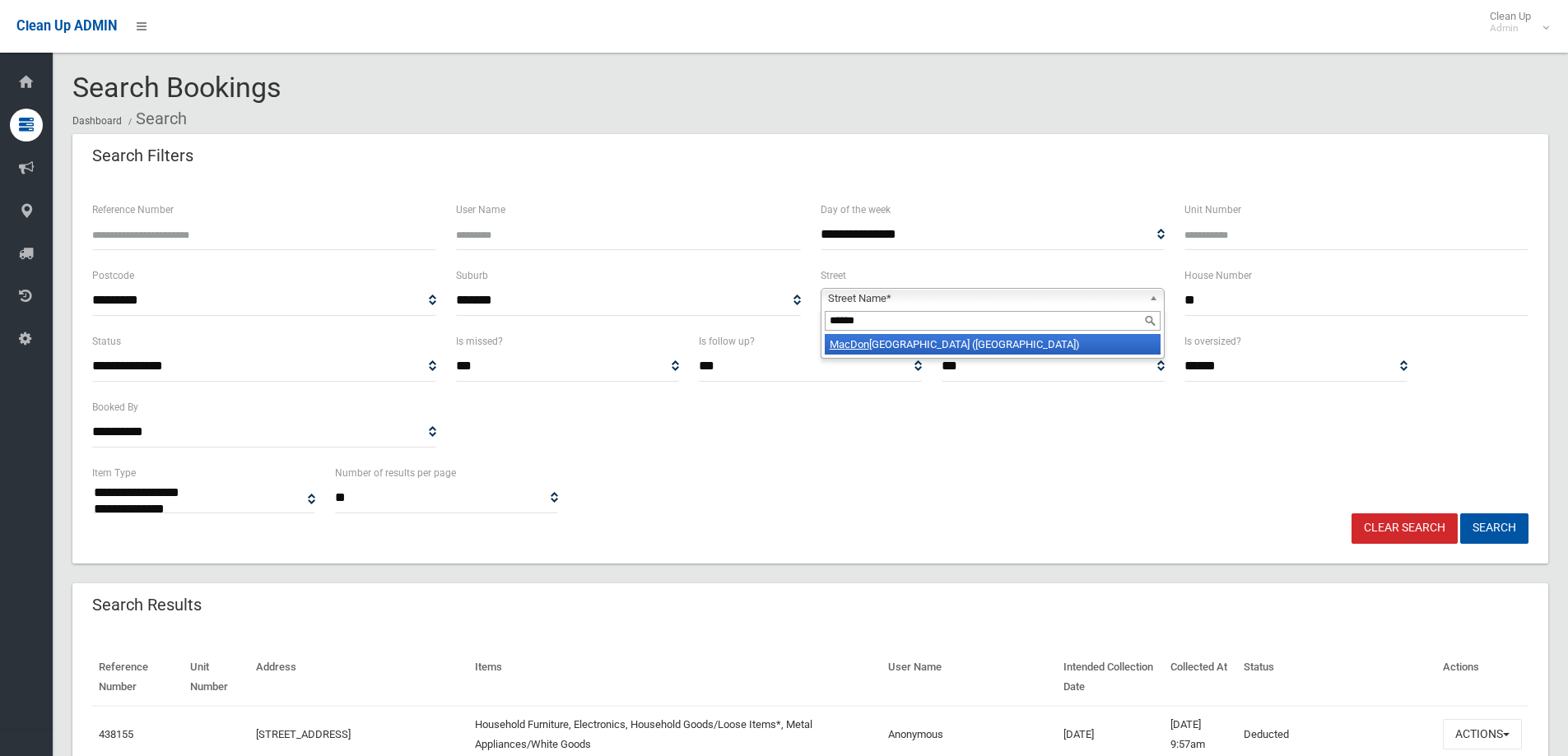
click at [1103, 348] on li "MacDon ald Street (LAKEMBA 2195)" at bounding box center [993, 345] width 336 height 21
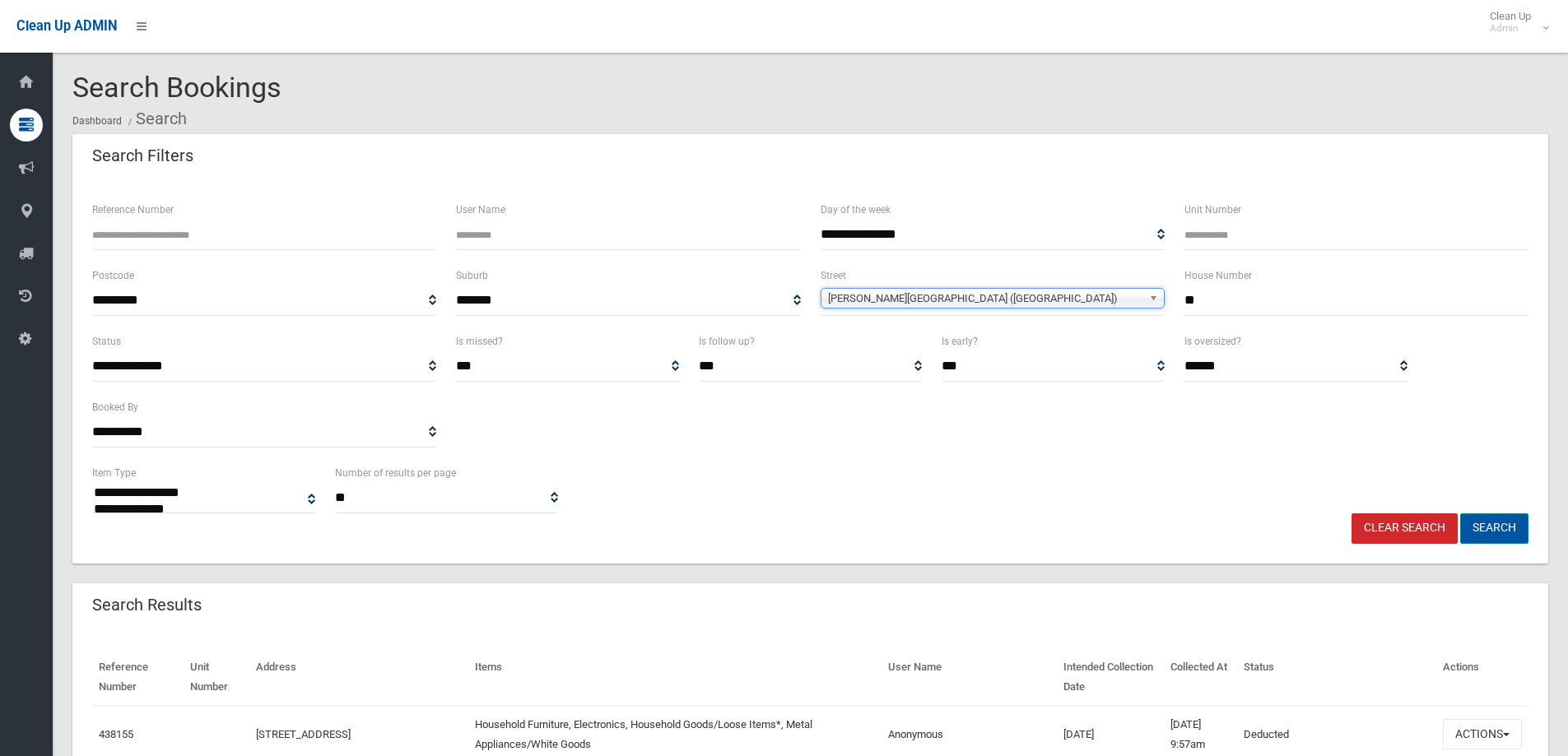
click at [1512, 530] on button "Search" at bounding box center [1494, 528] width 69 height 30
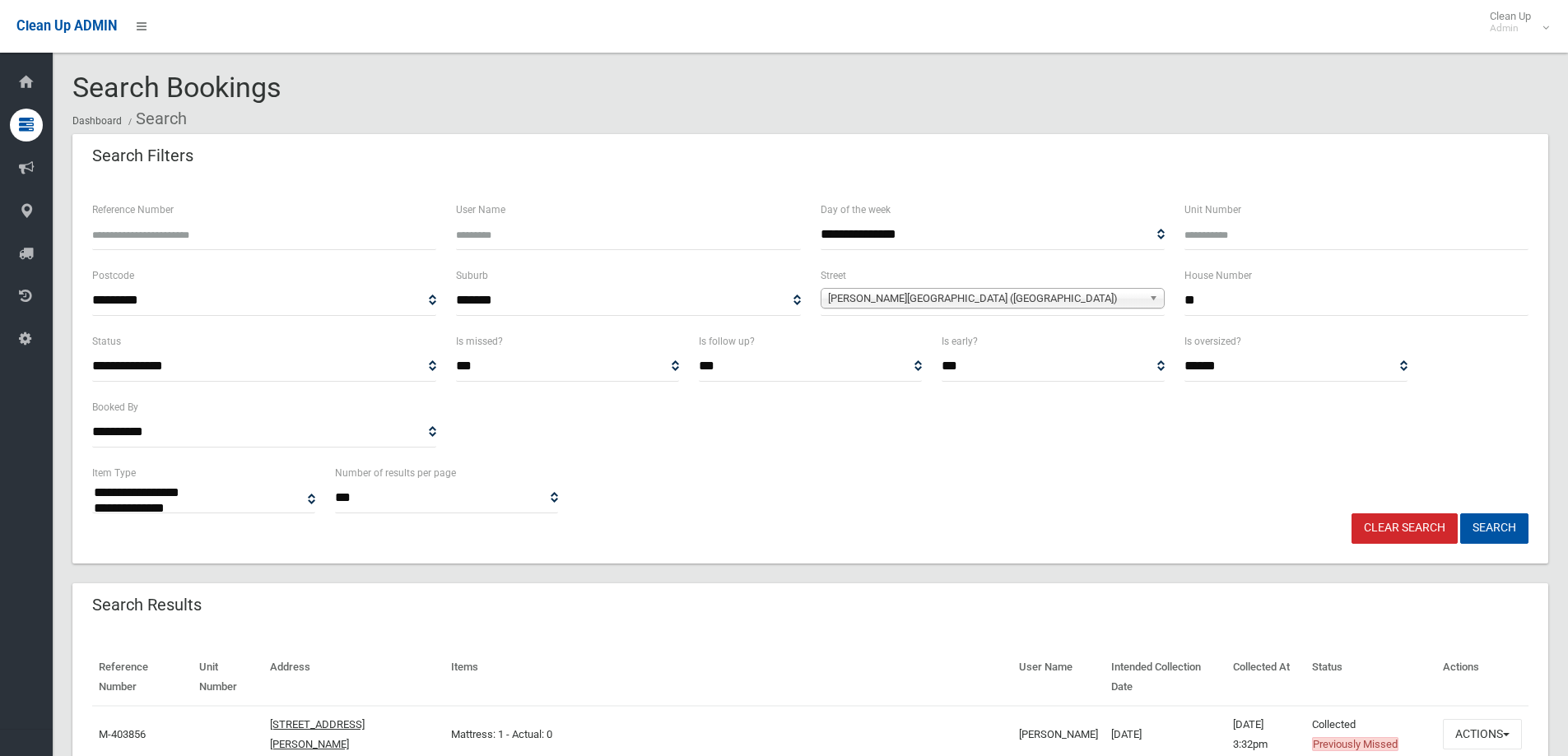
select select
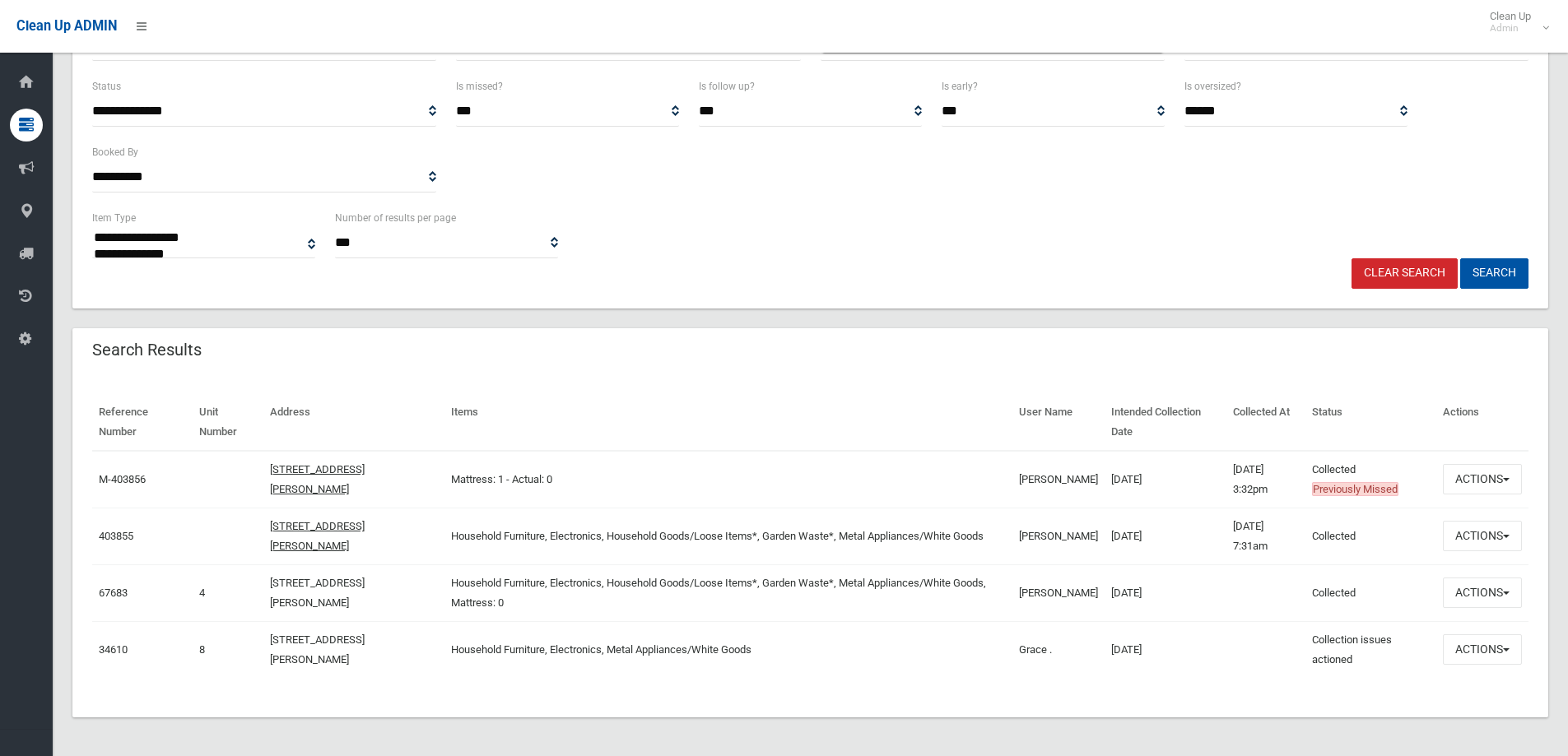
scroll to position [256, 0]
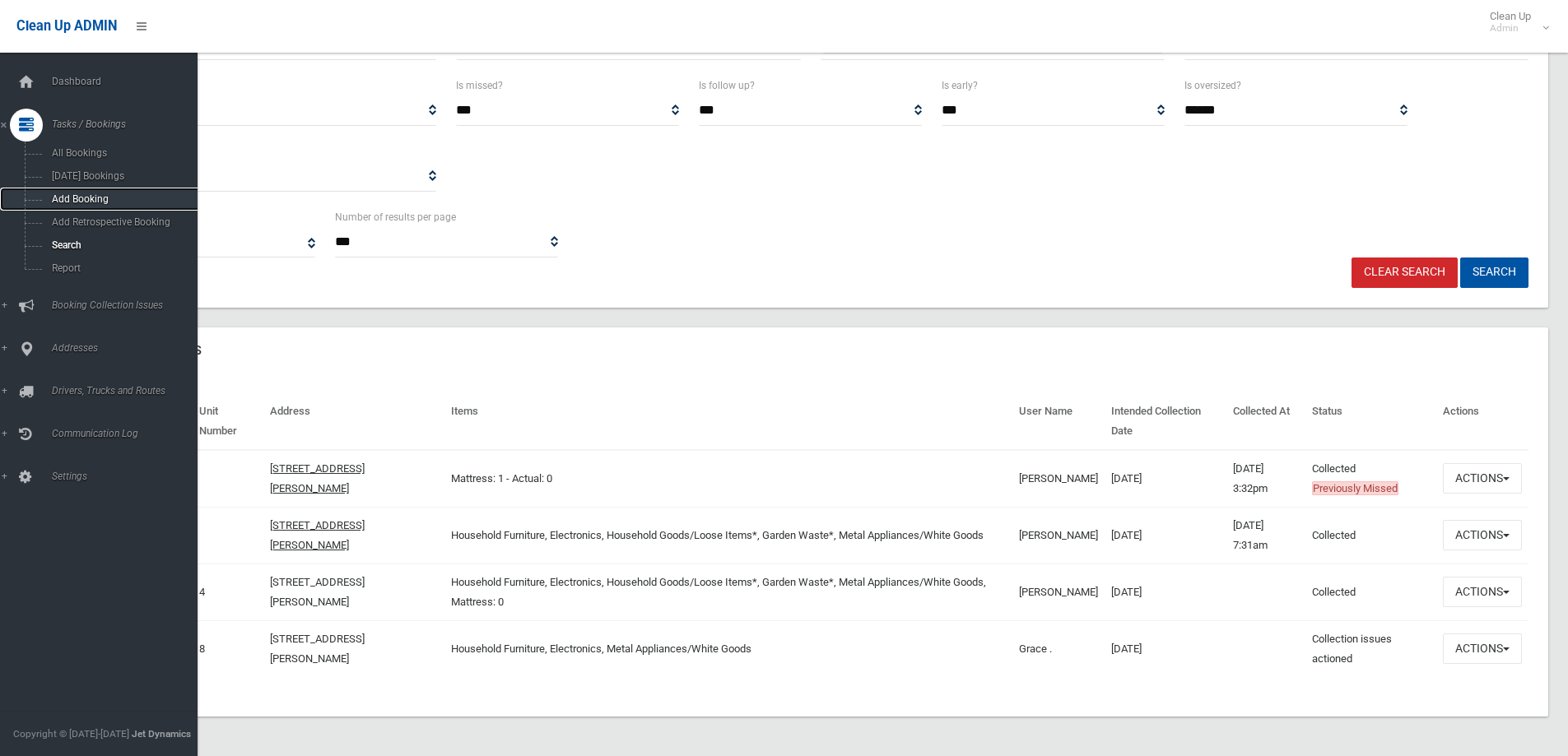
click at [84, 197] on span "Add Booking" at bounding box center [121, 198] width 149 height 11
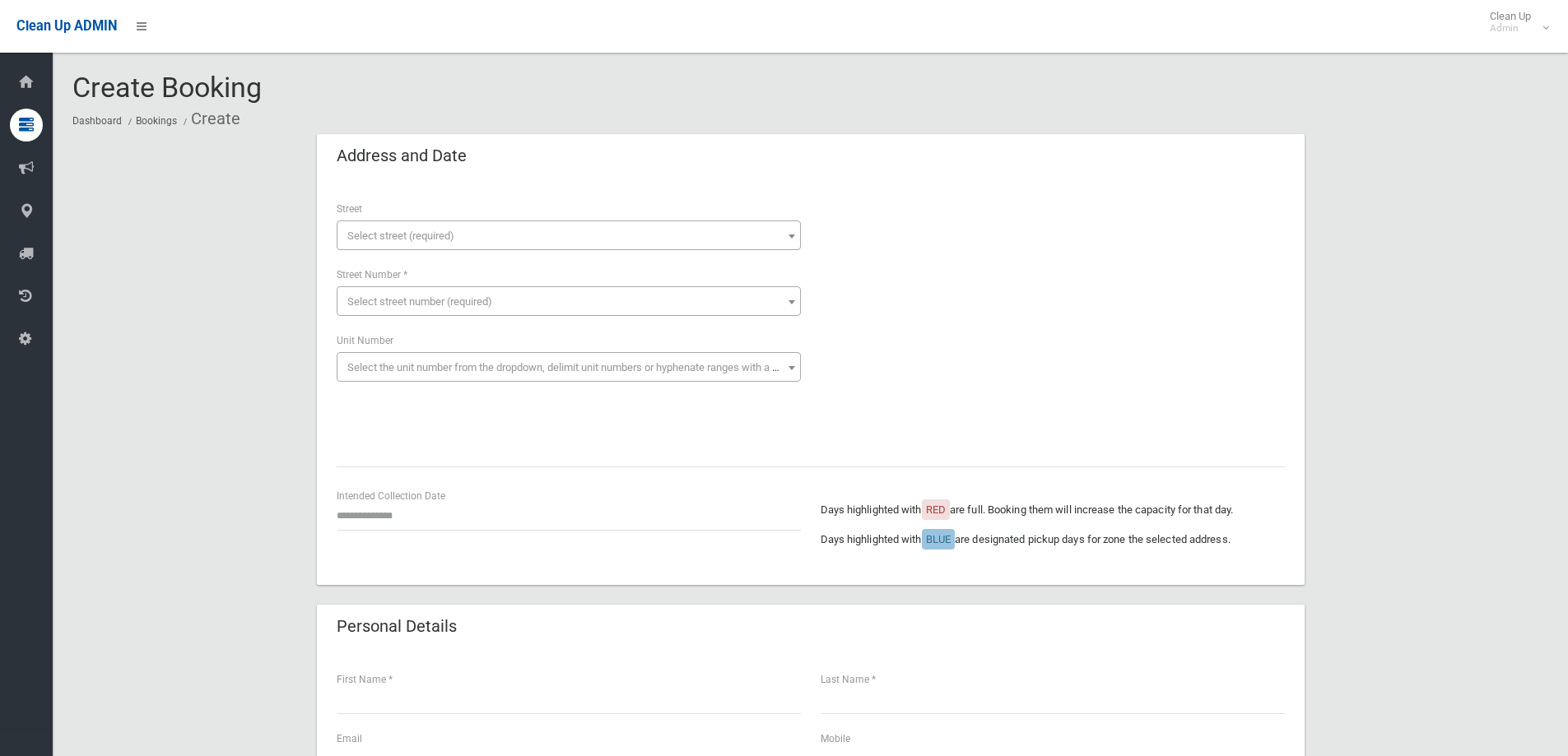
click at [526, 241] on span "Select street (required)" at bounding box center [569, 236] width 456 height 23
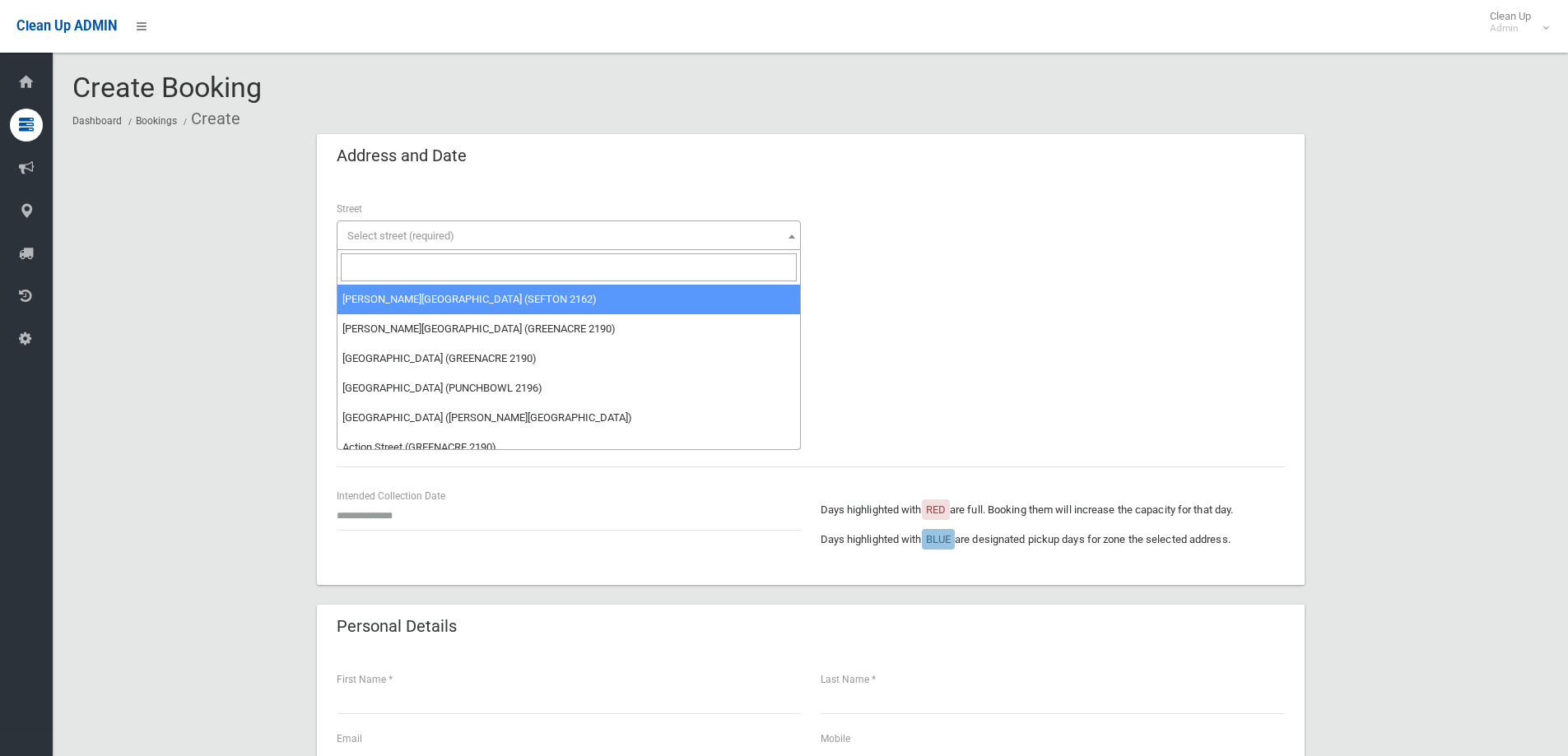
click at [452, 273] on input "search" at bounding box center [569, 267] width 456 height 28
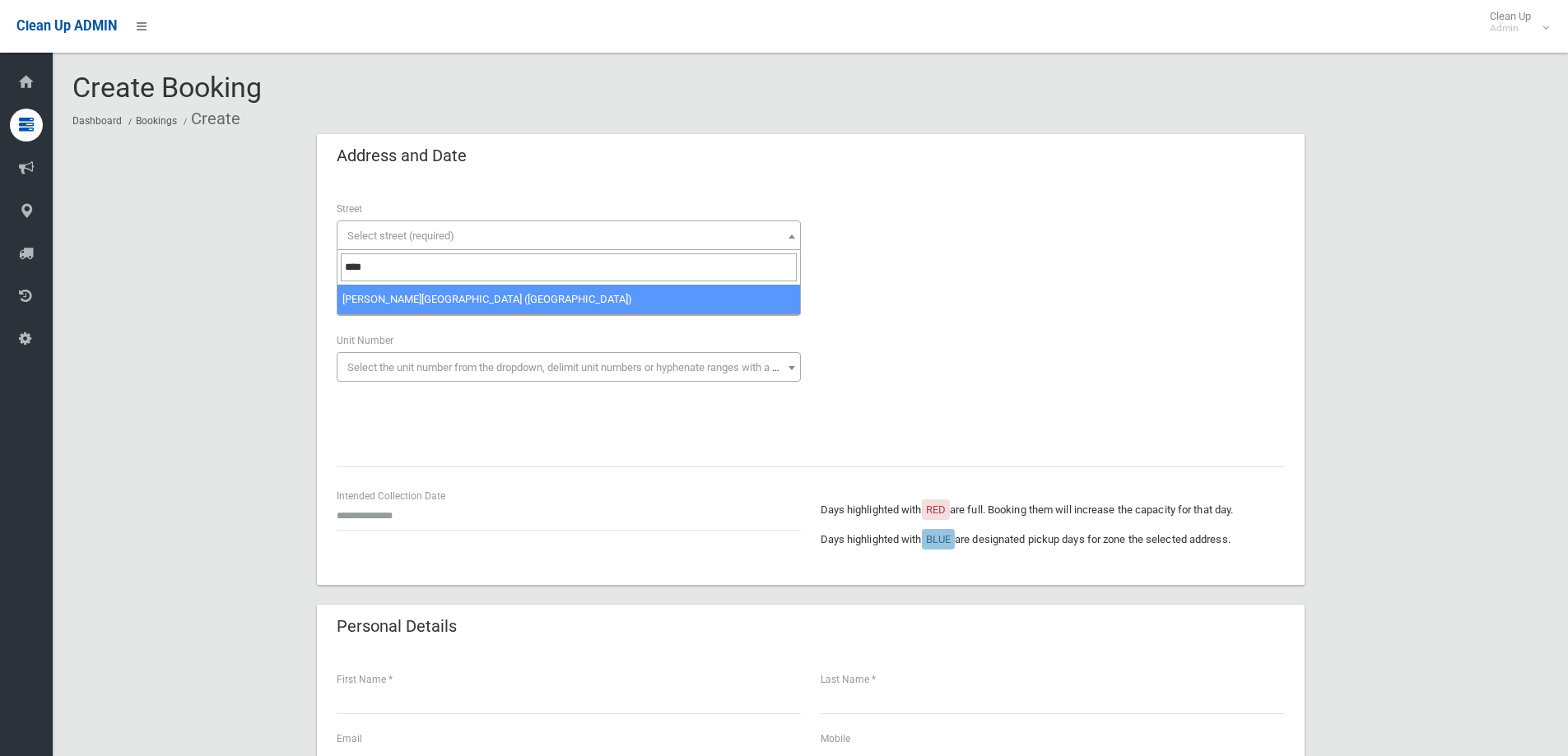
type input "****"
select select "***"
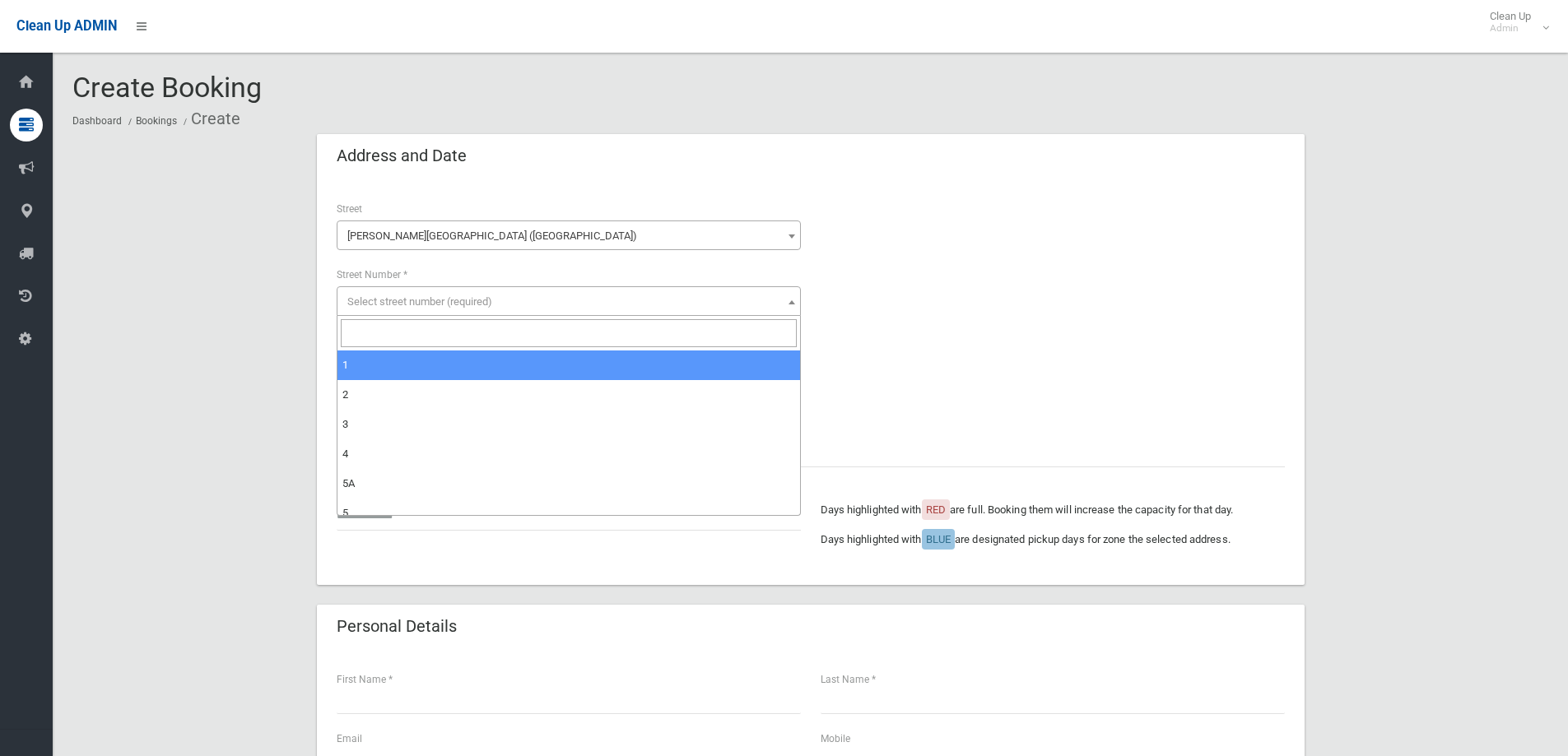
click at [410, 299] on span "Select street number (required)" at bounding box center [419, 302] width 144 height 12
click at [402, 326] on input "search" at bounding box center [569, 333] width 456 height 28
type input "**"
select select "**"
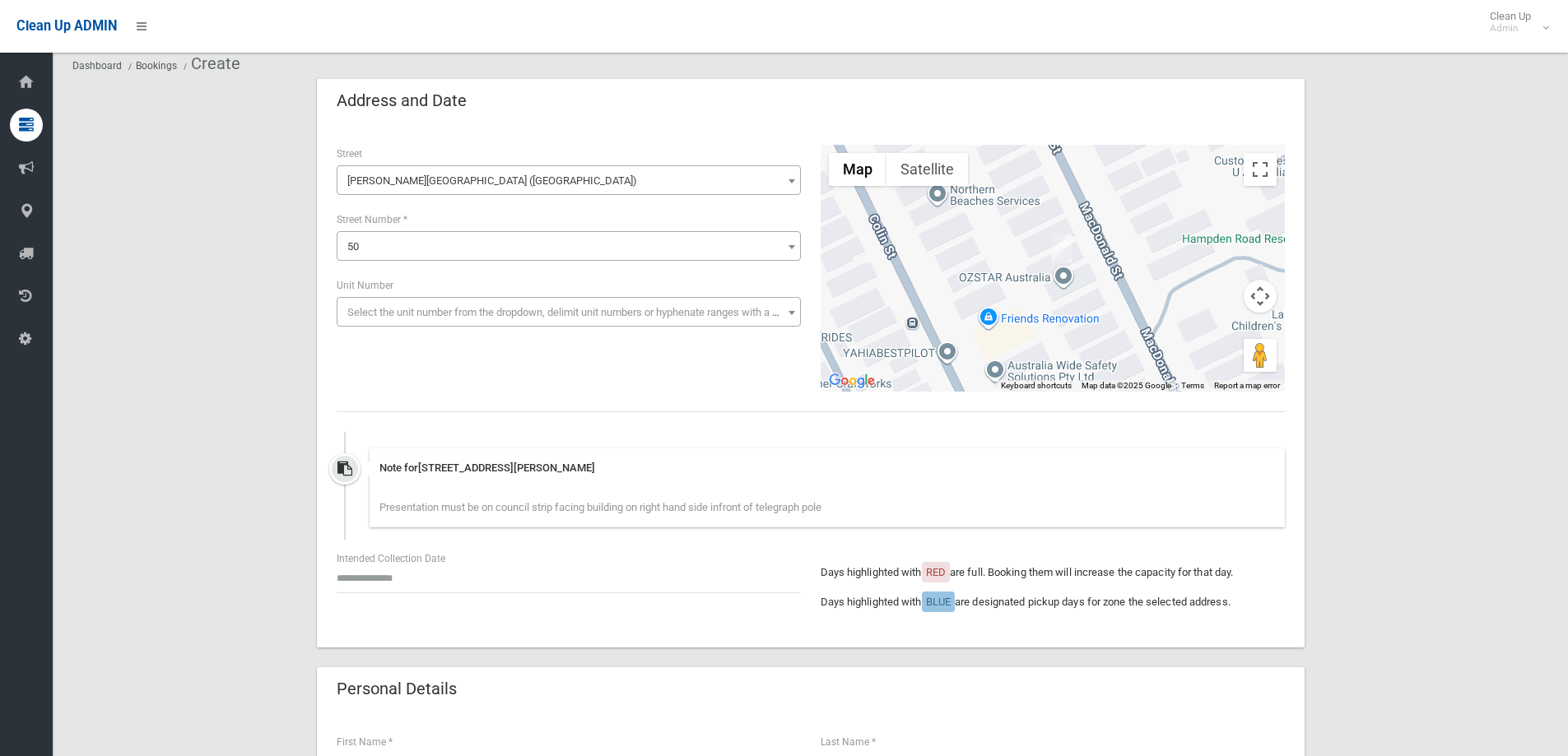
scroll to position [83, 0]
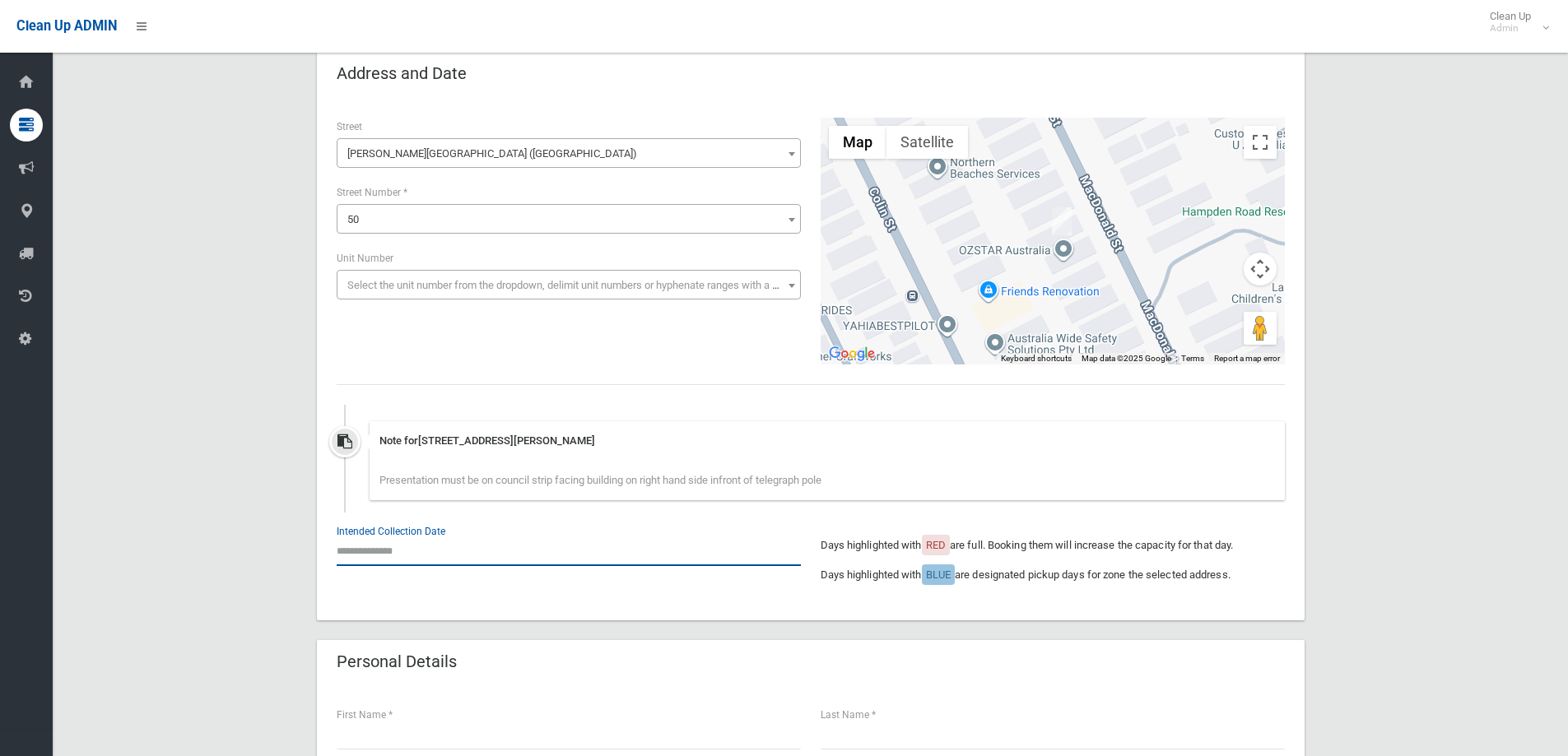
click at [442, 545] on input "text" at bounding box center [569, 551] width 465 height 30
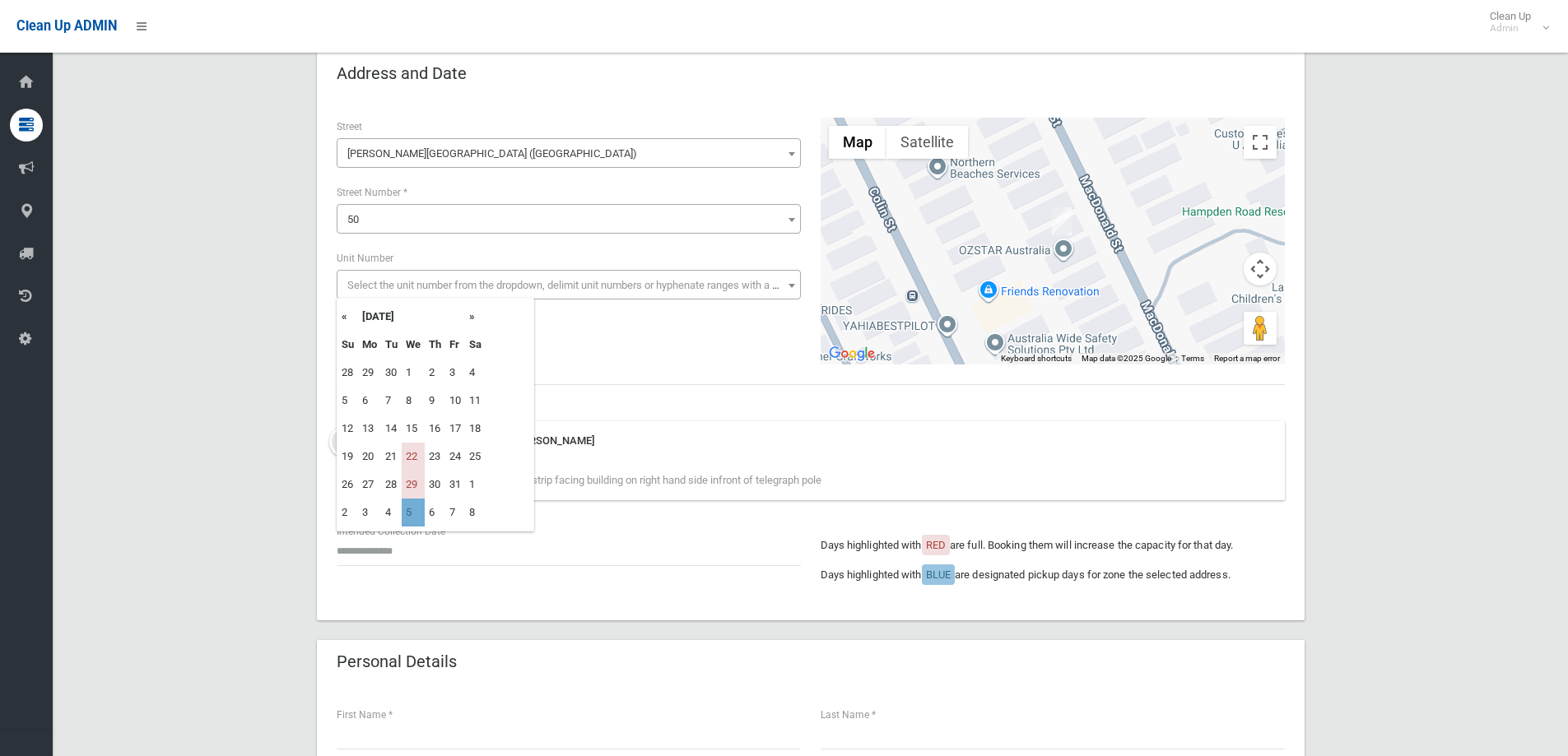
click at [412, 516] on td "5" at bounding box center [413, 512] width 23 height 28
type input "**********"
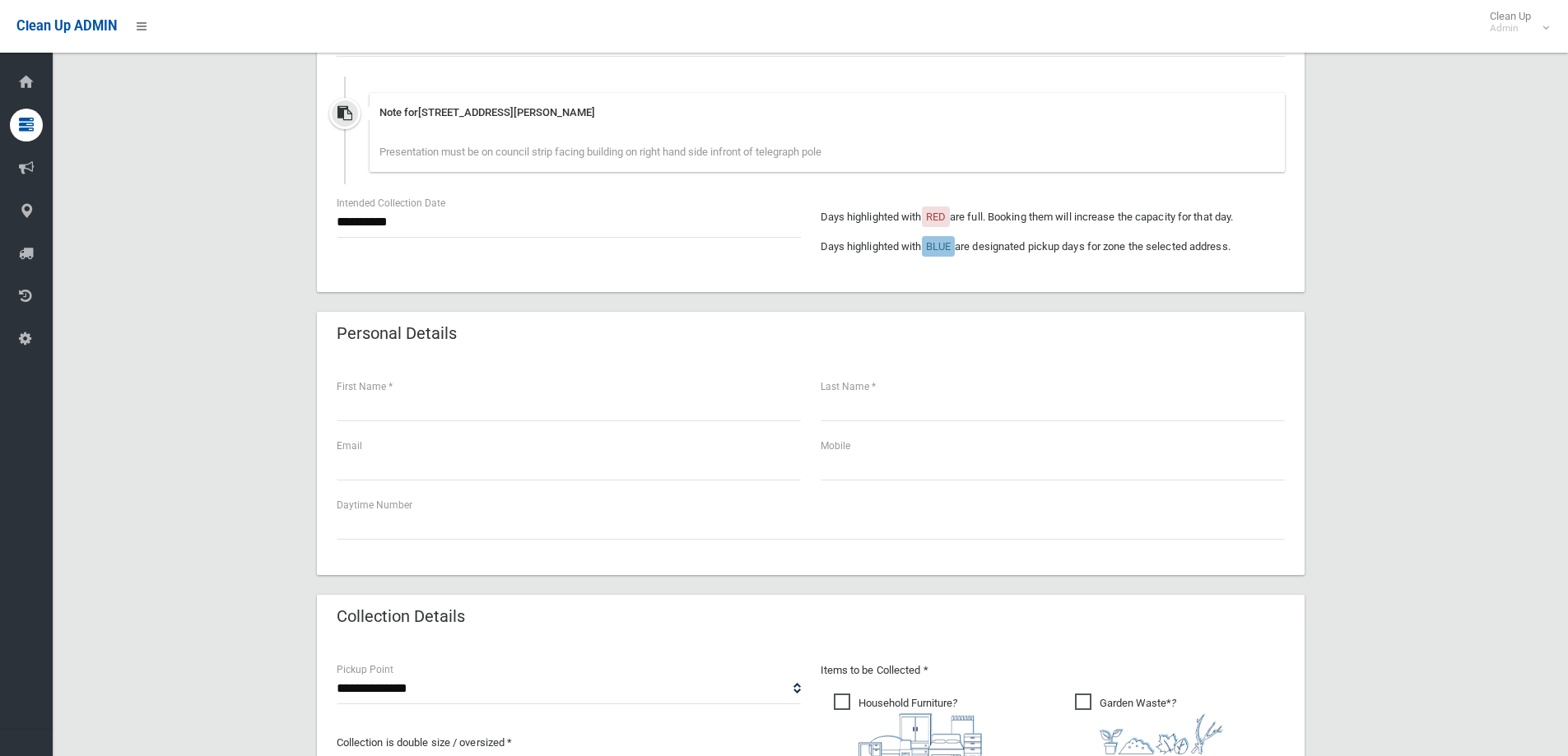
scroll to position [411, 0]
click at [416, 414] on input "text" at bounding box center [569, 405] width 465 height 30
type input "****"
click at [916, 411] on input "text" at bounding box center [1053, 405] width 465 height 30
type input "**********"
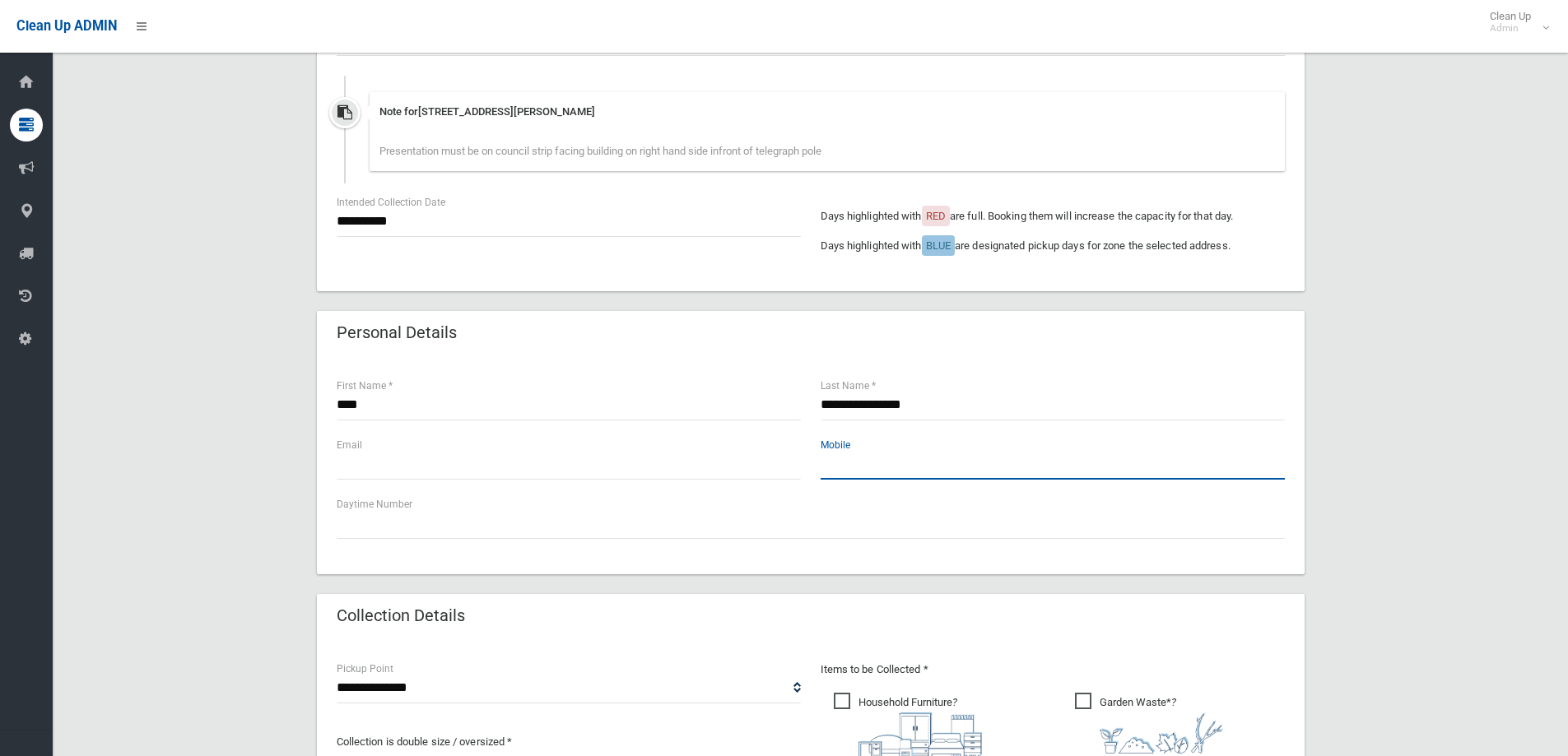
click at [853, 468] on input "text" at bounding box center [1053, 464] width 465 height 30
type input "**********"
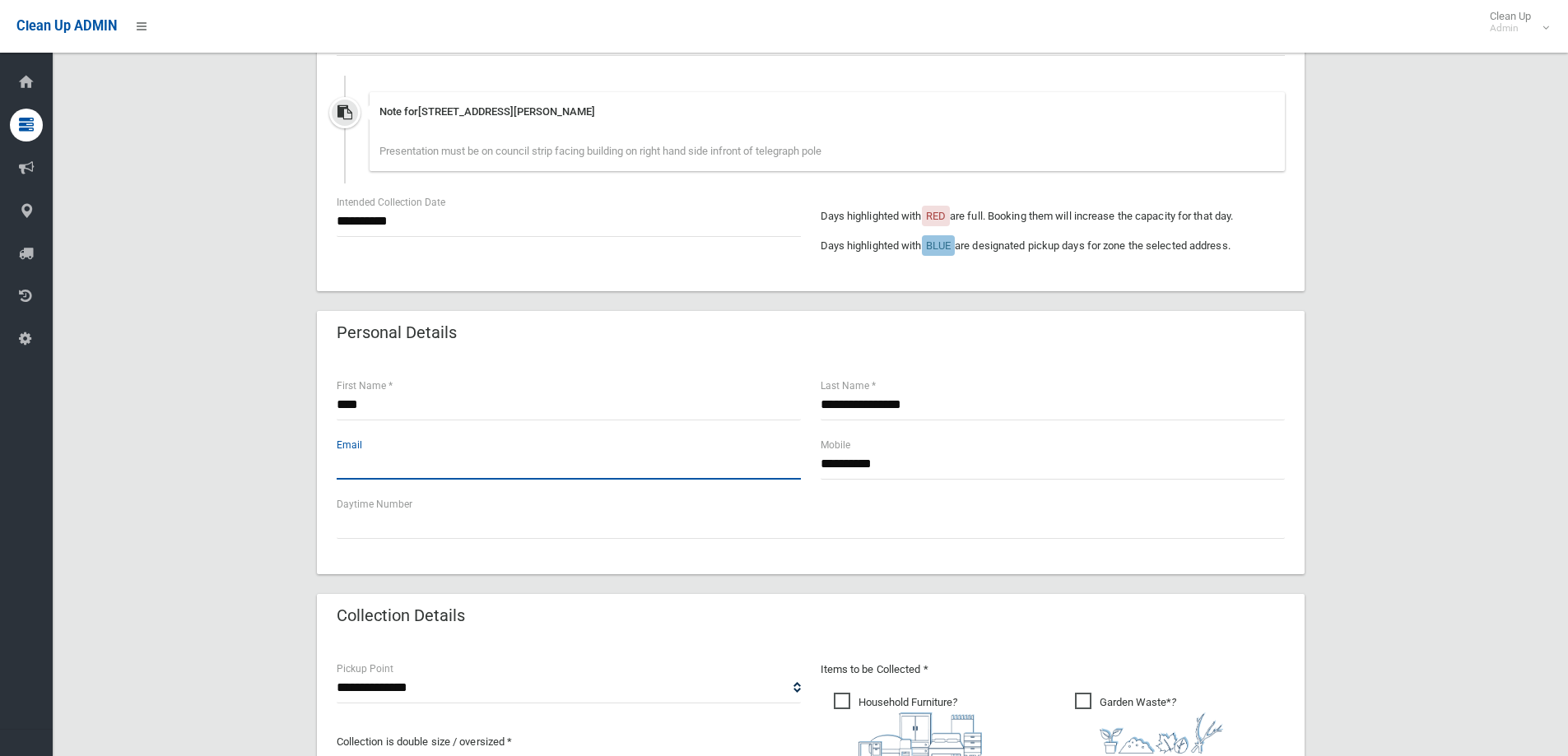
click at [557, 474] on input "text" at bounding box center [569, 464] width 465 height 30
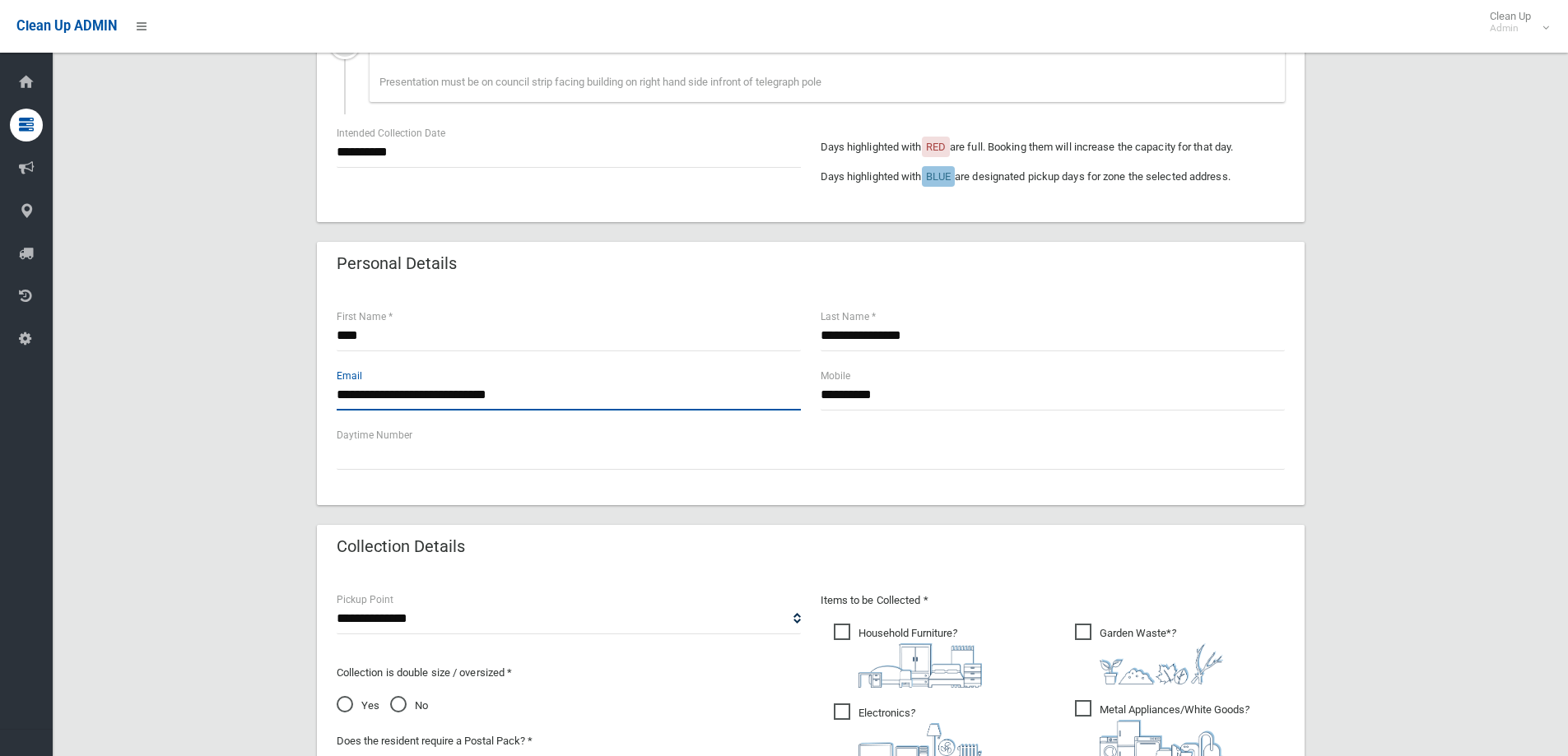
scroll to position [576, 0]
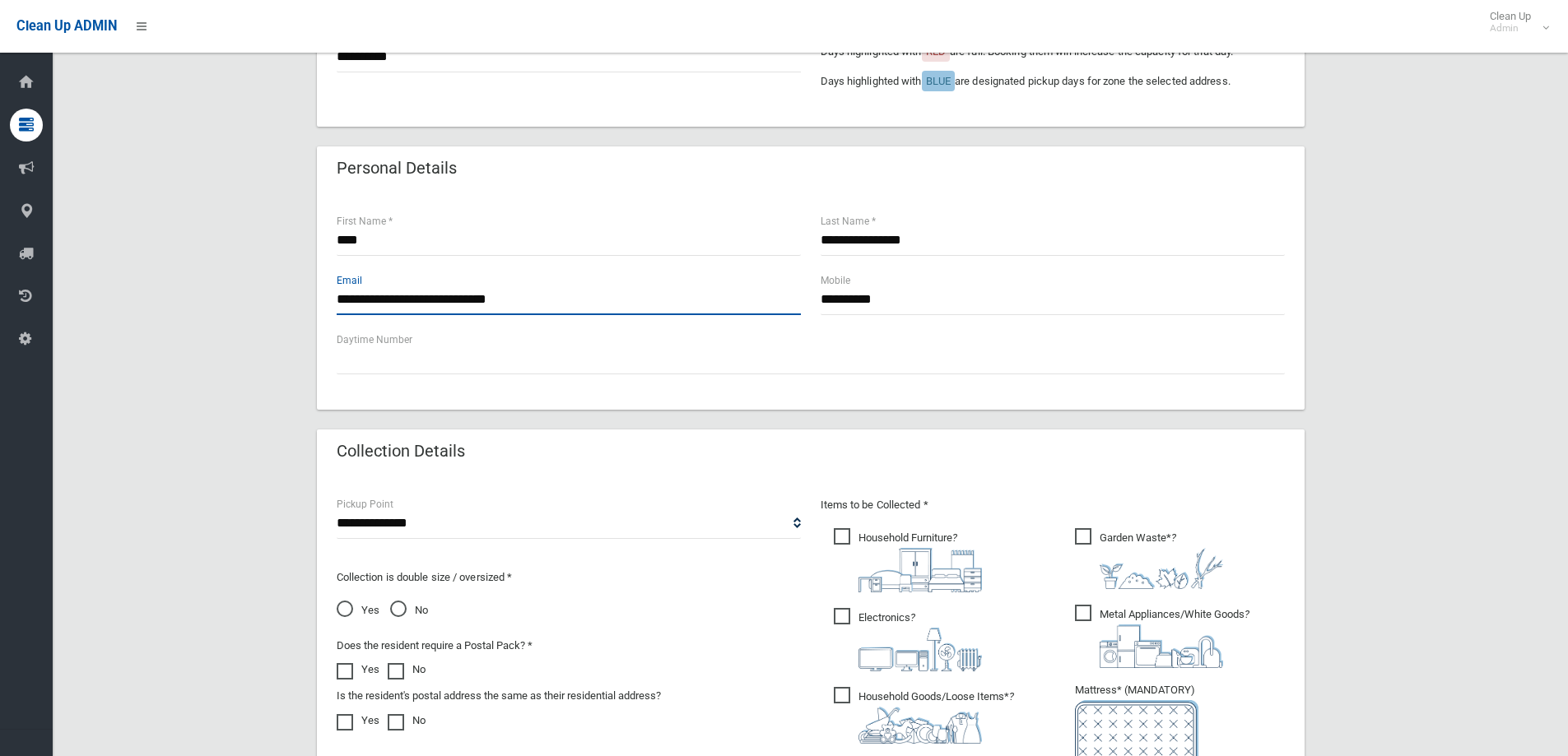
type input "**********"
click at [860, 548] on img at bounding box center [921, 570] width 124 height 44
click at [843, 616] on span "Electronics ?" at bounding box center [908, 639] width 148 height 64
click at [1082, 532] on span "Garden Waste* ?" at bounding box center [1149, 559] width 148 height 61
click at [1078, 610] on span "Metal Appliances/White Goods ?" at bounding box center [1162, 636] width 175 height 64
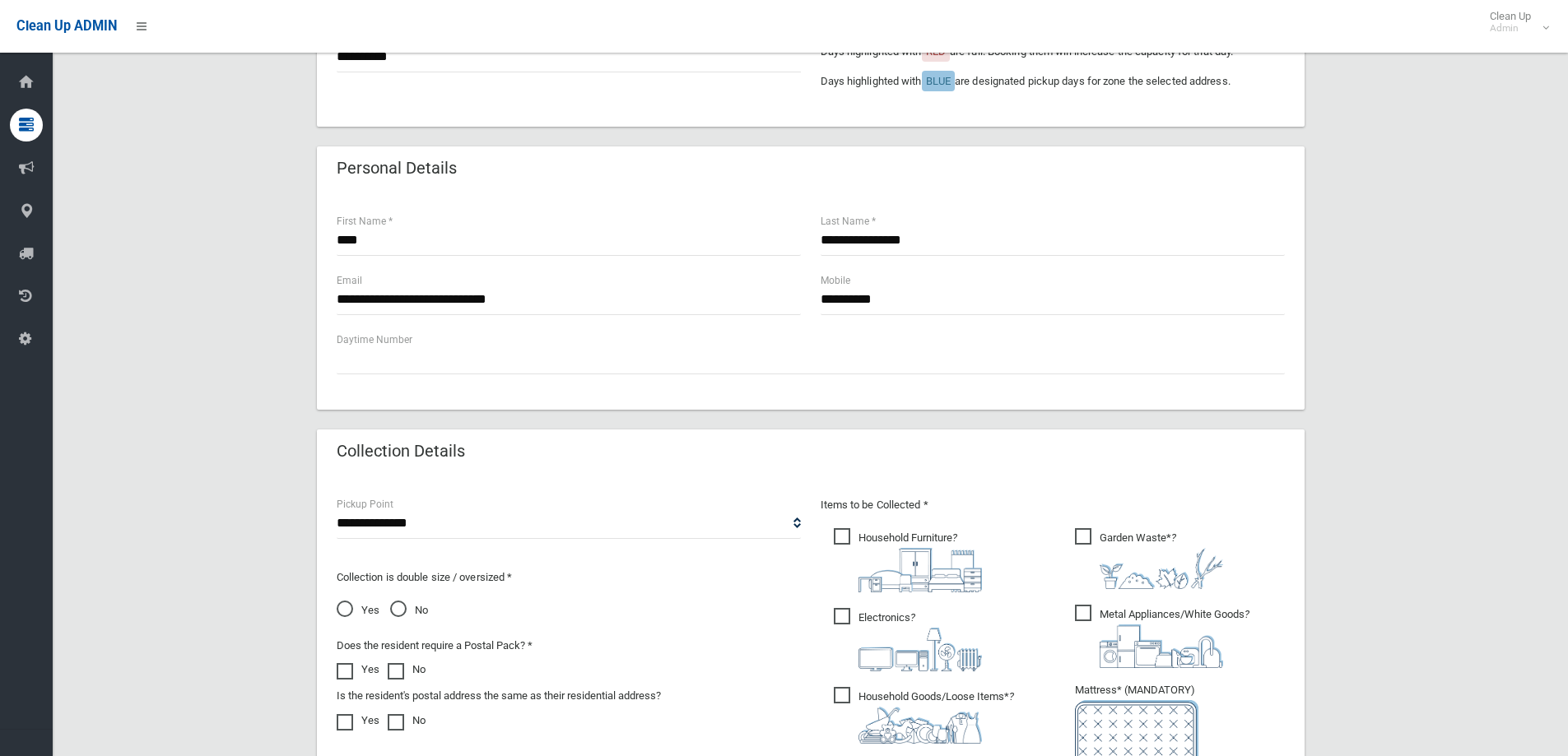
drag, startPoint x: 842, startPoint y: 700, endPoint x: 841, endPoint y: 667, distance: 33.0
click at [843, 700] on span "Household Goods/Loose Items* ?" at bounding box center [923, 715] width 180 height 57
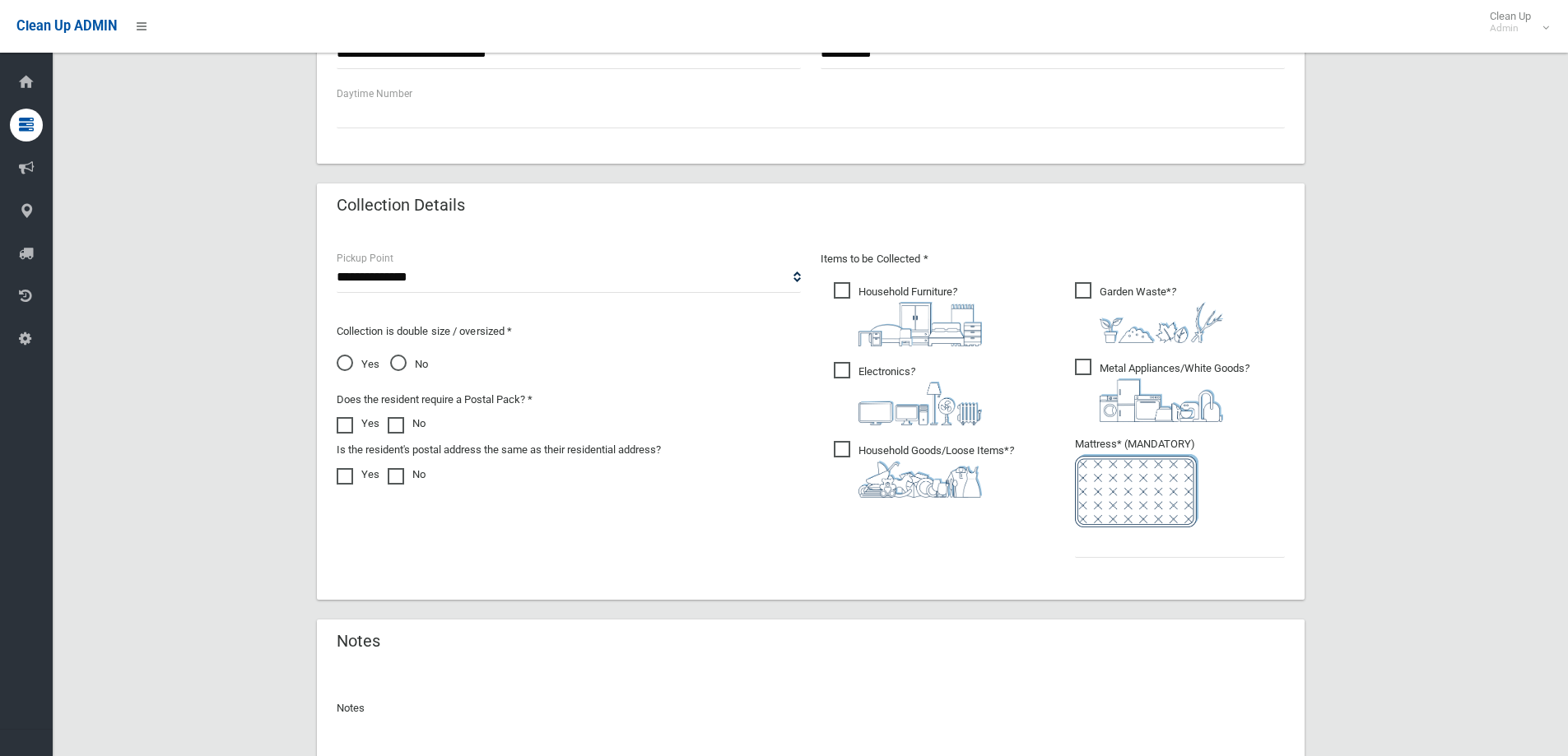
scroll to position [823, 0]
click at [530, 288] on select "**********" at bounding box center [569, 277] width 465 height 30
select select "*"
click at [337, 262] on select "**********" at bounding box center [569, 277] width 465 height 30
click at [397, 363] on span "No" at bounding box center [409, 364] width 38 height 20
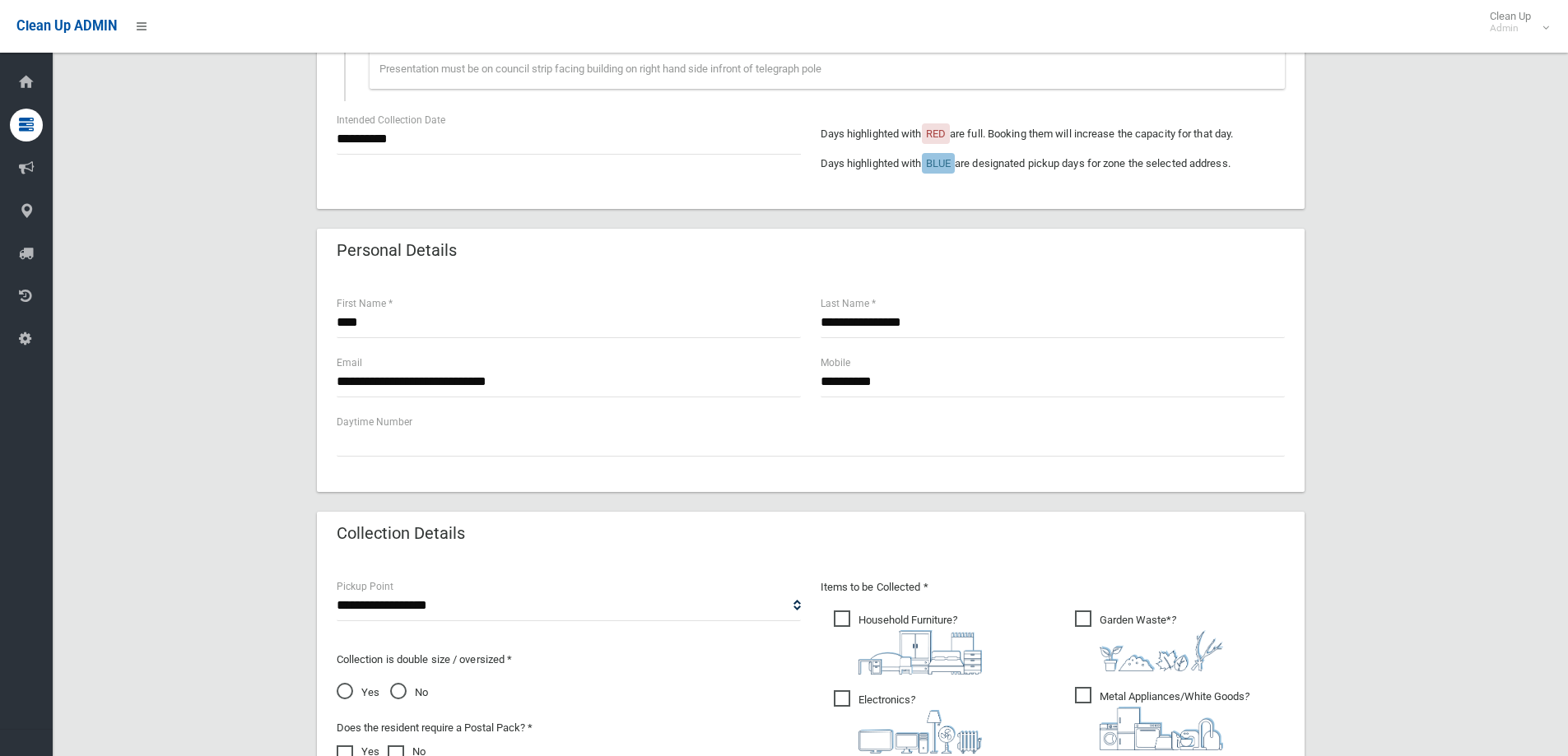
scroll to position [740, 0]
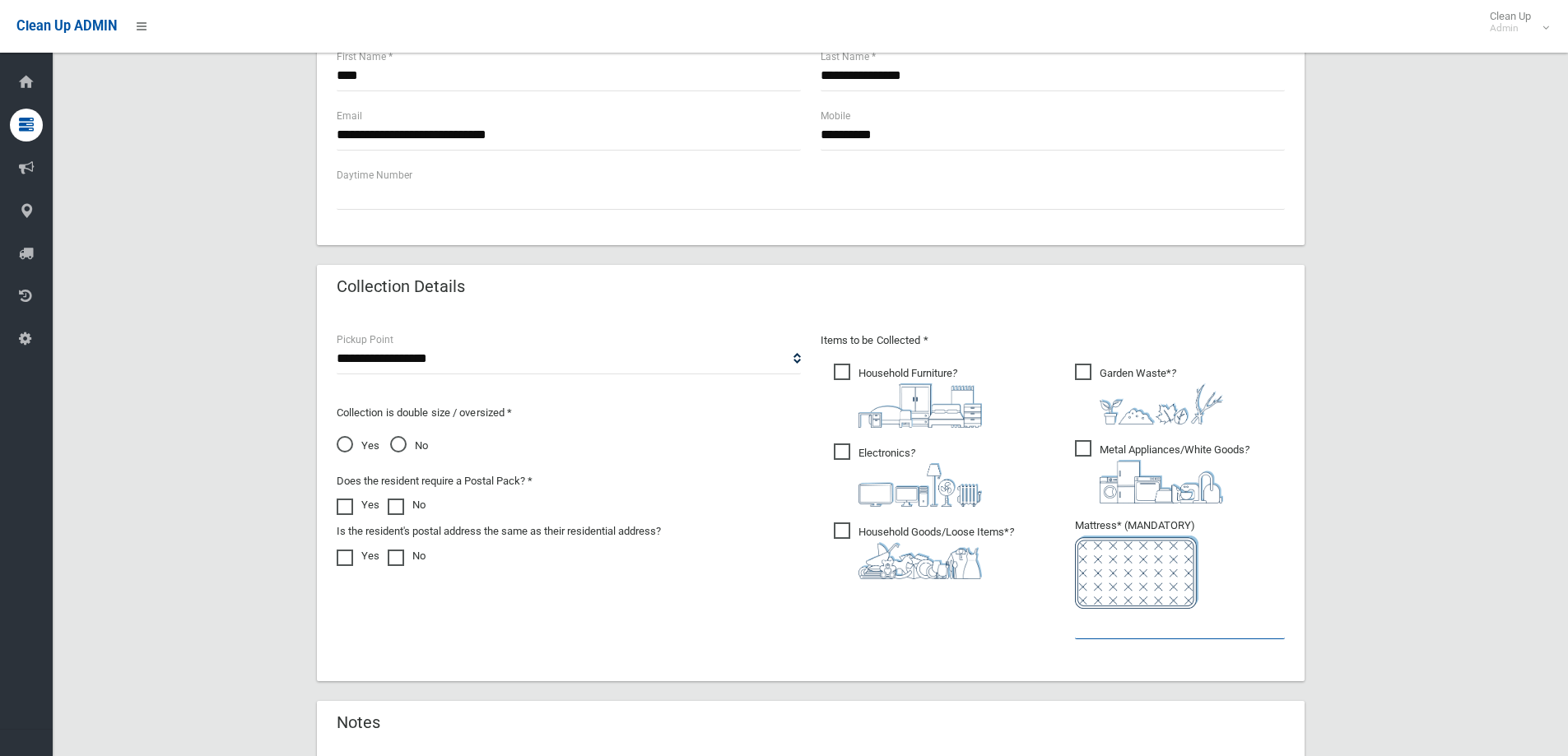
click at [1103, 636] on input "text" at bounding box center [1179, 624] width 210 height 30
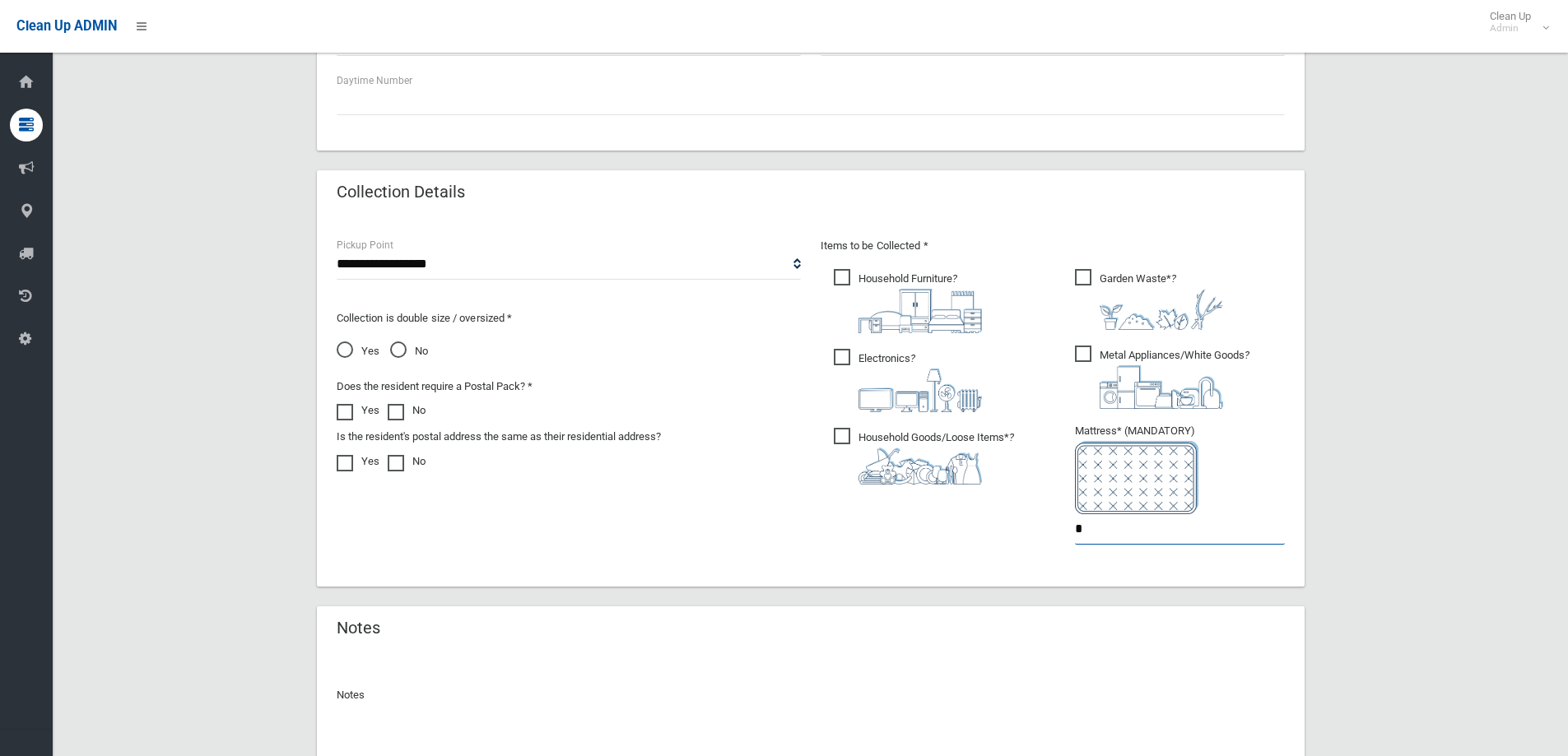
scroll to position [981, 0]
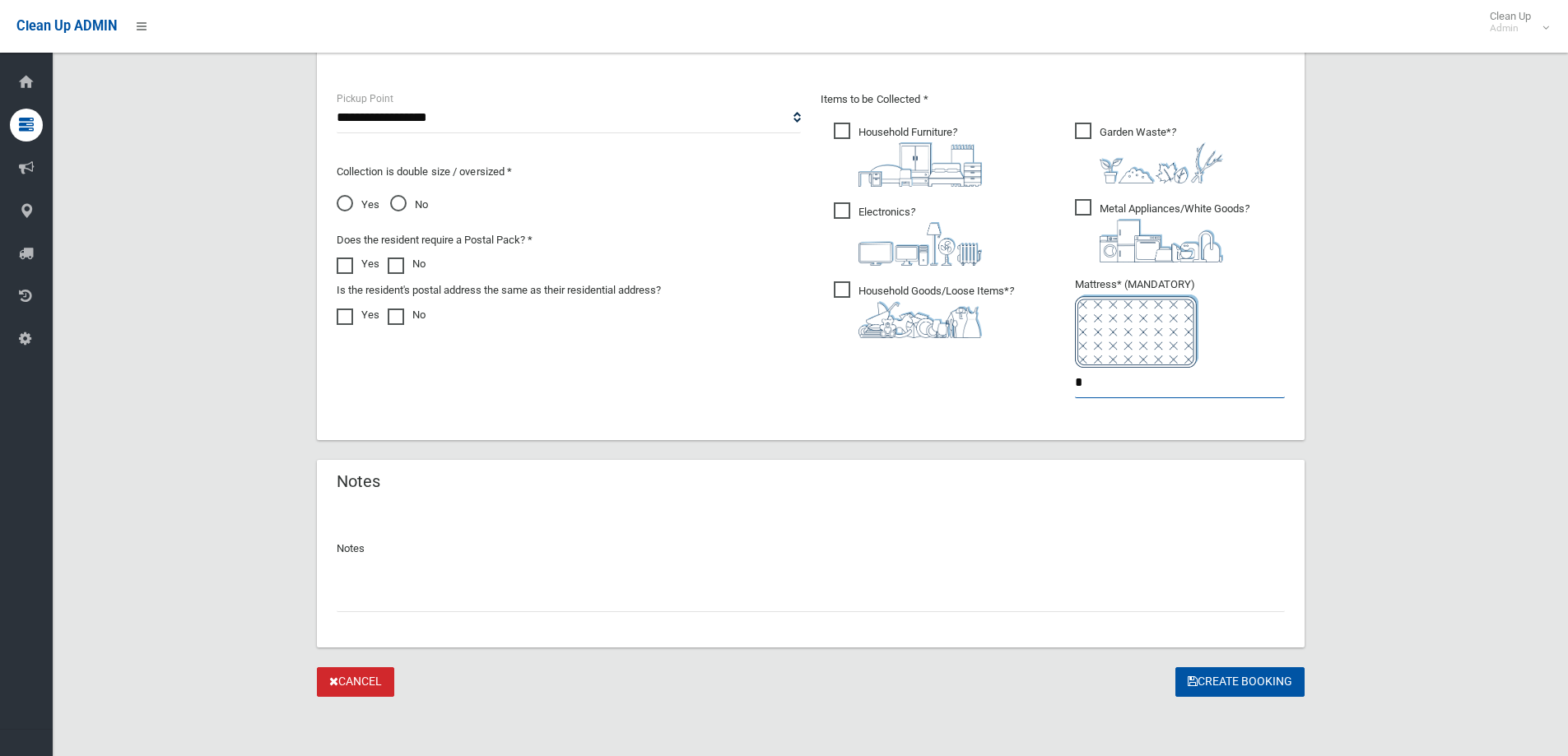
type input "*"
click at [460, 591] on input "text" at bounding box center [811, 597] width 948 height 30
click at [369, 596] on input "**********" at bounding box center [811, 597] width 948 height 30
type input "**********"
click at [1248, 674] on button "Create Booking" at bounding box center [1240, 682] width 130 height 30
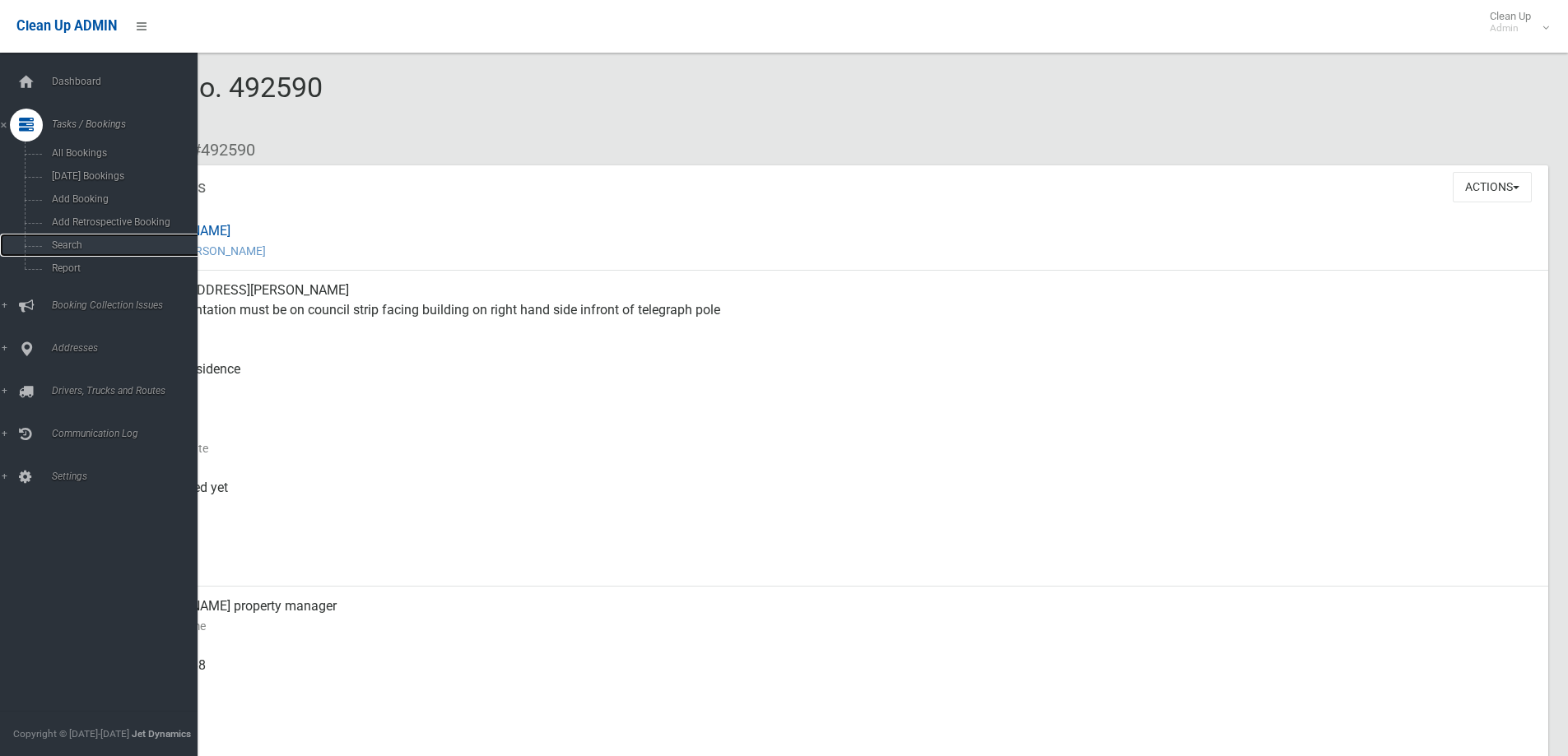
drag, startPoint x: 94, startPoint y: 245, endPoint x: 436, endPoint y: 265, distance: 342.6
click at [94, 245] on span "Search" at bounding box center [121, 244] width 149 height 11
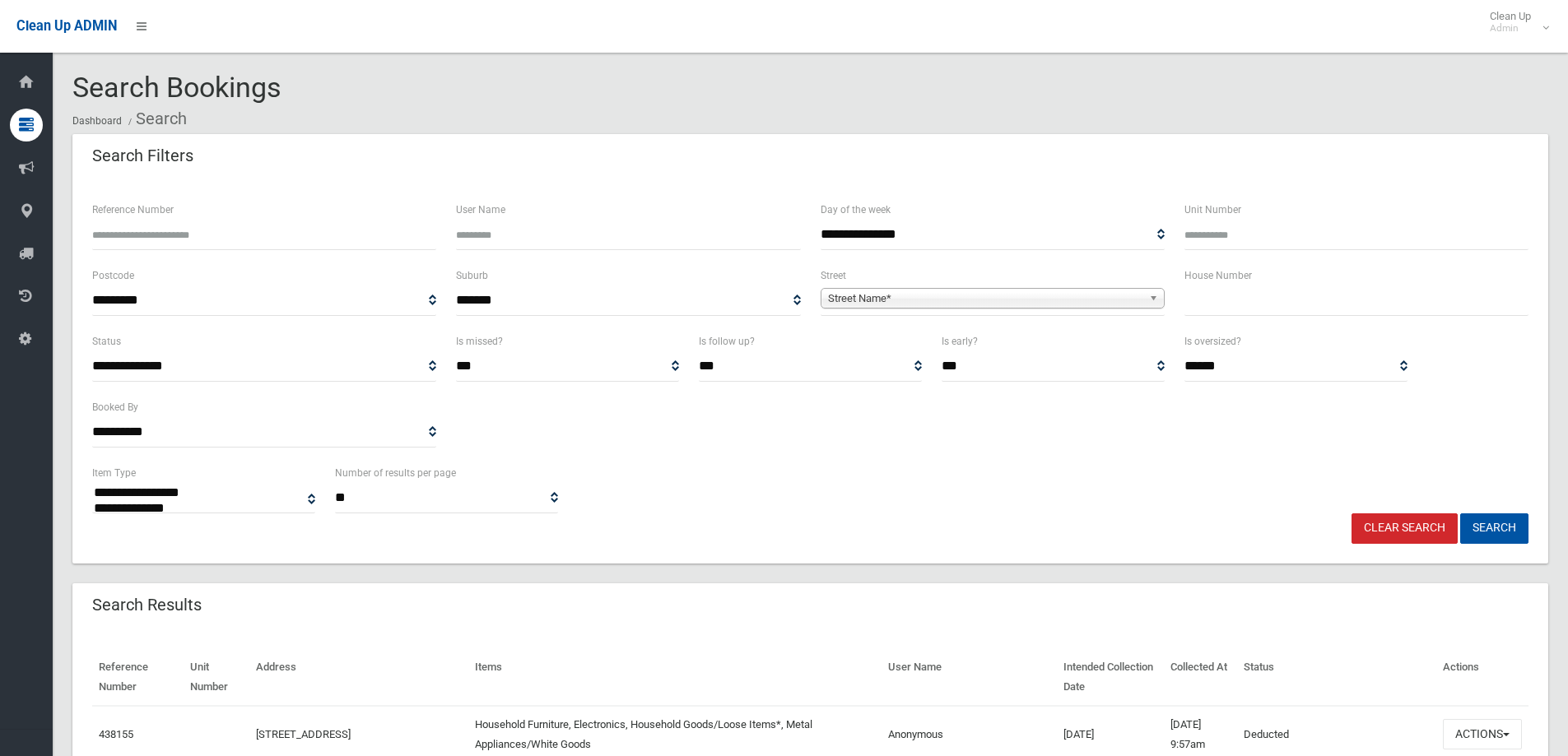
select select
